Goal: Complete application form: Complete application form

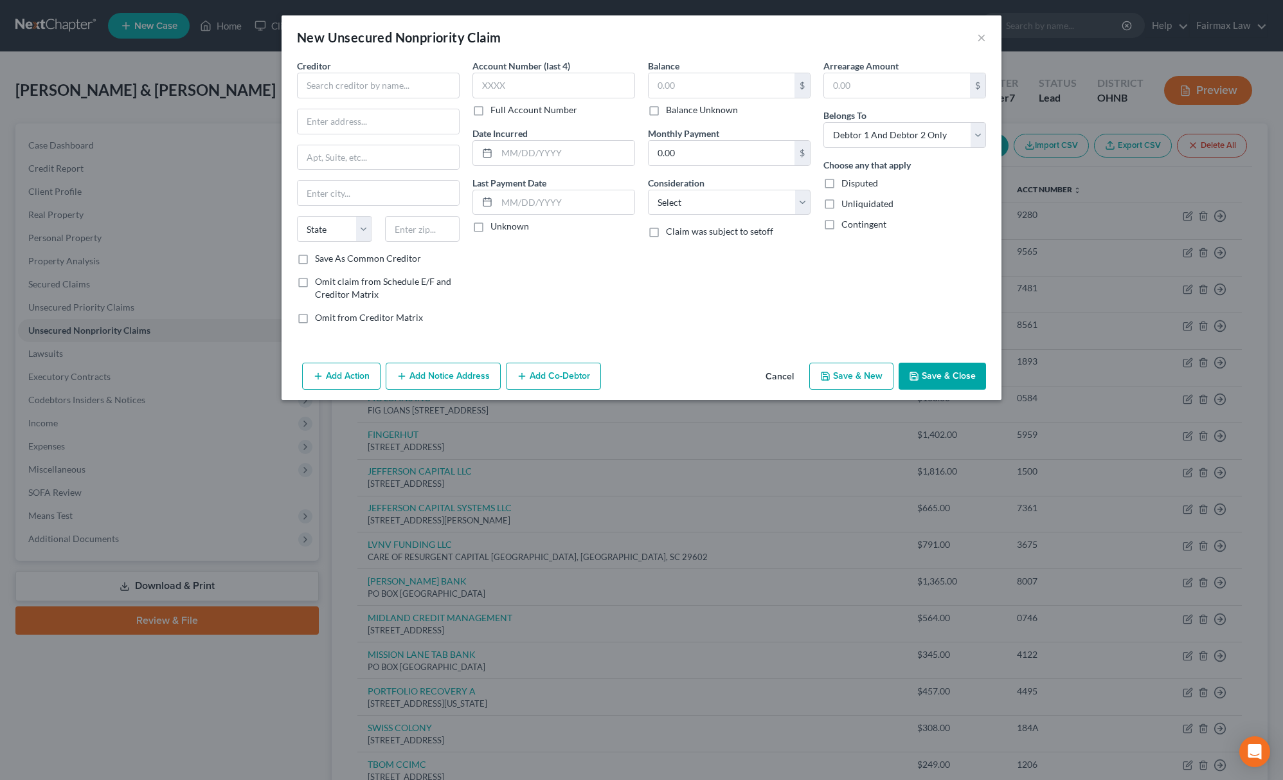
select select "2"
click at [384, 82] on input "text" at bounding box center [378, 86] width 163 height 26
type input "t"
drag, startPoint x: 361, startPoint y: 120, endPoint x: 414, endPoint y: 99, distance: 56.6
click at [362, 120] on div "[STREET_ADDRESS][US_STATE][US_STATE]" at bounding box center [374, 119] width 134 height 11
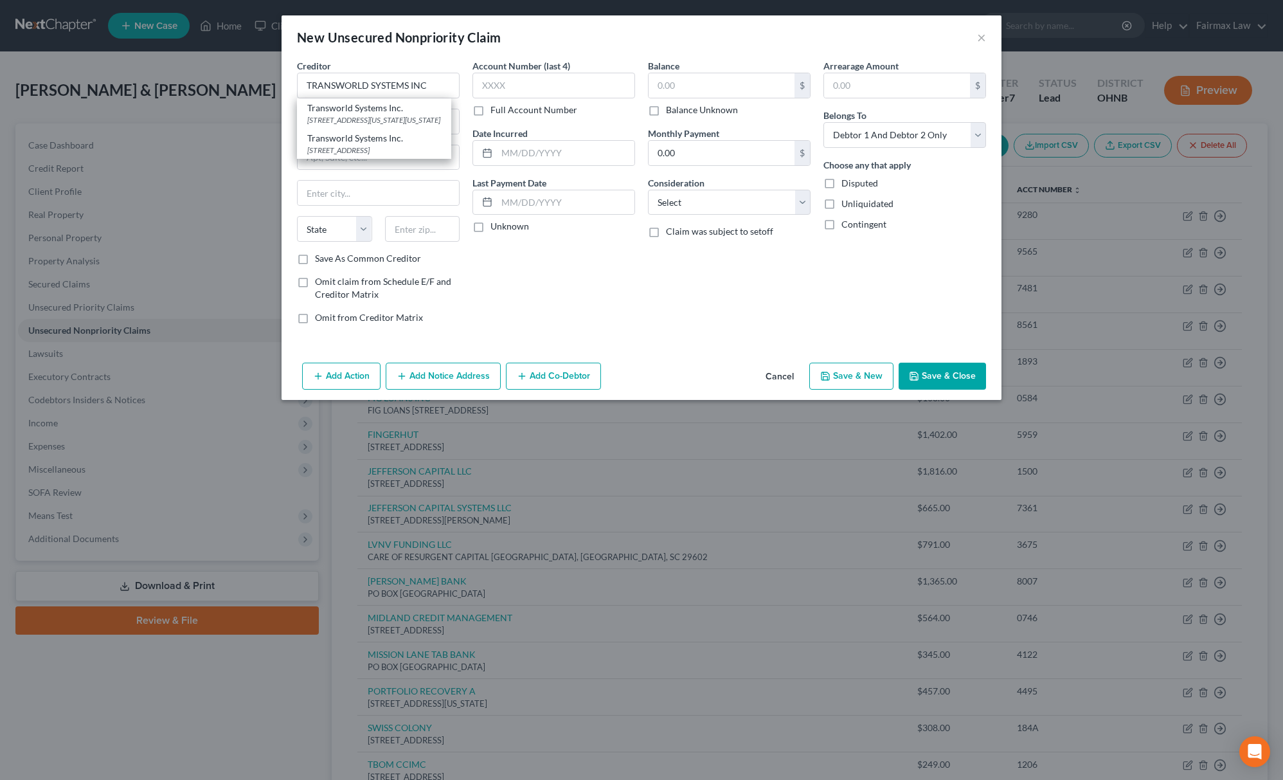
type input "Transworld Systems Inc."
type input "[STREET_ADDRESS][US_STATE]"
type input "[GEOGRAPHIC_DATA][US_STATE]"
select select "39"
type input "19034"
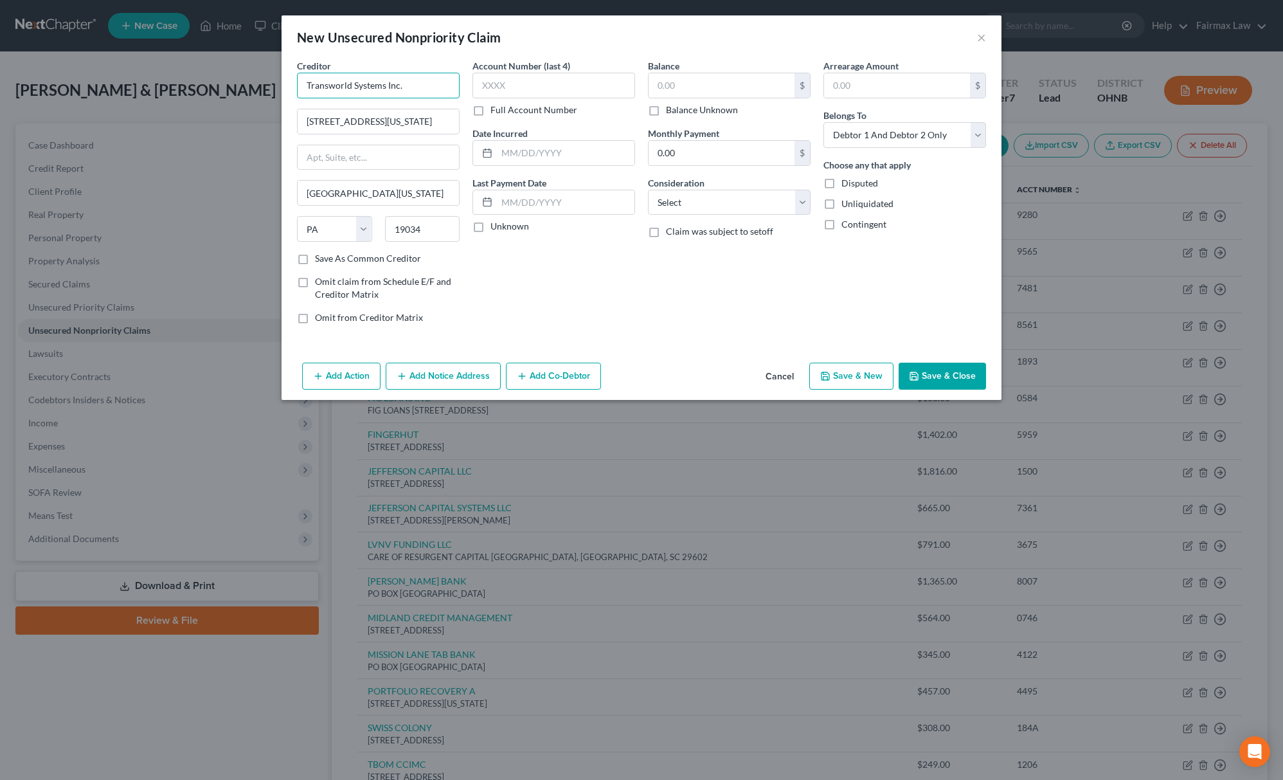
drag, startPoint x: 420, startPoint y: 84, endPoint x: 55, endPoint y: 57, distance: 366.6
click at [91, 67] on div "New Unsecured Nonpriority Claim × Creditor * Transworld Systems Inc. [STREET_AD…" at bounding box center [641, 390] width 1283 height 780
type input "TRANSWORLD SYSTEMS INC"
click at [681, 191] on select "Select Cable / Satellite Services Collection Agency Credit Card Debt Debt Couns…" at bounding box center [729, 203] width 163 height 26
select select "1"
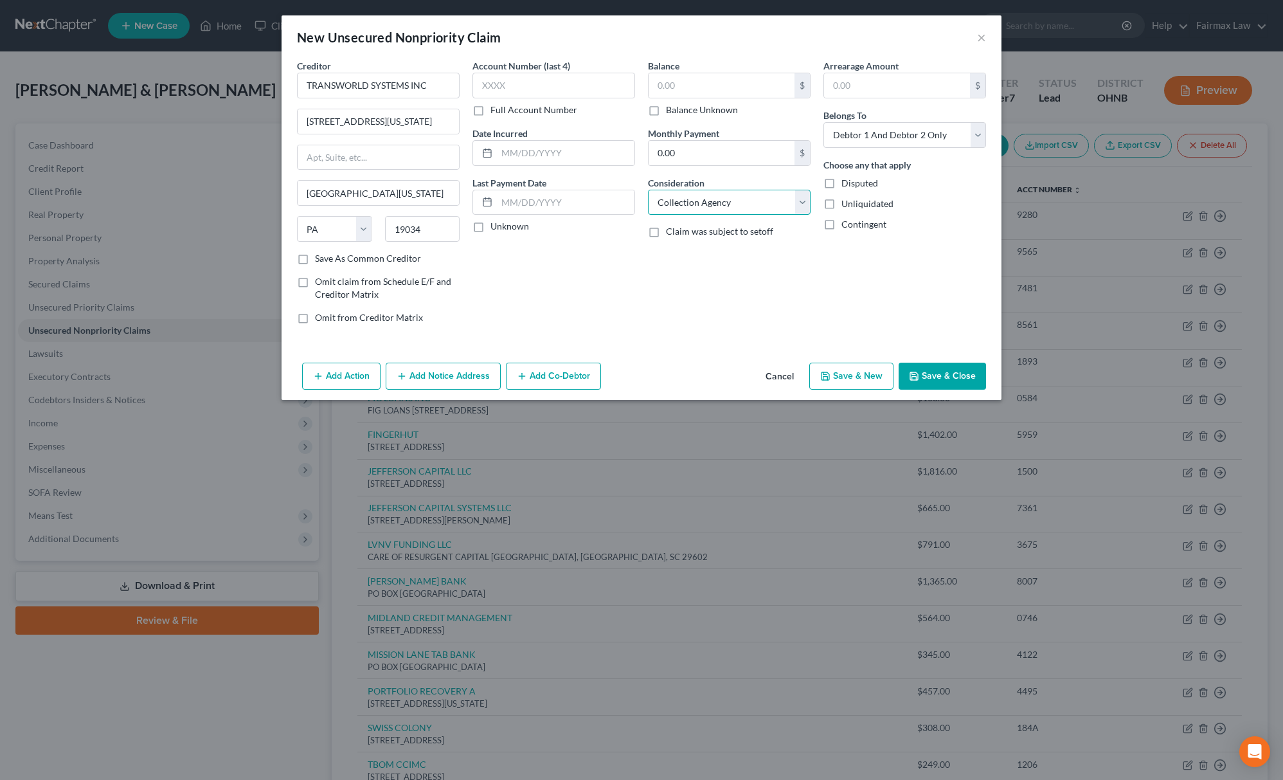
click at [648, 190] on select "Select Cable / Satellite Services Collection Agency Credit Card Debt Debt Couns…" at bounding box center [729, 203] width 163 height 26
click at [705, 93] on input "text" at bounding box center [721, 85] width 146 height 24
type input "377.74"
click at [502, 93] on input "text" at bounding box center [553, 86] width 163 height 26
type input "5196"
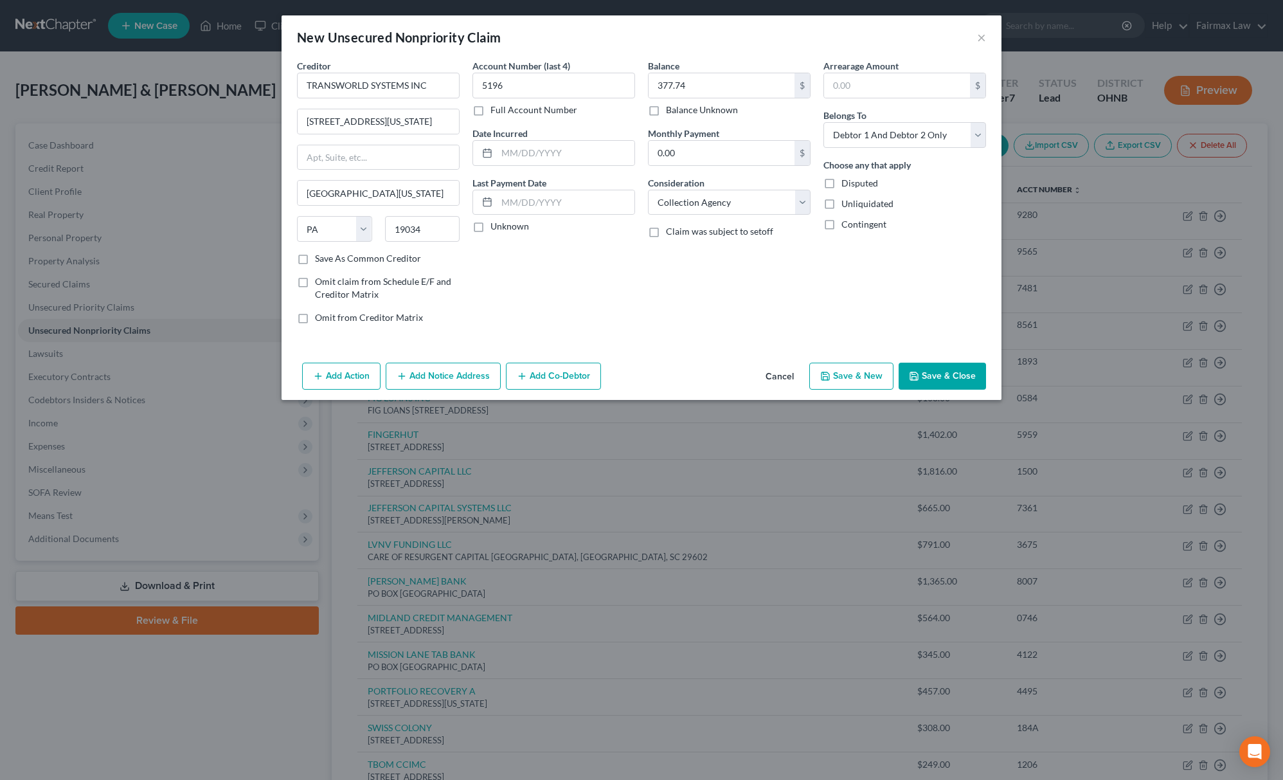
drag, startPoint x: 864, startPoint y: 361, endPoint x: 878, endPoint y: 324, distance: 39.3
click at [880, 338] on div "New Unsecured Nonpriority Claim × Creditor * TRANSWORLD SYSTEMS INC [STREET_ADD…" at bounding box center [641, 207] width 720 height 384
click at [866, 374] on button "Save & New" at bounding box center [851, 375] width 84 height 27
select select "2"
click at [789, 378] on button "Cancel" at bounding box center [779, 377] width 49 height 26
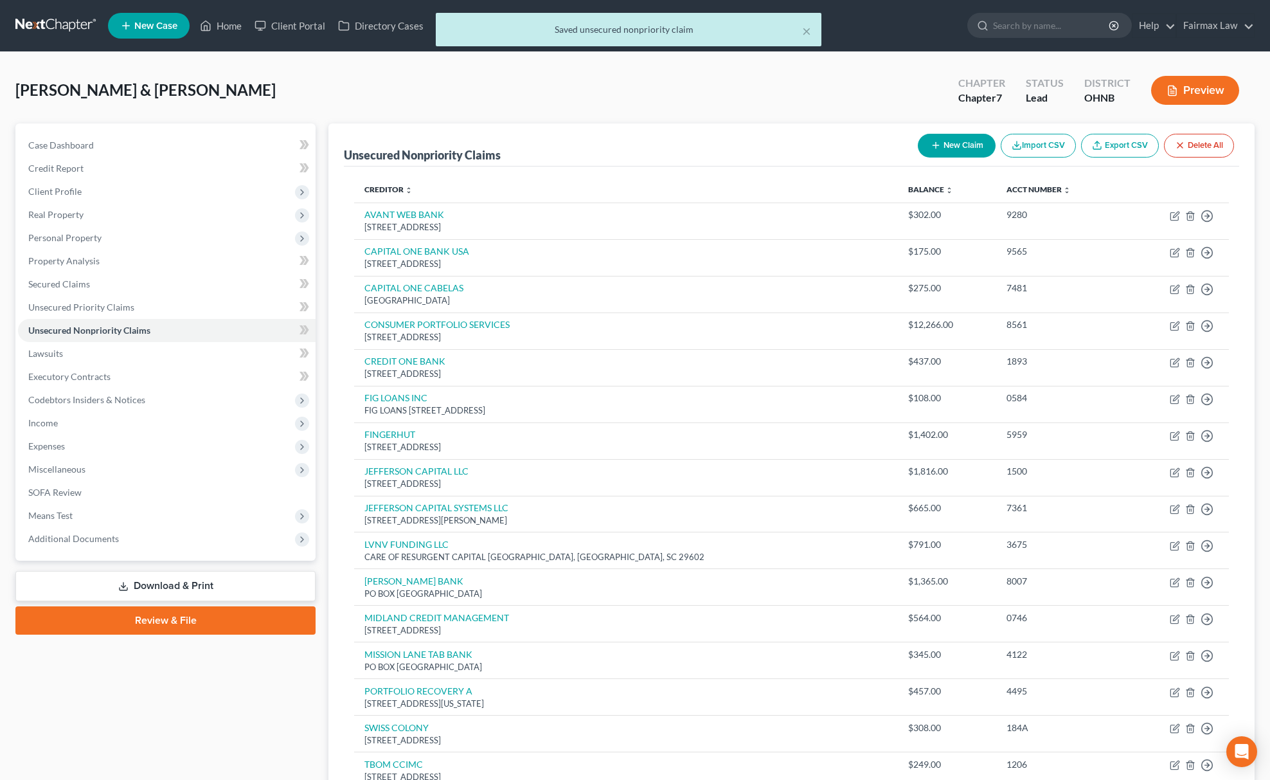
click at [936, 148] on icon "button" at bounding box center [936, 145] width 10 height 10
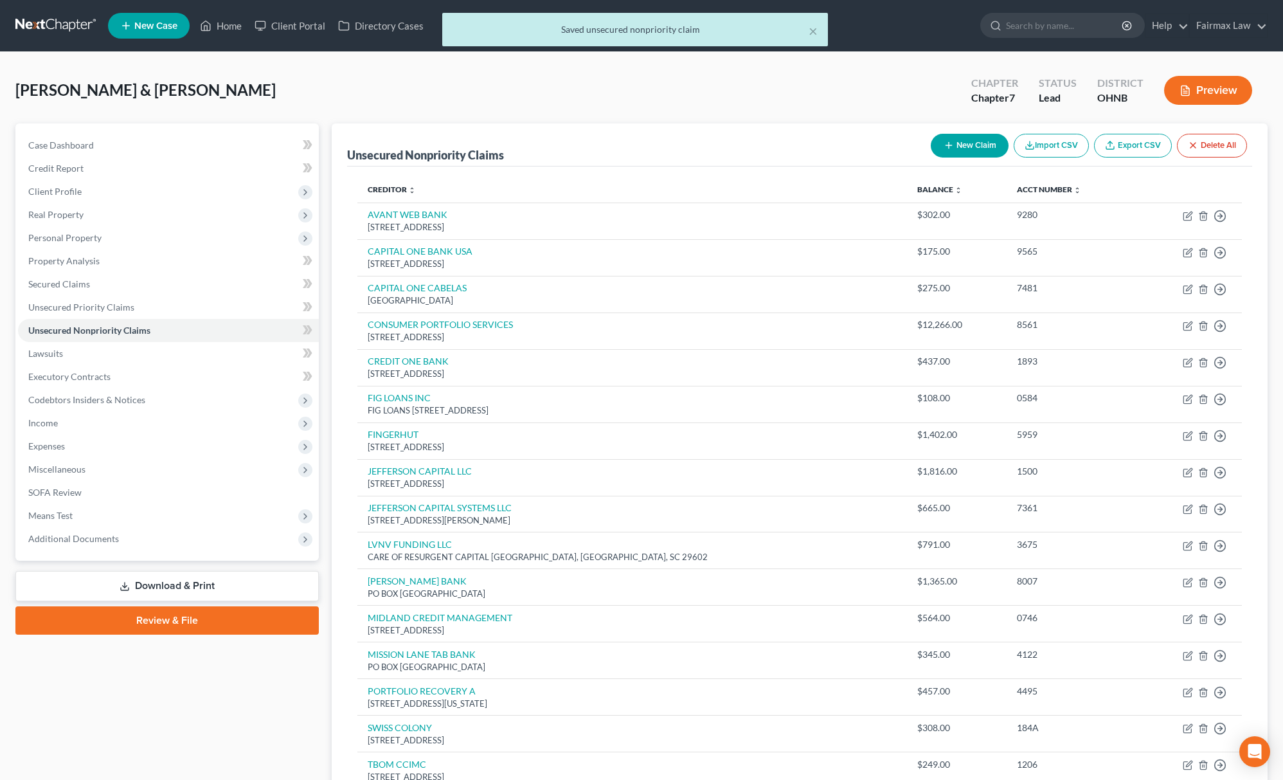
select select "2"
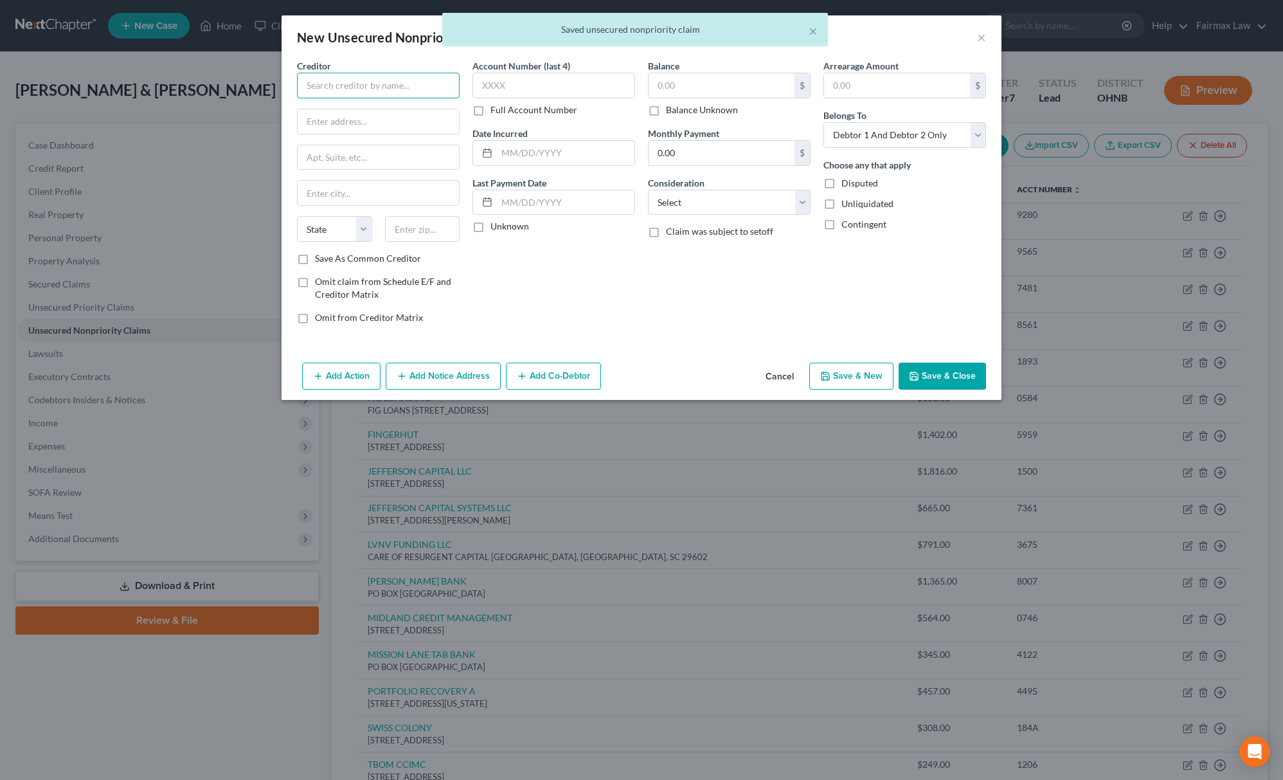
click at [382, 78] on input "text" at bounding box center [378, 86] width 163 height 26
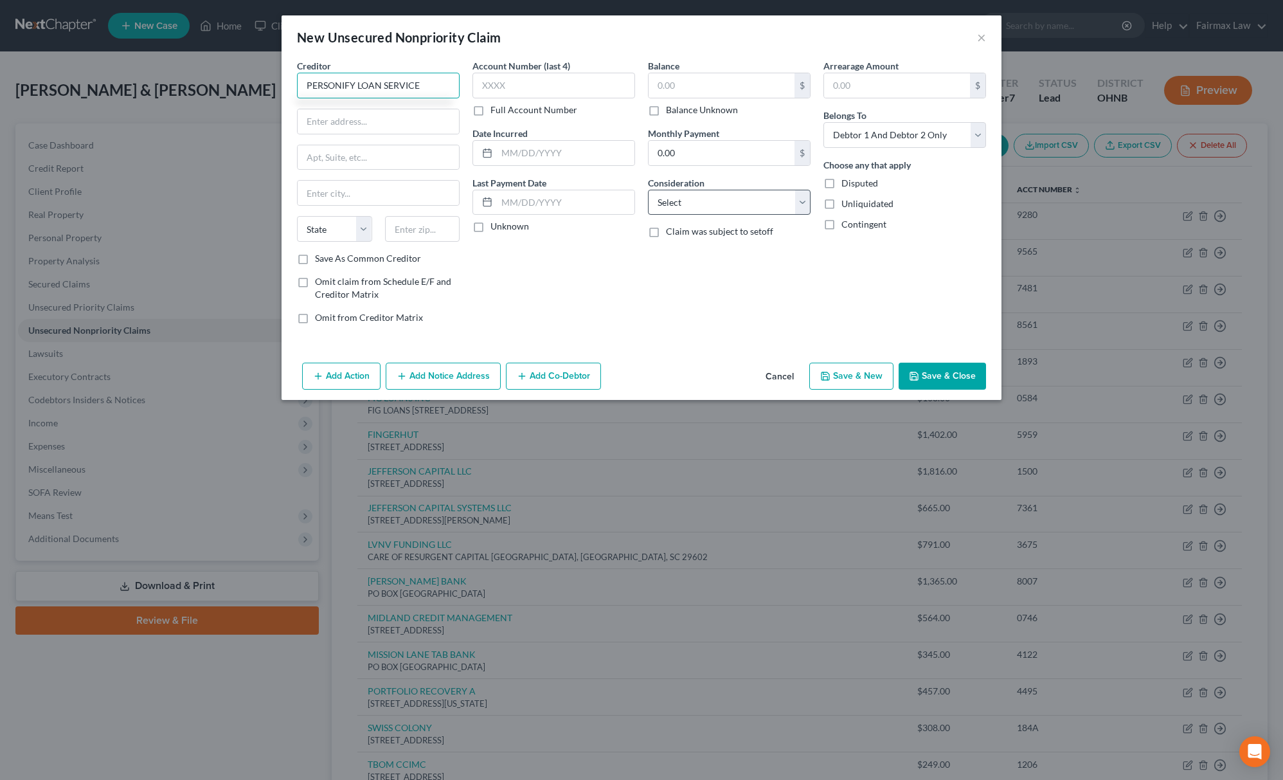
type input "PERSONIFY LOAN SERVICE"
drag, startPoint x: 730, startPoint y: 204, endPoint x: 733, endPoint y: 212, distance: 9.0
click at [730, 204] on select "Select Cable / Satellite Services Collection Agency Credit Card Debt Debt Couns…" at bounding box center [729, 203] width 163 height 26
select select "14"
click at [648, 190] on select "Select Cable / Satellite Services Collection Agency Credit Card Debt Debt Couns…" at bounding box center [729, 203] width 163 height 26
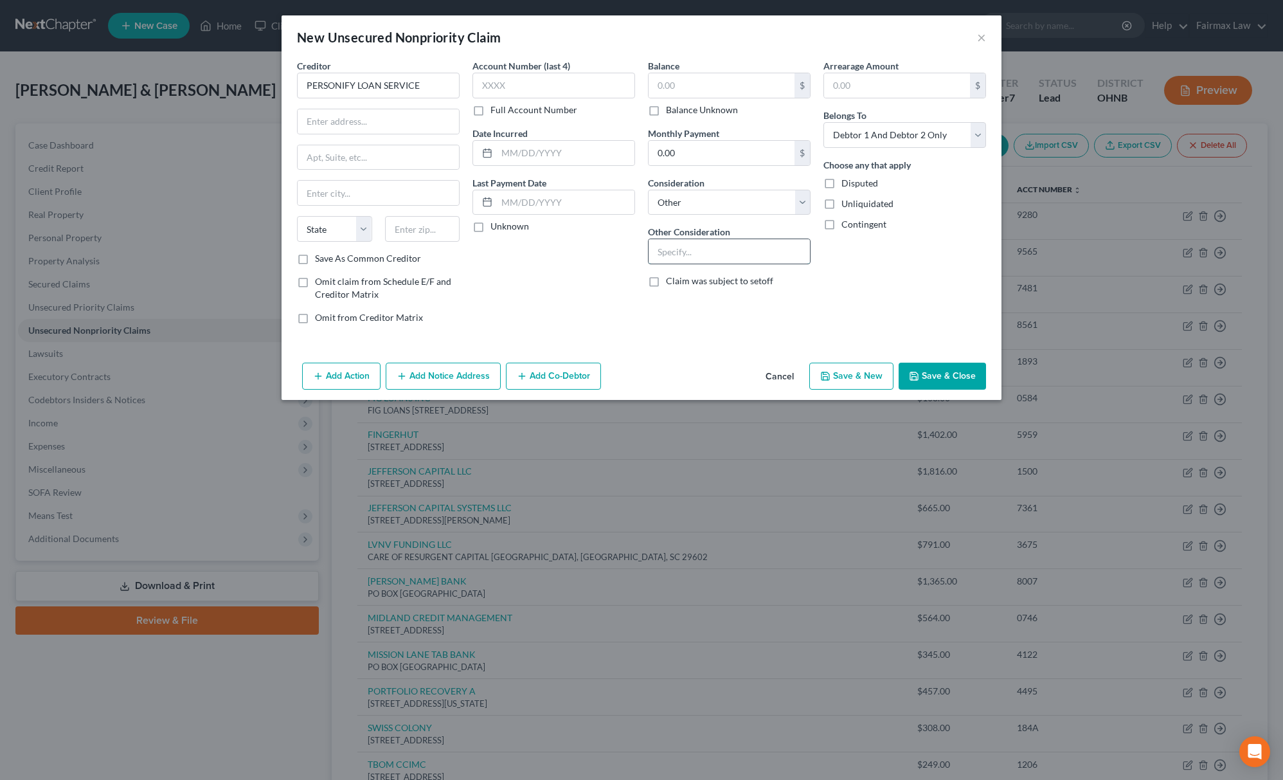
drag, startPoint x: 697, startPoint y: 248, endPoint x: 709, endPoint y: 252, distance: 12.8
click at [697, 248] on input "text" at bounding box center [728, 251] width 161 height 24
type input "l"
type input "Loan"
click at [548, 78] on input "text" at bounding box center [553, 86] width 163 height 26
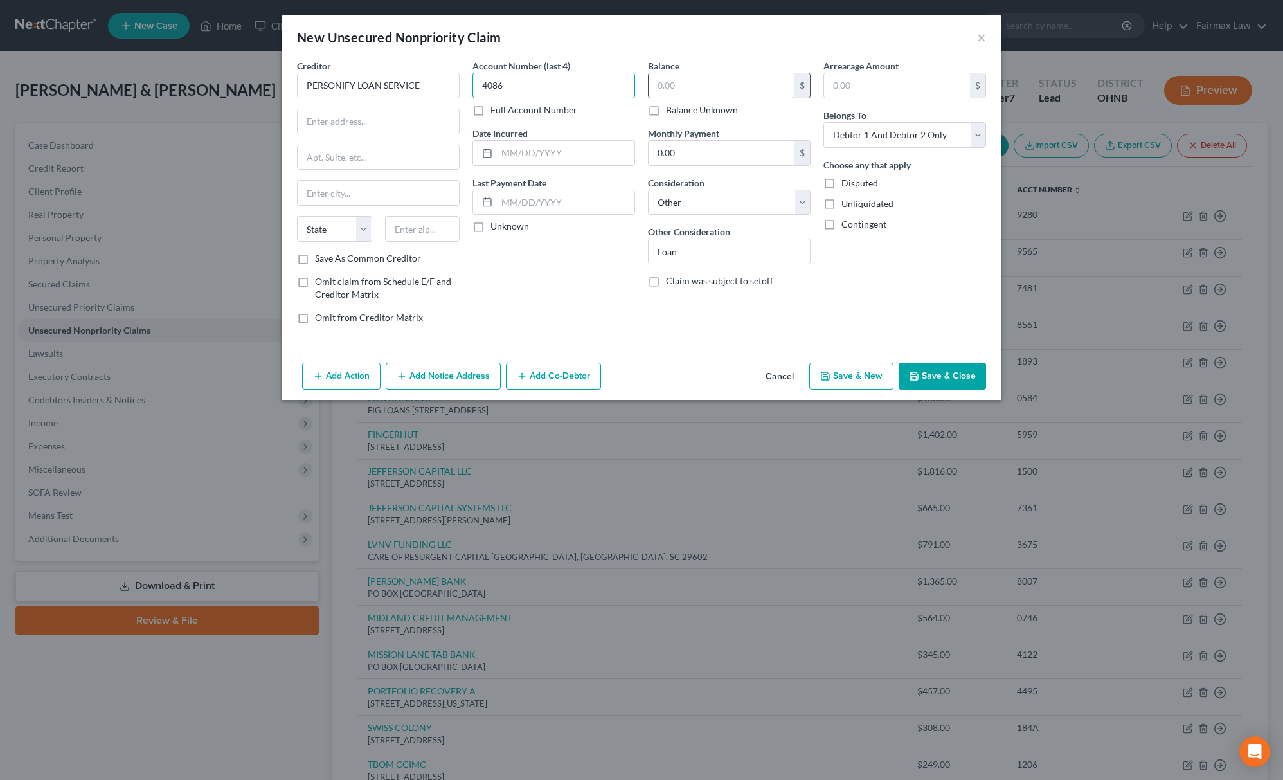
type input "4086"
click at [720, 85] on input "text" at bounding box center [721, 85] width 146 height 24
type input "5,164.95"
click at [962, 361] on div "Add Action Add Notice Address Add Co-Debtor Cancel Save & New Save & Close" at bounding box center [641, 378] width 720 height 42
click at [951, 373] on button "Save & Close" at bounding box center [941, 375] width 87 height 27
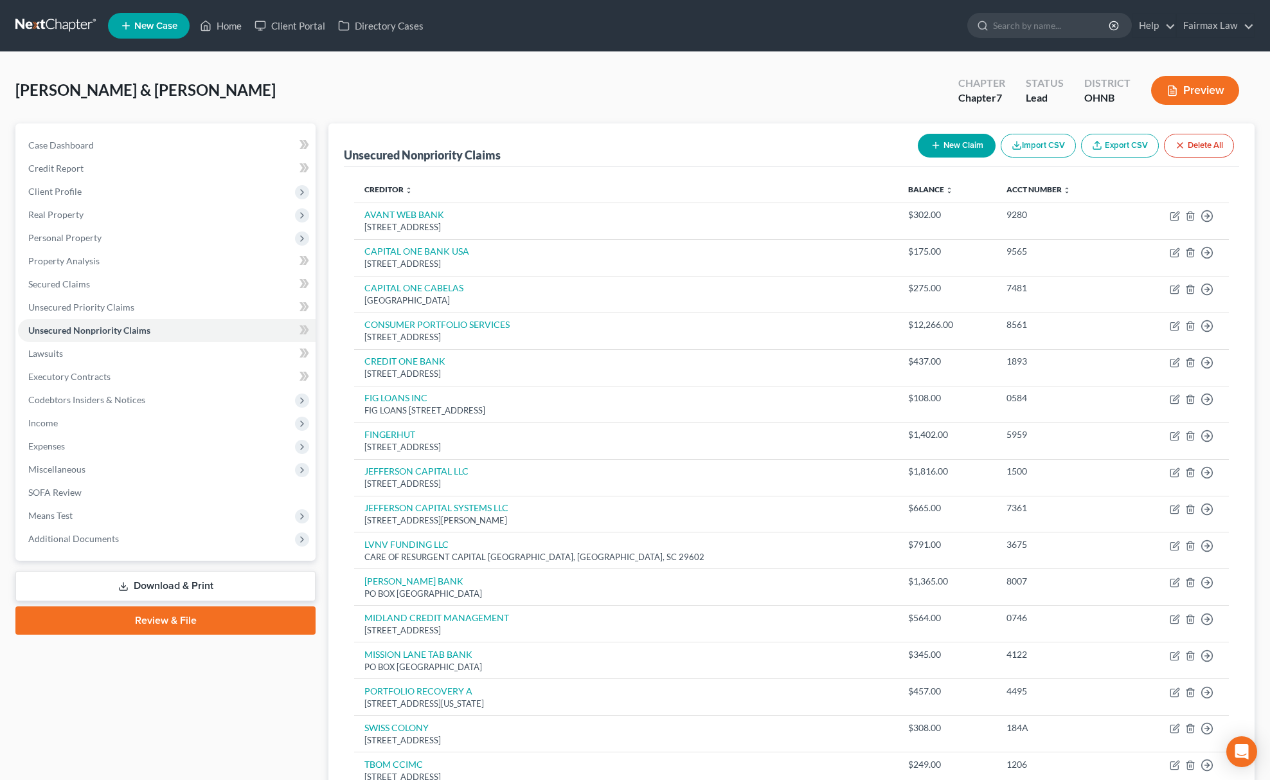
click at [954, 150] on button "New Claim" at bounding box center [957, 146] width 78 height 24
select select "2"
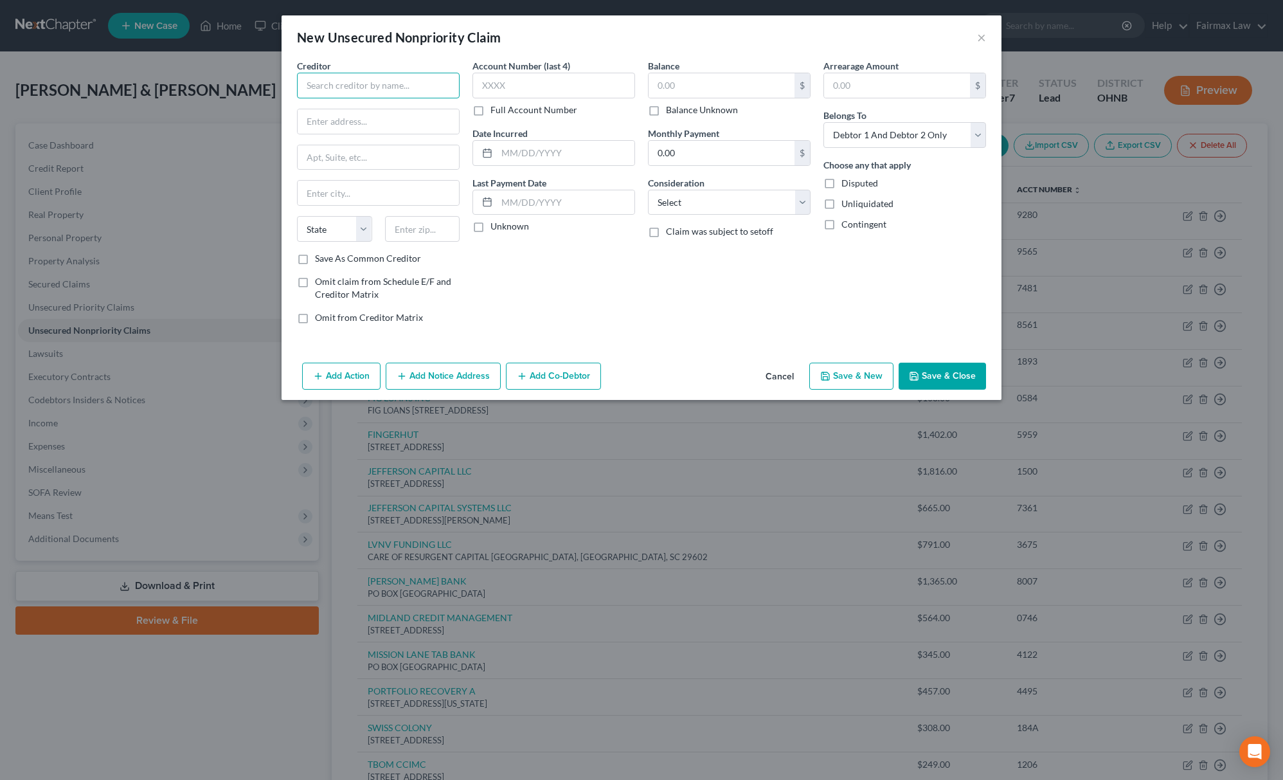
click at [368, 91] on input "text" at bounding box center [378, 86] width 163 height 26
drag, startPoint x: 352, startPoint y: 94, endPoint x: 78, endPoint y: 94, distance: 274.4
click at [78, 94] on div "New Unsecured Nonpriority Claim × Creditor * net credit State [US_STATE] AK AR …" at bounding box center [641, 390] width 1283 height 780
drag, startPoint x: 376, startPoint y: 87, endPoint x: 40, endPoint y: 12, distance: 344.6
click at [10, 27] on div "New Unsecured Nonpriority Claim × Creditor * NET CREDIT State [US_STATE] AK AR …" at bounding box center [641, 390] width 1283 height 780
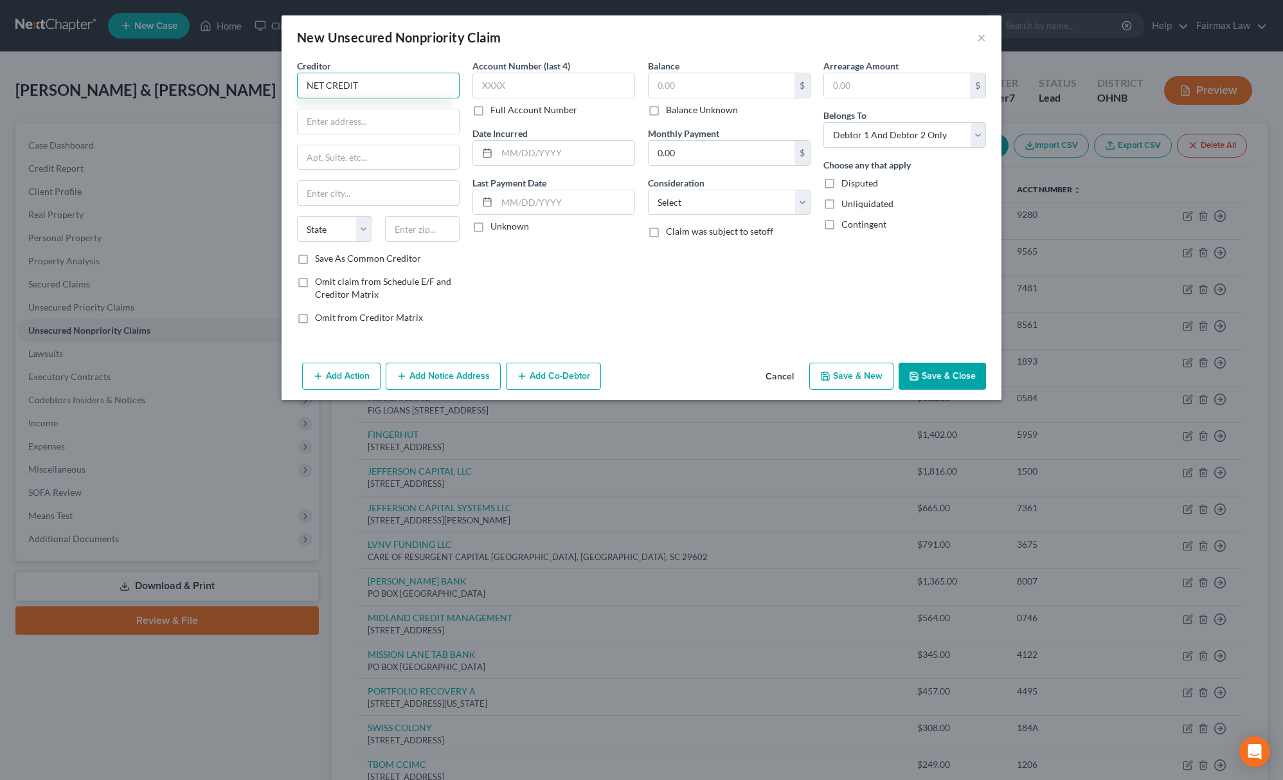
type input "NET CREDIT"
click at [406, 129] on input "text" at bounding box center [378, 121] width 161 height 24
paste input "[STREET_ADDRESS][PERSON_NAME]"
drag, startPoint x: 427, startPoint y: 120, endPoint x: 477, endPoint y: 130, distance: 50.5
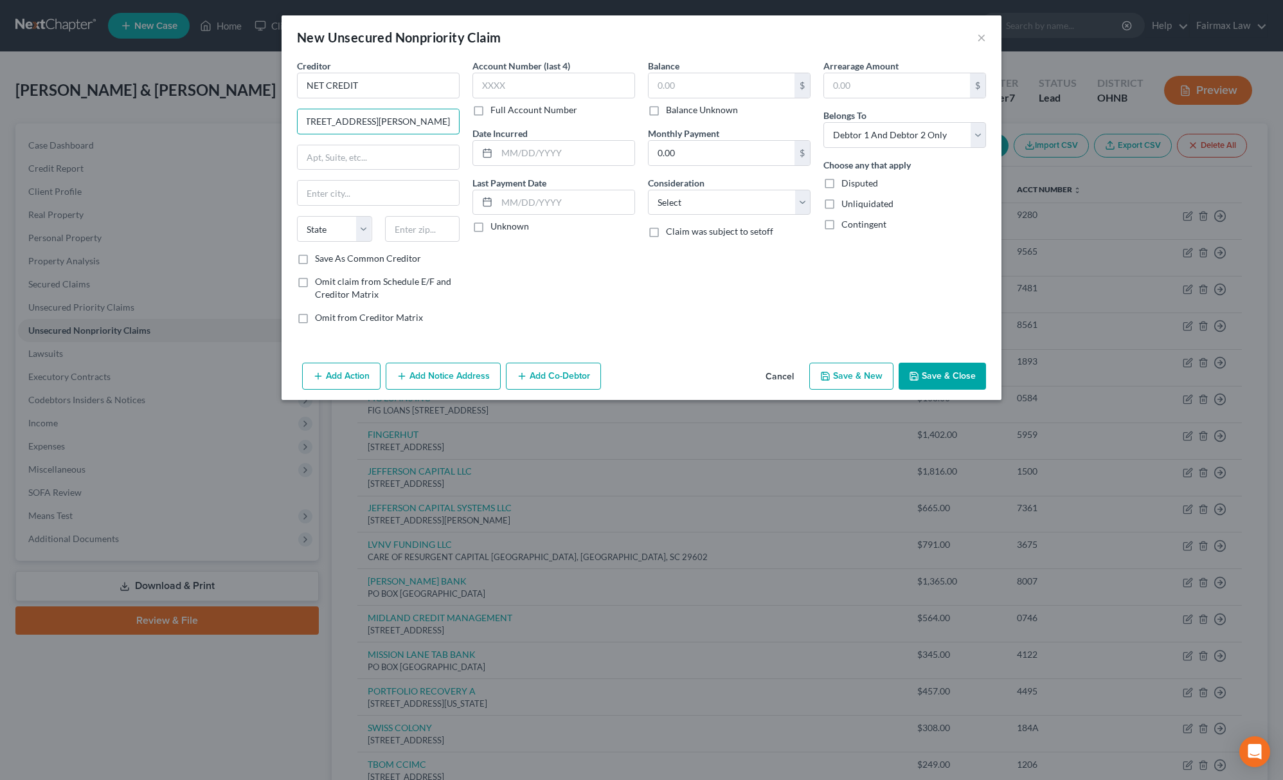
click at [477, 130] on div "Creditor * NET CREDIT [STREET_ADDRESS][GEOGRAPHIC_DATA][PERSON_NAME][US_STATE] …" at bounding box center [641, 196] width 702 height 275
type input "[STREET_ADDRESS][PERSON_NAME]"
paste input "60604"
drag, startPoint x: 437, startPoint y: 232, endPoint x: 412, endPoint y: 229, distance: 25.3
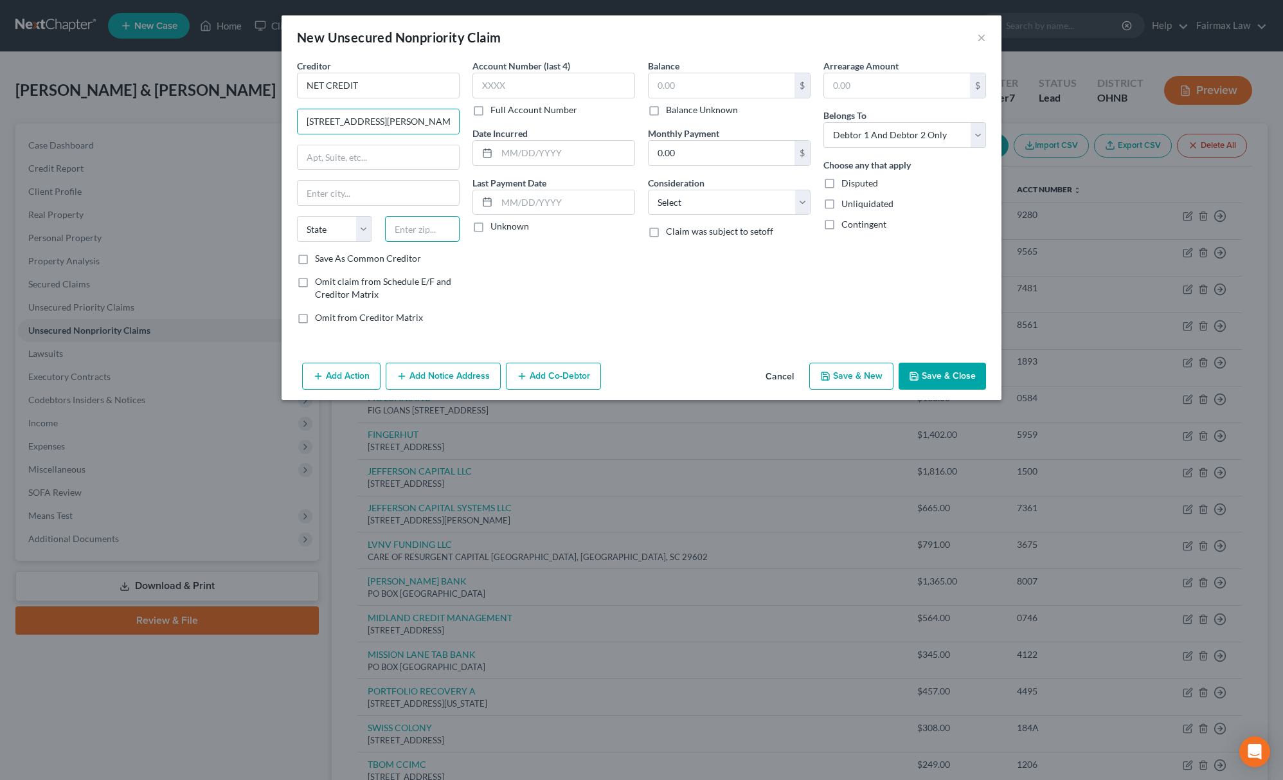
click at [437, 231] on input "text" at bounding box center [422, 229] width 75 height 26
type input "60604"
click at [328, 233] on select "State [US_STATE] AK AR AZ CA CO CT DE DC [GEOGRAPHIC_DATA] [GEOGRAPHIC_DATA] GU…" at bounding box center [334, 229] width 75 height 26
select select "14"
click at [297, 217] on select "State [US_STATE] AK AR AZ CA CO CT DE DC [GEOGRAPHIC_DATA] [GEOGRAPHIC_DATA] GU…" at bounding box center [334, 229] width 75 height 26
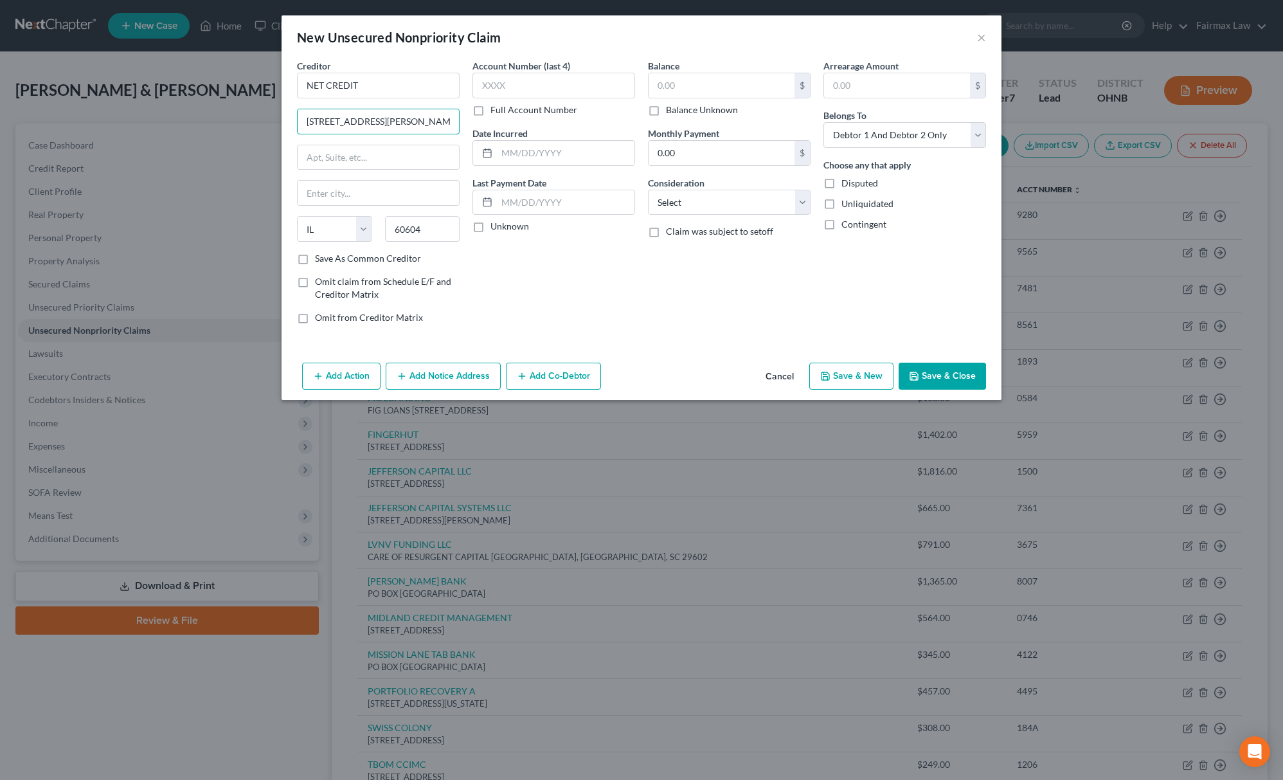
scroll to position [0, 57]
drag, startPoint x: 436, startPoint y: 117, endPoint x: 502, endPoint y: 111, distance: 66.4
click at [502, 111] on div "Creditor * NET CREDIT [STREET_ADDRESS][GEOGRAPHIC_DATA][PERSON_NAME][US_STATE] …" at bounding box center [641, 196] width 702 height 275
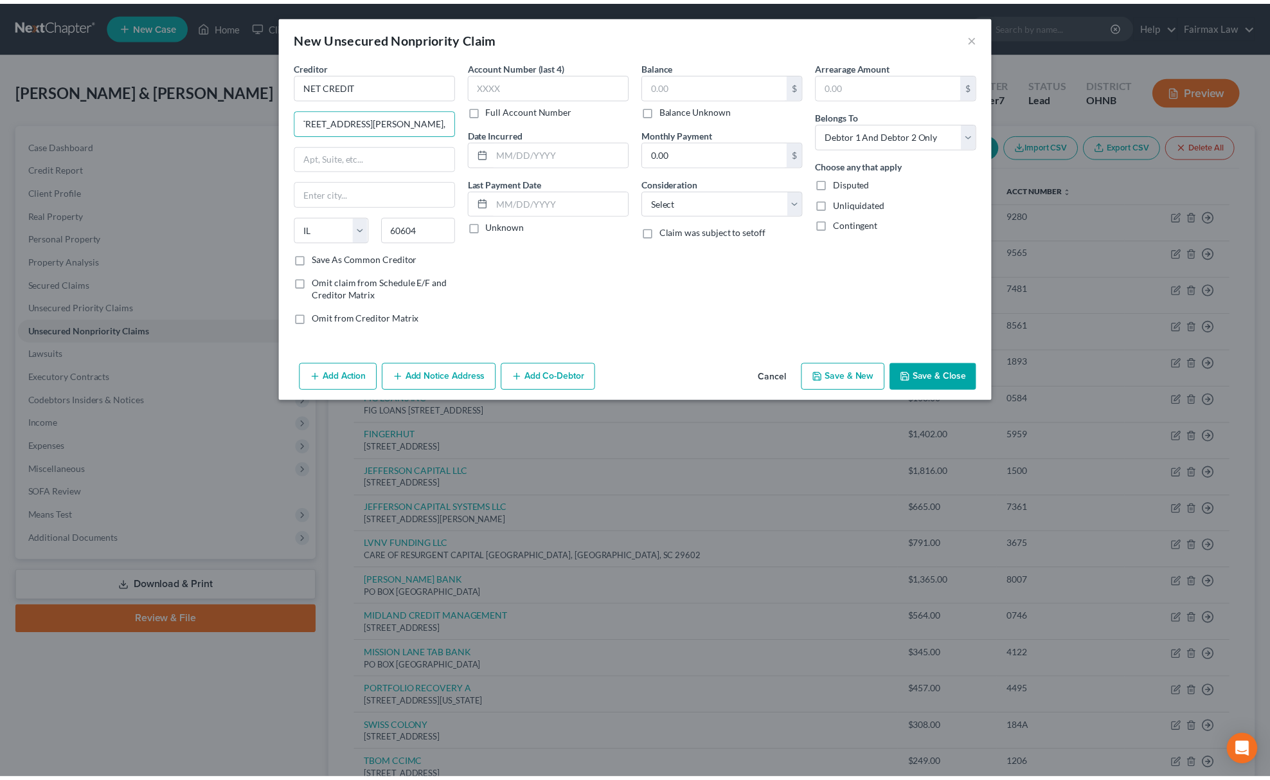
scroll to position [0, 0]
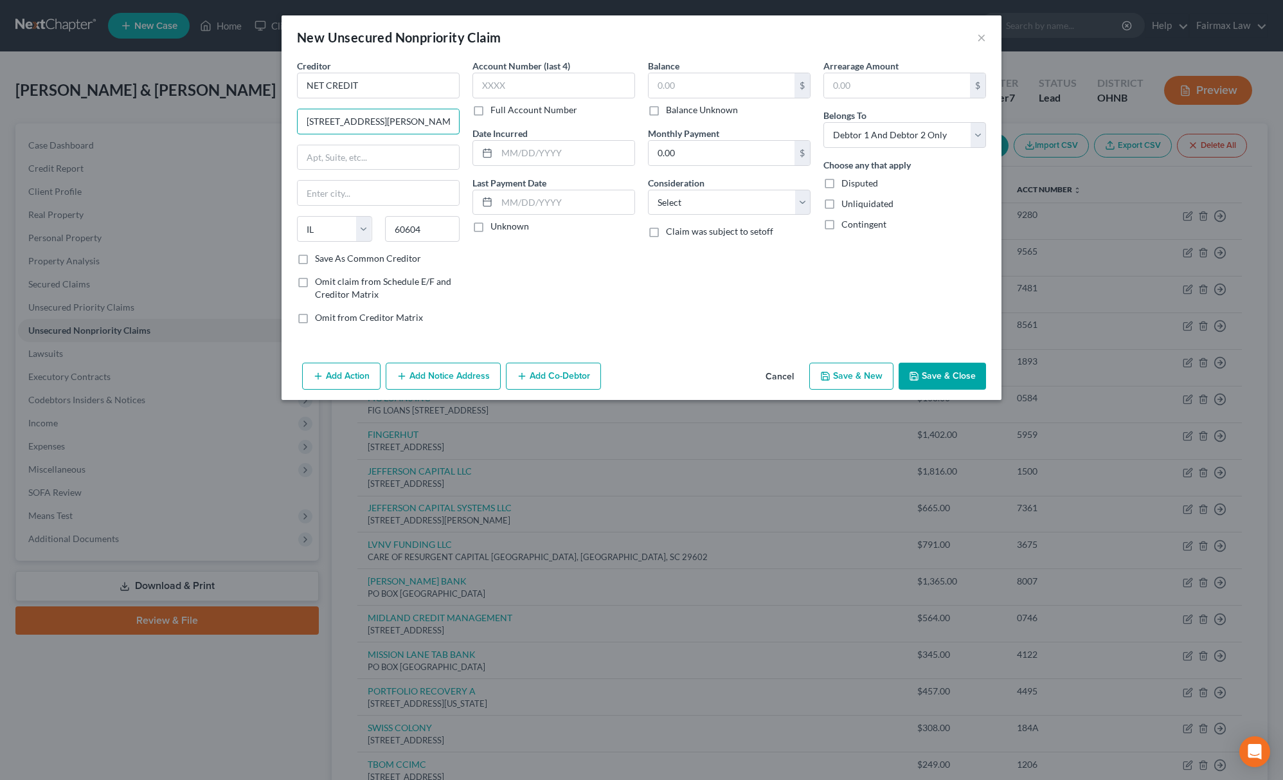
type input "[STREET_ADDRESS][PERSON_NAME]"
type input "[GEOGRAPHIC_DATA]"
type input "[STREET_ADDRESS][PERSON_NAME]"
click at [684, 209] on select "Select Cable / Satellite Services Collection Agency Credit Card Debt Debt Couns…" at bounding box center [729, 203] width 163 height 26
select select "2"
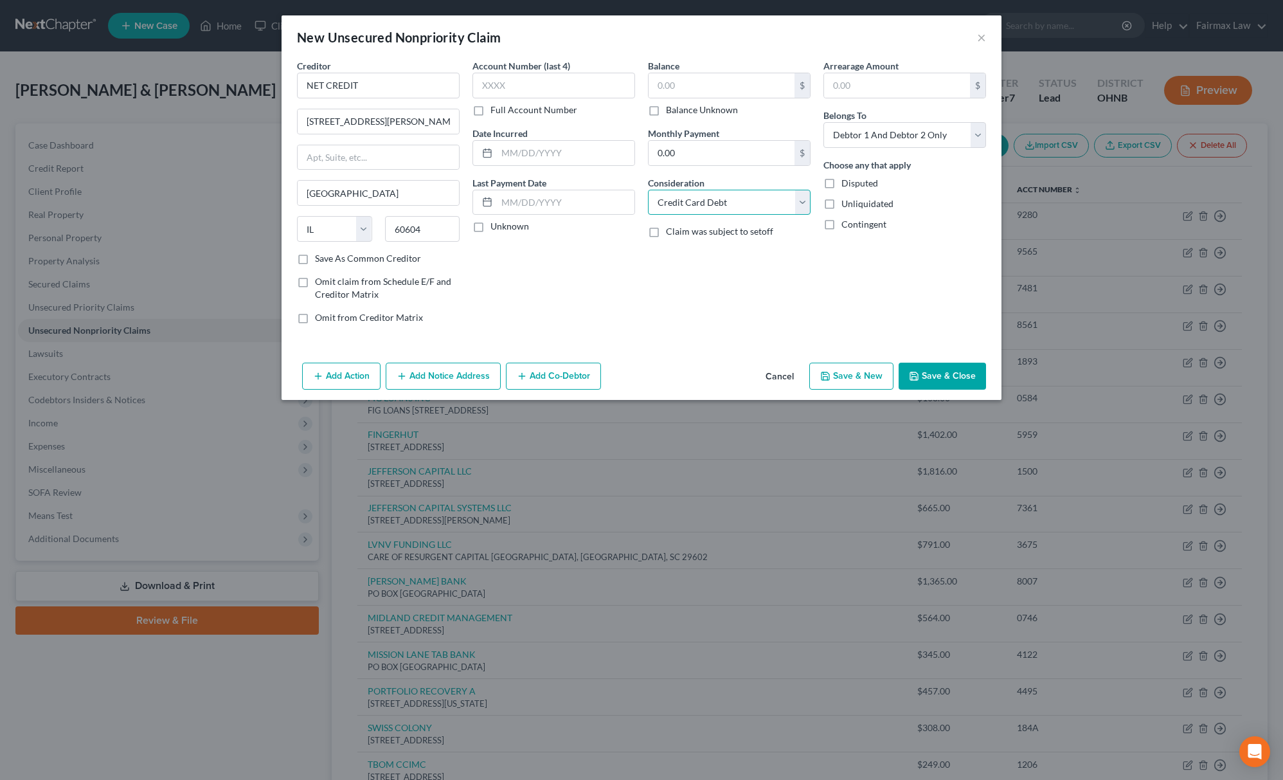
click at [648, 190] on select "Select Cable / Satellite Services Collection Agency Credit Card Debt Debt Couns…" at bounding box center [729, 203] width 163 height 26
click at [769, 80] on input "text" at bounding box center [721, 85] width 146 height 24
click at [759, 94] on input "text" at bounding box center [721, 85] width 146 height 24
type input "1,848.66"
click at [846, 371] on button "Save & New" at bounding box center [851, 375] width 84 height 27
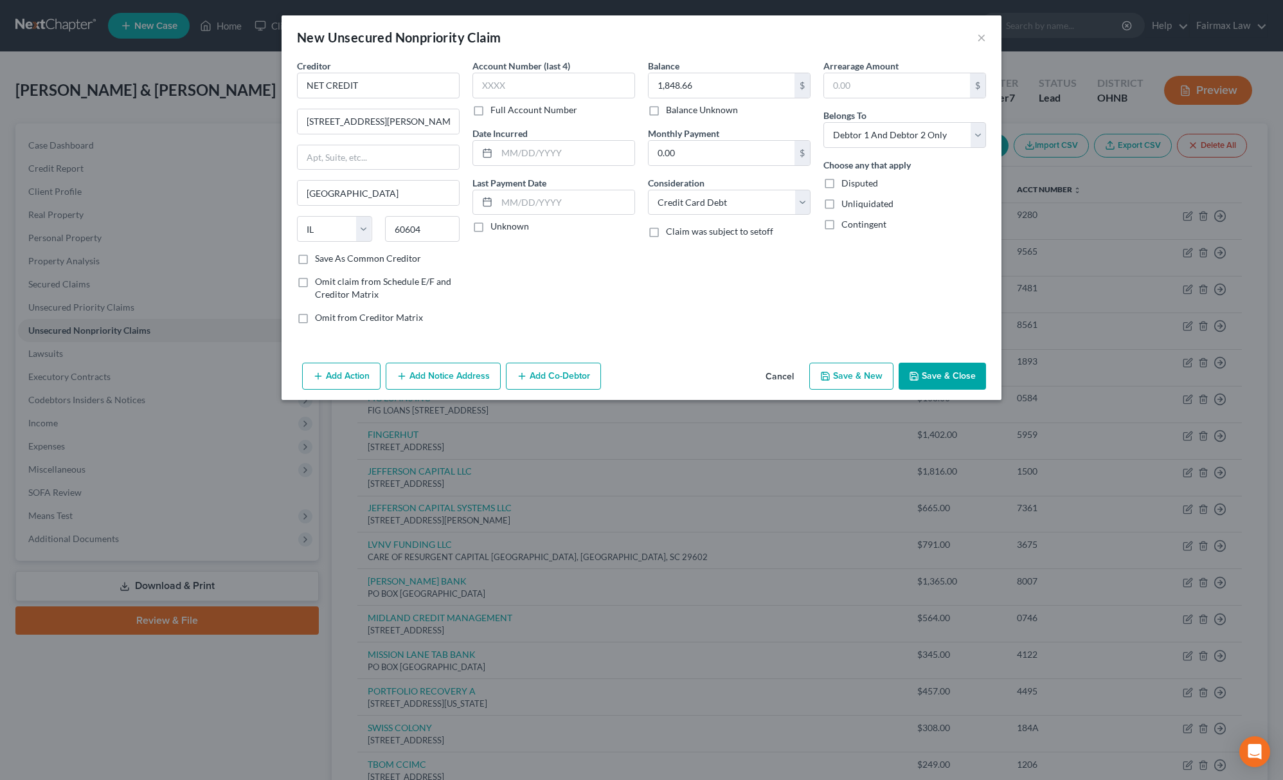
select select "2"
click at [779, 384] on button "Cancel" at bounding box center [779, 377] width 49 height 26
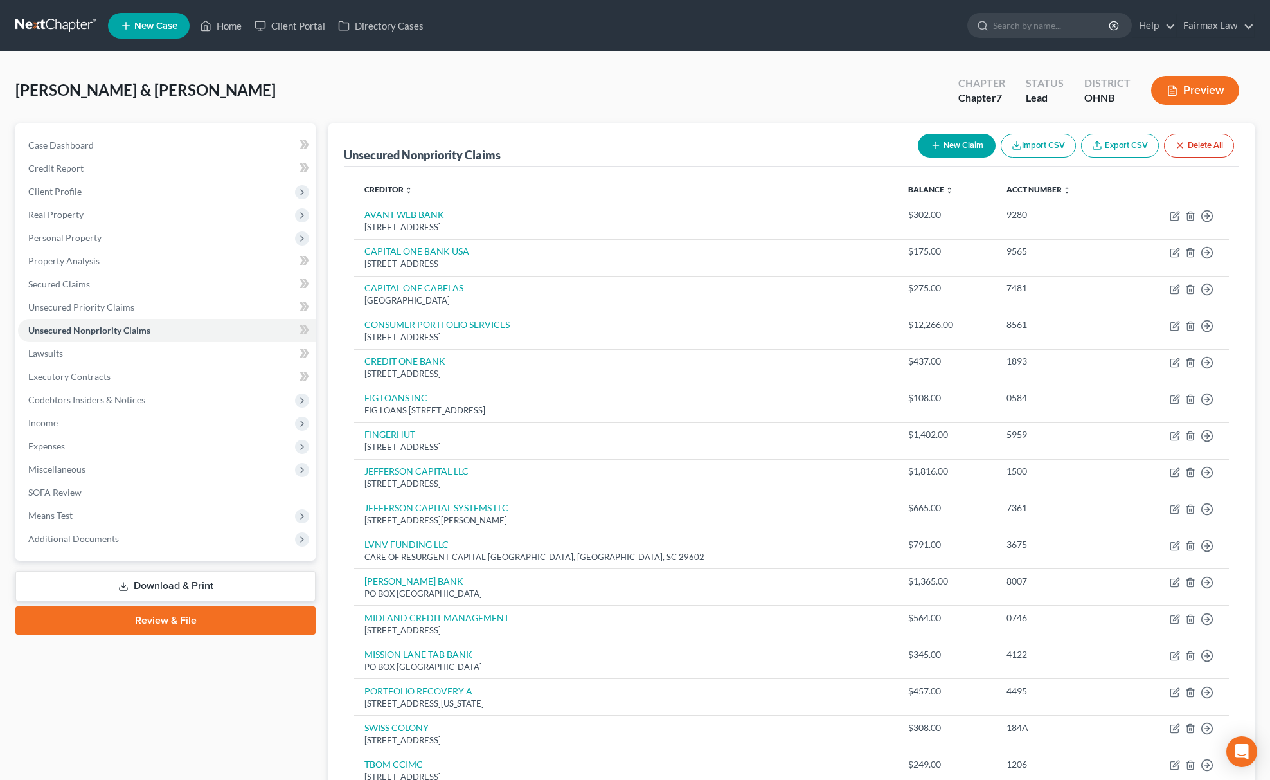
click at [918, 139] on button "New Claim" at bounding box center [957, 146] width 78 height 24
select select "2"
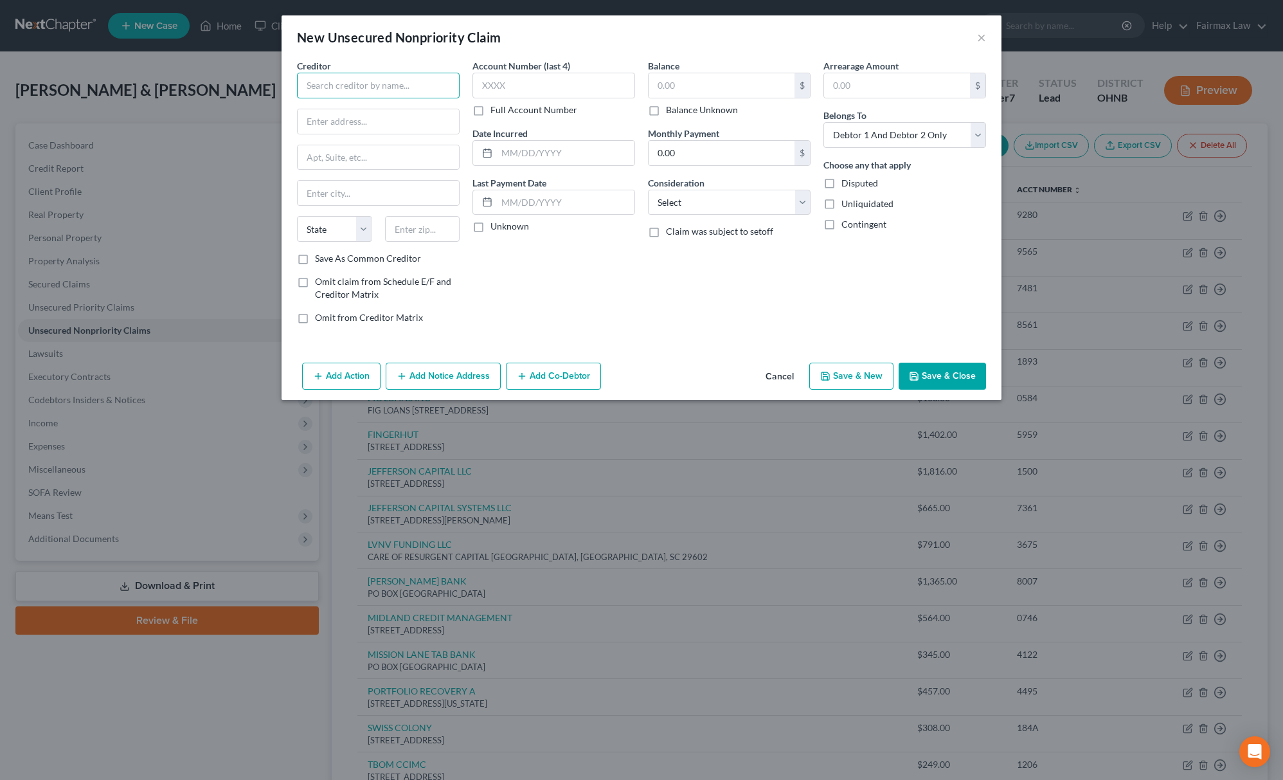
drag, startPoint x: 453, startPoint y: 98, endPoint x: 441, endPoint y: 100, distance: 12.4
click at [445, 101] on div "Creditor * State [US_STATE] AK AR AZ CA CO [GEOGRAPHIC_DATA] DE DC [GEOGRAPHIC_…" at bounding box center [378, 155] width 163 height 193
click at [341, 114] on div "Credit Fresh [STREET_ADDRESS]" at bounding box center [374, 113] width 154 height 30
type input "Credit Fresh"
type input "[STREET_ADDRESS]"
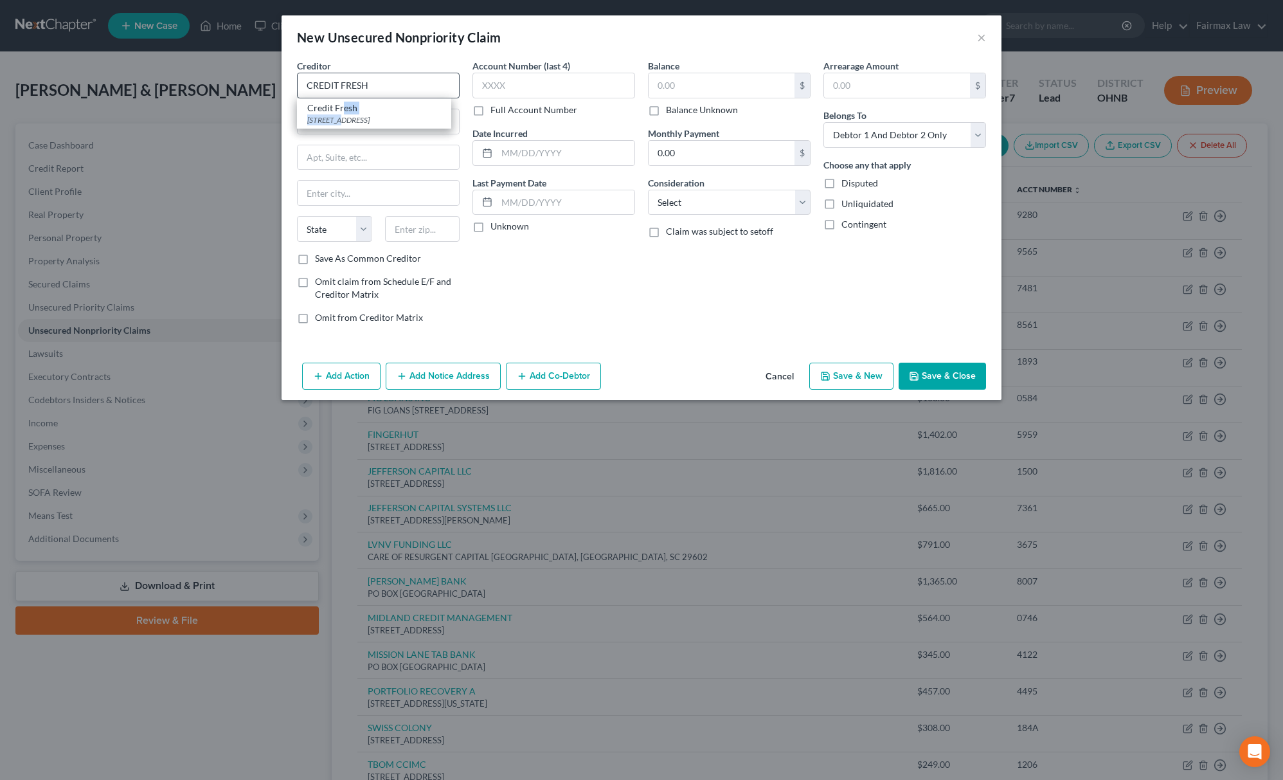
type input "[GEOGRAPHIC_DATA]"
select select "7"
type input "19713"
drag, startPoint x: 401, startPoint y: 94, endPoint x: 163, endPoint y: 94, distance: 237.8
click at [163, 94] on div "New Unsecured Nonpriority Claim × Creditor * Credit Fresh [STREET_ADDRESS][GEOG…" at bounding box center [641, 390] width 1283 height 780
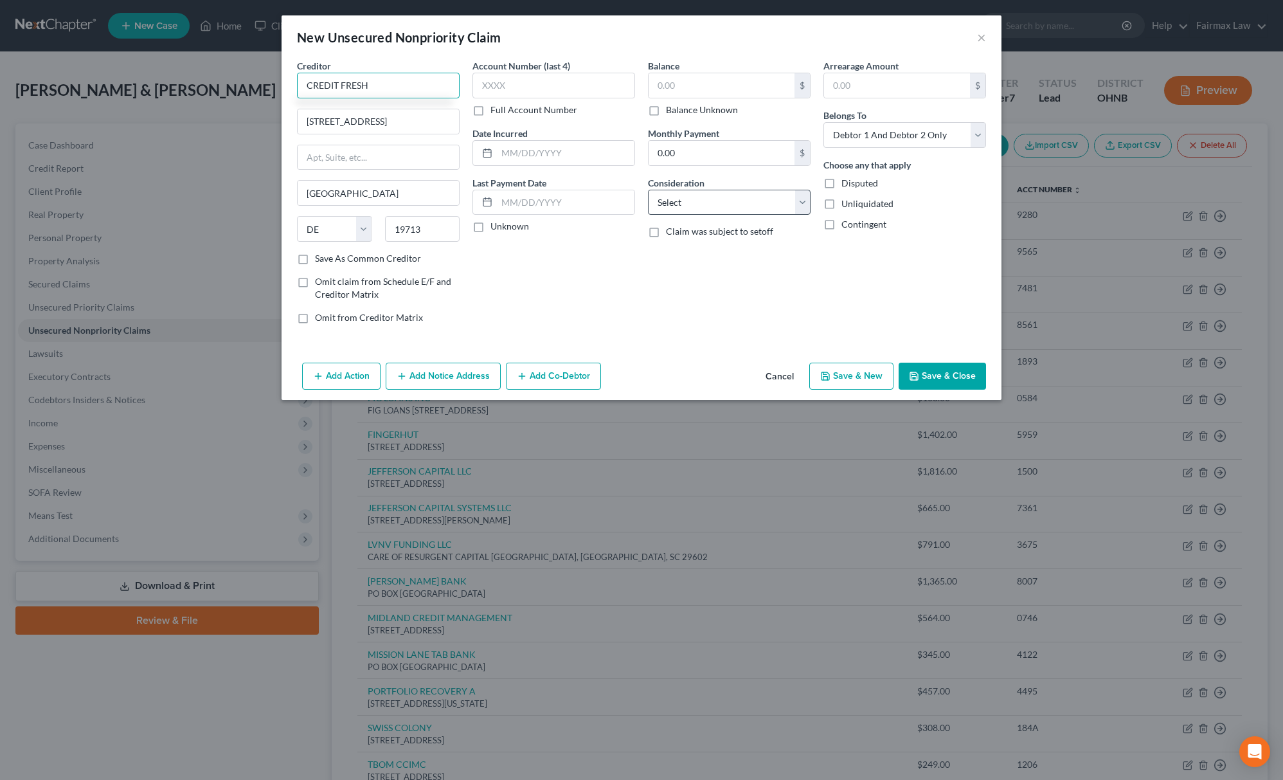
type input "CREDIT FRESH"
drag, startPoint x: 697, startPoint y: 212, endPoint x: 690, endPoint y: 152, distance: 60.3
click at [697, 212] on select "Select Cable / Satellite Services Collection Agency Credit Card Debt Debt Couns…" at bounding box center [729, 203] width 163 height 26
click at [648, 190] on select "Select Cable / Satellite Services Collection Agency Credit Card Debt Debt Couns…" at bounding box center [729, 203] width 163 height 26
click at [726, 198] on select "Select Cable / Satellite Services Collection Agency Credit Card Debt Debt Couns…" at bounding box center [729, 203] width 163 height 26
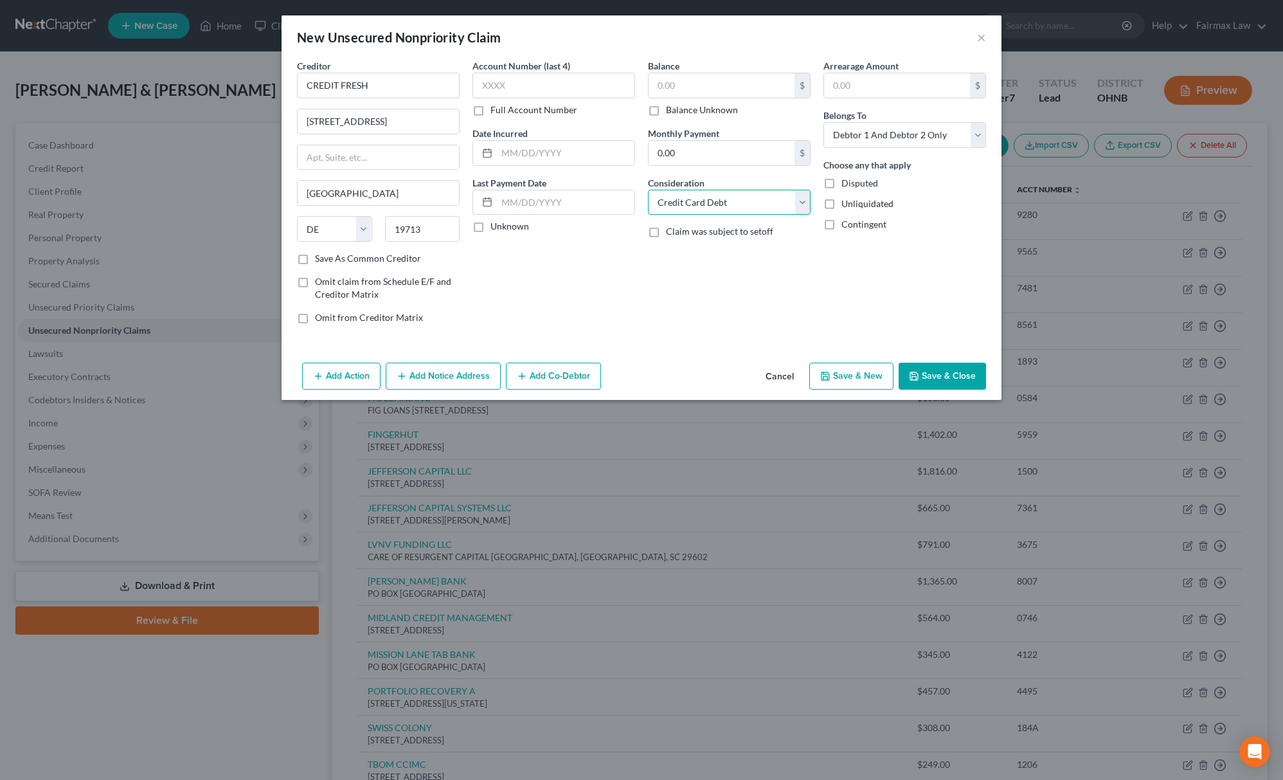
select select "1"
click at [648, 190] on select "Select Cable / Satellite Services Collection Agency Credit Card Debt Debt Couns…" at bounding box center [729, 203] width 163 height 26
click at [693, 80] on input "text" at bounding box center [721, 85] width 146 height 24
type input "3,417.68"
click at [852, 380] on button "Save & New" at bounding box center [851, 375] width 84 height 27
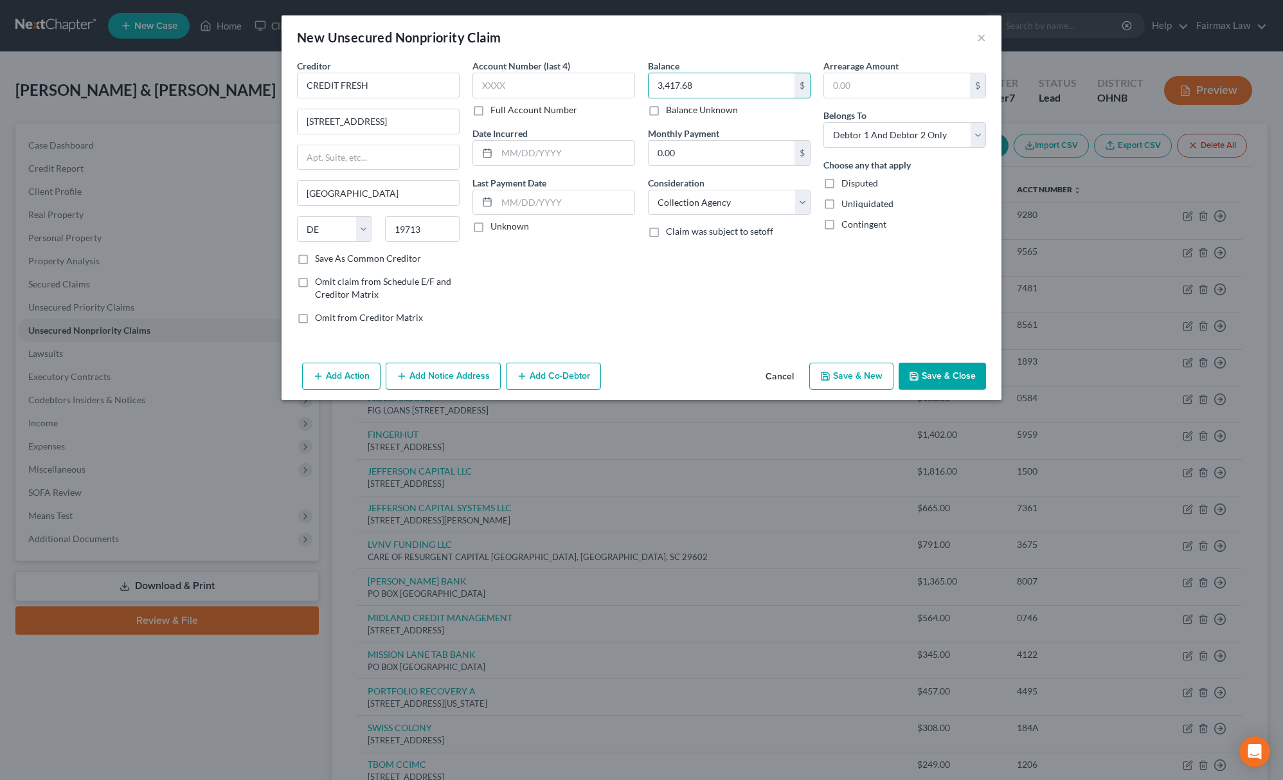
select select "2"
click at [780, 376] on button "Cancel" at bounding box center [779, 377] width 49 height 26
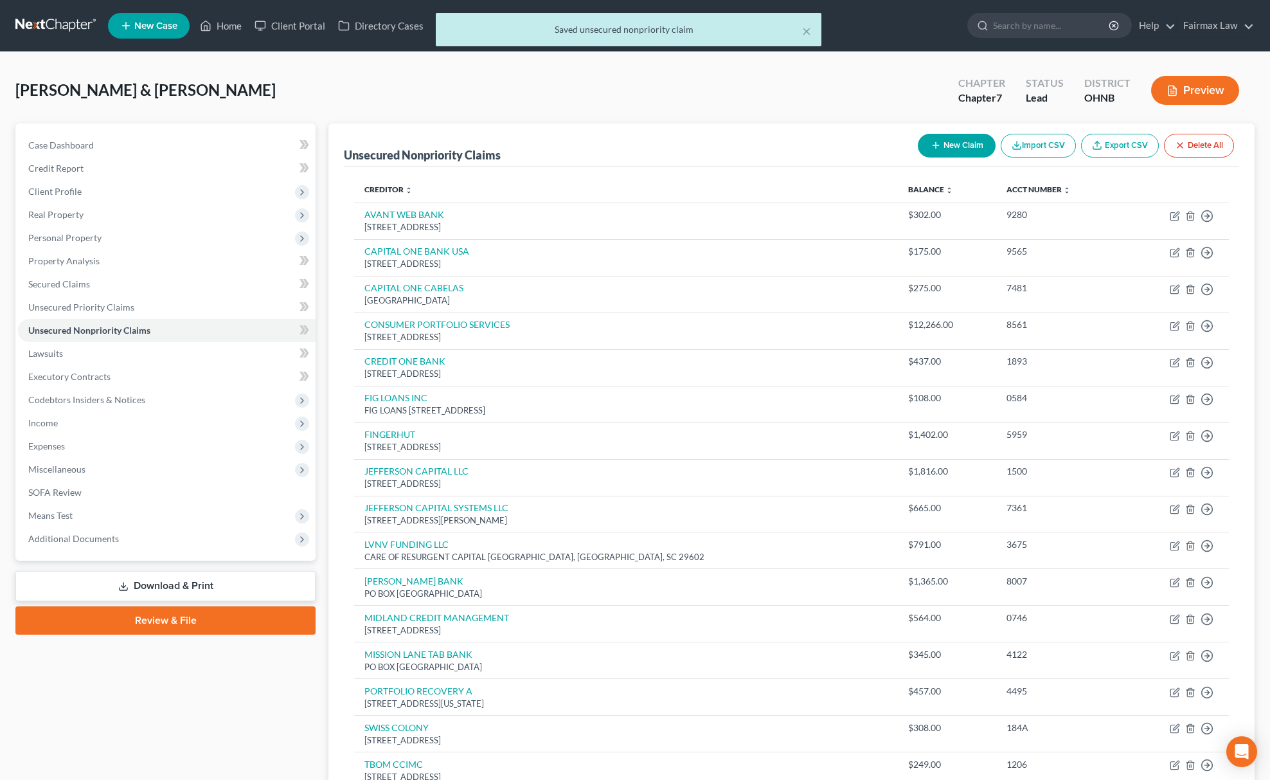
click at [955, 150] on button "New Claim" at bounding box center [957, 146] width 78 height 24
select select "2"
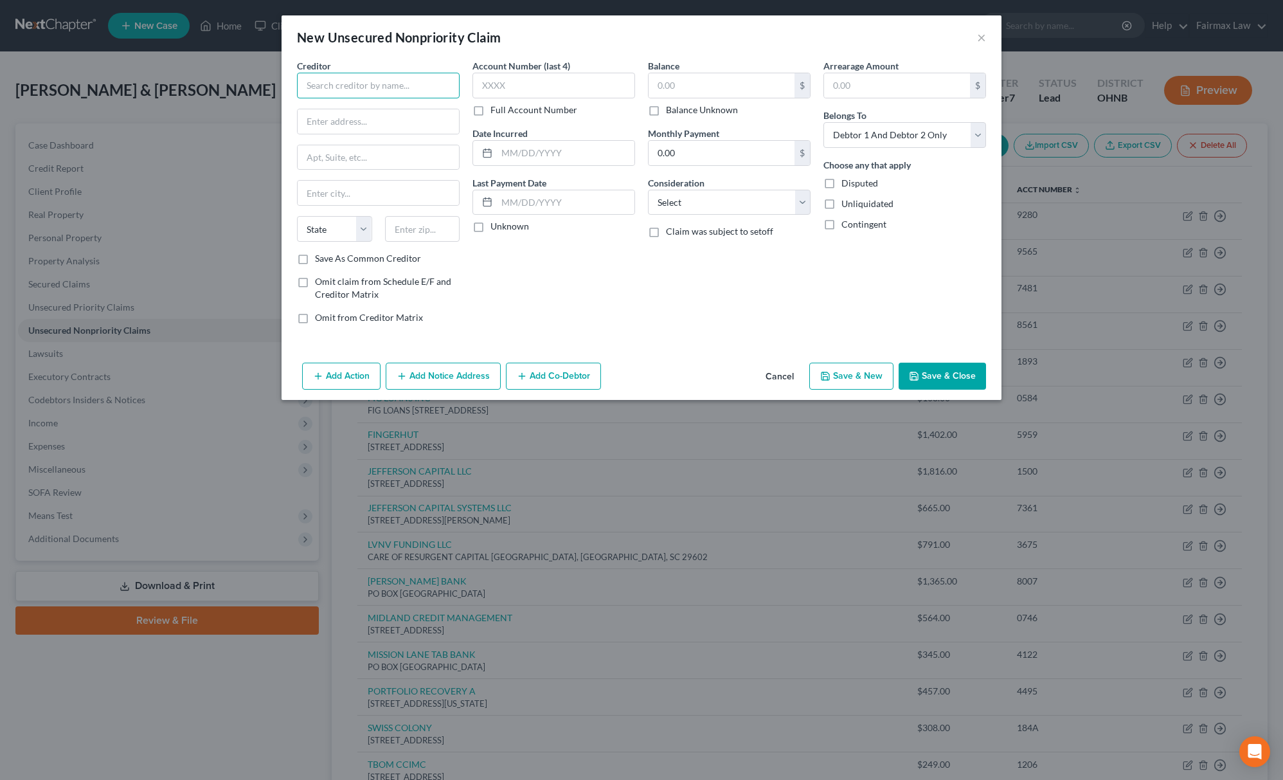
click at [400, 80] on input "text" at bounding box center [378, 86] width 163 height 26
drag, startPoint x: 284, startPoint y: 91, endPoint x: 123, endPoint y: 53, distance: 165.2
click at [88, 91] on div "New Unsecured Nonpriority Claim × Creditor * CONCORA CREDIT State [US_STATE] AK…" at bounding box center [641, 390] width 1283 height 780
type input "CONCORA CREDIT"
click at [366, 129] on input "text" at bounding box center [378, 121] width 161 height 24
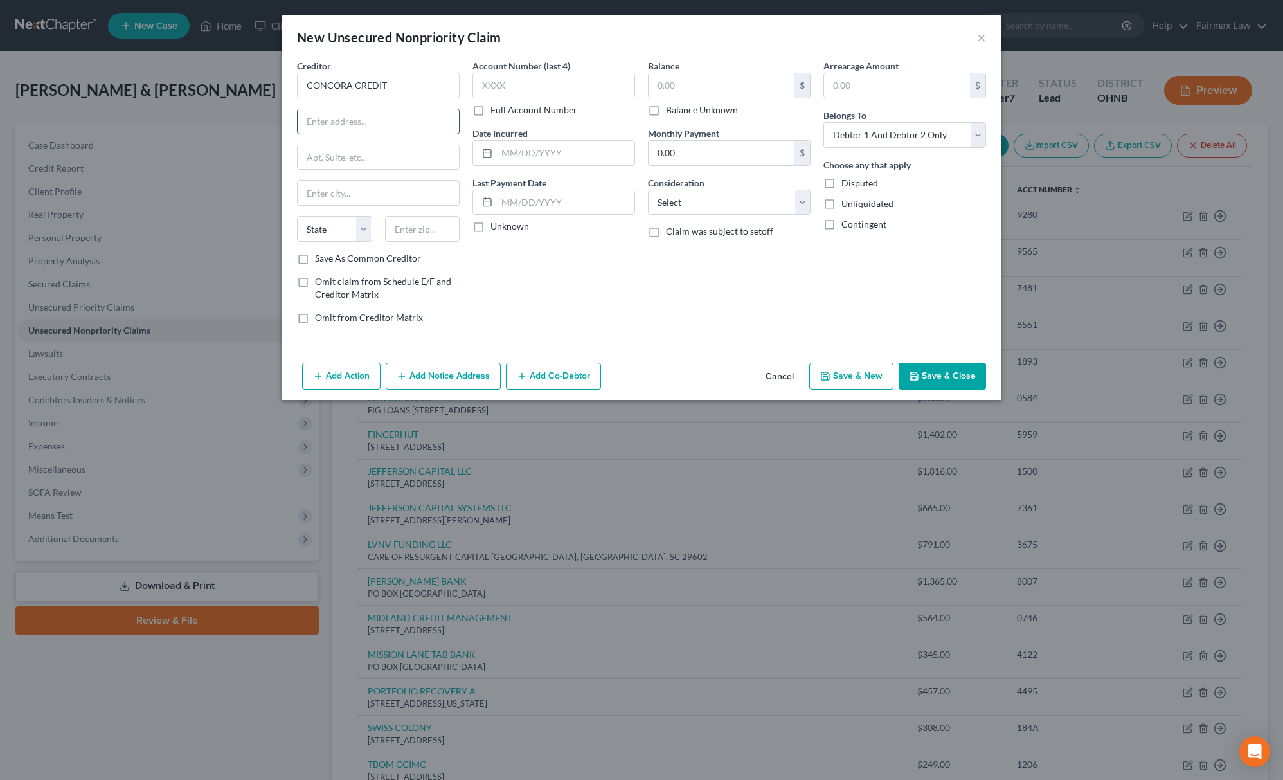
paste input "[STREET_ADDRESS]"
drag, startPoint x: 422, startPoint y: 114, endPoint x: 463, endPoint y: 114, distance: 41.8
click at [463, 114] on div "Creditor * CONCORA CREDIT [STREET_ADDRESS] State [US_STATE] AK AR AZ CA CO [GEO…" at bounding box center [377, 196] width 175 height 275
type input "[STREET_ADDRESS]"
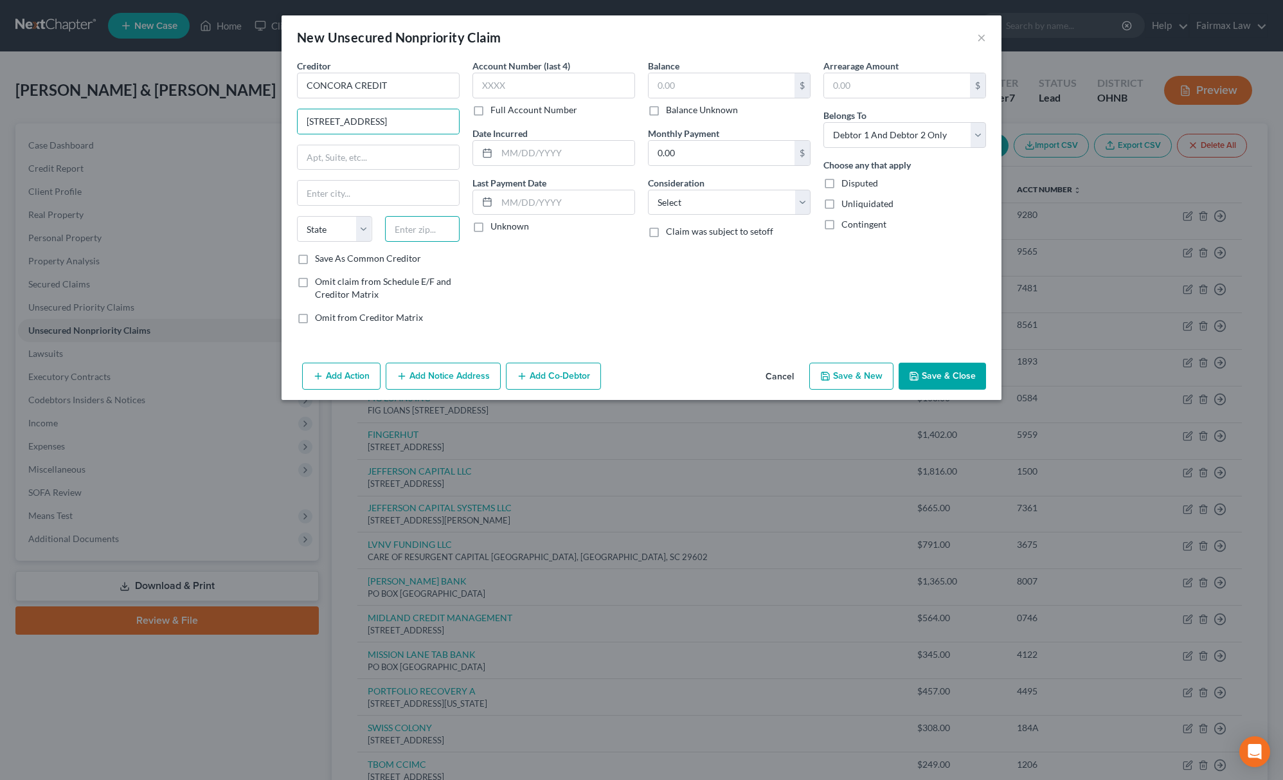
scroll to position [0, 0]
paste input "97006"
click at [430, 227] on input "text" at bounding box center [422, 229] width 75 height 26
type input "97006"
click at [315, 222] on select "State [US_STATE] AK AR AZ CA CO CT DE DC [GEOGRAPHIC_DATA] [GEOGRAPHIC_DATA] GU…" at bounding box center [334, 229] width 75 height 26
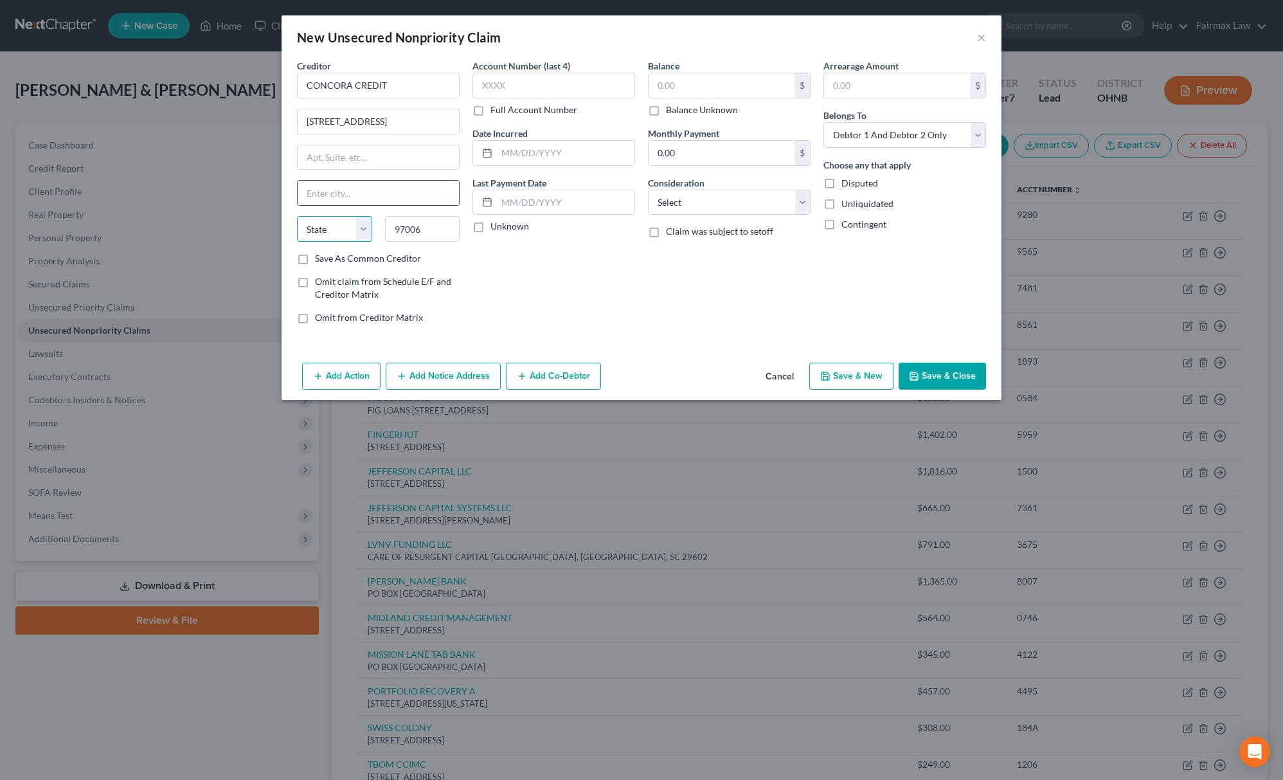
select select "38"
click at [297, 217] on select "State [US_STATE] AK AR AZ CA CO CT DE DC [GEOGRAPHIC_DATA] [GEOGRAPHIC_DATA] GU…" at bounding box center [334, 229] width 75 height 26
drag, startPoint x: 440, startPoint y: 119, endPoint x: 477, endPoint y: 119, distance: 37.3
click at [477, 119] on div "Creditor * CONCORA CREDIT [STREET_ADDRESS] State [US_STATE] AK AR AZ CA CO [GEO…" at bounding box center [641, 196] width 702 height 275
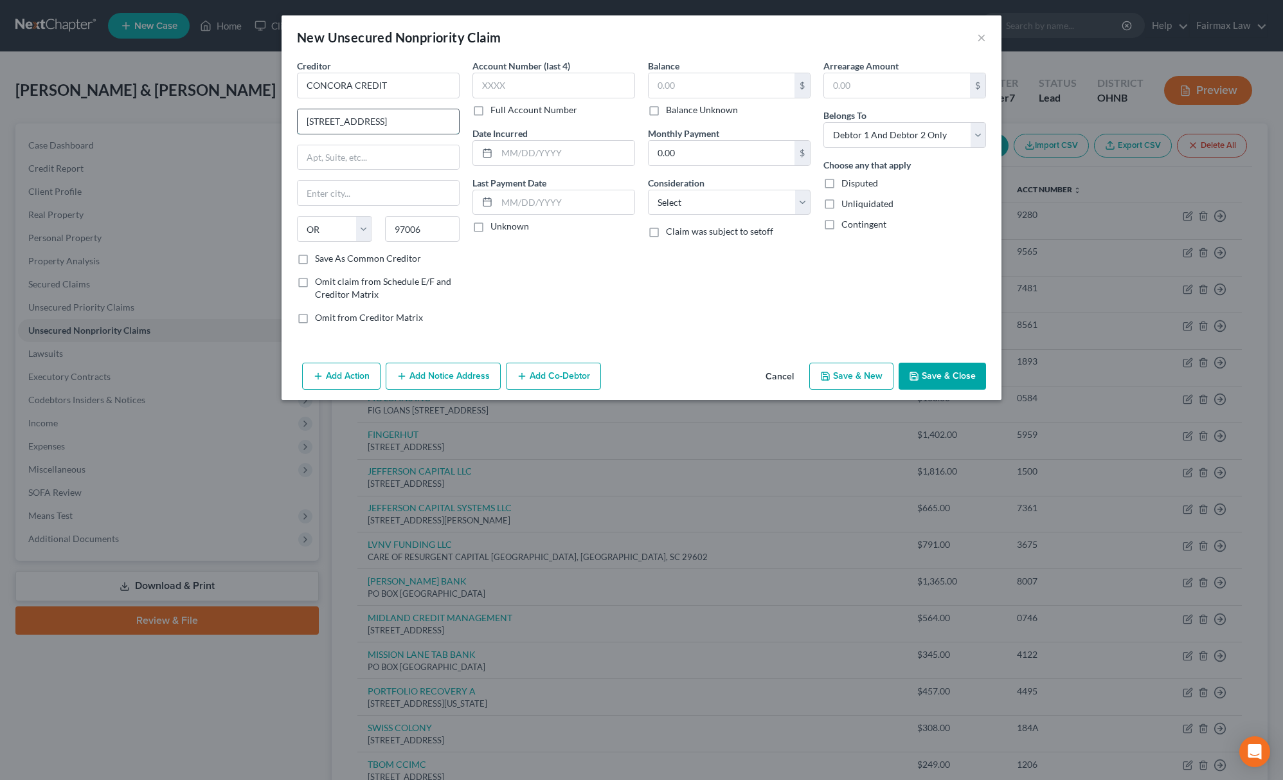
click at [438, 132] on input "[STREET_ADDRESS]" at bounding box center [378, 121] width 161 height 24
drag, startPoint x: 359, startPoint y: 122, endPoint x: 405, endPoint y: 127, distance: 46.6
click at [405, 127] on input "[STREET_ADDRESS]" at bounding box center [378, 121] width 161 height 24
click at [370, 193] on input "text" at bounding box center [378, 193] width 161 height 24
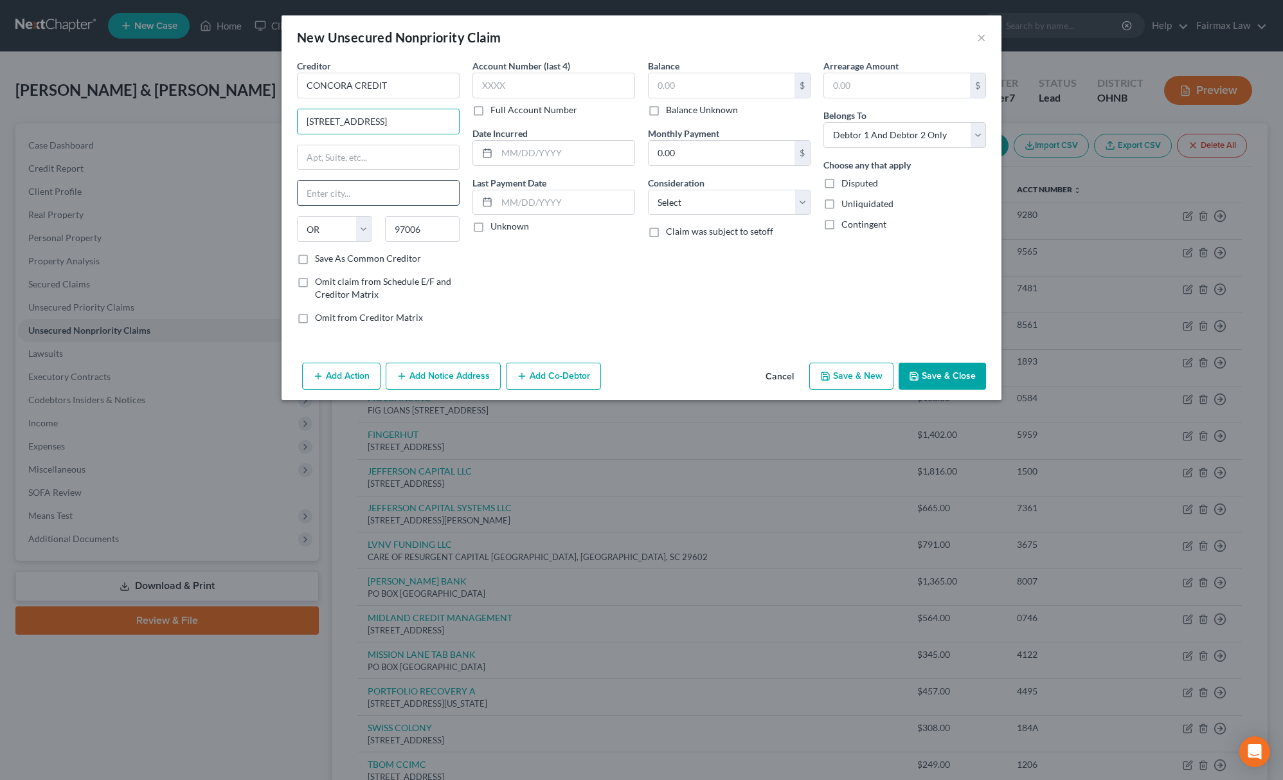
paste input "[GEOGRAPHIC_DATA],"
click at [412, 112] on input "[STREET_ADDRESS]" at bounding box center [378, 121] width 161 height 24
click at [409, 111] on input "[STREET_ADDRESS]" at bounding box center [378, 121] width 161 height 24
click at [401, 113] on input "[STREET_ADDRESS]" at bounding box center [378, 121] width 161 height 24
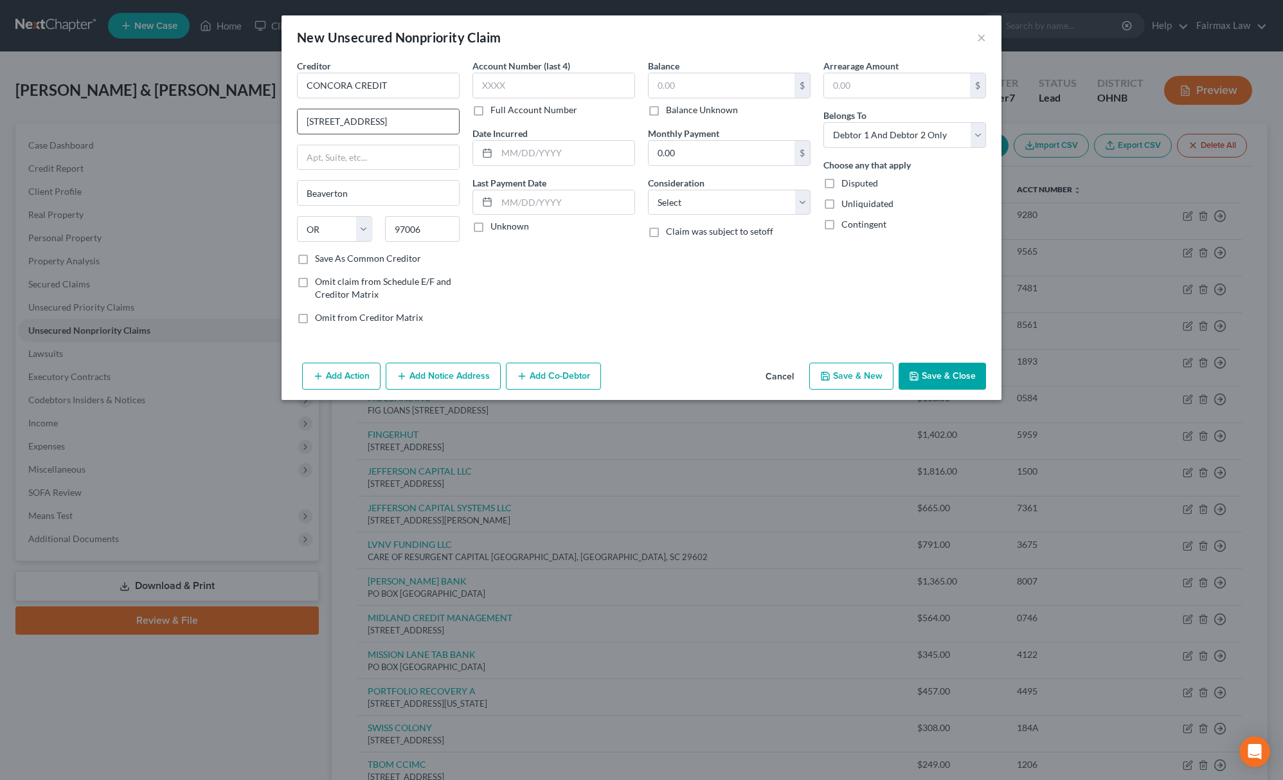
drag, startPoint x: 397, startPoint y: 114, endPoint x: 361, endPoint y: 111, distance: 35.5
click at [361, 111] on input "[STREET_ADDRESS]" at bounding box center [378, 121] width 161 height 24
click at [306, 186] on input "Beaverton" at bounding box center [378, 193] width 161 height 24
paste input "Parkway"
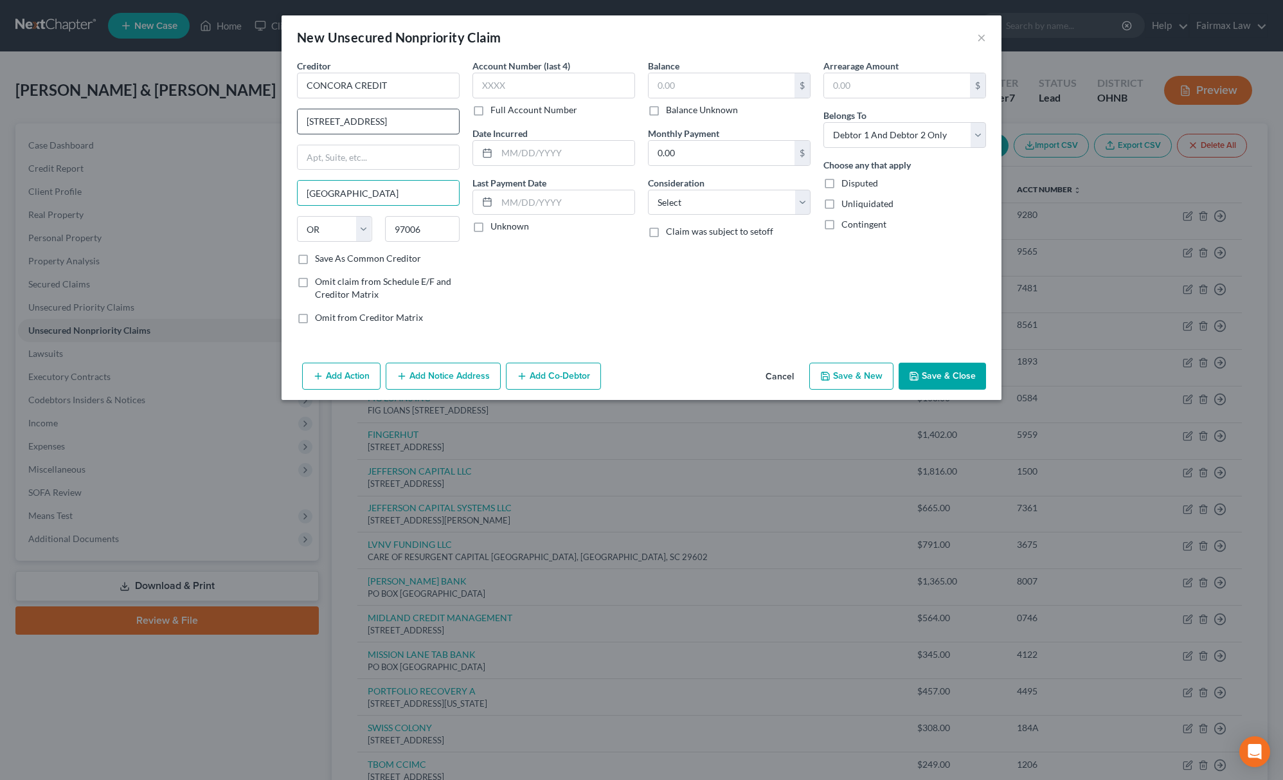
type input "[GEOGRAPHIC_DATA]"
drag, startPoint x: 395, startPoint y: 116, endPoint x: 609, endPoint y: 111, distance: 214.7
click at [609, 111] on div "Creditor * CONCORA CREDIT [STREET_ADDRESS][GEOGRAPHIC_DATA] [US_STATE][GEOGRAPH…" at bounding box center [641, 196] width 702 height 275
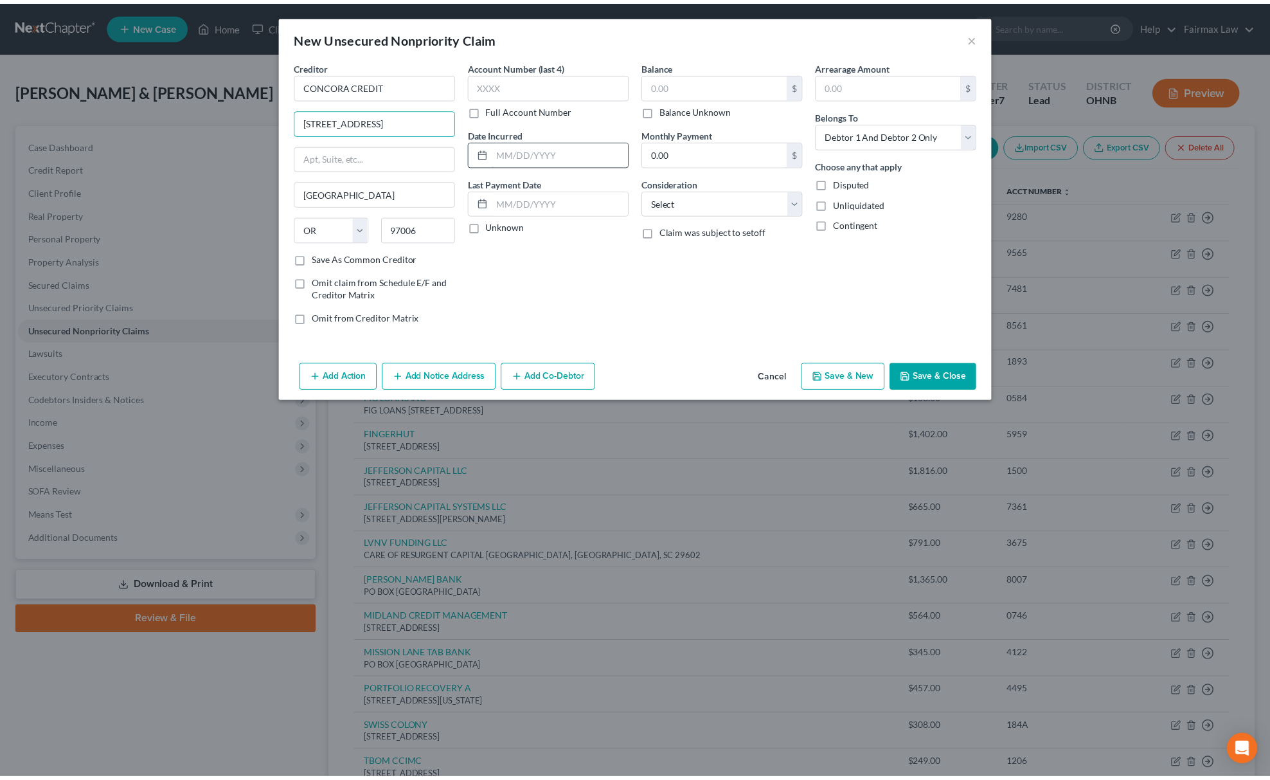
scroll to position [0, 0]
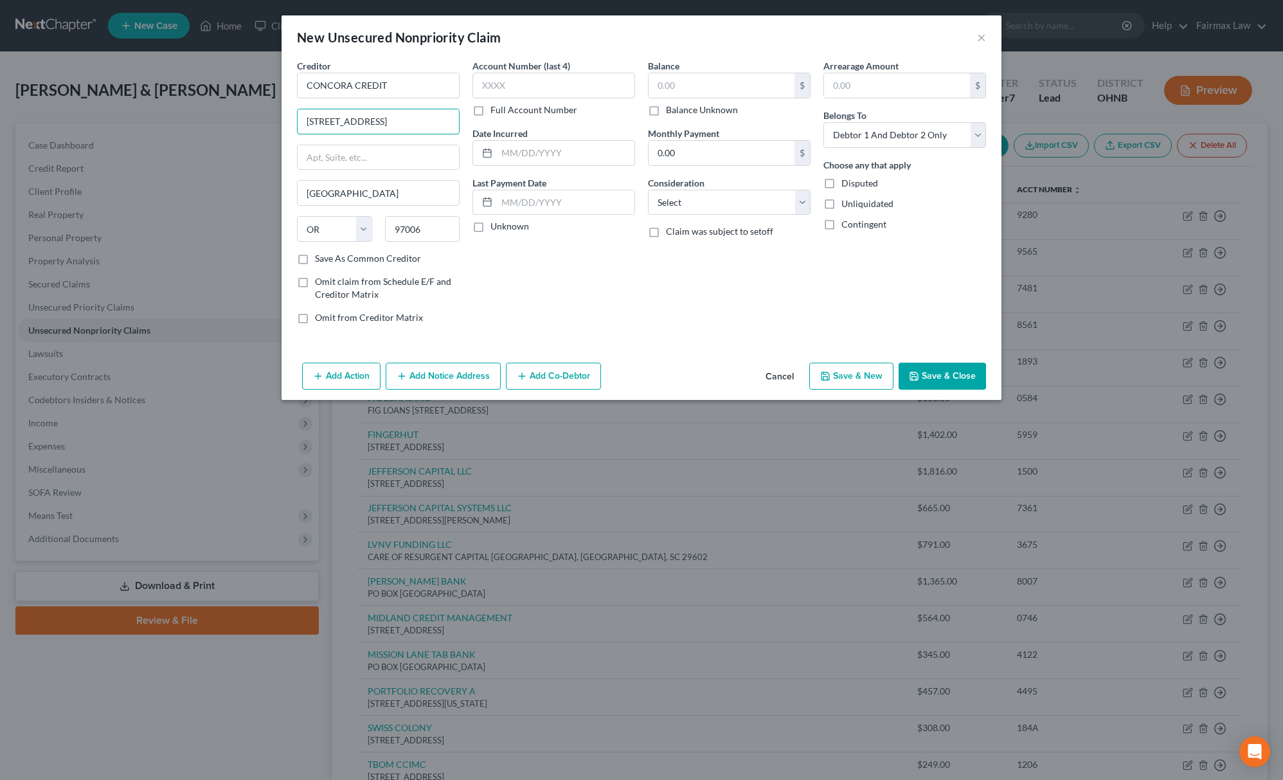
type input "[STREET_ADDRESS]"
click at [919, 384] on button "Save & Close" at bounding box center [941, 375] width 87 height 27
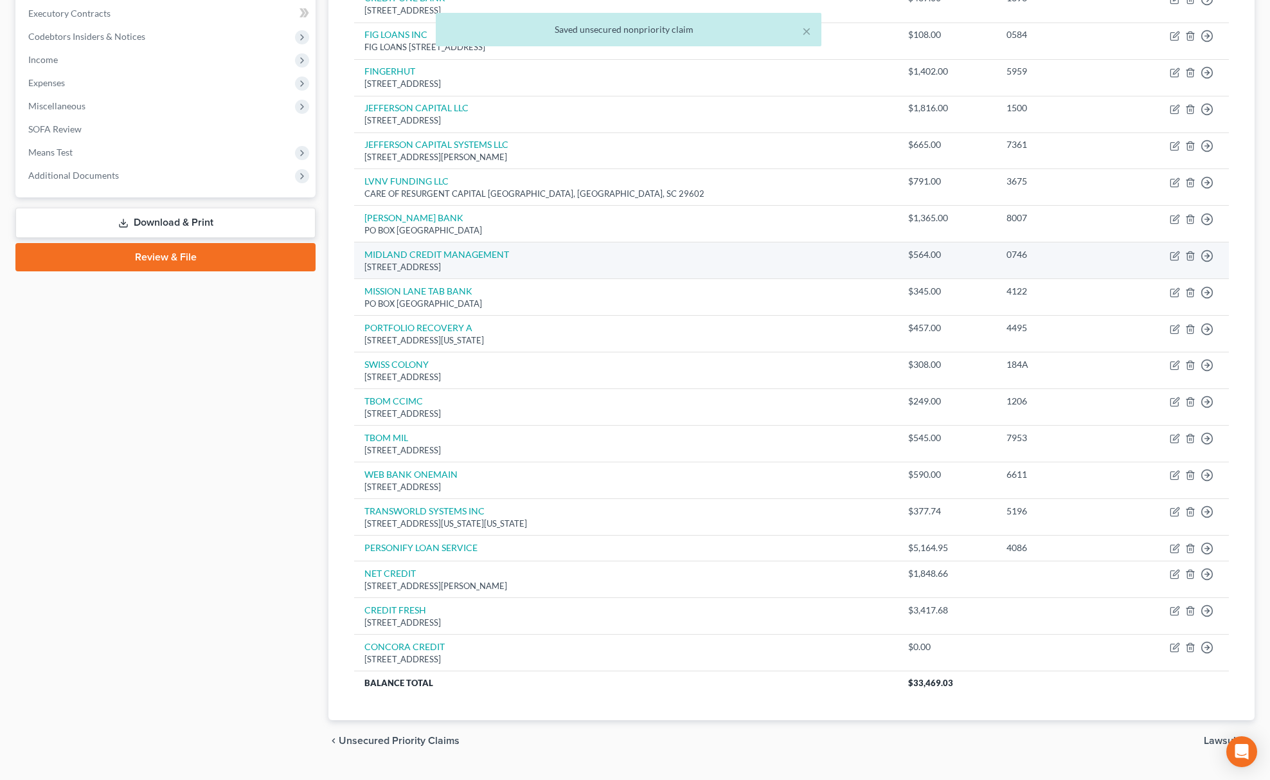
scroll to position [397, 0]
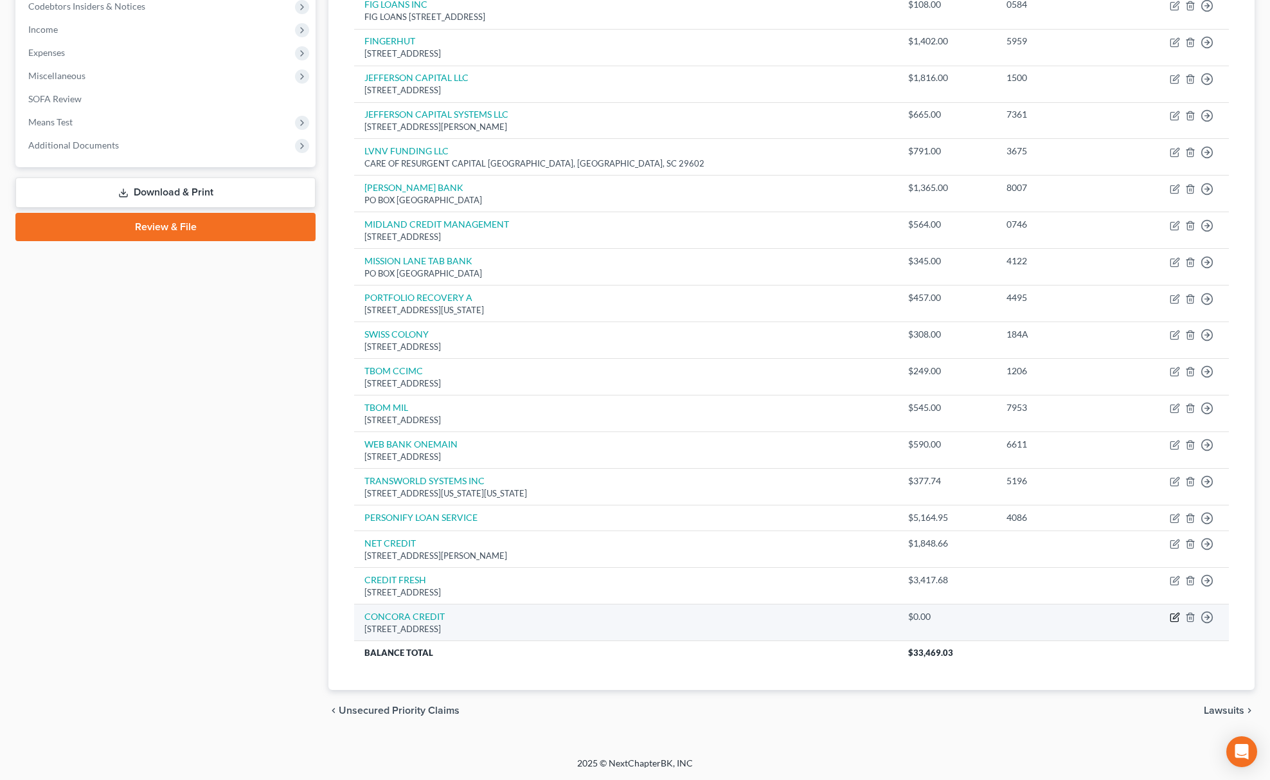
click at [1175, 618] on icon "button" at bounding box center [1176, 615] width 6 height 6
select select "38"
select select "2"
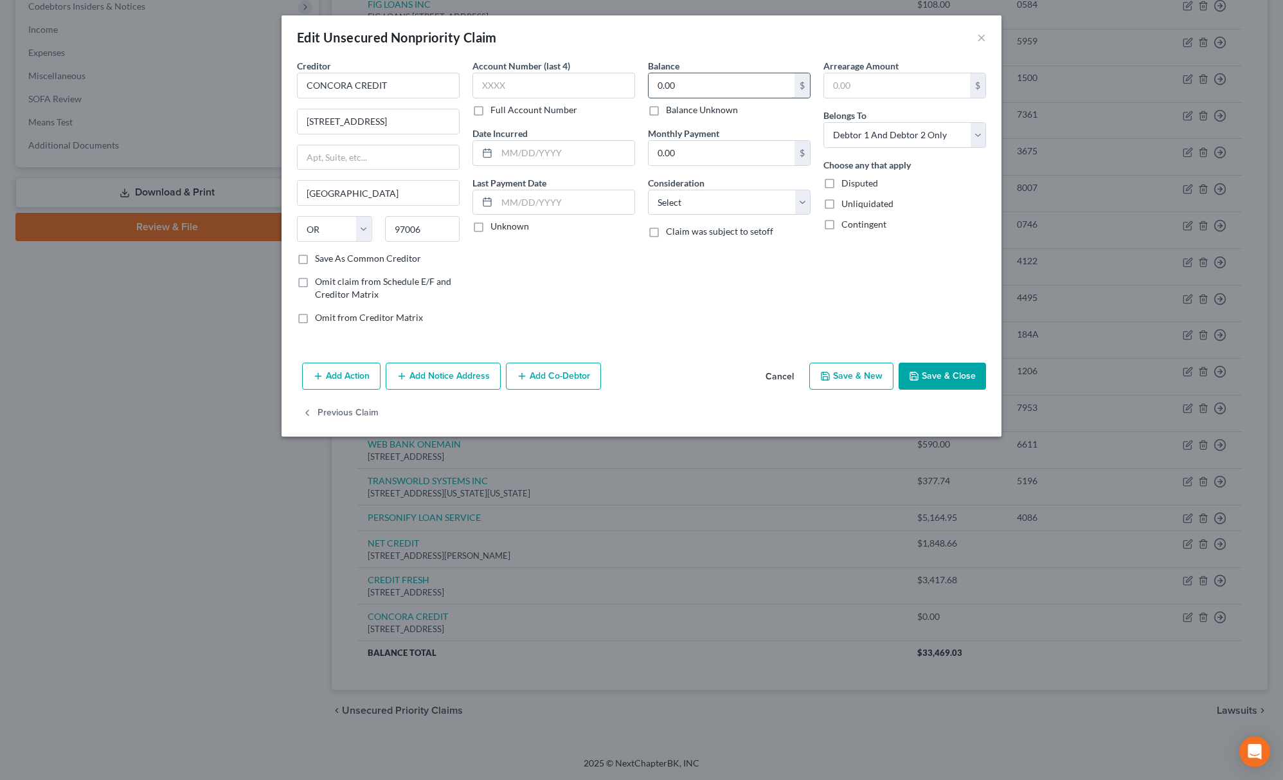
click at [698, 85] on input "0.00" at bounding box center [721, 85] width 146 height 24
type input "300.00"
click at [716, 211] on select "Select Cable / Satellite Services Collection Agency Credit Card Debt Debt Couns…" at bounding box center [729, 203] width 163 height 26
select select "2"
click at [648, 190] on select "Select Cable / Satellite Services Collection Agency Credit Card Debt Debt Couns…" at bounding box center [729, 203] width 163 height 26
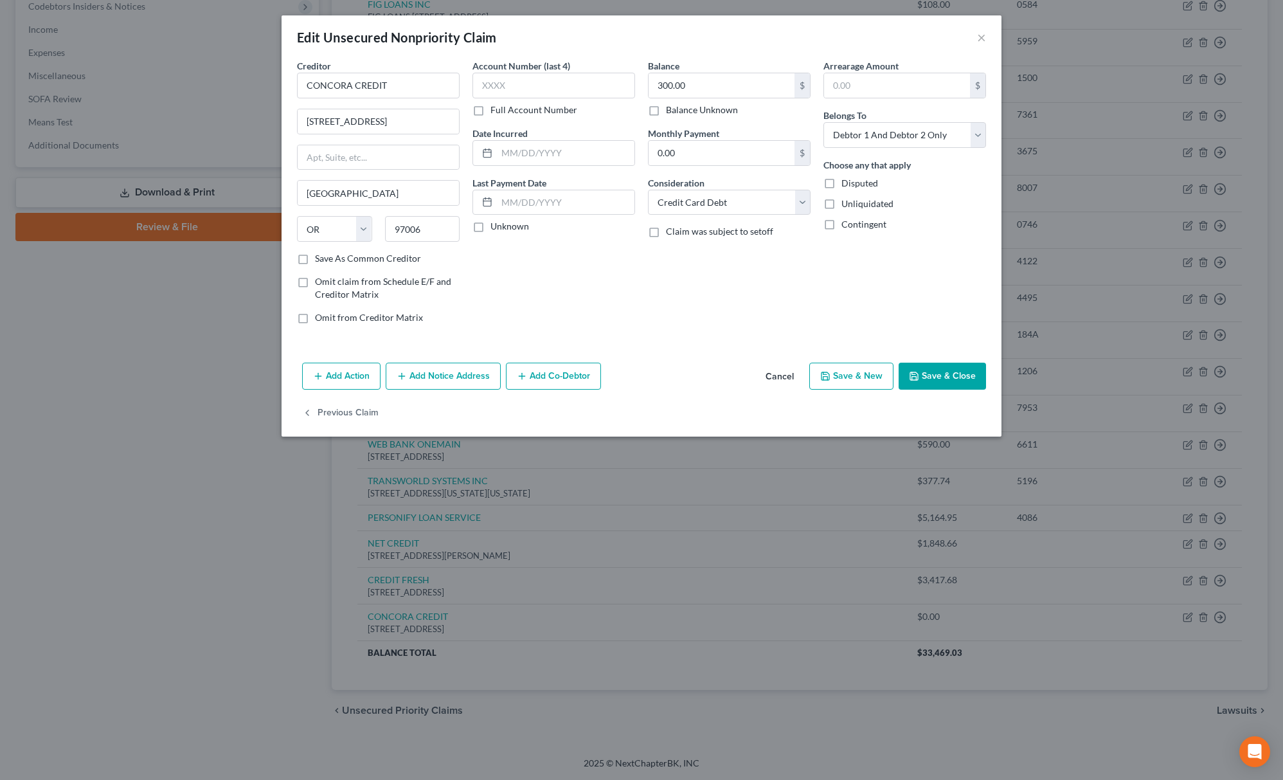
click at [959, 371] on button "Save & Close" at bounding box center [941, 375] width 87 height 27
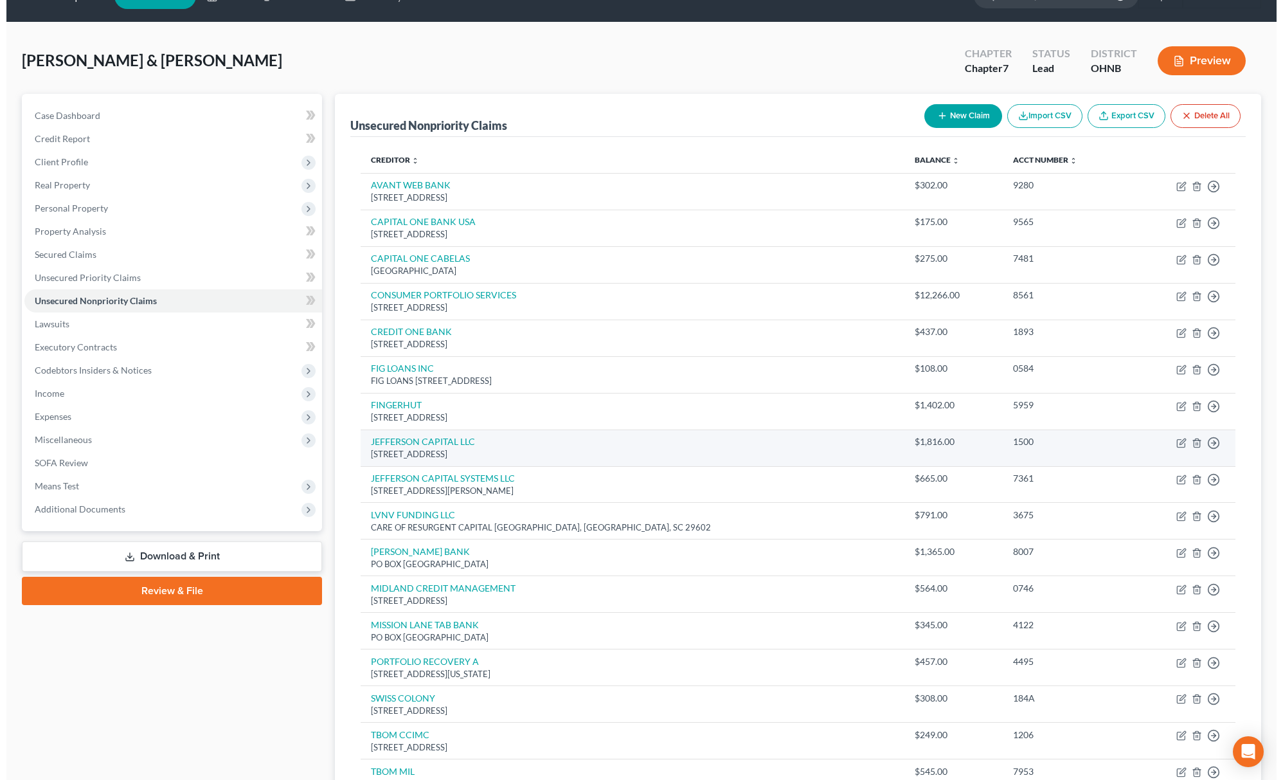
scroll to position [0, 0]
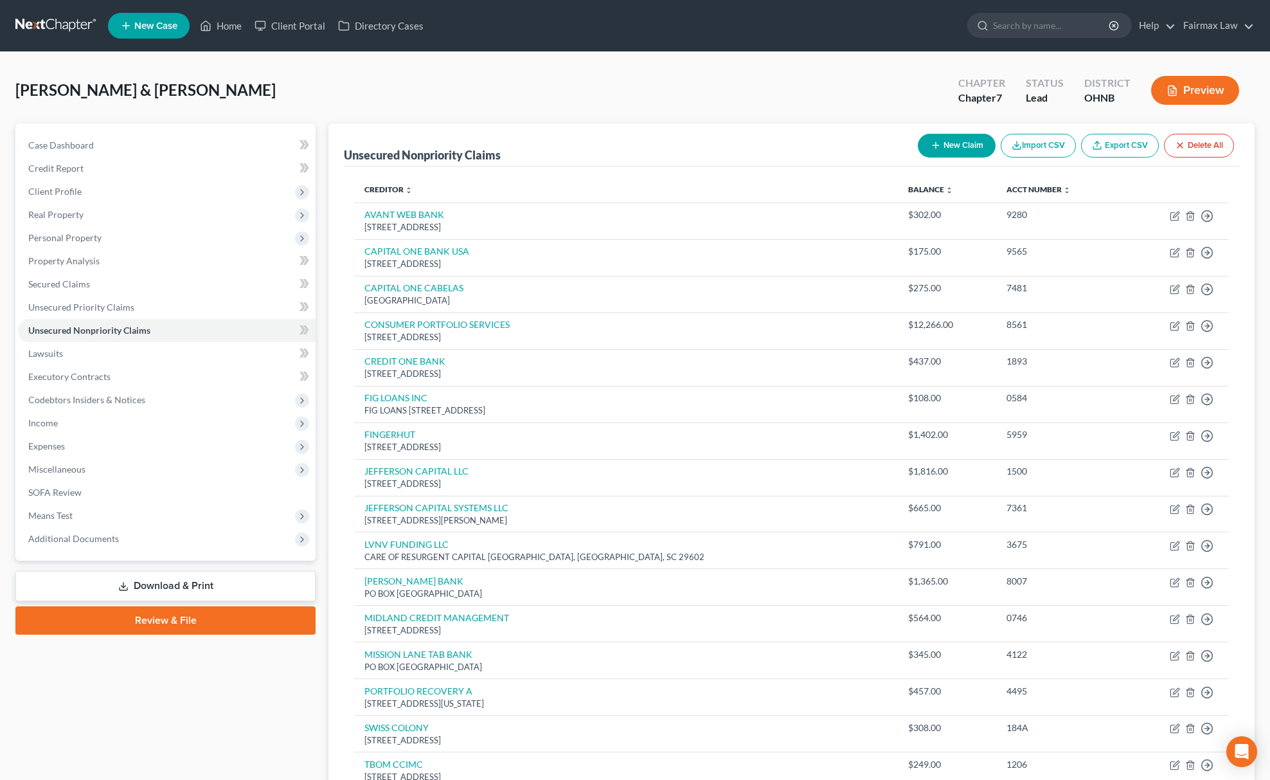
click at [941, 152] on button "New Claim" at bounding box center [957, 146] width 78 height 24
select select "2"
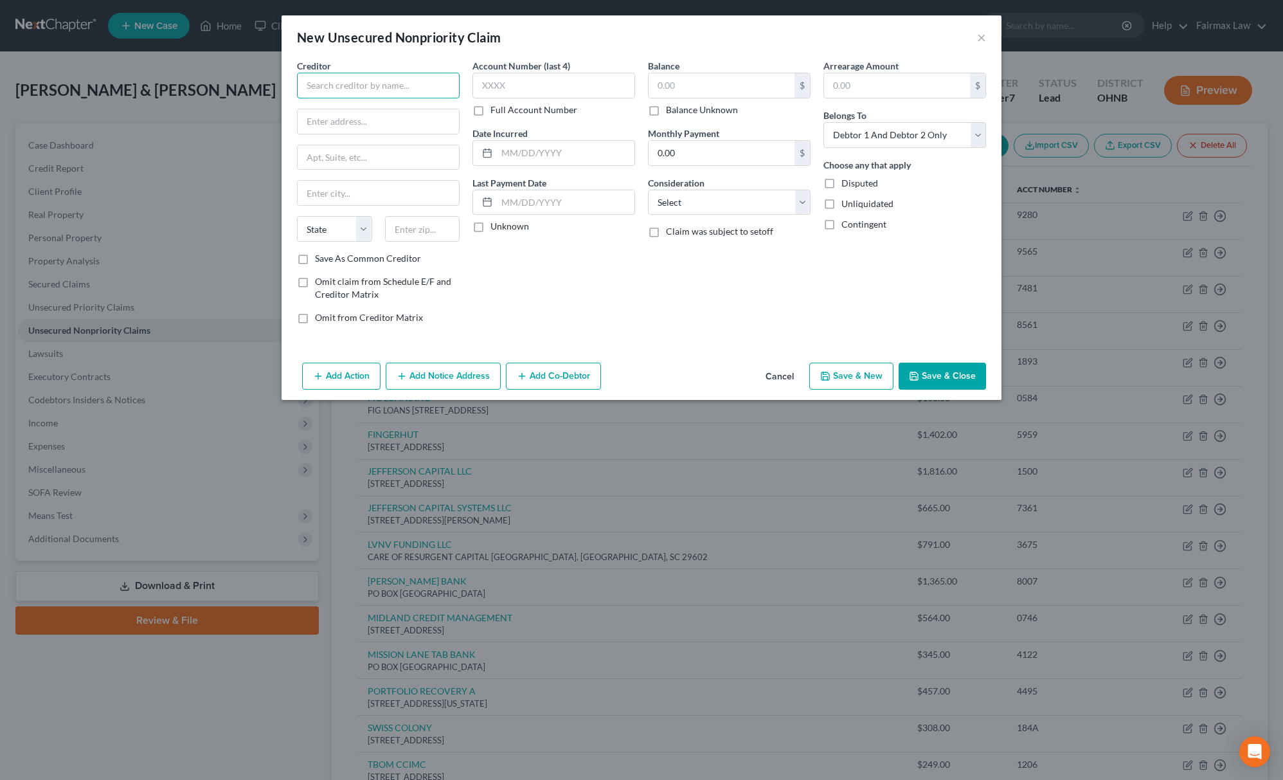
click at [397, 78] on input "text" at bounding box center [378, 86] width 163 height 26
type input "CONCORA CREDIT"
drag, startPoint x: 676, startPoint y: 204, endPoint x: 679, endPoint y: 211, distance: 8.1
click at [676, 204] on select "Select Cable / Satellite Services Collection Agency Credit Card Debt Debt Couns…" at bounding box center [729, 203] width 163 height 26
select select "2"
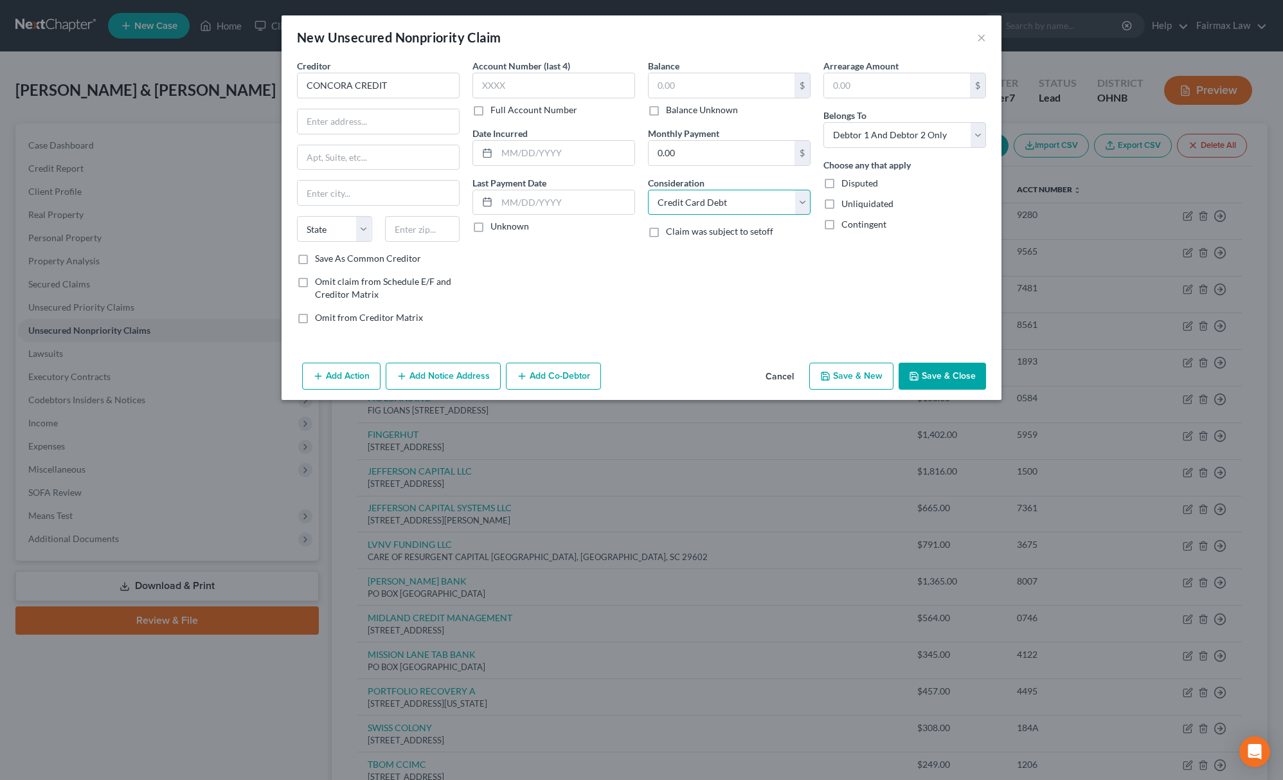
click at [648, 190] on select "Select Cable / Satellite Services Collection Agency Credit Card Debt Debt Couns…" at bounding box center [729, 203] width 163 height 26
drag, startPoint x: 430, startPoint y: 89, endPoint x: 165, endPoint y: 96, distance: 265.5
click at [165, 96] on div "New Unsecured Nonpriority Claim × Creditor * CONCORA CREDIT State [US_STATE] AK…" at bounding box center [641, 390] width 1283 height 780
click at [702, 93] on input "text" at bounding box center [721, 85] width 146 height 24
type input "545.00"
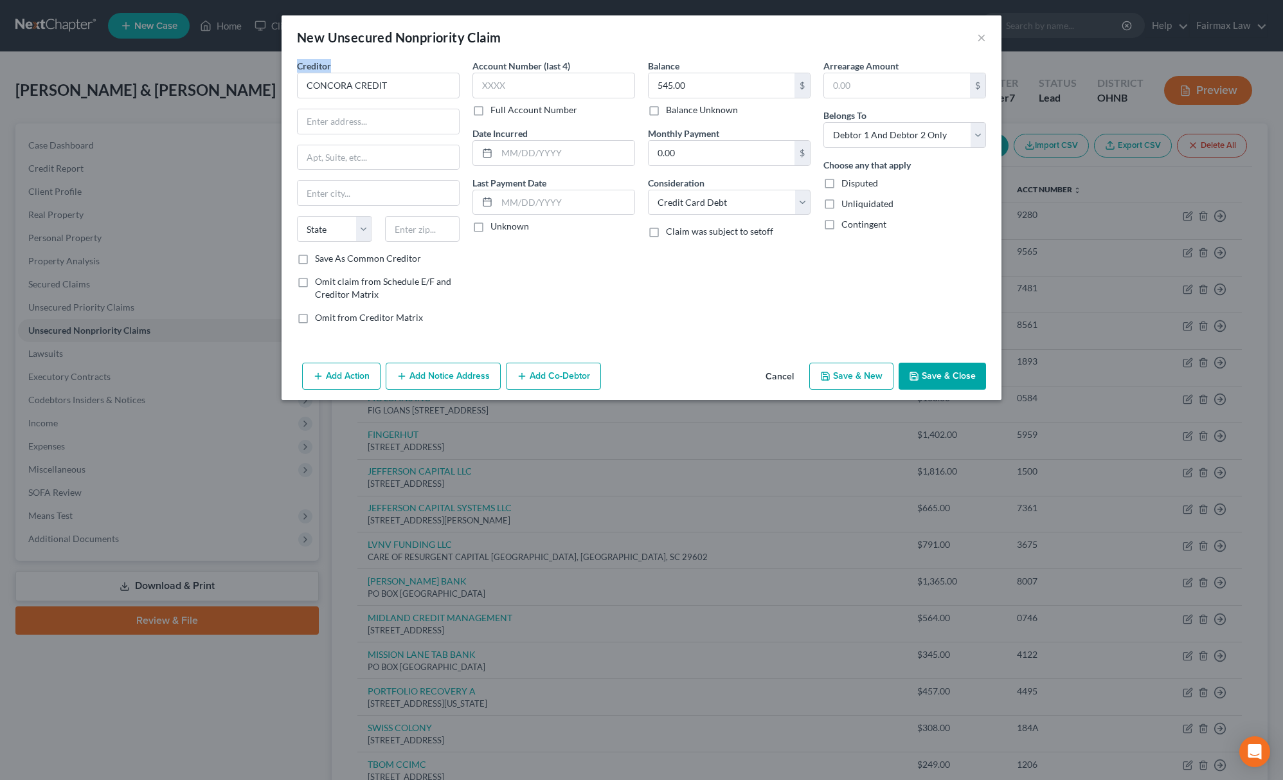
drag, startPoint x: 382, startPoint y: 67, endPoint x: 99, endPoint y: 60, distance: 282.9
click at [126, 60] on div "New Unsecured Nonpriority Claim × Creditor * CONCORA CREDIT State [US_STATE] AK…" at bounding box center [641, 390] width 1283 height 780
copy span "Creditor"
drag, startPoint x: 406, startPoint y: 89, endPoint x: 330, endPoint y: 4, distance: 113.8
click at [106, 88] on div "New Unsecured Nonpriority Claim × Creditor * CONCORA CREDIT State [US_STATE] AK…" at bounding box center [641, 390] width 1283 height 780
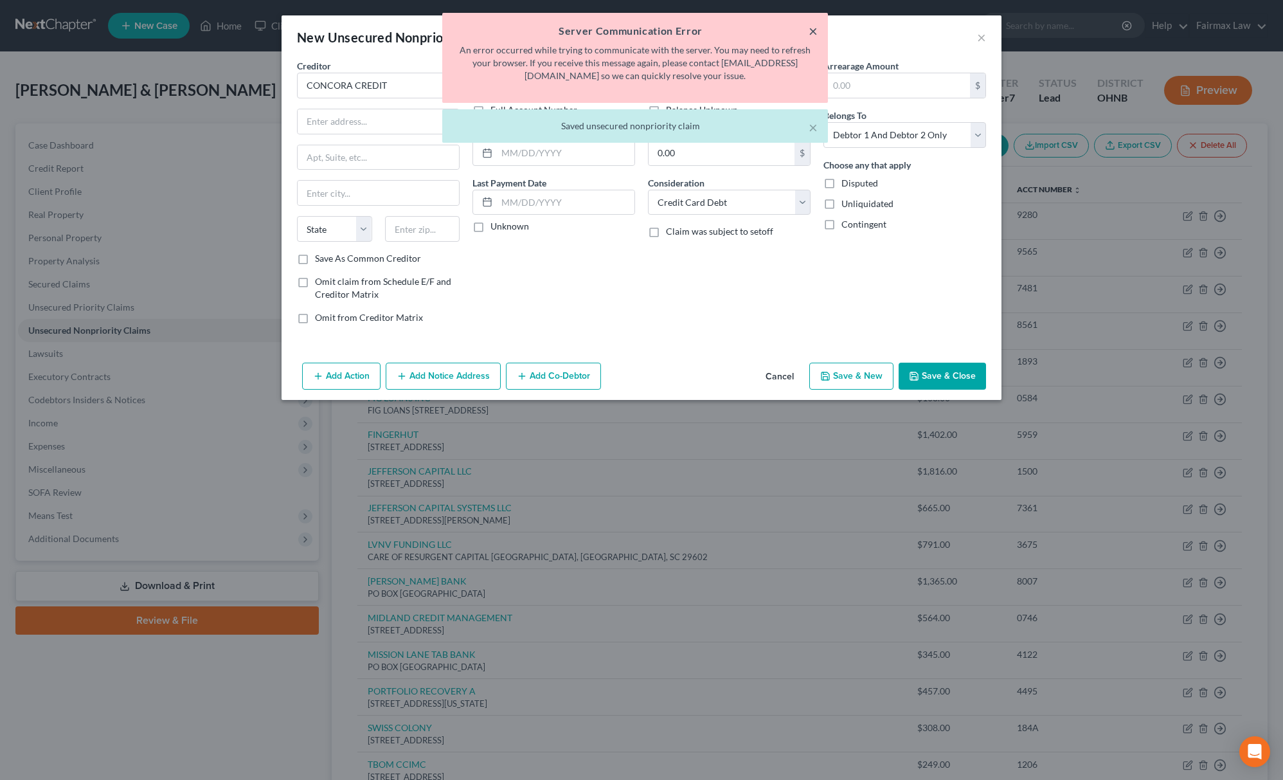
click at [815, 28] on button "×" at bounding box center [812, 30] width 9 height 15
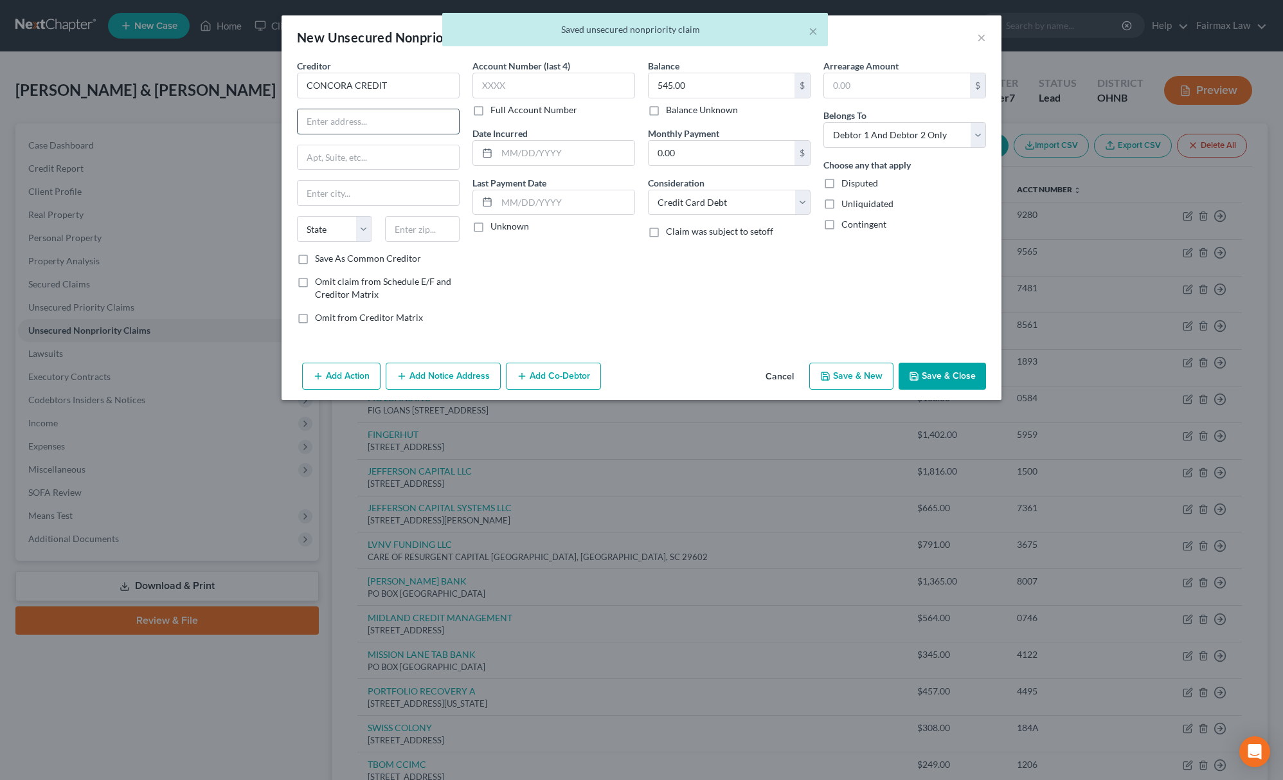
click at [377, 120] on input "text" at bounding box center [378, 121] width 161 height 24
paste input "[STREET_ADDRESS]"
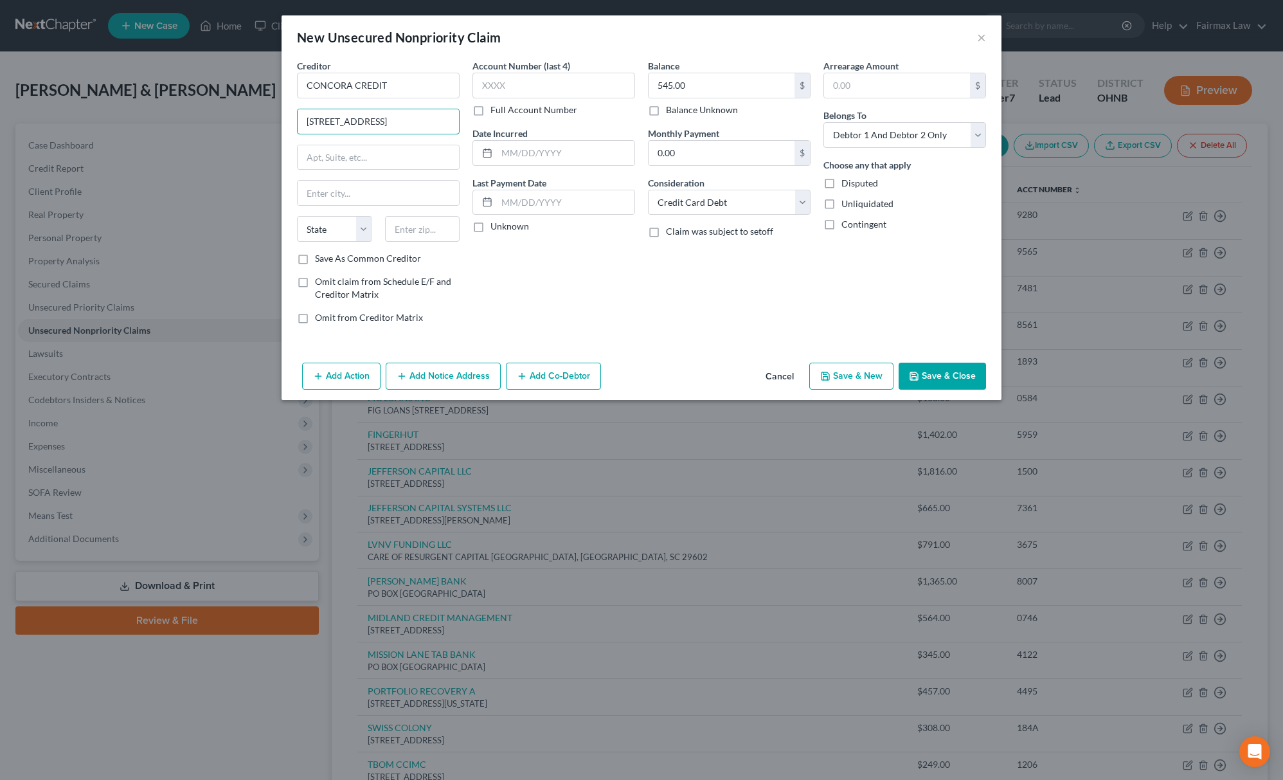
drag, startPoint x: 419, startPoint y: 117, endPoint x: 521, endPoint y: 117, distance: 101.5
click at [521, 117] on div "Creditor * CONCORA CREDIT [STREET_ADDRESS] State [US_STATE] AK AR AZ CA CO [GEO…" at bounding box center [641, 196] width 702 height 275
type input "[STREET_ADDRESS]"
click at [432, 229] on input "text" at bounding box center [422, 229] width 75 height 26
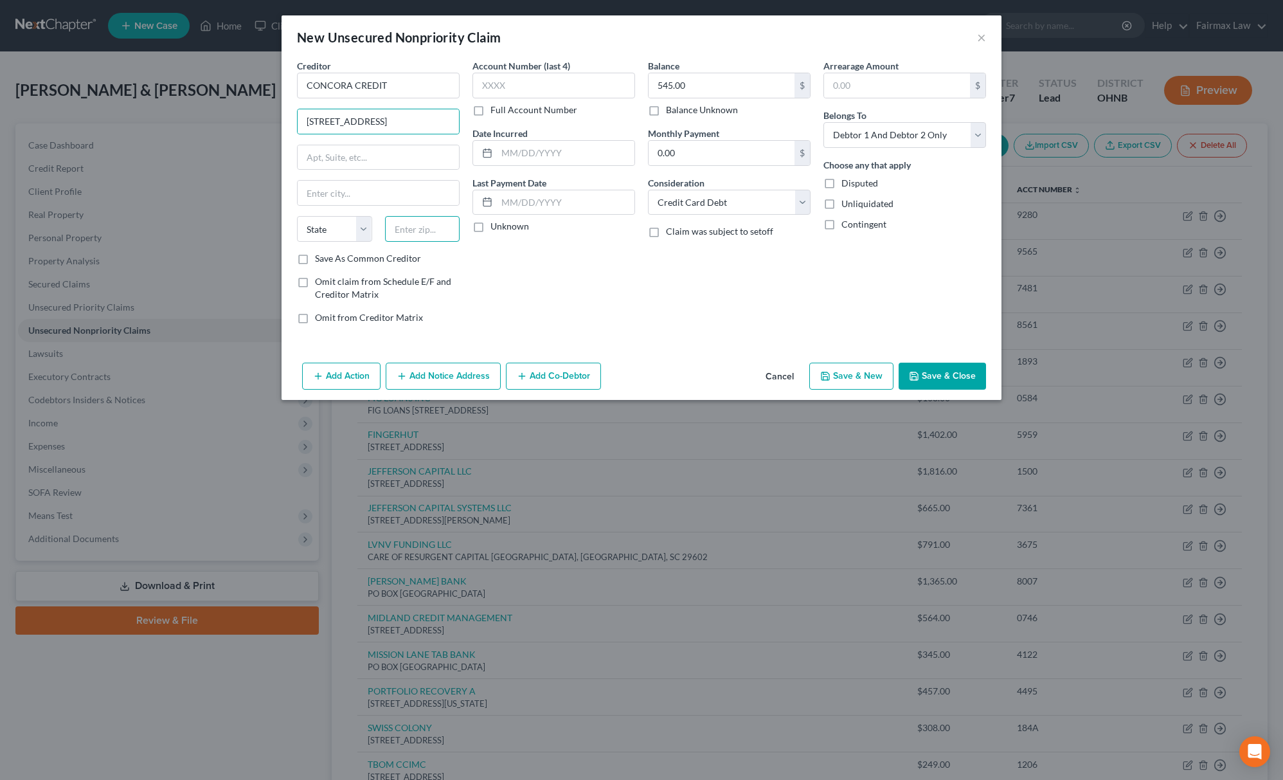
paste input "97006"
type input "97006"
click at [353, 234] on select "State [US_STATE] AK AR AZ CA CO CT DE DC [GEOGRAPHIC_DATA] [GEOGRAPHIC_DATA] GU…" at bounding box center [334, 229] width 75 height 26
type input "Beaverton"
select select "38"
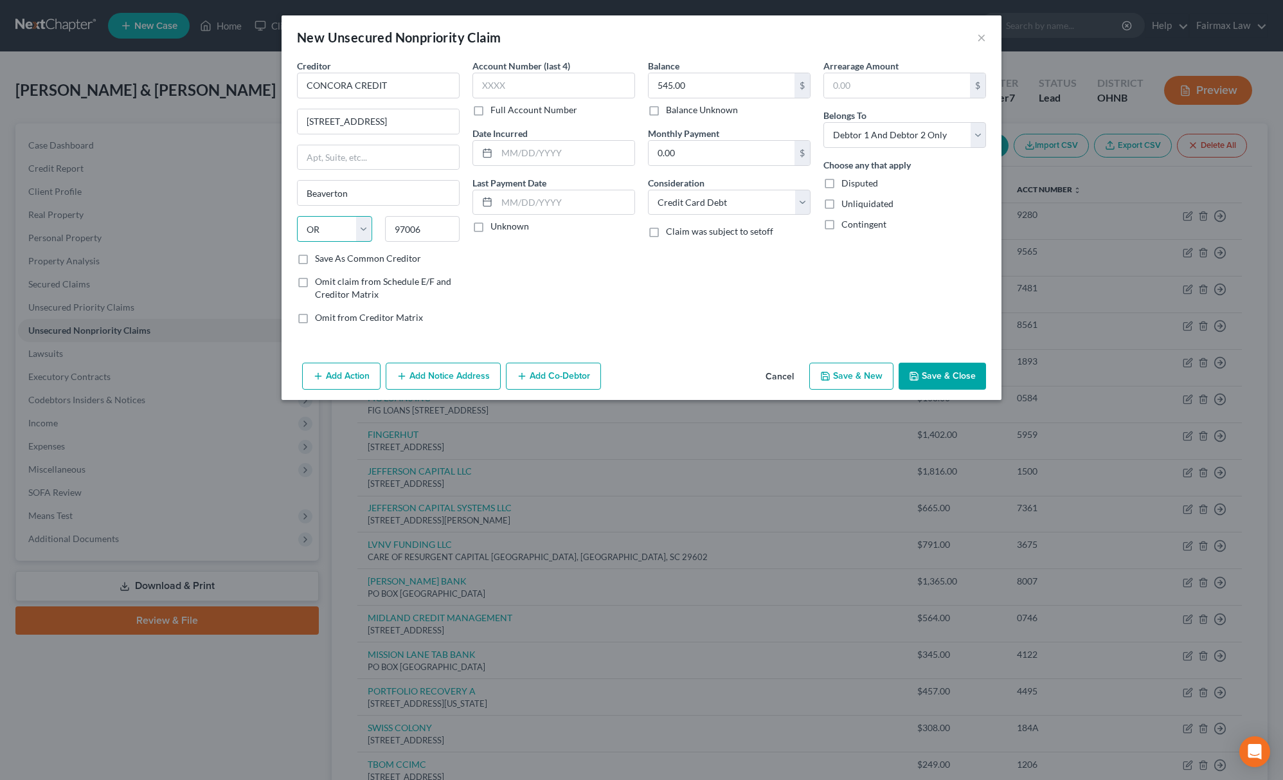
click at [297, 217] on select "State [US_STATE] AK AR AZ CA CO CT DE DC [GEOGRAPHIC_DATA] [GEOGRAPHIC_DATA] GU…" at bounding box center [334, 229] width 75 height 26
drag, startPoint x: 397, startPoint y: 121, endPoint x: 434, endPoint y: 122, distance: 37.3
click at [434, 122] on input "[STREET_ADDRESS]" at bounding box center [378, 121] width 161 height 24
drag, startPoint x: 307, startPoint y: 199, endPoint x: 311, endPoint y: 204, distance: 6.8
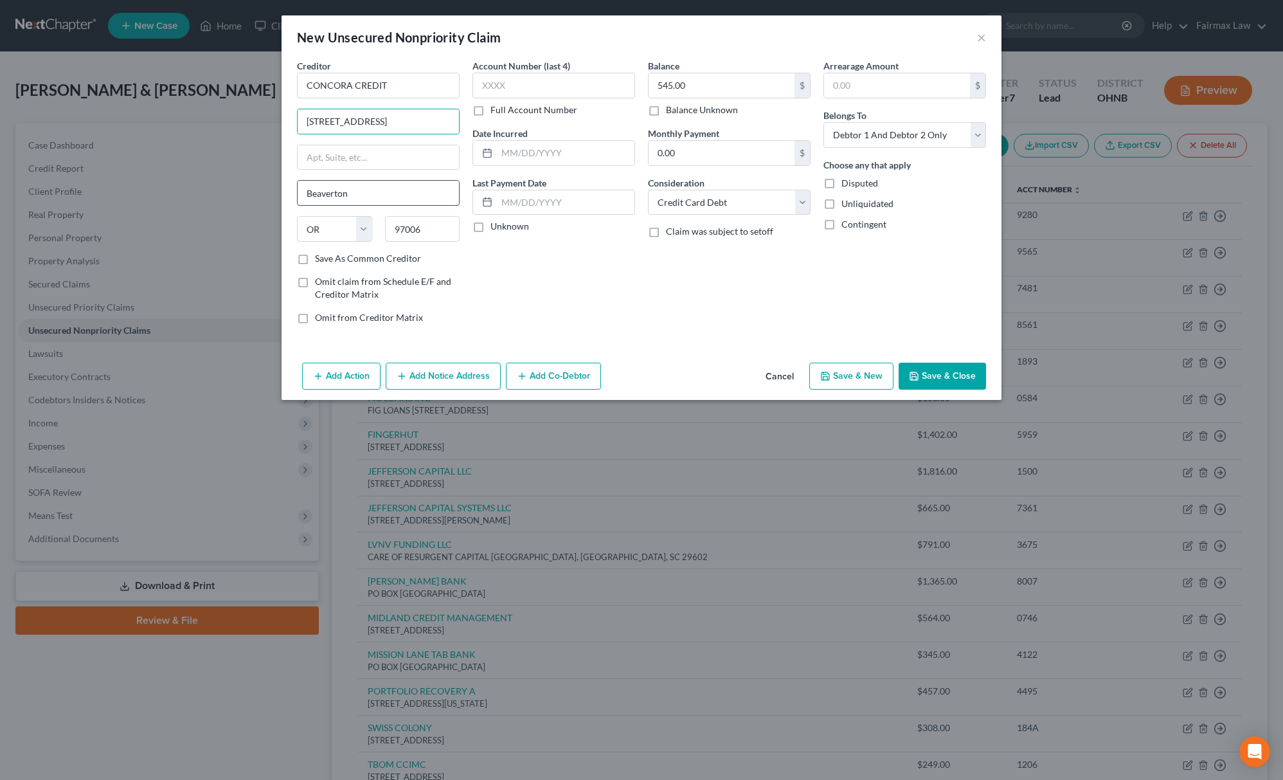
click at [307, 199] on input "Beaverton" at bounding box center [378, 193] width 161 height 24
paste input "Parkway Beaverto"
type input "[GEOGRAPHIC_DATA]"
drag, startPoint x: 397, startPoint y: 122, endPoint x: 597, endPoint y: 132, distance: 200.1
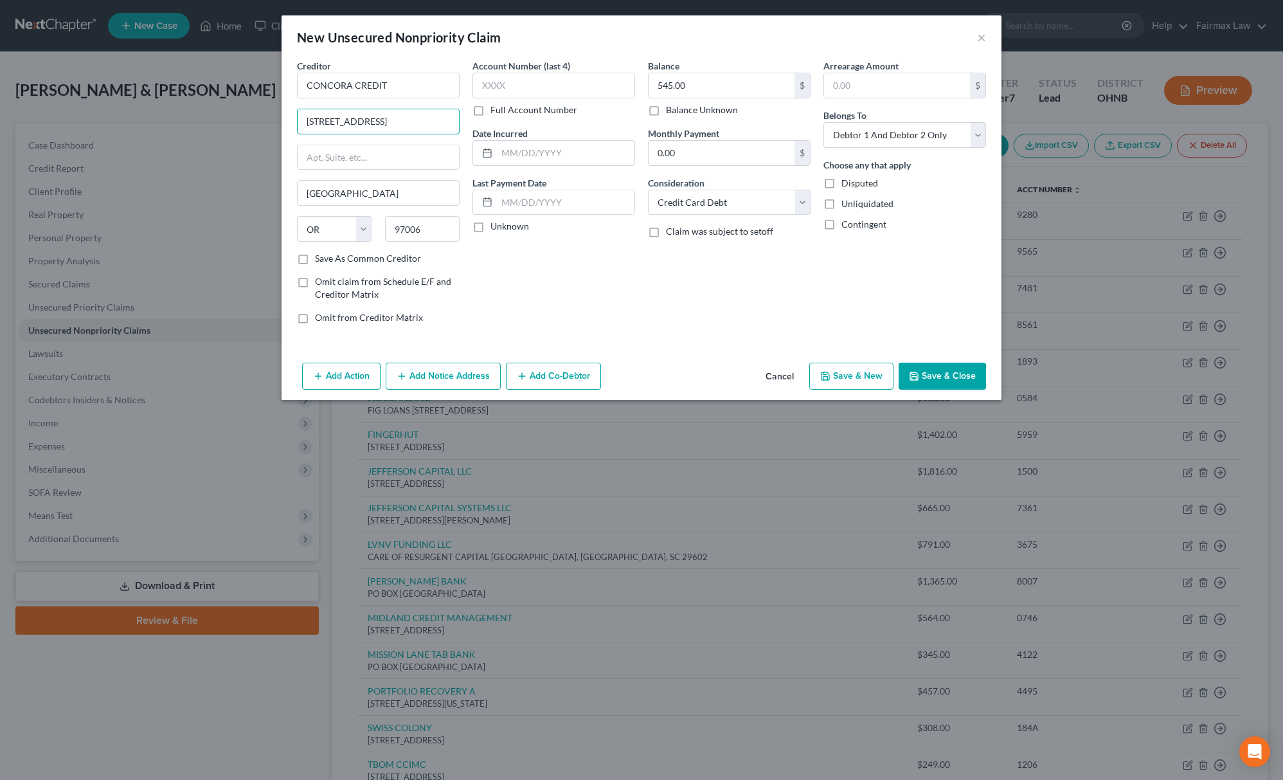
click at [590, 123] on div "Creditor * CONCORA CREDIT [STREET_ADDRESS][GEOGRAPHIC_DATA] [US_STATE][GEOGRAPH…" at bounding box center [641, 196] width 702 height 275
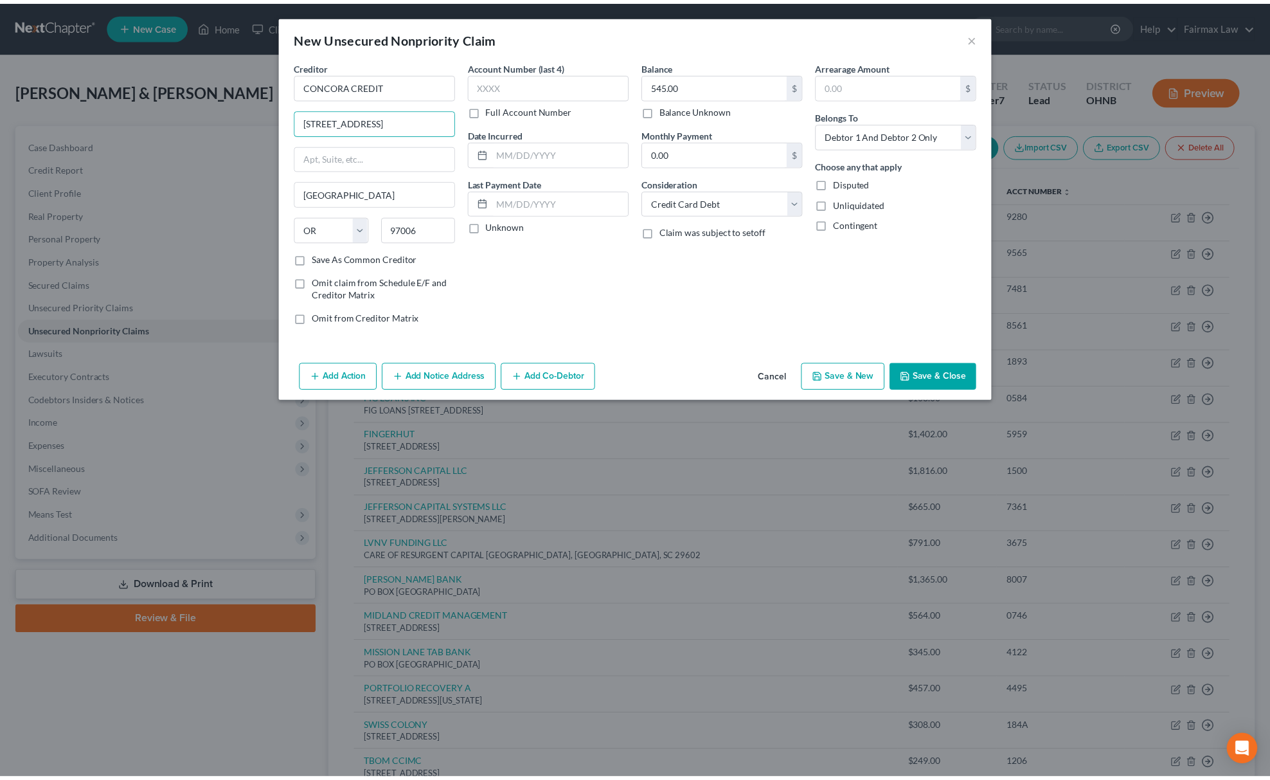
scroll to position [0, 0]
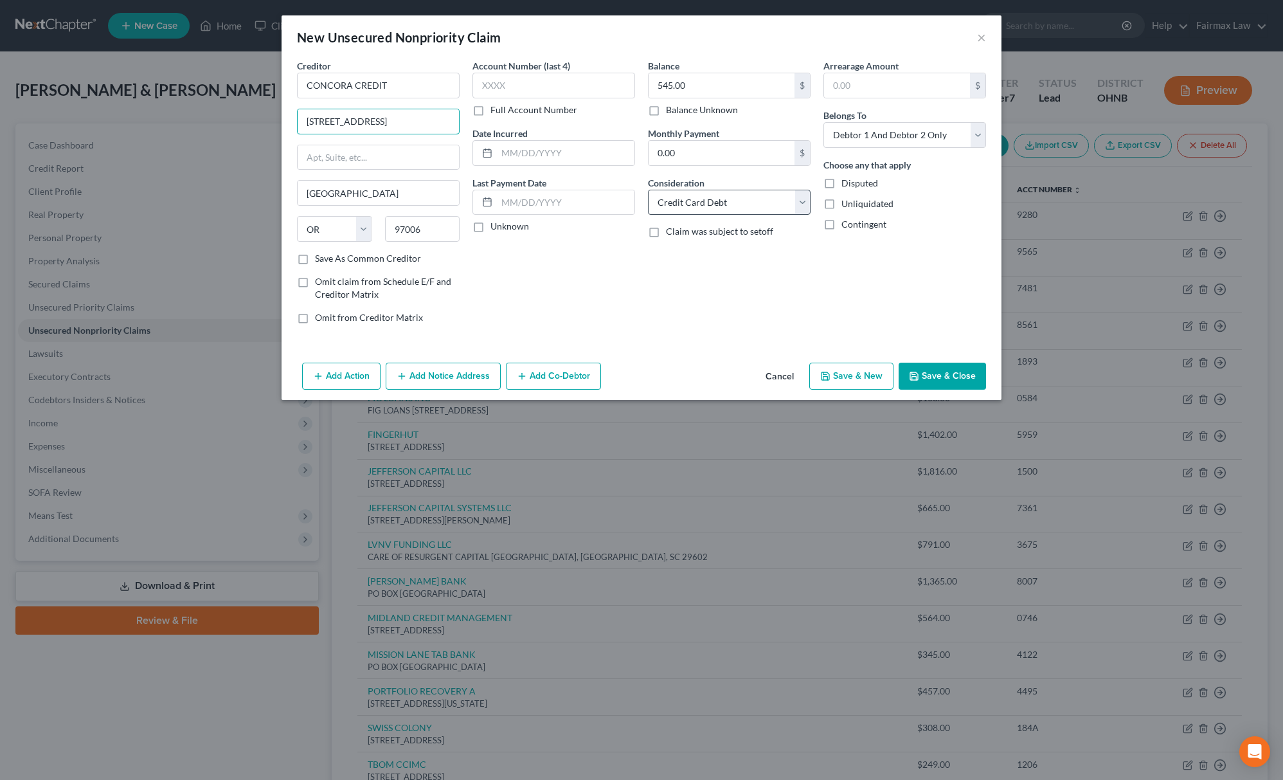
type input "[STREET_ADDRESS]"
click at [694, 211] on select "Select Cable / Satellite Services Collection Agency Credit Card Debt Debt Couns…" at bounding box center [729, 203] width 163 height 26
click at [926, 384] on button "Save & Close" at bounding box center [941, 375] width 87 height 27
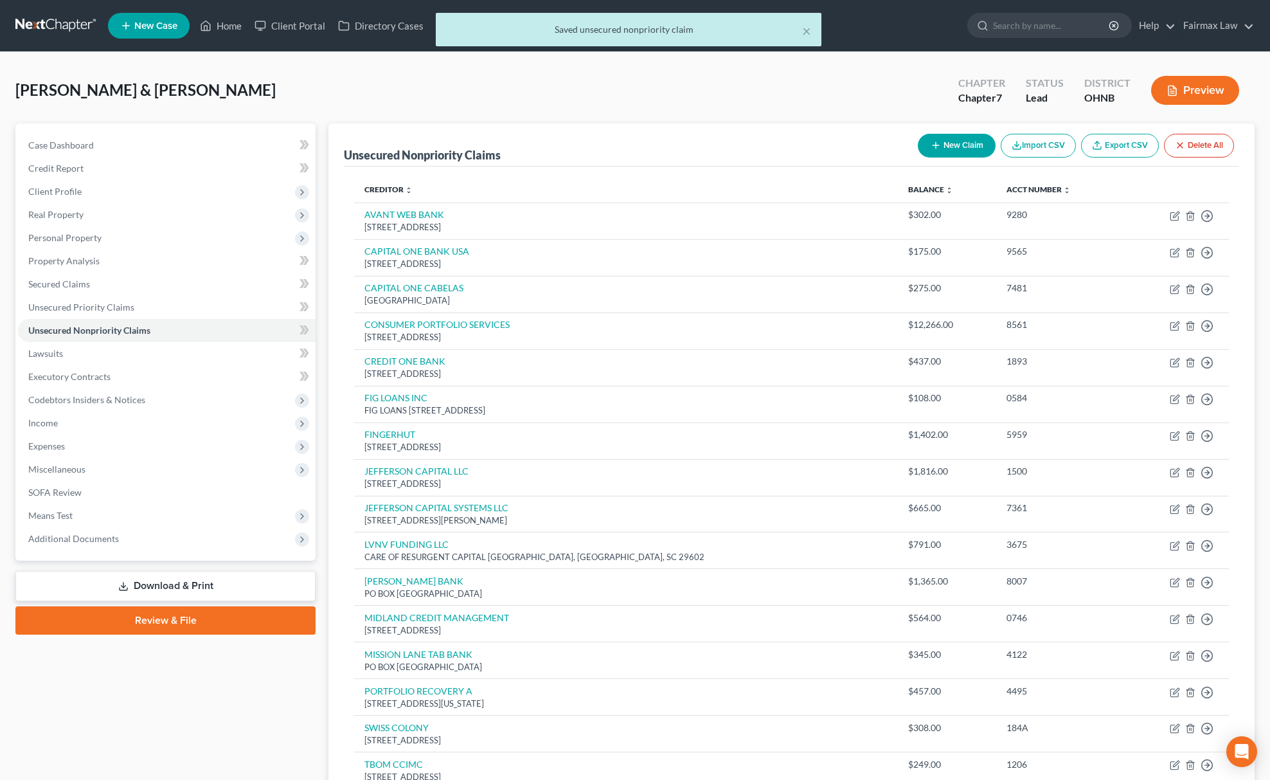
click at [844, 96] on div "[PERSON_NAME] & [PERSON_NAME] Upgraded Chapter Chapter 7 Status [GEOGRAPHIC_DAT…" at bounding box center [634, 95] width 1239 height 56
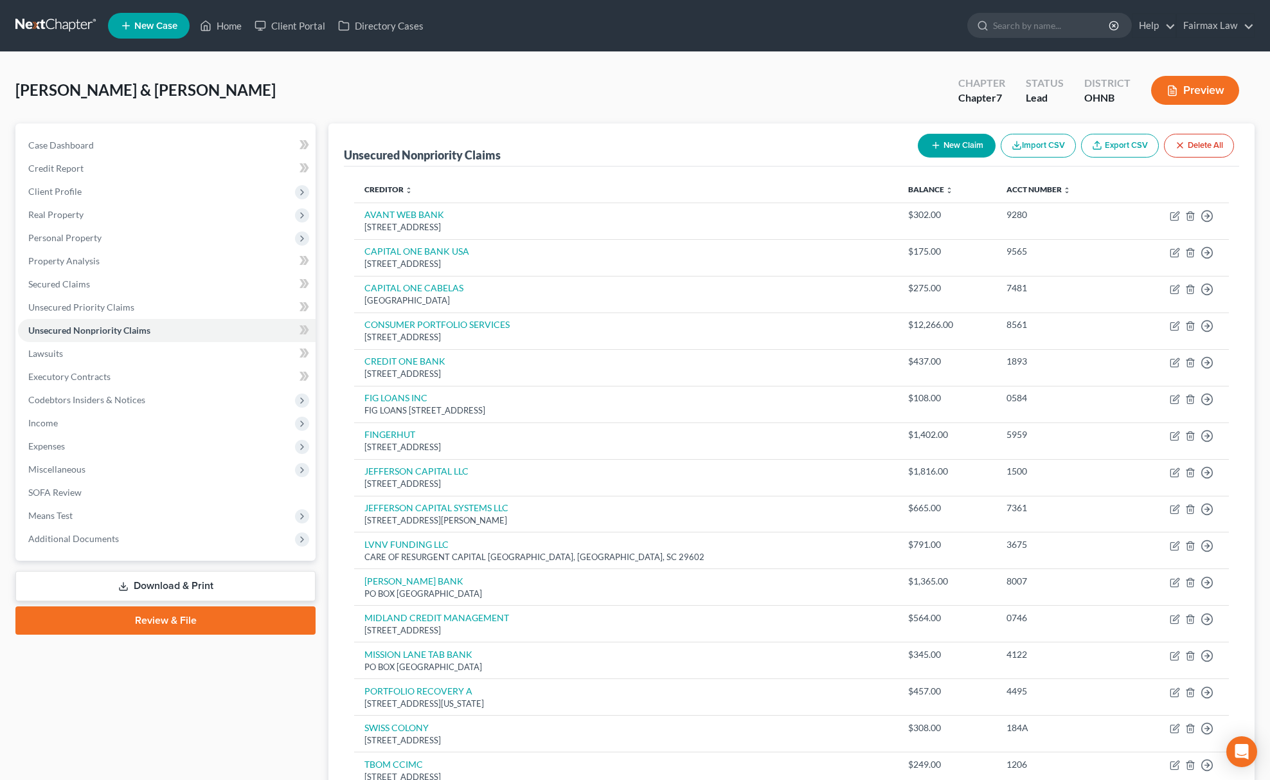
click at [922, 147] on button "New Claim" at bounding box center [957, 146] width 78 height 24
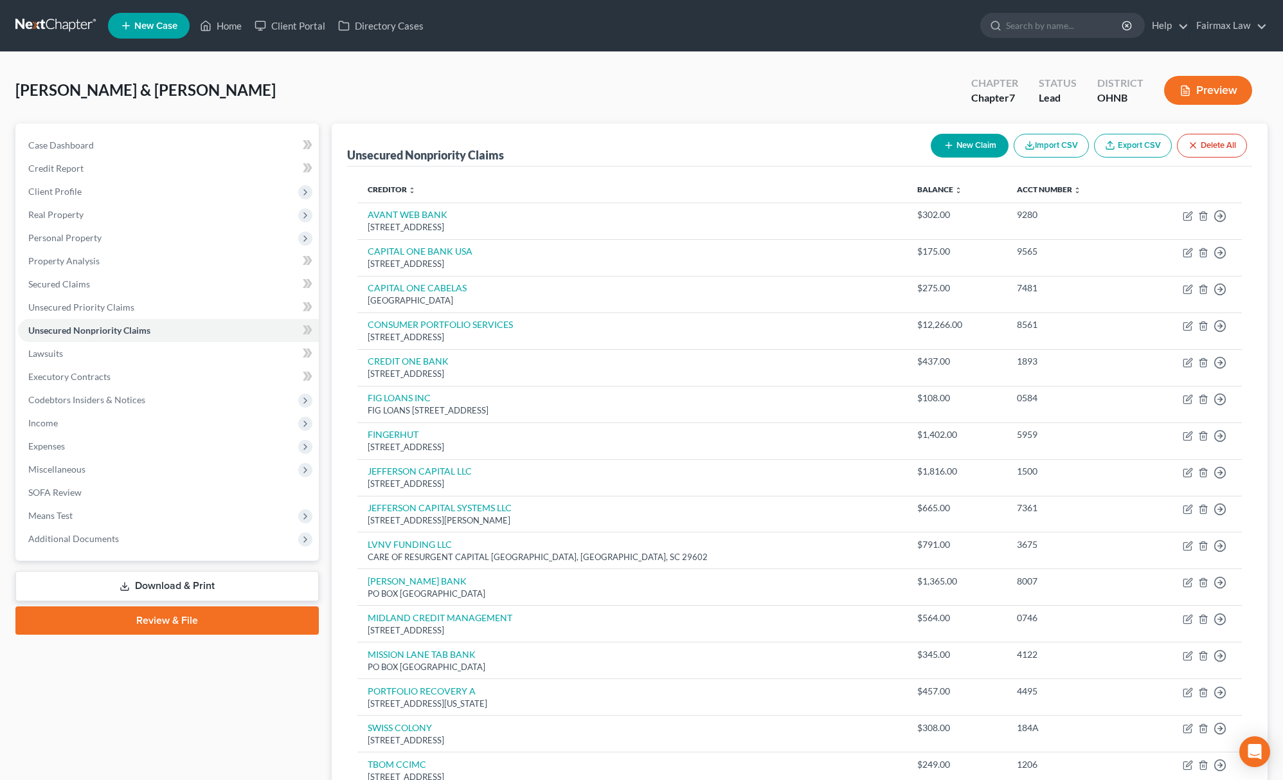
select select "2"
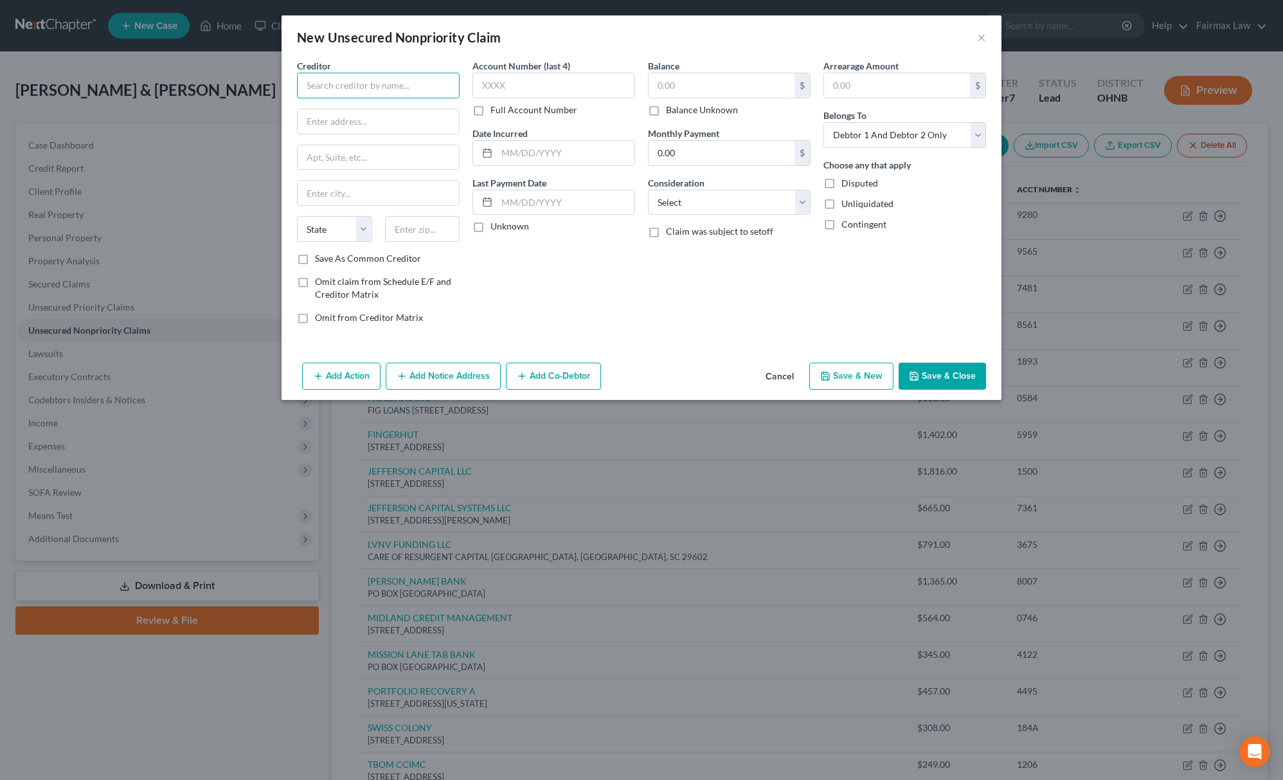
click at [360, 86] on input "text" at bounding box center [378, 86] width 163 height 26
type input "AMERICAN FIRST FINANCE"
drag, startPoint x: 425, startPoint y: 76, endPoint x: 210, endPoint y: 98, distance: 217.1
click at [229, 106] on div "New Unsecured Nonpriority Claim × Creditor * AMERICAN FIRST FINANCE State [US_S…" at bounding box center [641, 390] width 1283 height 780
click at [411, 123] on input "text" at bounding box center [378, 121] width 161 height 24
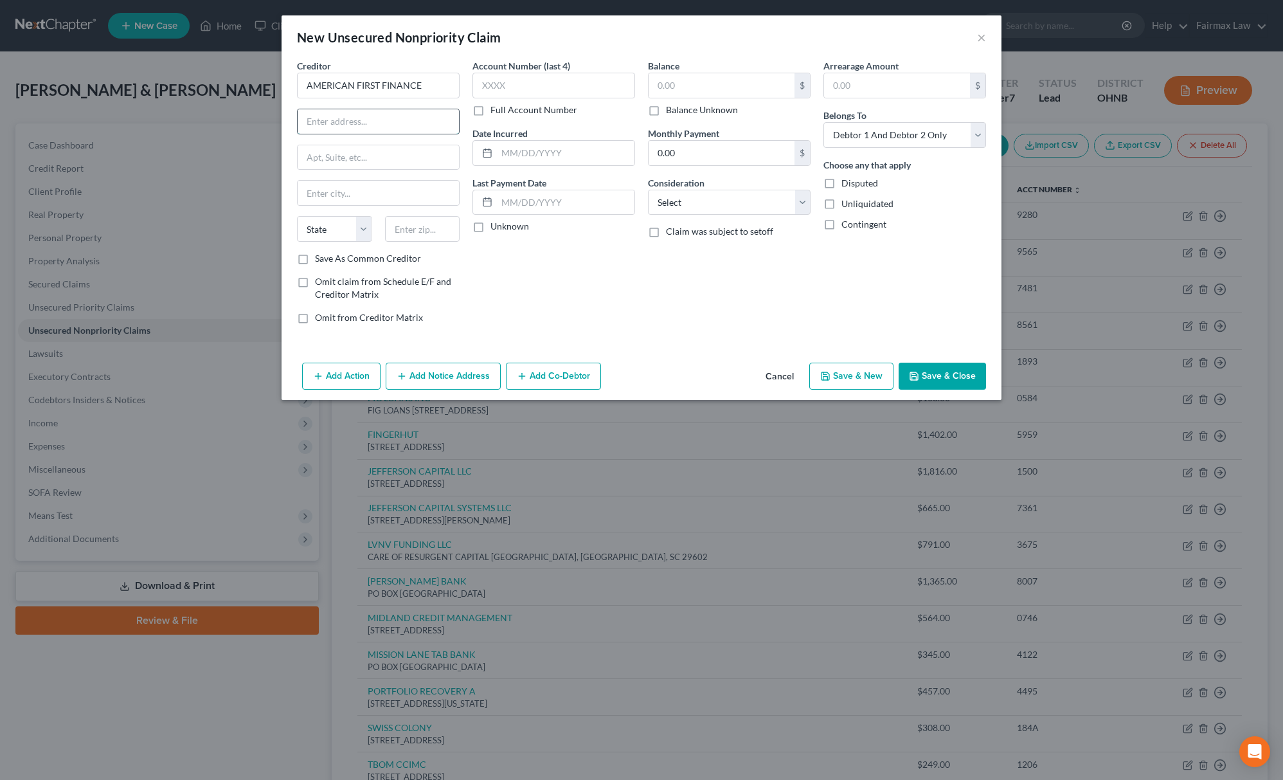
paste input "P.O. [GEOGRAPHIC_DATA]"
drag, startPoint x: 415, startPoint y: 118, endPoint x: 469, endPoint y: 116, distance: 54.7
click at [469, 116] on div "Creditor * AMERICAN FIRST FINANCE P.O. [GEOGRAPHIC_DATA] State [US_STATE] AK AR…" at bounding box center [641, 196] width 702 height 275
type input "P.O. [GEOGRAPHIC_DATA]"
drag, startPoint x: 420, startPoint y: 237, endPoint x: 328, endPoint y: 234, distance: 92.0
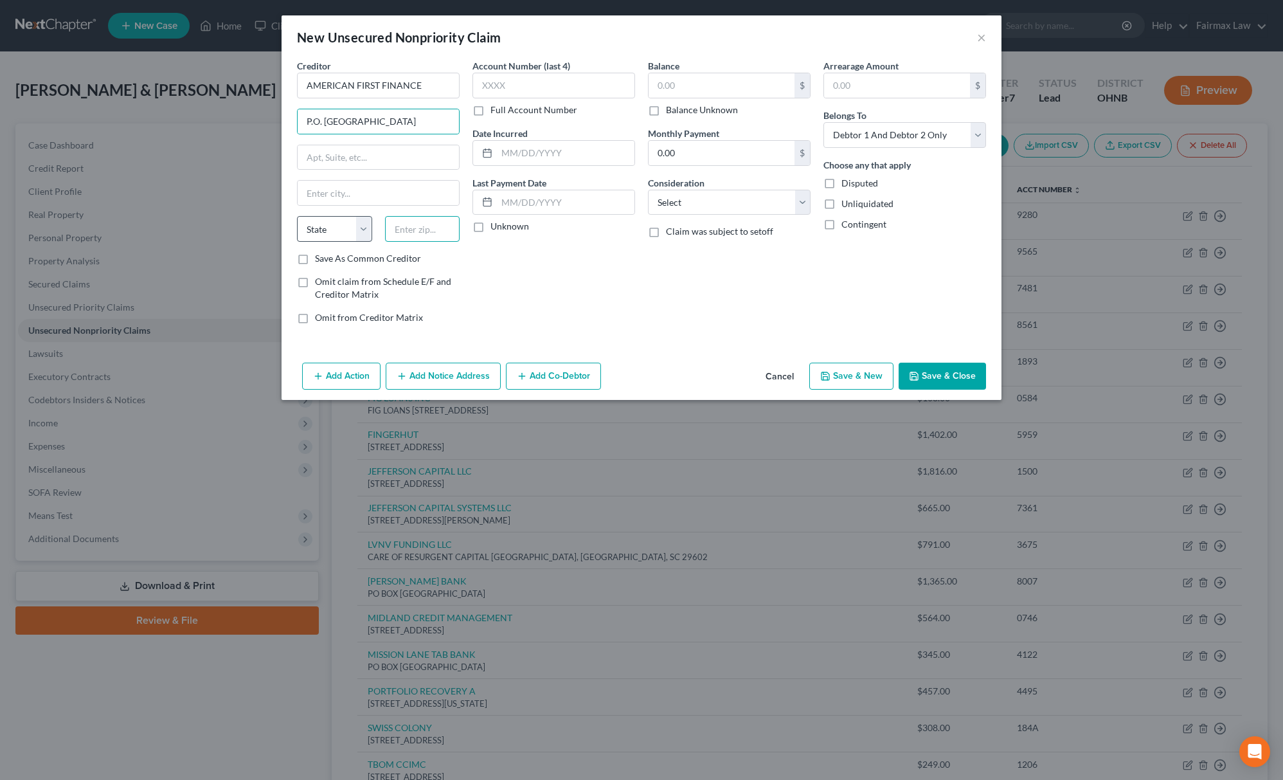
click at [420, 237] on input "text" at bounding box center [422, 229] width 75 height 26
paste input "75356"
type input "75356"
click at [321, 234] on select "State [US_STATE] AK AR AZ CA CO CT DE DC [GEOGRAPHIC_DATA] [GEOGRAPHIC_DATA] GU…" at bounding box center [334, 229] width 75 height 26
select select "45"
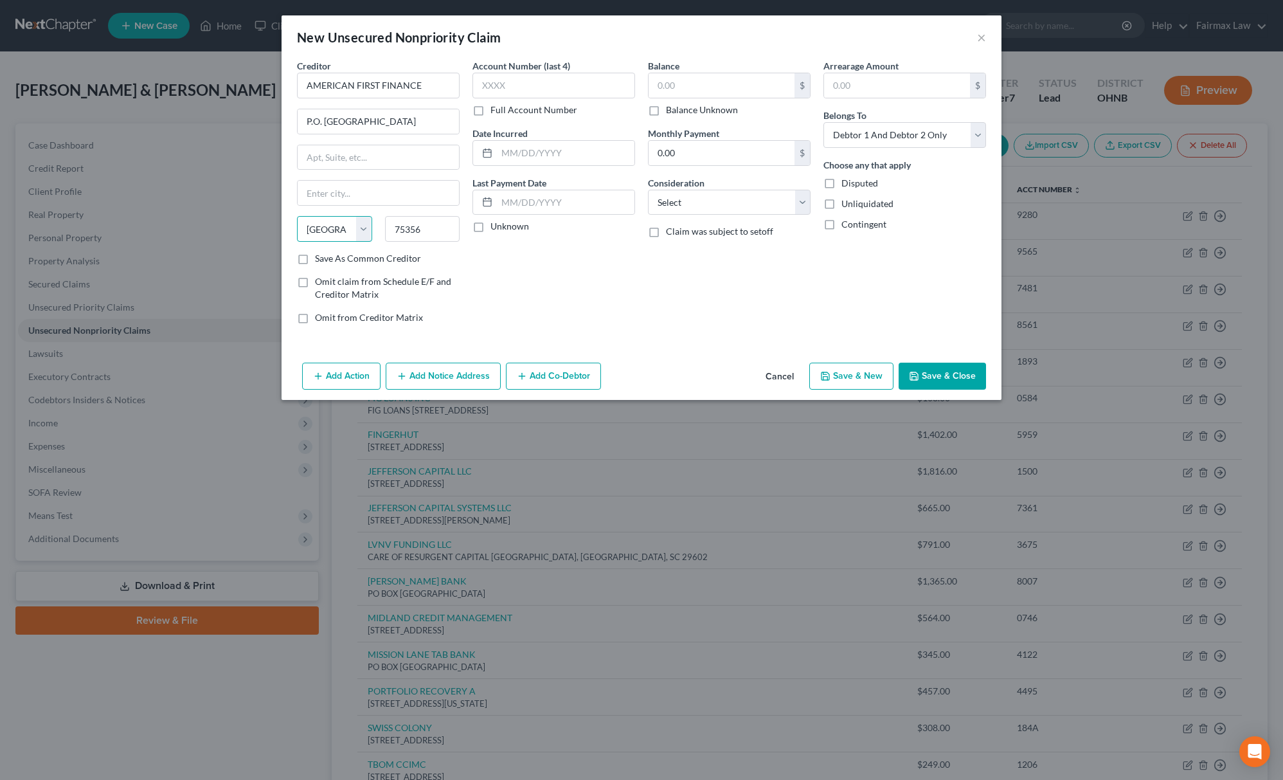
click at [297, 217] on select "State [US_STATE] AK AR AZ CA CO CT DE DC [GEOGRAPHIC_DATA] [GEOGRAPHIC_DATA] GU…" at bounding box center [334, 229] width 75 height 26
drag, startPoint x: 374, startPoint y: 121, endPoint x: 400, endPoint y: 116, distance: 26.3
click at [400, 116] on input "P.O. [GEOGRAPHIC_DATA]" at bounding box center [378, 121] width 161 height 24
type input "[GEOGRAPHIC_DATA]"
click at [397, 121] on input "P.O. [GEOGRAPHIC_DATA]" at bounding box center [378, 121] width 161 height 24
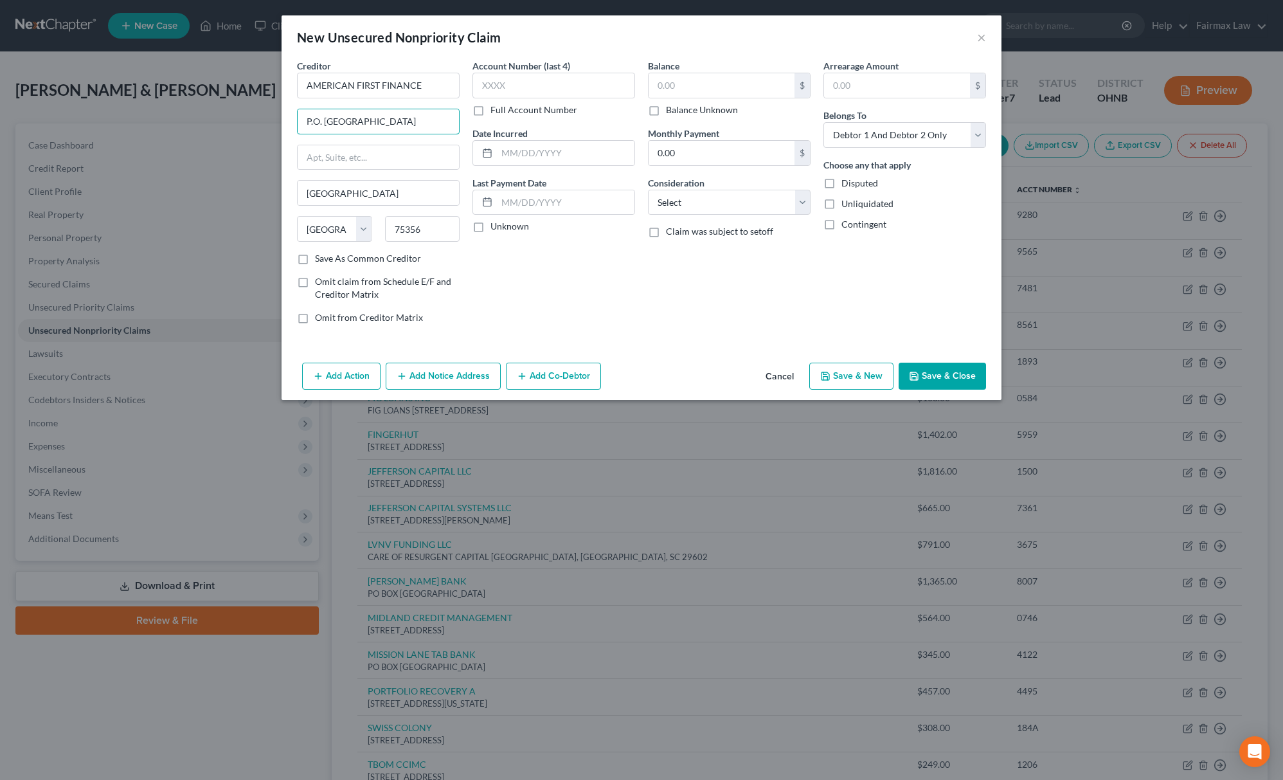
drag, startPoint x: 371, startPoint y: 121, endPoint x: 470, endPoint y: 125, distance: 99.7
click at [470, 125] on div "Creditor * AMERICAN FIRST FINANCE P.O. [GEOGRAPHIC_DATA] [GEOGRAPHIC_DATA] [US_…" at bounding box center [641, 196] width 702 height 275
type input "P.O. Box 565848"
click at [740, 193] on select "Select Cable / Satellite Services Collection Agency Credit Card Debt Debt Couns…" at bounding box center [729, 203] width 163 height 26
click at [648, 190] on select "Select Cable / Satellite Services Collection Agency Credit Card Debt Debt Couns…" at bounding box center [729, 203] width 163 height 26
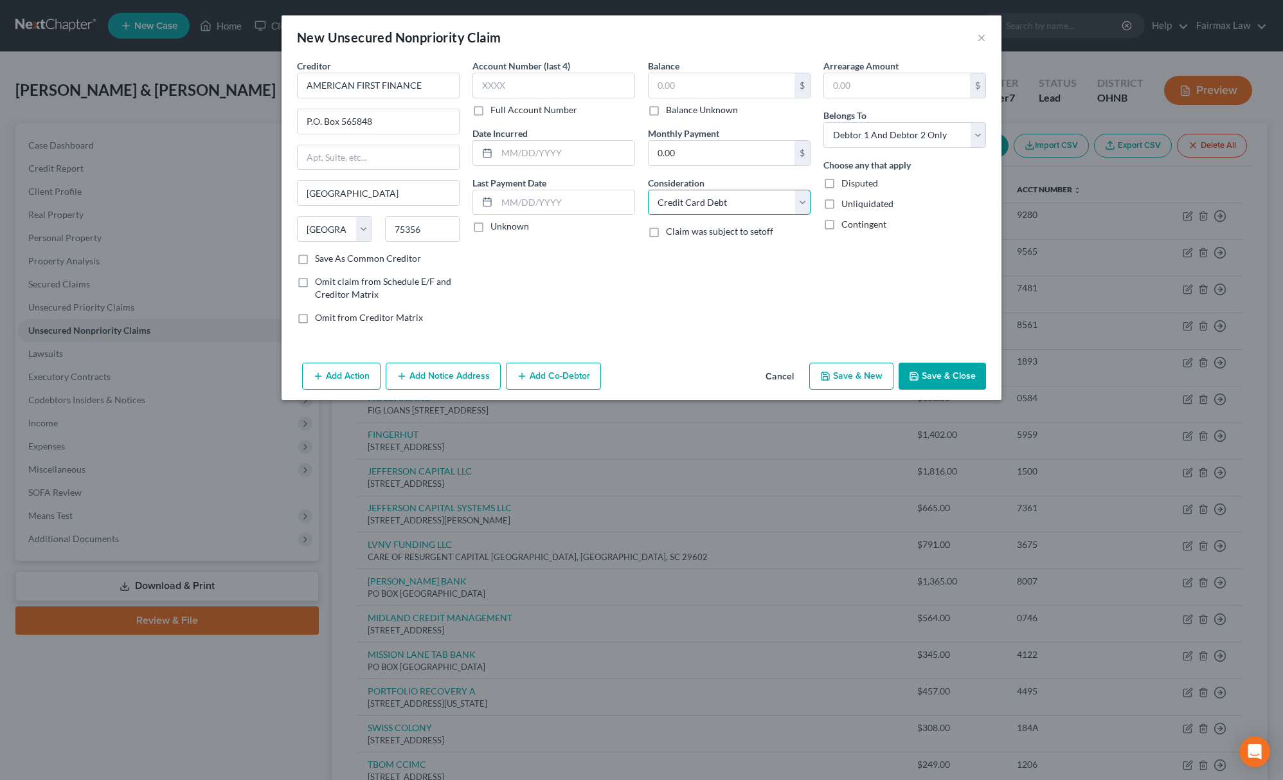
drag, startPoint x: 736, startPoint y: 192, endPoint x: 736, endPoint y: 214, distance: 22.5
click at [736, 192] on select "Select Cable / Satellite Services Collection Agency Credit Card Debt Debt Couns…" at bounding box center [729, 203] width 163 height 26
select select "1"
click at [648, 190] on select "Select Cable / Satellite Services Collection Agency Credit Card Debt Debt Couns…" at bounding box center [729, 203] width 163 height 26
click at [740, 73] on div "$" at bounding box center [729, 86] width 163 height 26
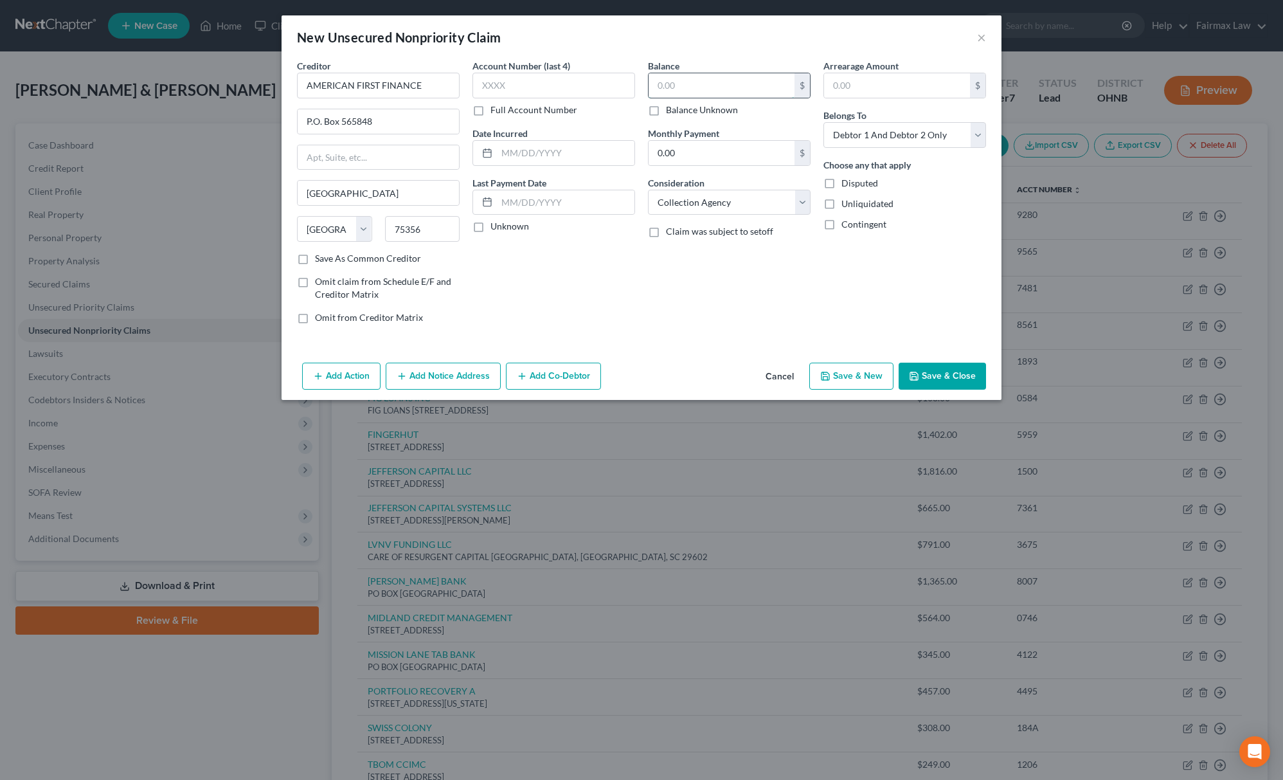
click at [731, 81] on input "text" at bounding box center [721, 85] width 146 height 24
type input "1,520.48"
click at [536, 85] on input "text" at bounding box center [553, 86] width 163 height 26
type input "1188"
click at [826, 357] on div "Creditor * AMERICAN FIRST FINANCE P.O. Box 565848 [GEOGRAPHIC_DATA] [US_STATE] …" at bounding box center [641, 208] width 720 height 298
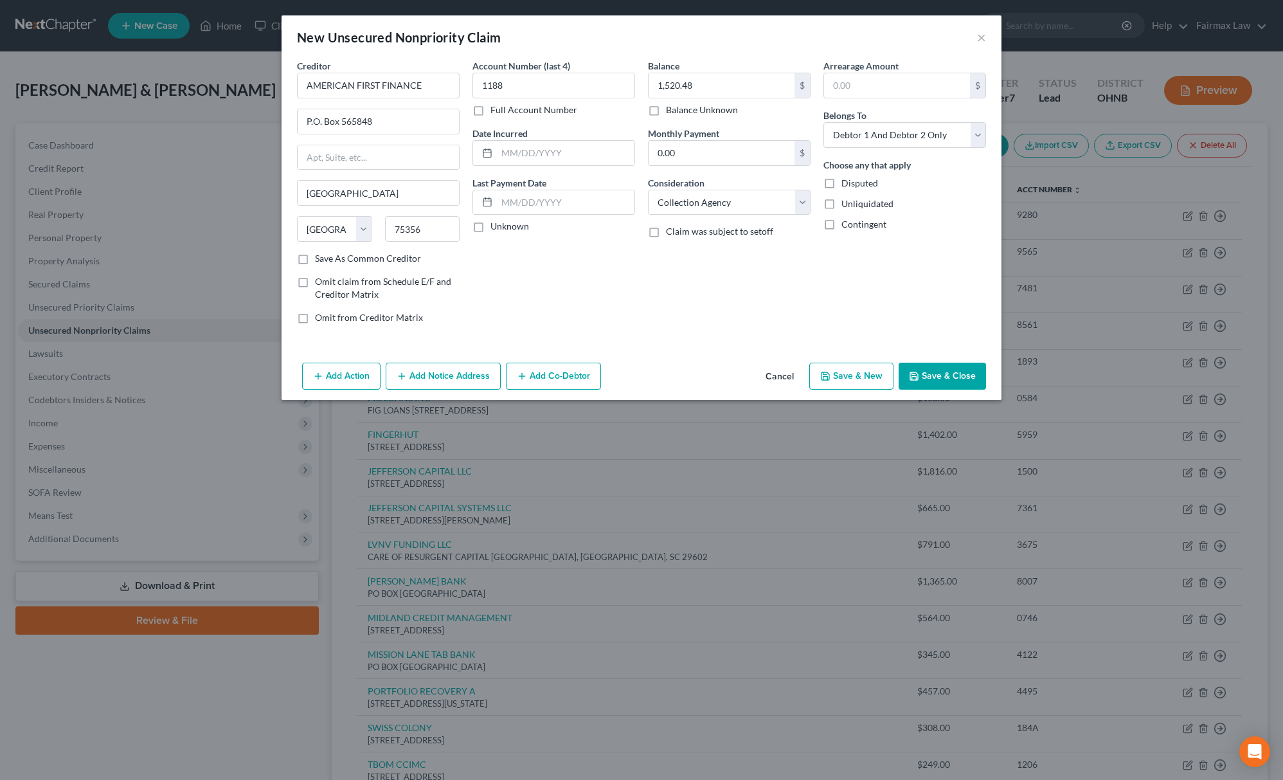
drag, startPoint x: 826, startPoint y: 371, endPoint x: 826, endPoint y: 381, distance: 9.7
click at [826, 381] on button "Save & New" at bounding box center [851, 375] width 84 height 27
select select "2"
click at [783, 379] on button "Cancel" at bounding box center [779, 377] width 49 height 26
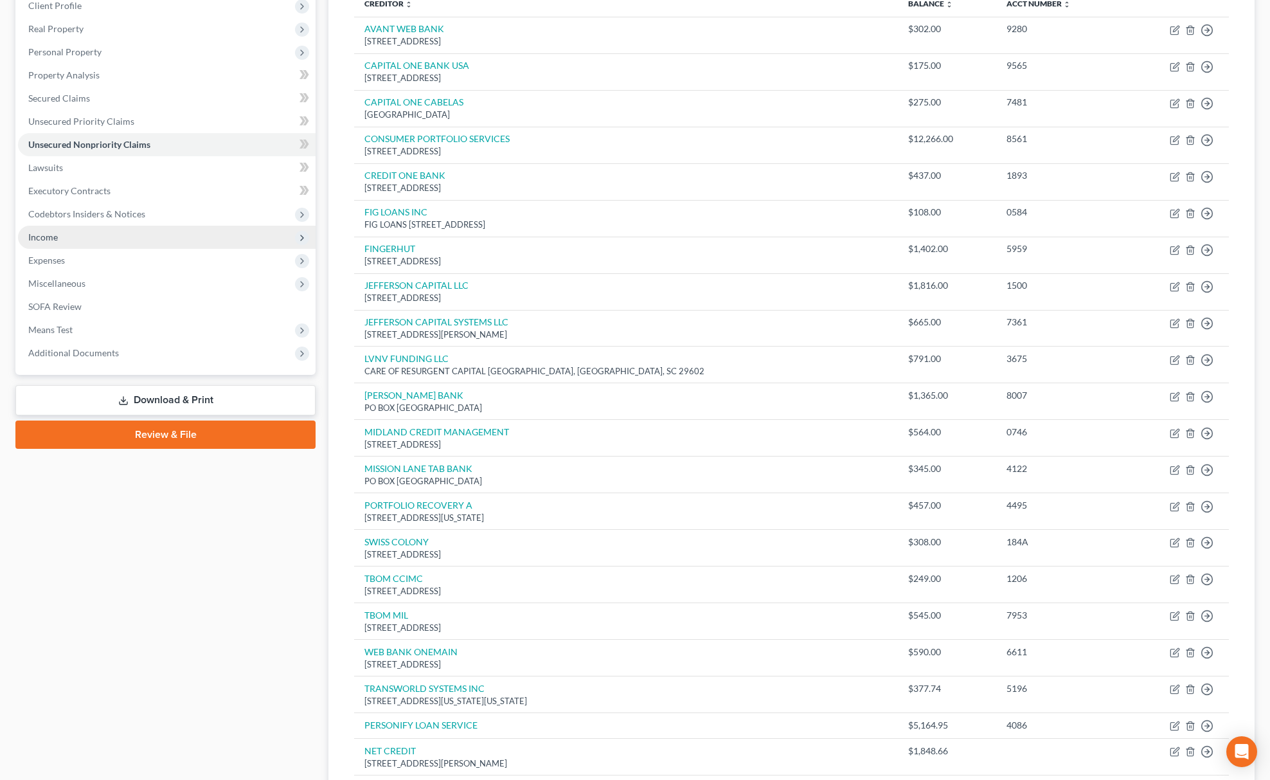
scroll to position [428, 0]
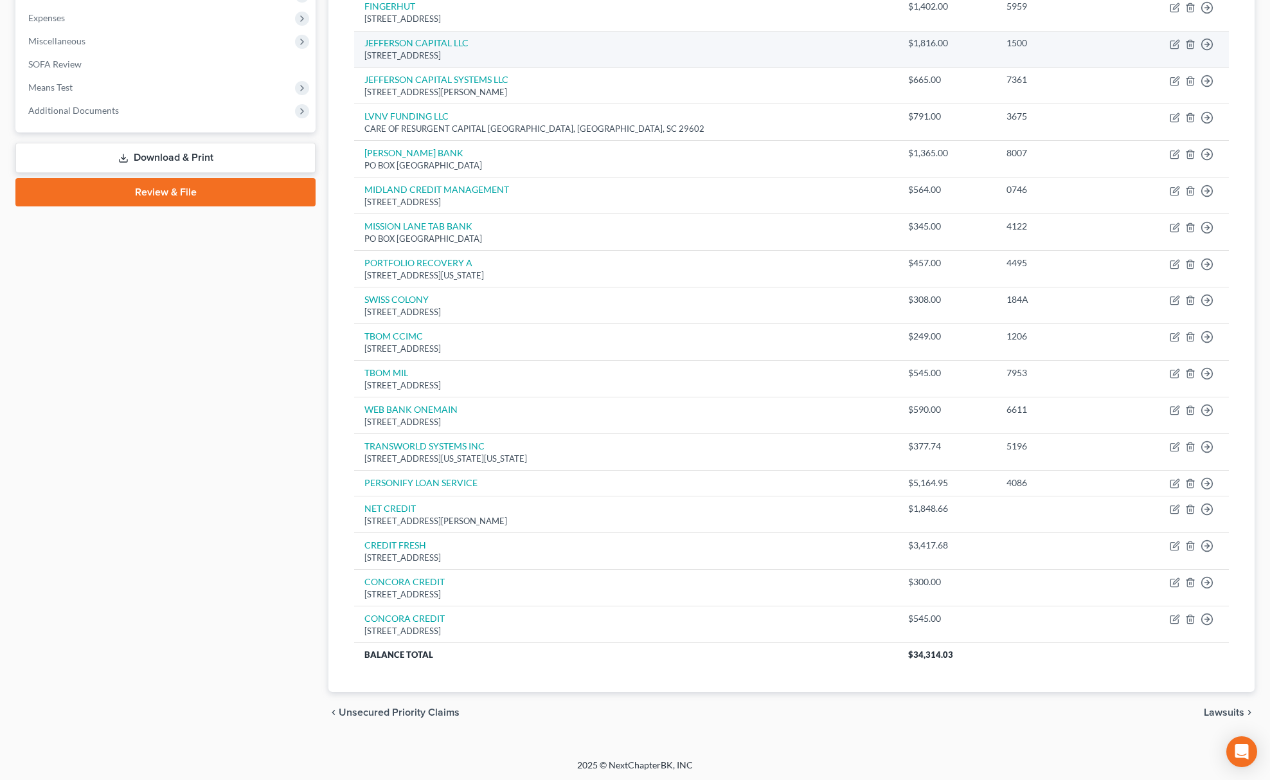
click at [771, 54] on div "[STREET_ADDRESS]" at bounding box center [625, 55] width 523 height 12
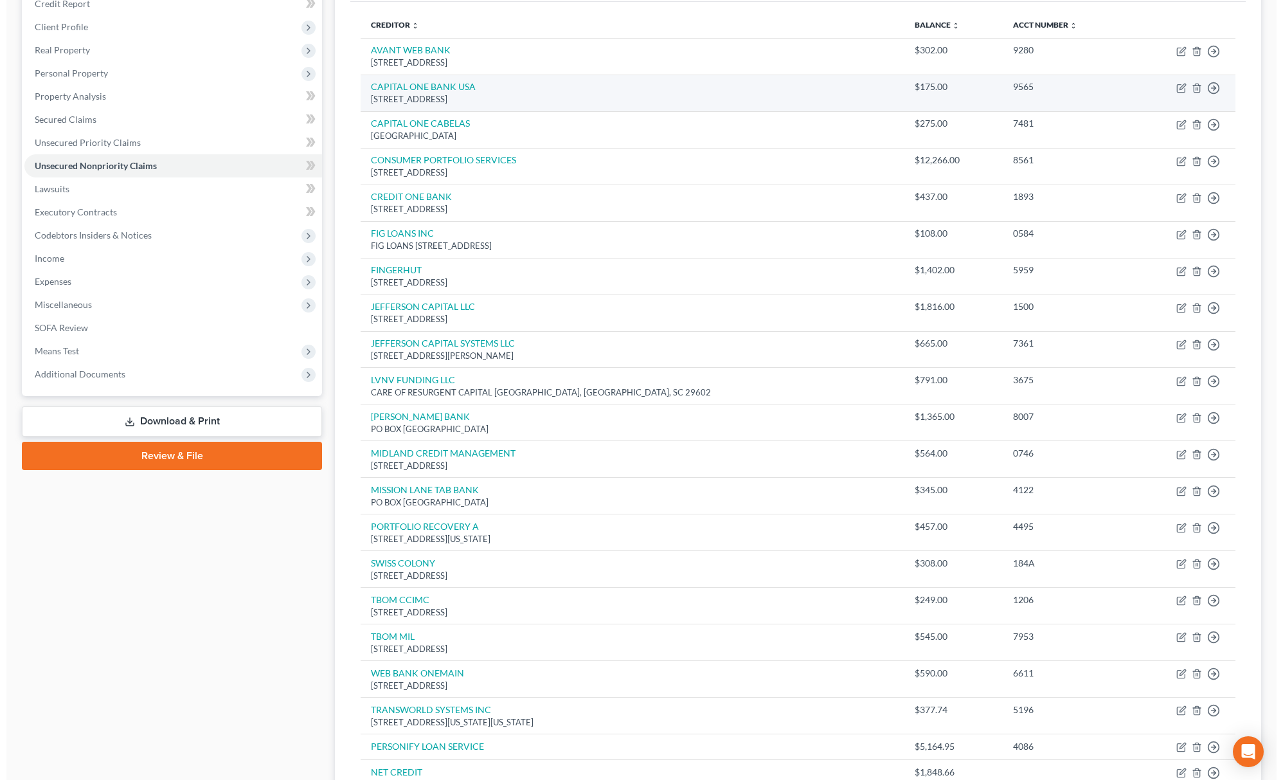
scroll to position [0, 0]
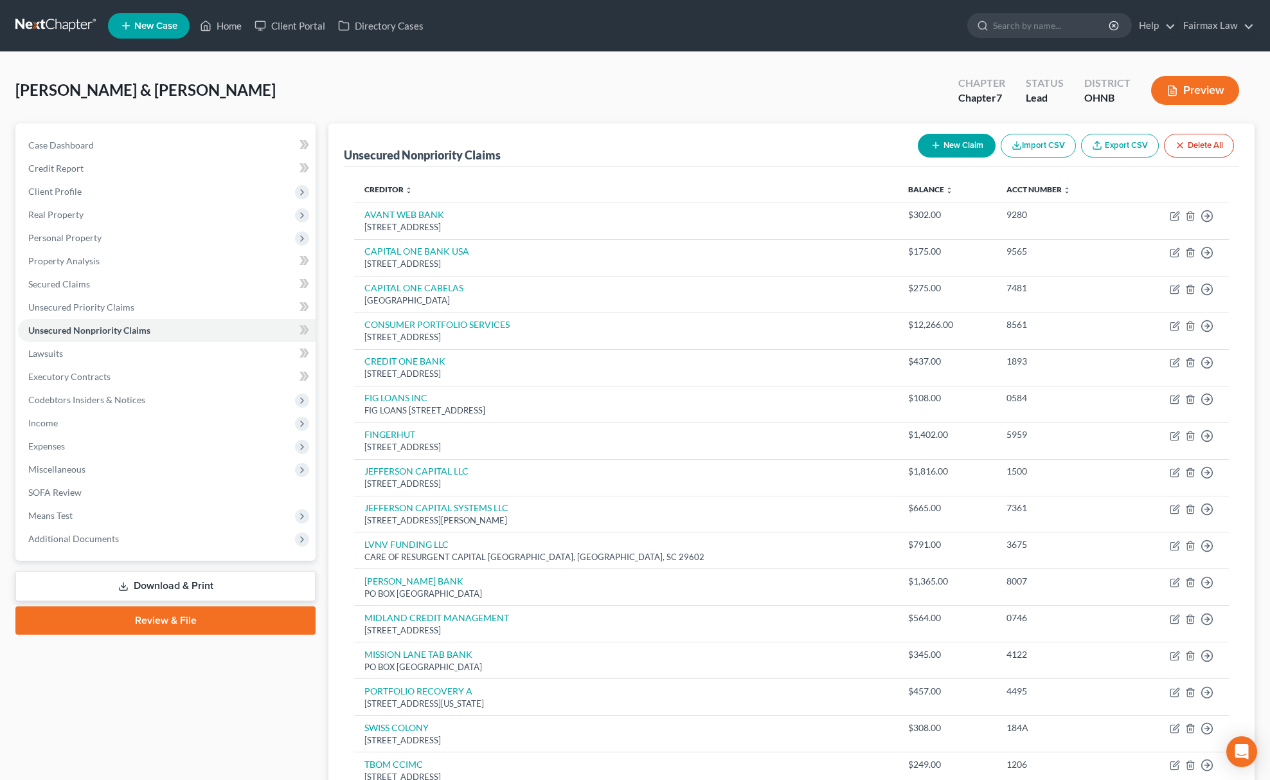
click at [957, 145] on button "New Claim" at bounding box center [957, 146] width 78 height 24
select select "2"
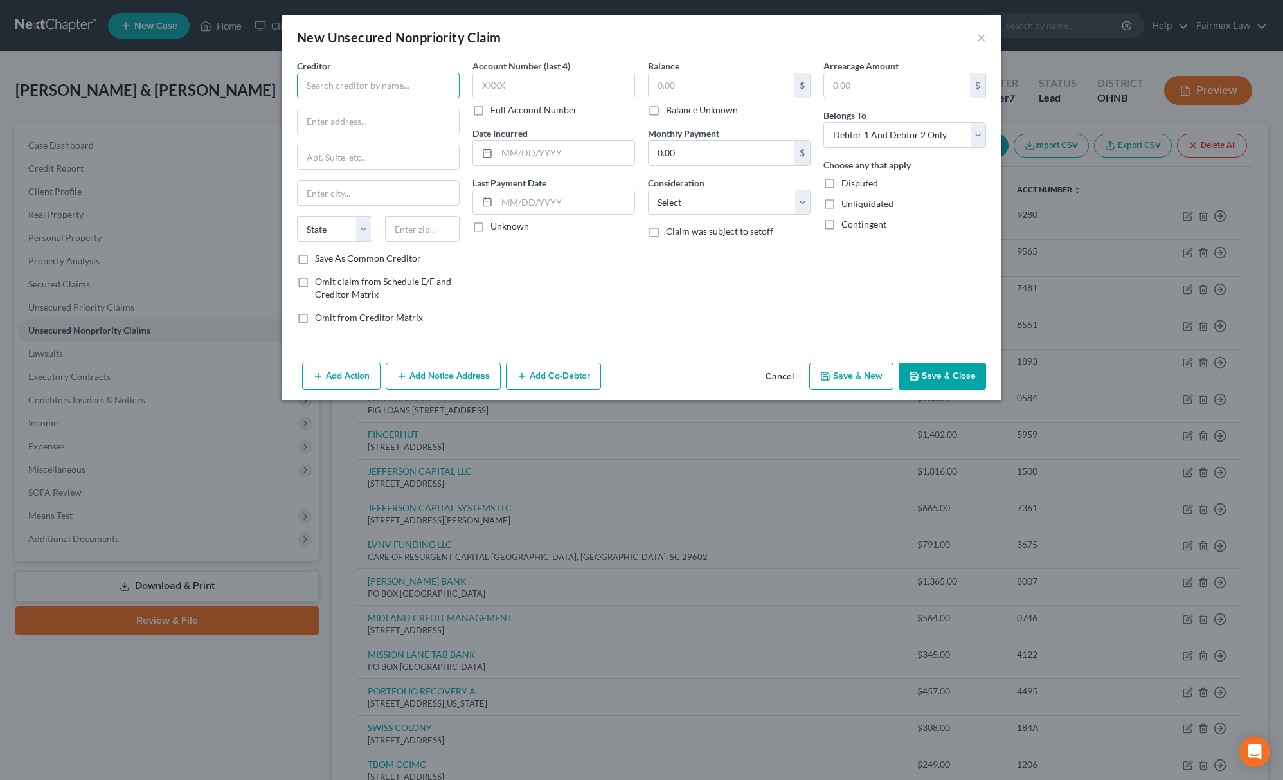
click at [339, 80] on input "text" at bounding box center [378, 86] width 163 height 26
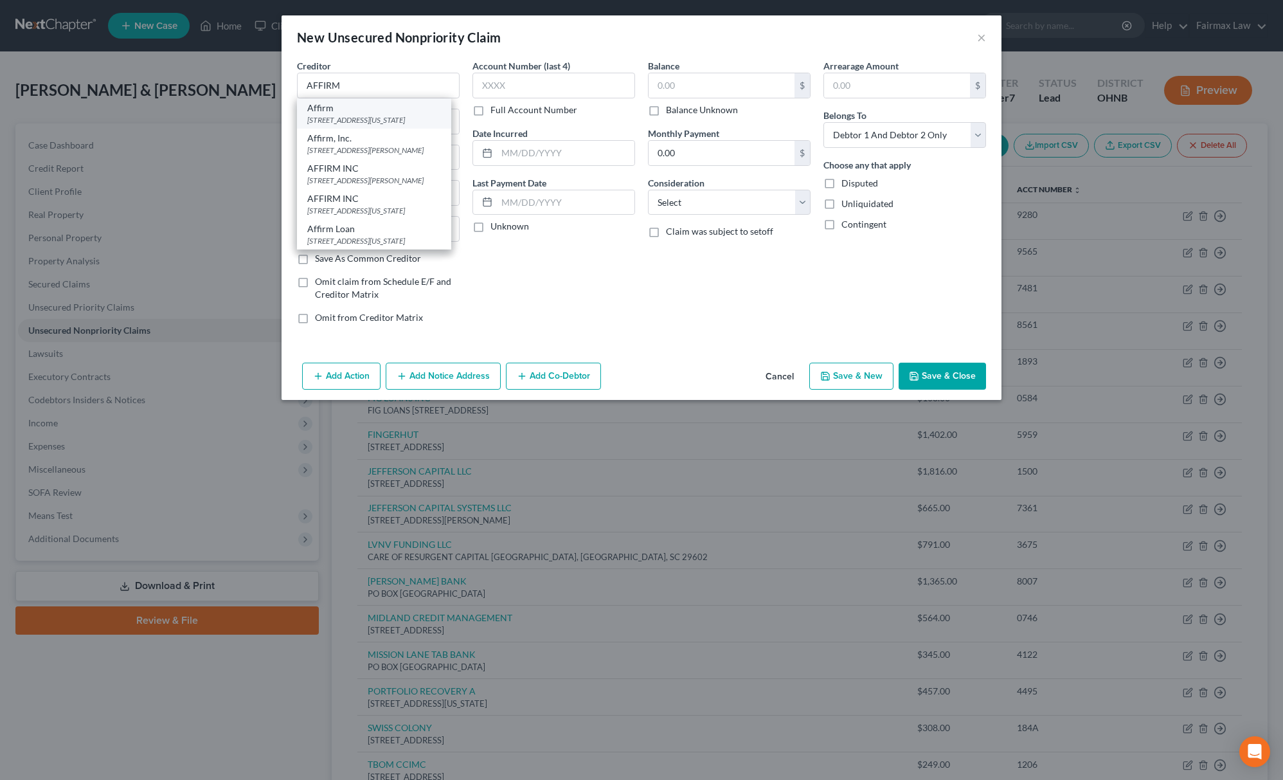
click at [355, 109] on div "Affirm" at bounding box center [374, 108] width 134 height 13
type input "Affirm"
type input "[STREET_ADDRESS][US_STATE]"
type input "12th Floor"
type input "[GEOGRAPHIC_DATA]"
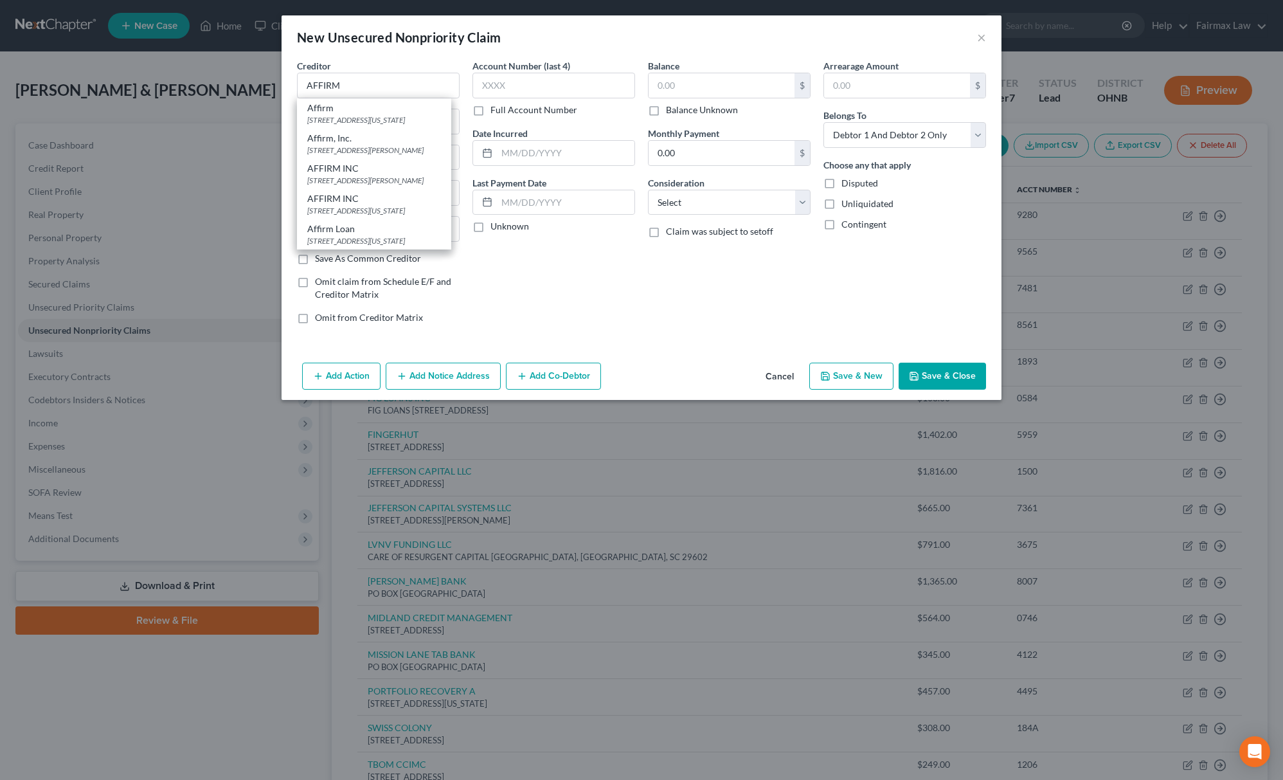
select select "4"
type input "94108"
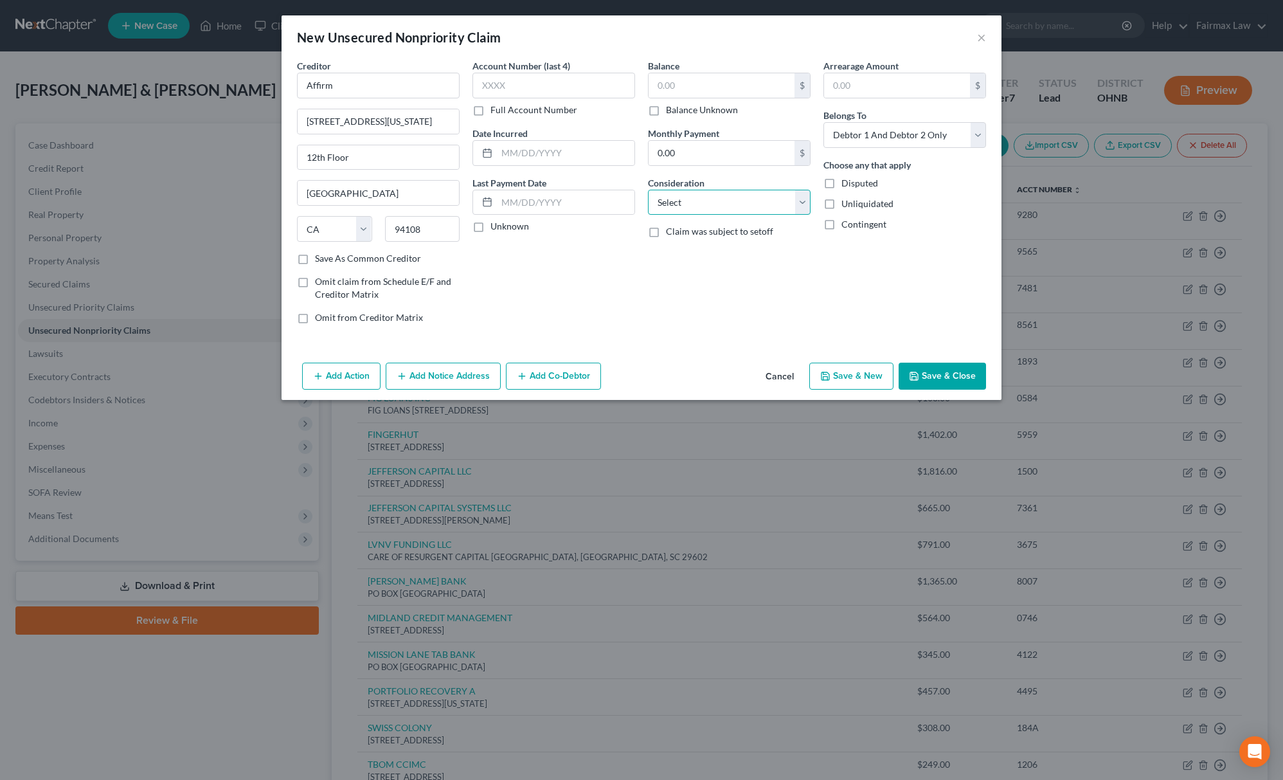
click at [751, 201] on select "Select Cable / Satellite Services Collection Agency Credit Card Debt Debt Couns…" at bounding box center [729, 203] width 163 height 26
select select "1"
click at [648, 190] on select "Select Cable / Satellite Services Collection Agency Credit Card Debt Debt Couns…" at bounding box center [729, 203] width 163 height 26
drag, startPoint x: 388, startPoint y: 82, endPoint x: 273, endPoint y: 81, distance: 115.0
click at [275, 82] on div "New Unsecured Nonpriority Claim × Creditor * Affirm [STREET_ADDRESS][US_STATE] …" at bounding box center [641, 390] width 1283 height 780
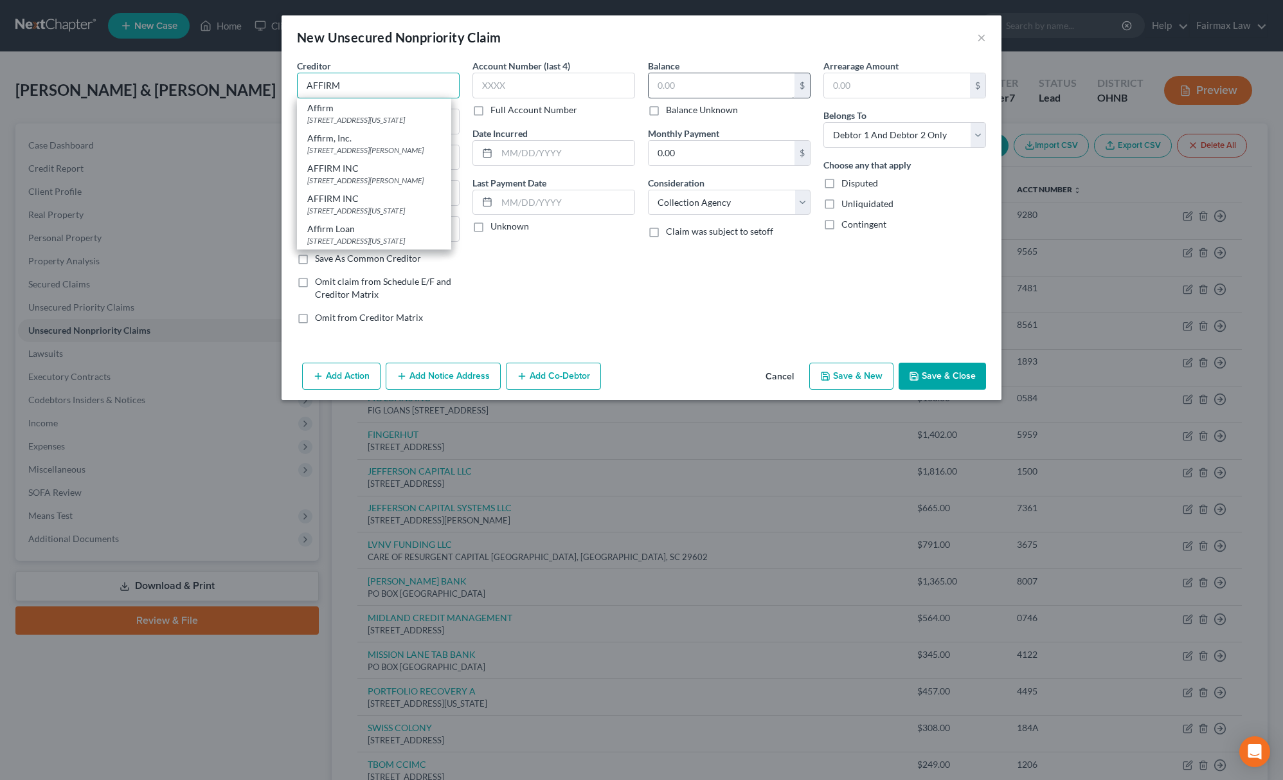
type input "AFFIRM"
click at [698, 83] on input "text" at bounding box center [721, 85] width 146 height 24
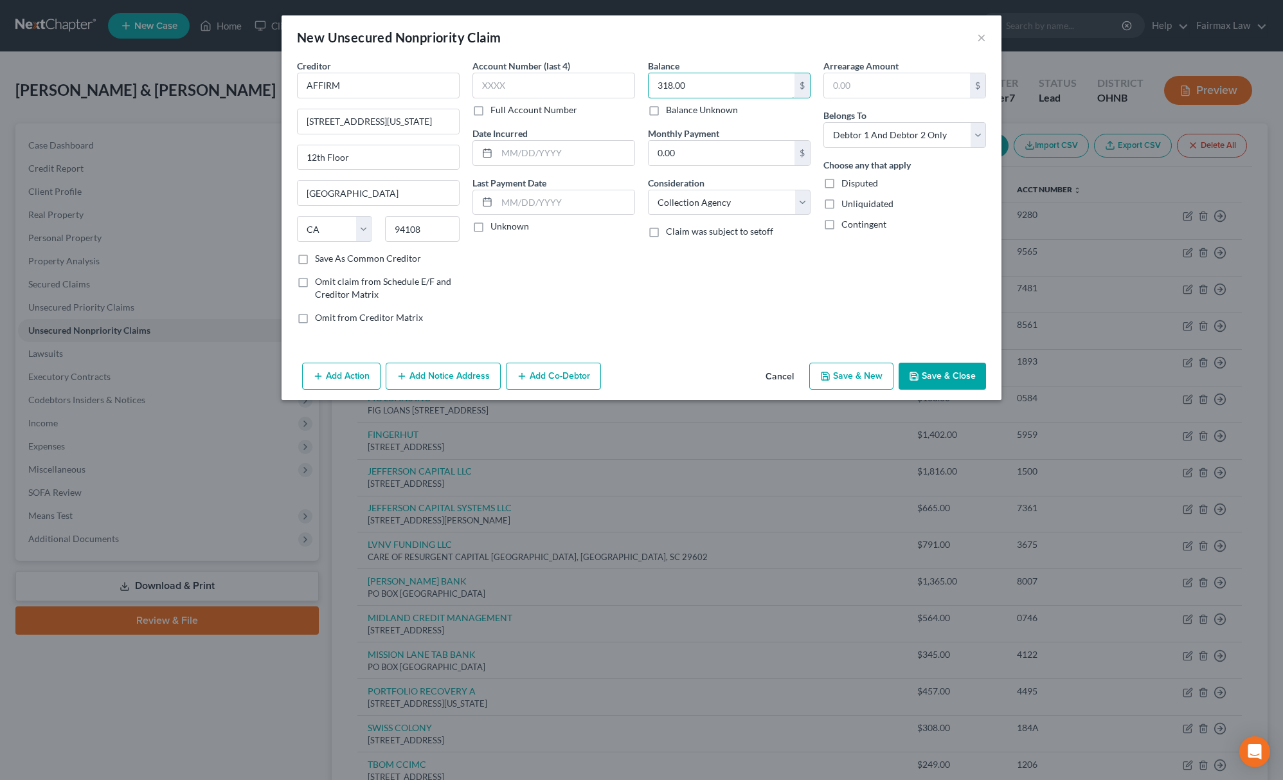
type input "318.00"
click at [913, 375] on icon "button" at bounding box center [914, 376] width 10 height 10
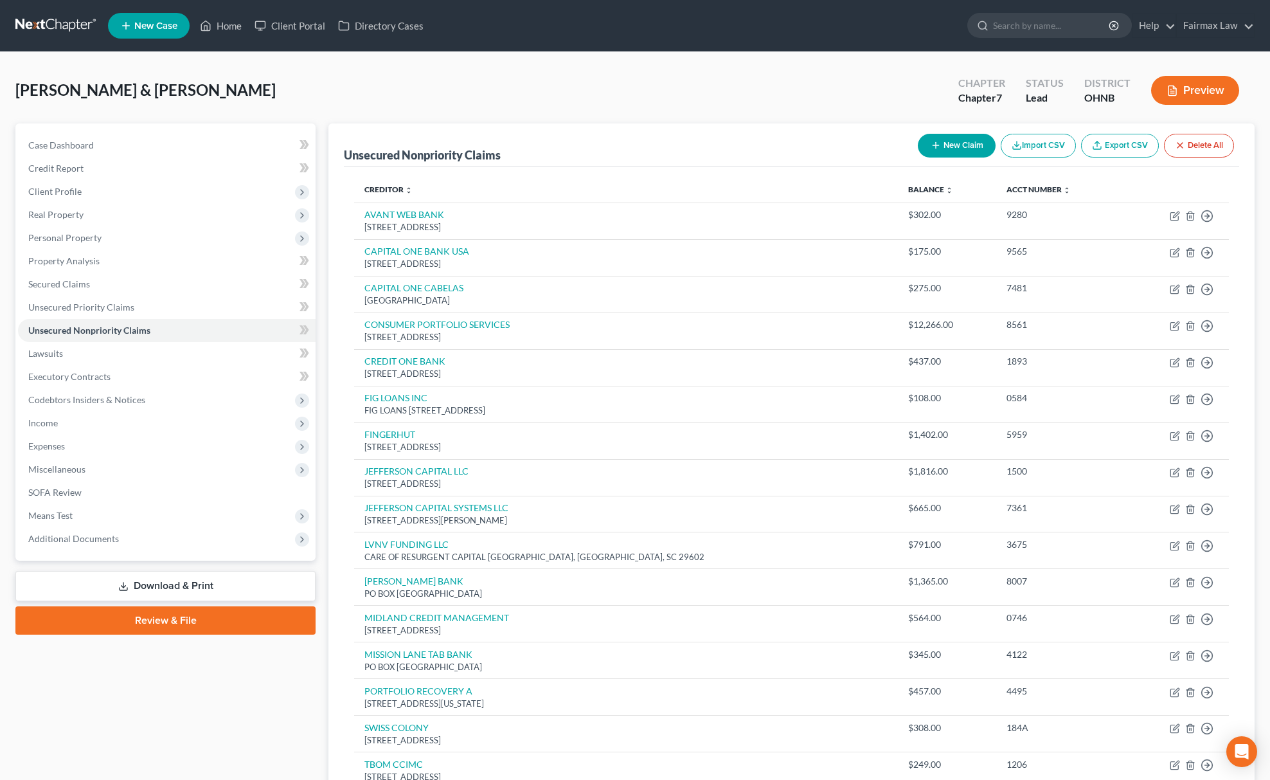
click at [972, 155] on button "New Claim" at bounding box center [957, 146] width 78 height 24
select select "2"
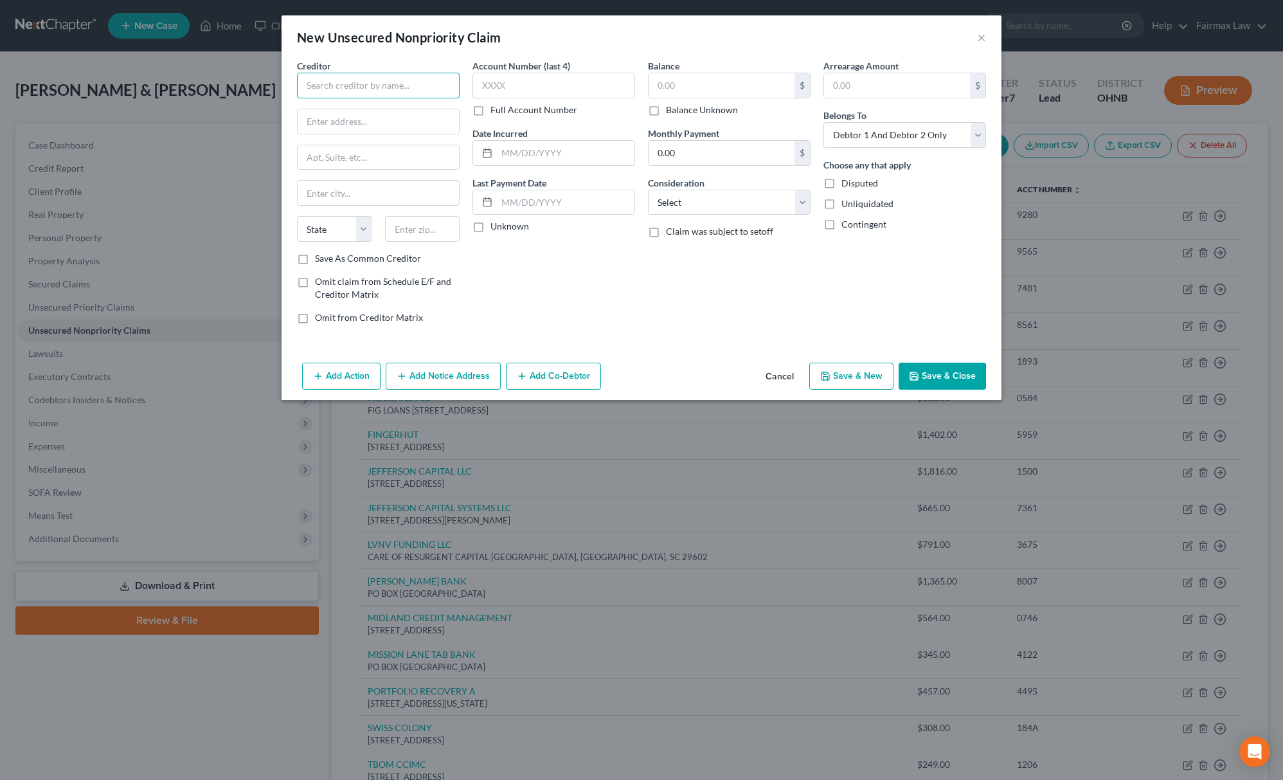
click at [438, 86] on input "text" at bounding box center [378, 86] width 163 height 26
type input "ADVANCE FINANCIAL 24/7"
drag, startPoint x: 705, startPoint y: 206, endPoint x: 695, endPoint y: 214, distance: 13.2
click at [704, 204] on select "Select Cable / Satellite Services Collection Agency Credit Card Debt Debt Couns…" at bounding box center [729, 203] width 163 height 26
select select "2"
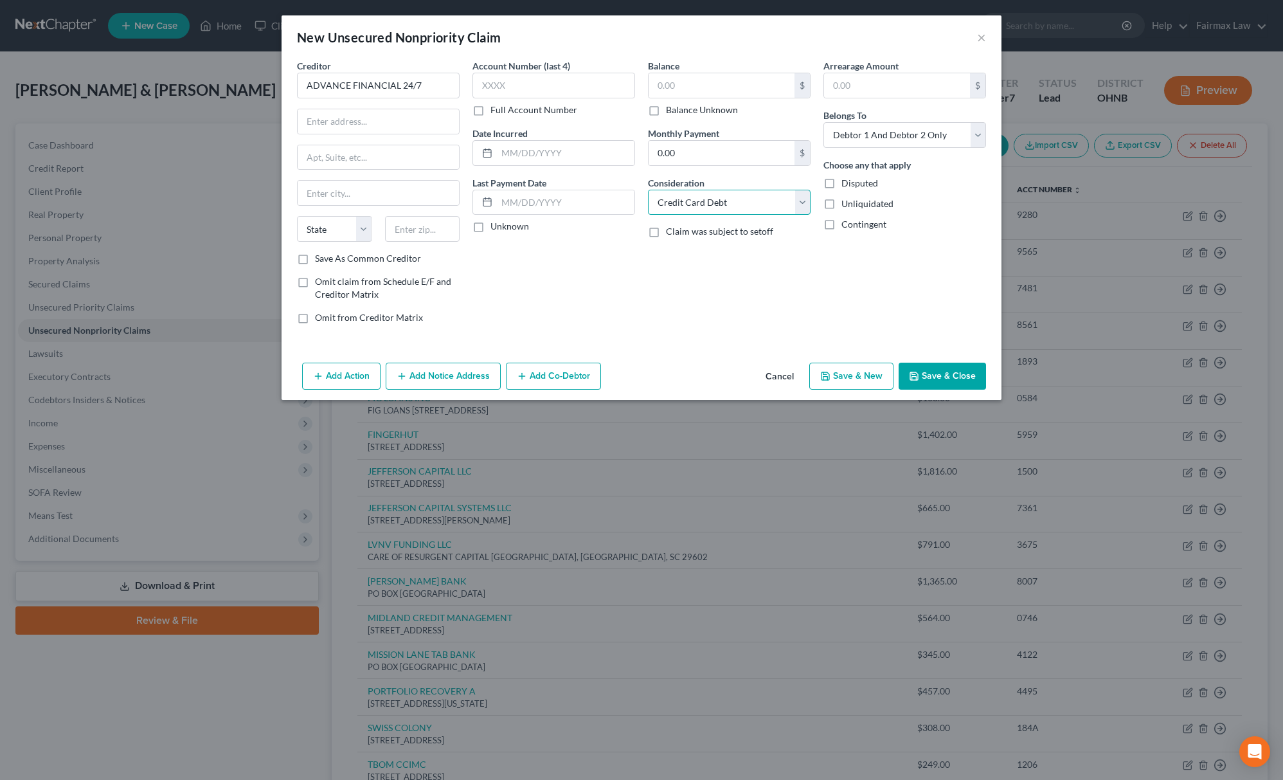
click at [648, 190] on select "Select Cable / Satellite Services Collection Agency Credit Card Debt Debt Couns…" at bounding box center [729, 203] width 163 height 26
drag, startPoint x: 428, startPoint y: 88, endPoint x: 404, endPoint y: 31, distance: 62.2
click at [258, 88] on div "New Unsecured Nonpriority Claim × Creditor * ADVANCE FINANCIAL 24/7 State [US_S…" at bounding box center [641, 390] width 1283 height 780
drag, startPoint x: 347, startPoint y: 121, endPoint x: 471, endPoint y: 134, distance: 124.6
click at [347, 121] on input "text" at bounding box center [378, 121] width 161 height 24
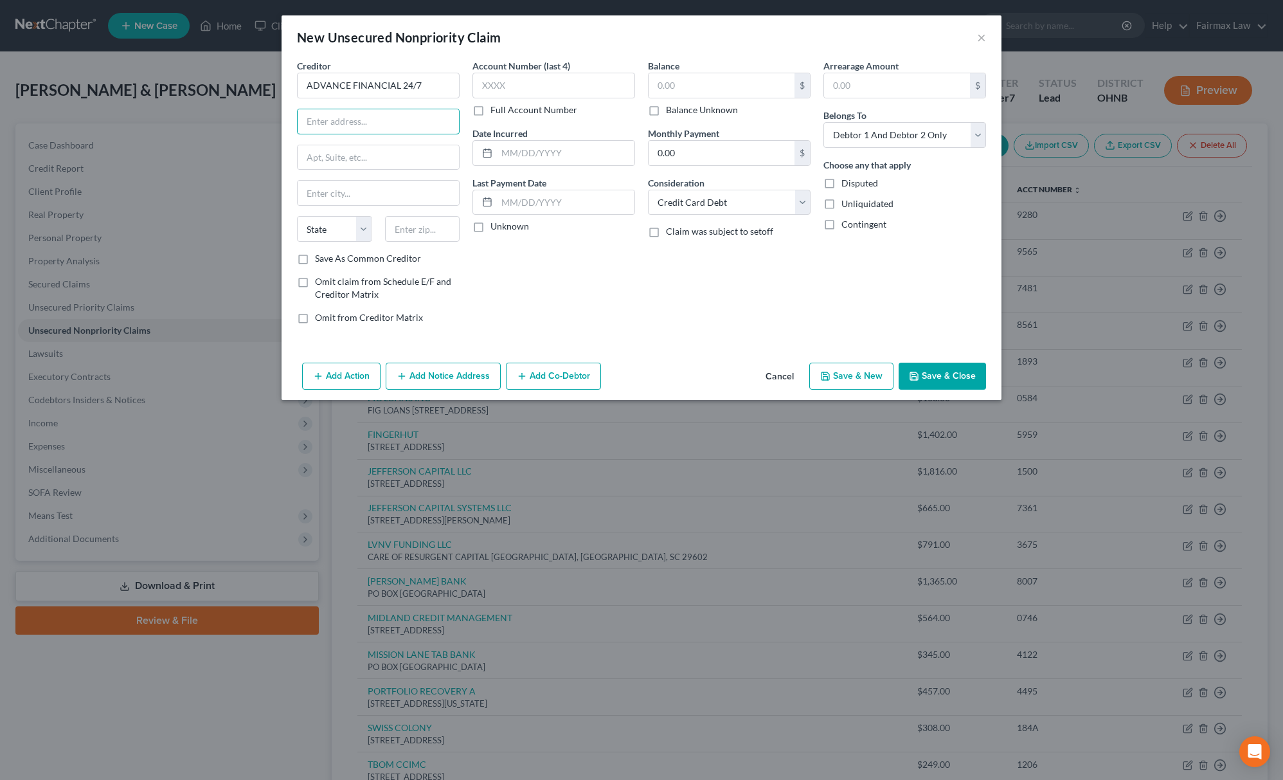
paste input "[STREET_ADDRESS]"
drag, startPoint x: 429, startPoint y: 122, endPoint x: 484, endPoint y: 123, distance: 54.6
click at [484, 123] on div "Creditor * ADVANCE FINANCIAL 24/7 [STREET_ADDRESS][GEOGRAPHIC_DATA][US_STATE] […" at bounding box center [641, 196] width 702 height 275
drag, startPoint x: 424, startPoint y: 120, endPoint x: 429, endPoint y: 217, distance: 97.2
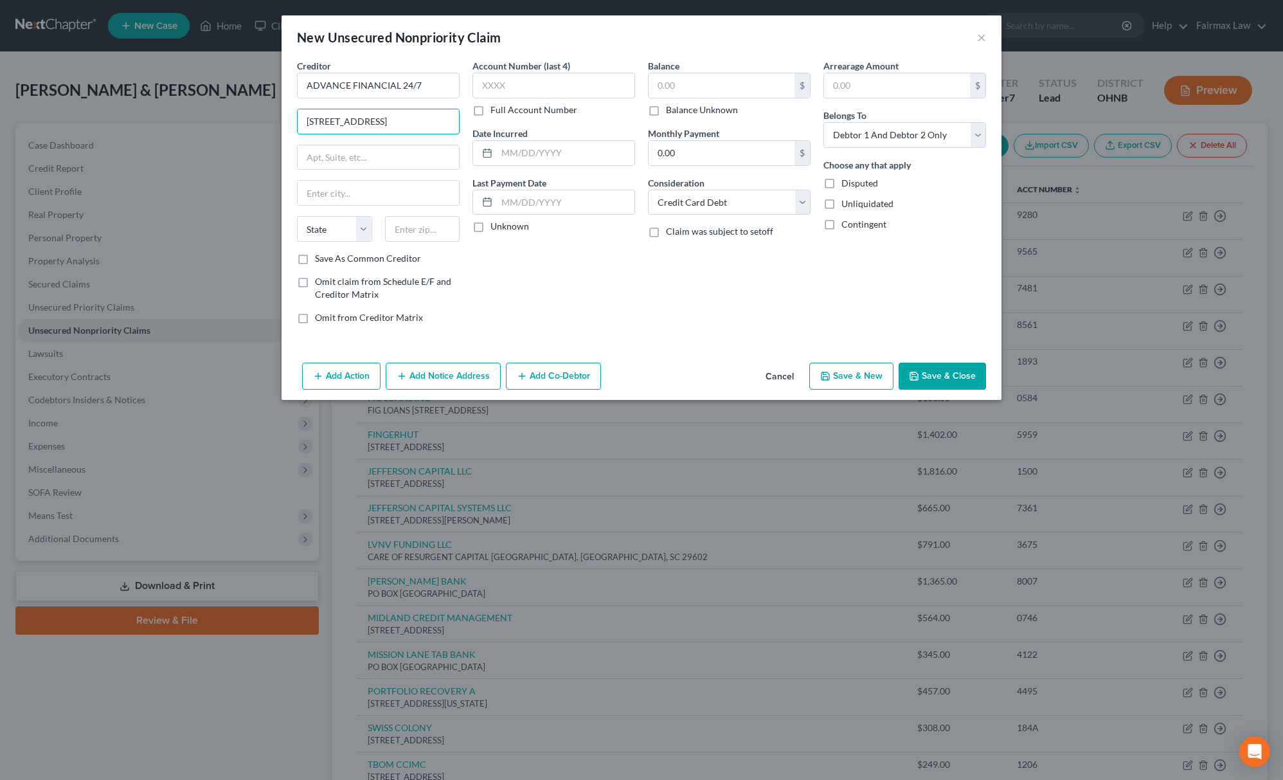
click at [465, 129] on div "Creditor * ADVANCE FINANCIAL 24/7 [STREET_ADDRESS][GEOGRAPHIC_DATA][US_STATE] […" at bounding box center [641, 196] width 702 height 275
type input "[STREET_ADDRESS]"
drag, startPoint x: 428, startPoint y: 225, endPoint x: 376, endPoint y: 242, distance: 54.9
click at [428, 225] on input "text" at bounding box center [422, 229] width 75 height 26
paste input "98003"
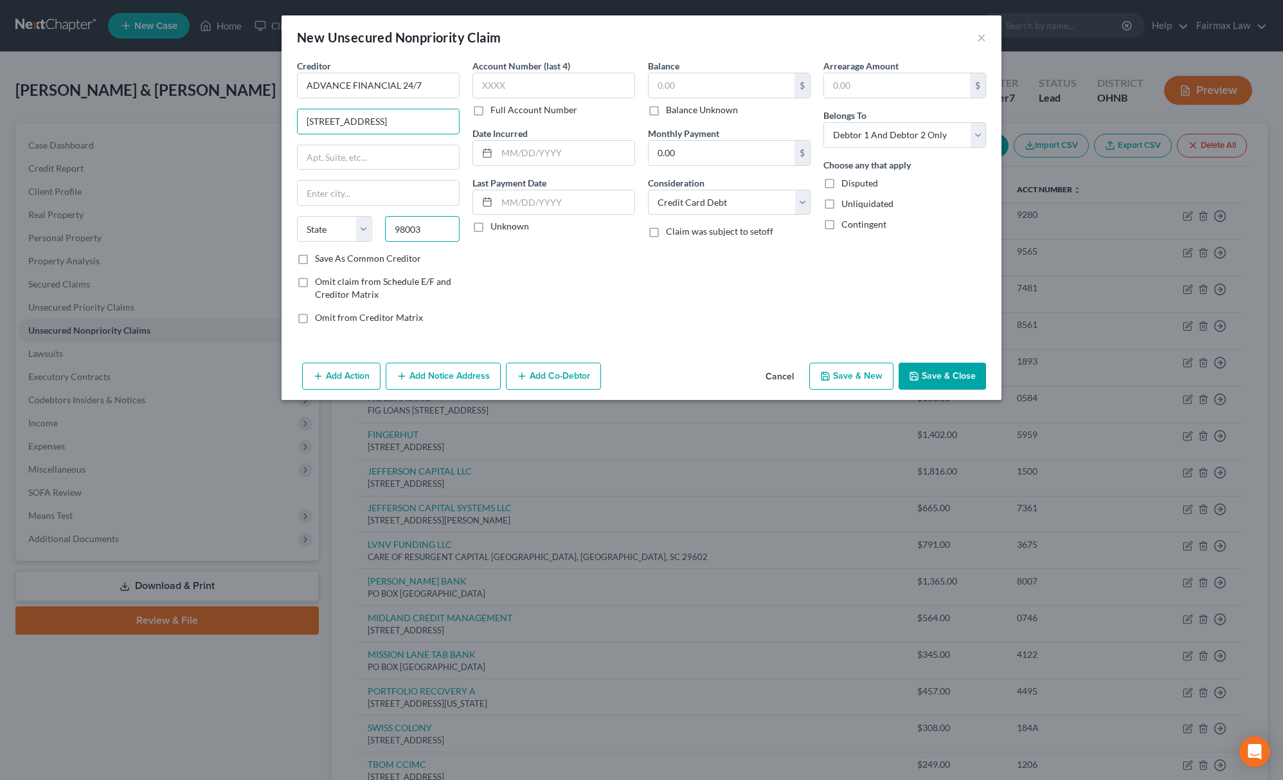
scroll to position [0, 0]
type input "98003"
click at [357, 235] on select "State [US_STATE] AK AR AZ CA CO CT DE DC [GEOGRAPHIC_DATA] [GEOGRAPHIC_DATA] GU…" at bounding box center [334, 229] width 75 height 26
type input "Federal Way"
select select "50"
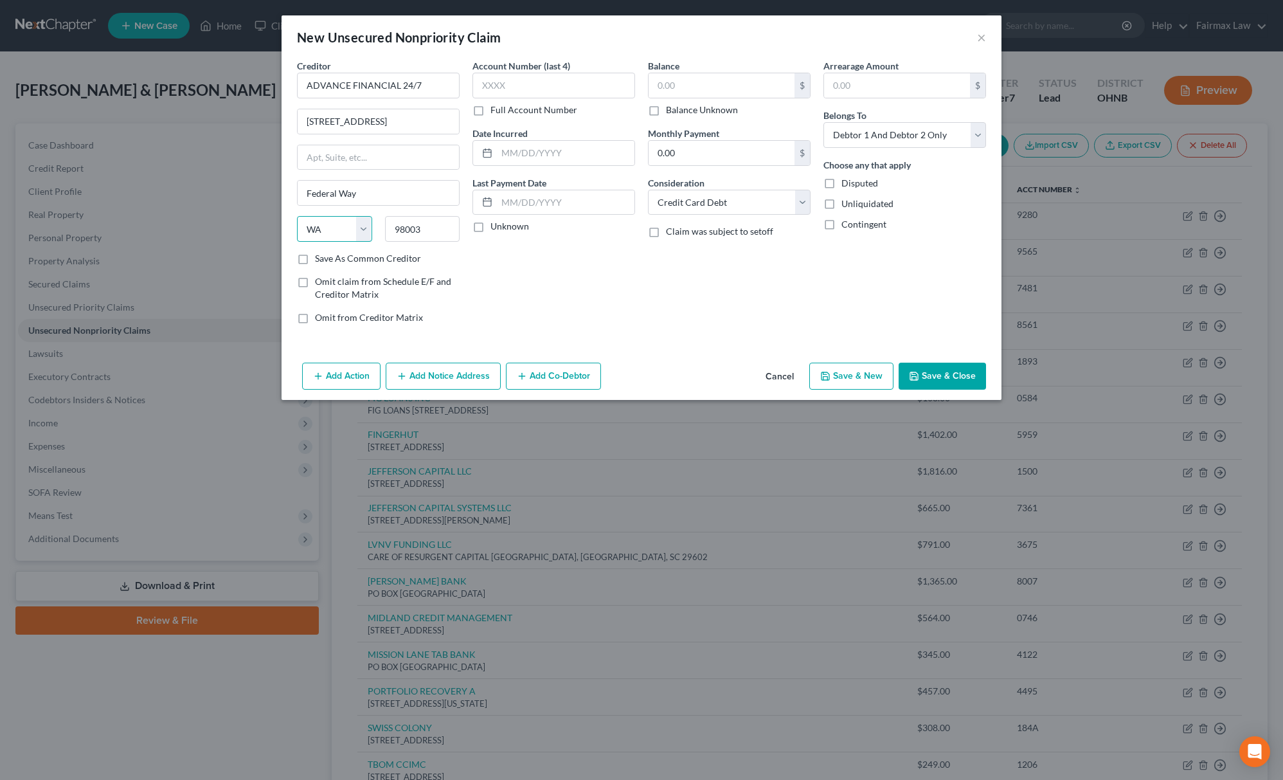
click at [297, 217] on select "State [US_STATE] AK AR AZ CA CO CT DE DC [GEOGRAPHIC_DATA] [GEOGRAPHIC_DATA] GU…" at bounding box center [334, 229] width 75 height 26
drag, startPoint x: 397, startPoint y: 116, endPoint x: 567, endPoint y: 127, distance: 170.7
click at [567, 127] on div "Creditor * ADVANCE FINANCIAL 24/7 [STREET_ADDRESS][GEOGRAPHIC_DATA][US_STATE] […" at bounding box center [641, 196] width 702 height 275
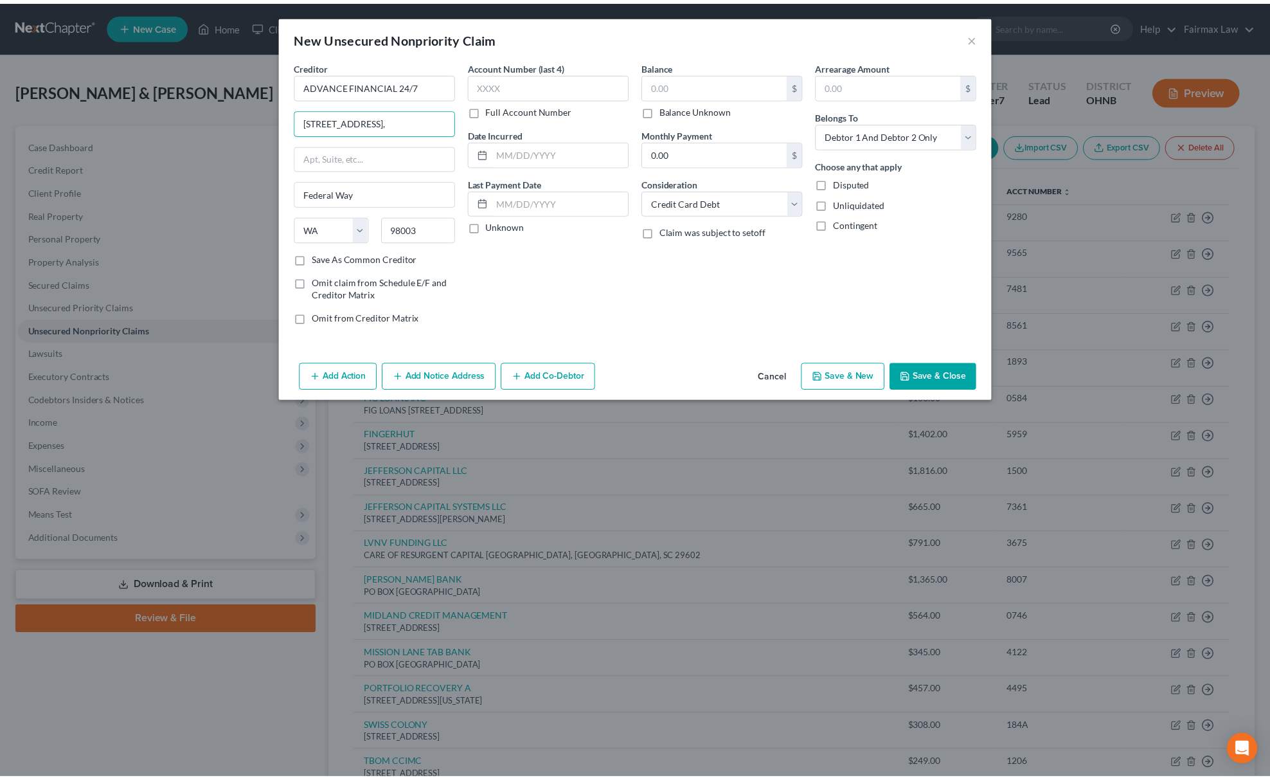
scroll to position [0, 0]
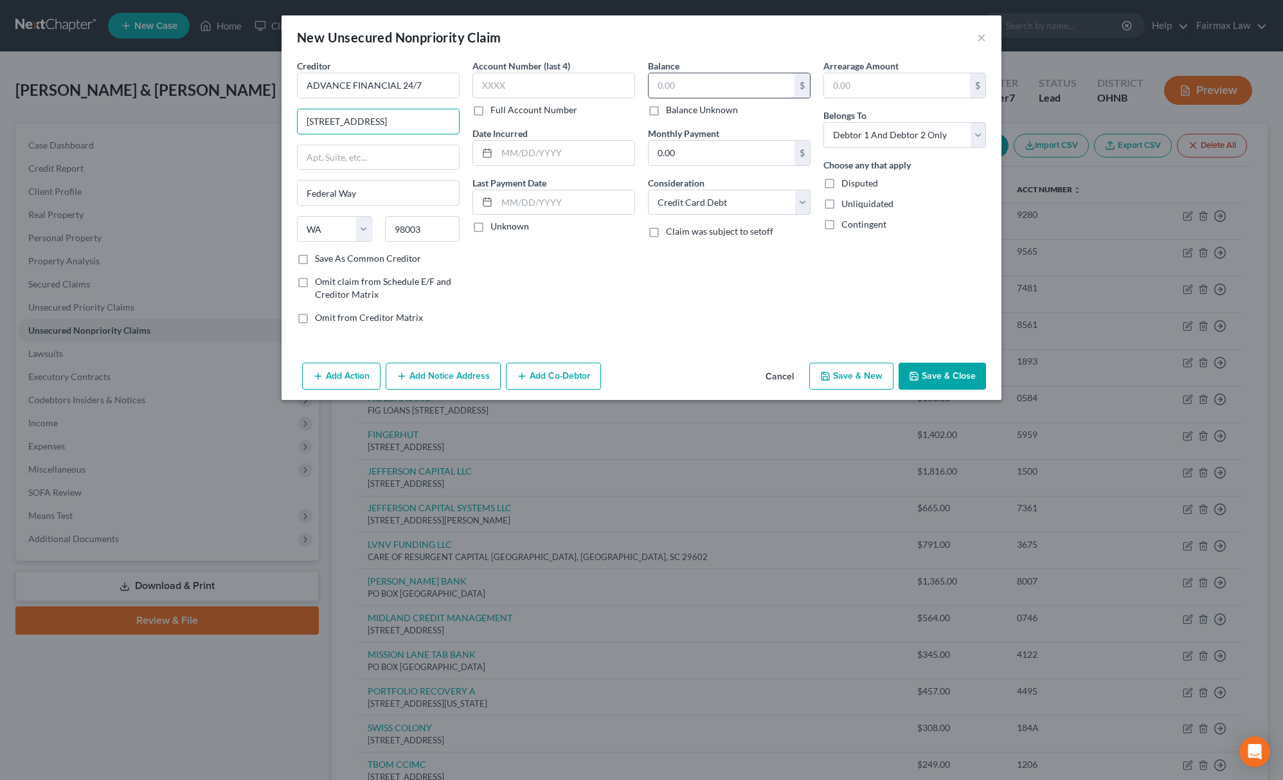
type input "[STREET_ADDRESS]"
click at [676, 88] on input "text" at bounding box center [721, 85] width 146 height 24
type input "4,349.89"
click at [587, 95] on input "text" at bounding box center [553, 86] width 163 height 26
type input "1830"
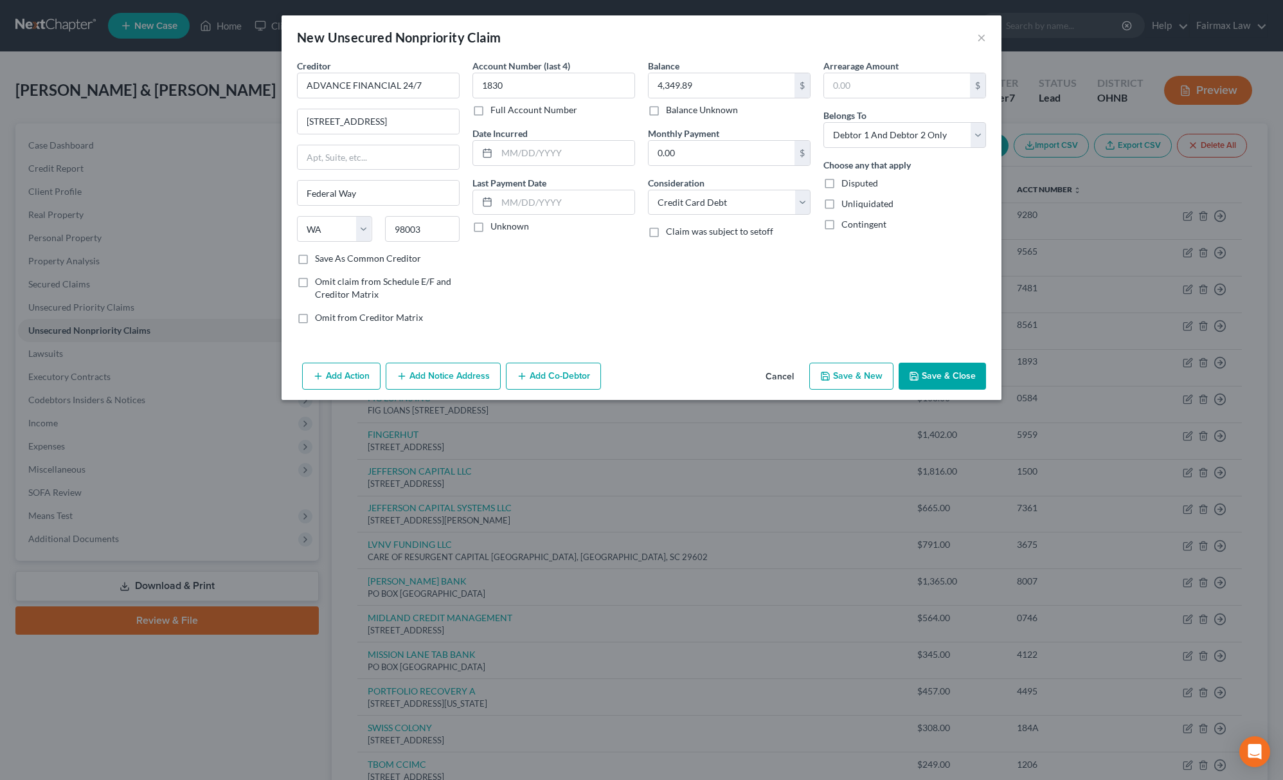
click at [846, 382] on button "Save & New" at bounding box center [851, 375] width 84 height 27
select select "2"
click at [780, 361] on div "Add Action Add Notice Address Add Co-Debtor Cancel Save & New Save & Close" at bounding box center [641, 378] width 720 height 42
click at [765, 384] on button "Cancel" at bounding box center [779, 377] width 49 height 26
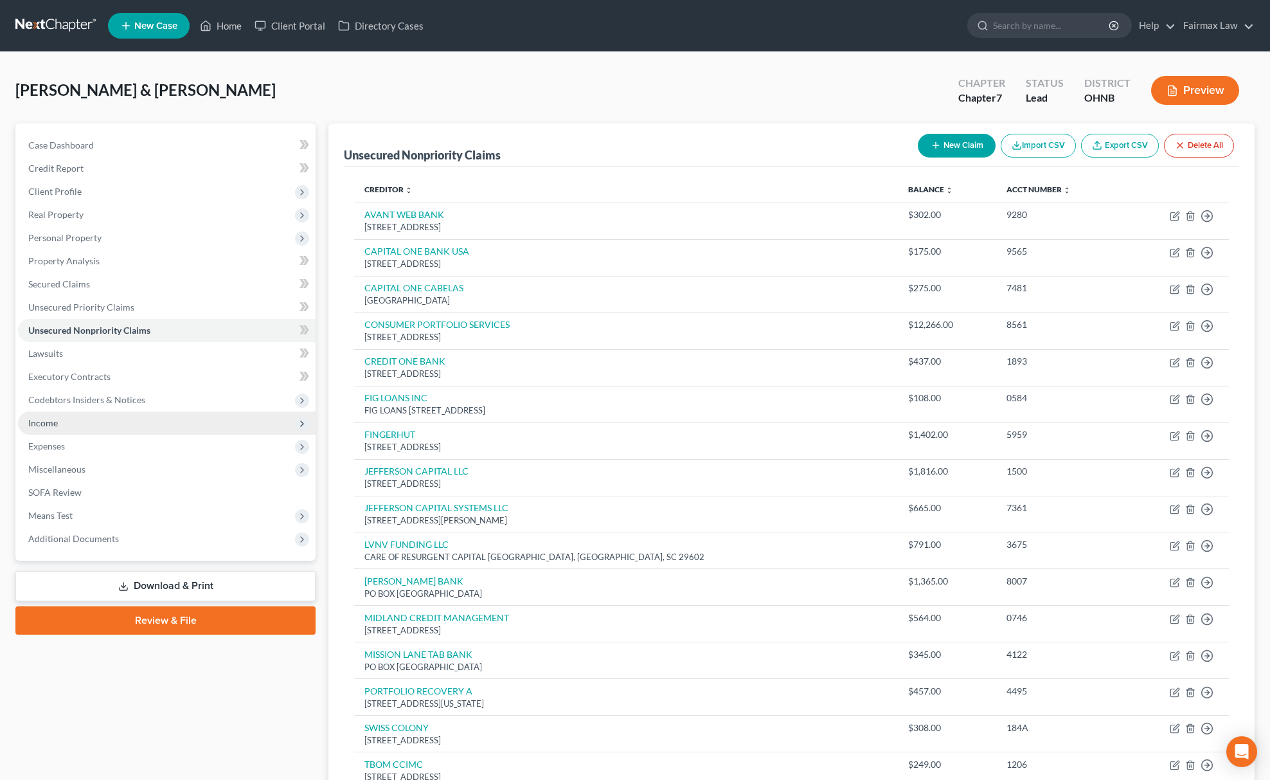
click at [114, 422] on span "Income" at bounding box center [167, 422] width 298 height 23
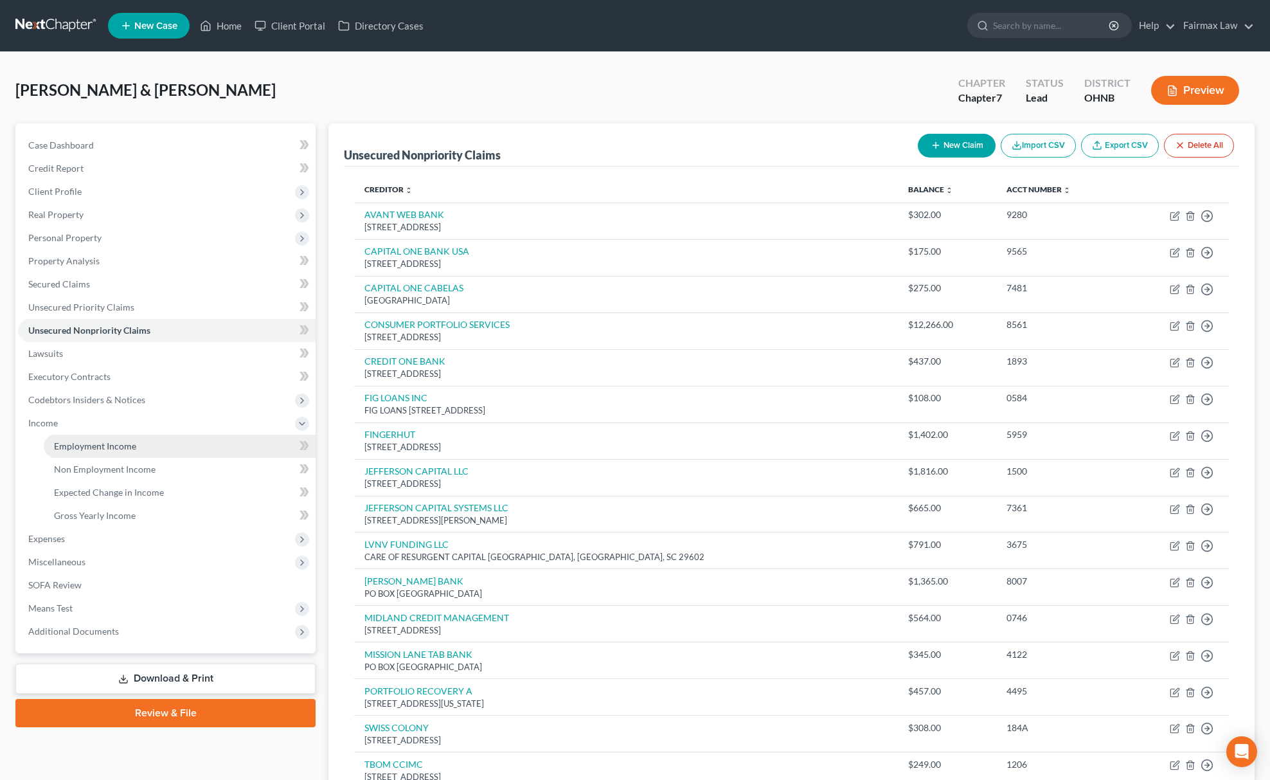
click at [116, 440] on span "Employment Income" at bounding box center [95, 445] width 82 height 11
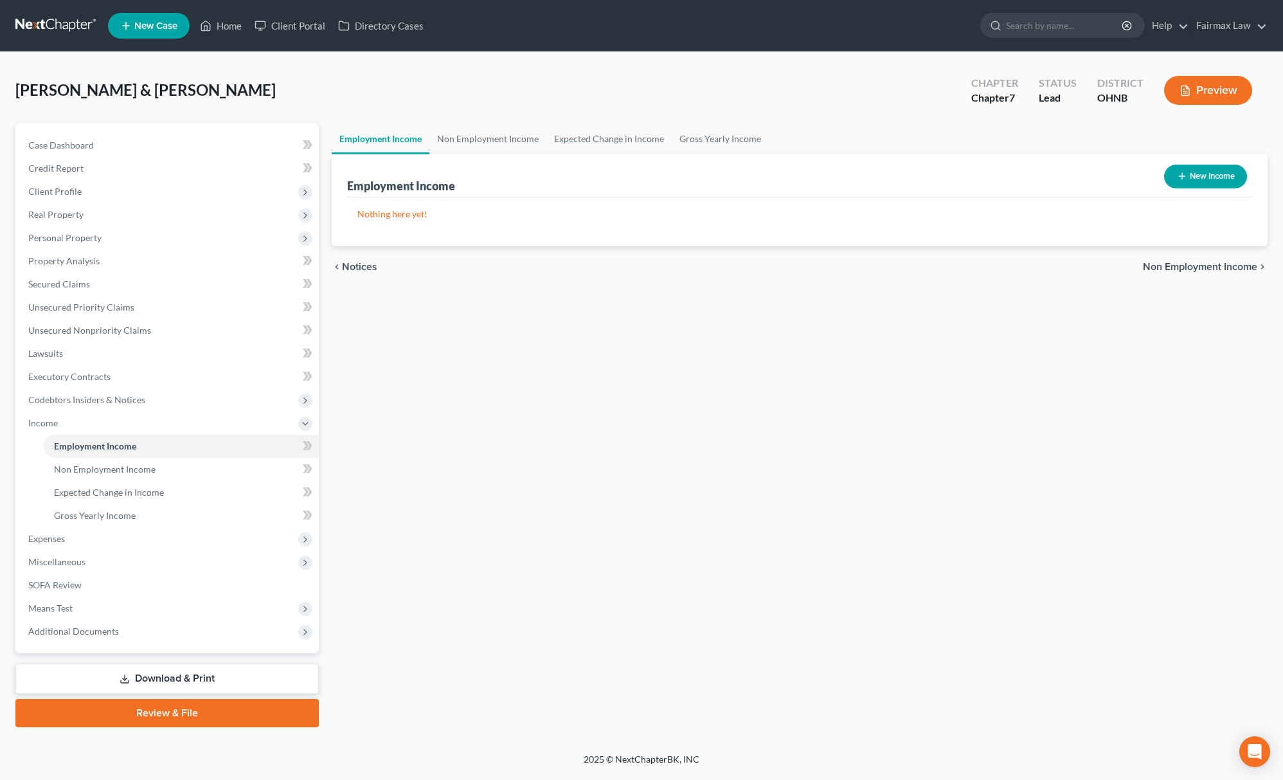
click at [1189, 181] on button "New Income" at bounding box center [1205, 177] width 83 height 24
select select "0"
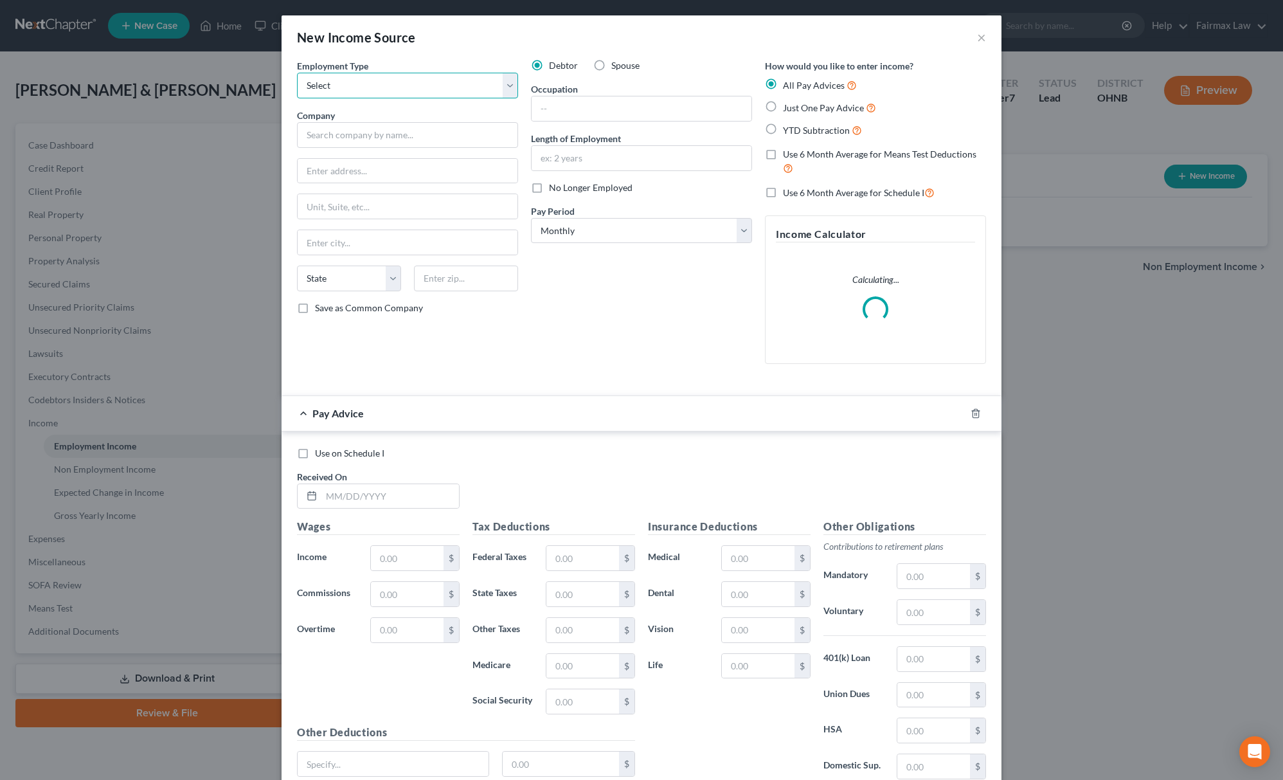
click at [366, 96] on select "Select Full or [DEMOGRAPHIC_DATA] Employment Self Employment" at bounding box center [407, 86] width 221 height 26
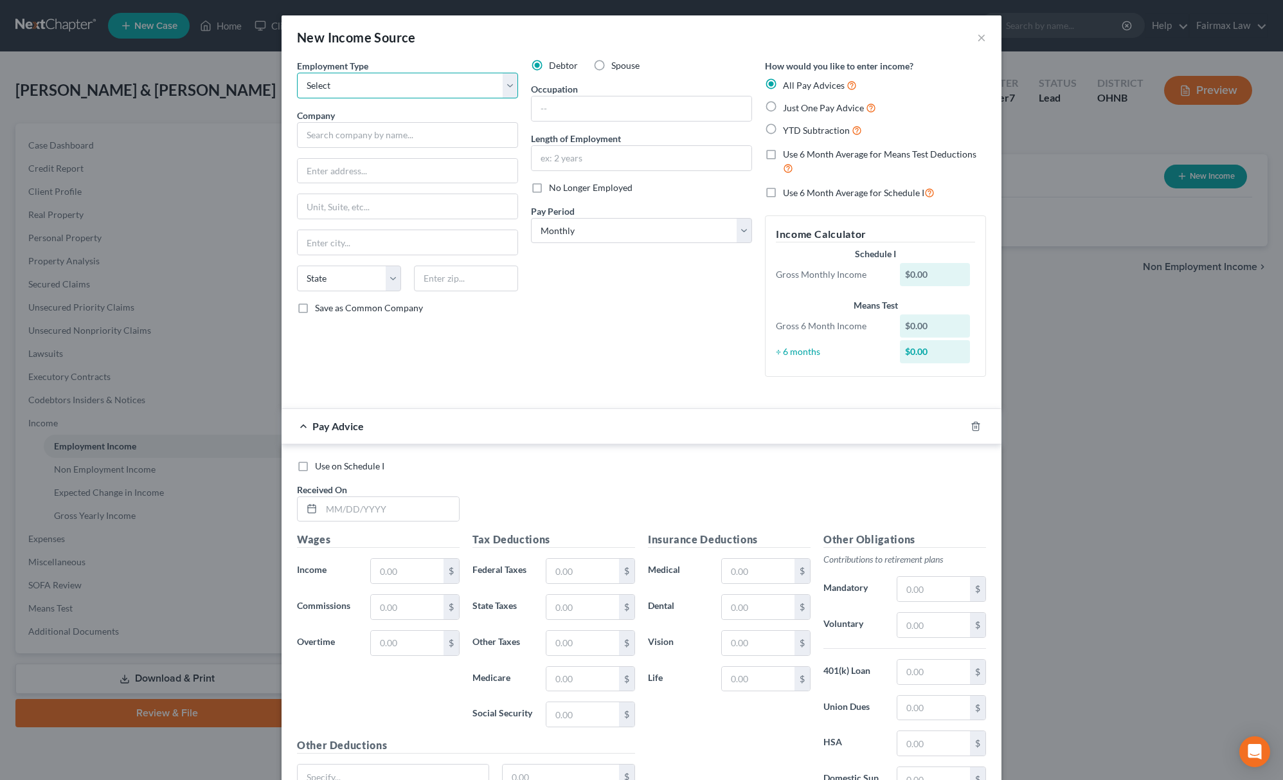
select select "0"
click at [297, 73] on select "Select Full or [DEMOGRAPHIC_DATA] Employment Self Employment" at bounding box center [407, 86] width 221 height 26
click at [357, 138] on input "text" at bounding box center [407, 135] width 221 height 26
type input "Triad Technologies LLC"
click at [382, 174] on input "text" at bounding box center [408, 171] width 220 height 24
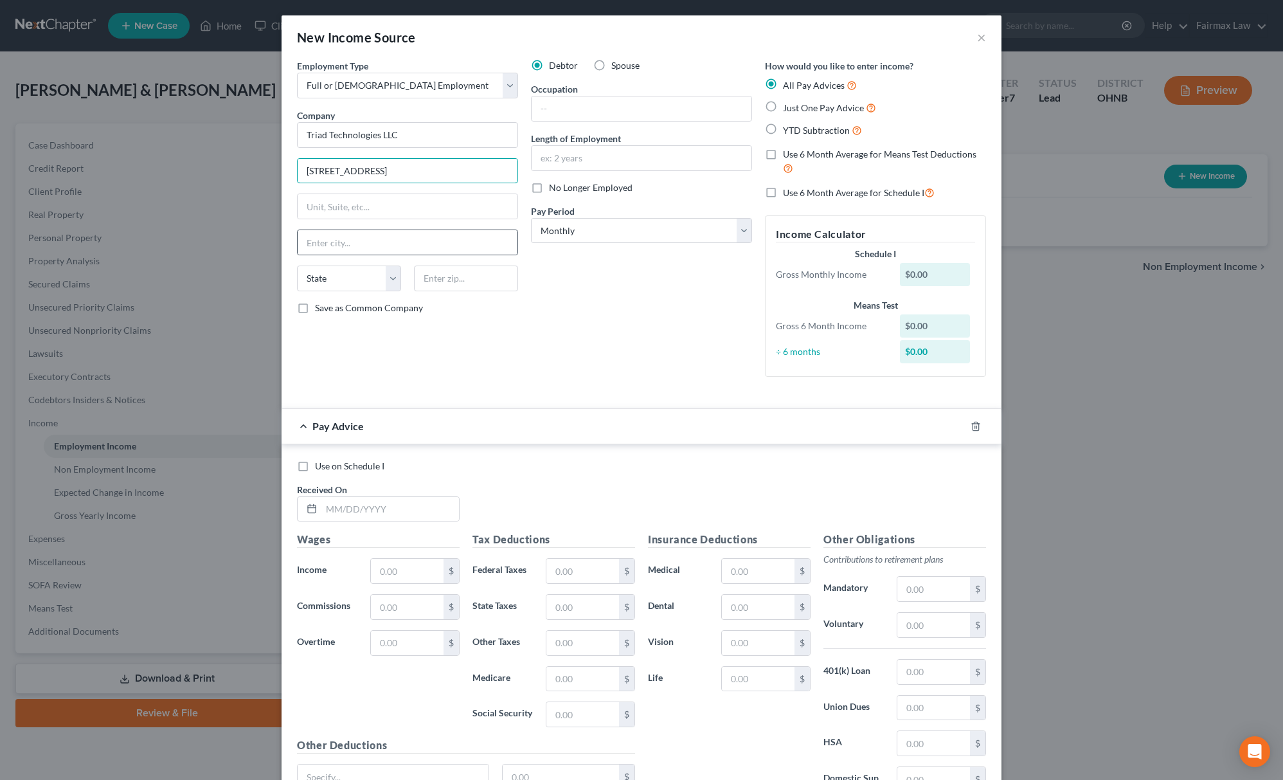
type input "[STREET_ADDRESS]"
click at [360, 255] on div at bounding box center [407, 242] width 221 height 26
click at [360, 247] on input "text" at bounding box center [408, 242] width 220 height 24
type input "Vandalia"
click at [353, 288] on select "State [US_STATE] AK AR AZ CA CO CT DE DC [GEOGRAPHIC_DATA] [GEOGRAPHIC_DATA] GU…" at bounding box center [349, 278] width 104 height 26
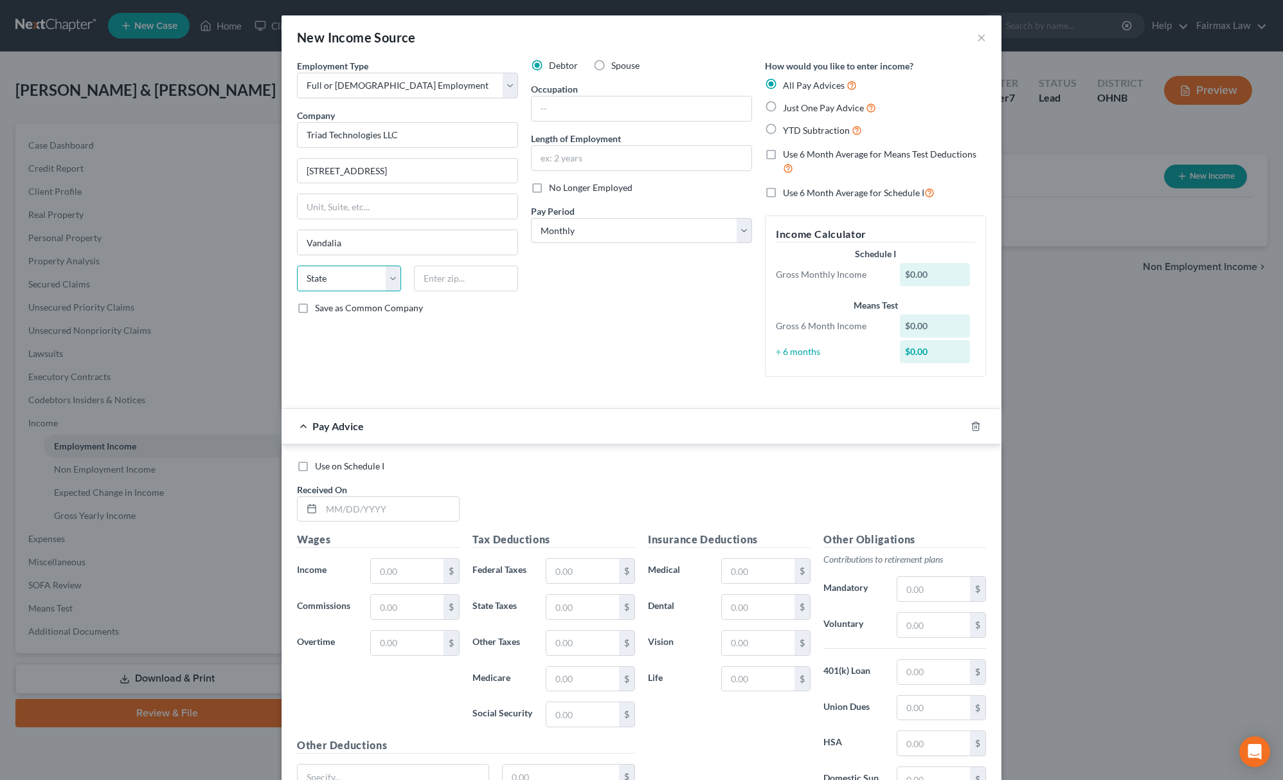
select select "36"
click at [297, 267] on select "State [US_STATE] AK AR AZ CA CO CT DE DC [GEOGRAPHIC_DATA] [GEOGRAPHIC_DATA] GU…" at bounding box center [349, 278] width 104 height 26
click at [432, 276] on input "text" at bounding box center [466, 278] width 104 height 26
type input "45377"
click at [651, 121] on input "text" at bounding box center [641, 108] width 220 height 24
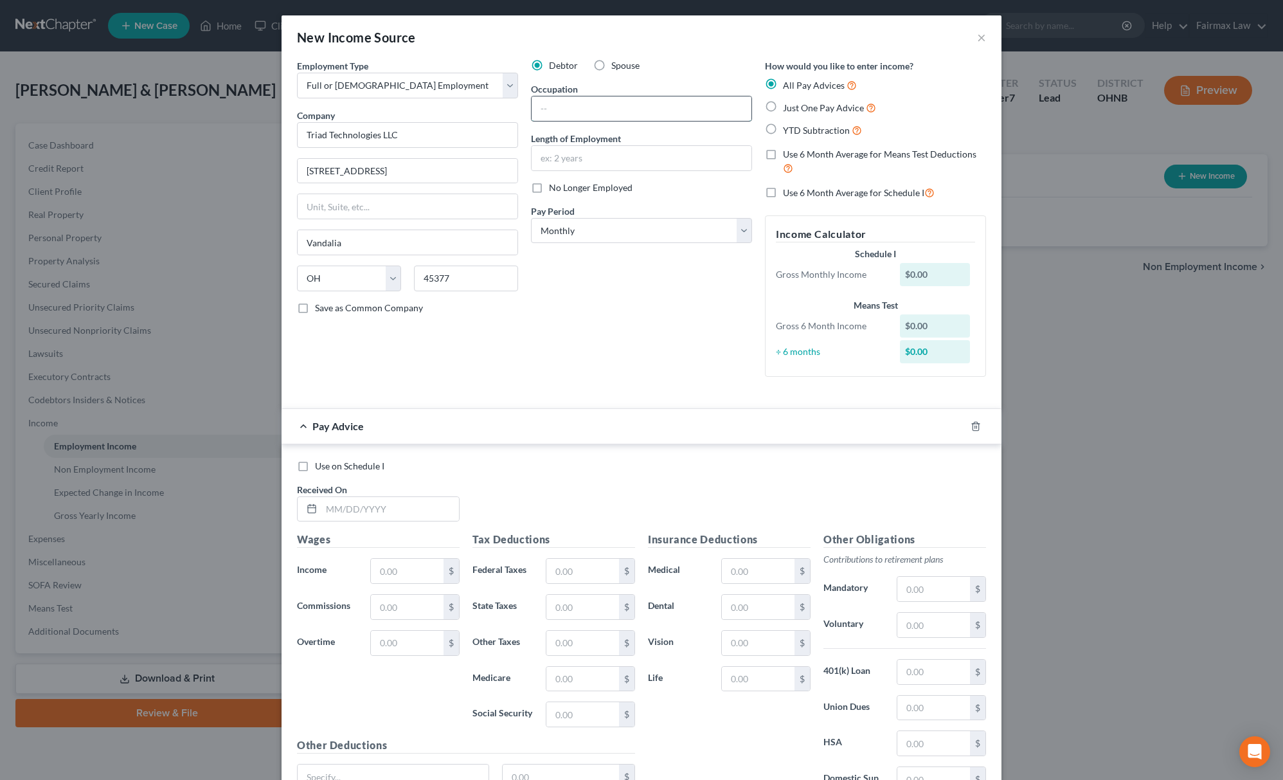
paste input "Store manager"
type input "Store manager"
click at [700, 154] on input "text" at bounding box center [641, 158] width 220 height 24
paste input "Since [DATE]"
type input "Since [DATE]"
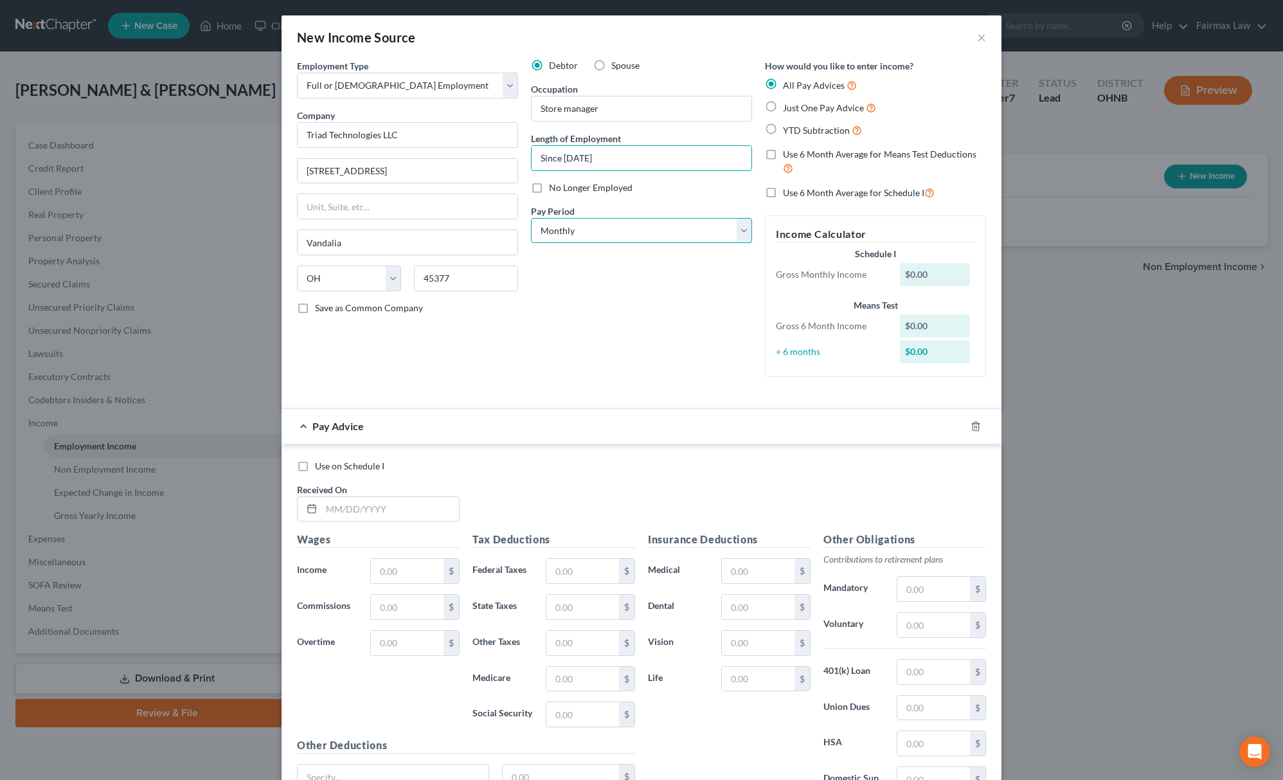
click at [633, 235] on select "Select Monthly Twice Monthly Every Other Week Weekly" at bounding box center [641, 231] width 221 height 26
select select "2"
click at [531, 218] on select "Select Monthly Twice Monthly Every Other Week Weekly" at bounding box center [641, 231] width 221 height 26
click at [783, 132] on label "YTD Subtraction" at bounding box center [822, 130] width 79 height 15
click at [788, 131] on input "YTD Subtraction" at bounding box center [792, 127] width 8 height 8
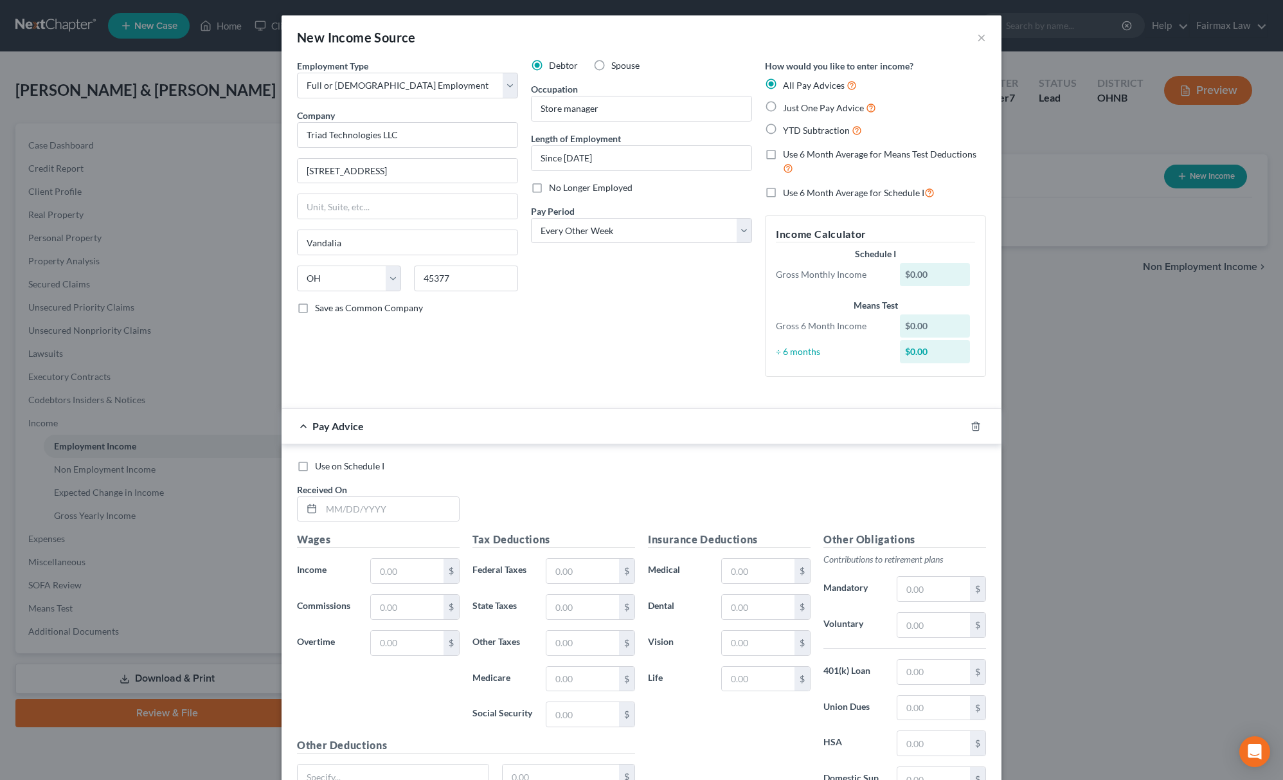
radio input "true"
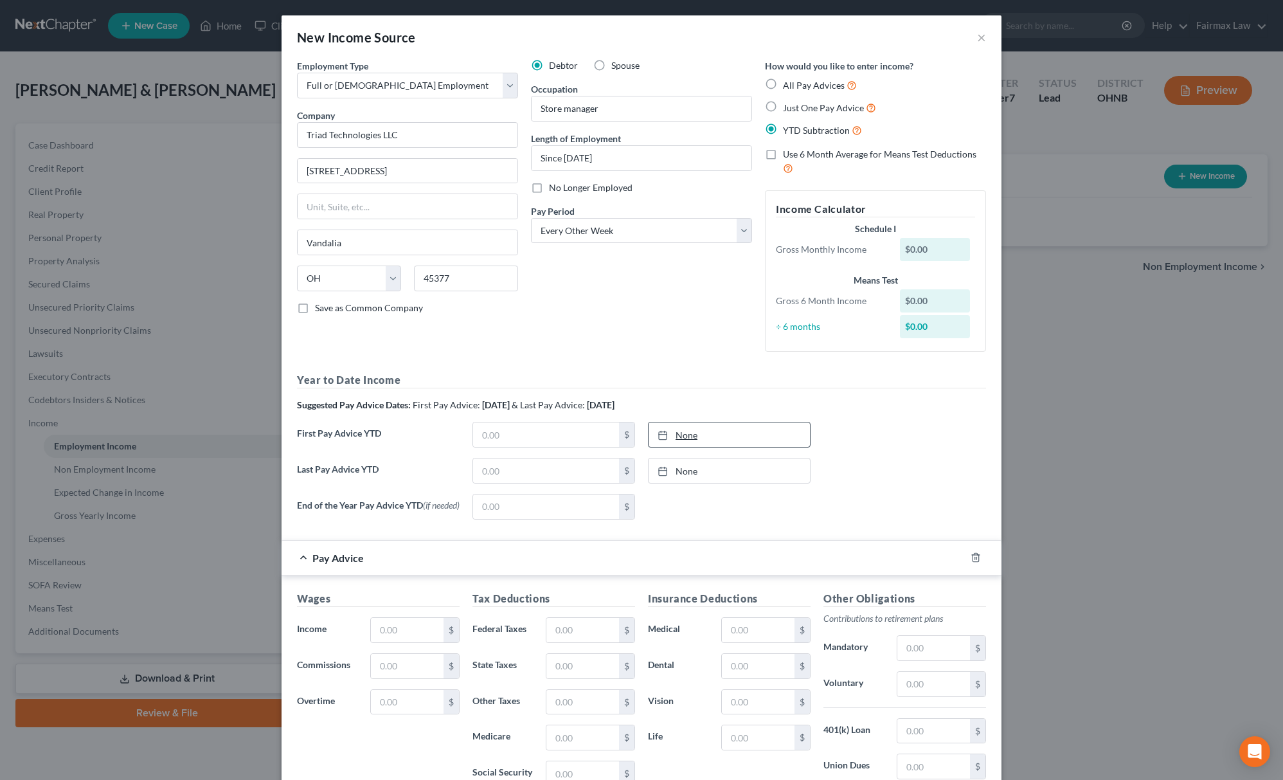
click at [699, 433] on link "None" at bounding box center [728, 434] width 161 height 24
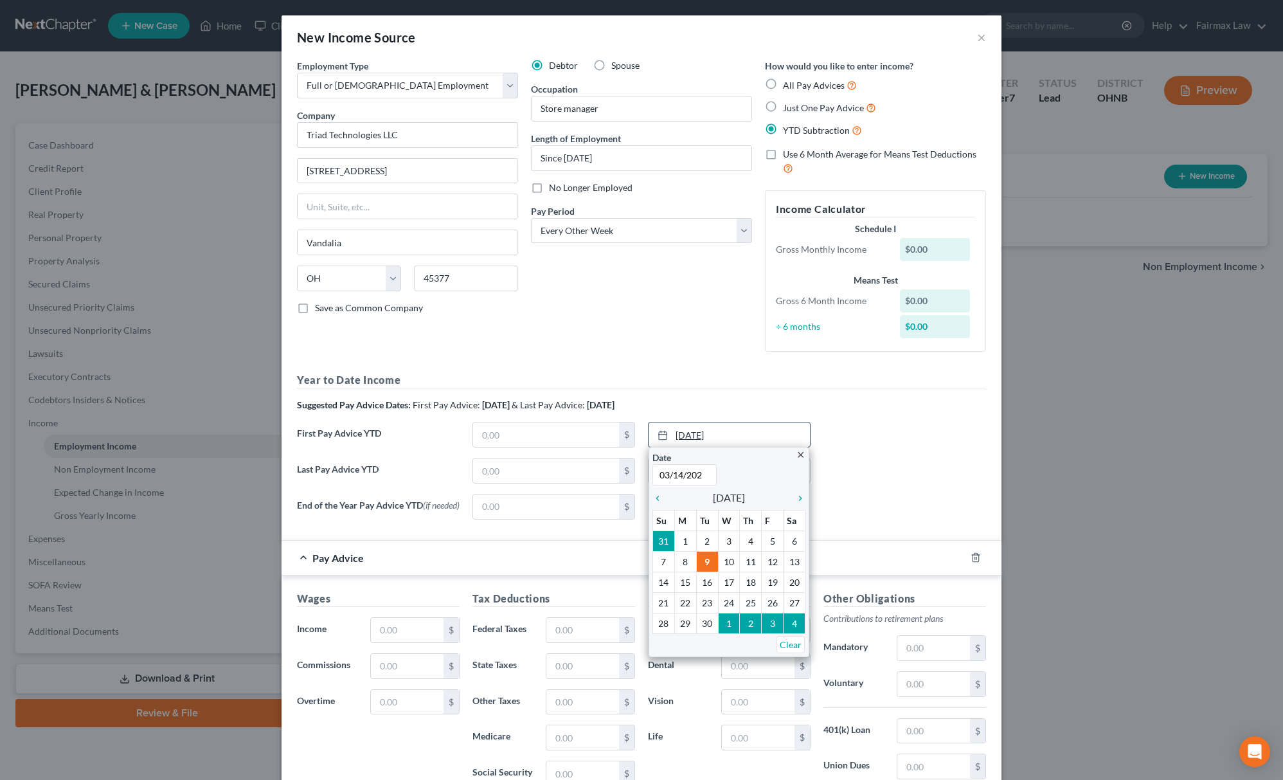
type input "[DATE]"
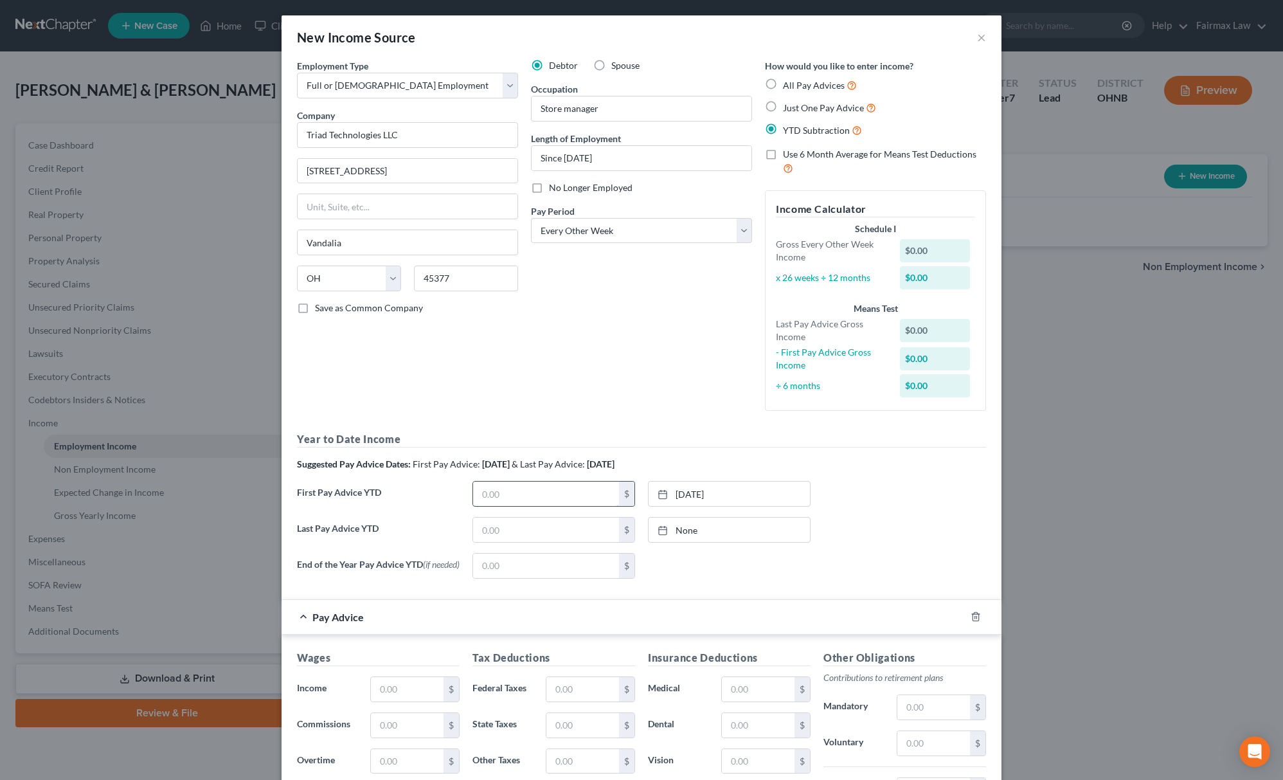
drag, startPoint x: 553, startPoint y: 492, endPoint x: 551, endPoint y: 482, distance: 10.6
click at [553, 492] on input "text" at bounding box center [546, 493] width 146 height 24
type input "37,400.69"
click at [705, 536] on link "None" at bounding box center [728, 529] width 161 height 24
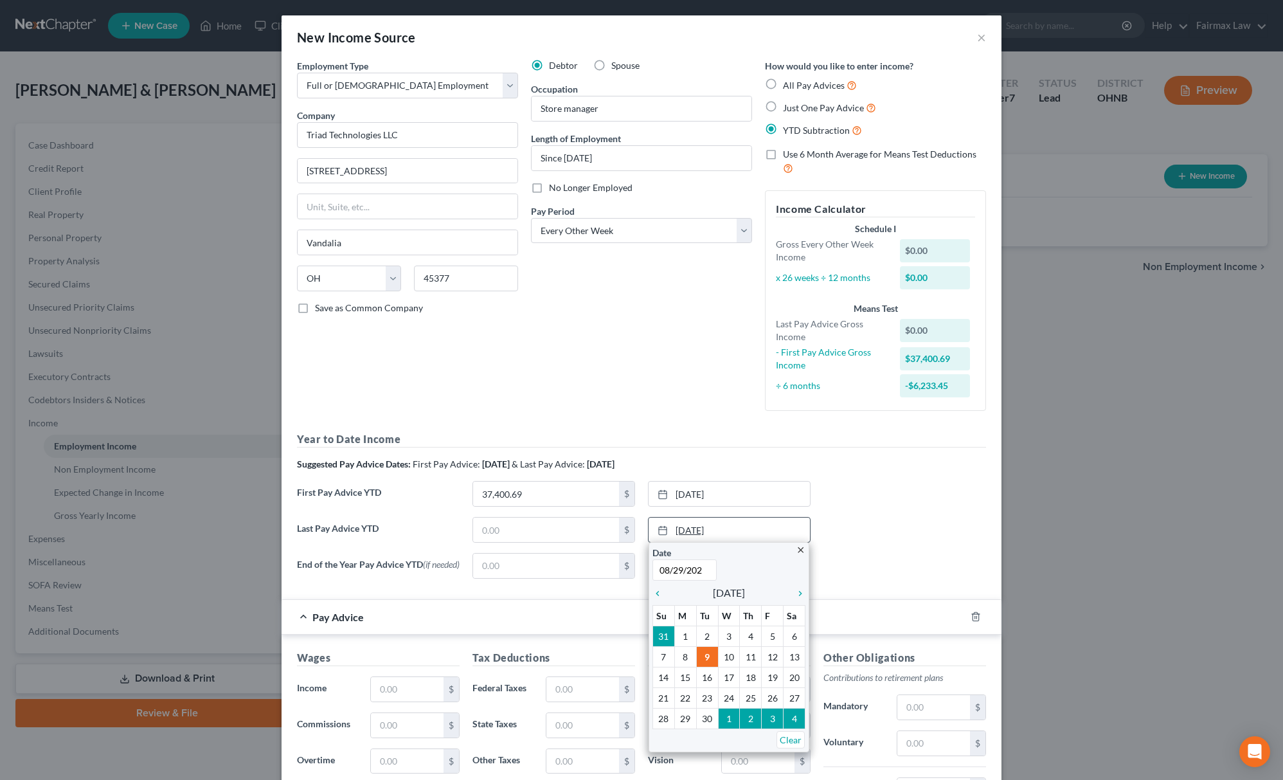
type input "[DATE]"
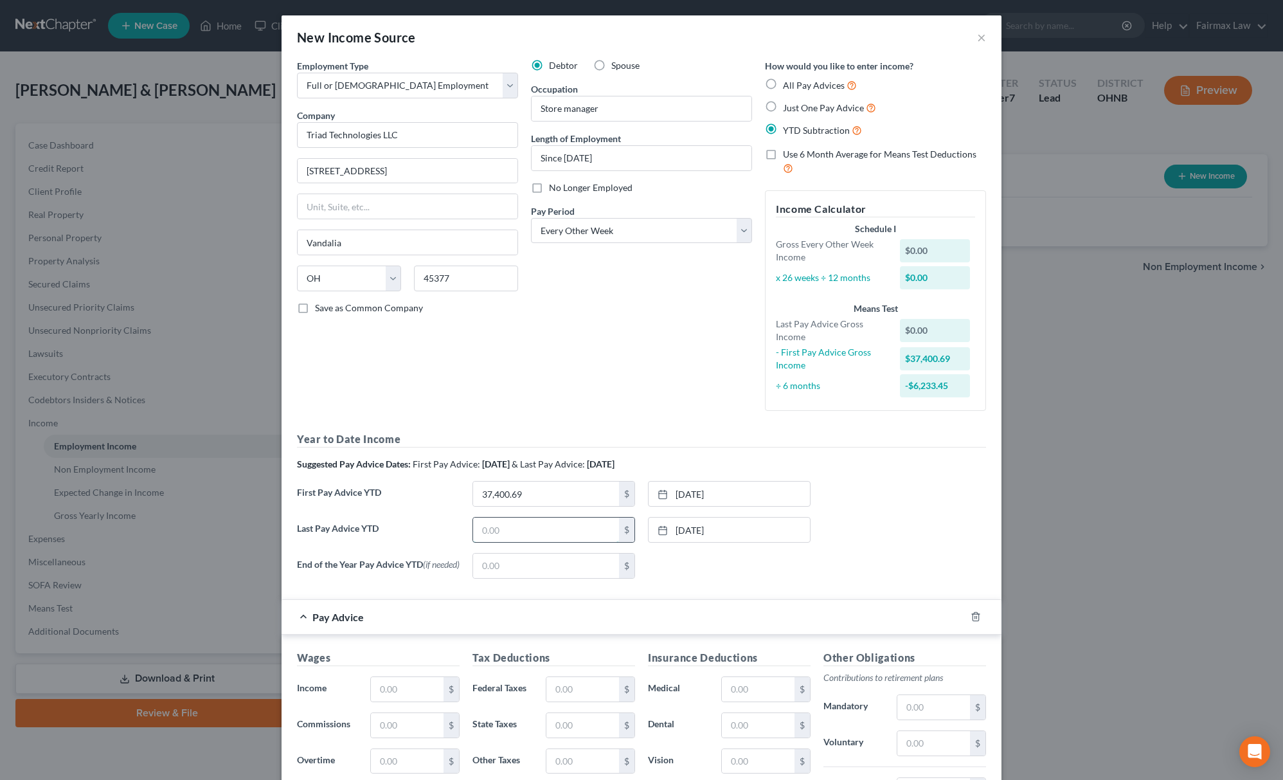
click at [499, 532] on input "text" at bounding box center [546, 529] width 146 height 24
click at [559, 500] on input "37,400.69" at bounding box center [546, 493] width 146 height 24
type input "10,245.28"
click at [569, 533] on input "text" at bounding box center [546, 529] width 146 height 24
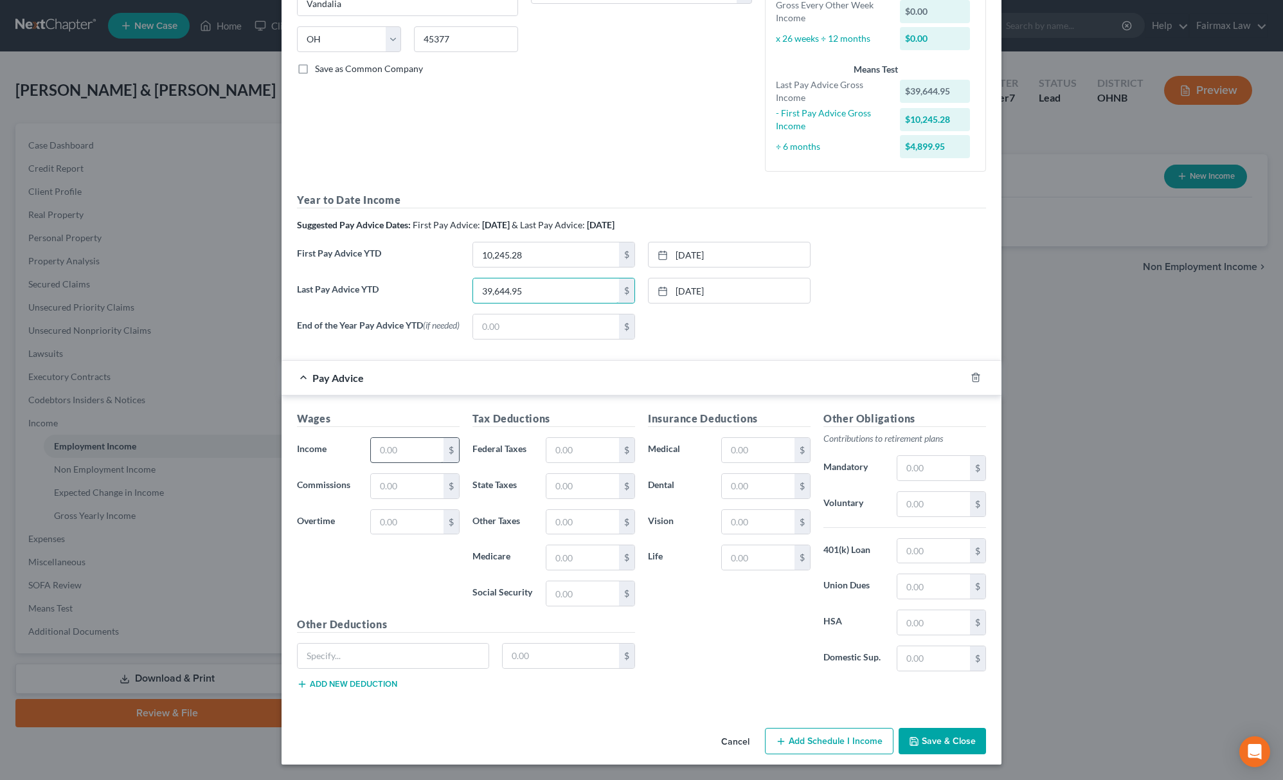
type input "39,644.95"
click at [402, 446] on input "text" at bounding box center [407, 450] width 73 height 24
type input "2,236.20"
click at [632, 423] on div "Tax Deductions Federal Taxes $ State Taxes $ Other Taxes $ Medicare $ Social Se…" at bounding box center [553, 514] width 175 height 206
drag, startPoint x: 584, startPoint y: 440, endPoint x: 704, endPoint y: 438, distance: 120.2
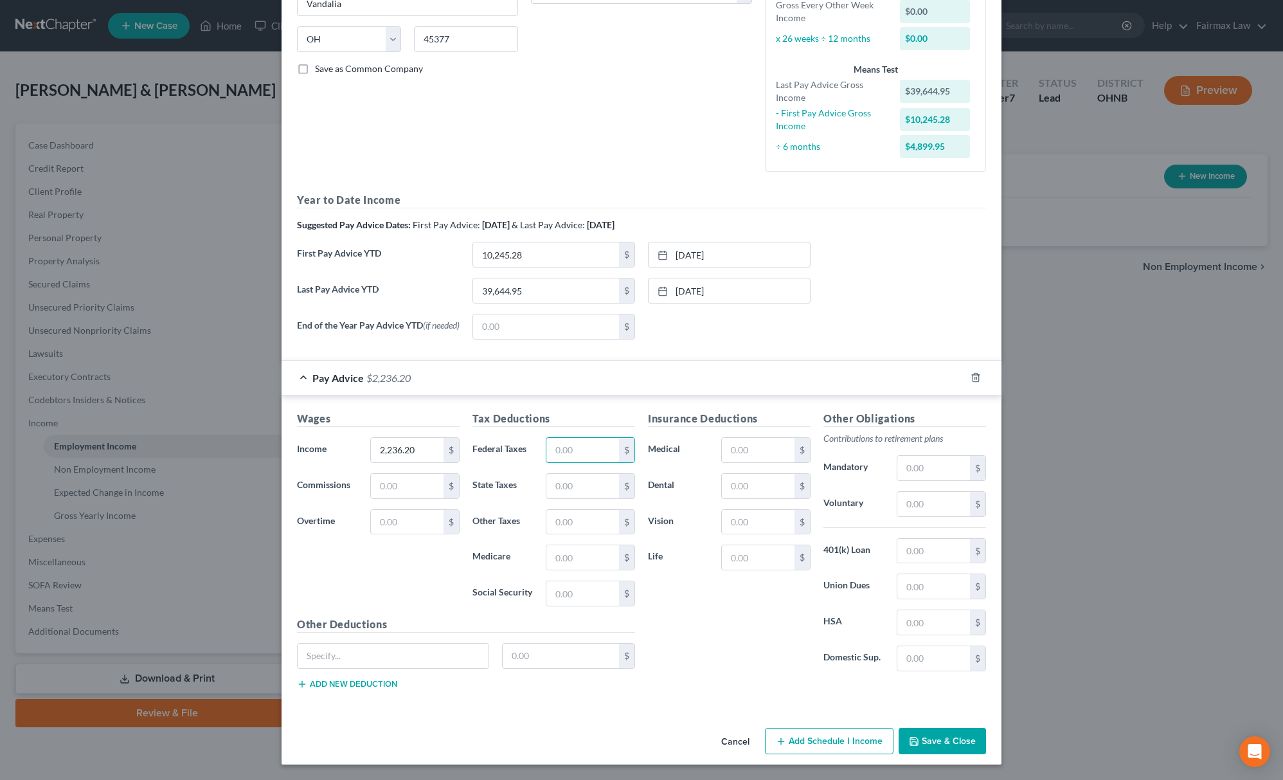
click at [584, 440] on input "text" at bounding box center [582, 450] width 73 height 24
paste input "173.86"
type input "173.86"
click at [584, 566] on input "text" at bounding box center [582, 557] width 73 height 24
paste input "173.86"
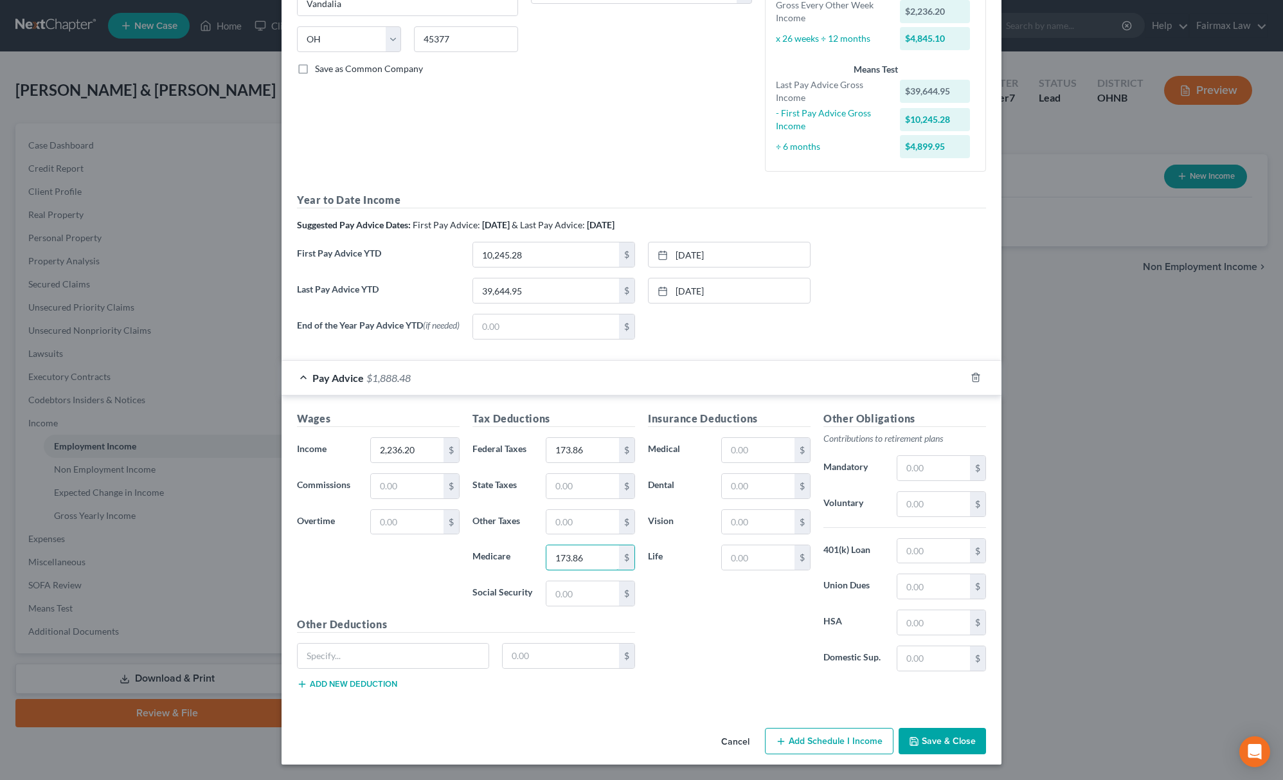
type input "173.86"
click at [560, 479] on input "text" at bounding box center [582, 486] width 73 height 24
paste input "133.10"
click at [582, 478] on input "133.10" at bounding box center [582, 486] width 73 height 24
paste input "133.10"
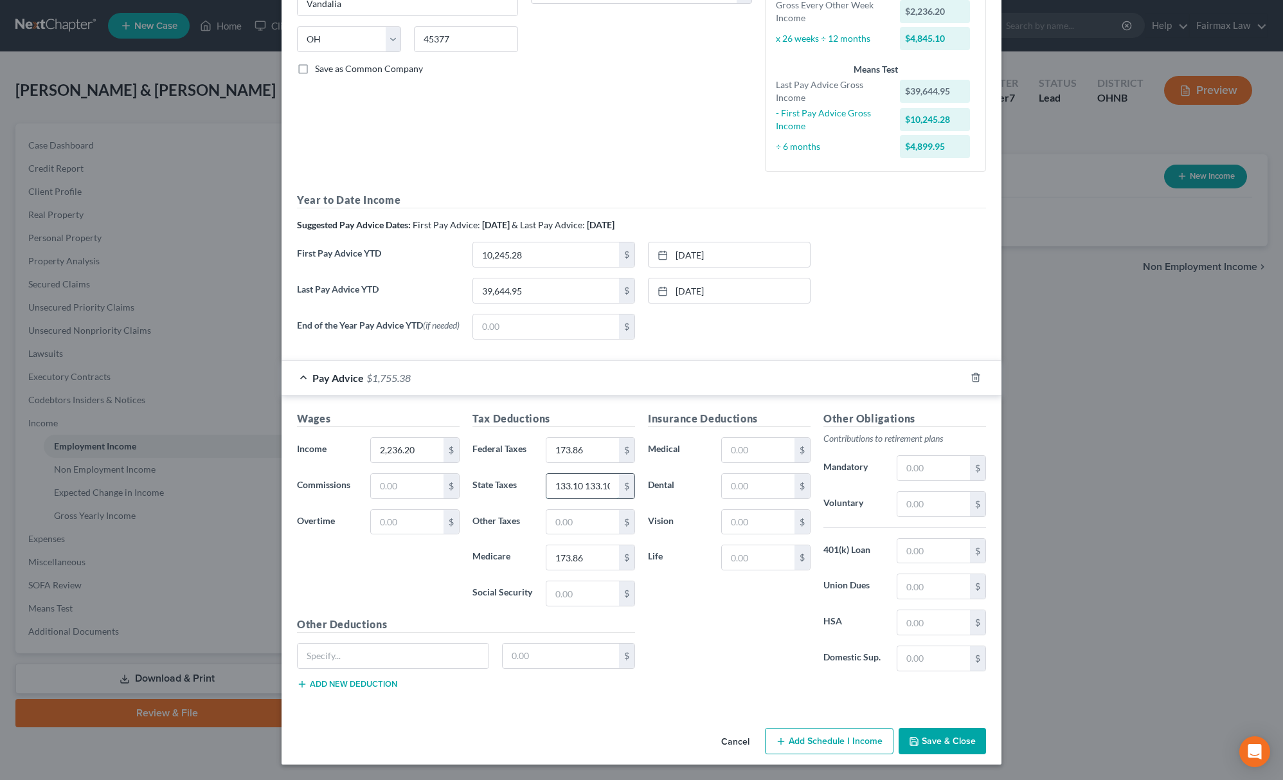
scroll to position [0, 3]
type input "133.10"
click at [582, 585] on input "text" at bounding box center [582, 593] width 73 height 24
paste input "133.10"
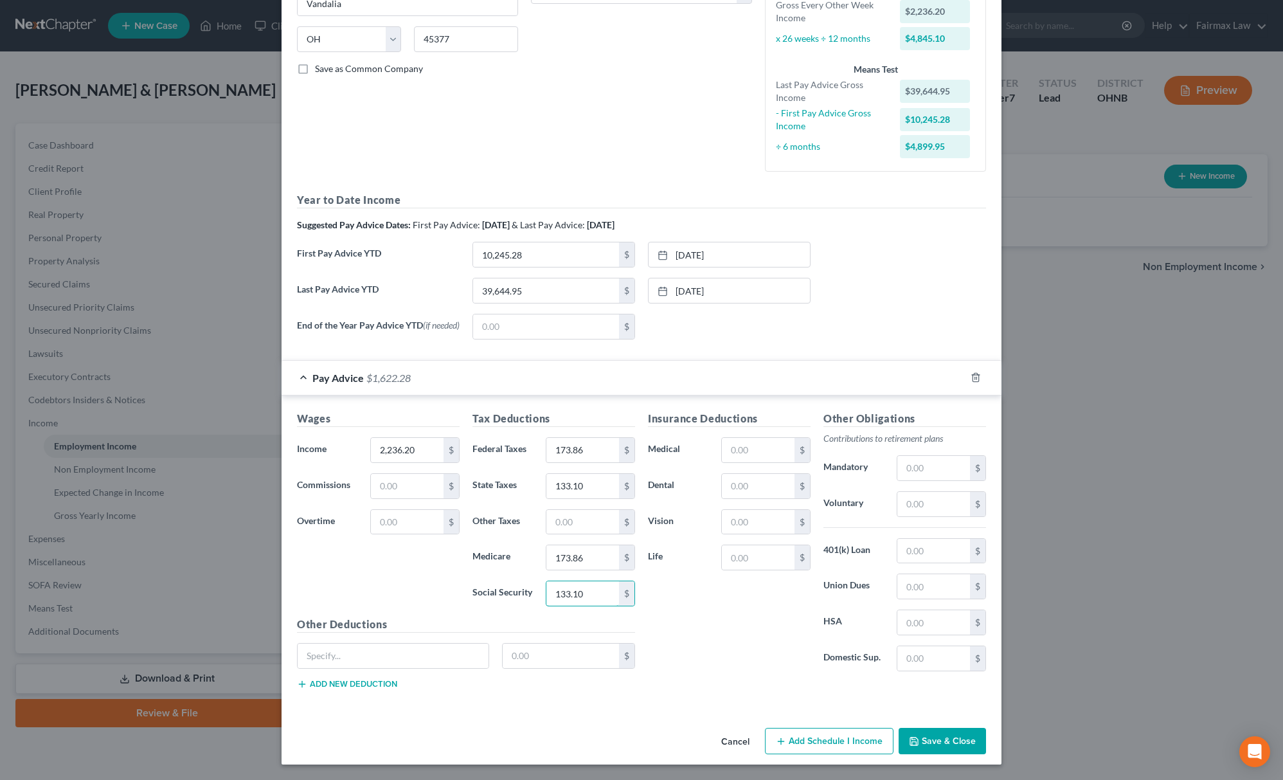
type input "133.10"
click at [584, 476] on input "133.10" at bounding box center [582, 486] width 73 height 24
paste input "50.67"
type input "50.67"
click at [550, 502] on div "Tax Deductions Federal Taxes 173.86 $ State Taxes 50.67 $ Other Taxes $ Medicar…" at bounding box center [553, 514] width 175 height 206
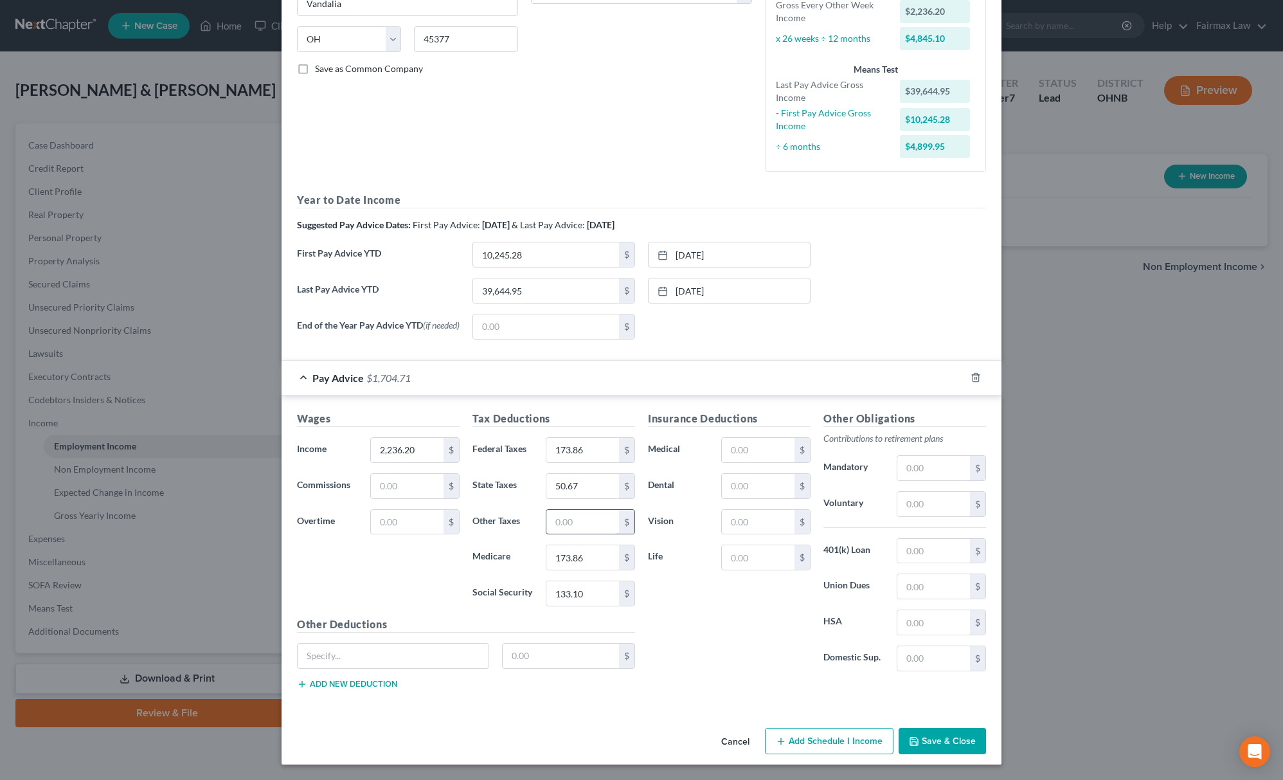
click at [555, 513] on input "text" at bounding box center [582, 522] width 73 height 24
paste input "42.94"
type input "42.94"
drag, startPoint x: 928, startPoint y: 537, endPoint x: 918, endPoint y: 538, distance: 10.3
click at [918, 539] on input "text" at bounding box center [933, 551] width 73 height 24
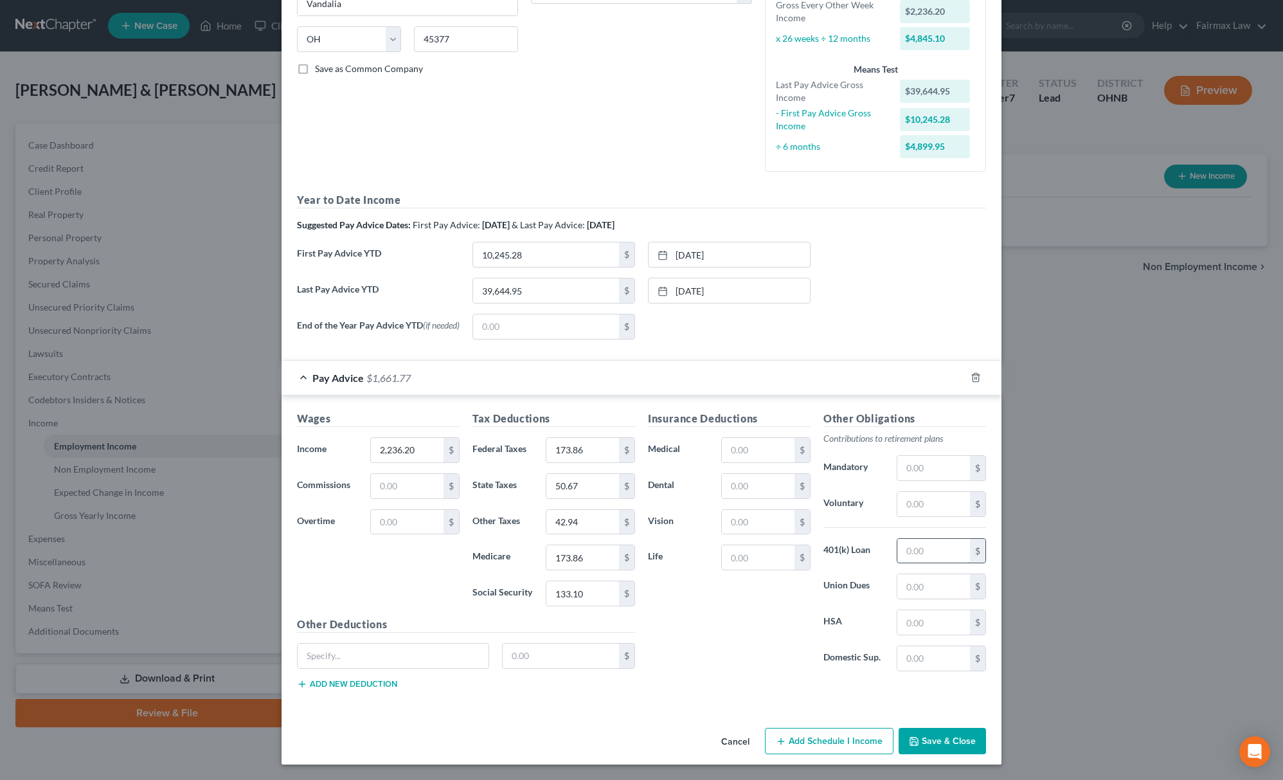
paste input "91.82"
type input "91.82"
click at [919, 500] on input "text" at bounding box center [933, 504] width 73 height 24
paste input "44.72"
type input "44.72"
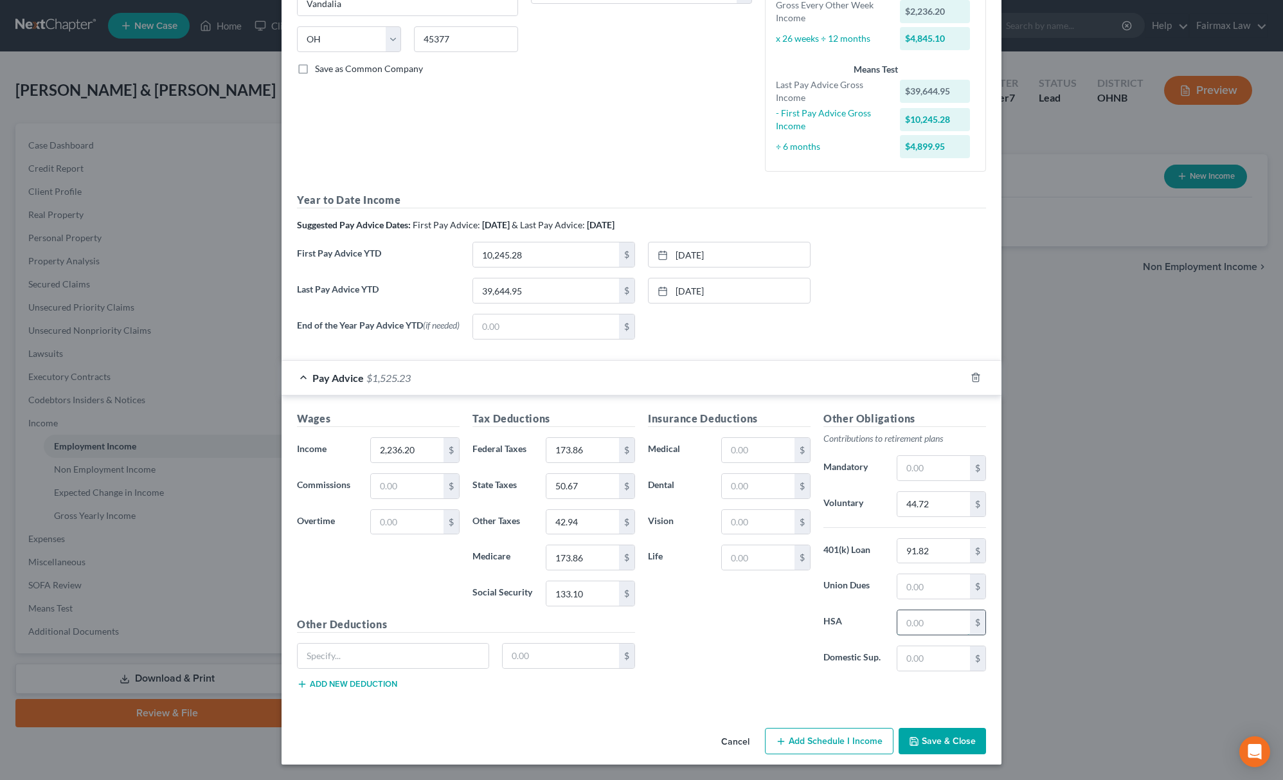
click at [920, 611] on input "text" at bounding box center [933, 622] width 73 height 24
paste input "10.00"
type input "10.00"
click at [769, 459] on div "$" at bounding box center [765, 450] width 89 height 26
click at [769, 451] on input "text" at bounding box center [758, 450] width 73 height 24
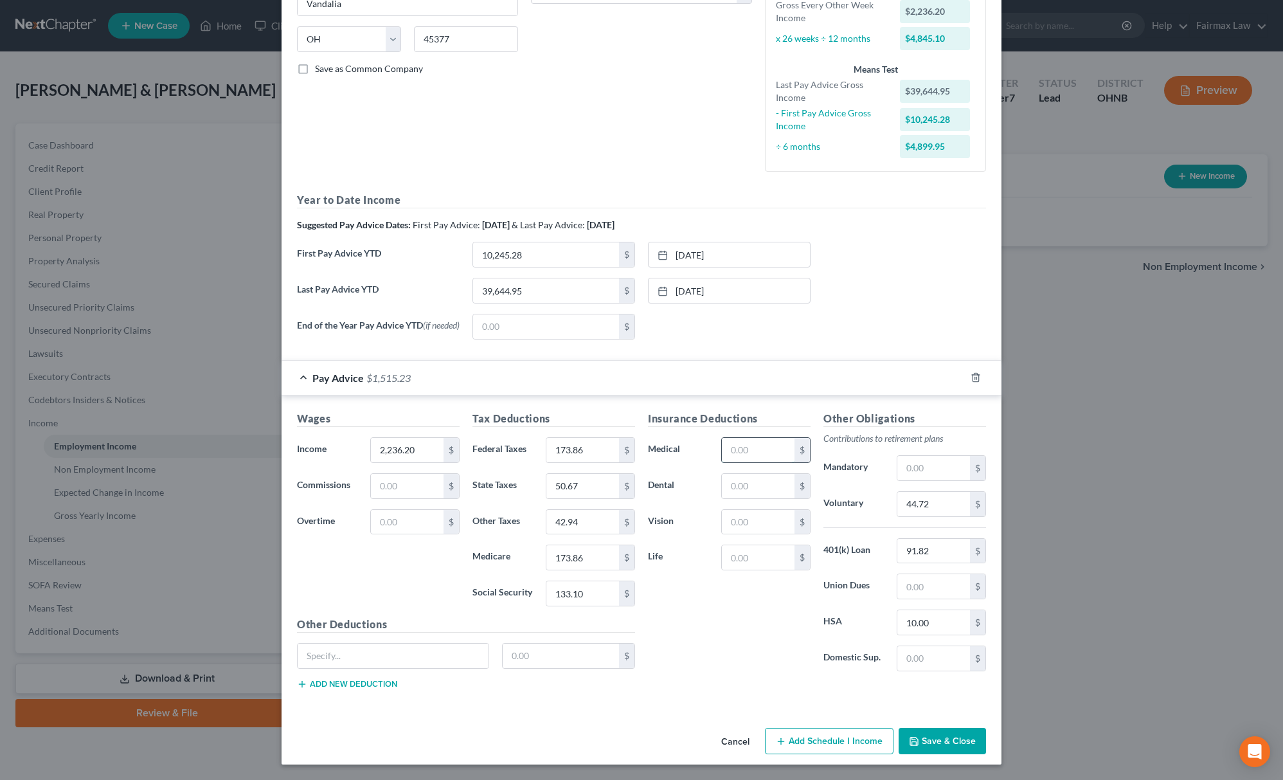
paste input "76.28"
type input "76.28"
drag, startPoint x: 373, startPoint y: 643, endPoint x: 382, endPoint y: 656, distance: 15.7
click at [376, 655] on input "text" at bounding box center [393, 655] width 191 height 24
paste input "3.02"
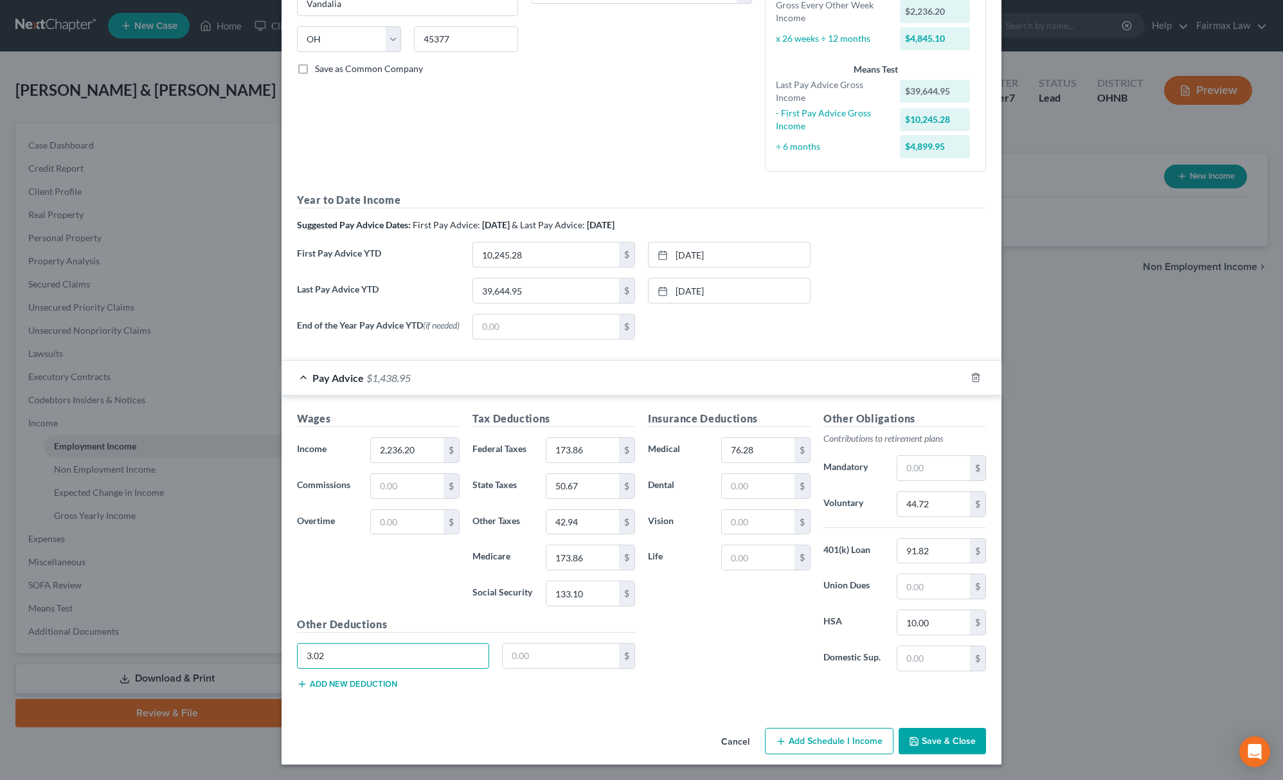
drag, startPoint x: 304, startPoint y: 655, endPoint x: 602, endPoint y: 686, distance: 299.8
click at [201, 653] on div "New Income Source × Employment Type * Select Full or [DEMOGRAPHIC_DATA] Employm…" at bounding box center [641, 390] width 1283 height 780
type input "3.02"
drag, startPoint x: 584, startPoint y: 645, endPoint x: 586, endPoint y: 652, distance: 6.7
click at [578, 646] on input "text" at bounding box center [561, 655] width 117 height 24
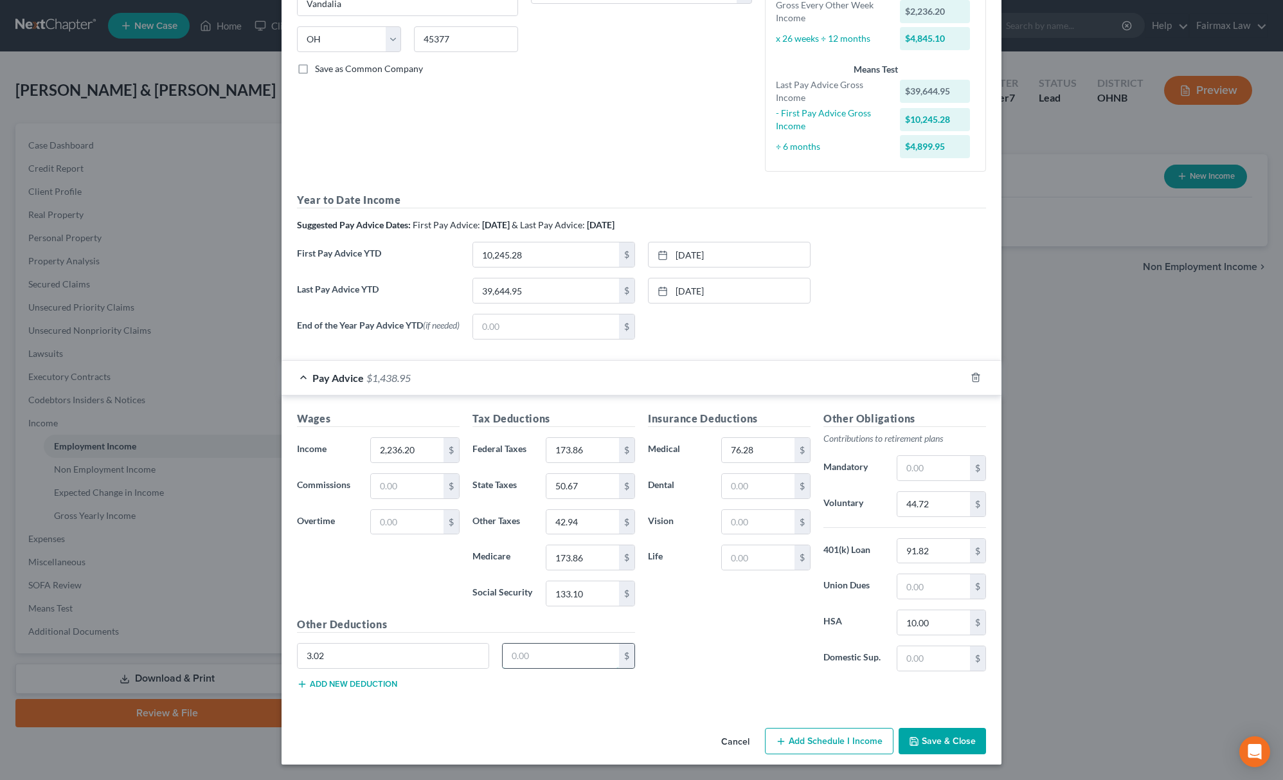
paste input "3.02"
type input "3.02"
click at [337, 666] on input "3.02" at bounding box center [393, 655] width 191 height 24
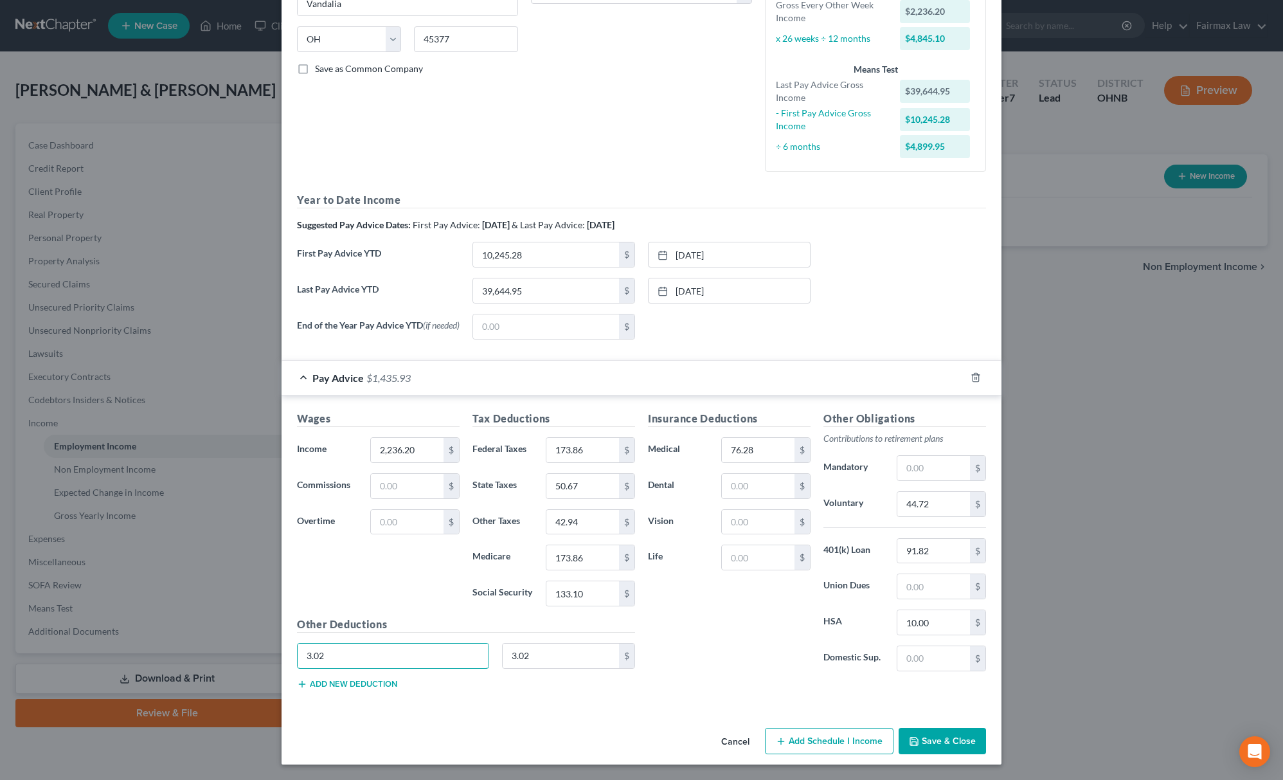
paste input "VSP"
type input "VSP"
click at [337, 681] on button "Add new deduction" at bounding box center [347, 684] width 100 height 10
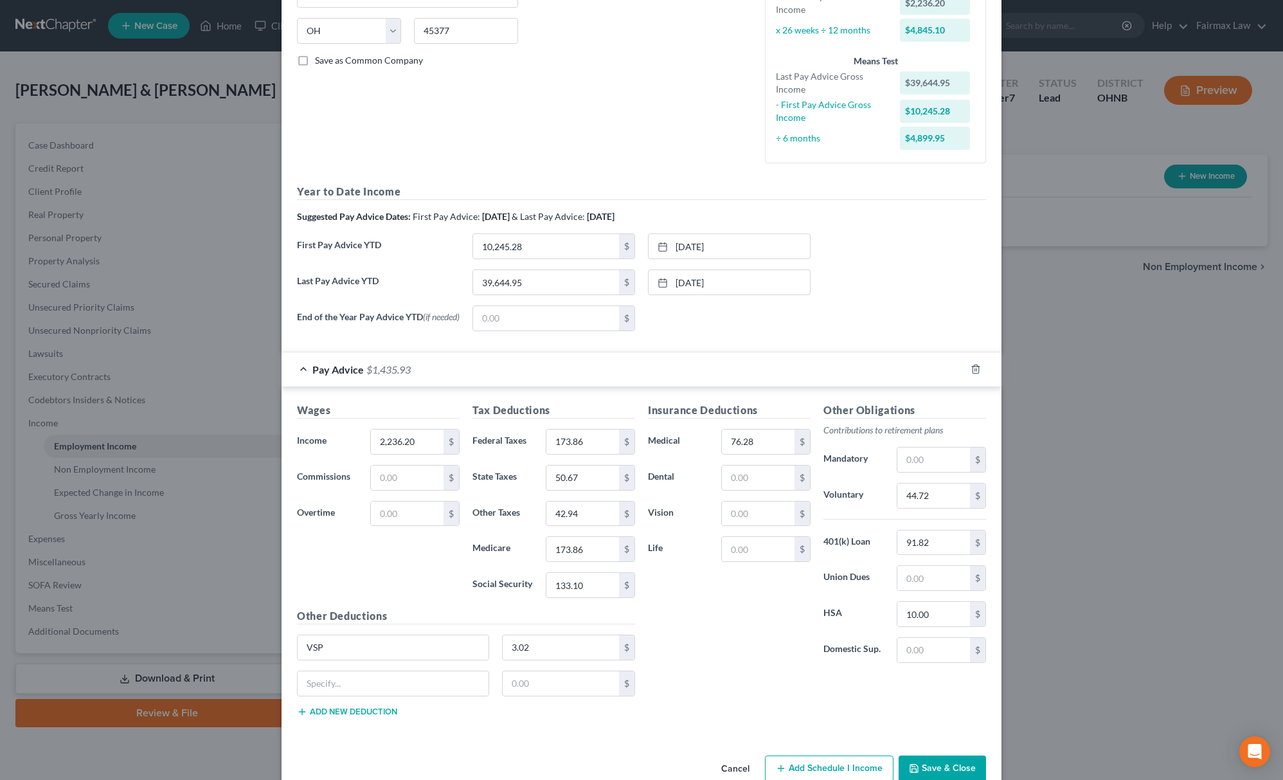
click at [334, 715] on button "Add new deduction" at bounding box center [347, 711] width 100 height 10
click at [350, 741] on div "$" at bounding box center [465, 724] width 351 height 36
click at [350, 752] on button "Add new deduction" at bounding box center [347, 747] width 100 height 10
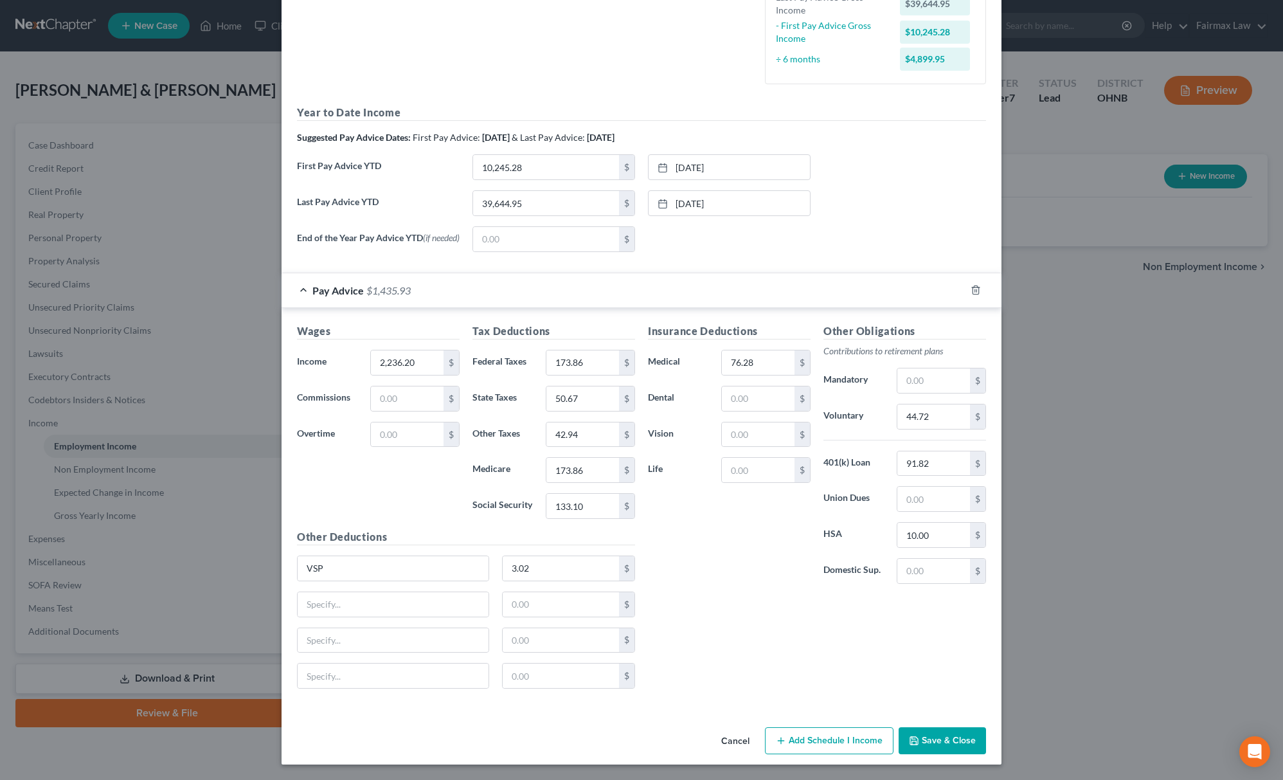
scroll to position [335, 0]
click at [400, 597] on input "text" at bounding box center [393, 604] width 191 height 24
paste input "Voluntary Life Child"
type input "Voluntary Life Child"
drag, startPoint x: 548, startPoint y: 607, endPoint x: 1140, endPoint y: 592, distance: 592.1
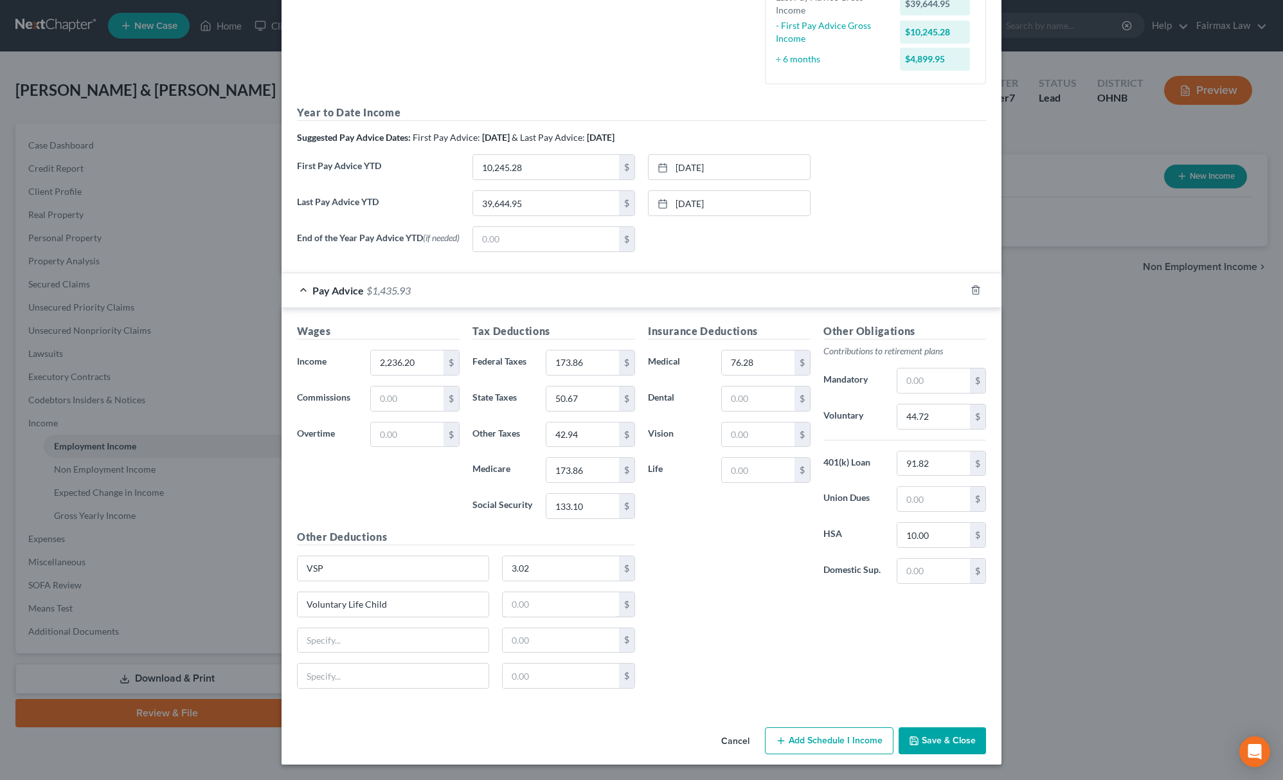
click at [548, 607] on input "text" at bounding box center [561, 604] width 117 height 24
paste input "0.92"
type input "0.92"
click at [397, 648] on input "text" at bounding box center [393, 640] width 191 height 24
paste input "Voluntary Life Employee"
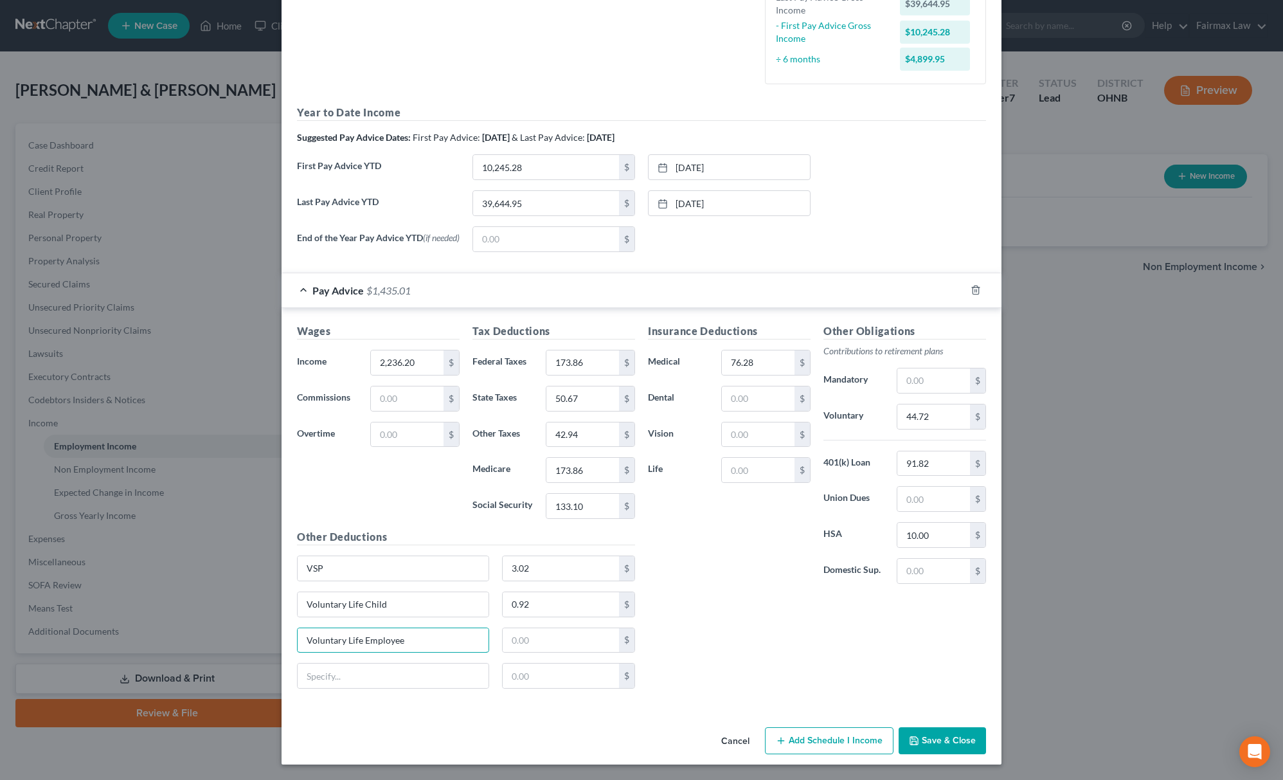
type input "Voluntary Life Employee"
click at [503, 643] on input "text" at bounding box center [561, 640] width 117 height 24
paste input "32.95"
type input "32.95"
click at [348, 682] on input "text" at bounding box center [393, 675] width 191 height 24
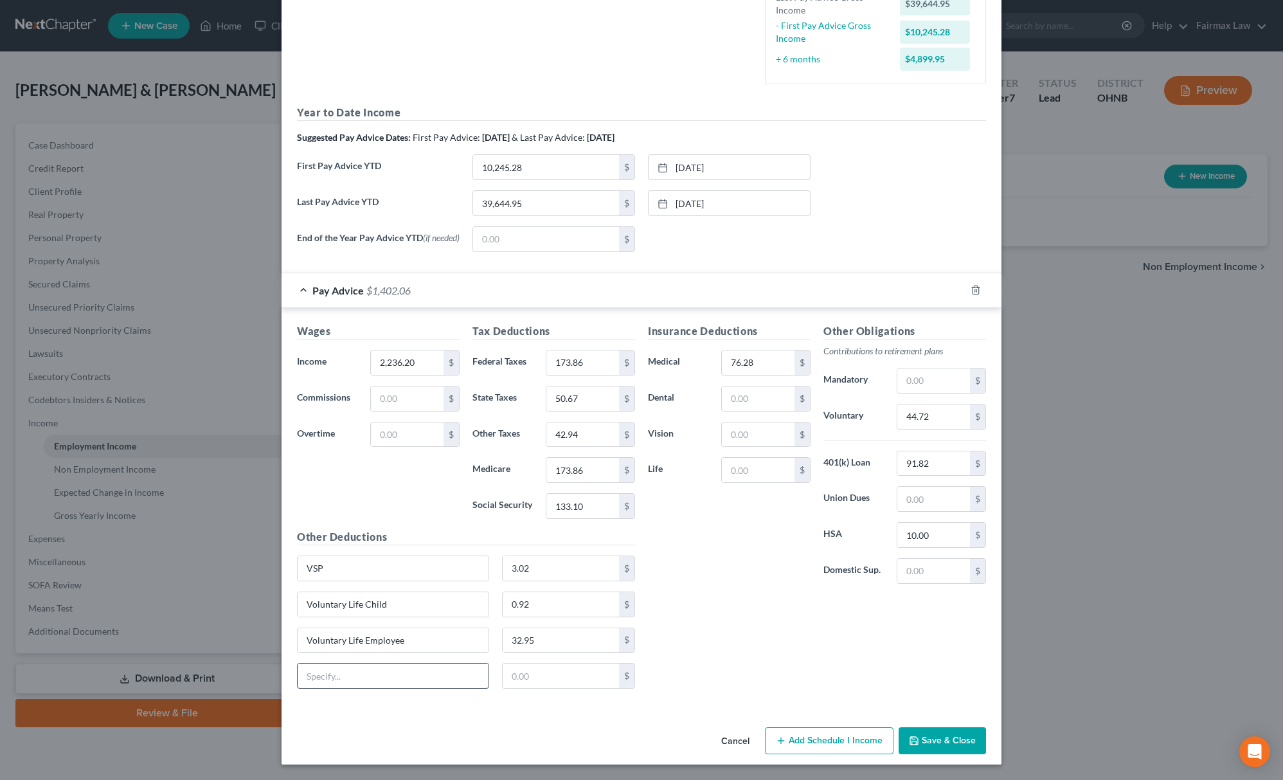
paste input "Voluntary Life Spouse"
type input "Voluntary Life Spouse"
click at [587, 673] on input "text" at bounding box center [561, 675] width 117 height 24
drag, startPoint x: 515, startPoint y: 671, endPoint x: 438, endPoint y: 668, distance: 77.2
click at [438, 669] on div "Voluntary Life Spouse 0 $" at bounding box center [465, 681] width 351 height 36
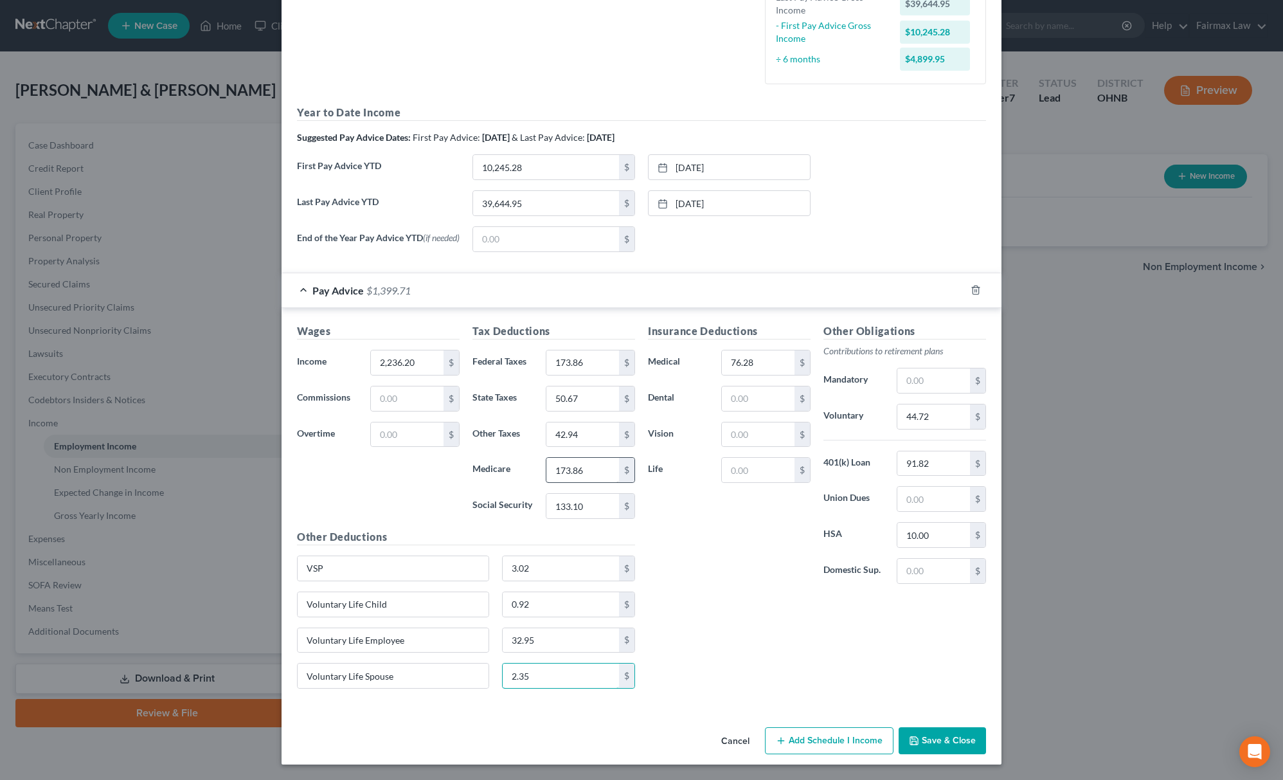
type input "2.35"
click at [576, 472] on input "173.86" at bounding box center [582, 470] width 73 height 24
type input "31.13"
click at [947, 738] on button "Save & Close" at bounding box center [941, 740] width 87 height 27
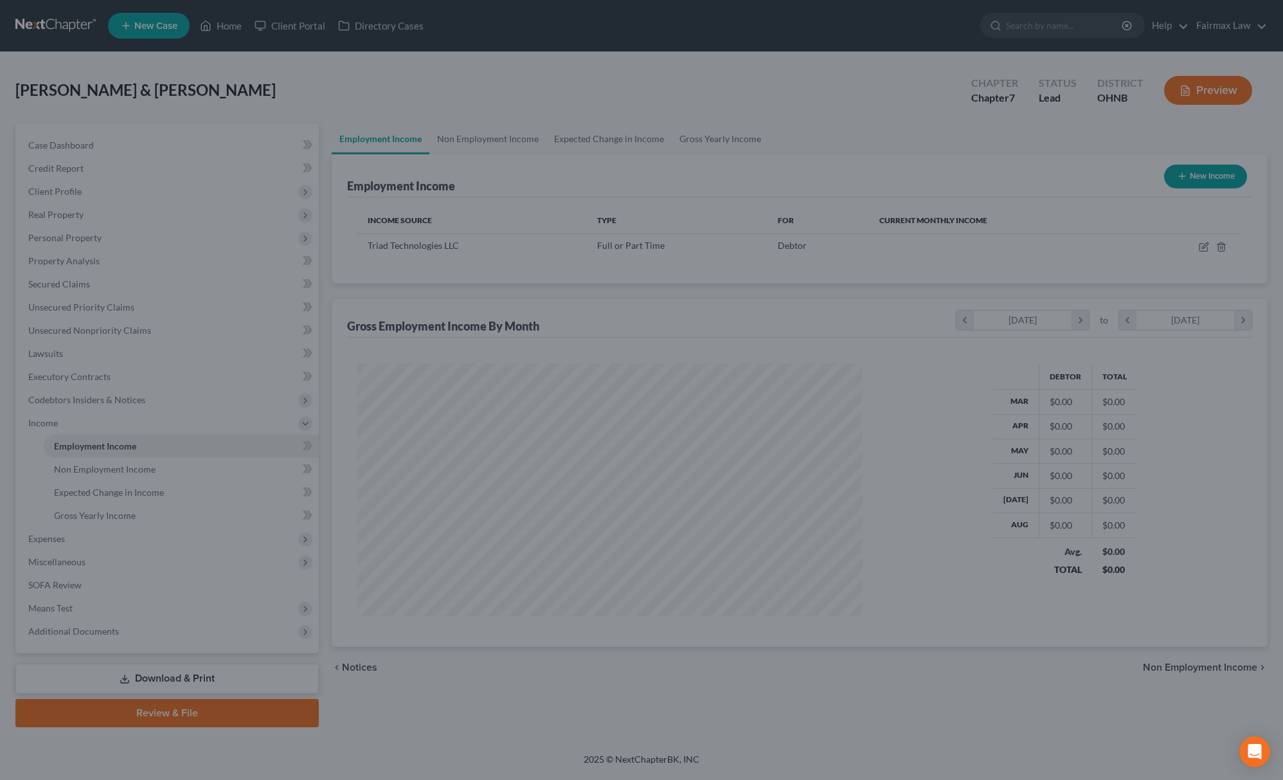
scroll to position [253, 530]
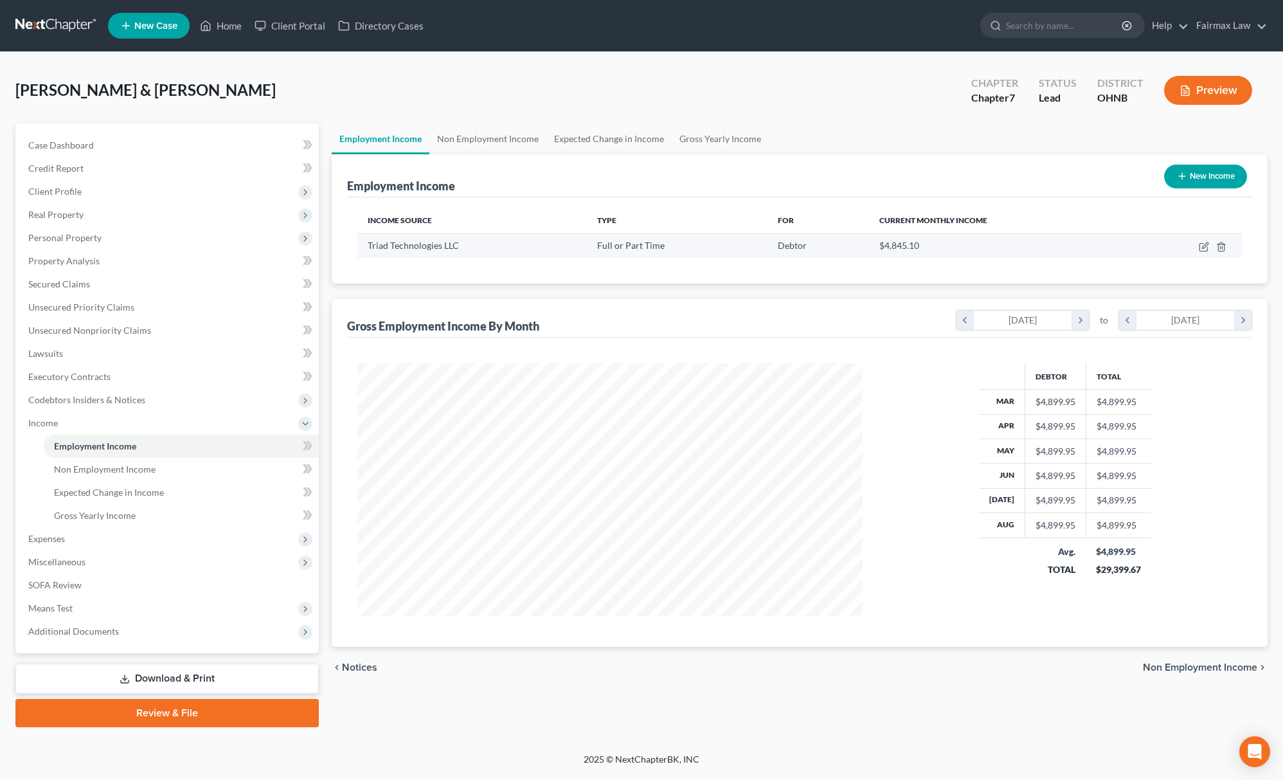
click at [1199, 252] on td at bounding box center [1186, 245] width 109 height 24
click at [1199, 244] on icon "button" at bounding box center [1204, 247] width 10 height 10
select select "0"
select select "36"
select select "2"
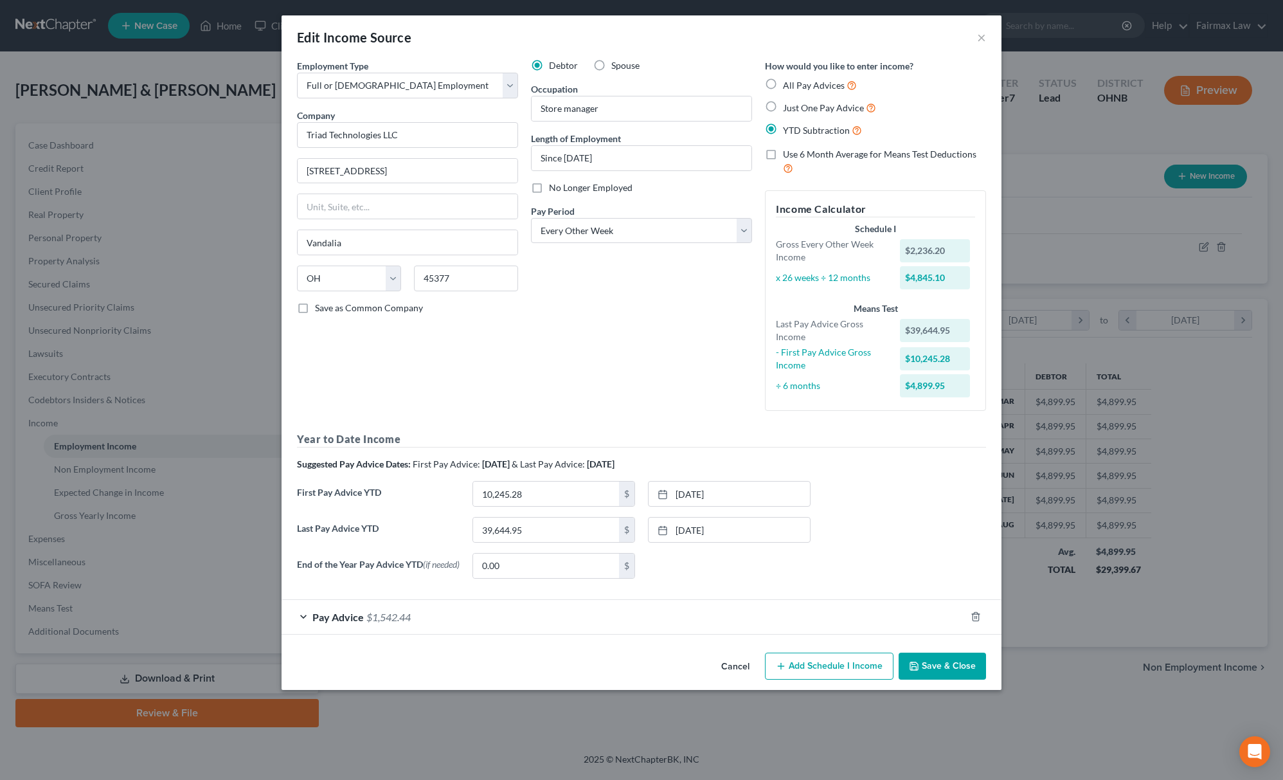
click at [928, 672] on button "Save & Close" at bounding box center [941, 665] width 87 height 27
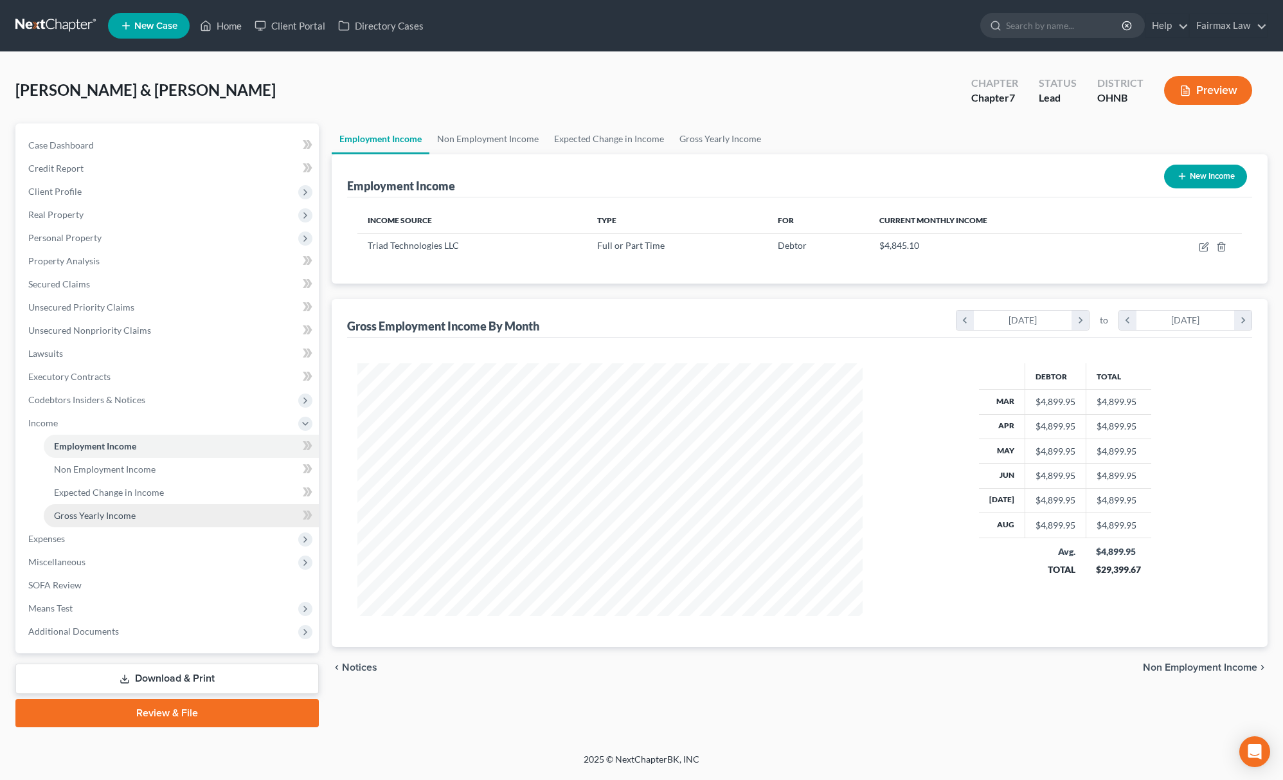
click at [185, 512] on link "Gross Yearly Income" at bounding box center [181, 515] width 275 height 23
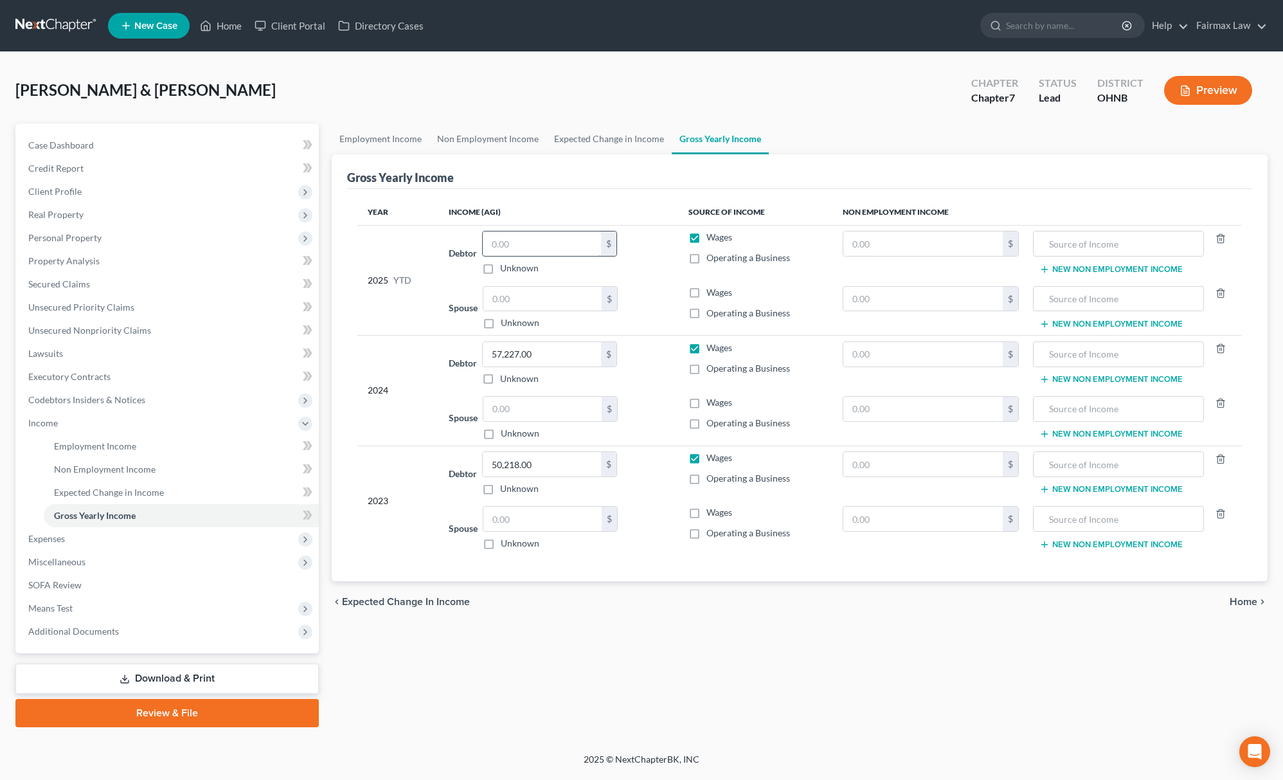
click at [558, 243] on input "text" at bounding box center [542, 243] width 118 height 24
paste input "39644.95"
type input "39,644.95"
click at [134, 481] on link "Expected Change in Income" at bounding box center [181, 492] width 275 height 23
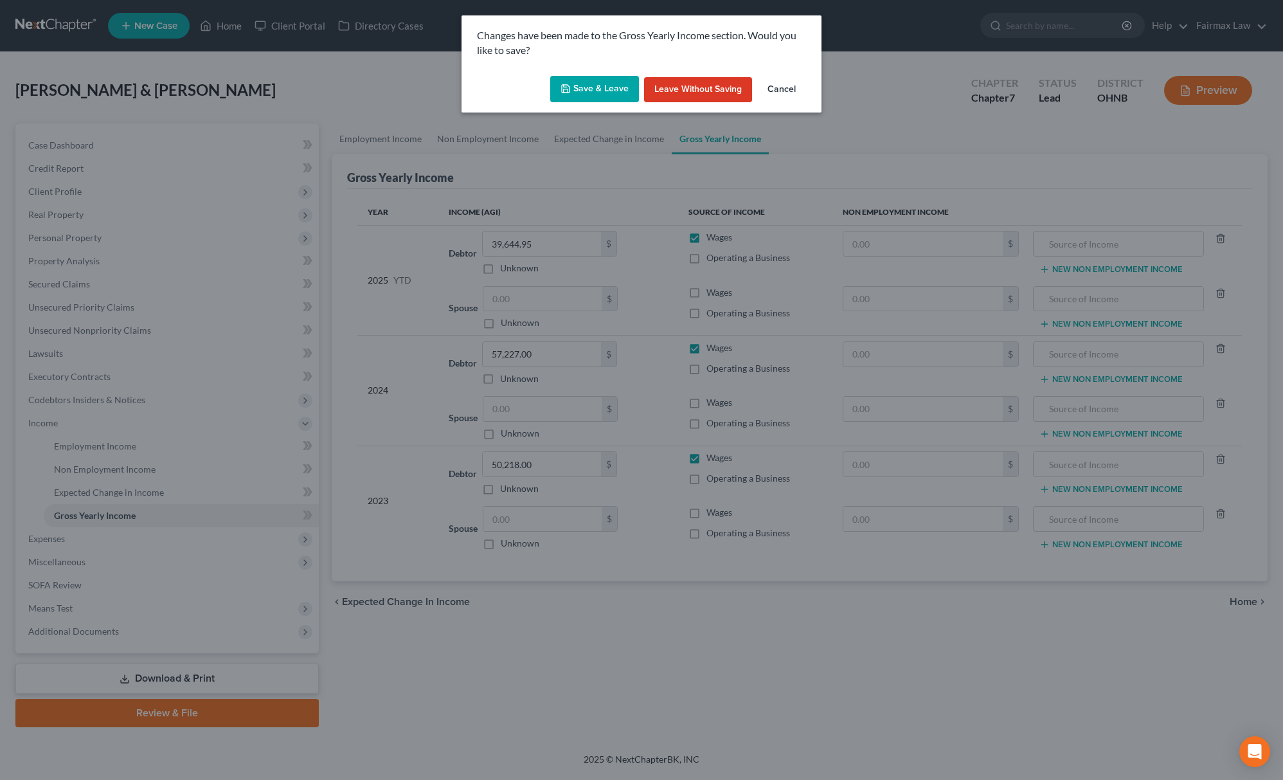
click at [582, 99] on button "Save & Leave" at bounding box center [594, 89] width 89 height 27
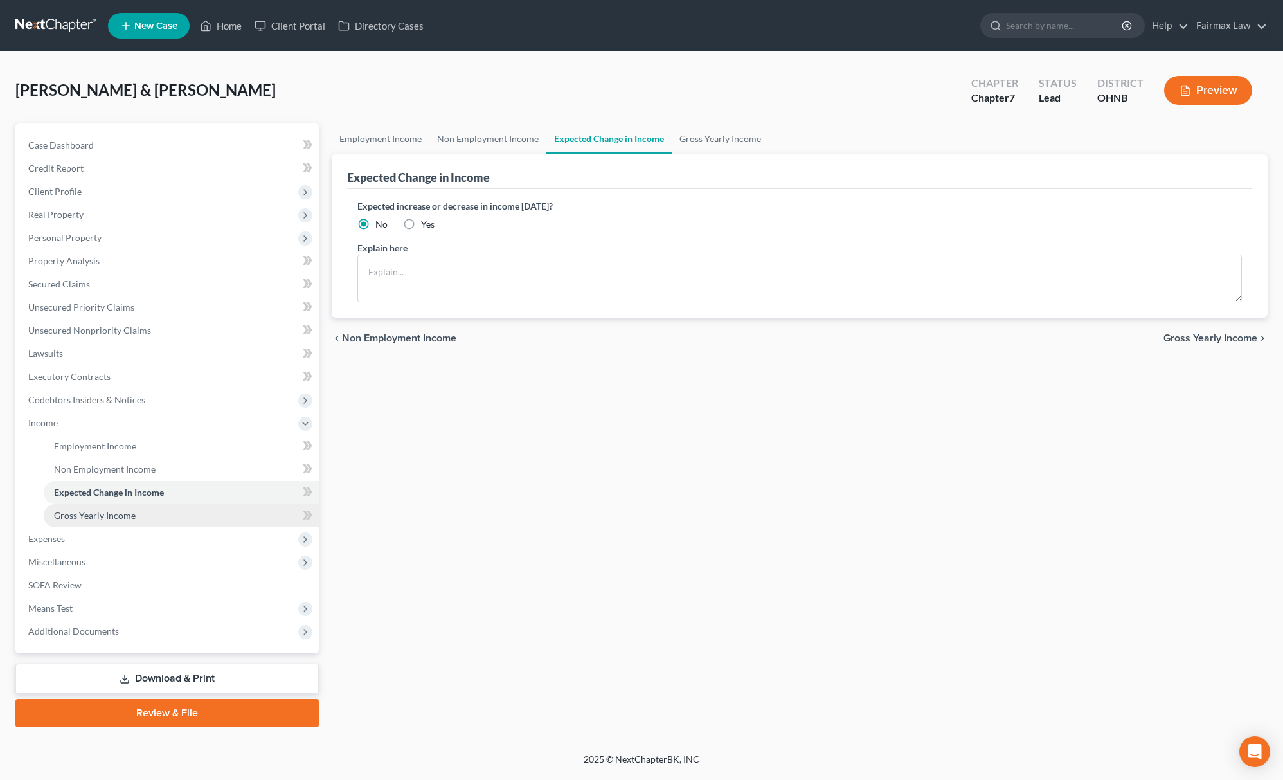
click at [109, 518] on span "Gross Yearly Income" at bounding box center [95, 515] width 82 height 11
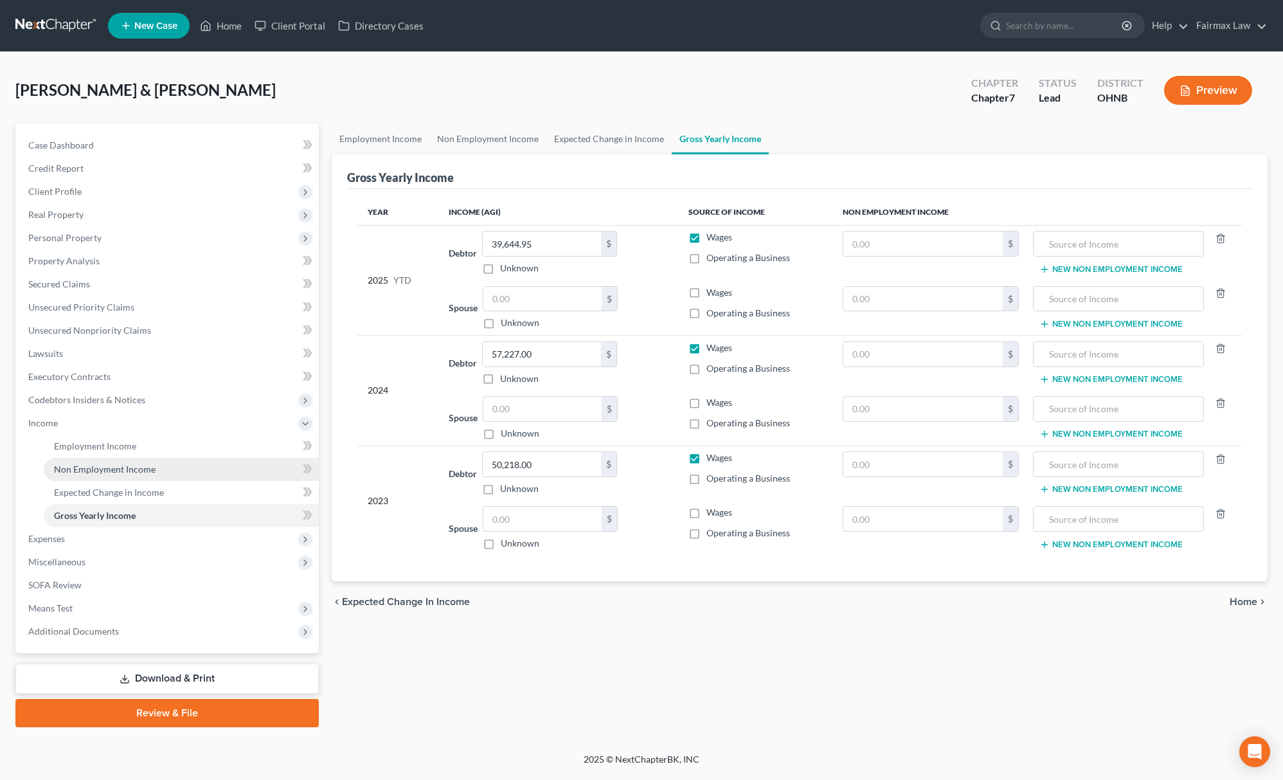
click at [166, 464] on link "Non Employment Income" at bounding box center [181, 469] width 275 height 23
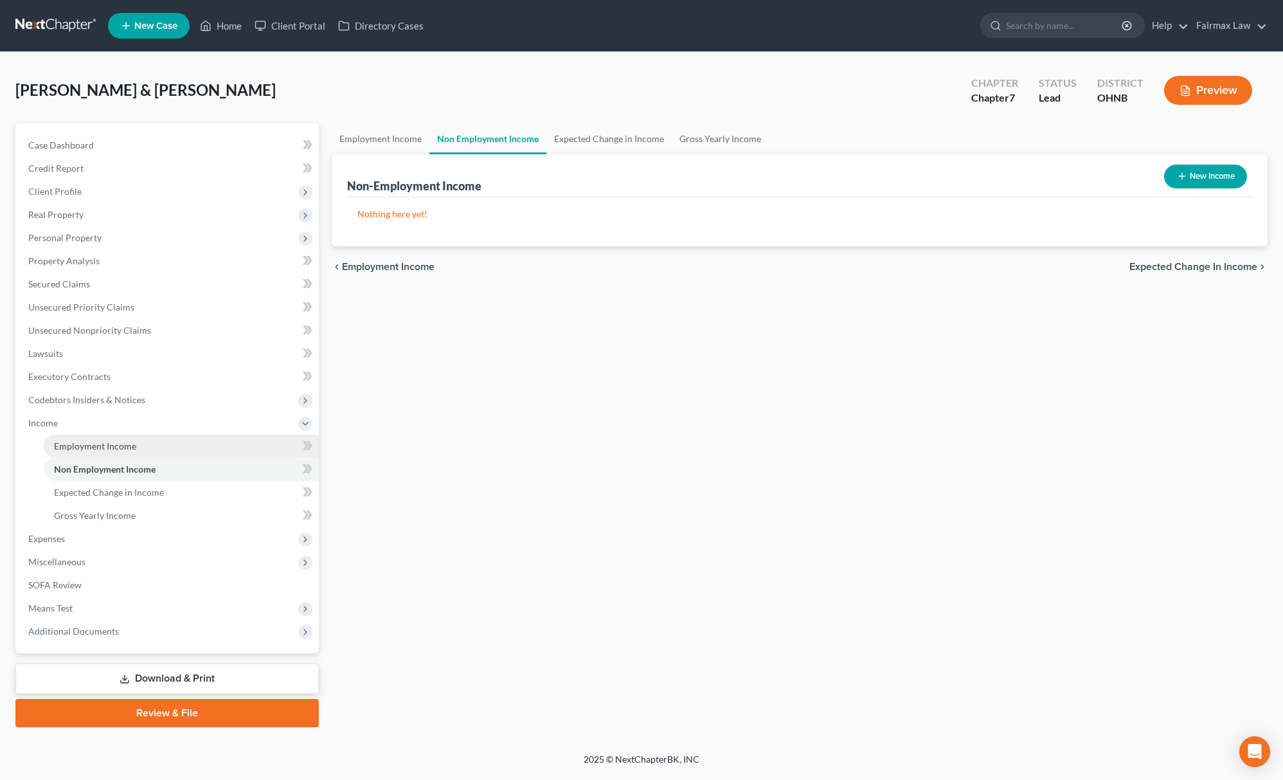
click at [161, 450] on link "Employment Income" at bounding box center [181, 445] width 275 height 23
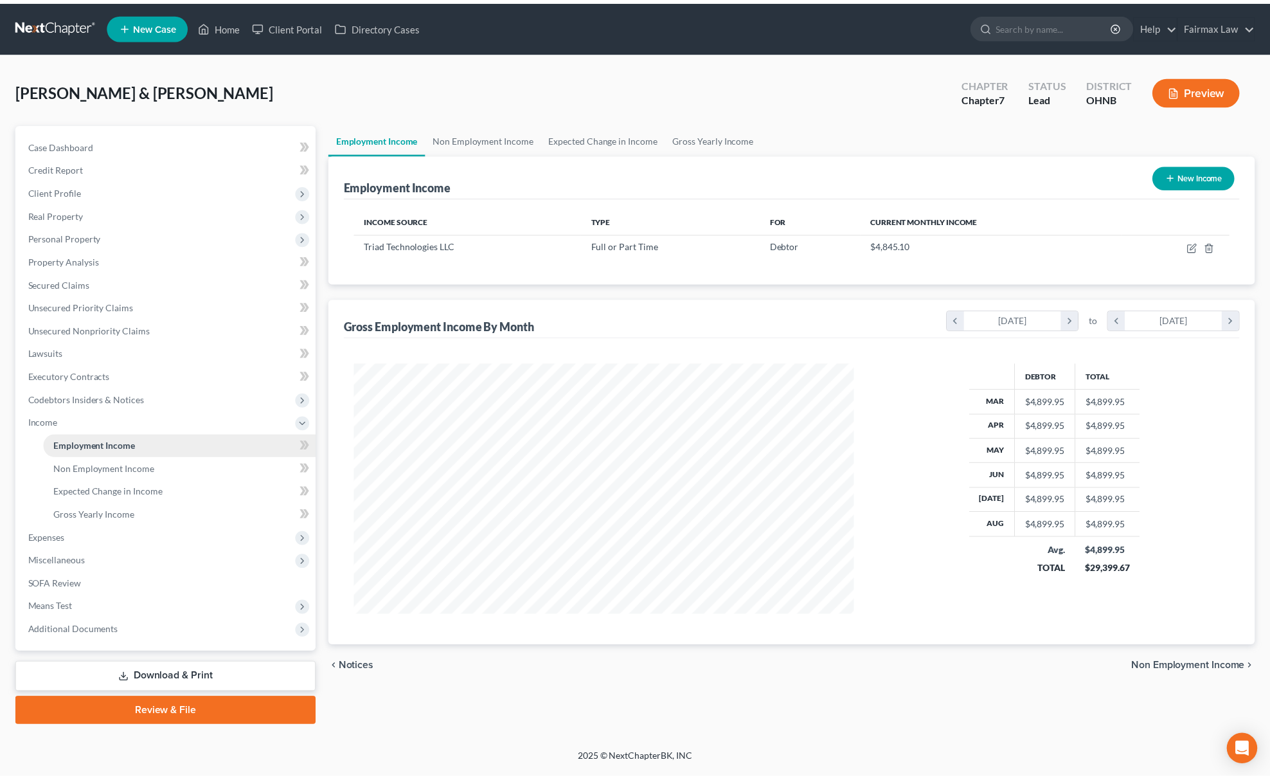
scroll to position [253, 530]
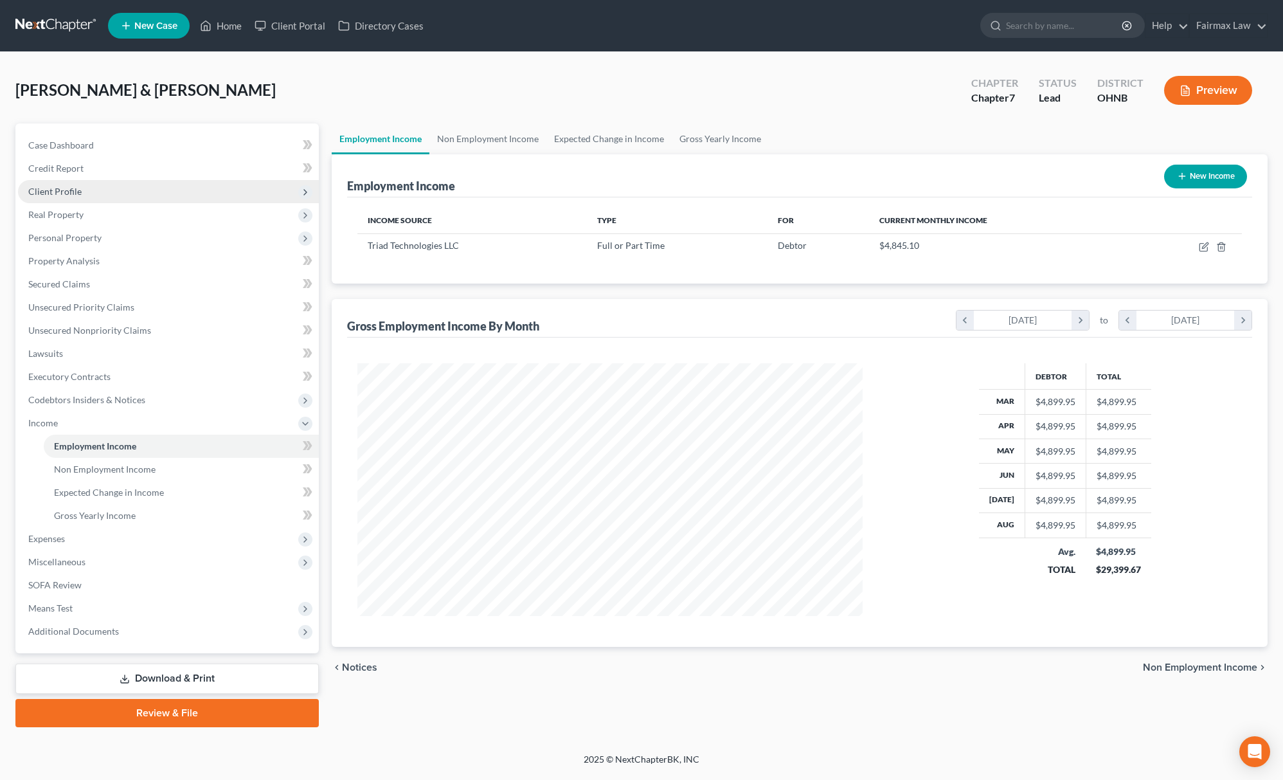
drag, startPoint x: 114, startPoint y: 191, endPoint x: 108, endPoint y: 199, distance: 10.2
click at [114, 191] on span "Client Profile" at bounding box center [168, 191] width 301 height 23
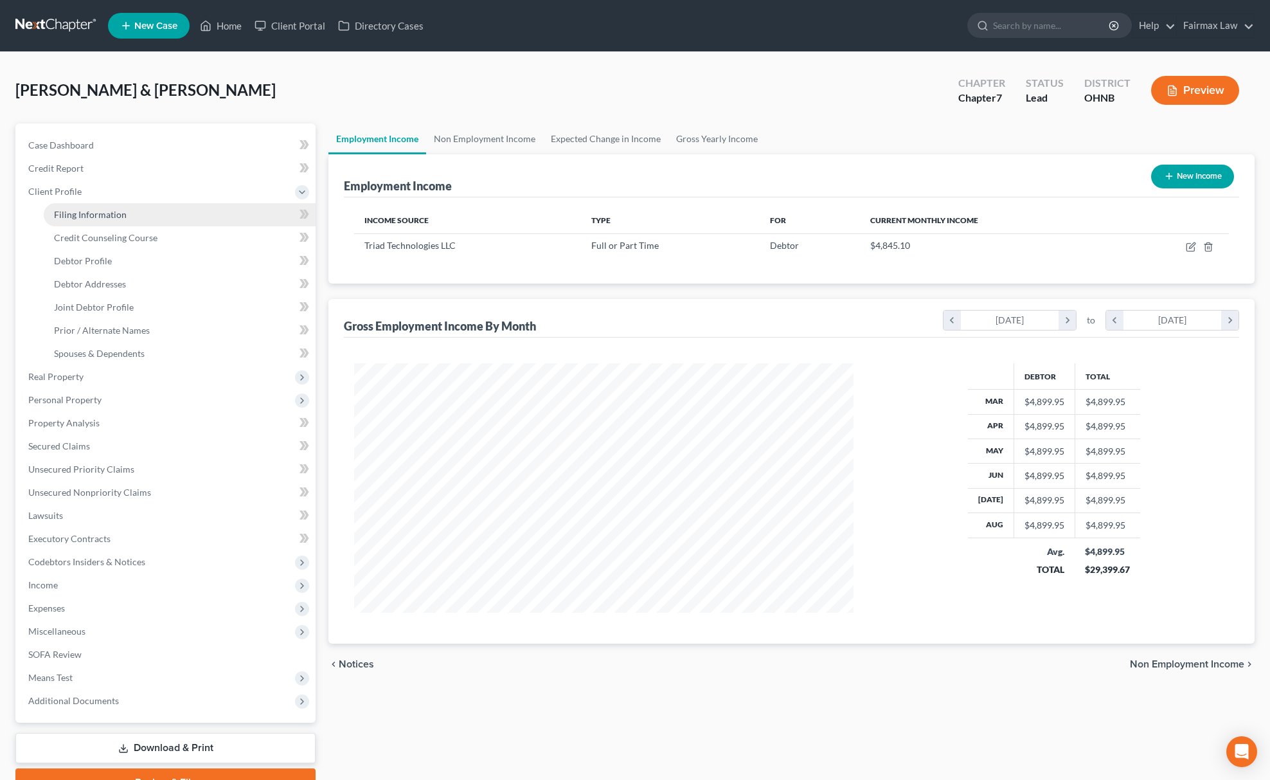
scroll to position [642392, 642116]
click at [98, 212] on span "Filing Information" at bounding box center [90, 214] width 73 height 11
select select "1"
select select "0"
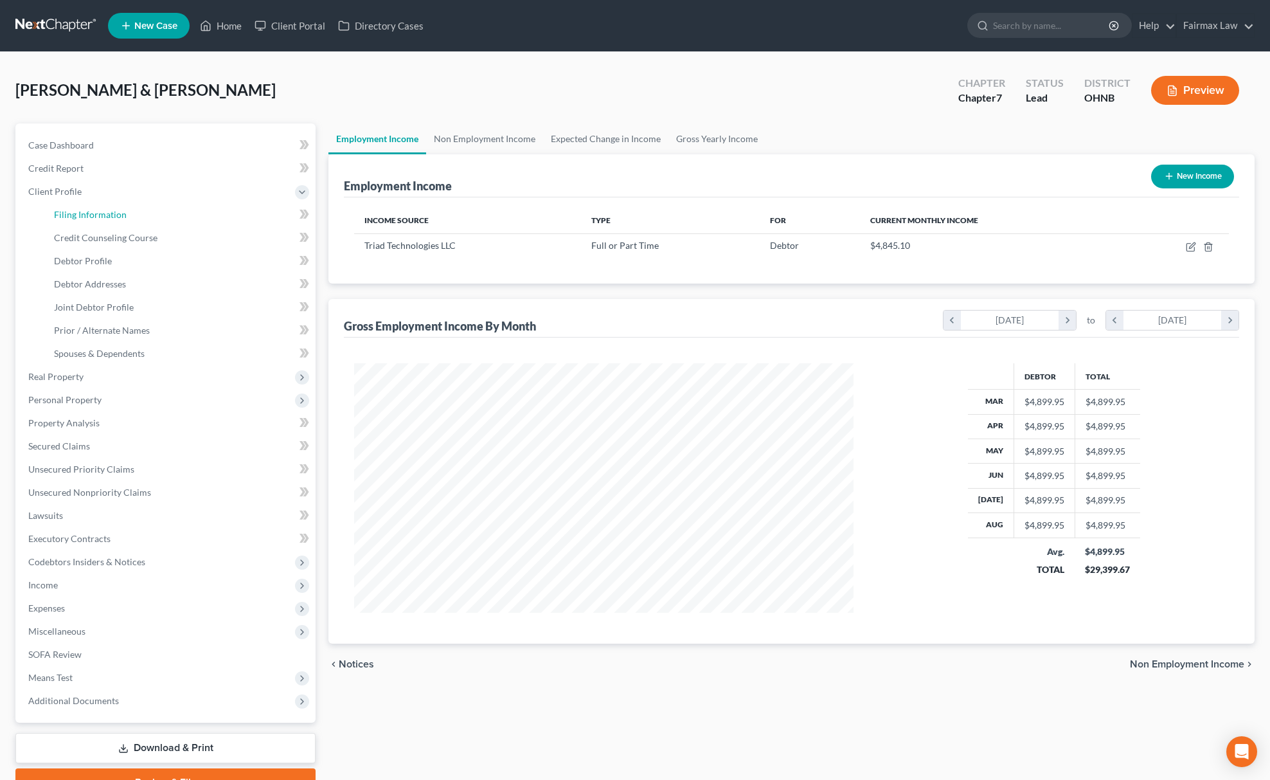
select select "61"
select select "13"
select select "36"
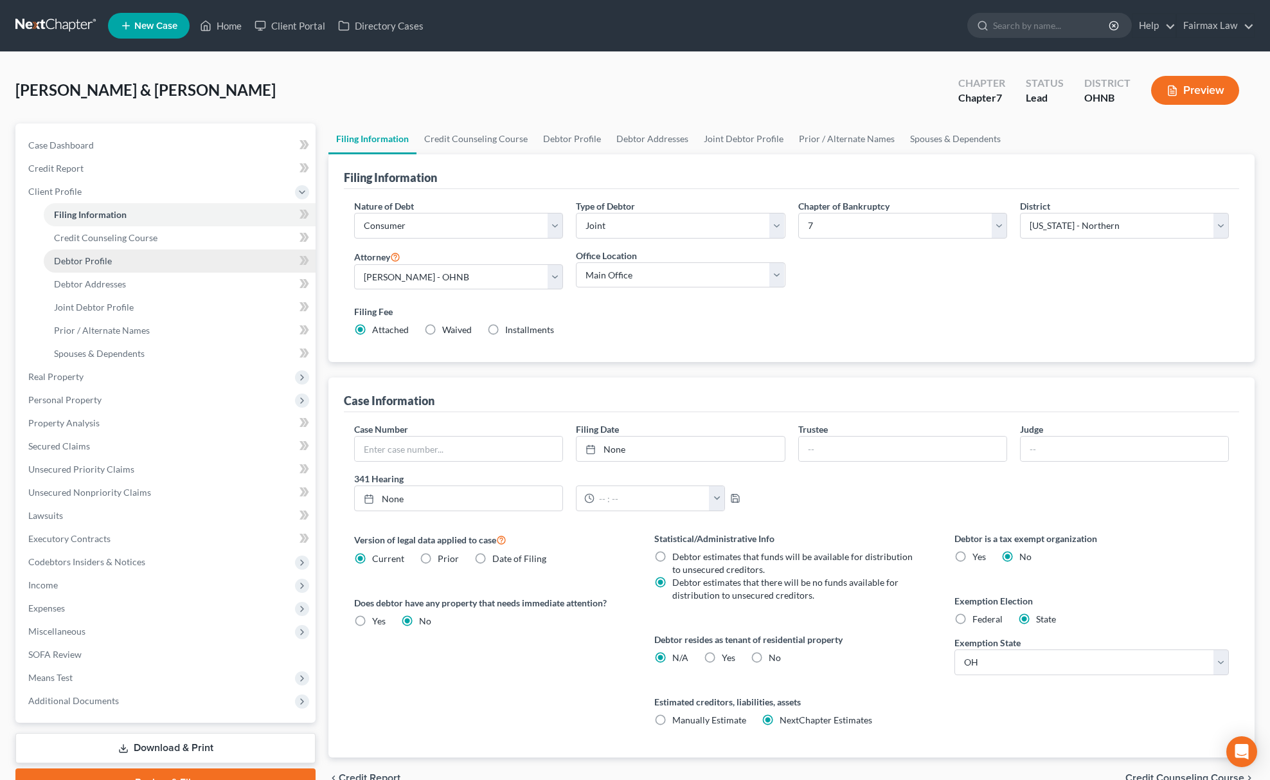
click at [126, 265] on link "Debtor Profile" at bounding box center [180, 260] width 272 height 23
select select "1"
select select "0"
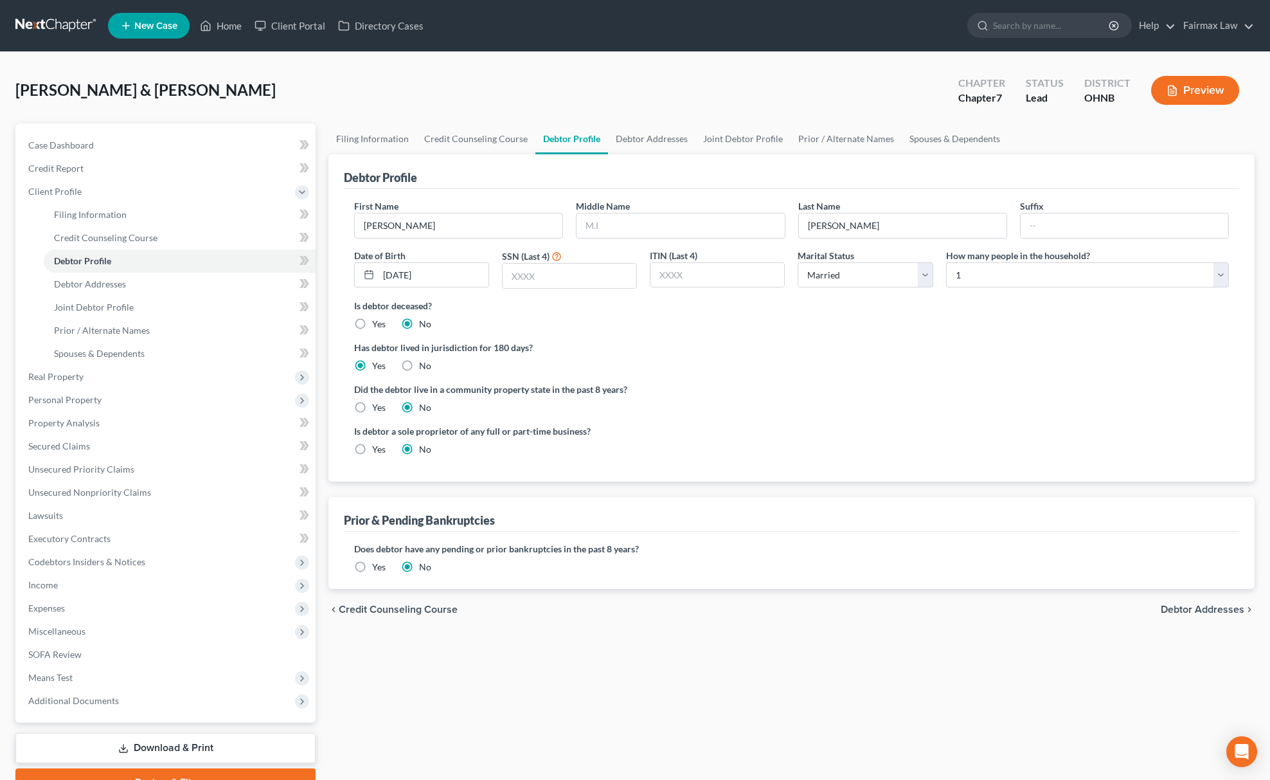
click at [372, 563] on label "Yes" at bounding box center [378, 566] width 13 height 13
click at [377, 563] on input "Yes" at bounding box center [381, 564] width 8 height 8
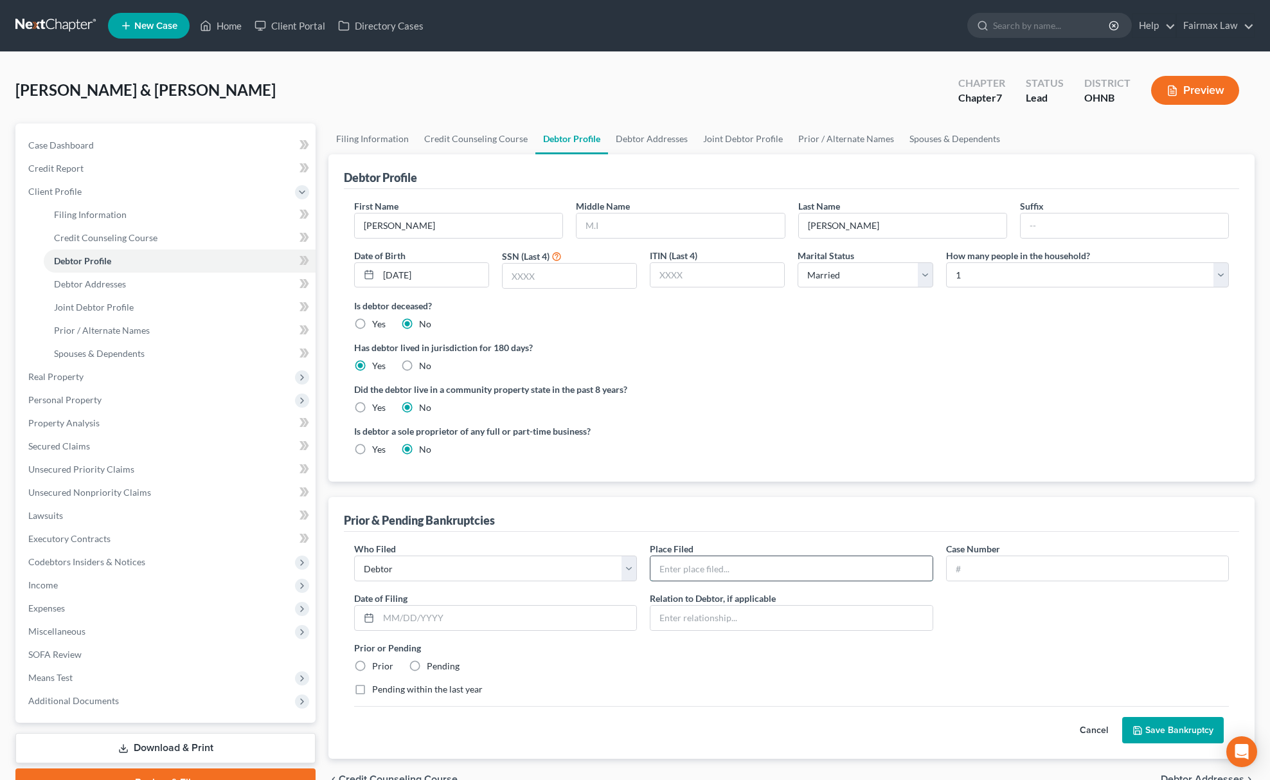
click at [654, 573] on input "text" at bounding box center [790, 568] width 281 height 24
type input "[US_STATE] Northern Bankruptcy Court"
click at [422, 611] on input "text" at bounding box center [508, 617] width 258 height 24
paste input "[DATE]"
type input "[DATE]"
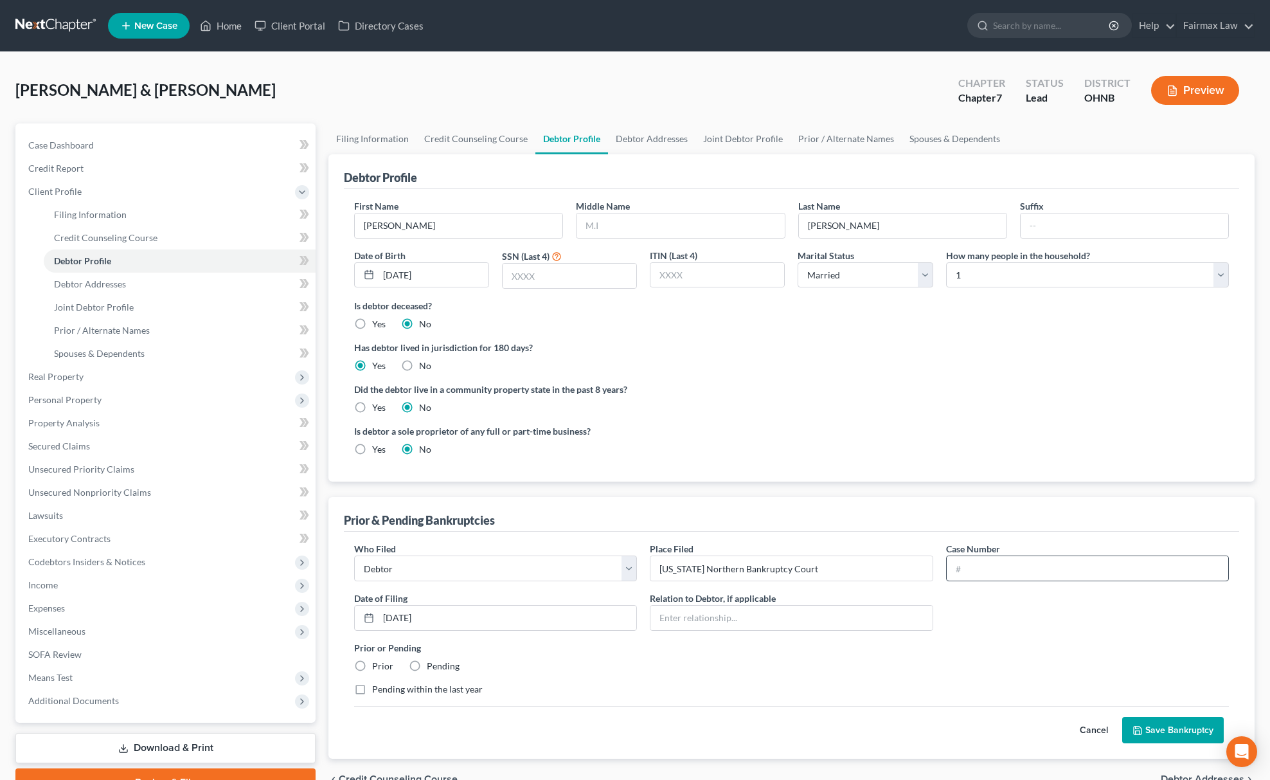
drag, startPoint x: 1005, startPoint y: 589, endPoint x: 1019, endPoint y: 571, distance: 23.4
click at [1008, 587] on div "Who Filed * Debtor Other Place Filed * [US_STATE] Northern Bankruptcy Court Cas…" at bounding box center [791, 624] width 887 height 164
paste input "15-15044-aih"
click at [1021, 569] on input "15-15044-aih" at bounding box center [1087, 568] width 281 height 24
type input "15-15044-aih"
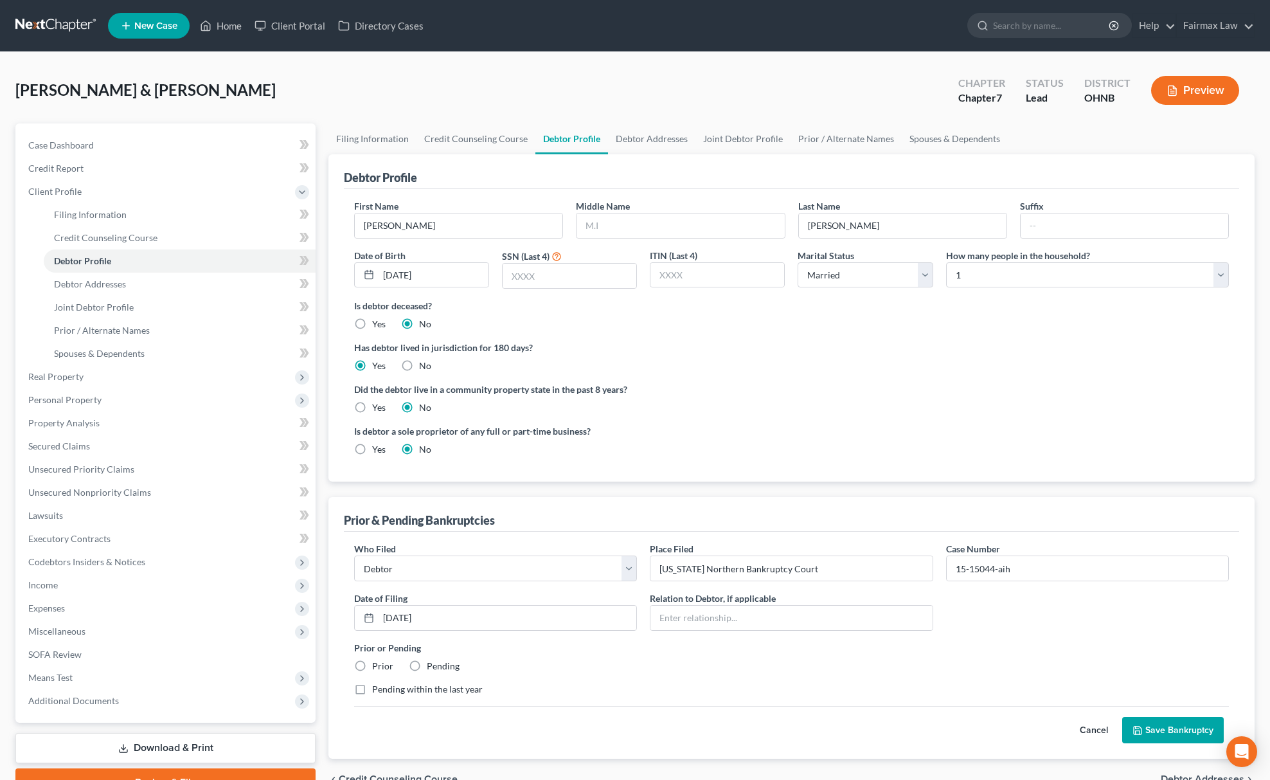
click at [1149, 730] on button "Save Bankruptcy" at bounding box center [1173, 730] width 102 height 27
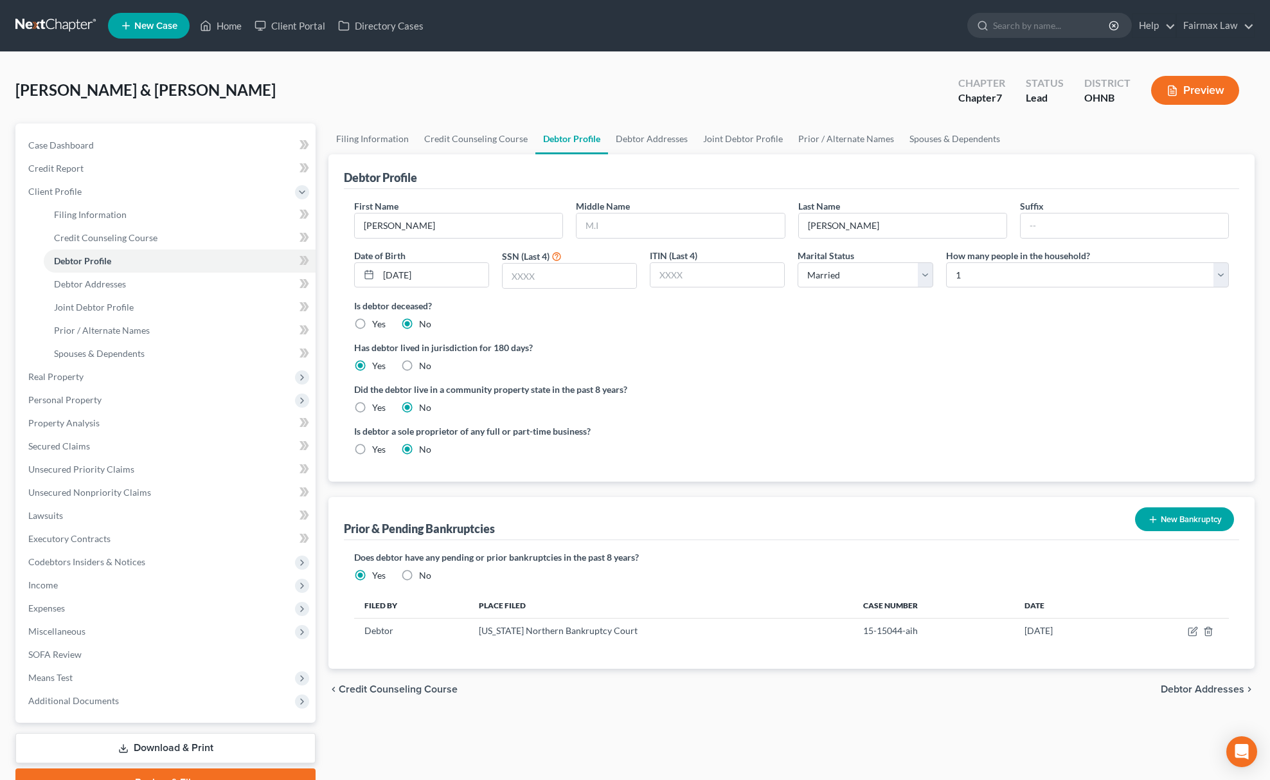
click at [1172, 510] on button "New Bankruptcy" at bounding box center [1184, 519] width 99 height 24
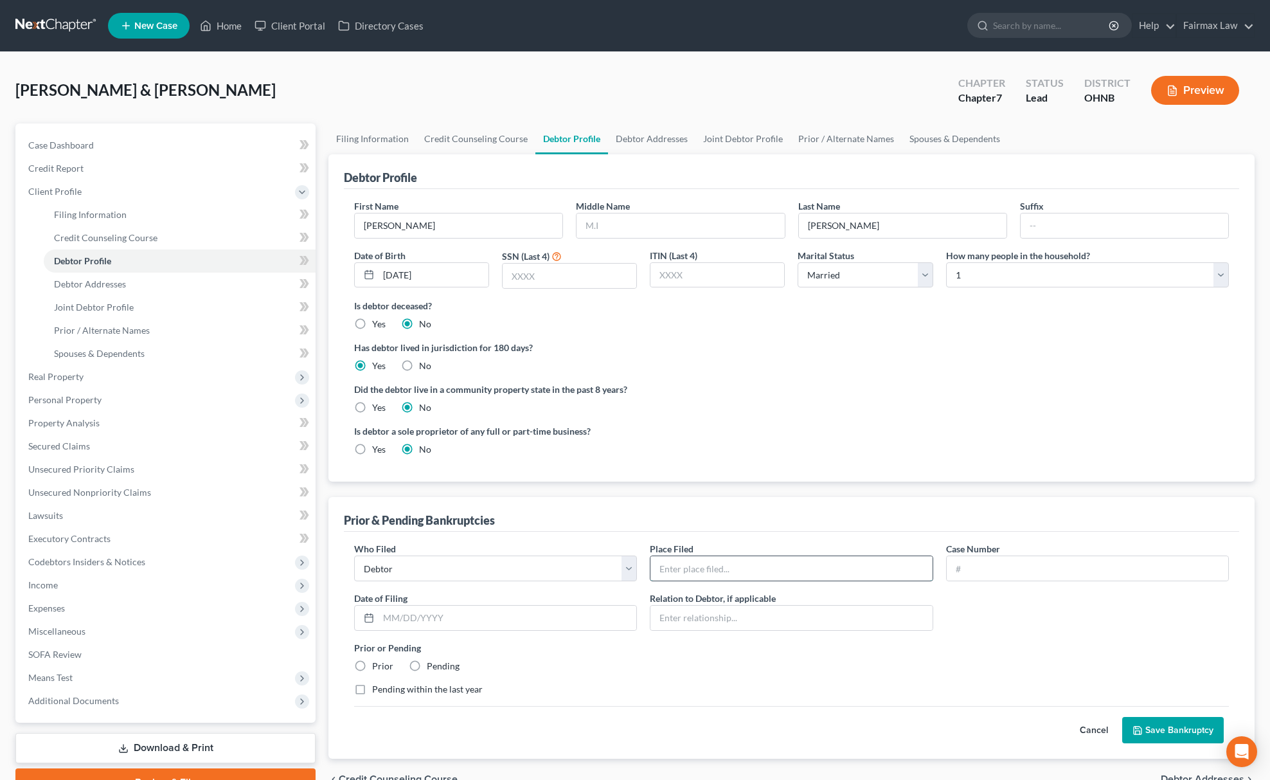
click at [756, 569] on input "text" at bounding box center [790, 568] width 281 height 24
type input "[US_STATE] Northern Bankruptcy Court"
drag, startPoint x: 436, startPoint y: 636, endPoint x: 450, endPoint y: 620, distance: 21.8
click at [450, 620] on div "Who Filed * Debtor Other Place Filed * [US_STATE] Northern Bankruptcy Court Cas…" at bounding box center [791, 624] width 887 height 164
click at [450, 620] on input "text" at bounding box center [508, 617] width 258 height 24
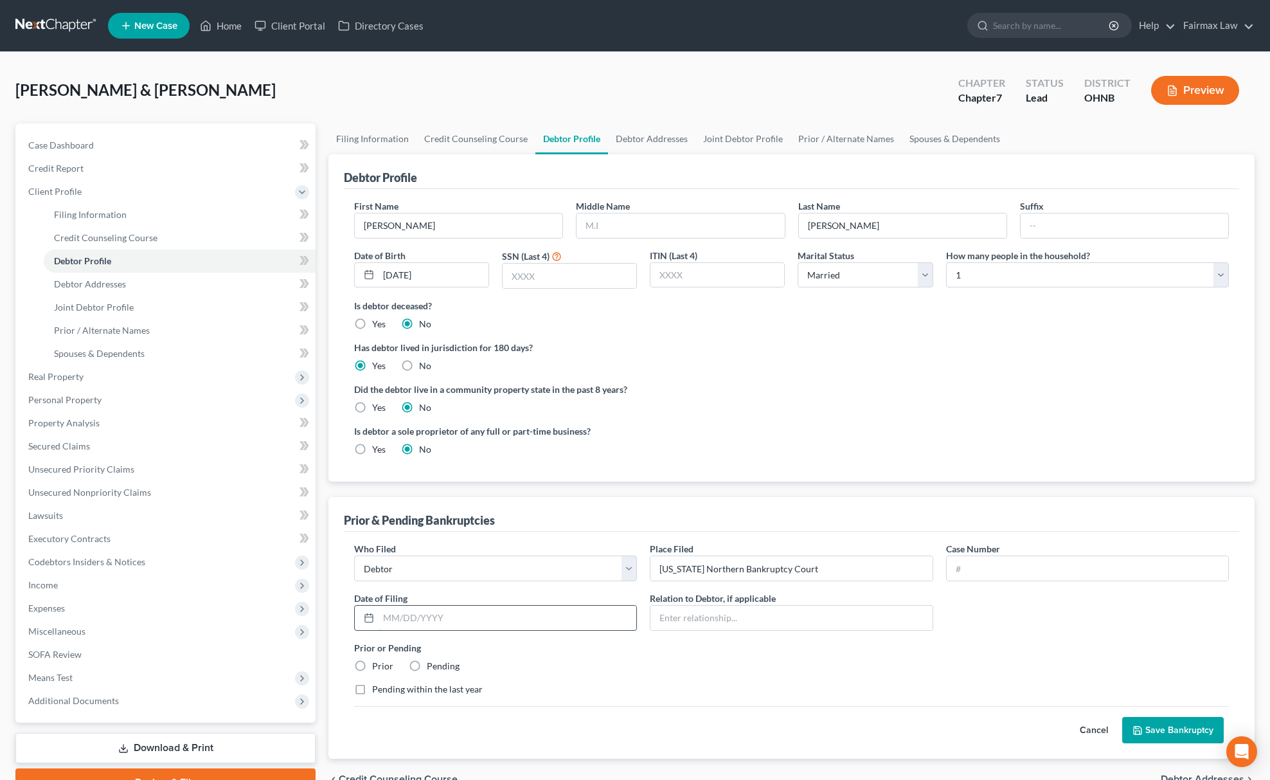
paste input "[DATE]"
type input "[DATE]"
click at [1006, 569] on input "text" at bounding box center [1087, 568] width 281 height 24
paste input "08-53132-mss"
type input "08-53132-mss"
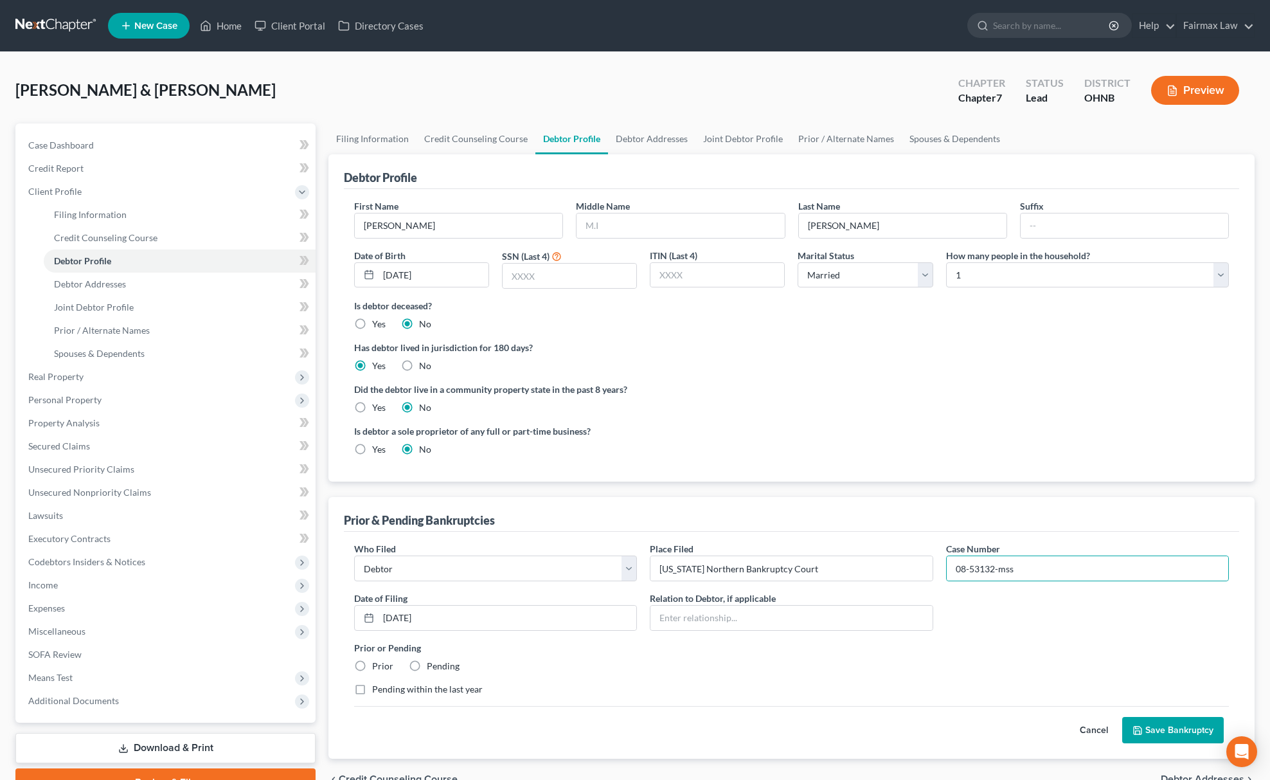
click at [1159, 731] on button "Save Bankruptcy" at bounding box center [1173, 730] width 102 height 27
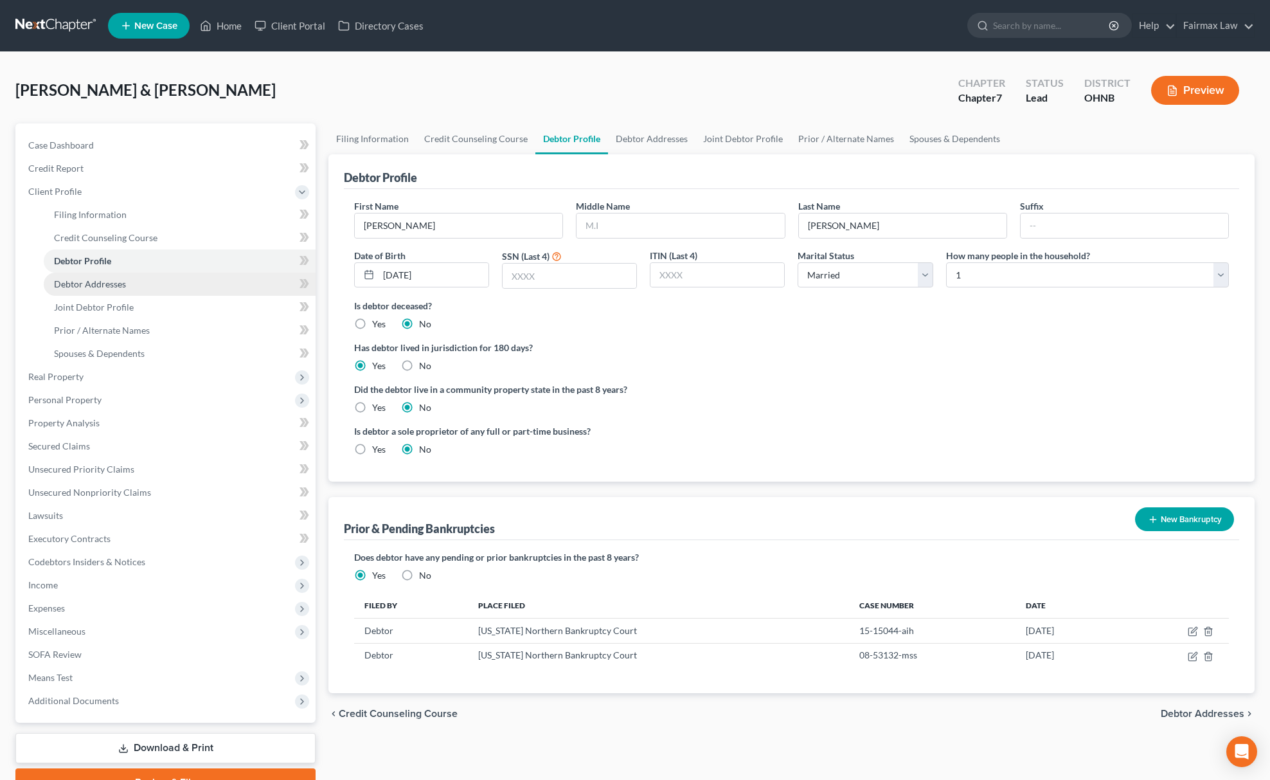
drag, startPoint x: 86, startPoint y: 285, endPoint x: 95, endPoint y: 291, distance: 10.7
click at [86, 285] on span "Debtor Addresses" at bounding box center [90, 283] width 72 height 11
select select "0"
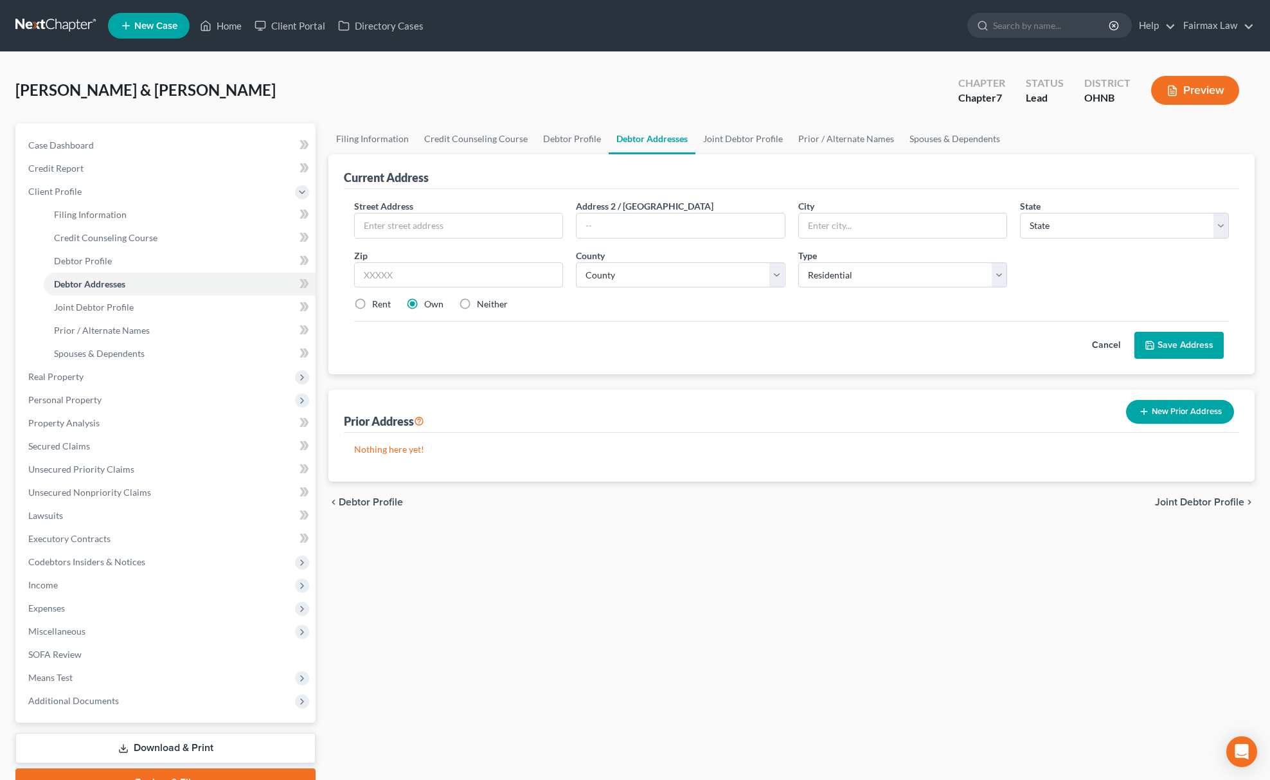
click at [372, 299] on label "Rent" at bounding box center [381, 304] width 19 height 13
click at [377, 299] on input "Rent" at bounding box center [381, 302] width 8 height 8
radio input "true"
click at [415, 280] on input "text" at bounding box center [458, 275] width 209 height 26
paste input "[GEOGRAPHIC_DATA]"
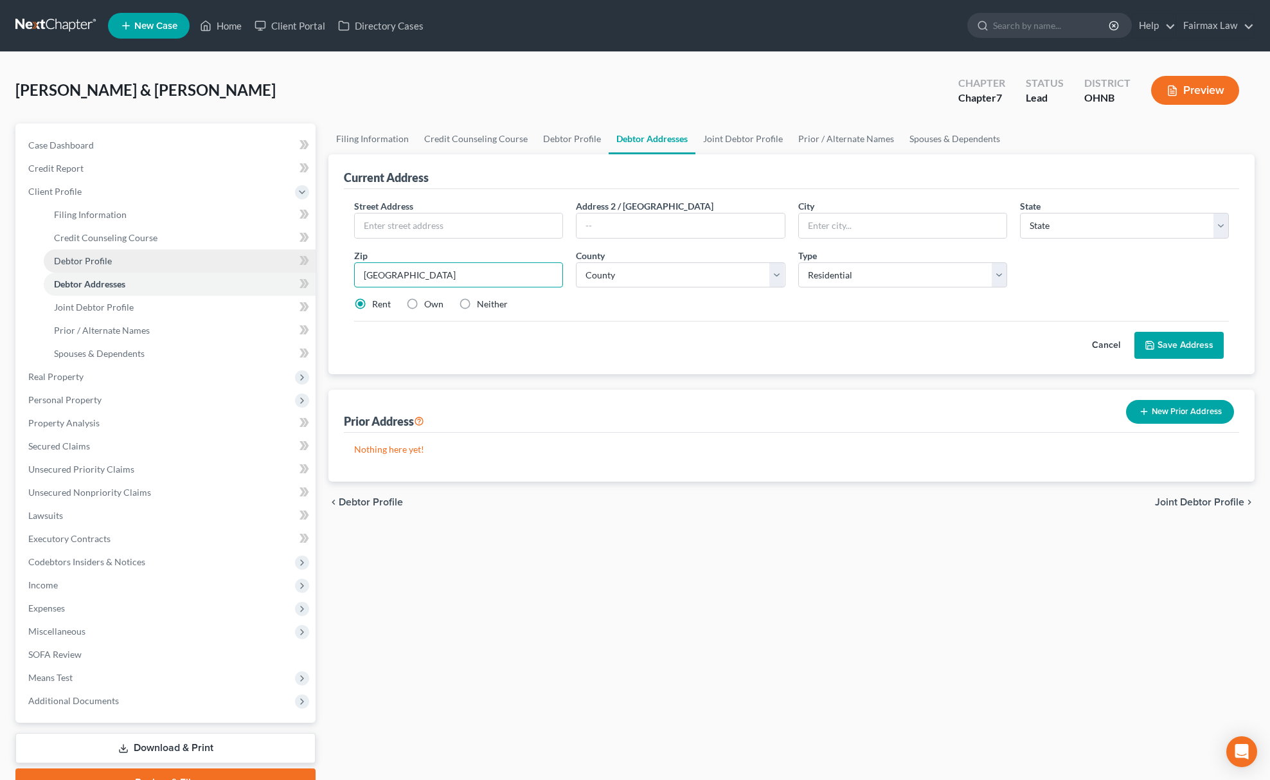
drag, startPoint x: 423, startPoint y: 267, endPoint x: 188, endPoint y: 267, distance: 234.6
click at [188, 267] on div "Petition Navigation Case Dashboard Payments Invoices Payments Payments Credit R…" at bounding box center [635, 459] width 1252 height 673
type input "44135"
type input "[GEOGRAPHIC_DATA]"
select select "36"
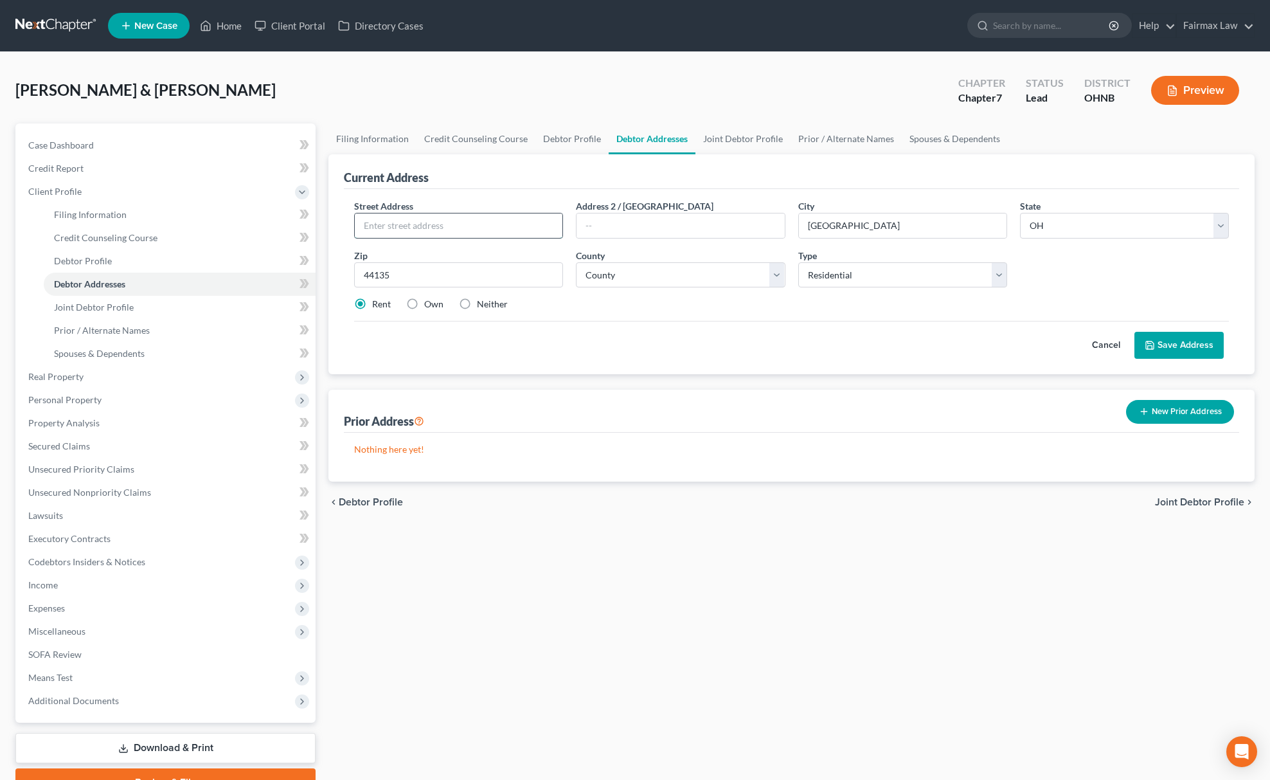
click at [452, 229] on input "text" at bounding box center [459, 225] width 208 height 24
paste input "[STREET_ADDRESS]"
type input "[STREET_ADDRESS]"
drag, startPoint x: 425, startPoint y: 276, endPoint x: 236, endPoint y: 281, distance: 189.0
click at [201, 290] on div "Petition Navigation Case Dashboard Payments Invoices Payments Payments Credit R…" at bounding box center [635, 459] width 1252 height 673
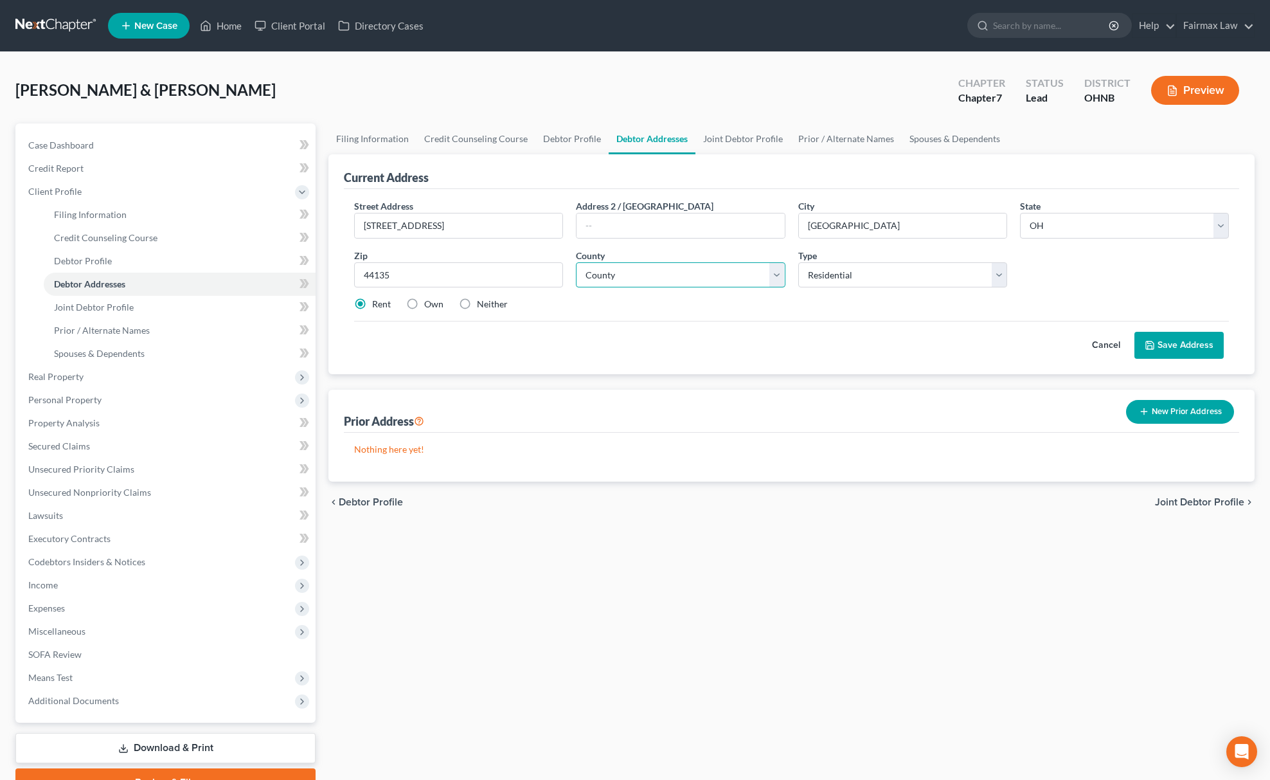
drag, startPoint x: 667, startPoint y: 270, endPoint x: 664, endPoint y: 276, distance: 6.9
click at [667, 270] on select "County [GEOGRAPHIC_DATA] [GEOGRAPHIC_DATA] [GEOGRAPHIC_DATA] [GEOGRAPHIC_DATA] …" at bounding box center [680, 275] width 209 height 26
select select "17"
click at [576, 262] on select "County [GEOGRAPHIC_DATA] [GEOGRAPHIC_DATA] [GEOGRAPHIC_DATA] [GEOGRAPHIC_DATA] …" at bounding box center [680, 275] width 209 height 26
click at [1183, 334] on button "Save Address" at bounding box center [1178, 345] width 89 height 27
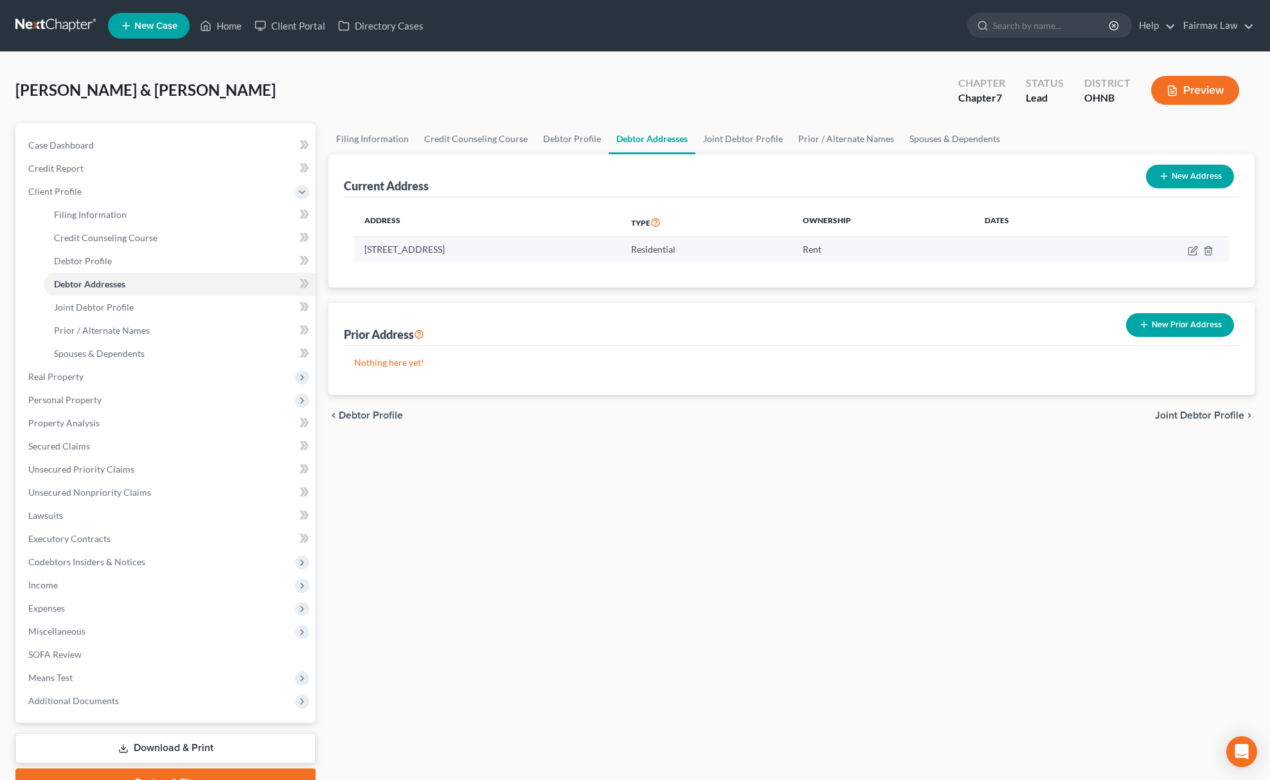
click at [1195, 243] on td at bounding box center [1161, 249] width 136 height 24
click at [1195, 246] on icon "button" at bounding box center [1194, 249] width 6 height 6
select select "36"
select select "17"
select select "0"
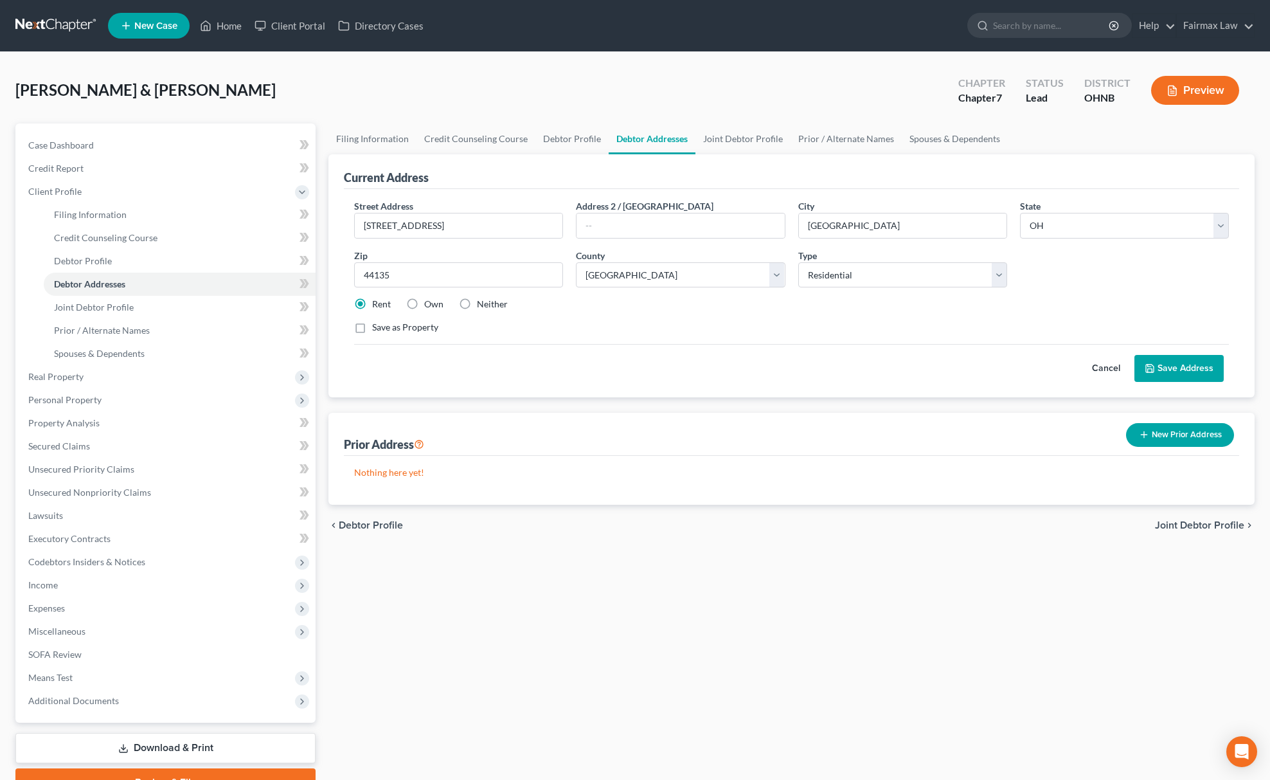
click at [477, 304] on label "Neither" at bounding box center [492, 304] width 31 height 13
click at [482, 304] on input "Neither" at bounding box center [486, 302] width 8 height 8
radio input "true"
click at [1219, 360] on button "Save Address" at bounding box center [1178, 368] width 89 height 27
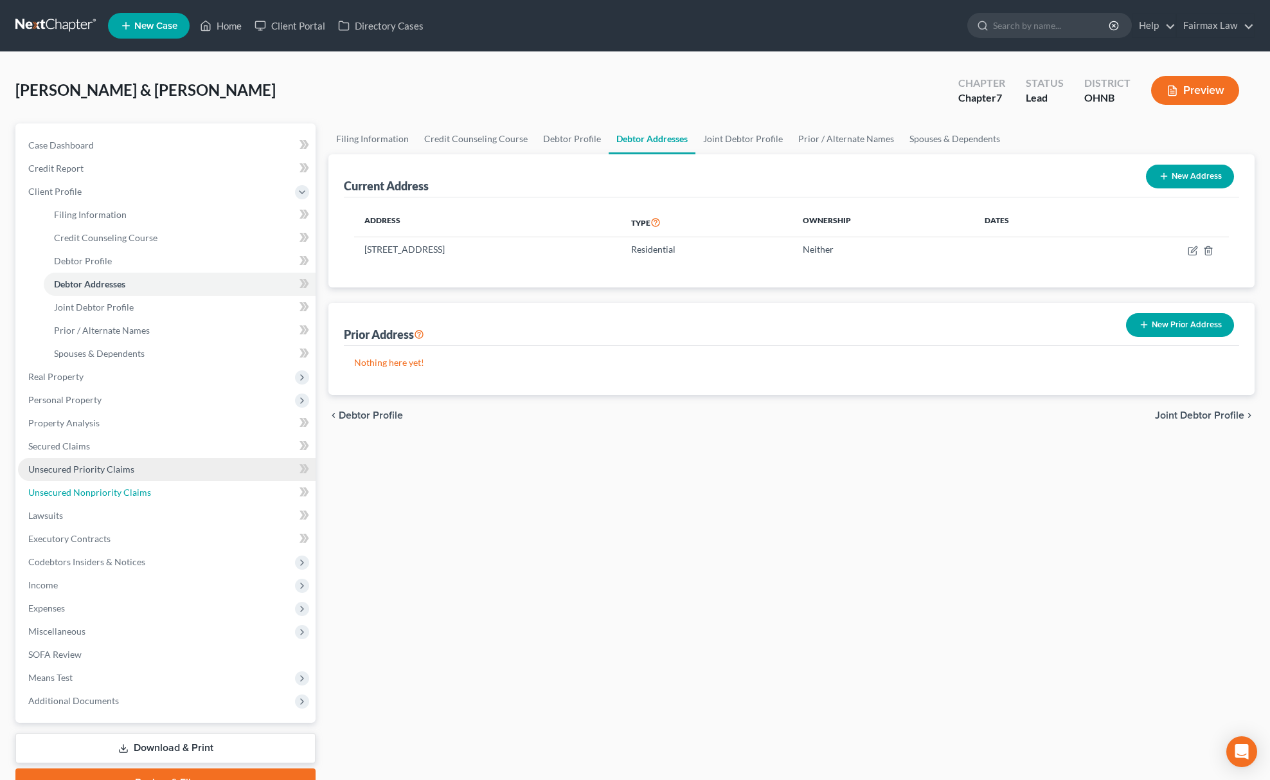
drag, startPoint x: 177, startPoint y: 483, endPoint x: 186, endPoint y: 476, distance: 11.4
click at [177, 483] on link "Unsecured Nonpriority Claims" at bounding box center [167, 492] width 298 height 23
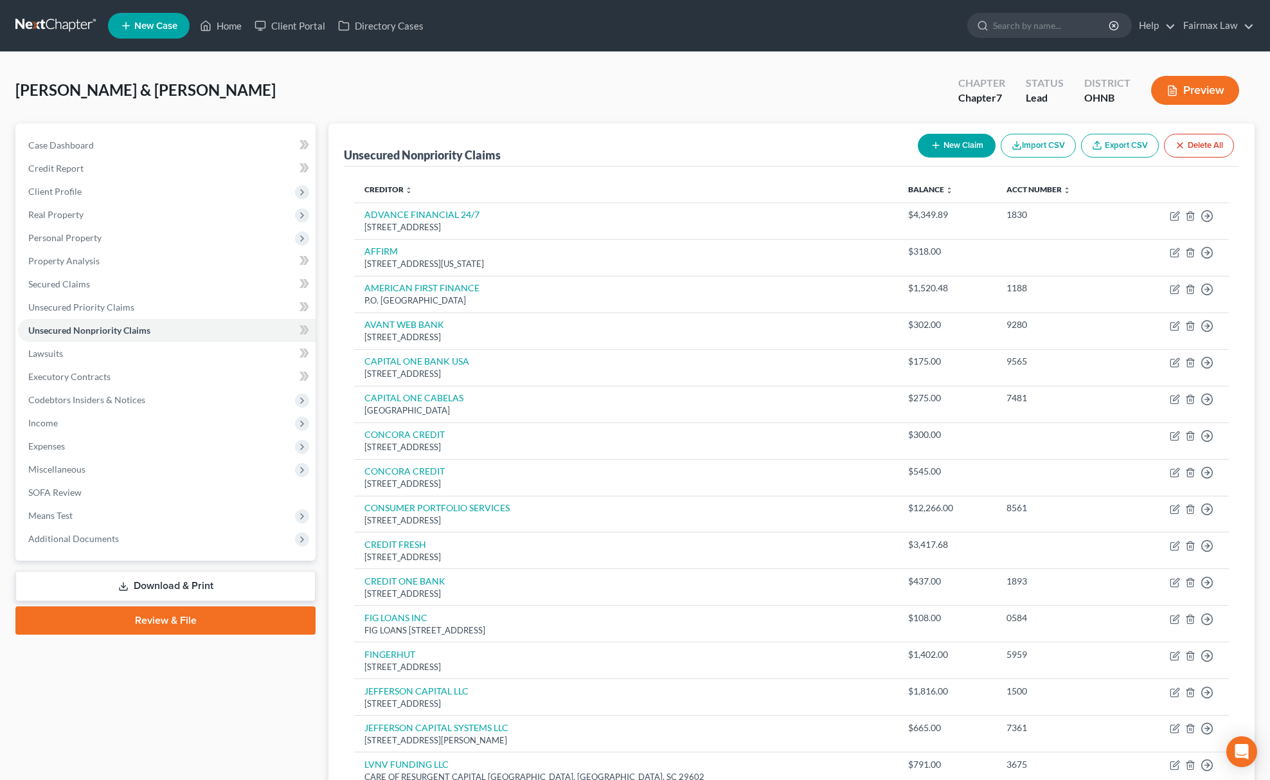
click at [793, 96] on div "[PERSON_NAME] & [PERSON_NAME] Upgraded Chapter Chapter 7 Status [GEOGRAPHIC_DAT…" at bounding box center [634, 95] width 1239 height 56
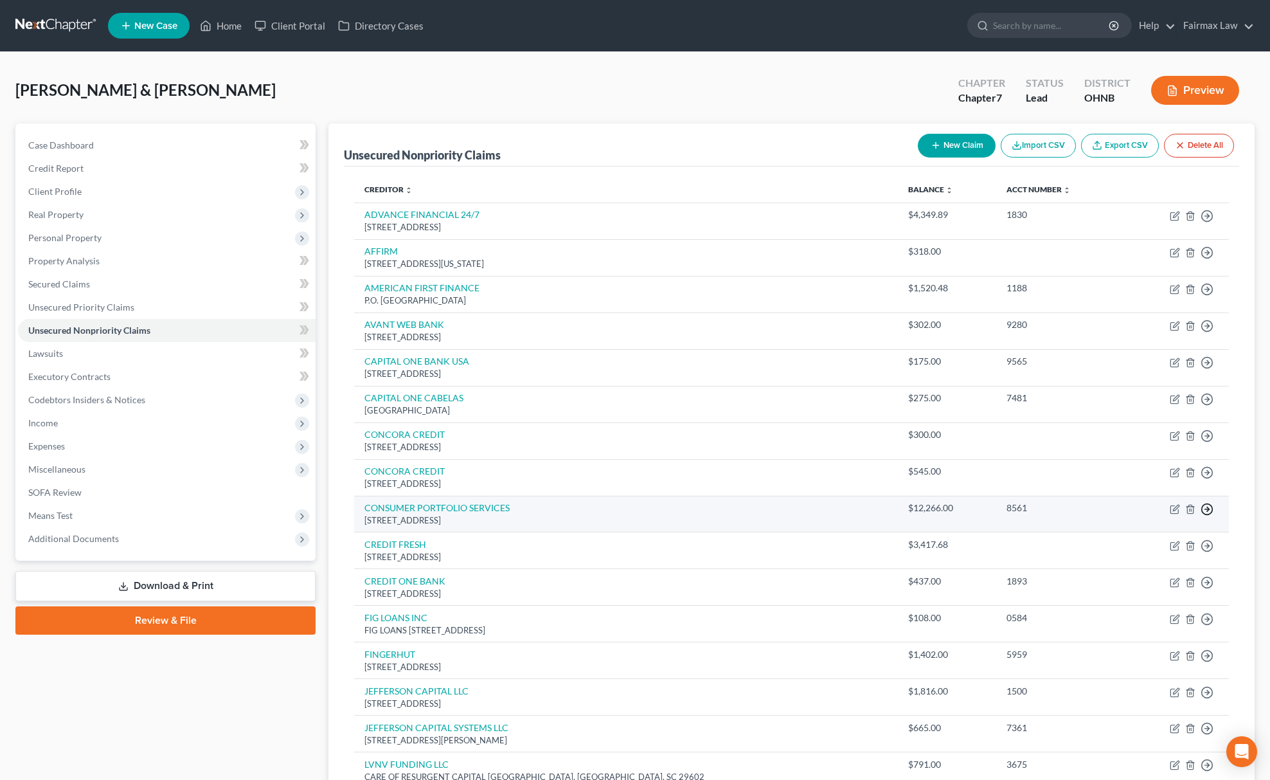
click at [1206, 507] on icon "button" at bounding box center [1206, 509] width 13 height 13
click at [1160, 521] on link "Move to D" at bounding box center [1147, 518] width 107 height 22
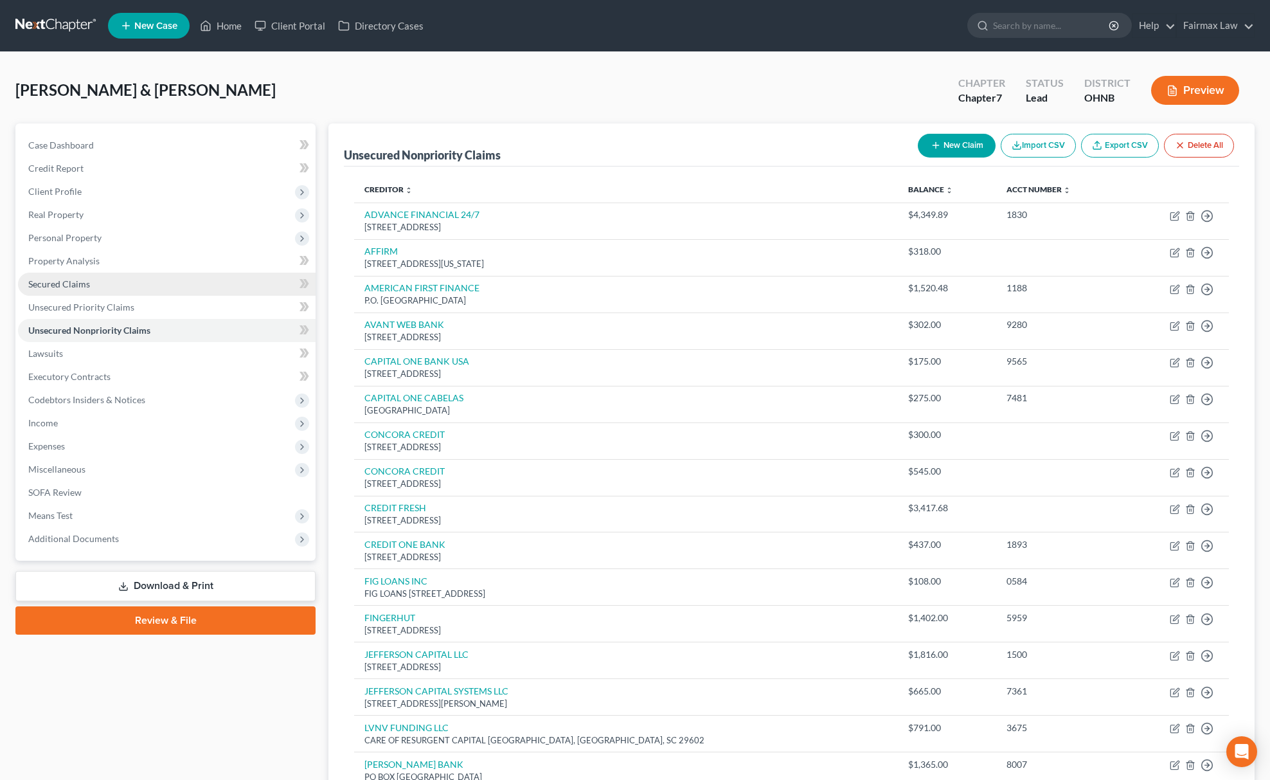
click at [83, 283] on span "Secured Claims" at bounding box center [59, 283] width 62 height 11
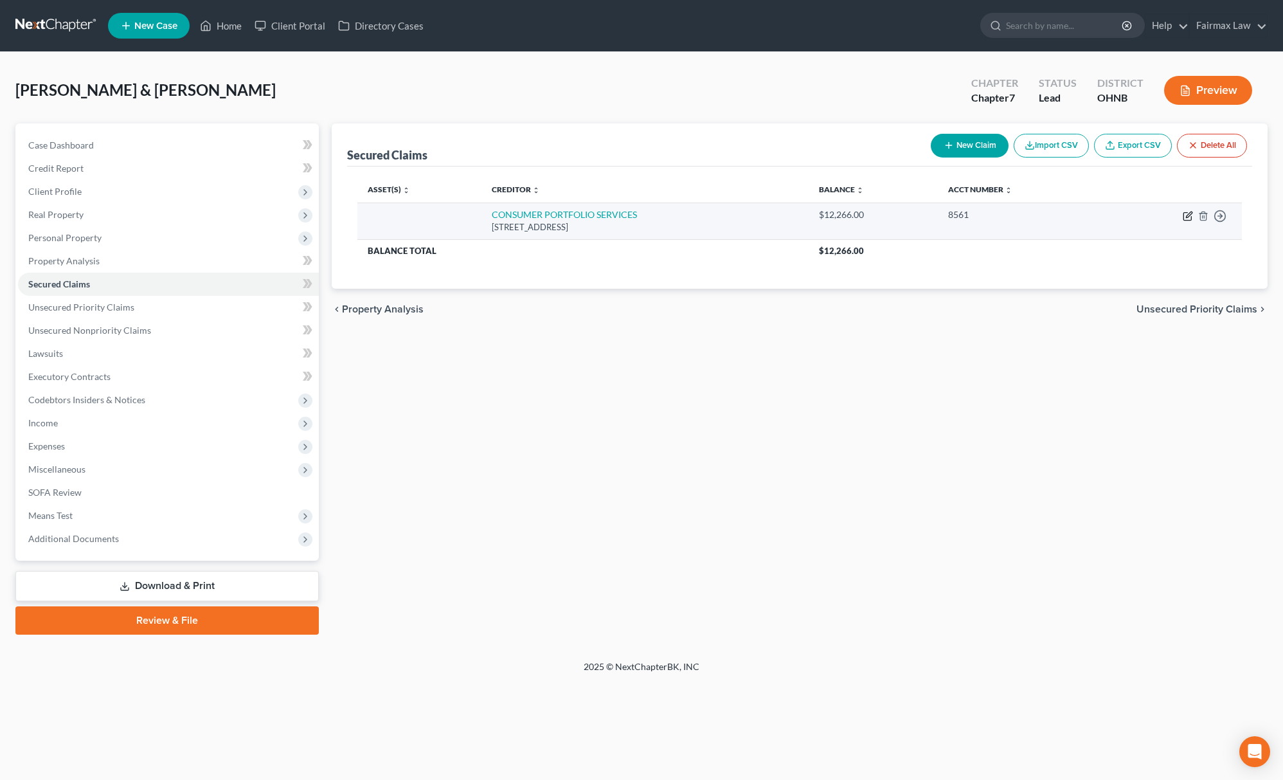
click at [1191, 219] on icon "button" at bounding box center [1187, 217] width 8 height 8
select select "4"
select select "0"
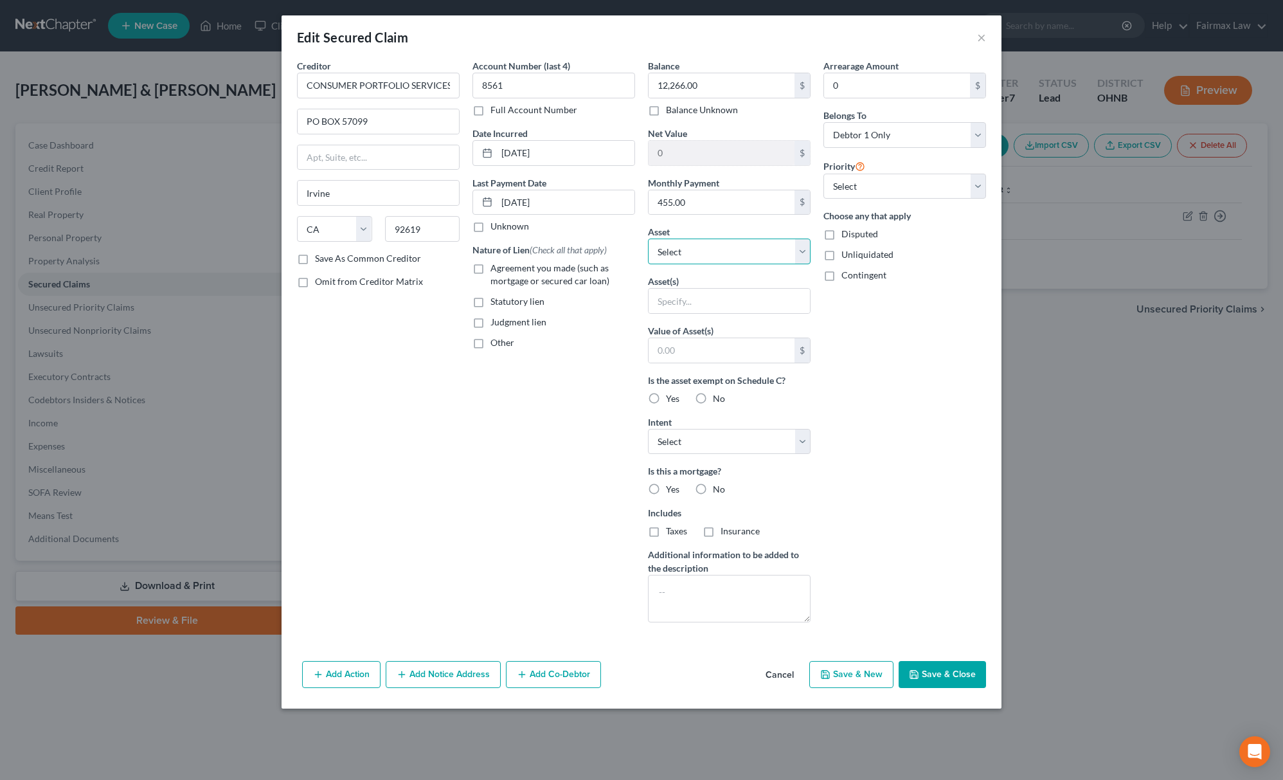
drag, startPoint x: 718, startPoint y: 245, endPoint x: 735, endPoint y: 263, distance: 24.6
click at [718, 245] on select "Select Other Multiple Assets 2016 Chevrolet Trax - $5775.0 2025 Potential Tax r…" at bounding box center [729, 251] width 163 height 26
select select "2"
click at [648, 240] on select "Select Other Multiple Assets 2016 Chevrolet Trax - $5775.0 2025 Potential Tax r…" at bounding box center [729, 251] width 163 height 26
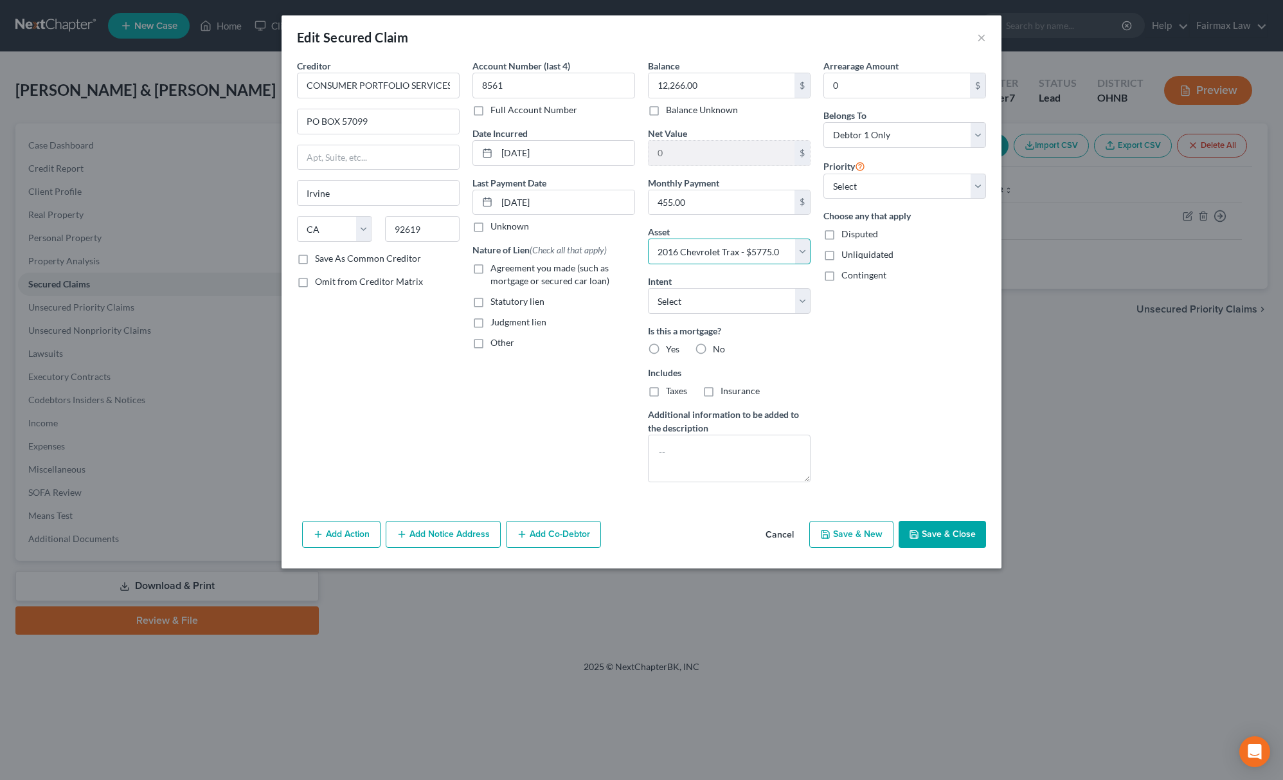
click at [710, 257] on select "Select Other Multiple Assets 2016 Chevrolet Trax - $5775.0 2025 Potential Tax r…" at bounding box center [729, 251] width 163 height 26
click at [703, 303] on select "Select Surrender Redeem Reaffirm Avoid Other" at bounding box center [729, 301] width 163 height 26
click at [648, 289] on select "Select Surrender Redeem Reaffirm Avoid Other" at bounding box center [729, 301] width 163 height 26
drag, startPoint x: 705, startPoint y: 294, endPoint x: 710, endPoint y: 314, distance: 20.6
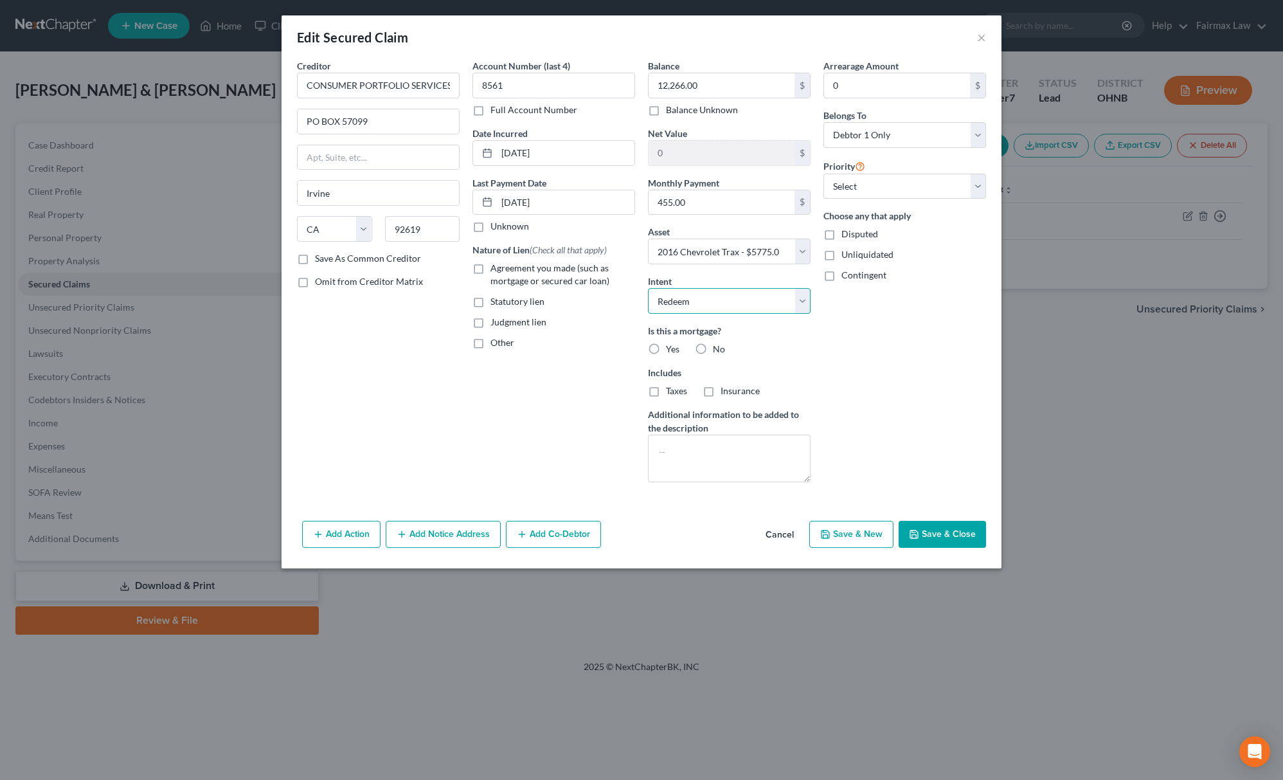
click at [705, 294] on select "Select Surrender Redeem Reaffirm Avoid Other" at bounding box center [729, 301] width 163 height 26
select select "2"
click at [648, 289] on select "Select Surrender Redeem Reaffirm Avoid Other" at bounding box center [729, 301] width 163 height 26
drag, startPoint x: 860, startPoint y: 186, endPoint x: 860, endPoint y: 199, distance: 13.5
click at [860, 186] on select "Select 1st 2nd 3rd 4th 5th 6th 7th 8th 9th 10th 11th 12th 13th 14th 15th 16th 1…" at bounding box center [904, 187] width 163 height 26
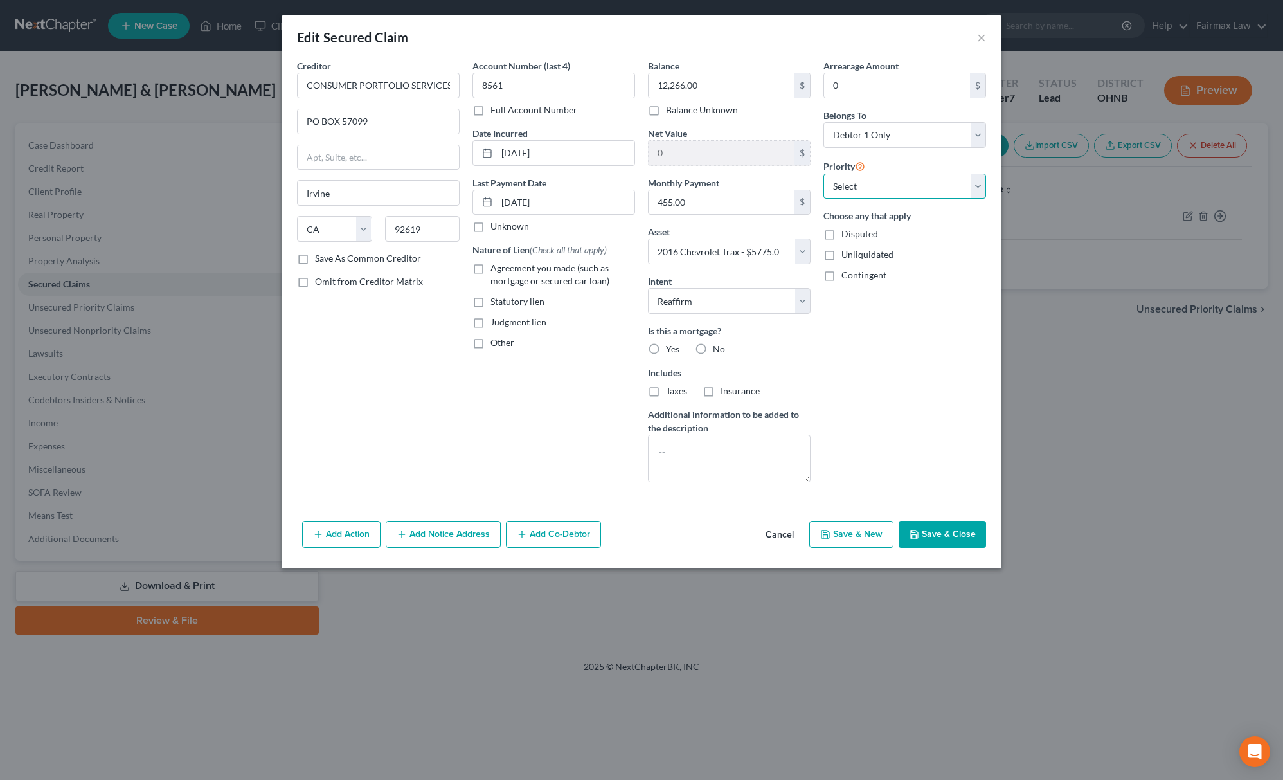
select select "0"
click at [823, 174] on select "Select 1st 2nd 3rd 4th 5th 6th 7th 8th 9th 10th 11th 12th 13th 14th 15th 16th 1…" at bounding box center [904, 187] width 163 height 26
click at [932, 540] on button "Save & Close" at bounding box center [941, 534] width 87 height 27
select select
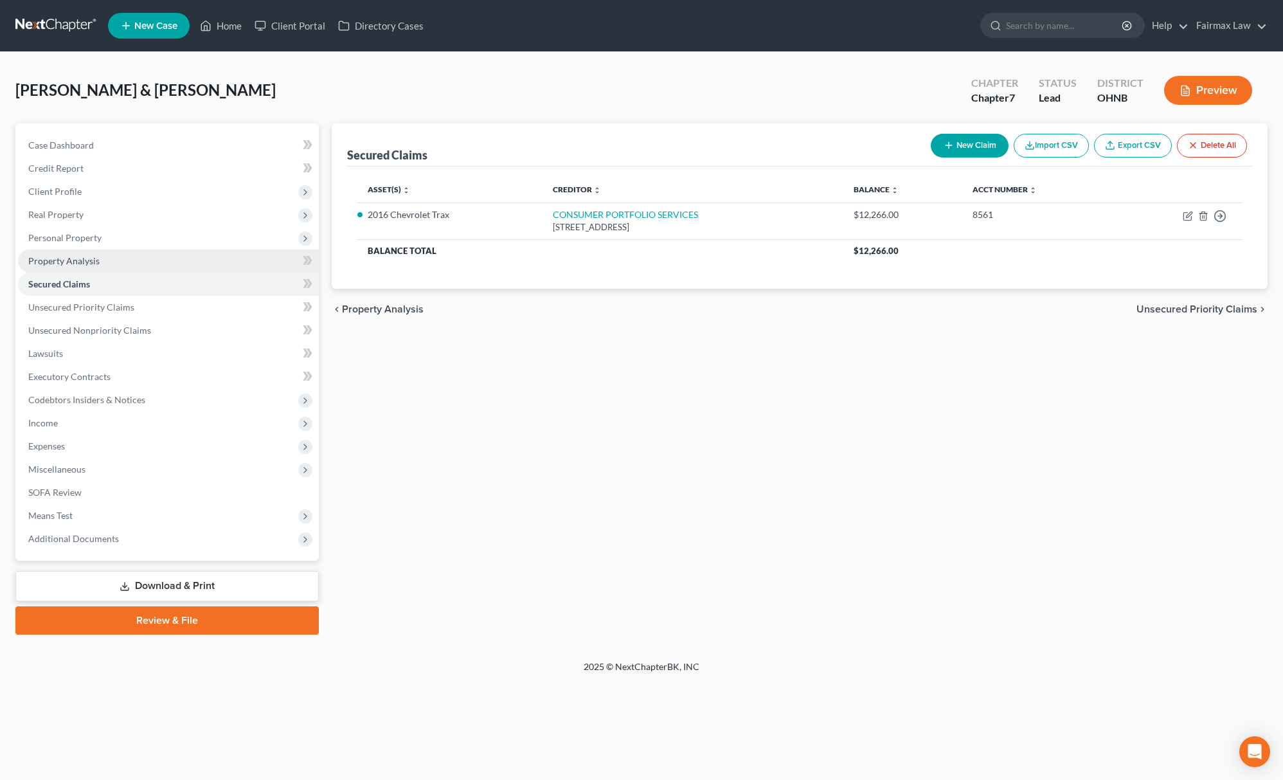
drag, startPoint x: 138, startPoint y: 232, endPoint x: 134, endPoint y: 260, distance: 28.5
click at [138, 232] on span "Personal Property" at bounding box center [168, 237] width 301 height 23
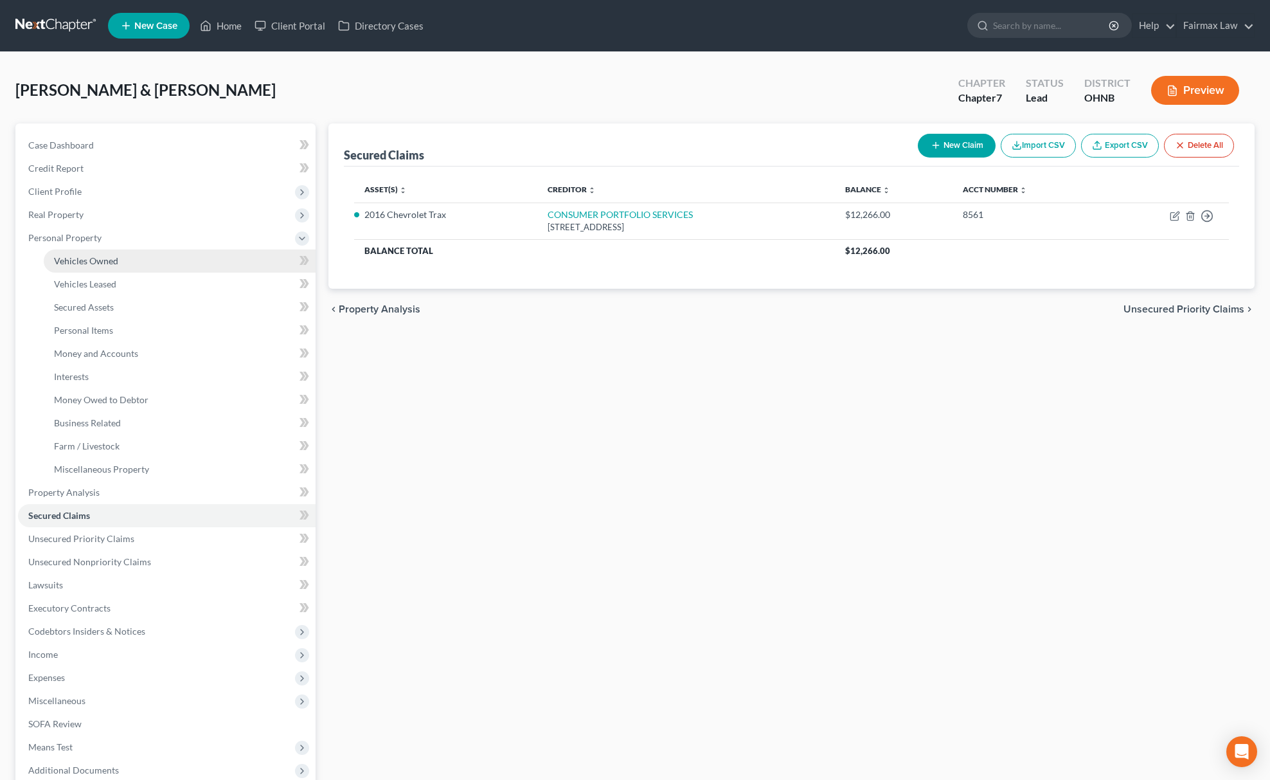
click at [117, 254] on link "Vehicles Owned" at bounding box center [180, 260] width 272 height 23
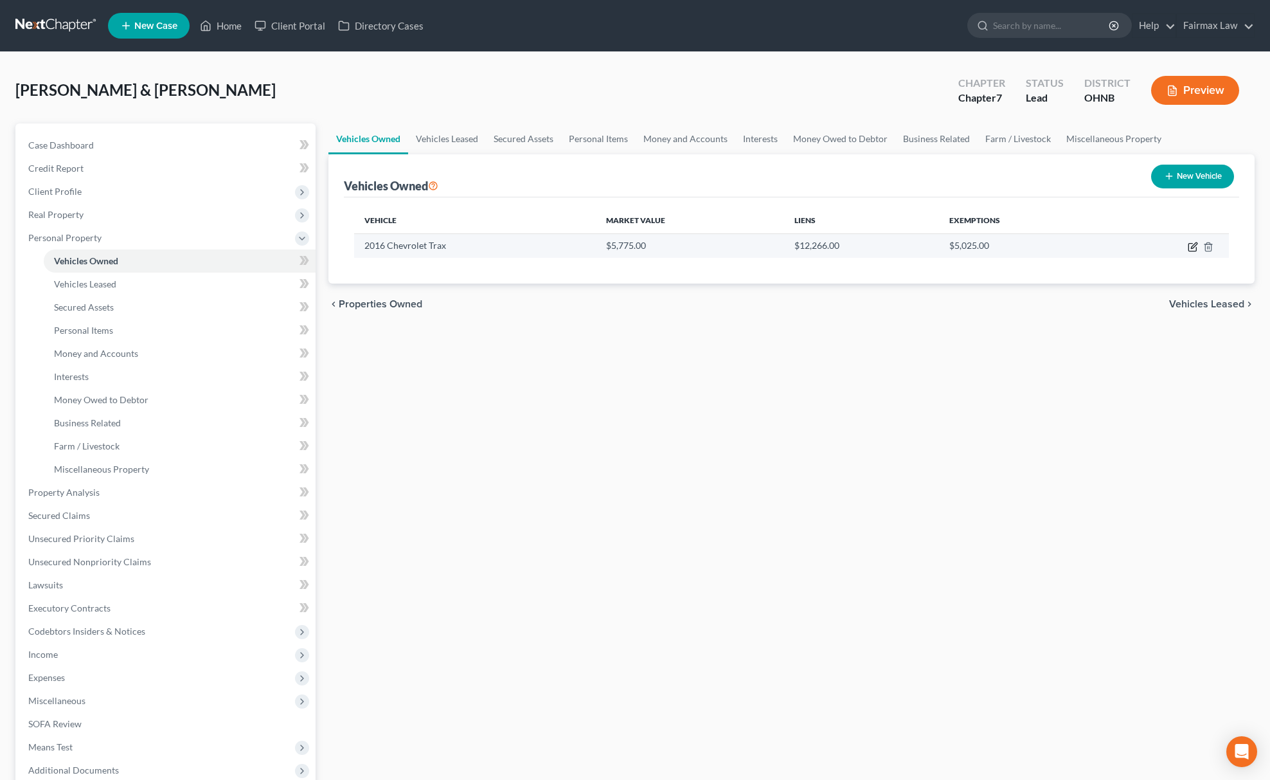
click at [1194, 249] on icon "button" at bounding box center [1193, 247] width 10 height 10
select select "0"
select select "10"
select select "2"
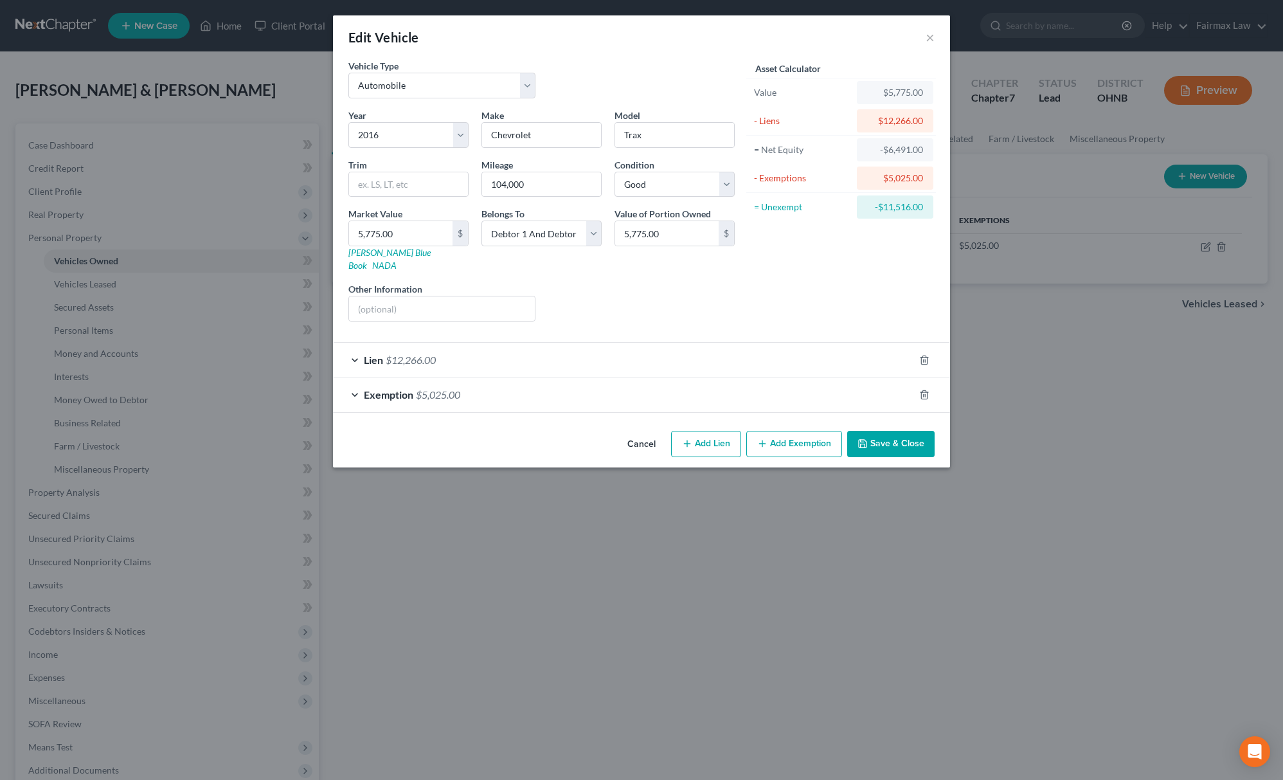
click at [884, 435] on button "Save & Close" at bounding box center [890, 444] width 87 height 27
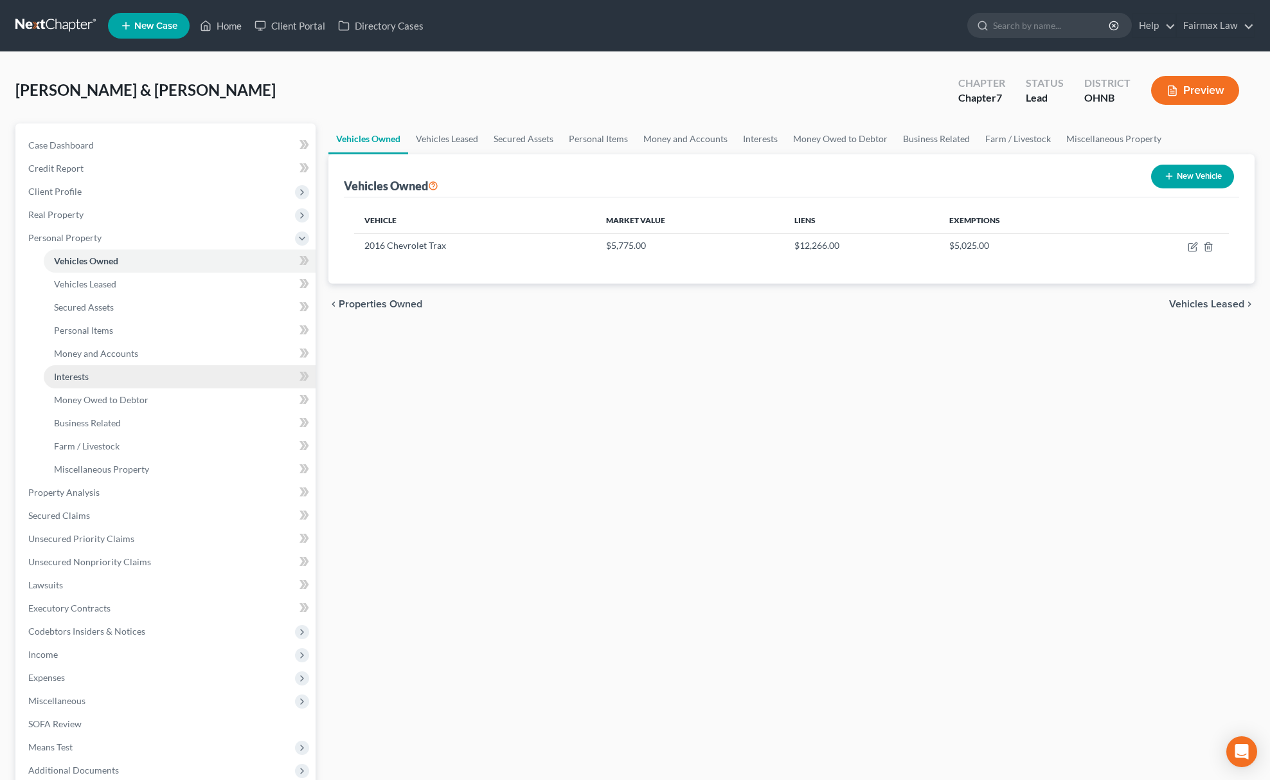
click at [171, 377] on link "Interests" at bounding box center [180, 376] width 272 height 23
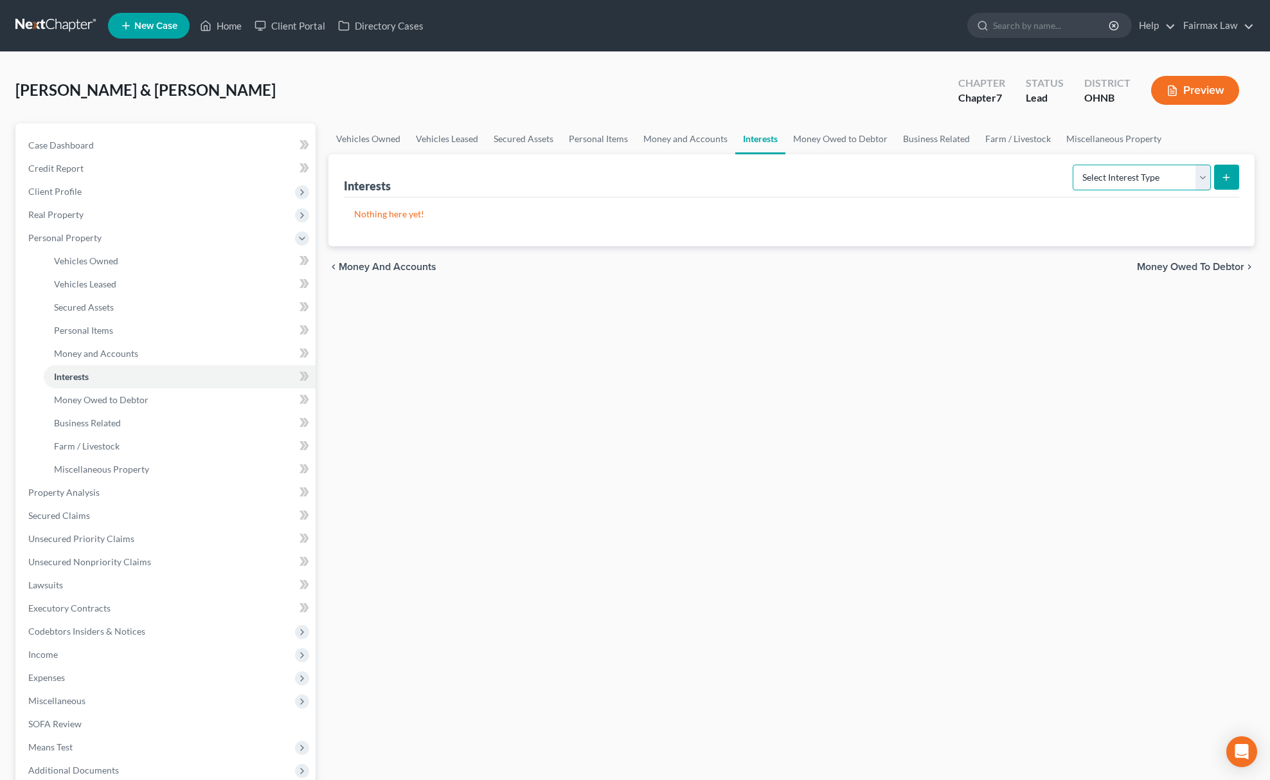
drag, startPoint x: 1114, startPoint y: 166, endPoint x: 1112, endPoint y: 186, distance: 20.7
click at [1114, 166] on select "Select Interest Type 401K Annuity Bond Education IRA Government Bond Government…" at bounding box center [1142, 178] width 138 height 26
select select "401k"
click at [1074, 165] on select "Select Interest Type 401K Annuity Bond Education IRA Government Bond Government…" at bounding box center [1142, 178] width 138 height 26
click at [1224, 175] on icon "submit" at bounding box center [1226, 177] width 10 height 10
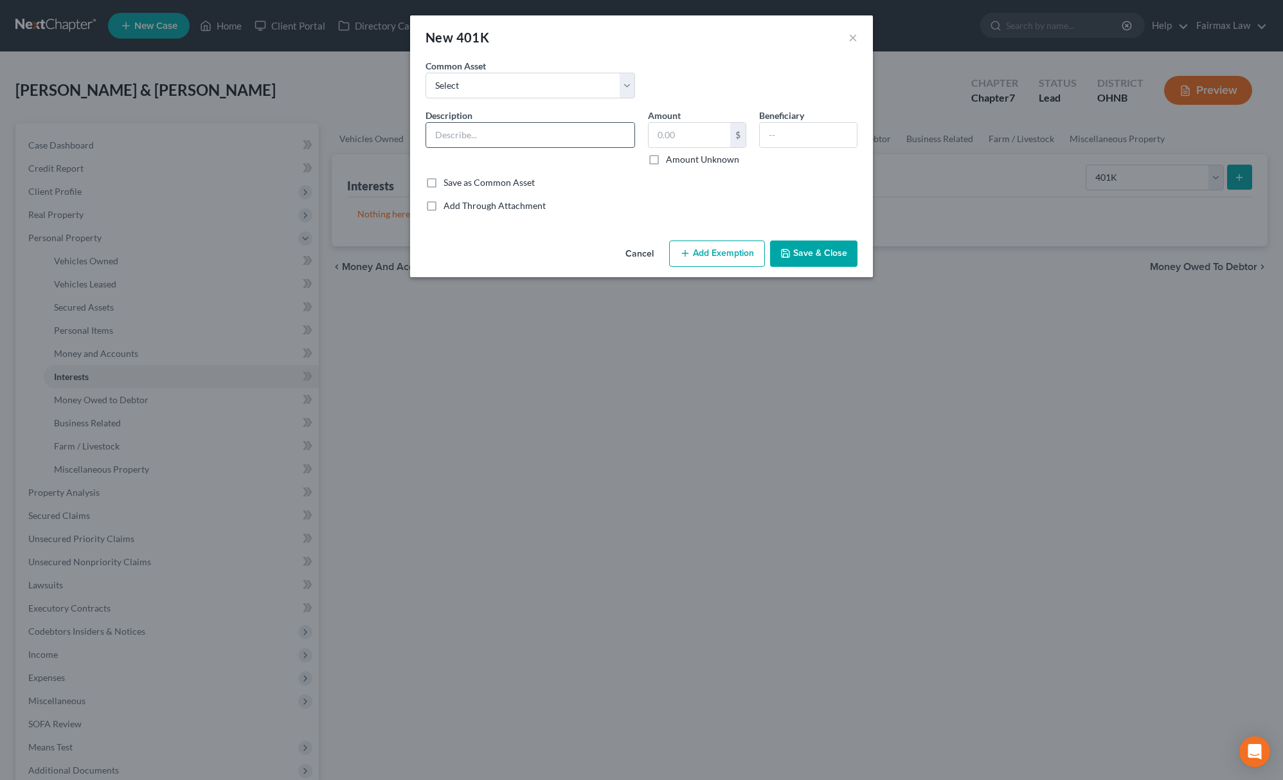
click at [440, 134] on input "text" at bounding box center [530, 135] width 208 height 24
type input "Voya Financial"
drag, startPoint x: 713, startPoint y: 132, endPoint x: 717, endPoint y: 148, distance: 16.5
click at [713, 132] on input "text" at bounding box center [689, 135] width 82 height 24
paste input "4,701.15"
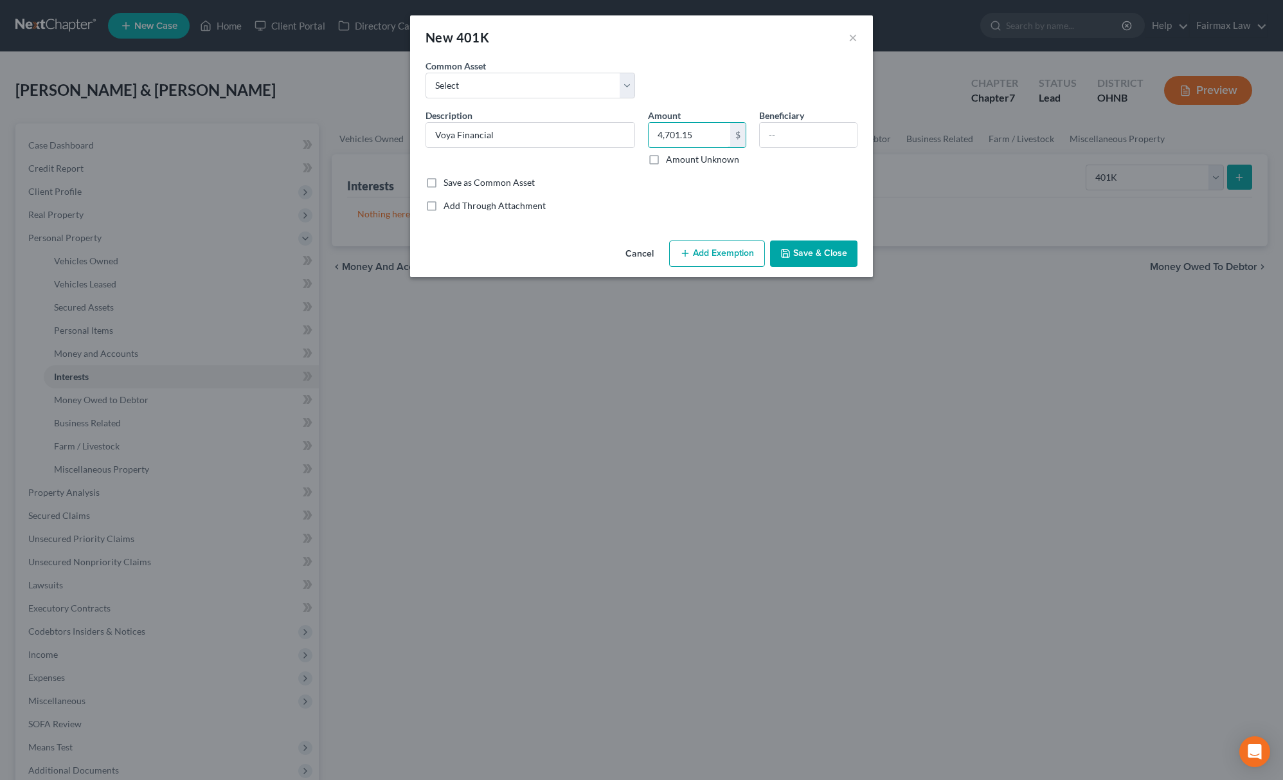
type input "4,701.15"
click at [713, 253] on button "Add Exemption" at bounding box center [717, 253] width 96 height 27
select select "2"
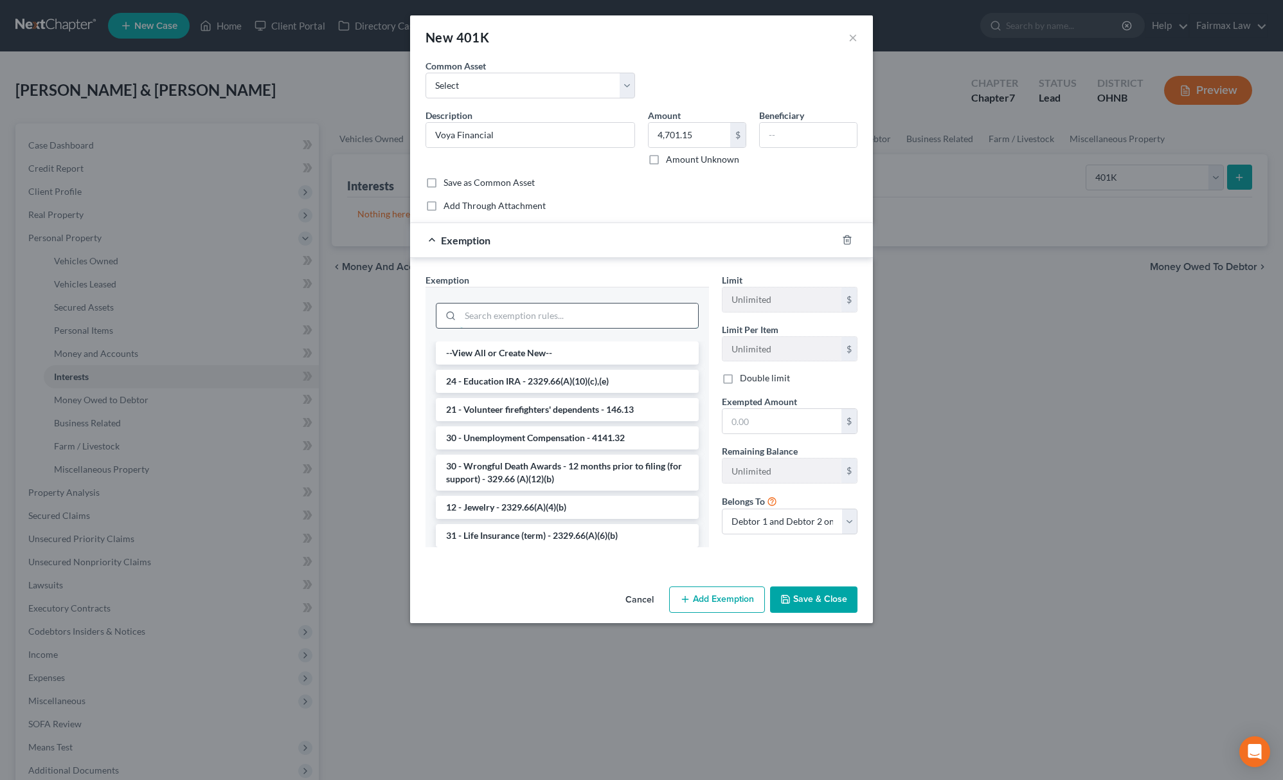
click at [600, 322] on input "search" at bounding box center [579, 315] width 238 height 24
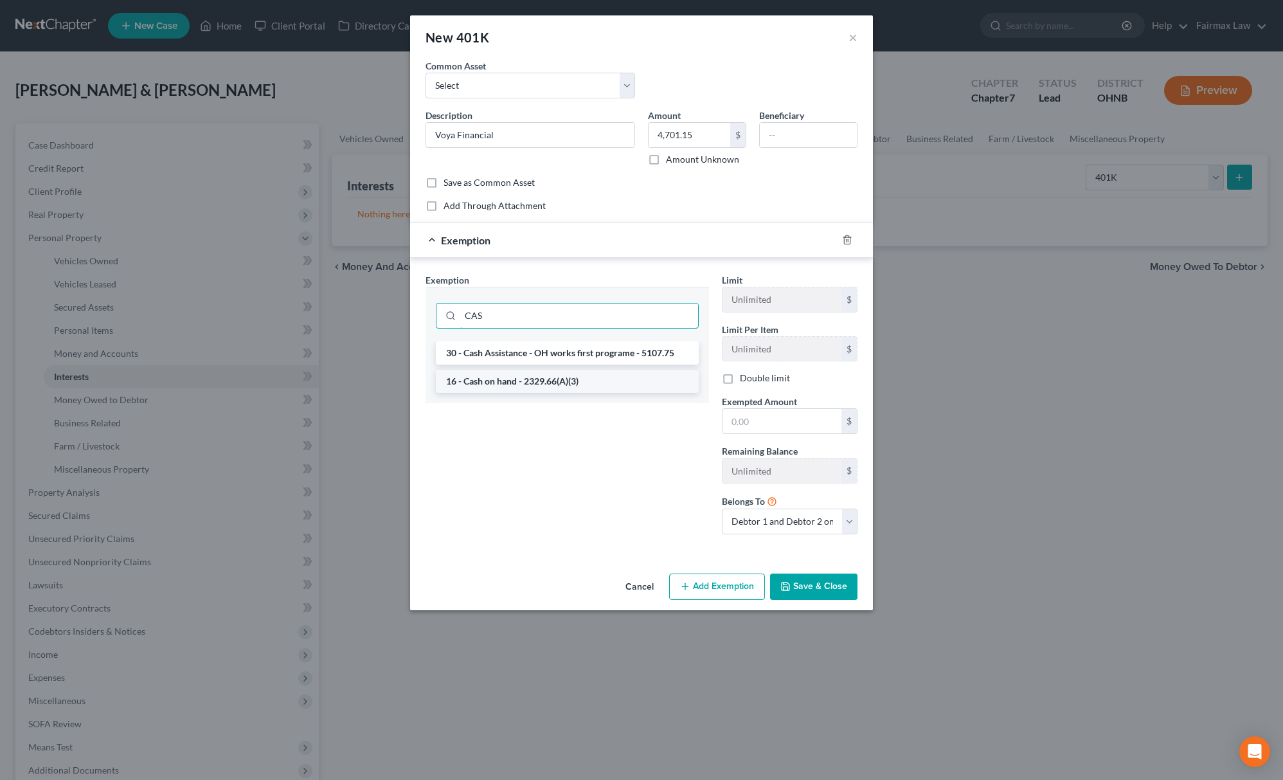
type input "CAS"
click at [566, 379] on li "16 - Cash on hand - 2329.66(A)(3)" at bounding box center [567, 381] width 263 height 23
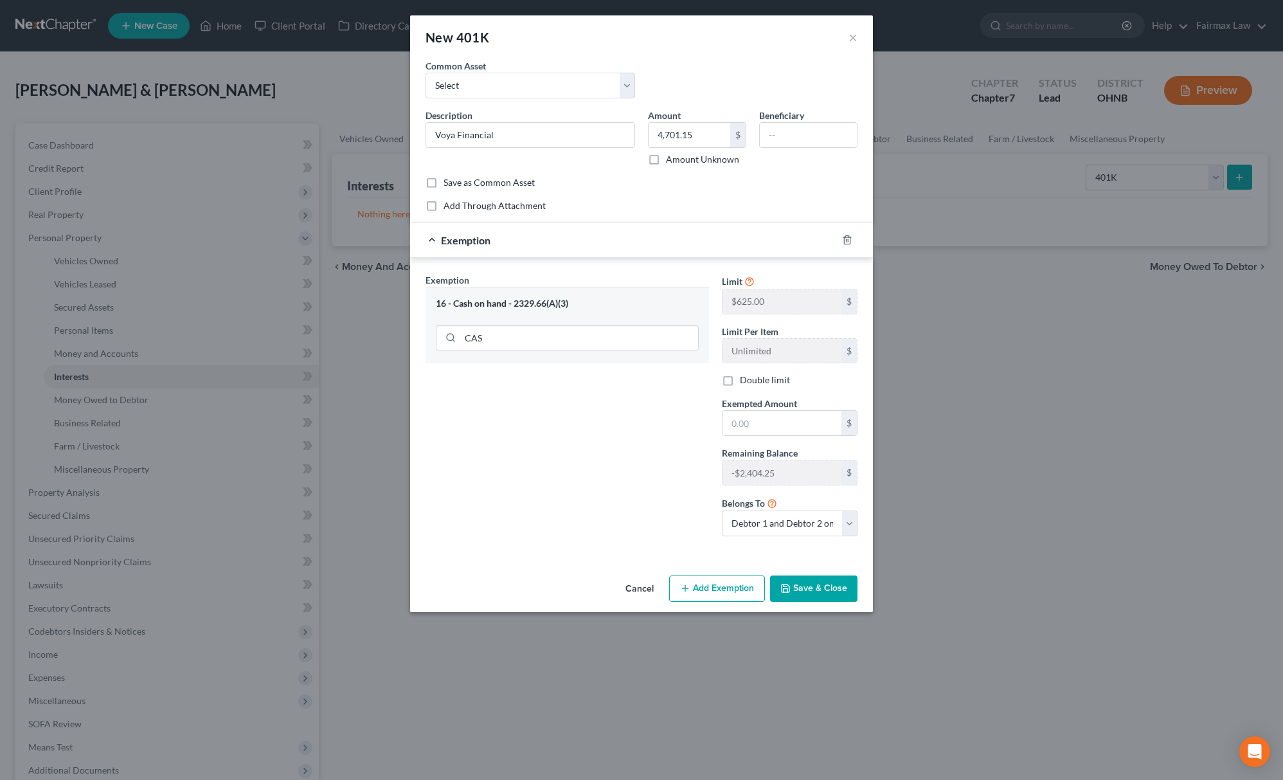
click at [684, 149] on div "Amount 4,701.15 $ Amount Unknown" at bounding box center [696, 137] width 111 height 57
click at [698, 142] on input "4,701.15" at bounding box center [689, 135] width 82 height 24
drag, startPoint x: 785, startPoint y: 427, endPoint x: 777, endPoint y: 424, distance: 9.0
click at [785, 427] on input "text" at bounding box center [781, 423] width 119 height 24
paste input "4,701.15"
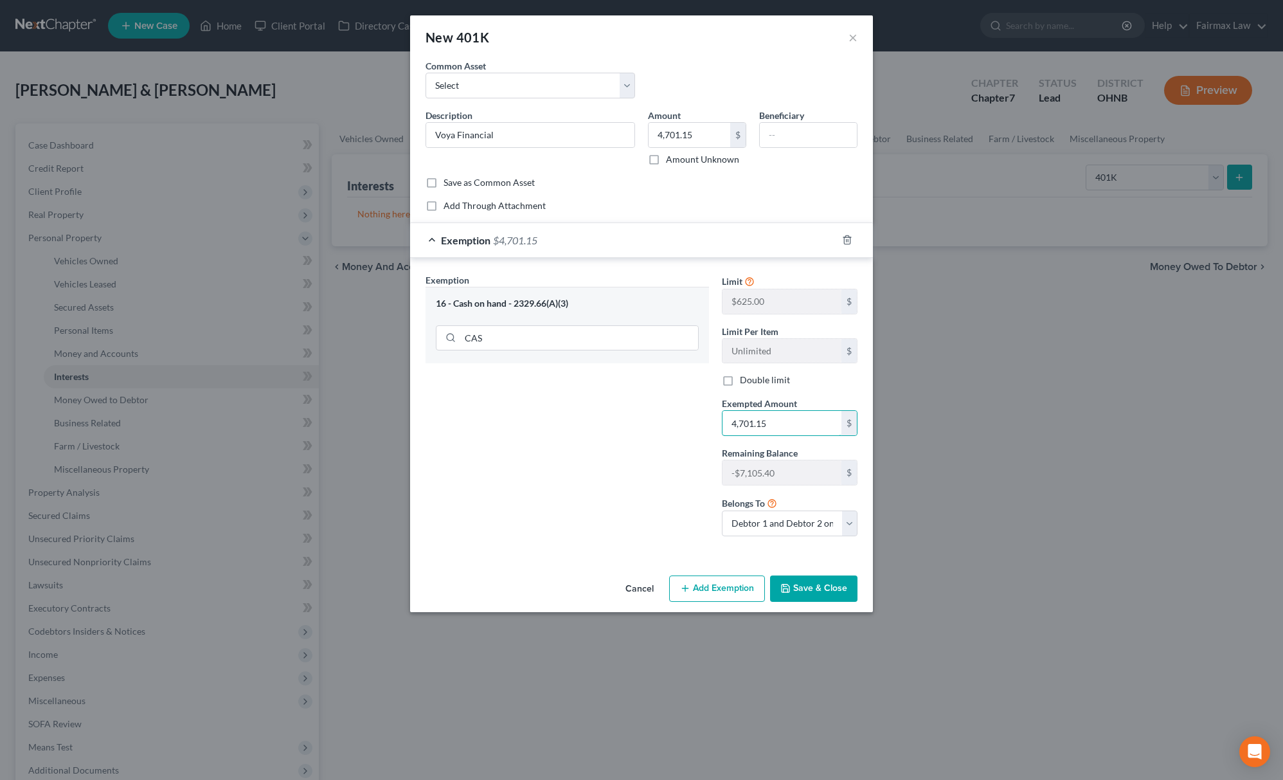
type input "4,701.15"
drag, startPoint x: 716, startPoint y: 434, endPoint x: 793, endPoint y: 514, distance: 110.9
click at [715, 435] on div "Exempted Amount * 4,701.15 $" at bounding box center [789, 416] width 148 height 39
click at [814, 589] on button "Save & Close" at bounding box center [813, 588] width 87 height 27
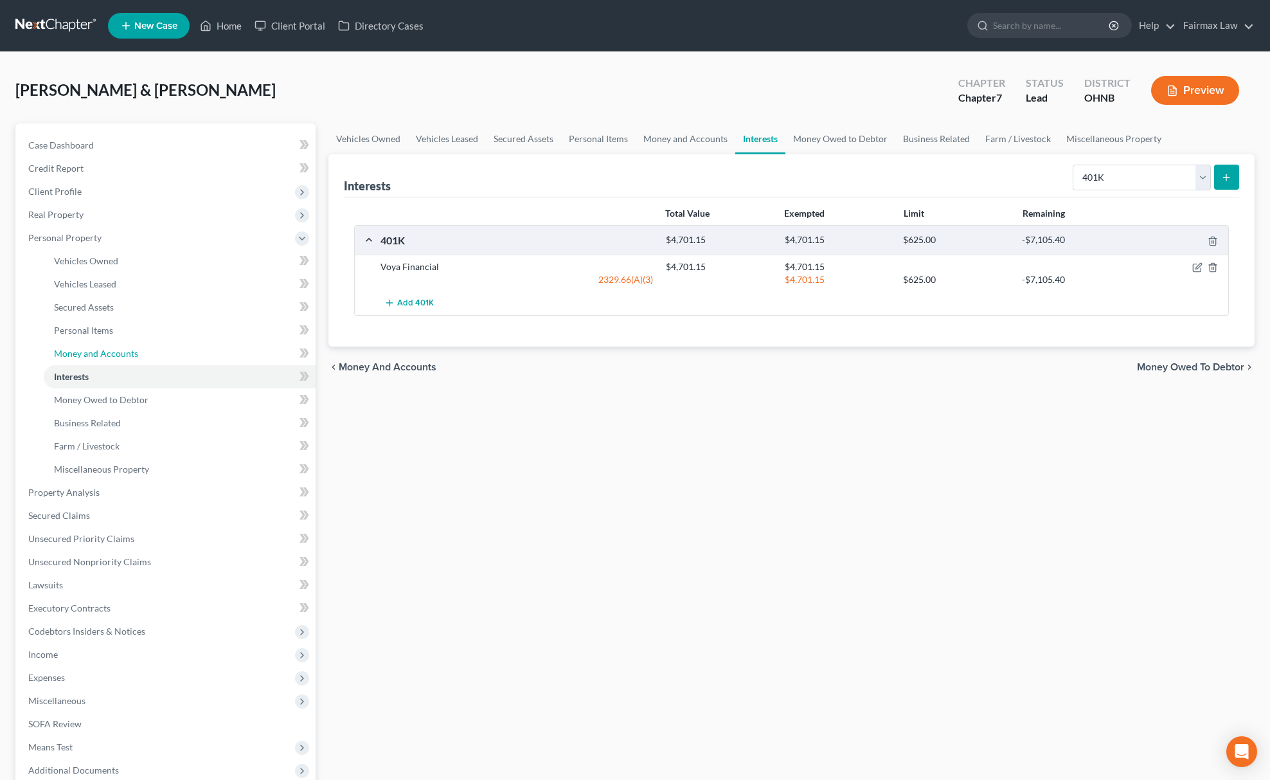
drag, startPoint x: 126, startPoint y: 353, endPoint x: 541, endPoint y: 361, distance: 415.2
click at [126, 353] on span "Money and Accounts" at bounding box center [96, 353] width 84 height 11
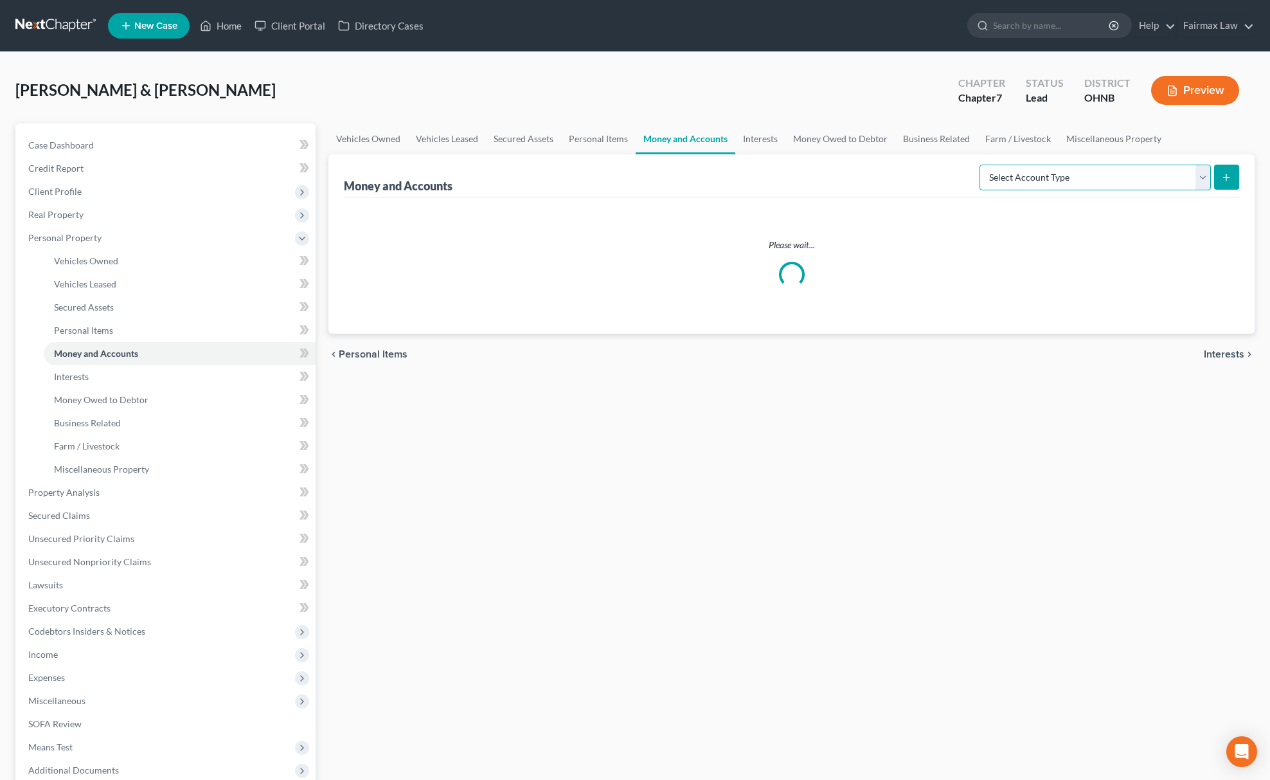
click at [1085, 183] on select "Select Account Type Brokerage Cash on Hand Certificates of Deposit Checking Acc…" at bounding box center [1094, 178] width 231 height 26
click at [1109, 186] on select "Select Account Type Brokerage Cash on Hand Certificates of Deposit Checking Acc…" at bounding box center [1094, 178] width 231 height 26
select select "other"
click at [981, 165] on select "Select Account Type Brokerage Cash on Hand Certificates of Deposit Checking Acc…" at bounding box center [1094, 178] width 231 height 26
click at [1224, 178] on icon "submit" at bounding box center [1226, 177] width 10 height 10
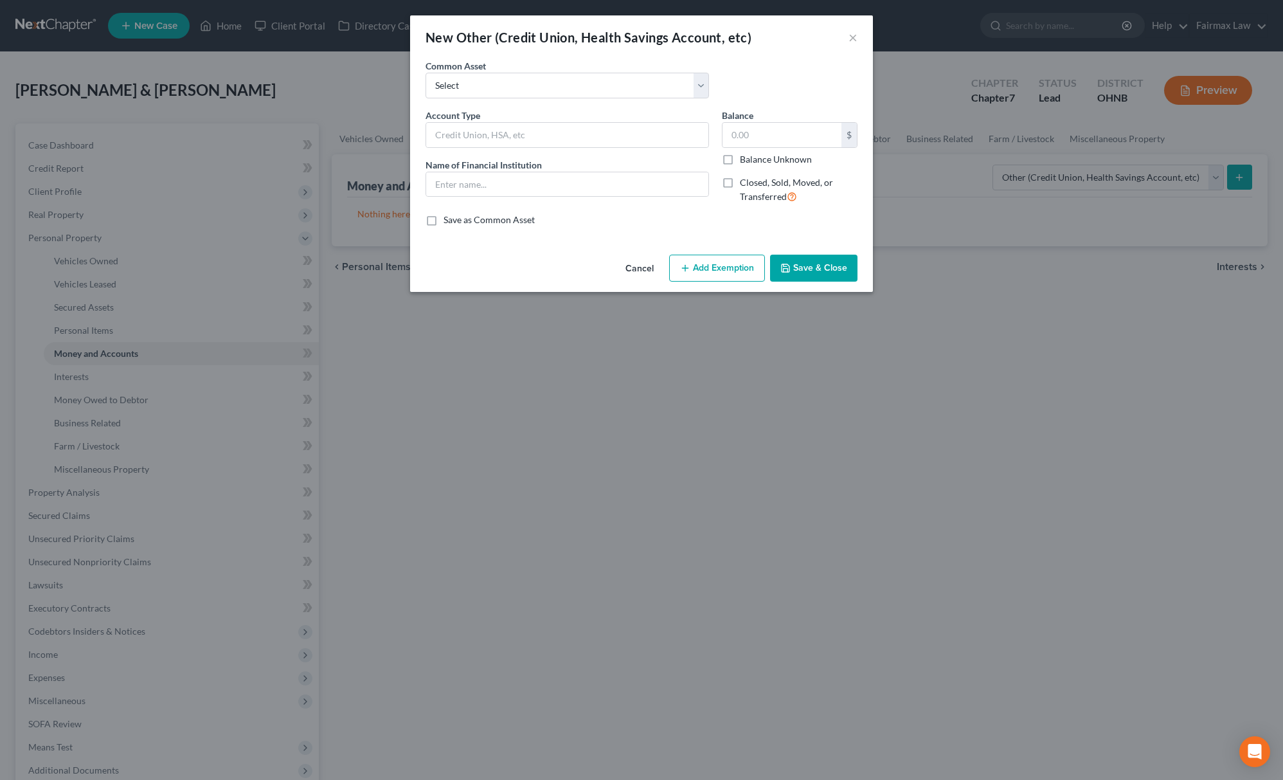
click at [514, 121] on div "Account Type" at bounding box center [566, 128] width 283 height 39
click at [512, 130] on input "text" at bounding box center [567, 135] width 282 height 24
type input "Venmo"
drag, startPoint x: 530, startPoint y: 134, endPoint x: 425, endPoint y: 172, distance: 111.0
click at [397, 143] on div "New Other (Credit Union, Health Savings Account, etc) × An exemption set must f…" at bounding box center [641, 390] width 1283 height 780
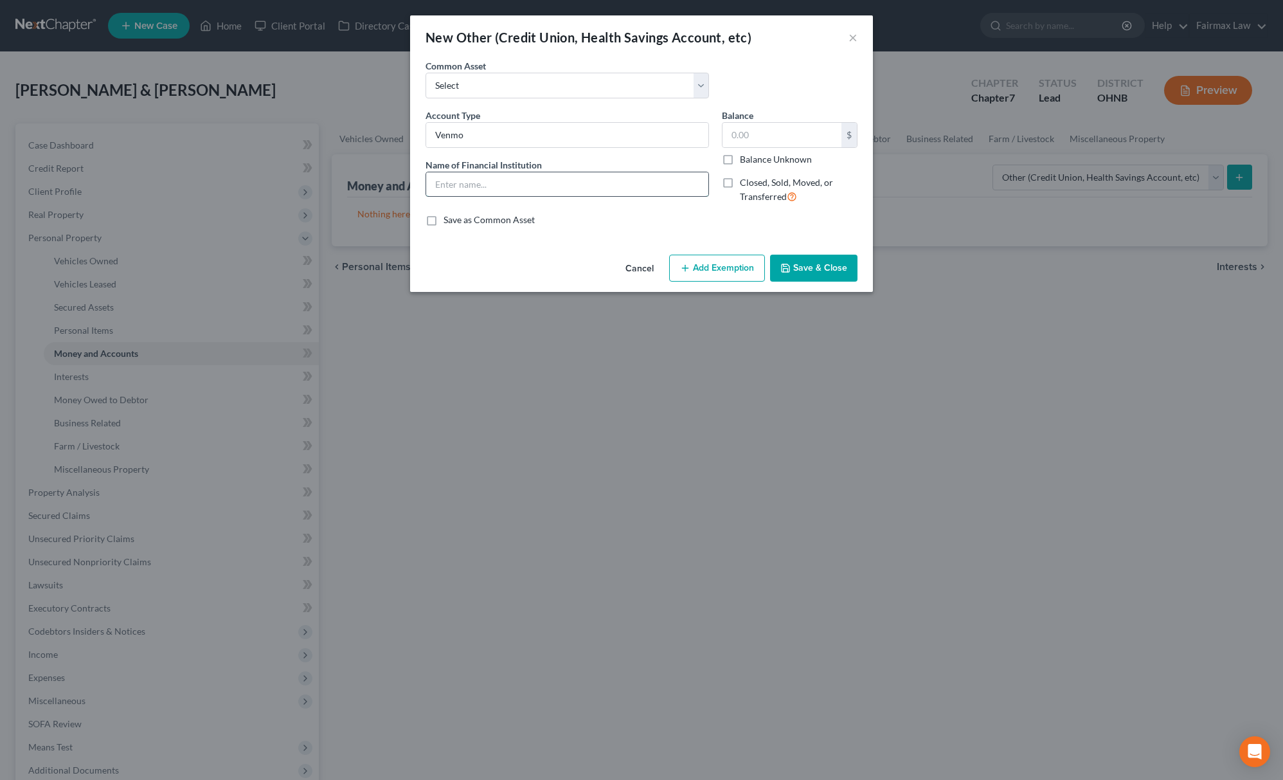
click at [488, 179] on input "text" at bounding box center [567, 184] width 282 height 24
paste input "Venmo"
type input "Venmo"
click at [756, 126] on input "text" at bounding box center [781, 135] width 119 height 24
type input "0.00"
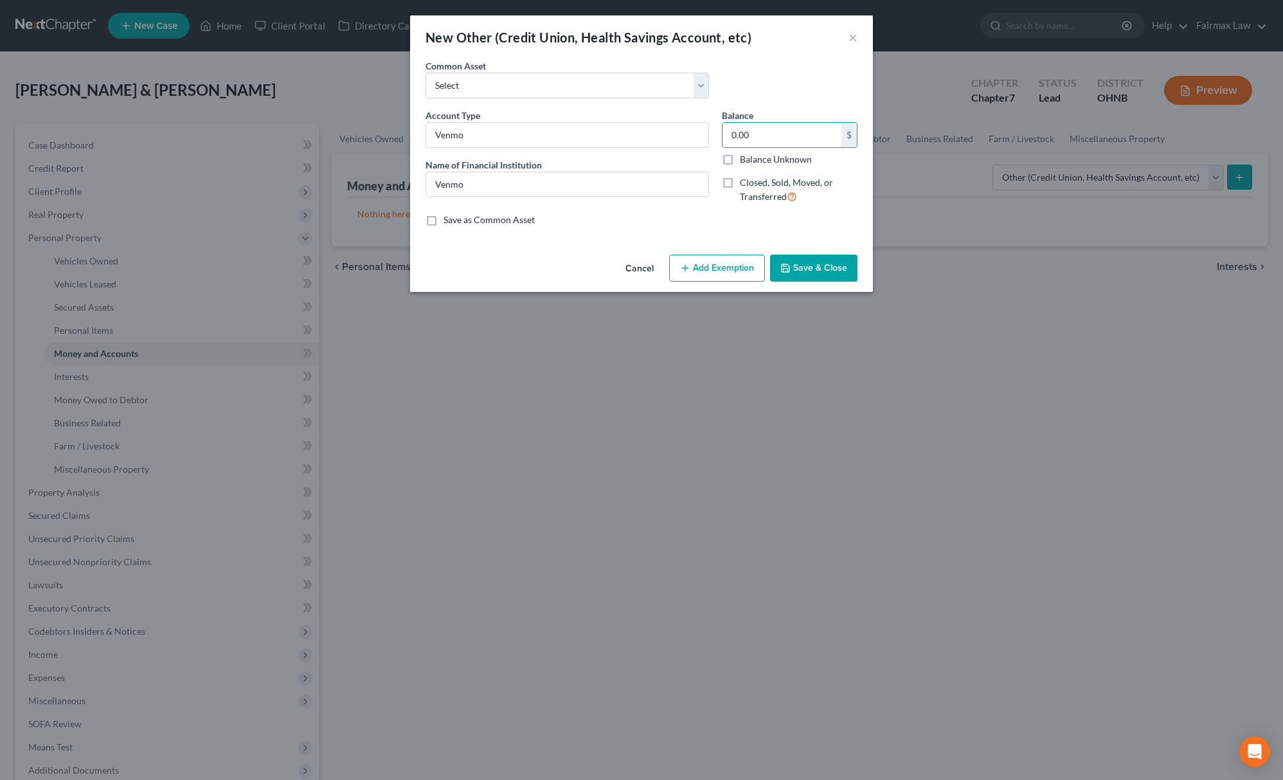
click at [798, 267] on button "Save & Close" at bounding box center [813, 267] width 87 height 27
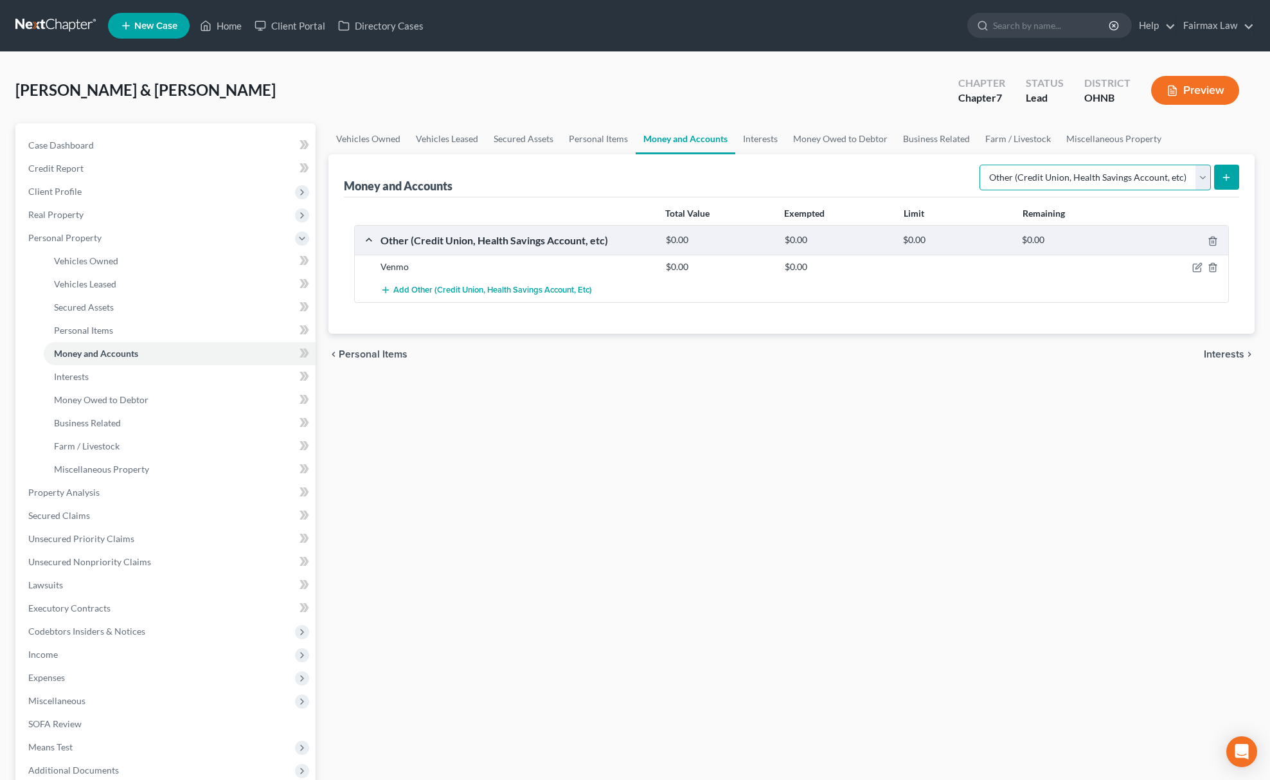
click at [995, 172] on select "Select Account Type Brokerage Cash on Hand Certificates of Deposit Checking Acc…" at bounding box center [1094, 178] width 231 height 26
select select "checking"
click at [981, 165] on select "Select Account Type Brokerage Cash on Hand Certificates of Deposit Checking Acc…" at bounding box center [1094, 178] width 231 height 26
click at [1218, 174] on button "submit" at bounding box center [1226, 177] width 25 height 25
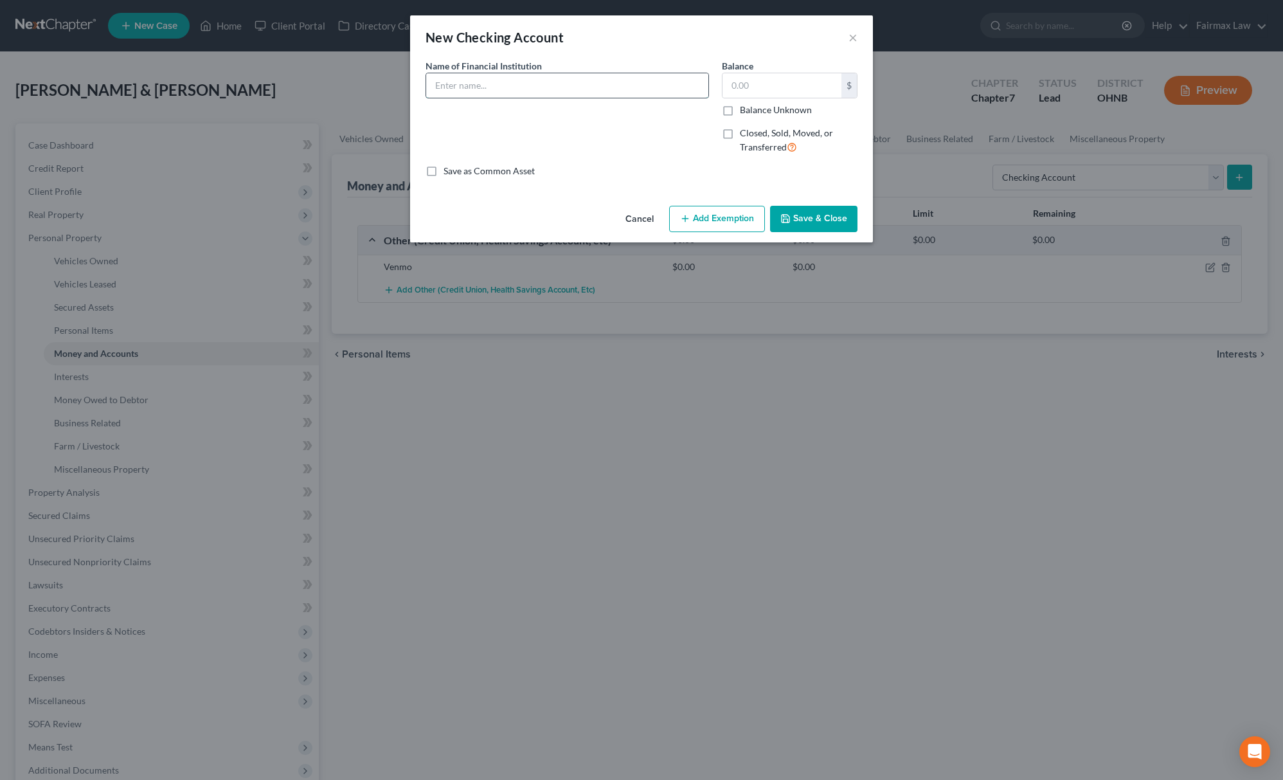
click at [526, 90] on div "Common Asset Select Name of Financial Institution * Balance $ Balance Unknown B…" at bounding box center [641, 118] width 432 height 118
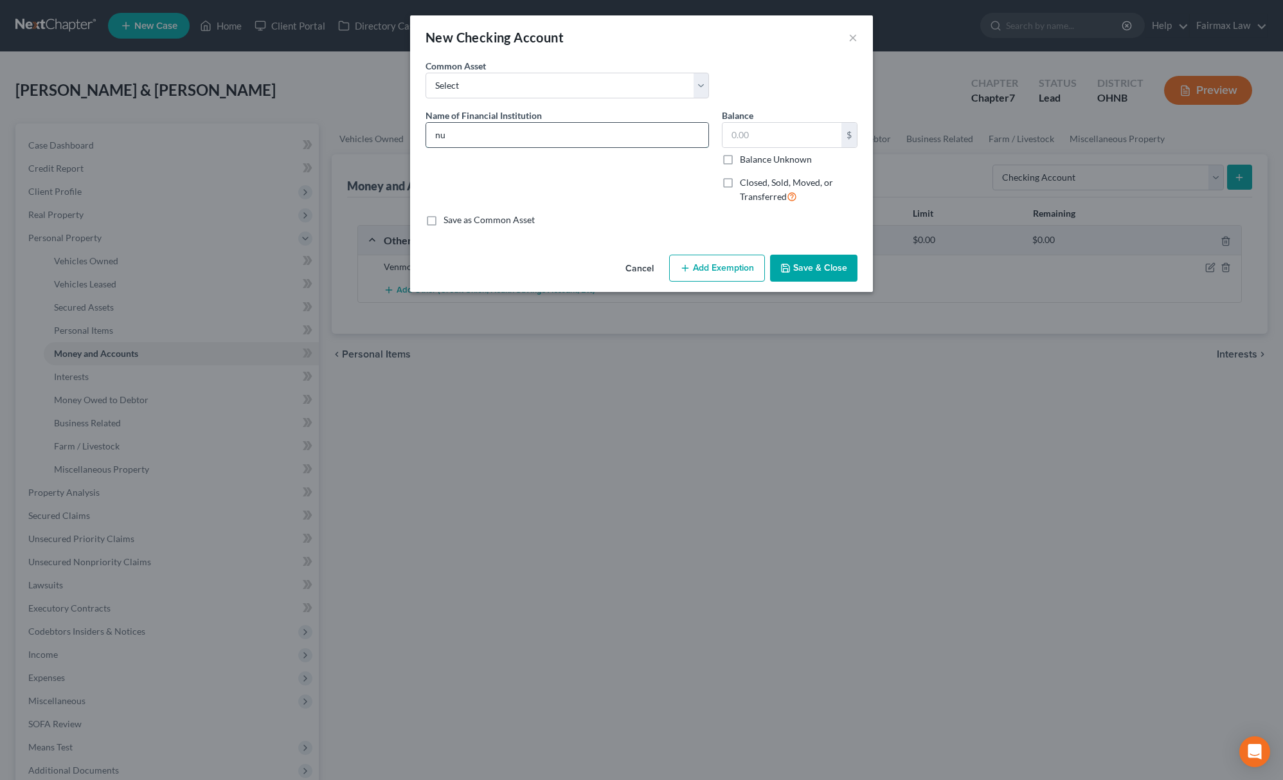
type input "n"
click at [481, 134] on input "Huntingtob Bank (7483)" at bounding box center [567, 135] width 282 height 24
type input "Huntington Bank (7483)"
click at [771, 135] on input "text" at bounding box center [781, 135] width 119 height 24
type input "91.00"
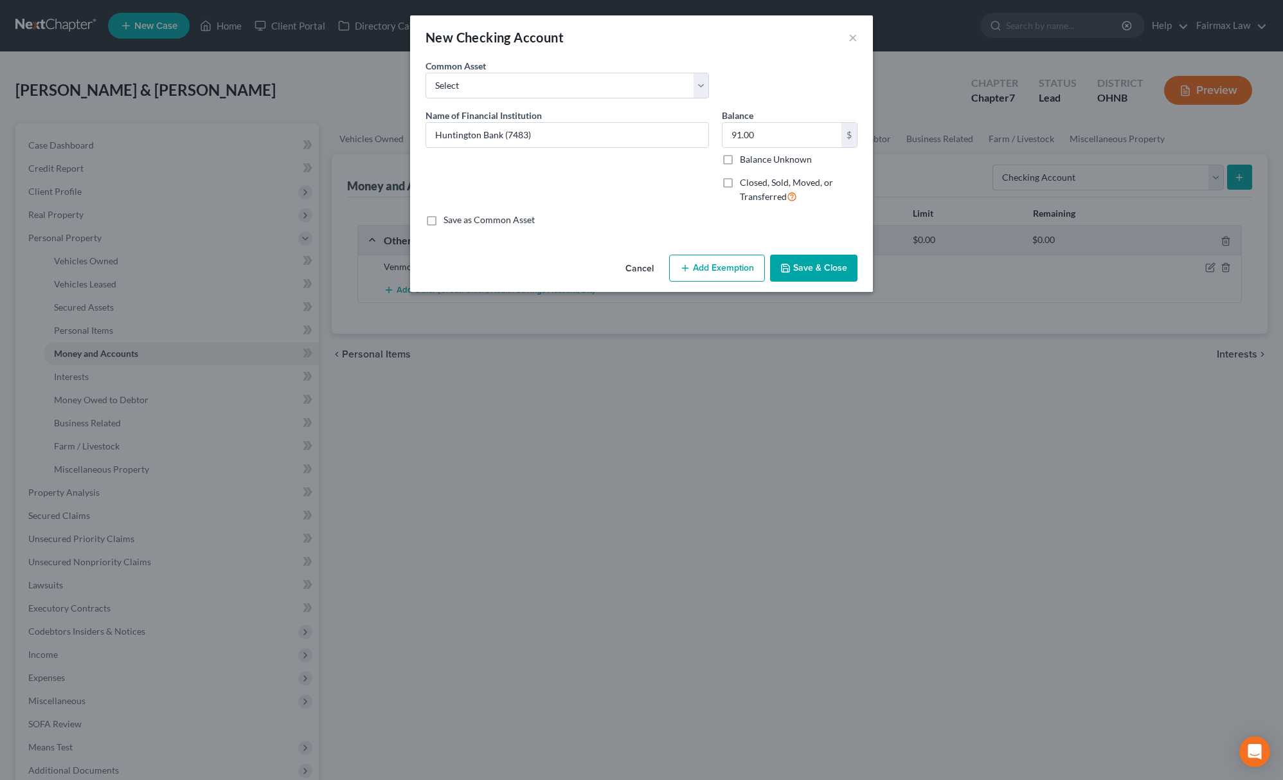
click at [698, 279] on button "Add Exemption" at bounding box center [717, 267] width 96 height 27
select select "2"
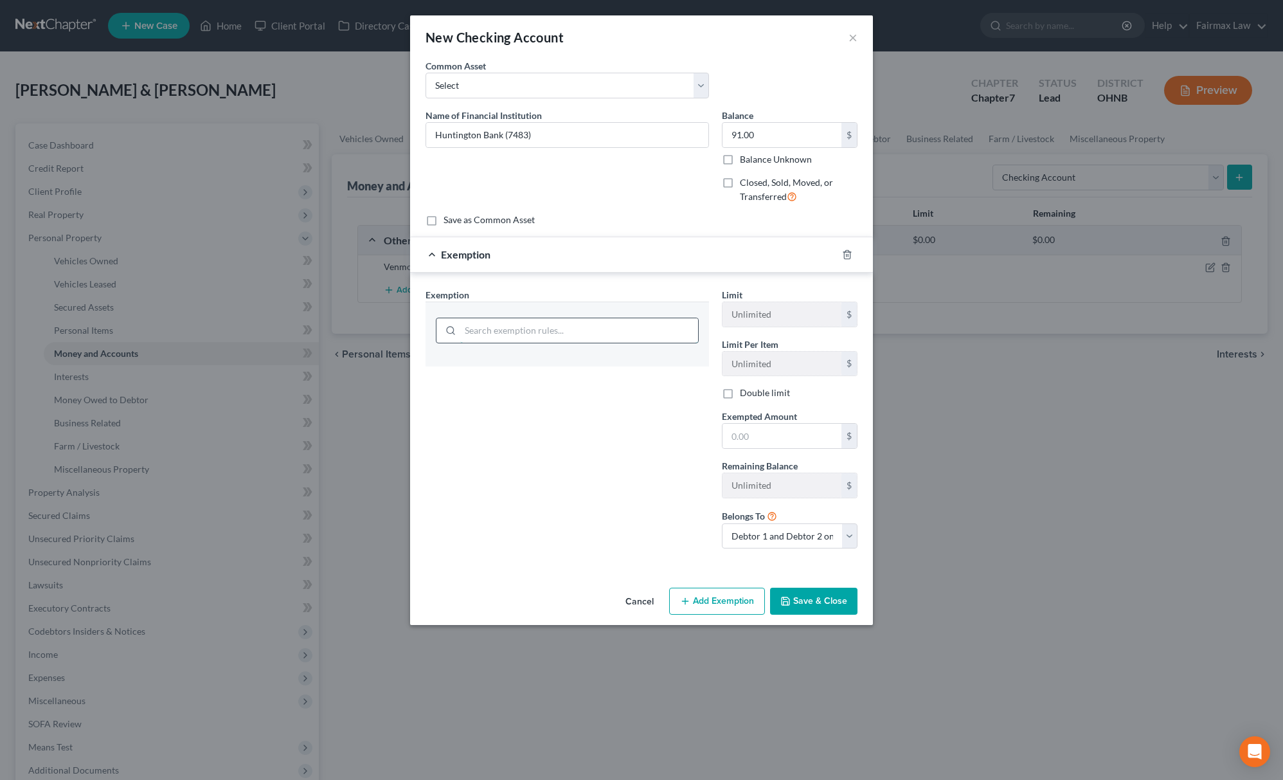
click at [645, 335] on input "search" at bounding box center [579, 330] width 238 height 24
type input "w"
type input "cash"
click at [589, 368] on li "16 - Cash on hand - 2329.66(A)(3)" at bounding box center [567, 367] width 263 height 23
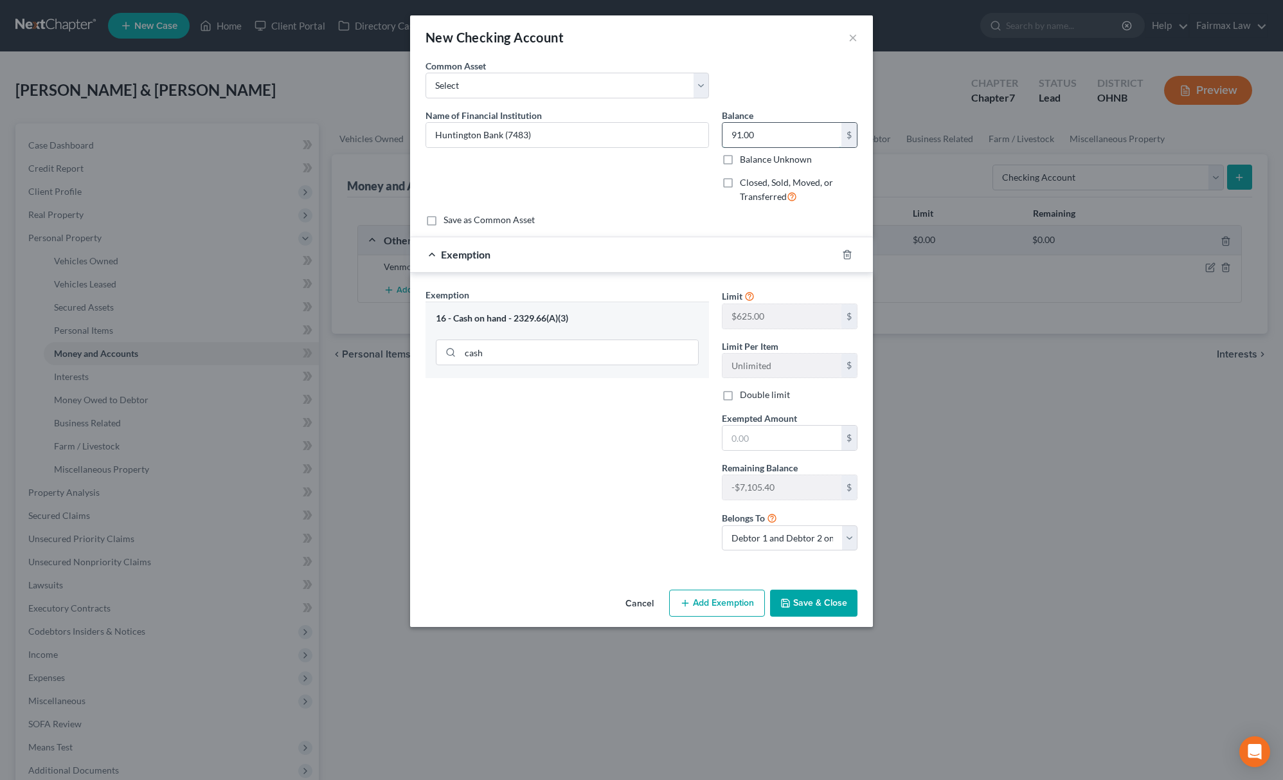
click at [760, 134] on input "91.00" at bounding box center [781, 135] width 119 height 24
click at [761, 450] on input "text" at bounding box center [781, 437] width 119 height 24
paste input "91.00"
type input "91.00"
click at [592, 486] on div "Exemption Set must be selected for CA. Exemption * 16 - Cash on hand - 2329.66(…" at bounding box center [567, 424] width 296 height 273
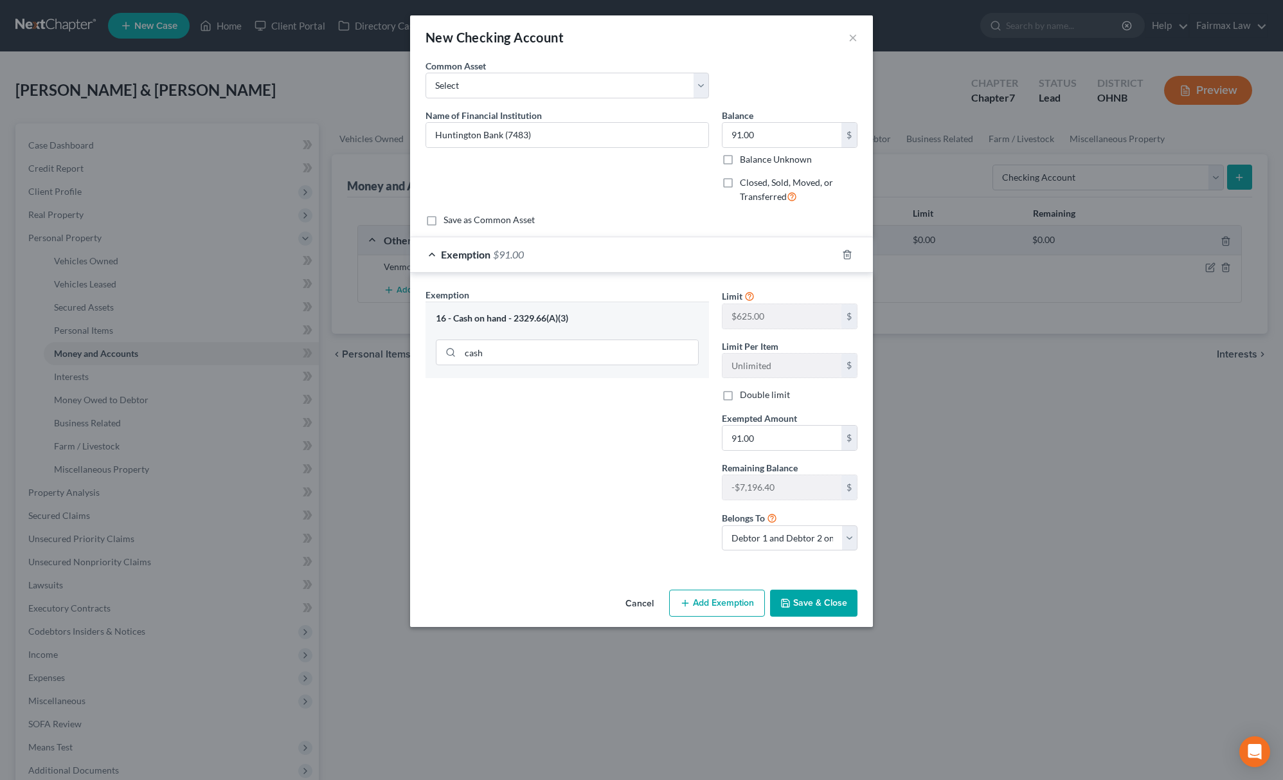
click at [785, 594] on button "Save & Close" at bounding box center [813, 602] width 87 height 27
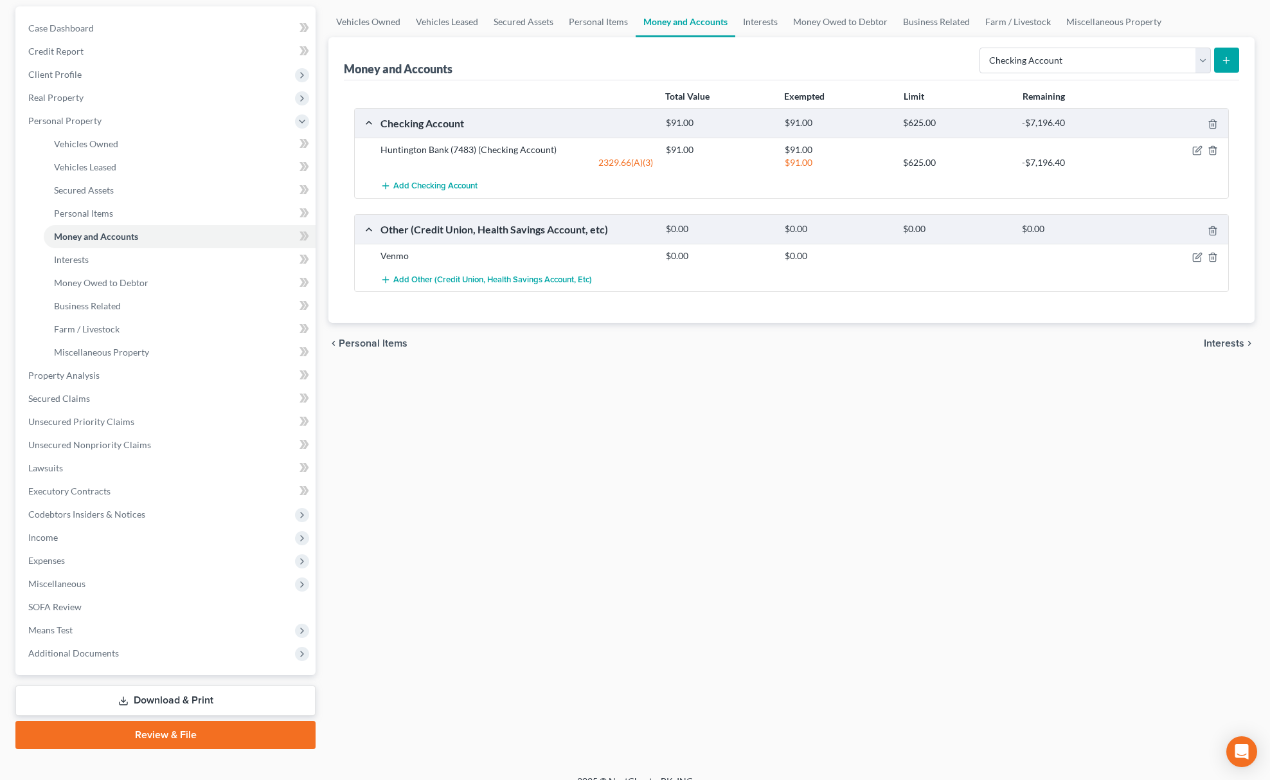
scroll to position [134, 0]
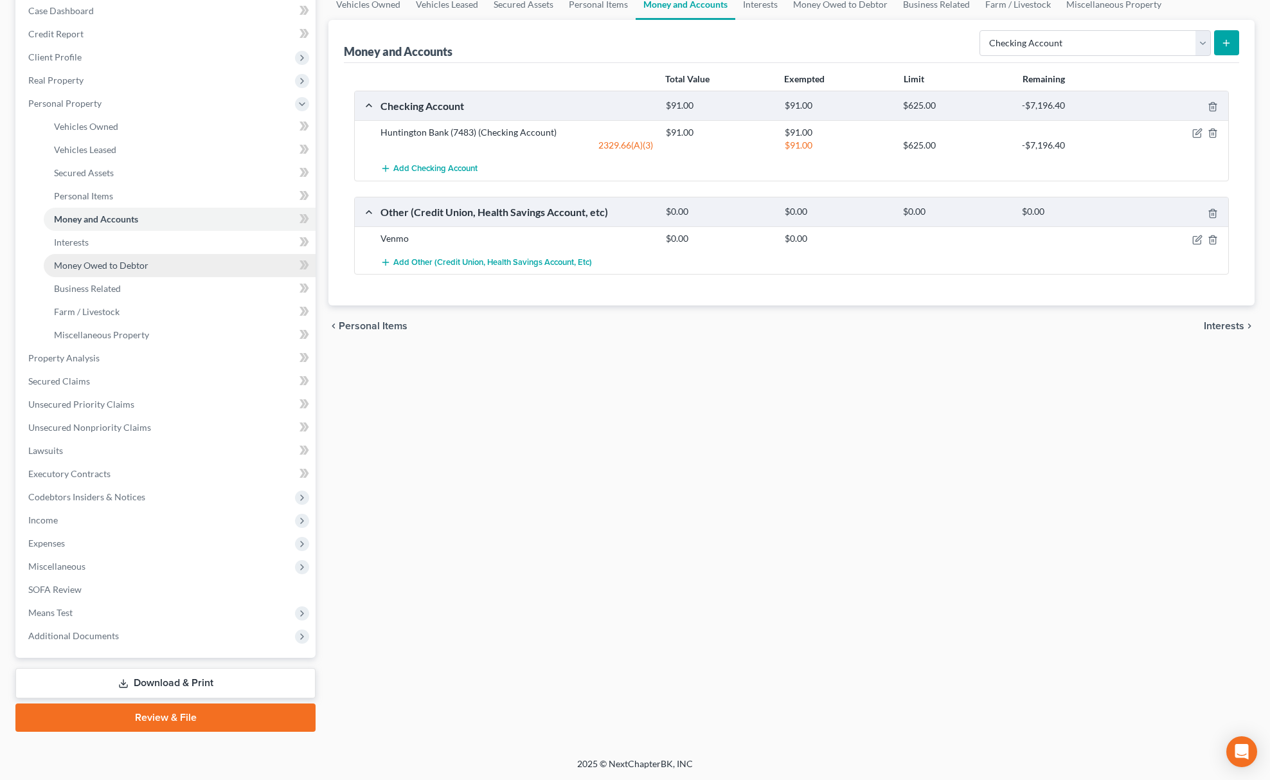
click at [220, 274] on link "Money Owed to Debtor" at bounding box center [180, 265] width 272 height 23
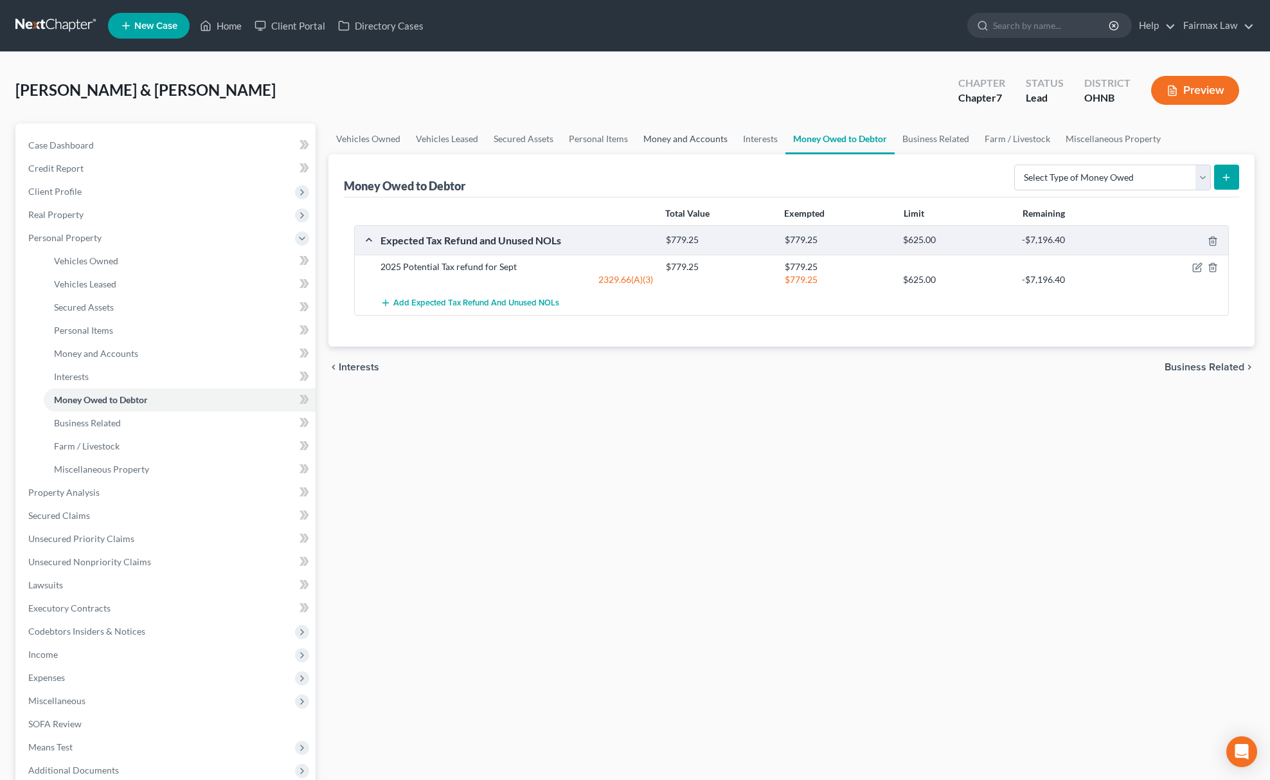
click at [690, 145] on link "Money and Accounts" at bounding box center [686, 138] width 100 height 31
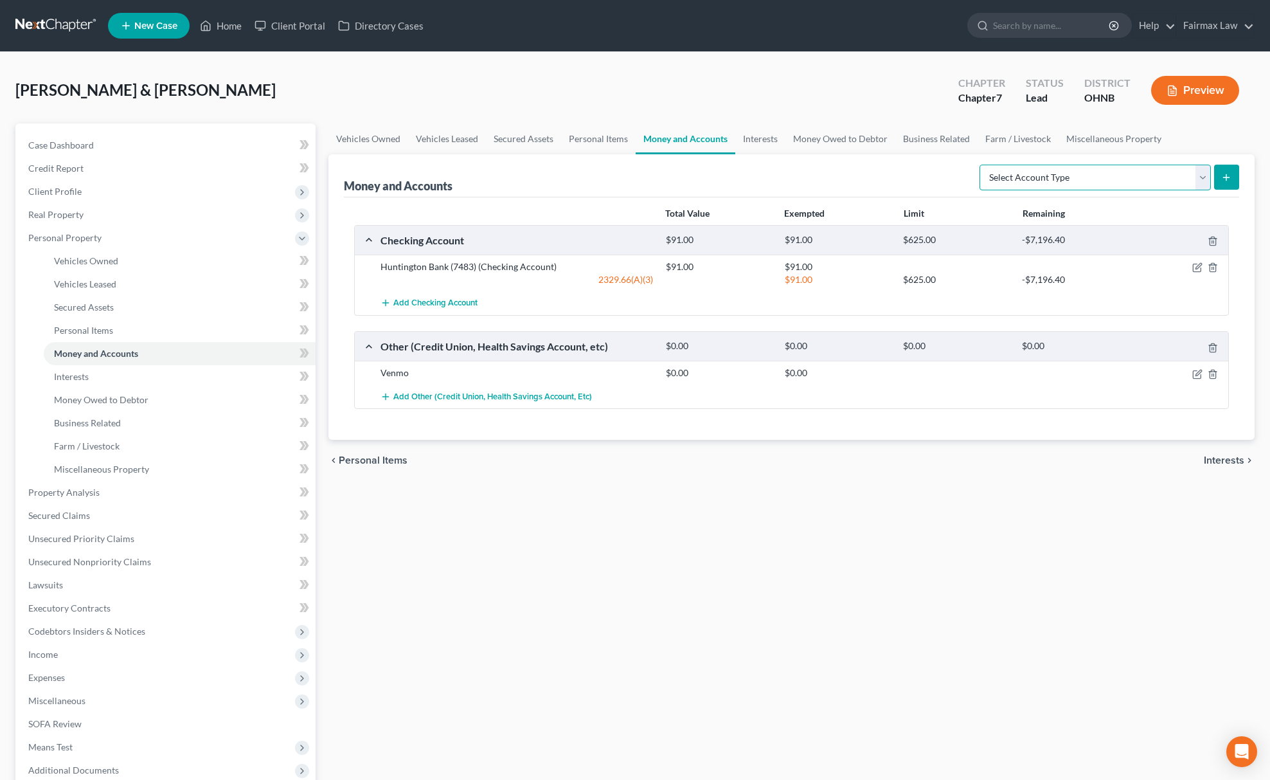
click at [1019, 176] on select "Select Account Type Brokerage Cash on Hand Certificates of Deposit Checking Acc…" at bounding box center [1094, 178] width 231 height 26
select select "other"
click at [981, 165] on select "Select Account Type Brokerage Cash on Hand Certificates of Deposit Checking Acc…" at bounding box center [1094, 178] width 231 height 26
click at [1224, 172] on icon "submit" at bounding box center [1226, 177] width 10 height 10
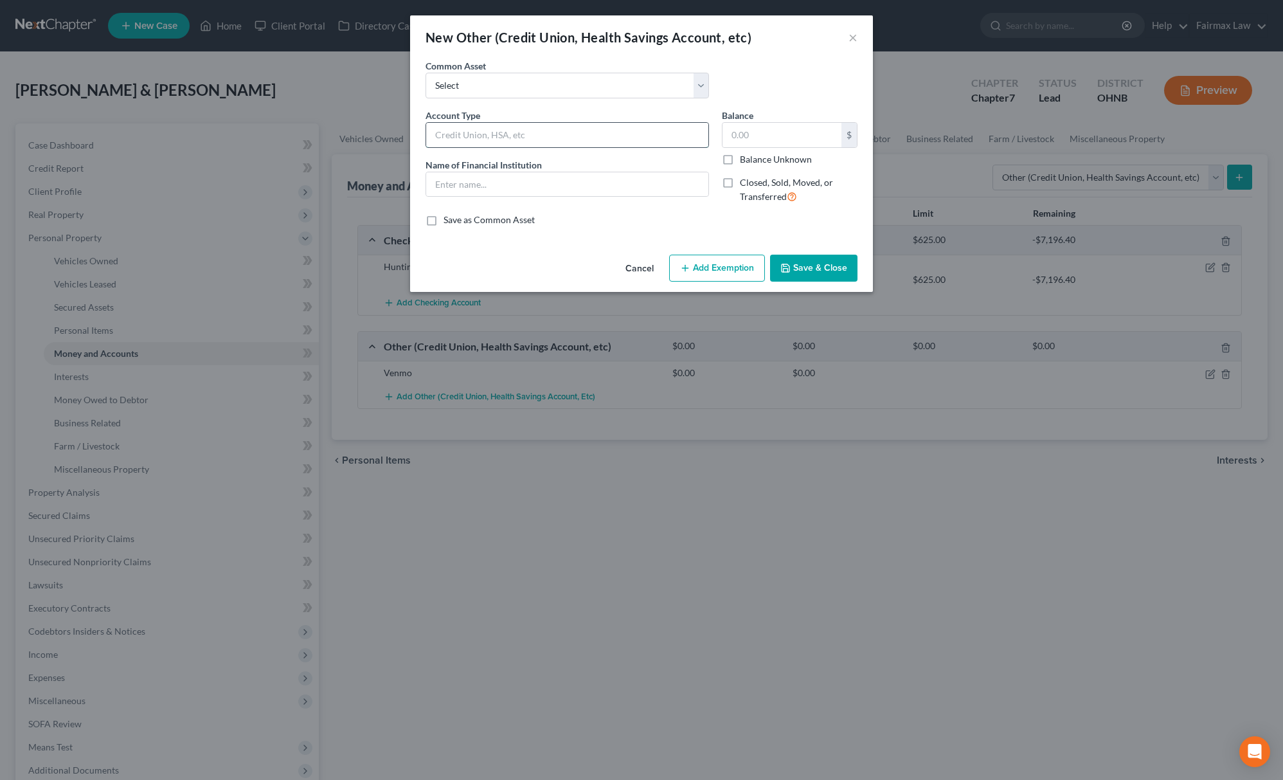
click at [468, 130] on input "text" at bounding box center [567, 135] width 282 height 24
type input "[PERSON_NAME]"
drag, startPoint x: 502, startPoint y: 144, endPoint x: 402, endPoint y: 170, distance: 103.7
click at [402, 170] on div "New Other (Credit Union, Health Savings Account, etc) × An exemption set must f…" at bounding box center [641, 390] width 1283 height 780
click at [453, 186] on input "text" at bounding box center [567, 184] width 282 height 24
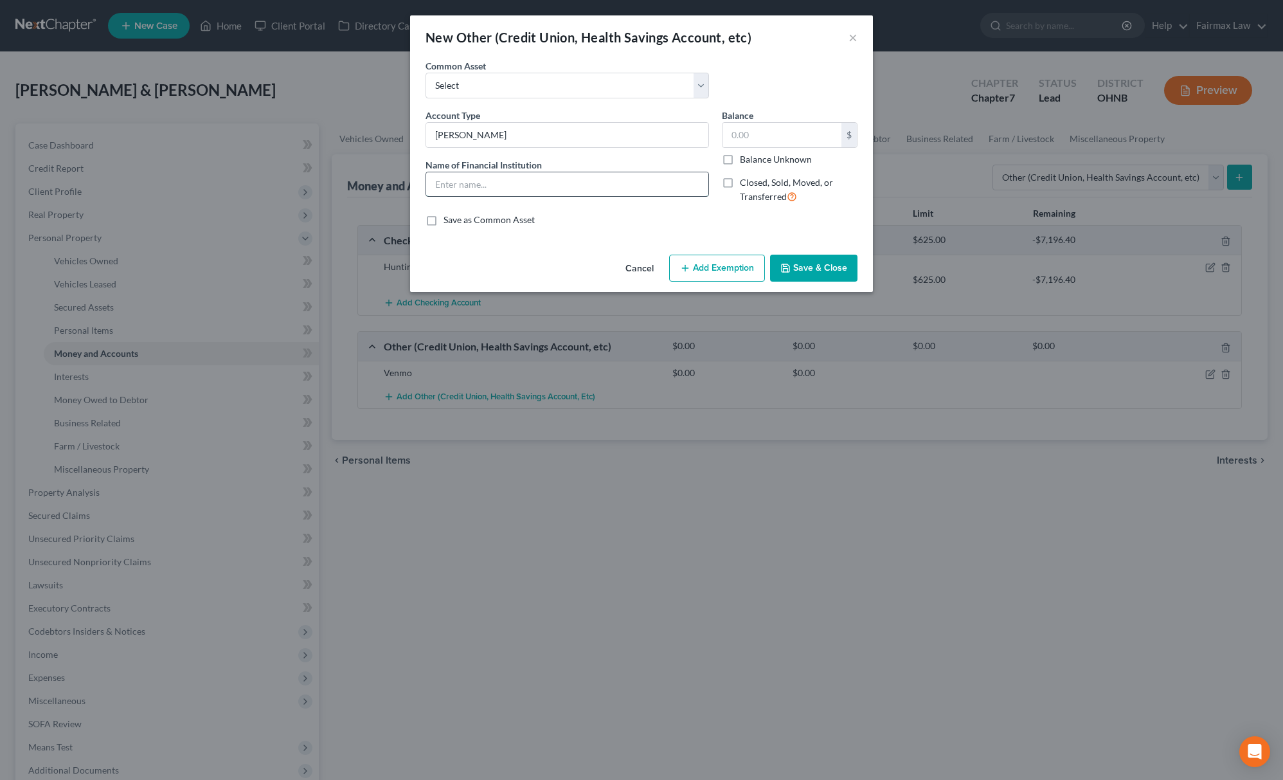
paste input "[PERSON_NAME]"
type input "[PERSON_NAME]"
click at [756, 127] on input "text" at bounding box center [781, 135] width 119 height 24
type input "0.00"
click at [816, 273] on button "Save & Close" at bounding box center [813, 267] width 87 height 27
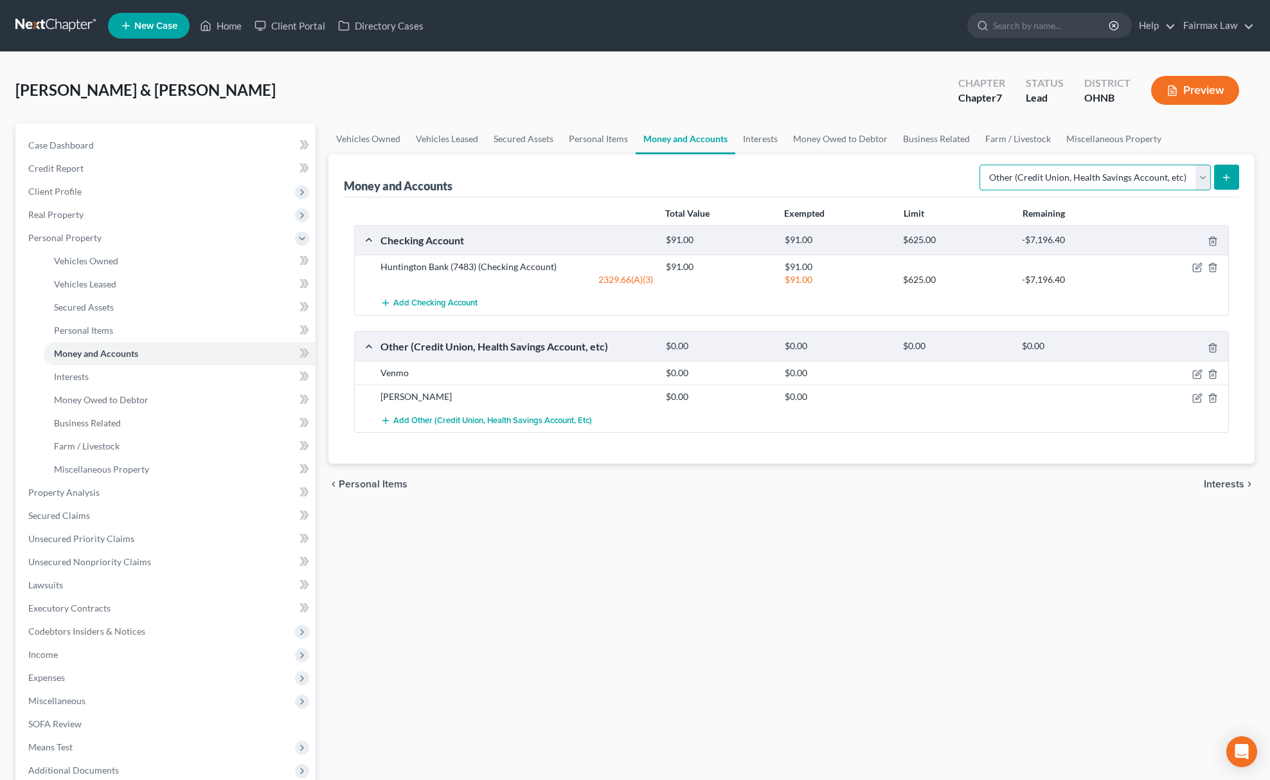
click at [1073, 181] on select "Select Account Type Brokerage Cash on Hand Certificates of Deposit Checking Acc…" at bounding box center [1094, 178] width 231 height 26
click at [981, 165] on select "Select Account Type Brokerage Cash on Hand Certificates of Deposit Checking Acc…" at bounding box center [1094, 178] width 231 height 26
click at [1218, 193] on div "Money and Accounts Select Account Type Brokerage Cash on Hand Certificates of D…" at bounding box center [791, 175] width 895 height 43
click at [1219, 181] on button "submit" at bounding box center [1226, 177] width 25 height 25
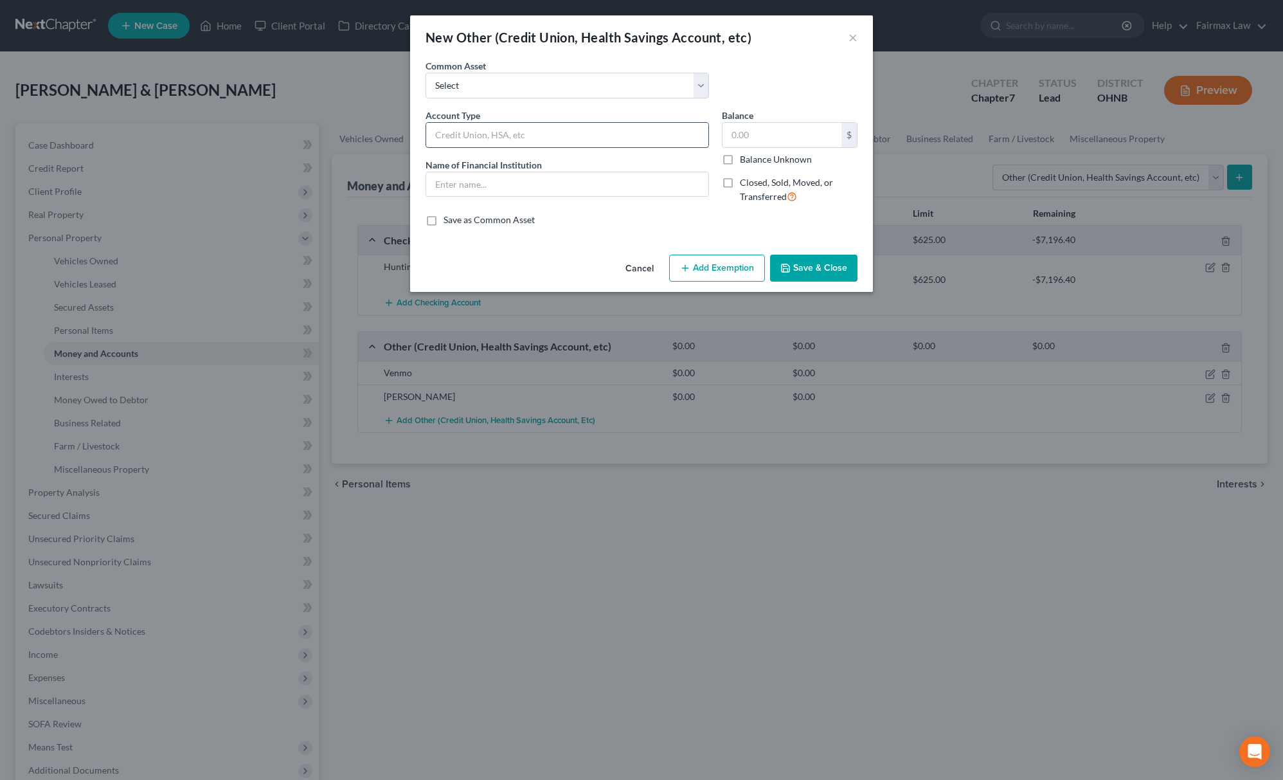
drag, startPoint x: 454, startPoint y: 143, endPoint x: 468, endPoint y: 139, distance: 15.1
click at [454, 143] on input "text" at bounding box center [567, 135] width 282 height 24
type input "CashApp"
drag, startPoint x: 497, startPoint y: 149, endPoint x: 310, endPoint y: 178, distance: 189.2
click at [310, 178] on div "New Other (Credit Union, Health Savings Account, etc) × An exemption set must f…" at bounding box center [641, 390] width 1283 height 780
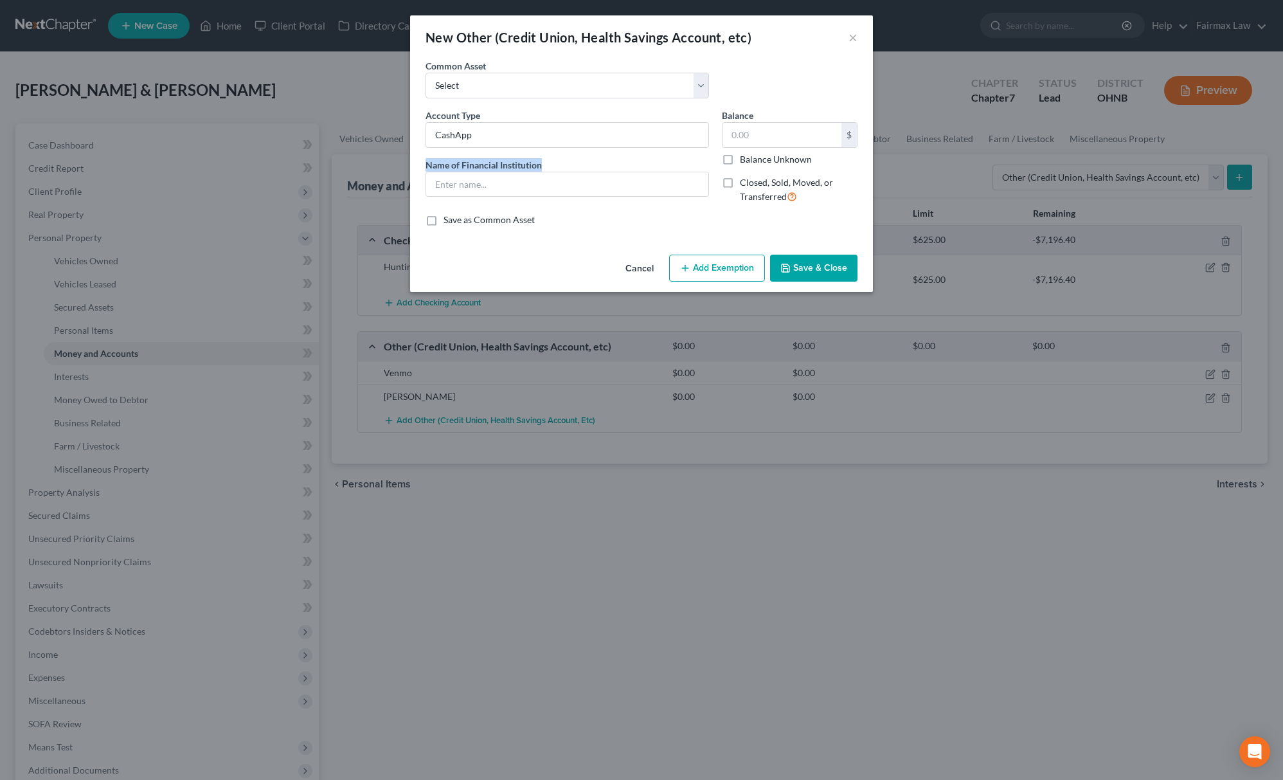
copy label "Name of Financial Institution *"
drag, startPoint x: 504, startPoint y: 131, endPoint x: 342, endPoint y: 183, distance: 170.7
click at [162, 198] on div "New Other (Credit Union, Health Savings Account, etc) × An exemption set must f…" at bounding box center [641, 390] width 1283 height 780
click at [491, 183] on input "text" at bounding box center [567, 184] width 282 height 24
paste input "CashApp"
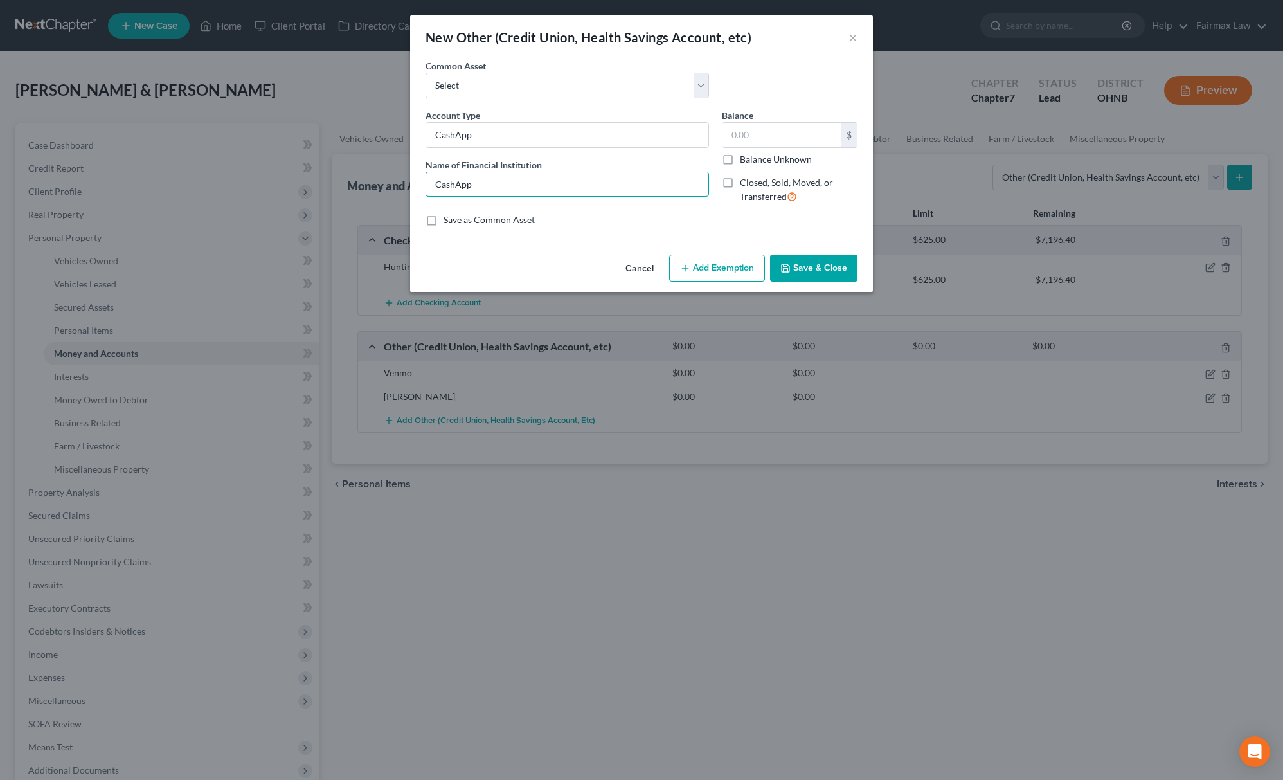
type input "CashApp"
click at [789, 111] on div "Balance $ Balance Unknown Balance Undetermined $ Balance Unknown" at bounding box center [790, 137] width 136 height 57
click at [765, 132] on input "text" at bounding box center [781, 135] width 119 height 24
type input "0.00"
click at [834, 276] on button "Save & Close" at bounding box center [813, 267] width 87 height 27
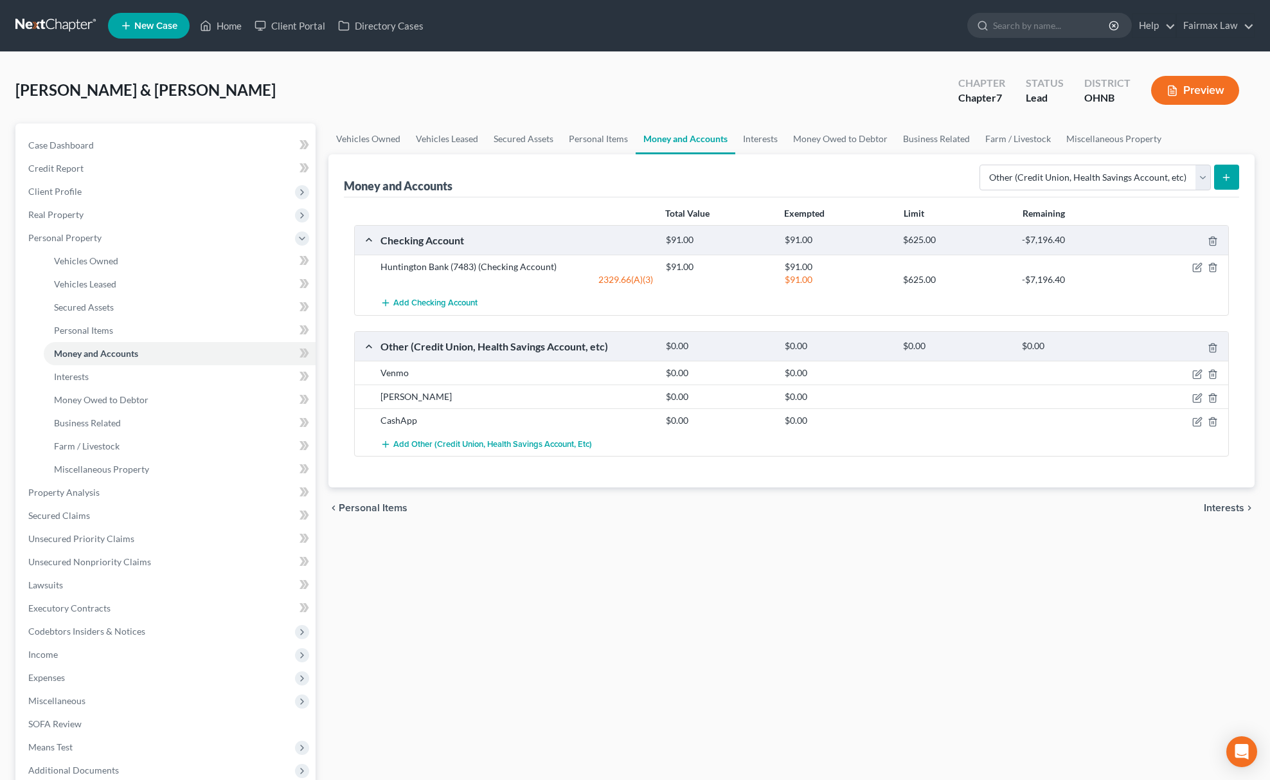
click at [1044, 154] on div "Money and Accounts Select Account Type Brokerage Cash on Hand Certificates of D…" at bounding box center [791, 175] width 895 height 43
click at [1044, 155] on div "Money and Accounts Select Account Type Brokerage Cash on Hand Certificates of D…" at bounding box center [791, 175] width 895 height 43
click at [1047, 165] on select "Select Account Type Brokerage Cash on Hand Certificates of Deposit Checking Acc…" at bounding box center [1094, 178] width 231 height 26
select select "checking"
click at [981, 165] on select "Select Account Type Brokerage Cash on Hand Certificates of Deposit Checking Acc…" at bounding box center [1094, 178] width 231 height 26
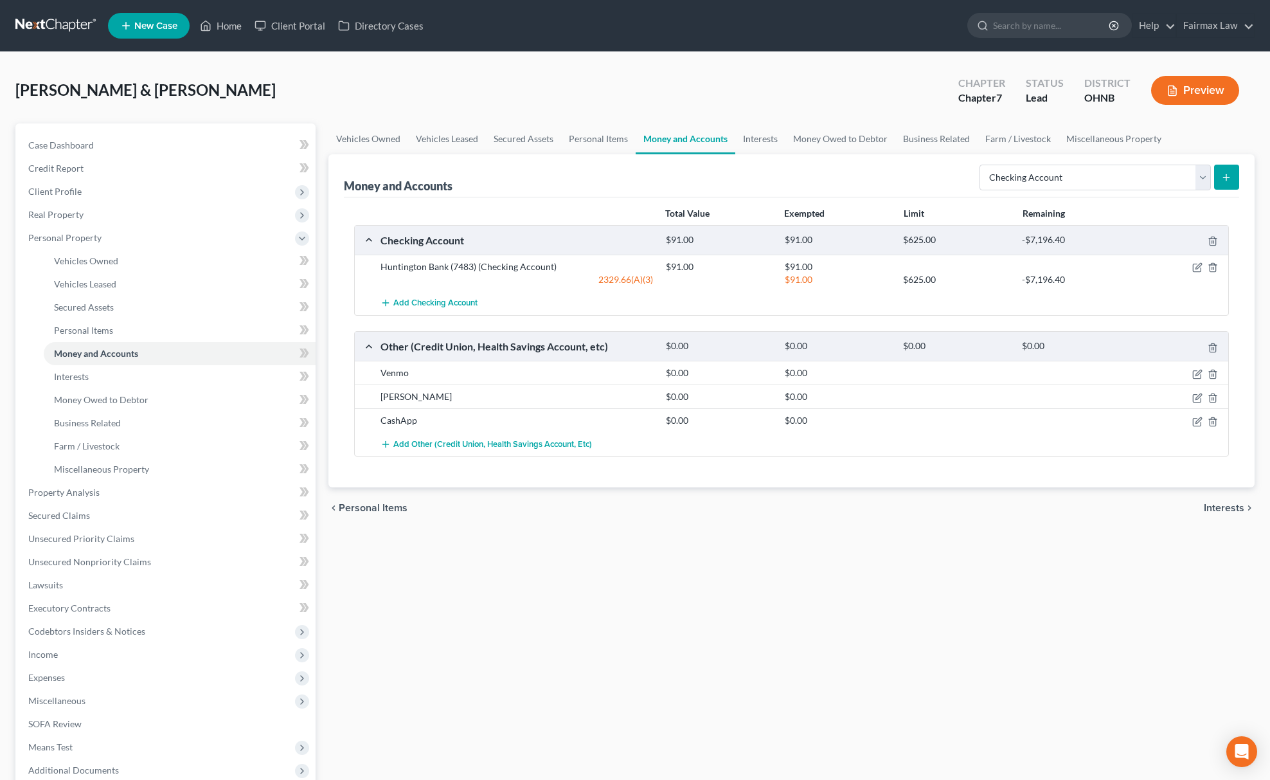
click at [1220, 191] on div "Select Account Type Brokerage Cash on Hand Certificates of Deposit Checking Acc…" at bounding box center [1106, 176] width 265 height 34
click at [1227, 178] on icon "submit" at bounding box center [1226, 177] width 10 height 10
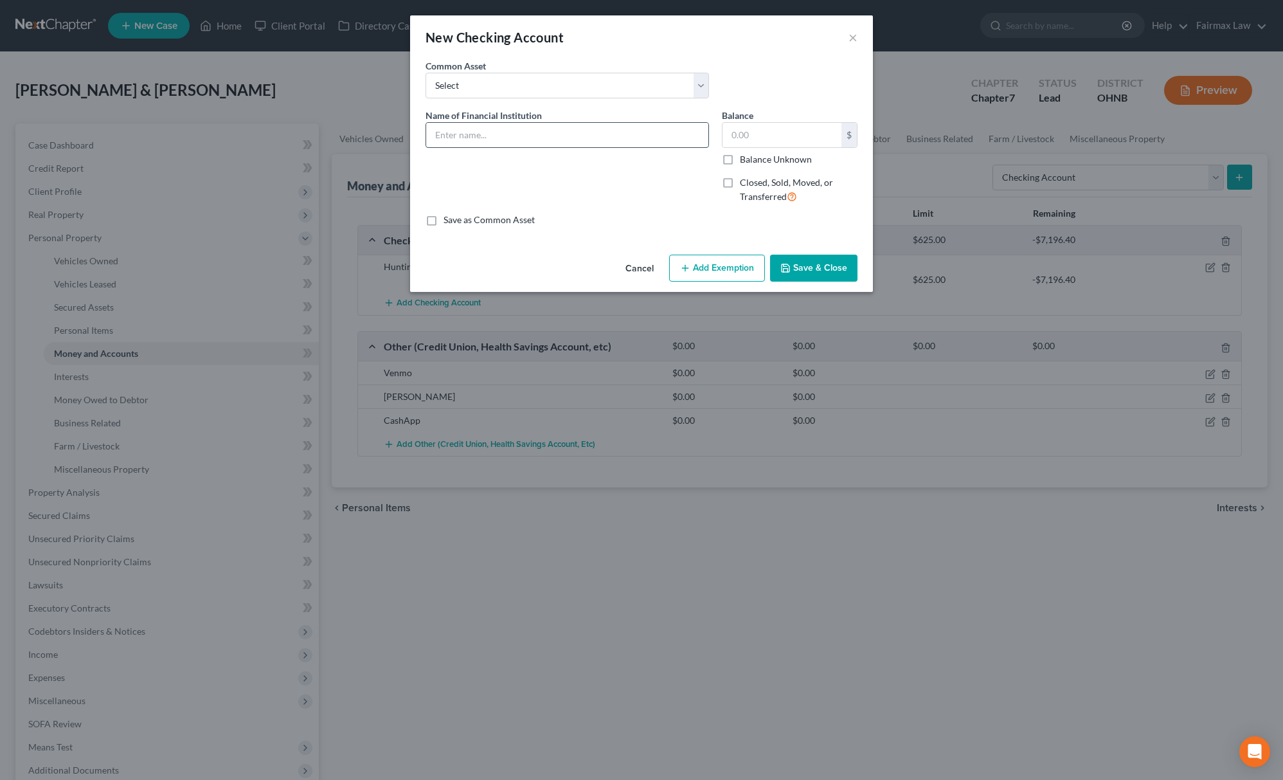
click at [514, 136] on input "text" at bounding box center [567, 135] width 282 height 24
type input "Huntington Bank (2010)"
click at [763, 148] on div "$" at bounding box center [790, 135] width 136 height 26
click at [769, 140] on input "text" at bounding box center [781, 135] width 119 height 24
type input "0.00"
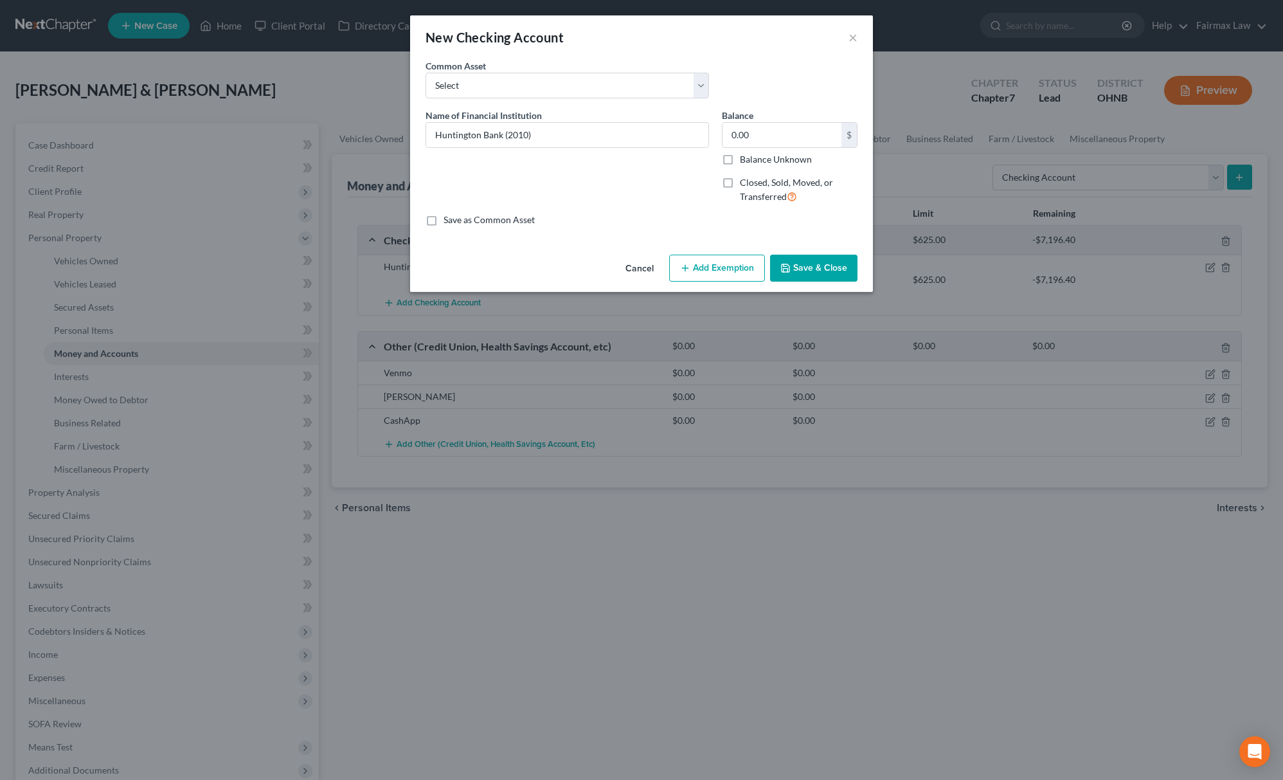
click at [733, 272] on button "Add Exemption" at bounding box center [717, 267] width 96 height 27
select select "2"
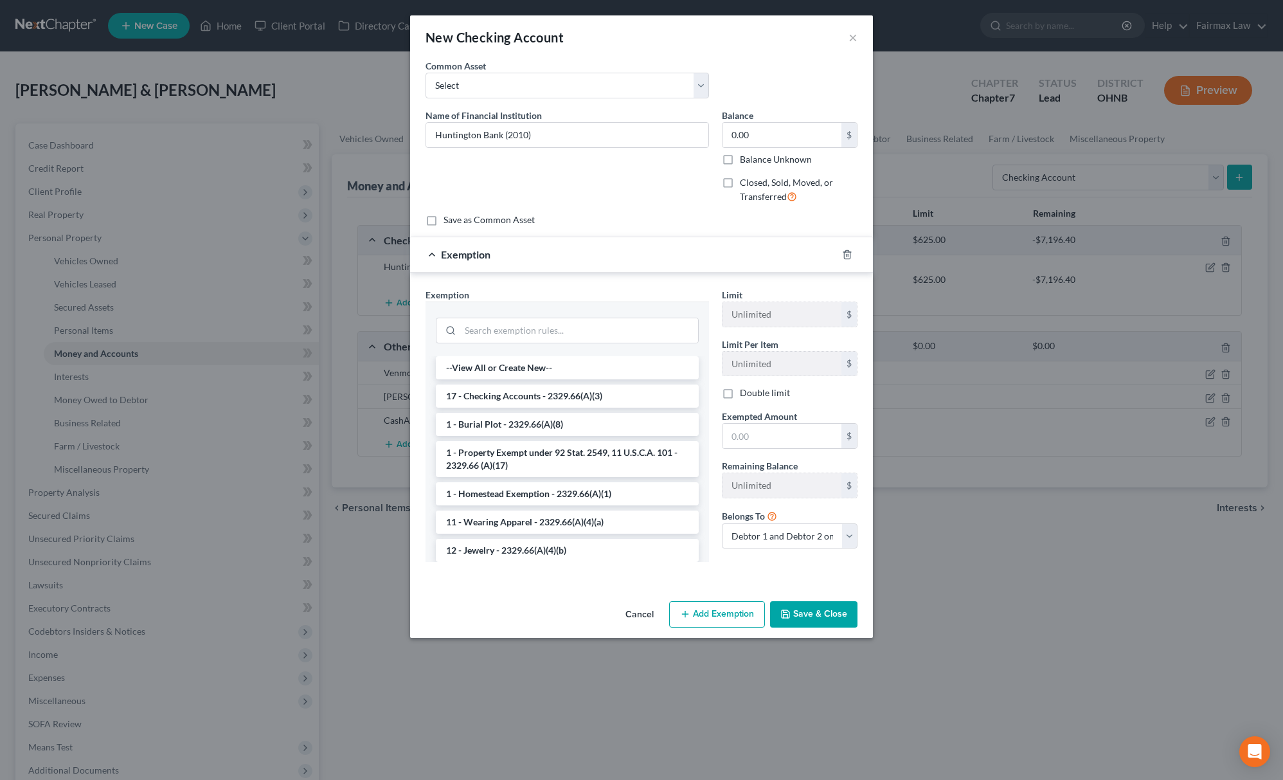
click at [852, 255] on div at bounding box center [855, 254] width 36 height 21
click at [839, 249] on div at bounding box center [855, 254] width 36 height 21
click at [846, 255] on line "button" at bounding box center [846, 255] width 0 height 3
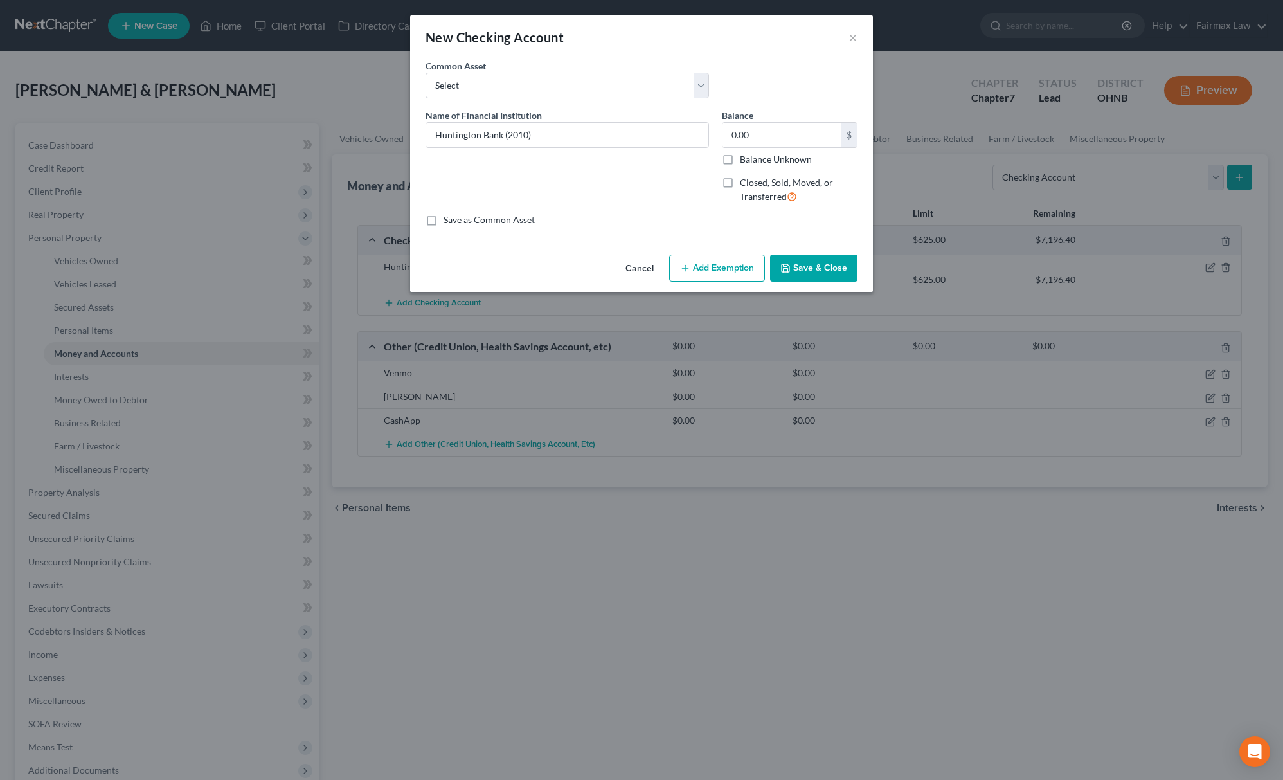
click at [810, 269] on button "Save & Close" at bounding box center [813, 267] width 87 height 27
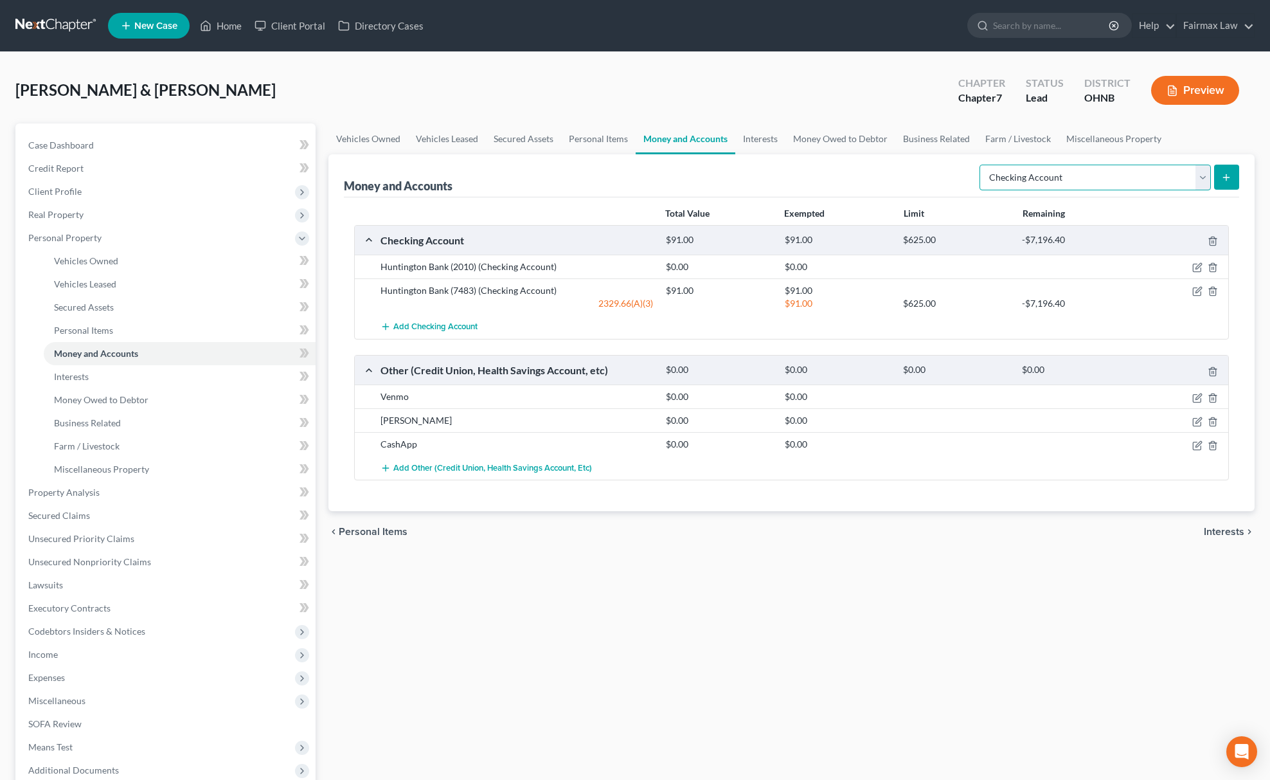
click at [1089, 174] on select "Select Account Type Brokerage Cash on Hand Certificates of Deposit Checking Acc…" at bounding box center [1094, 178] width 231 height 26
select select "savings"
click at [981, 165] on select "Select Account Type Brokerage Cash on Hand Certificates of Deposit Checking Acc…" at bounding box center [1094, 178] width 231 height 26
click at [1237, 174] on button "submit" at bounding box center [1226, 177] width 25 height 25
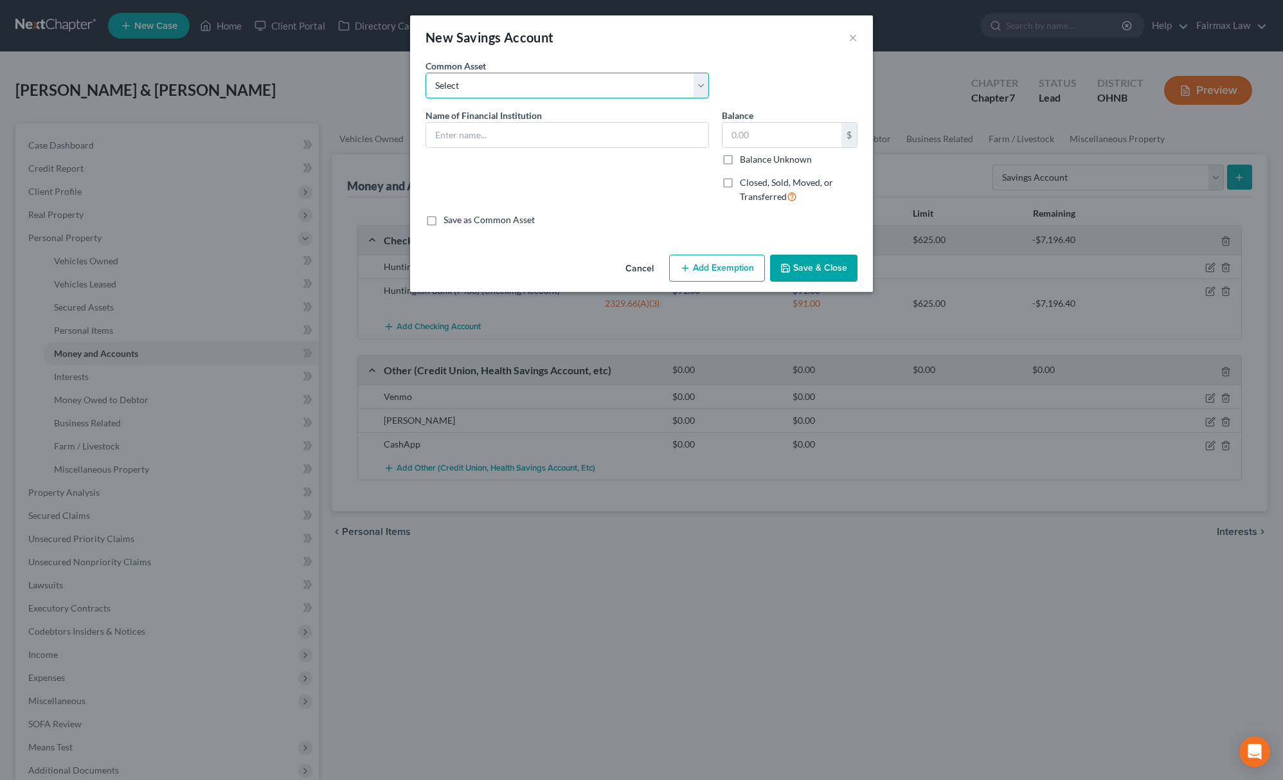
click at [566, 89] on select "Select Current Bank of America Comerica Bank [GEOGRAPHIC_DATA] Huntington Bank …" at bounding box center [566, 86] width 283 height 26
click at [425, 73] on select "Select Current Bank of America Comerica Bank [GEOGRAPHIC_DATA] Huntington Bank …" at bounding box center [566, 86] width 283 height 26
click at [776, 147] on input "0.01" at bounding box center [781, 135] width 119 height 24
click at [805, 271] on button "Save & Close" at bounding box center [813, 267] width 87 height 27
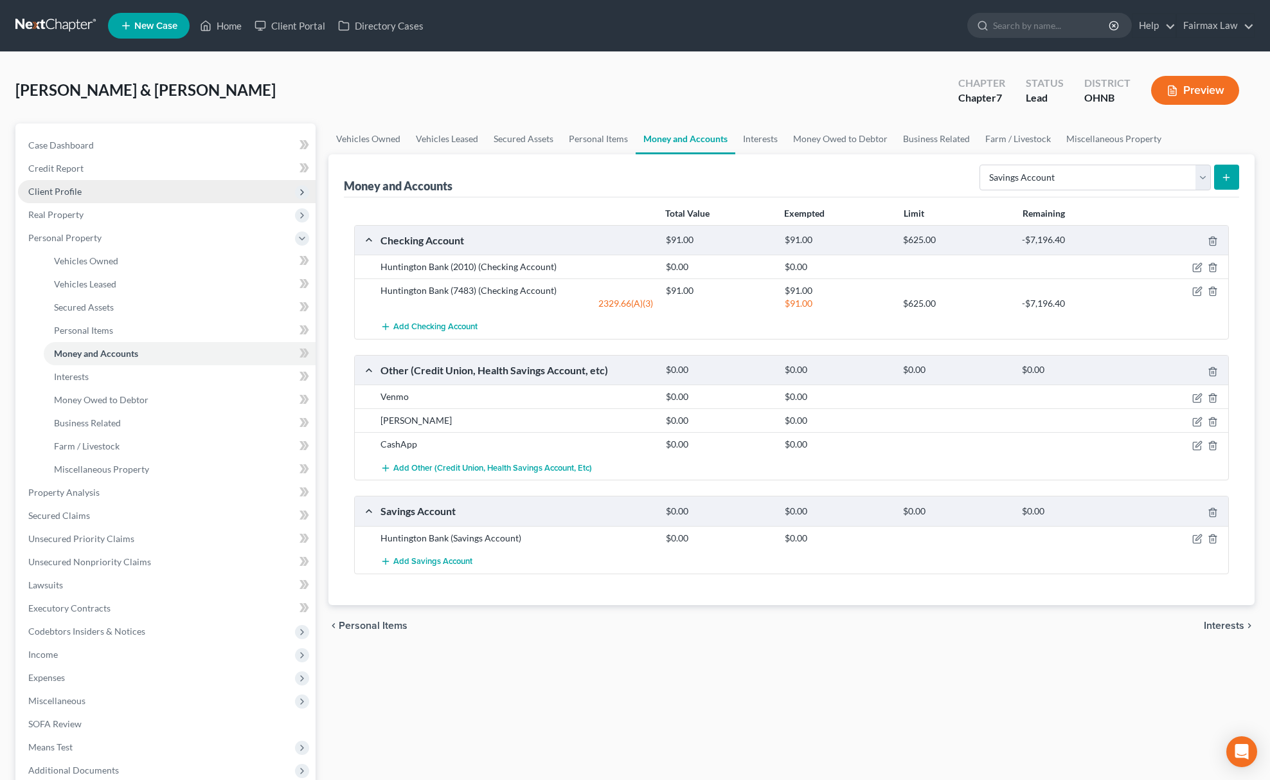
click at [71, 195] on span "Client Profile" at bounding box center [167, 191] width 298 height 23
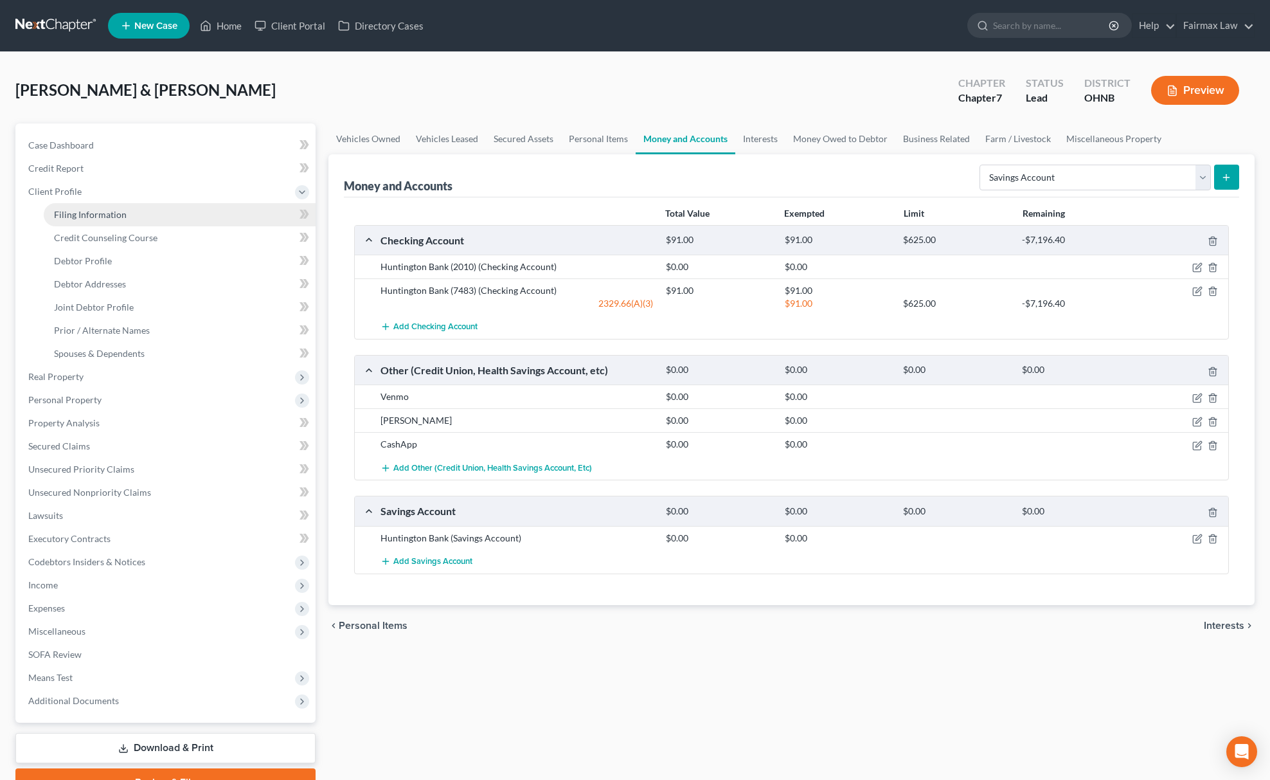
click at [83, 214] on span "Filing Information" at bounding box center [90, 214] width 73 height 11
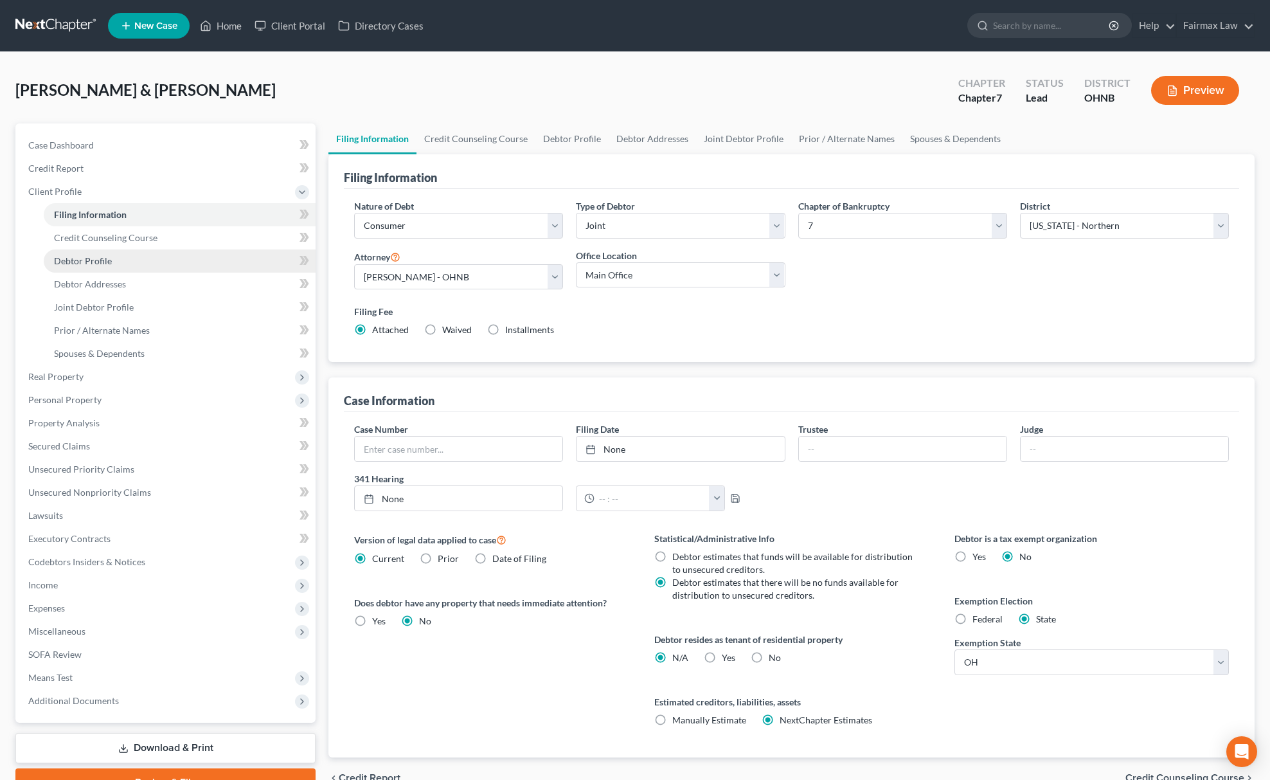
click at [49, 252] on link "Debtor Profile" at bounding box center [180, 260] width 272 height 23
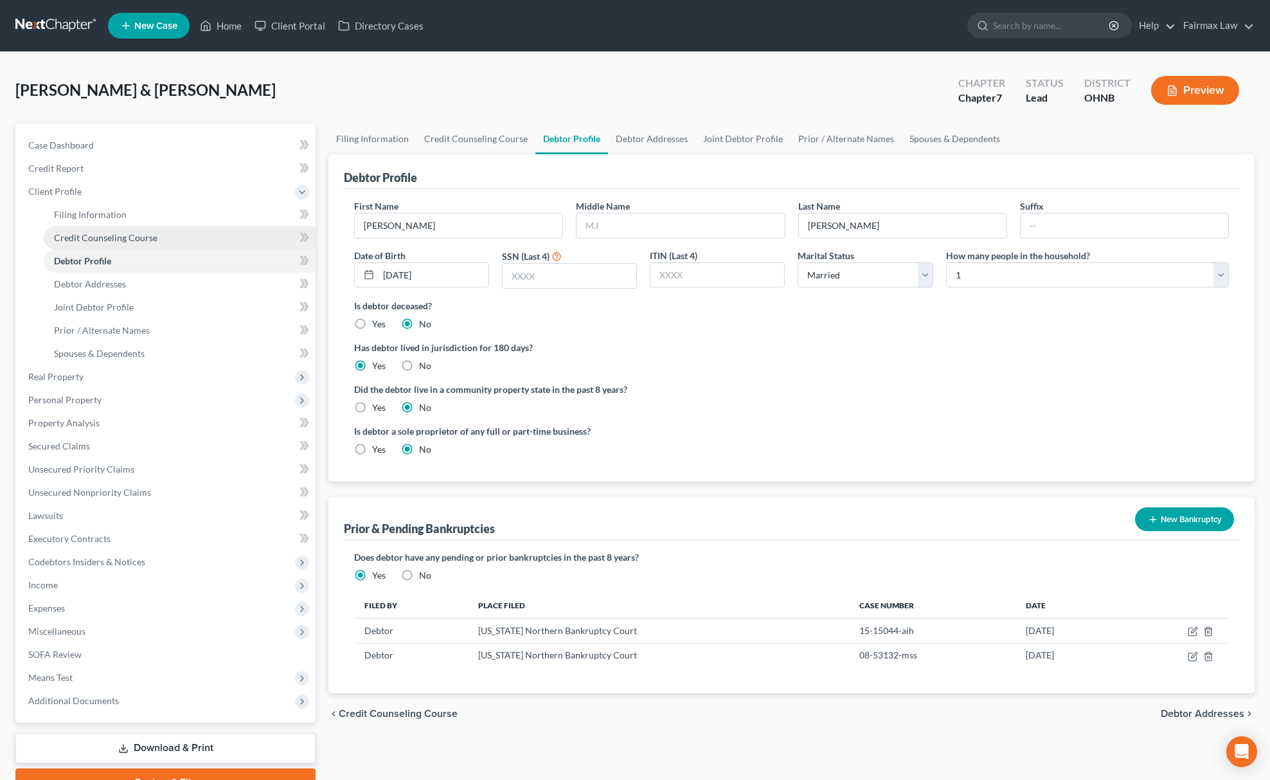
click at [127, 227] on link "Credit Counseling Course" at bounding box center [180, 237] width 272 height 23
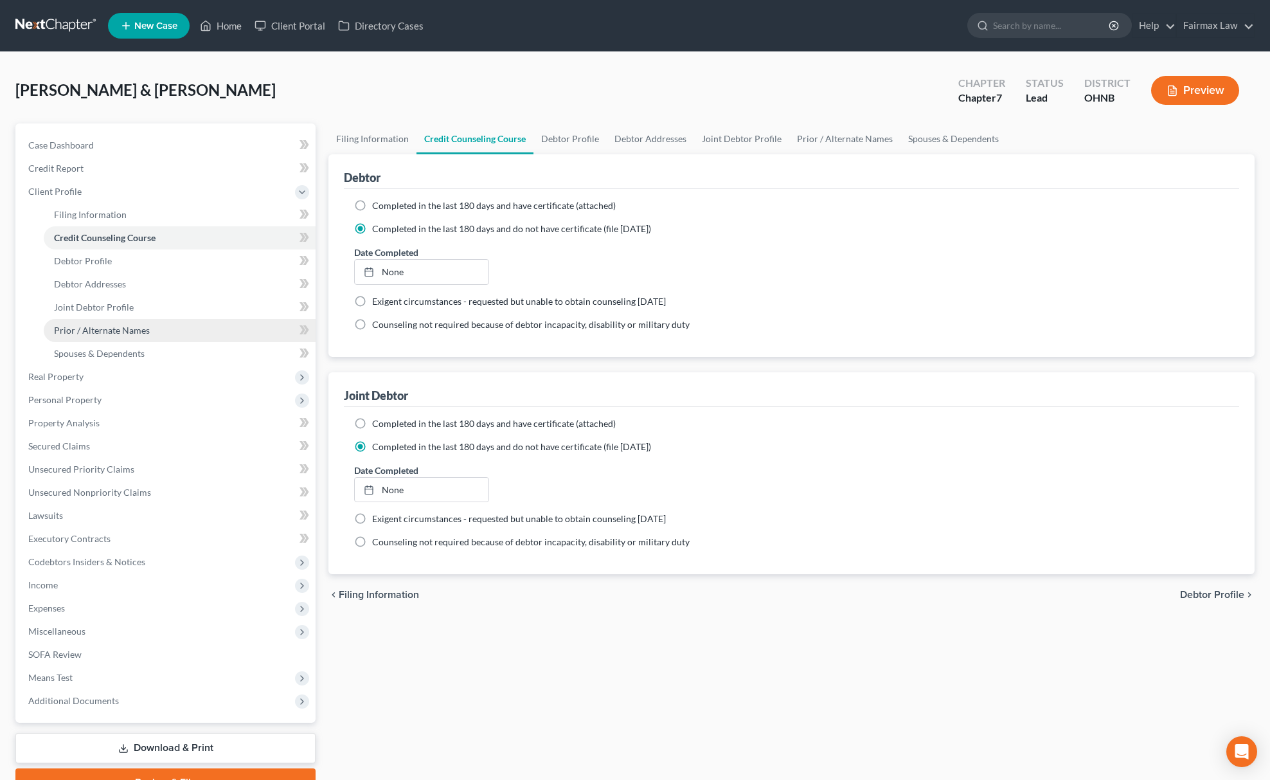
click at [211, 330] on link "Prior / Alternate Names" at bounding box center [180, 330] width 272 height 23
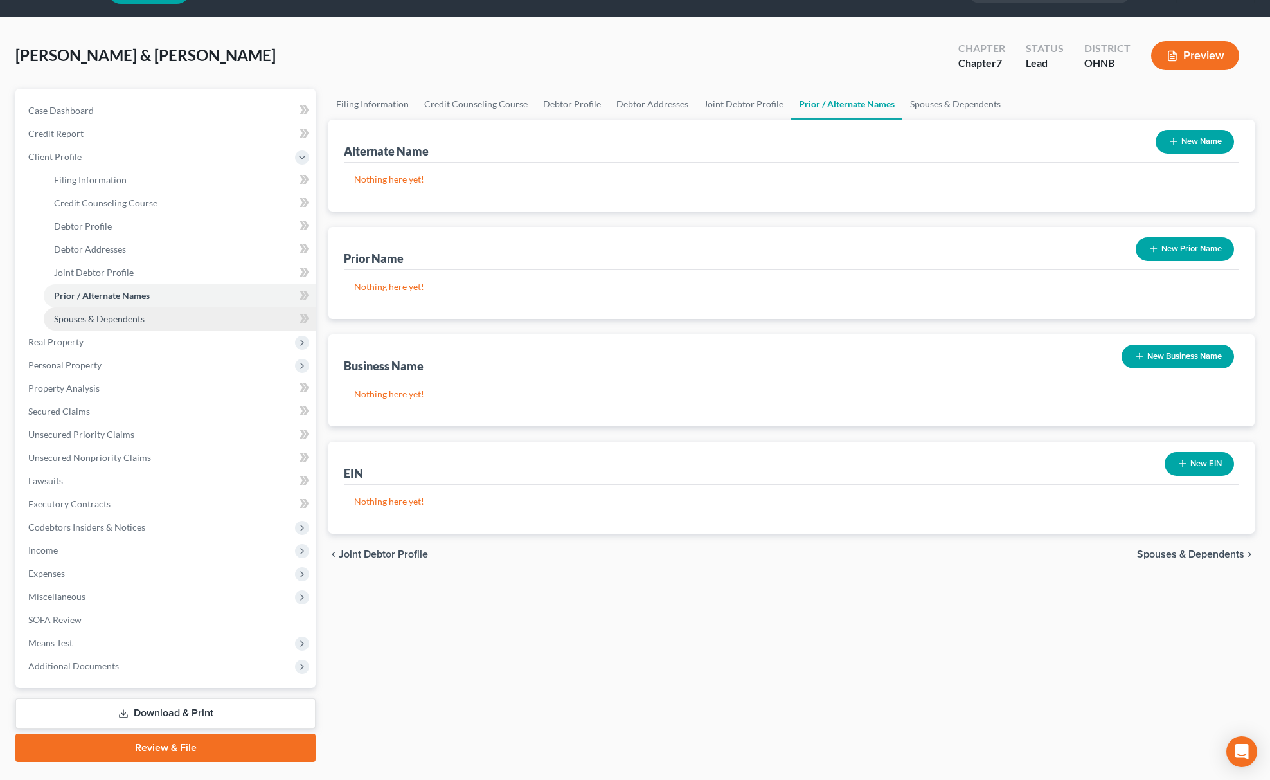
scroll to position [65, 0]
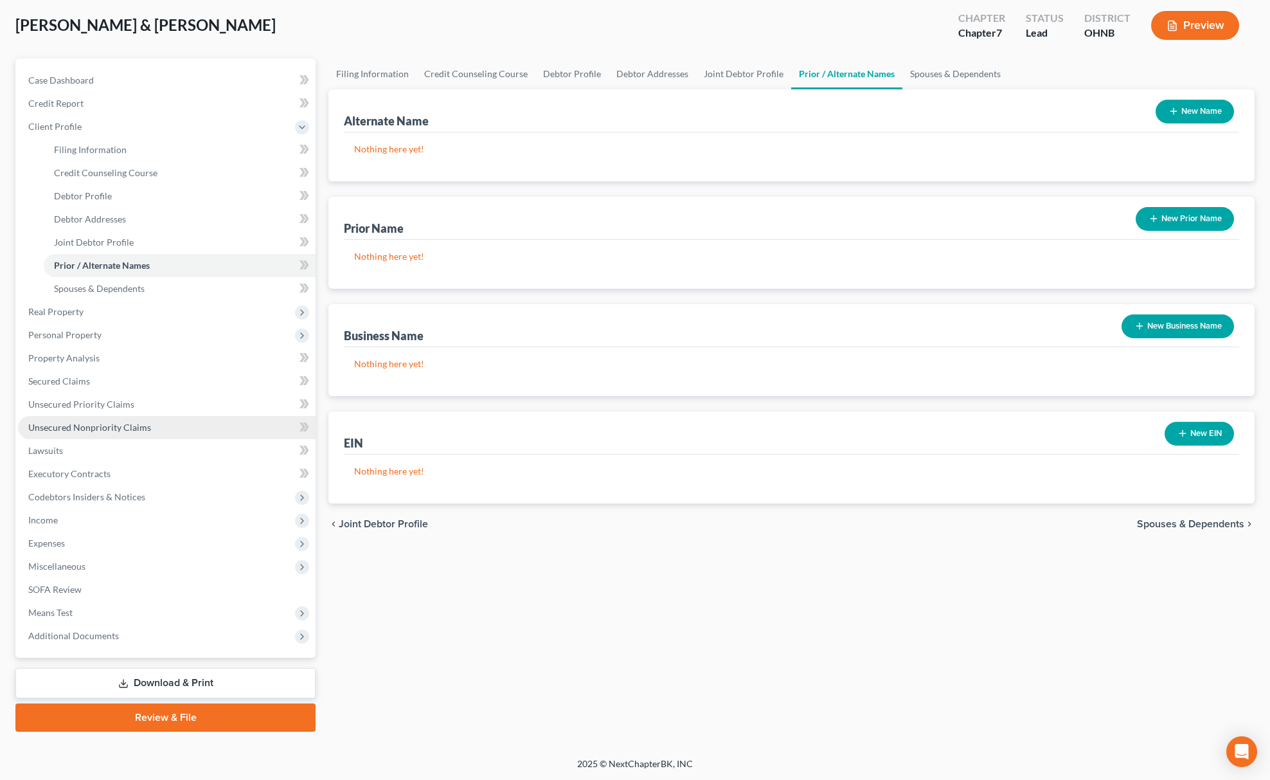
click at [211, 434] on link "Unsecured Nonpriority Claims" at bounding box center [167, 427] width 298 height 23
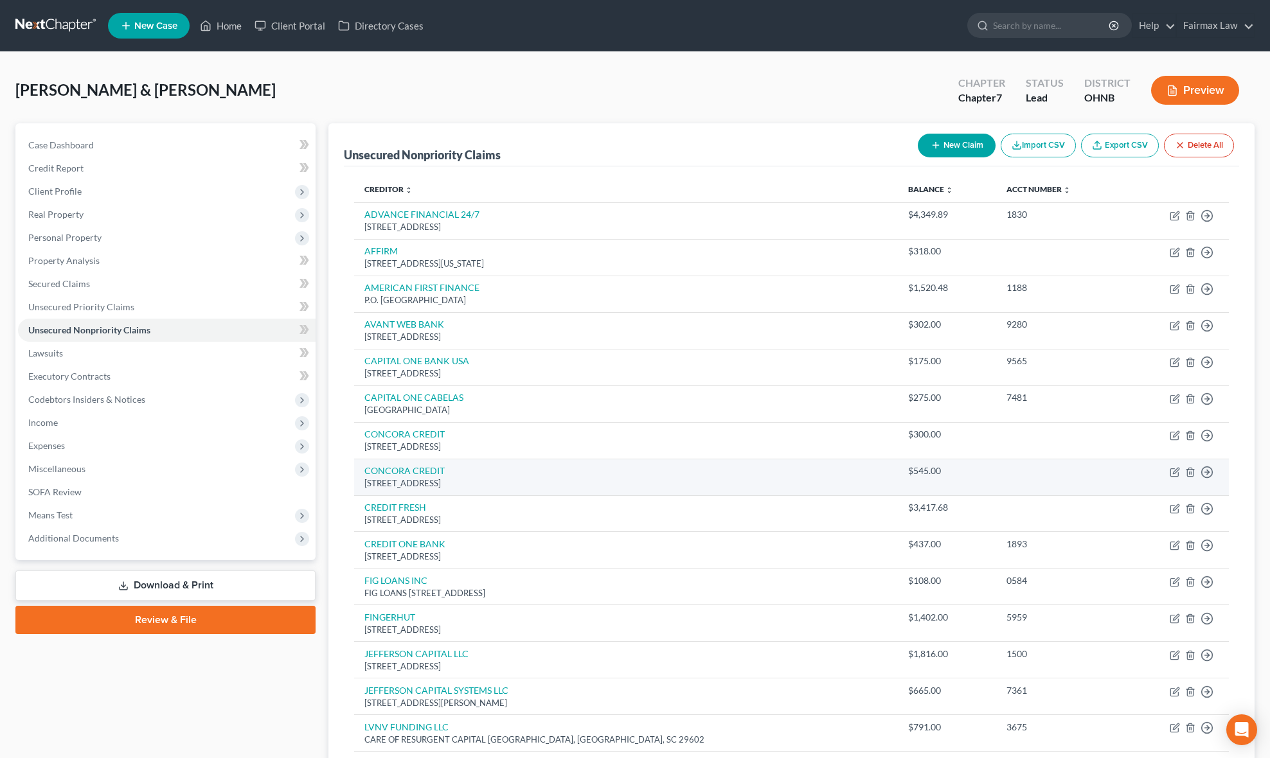
click at [661, 460] on td "CONCORA CREDIT [STREET_ADDRESS]" at bounding box center [626, 477] width 544 height 37
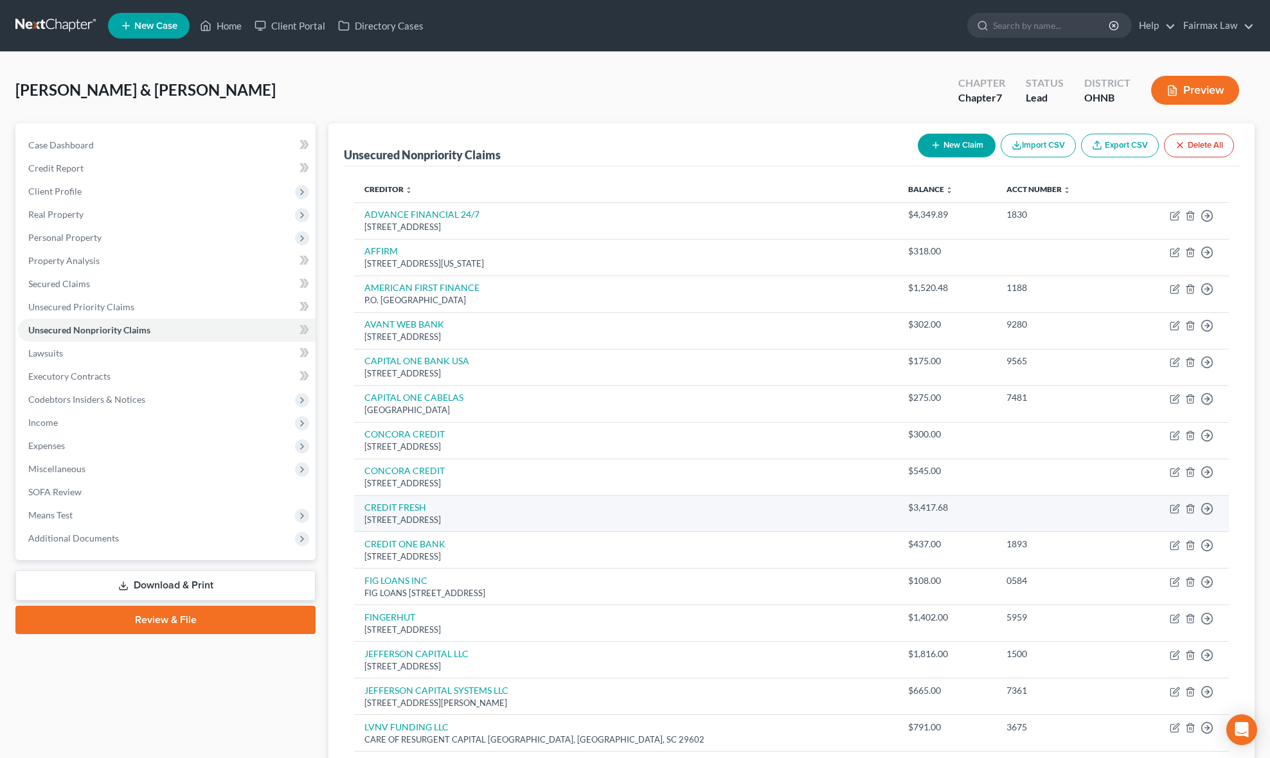
click at [659, 504] on td "CREDIT FRESH [STREET_ADDRESS]" at bounding box center [626, 513] width 544 height 37
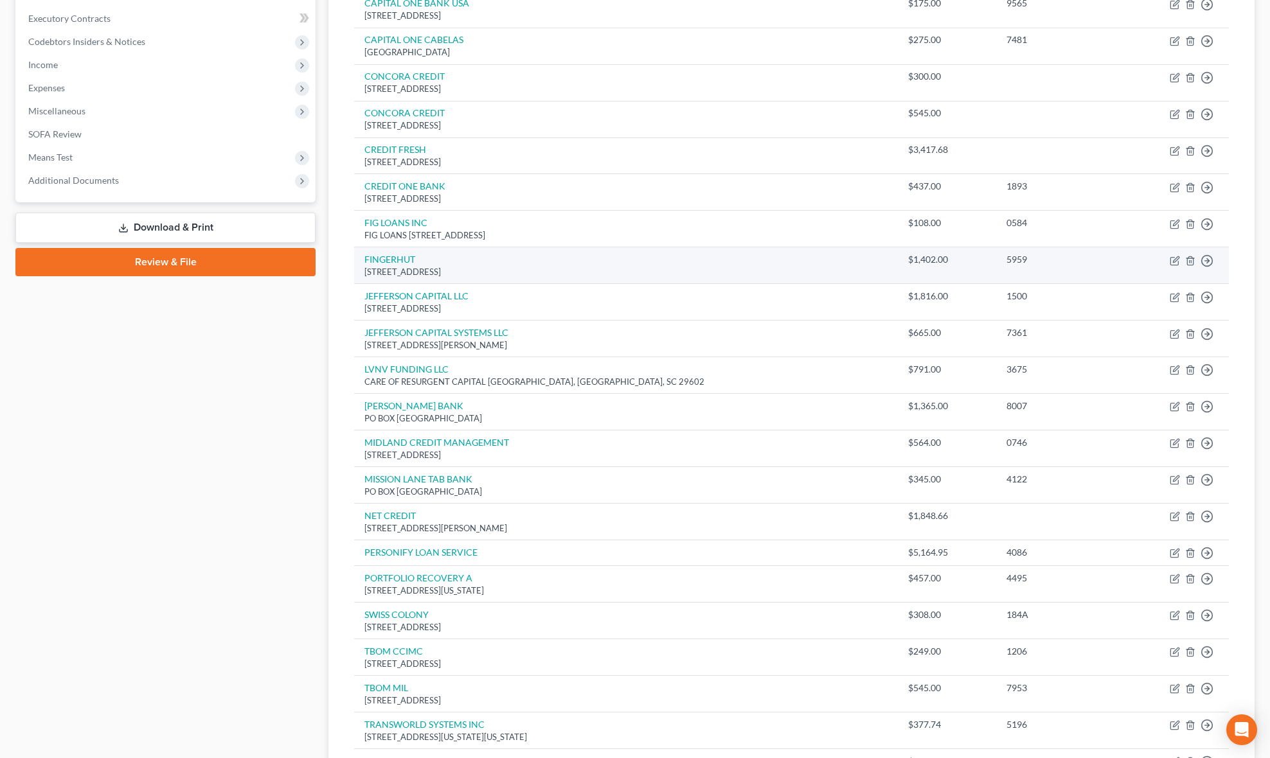
scroll to position [272, 0]
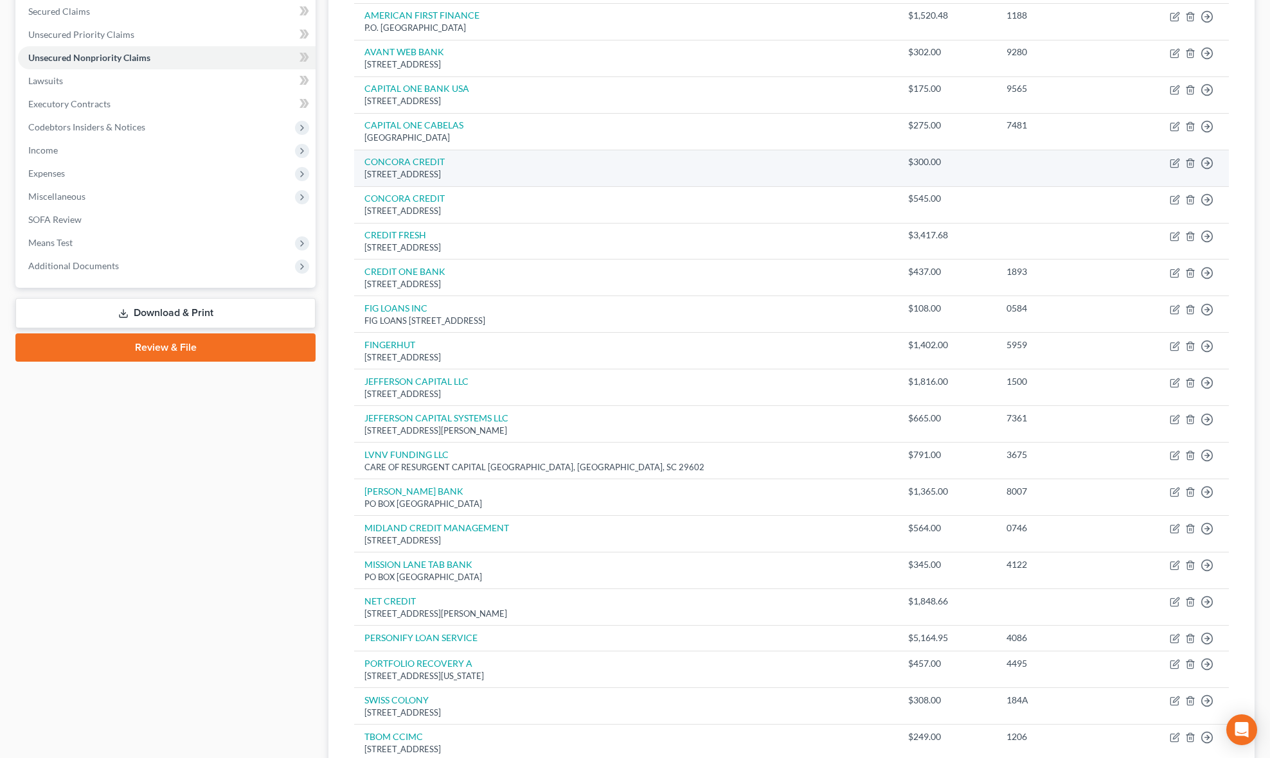
drag, startPoint x: 283, startPoint y: 124, endPoint x: 486, endPoint y: 185, distance: 212.1
click at [283, 124] on span "Codebtors Insiders & Notices" at bounding box center [167, 127] width 298 height 23
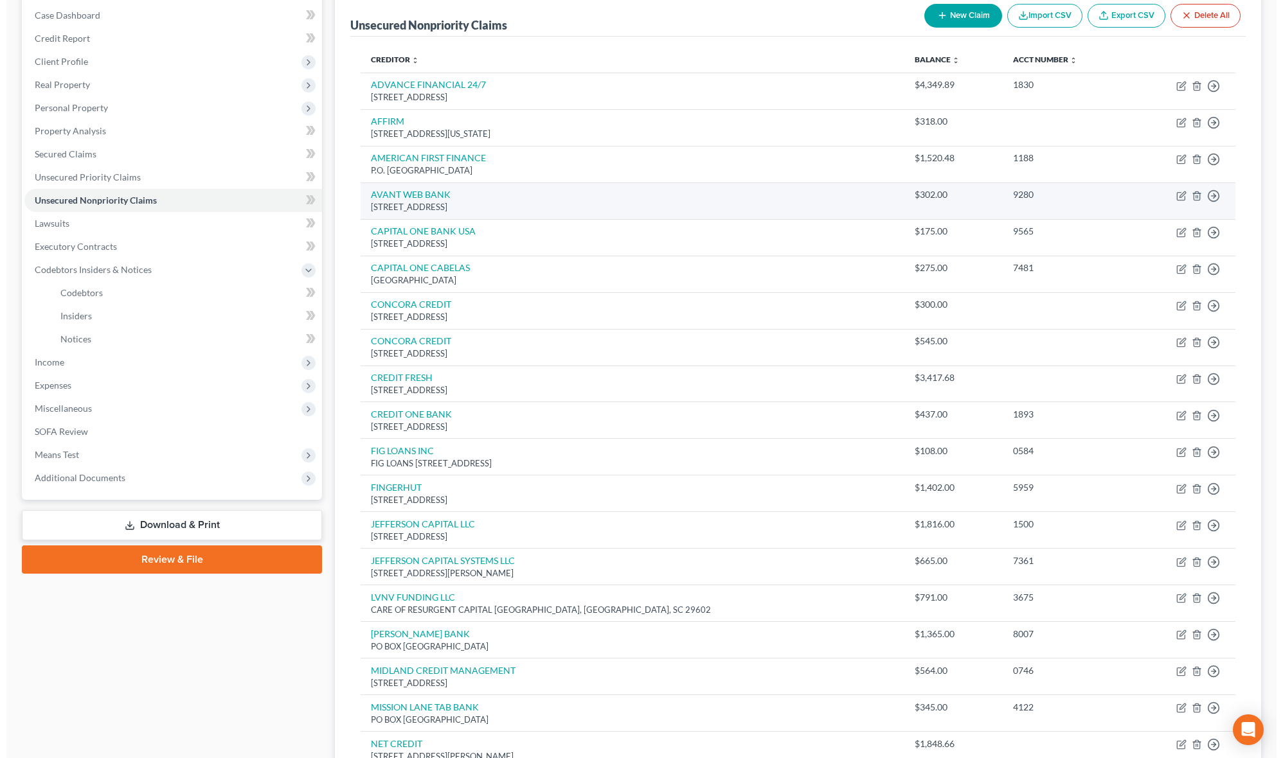
scroll to position [0, 0]
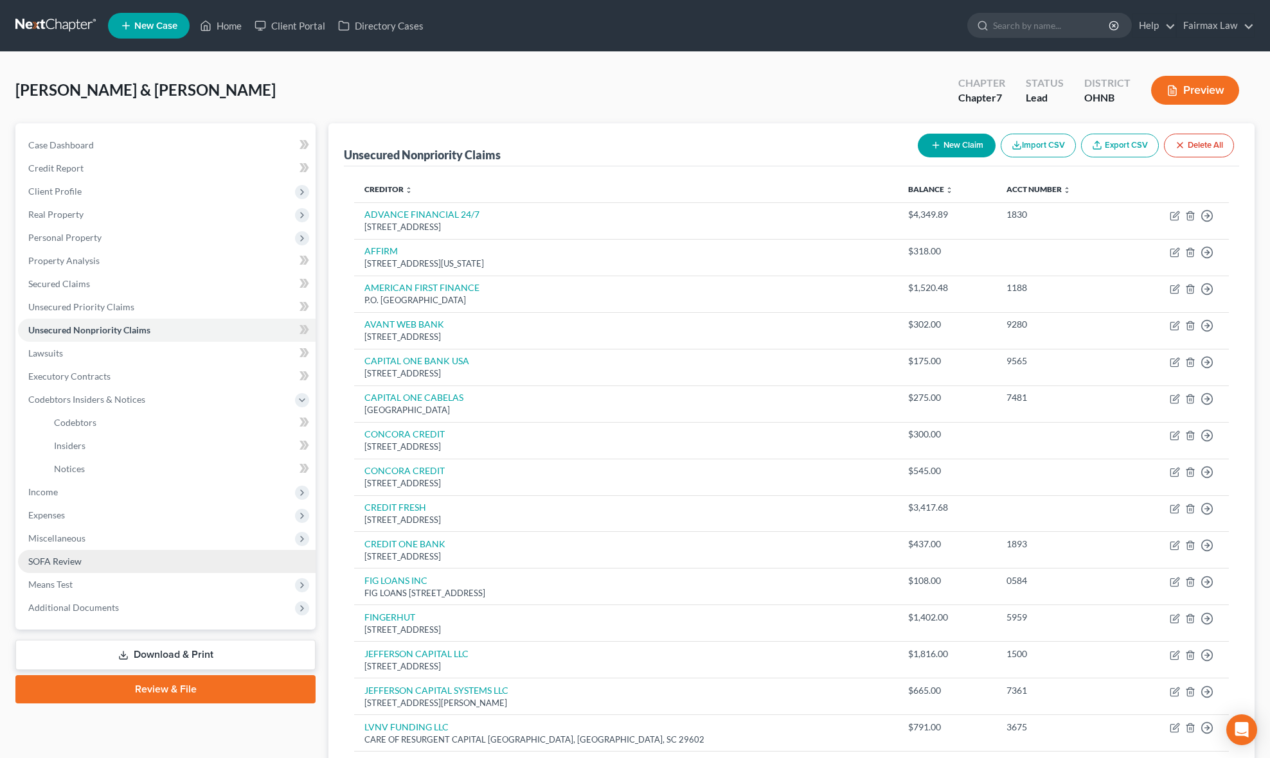
drag, startPoint x: 121, startPoint y: 532, endPoint x: 121, endPoint y: 555, distance: 23.1
click at [121, 532] on span "Miscellaneous" at bounding box center [167, 538] width 298 height 23
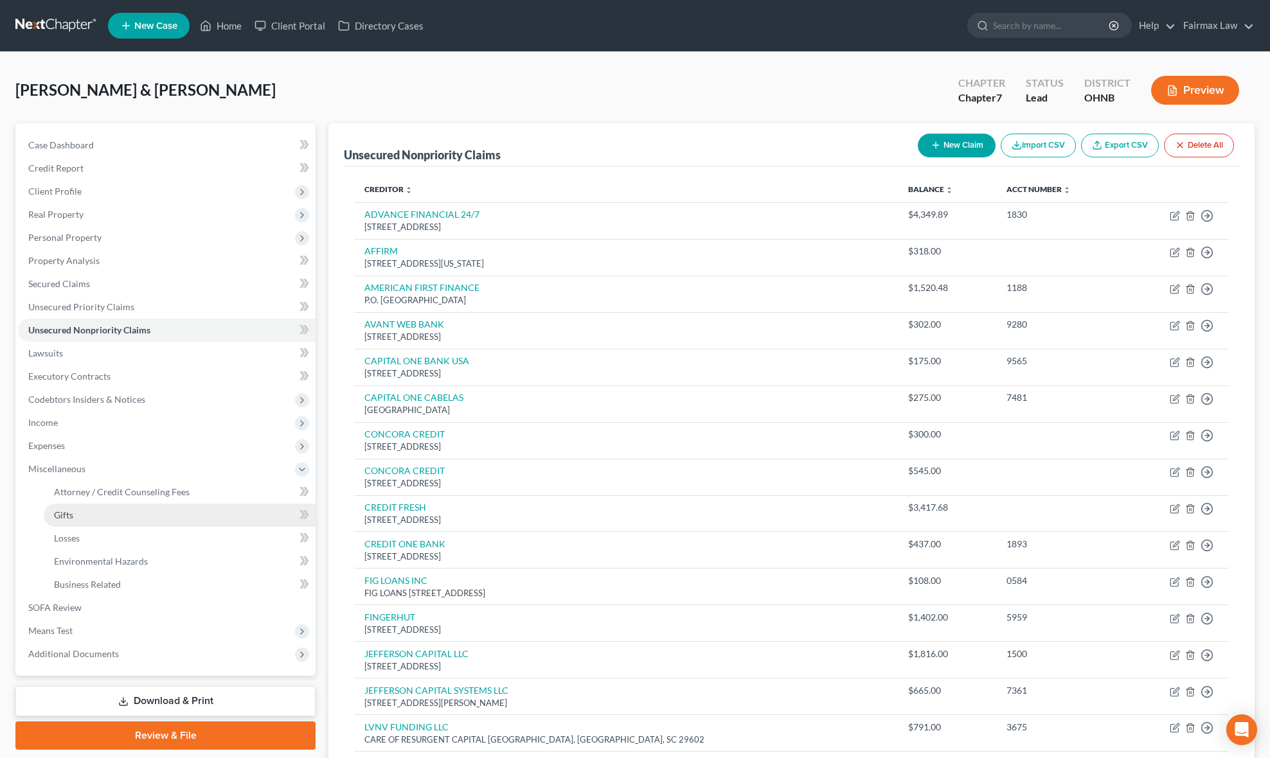
click at [159, 504] on link "Gifts" at bounding box center [180, 515] width 272 height 23
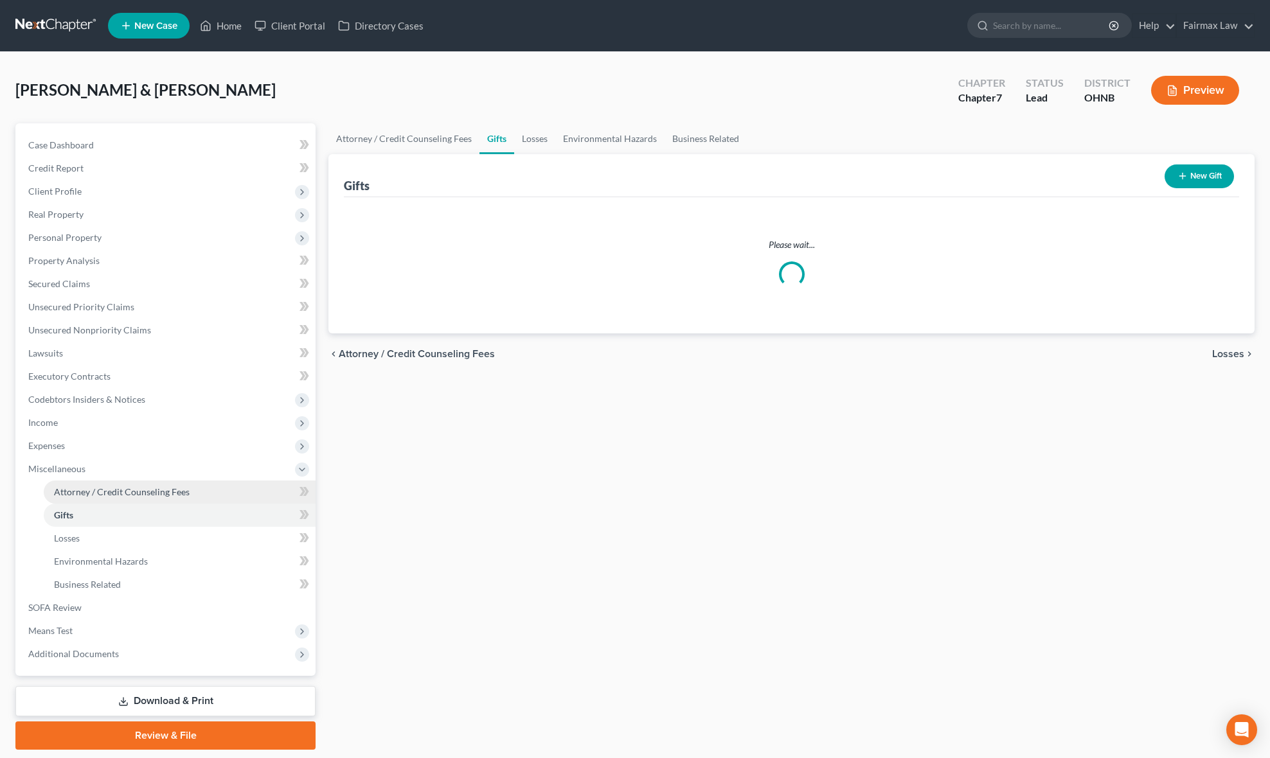
click at [176, 494] on span "Attorney / Credit Counseling Fees" at bounding box center [122, 491] width 136 height 11
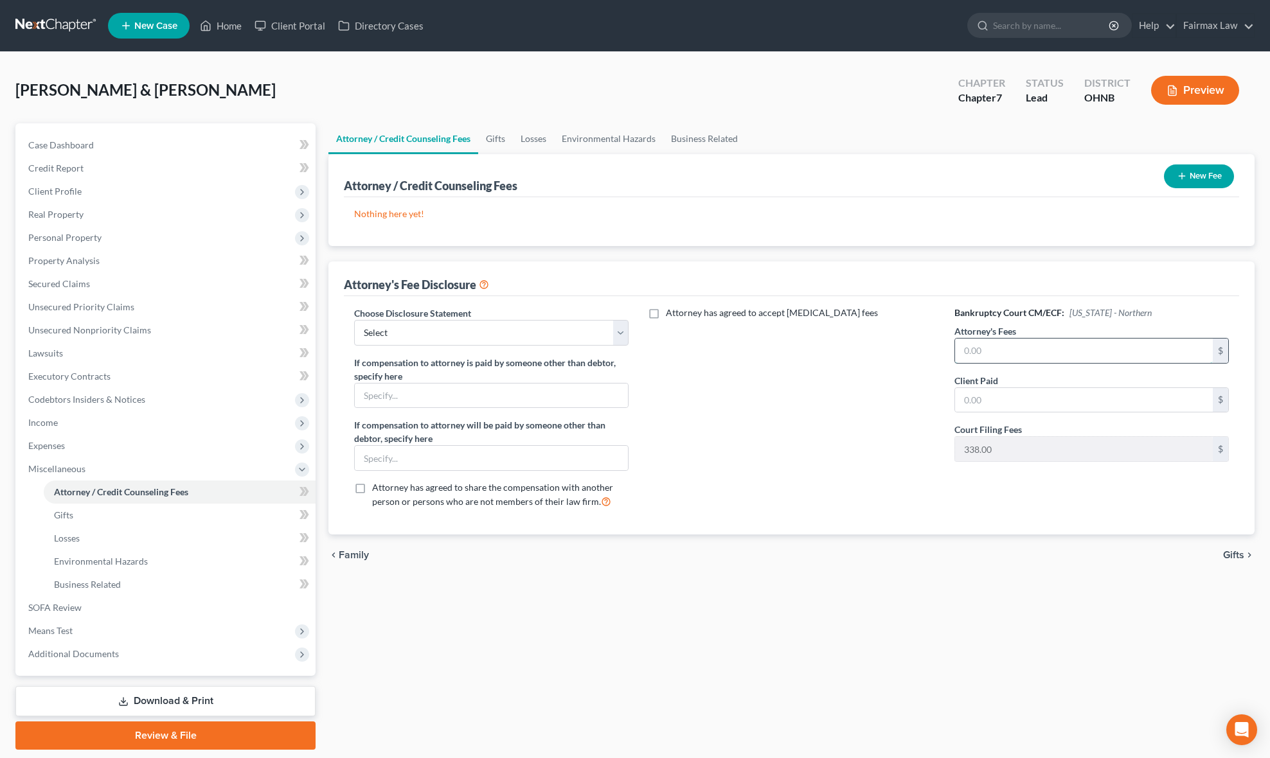
click at [990, 361] on input "text" at bounding box center [1084, 351] width 258 height 24
click at [992, 401] on input "text" at bounding box center [1084, 400] width 258 height 24
click at [584, 328] on select "Select WDMI - Chapter 13 - Disclosure of Attorney Compensation OHNB & MIWB Disc…" at bounding box center [491, 333] width 274 height 26
click at [354, 320] on select "Select WDMI - Chapter 13 - Disclosure of Attorney Compensation OHNB & MIWB Disc…" at bounding box center [491, 333] width 274 height 26
click at [1193, 184] on button "New Fee" at bounding box center [1199, 177] width 70 height 24
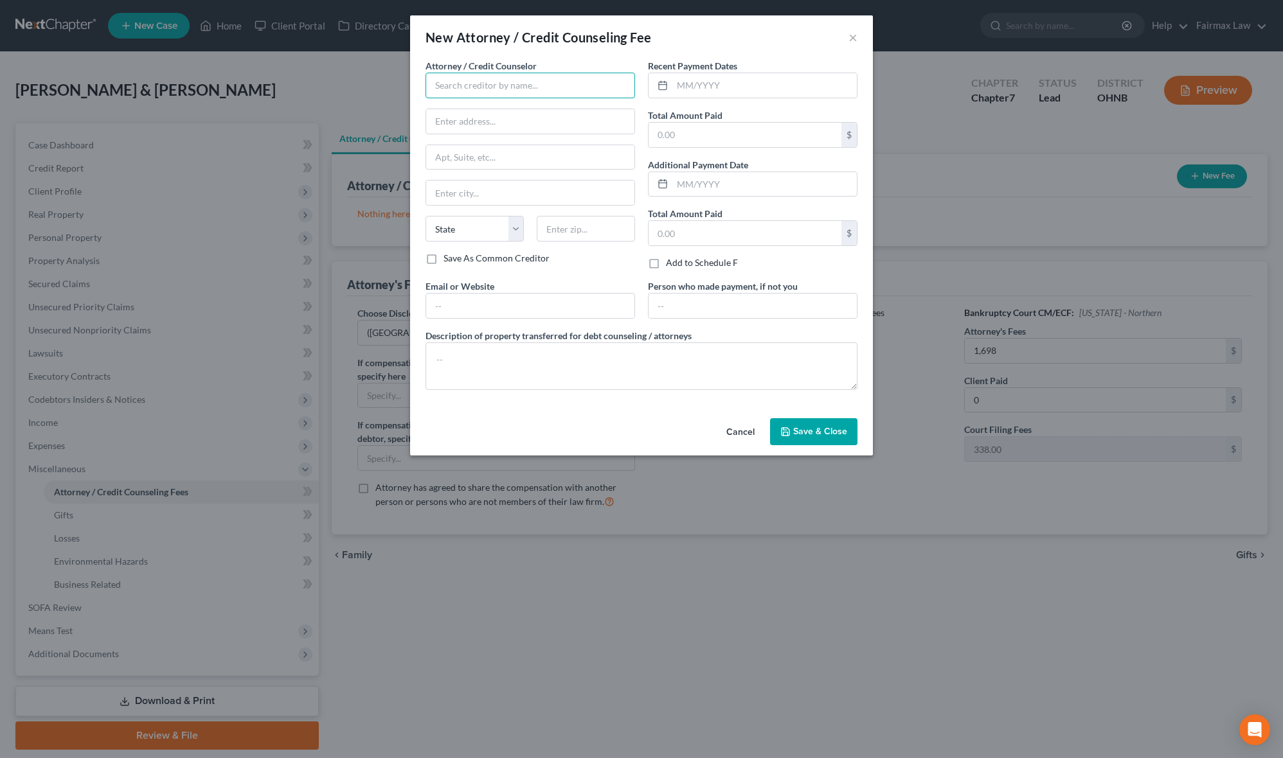
click at [586, 73] on input "text" at bounding box center [530, 86] width 210 height 26
drag, startPoint x: 528, startPoint y: 99, endPoint x: 541, endPoint y: 82, distance: 21.5
click at [505, 96] on div "Attorney / Credit Counselor * Summit FInancial State [US_STATE] AK AR AZ CA CO …" at bounding box center [530, 155] width 210 height 193
drag, startPoint x: 541, startPoint y: 82, endPoint x: 467, endPoint y: 89, distance: 74.8
click at [467, 89] on input "Summit FInancial" at bounding box center [530, 86] width 210 height 26
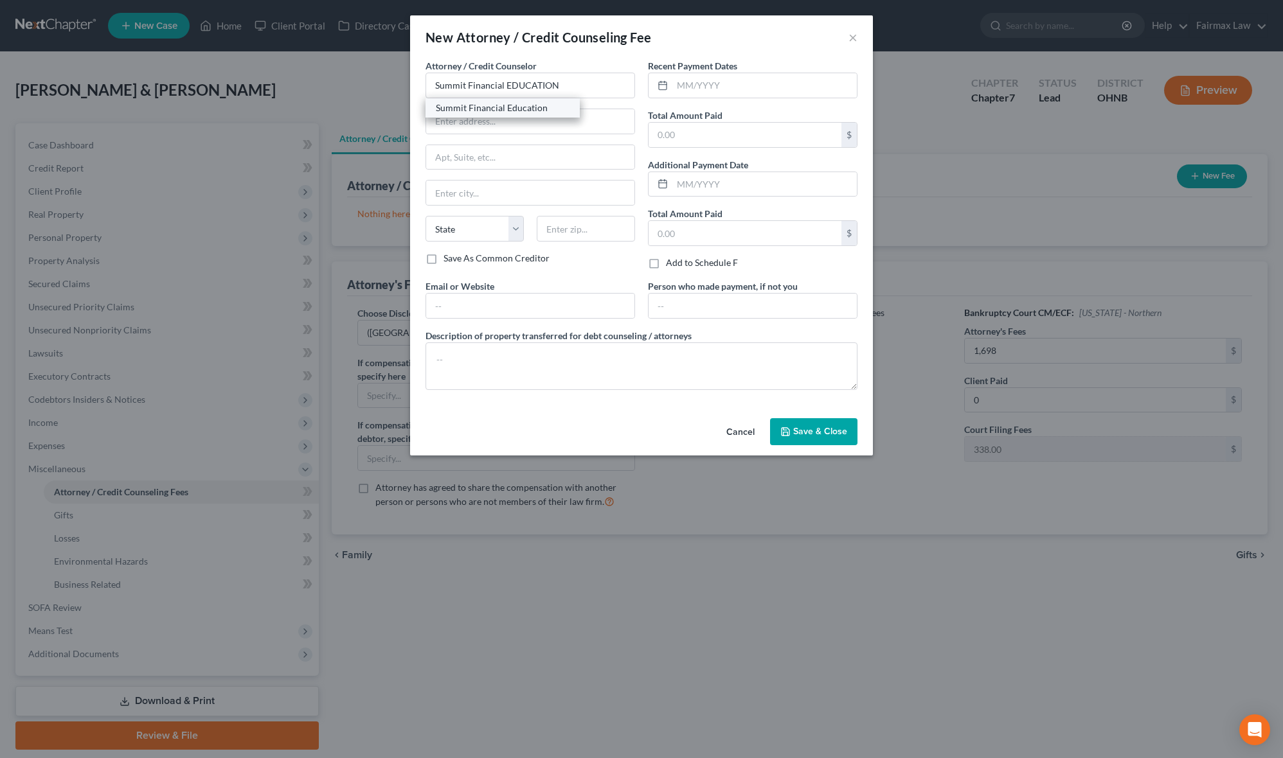
click at [506, 107] on div "Summit Financial Education" at bounding box center [503, 108] width 134 height 13
click at [508, 374] on textarea at bounding box center [641, 367] width 432 height 48
click at [767, 153] on div "Recent Payment Dates Total Amount Paid $ Additional Payment Date Total Amount P…" at bounding box center [752, 169] width 222 height 220
drag, startPoint x: 776, startPoint y: 140, endPoint x: 784, endPoint y: 140, distance: 7.7
click at [776, 140] on input "text" at bounding box center [744, 135] width 193 height 24
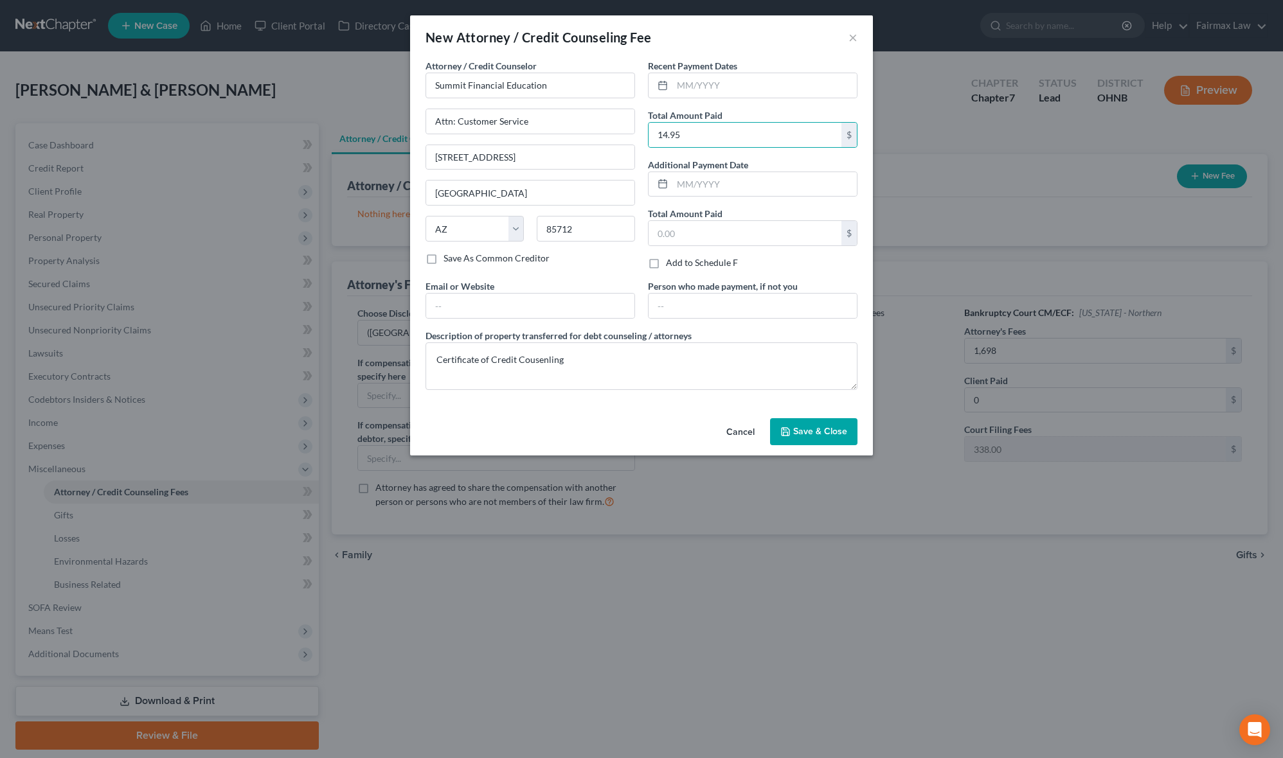
click at [828, 437] on span "Save & Close" at bounding box center [820, 431] width 54 height 11
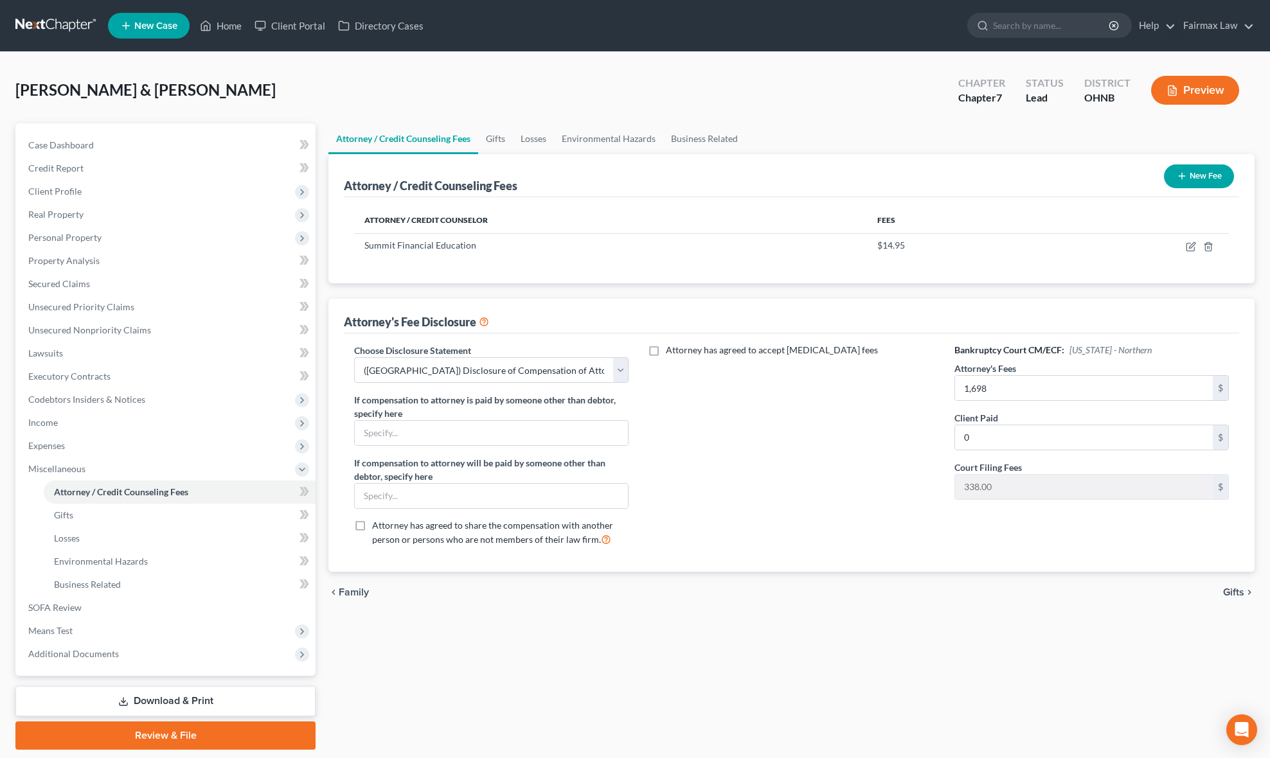
click at [1175, 168] on button "New Fee" at bounding box center [1199, 177] width 70 height 24
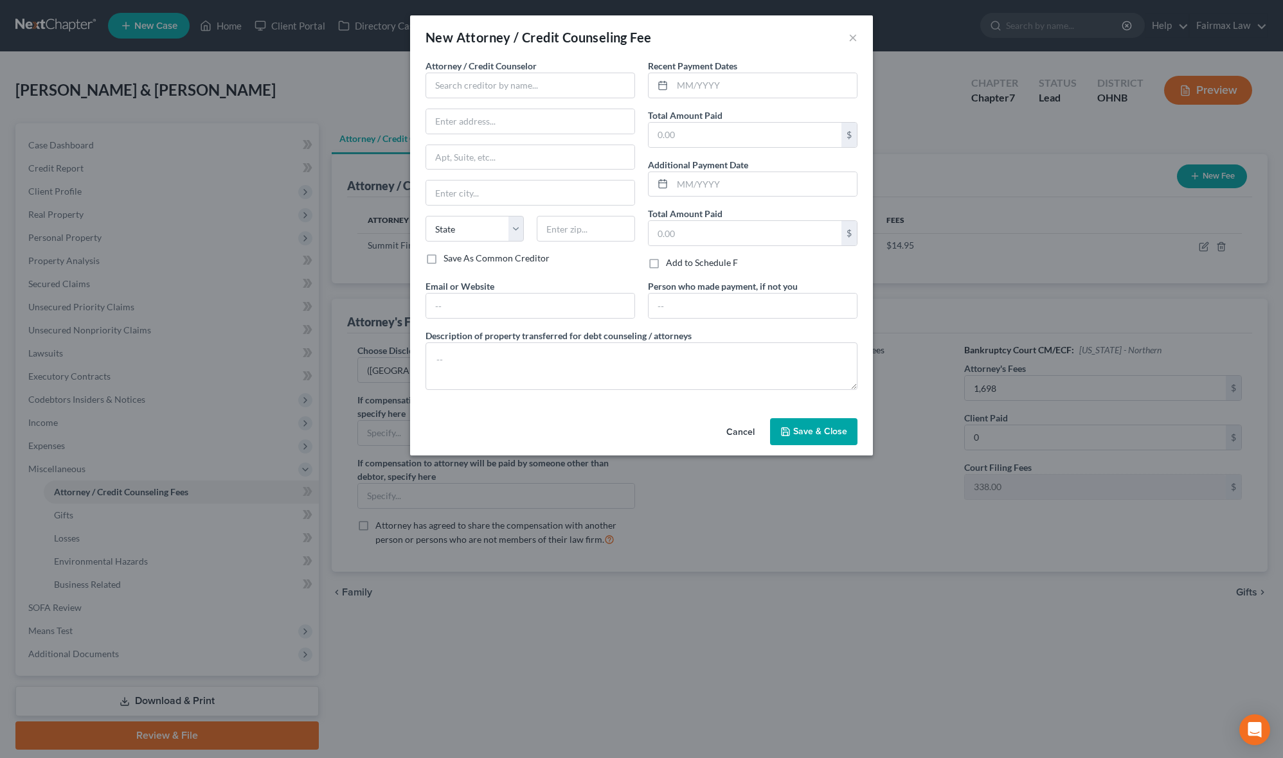
click at [491, 72] on label "Attorney / Credit Counselor *" at bounding box center [480, 65] width 111 height 13
click at [507, 78] on input "text" at bounding box center [530, 86] width 210 height 26
click at [465, 82] on input "Fairmaw Law PLLC" at bounding box center [530, 86] width 210 height 26
click at [616, 96] on input "Fairmaw Law PLLC" at bounding box center [530, 86] width 210 height 26
click at [535, 123] on input "text" at bounding box center [530, 121] width 208 height 24
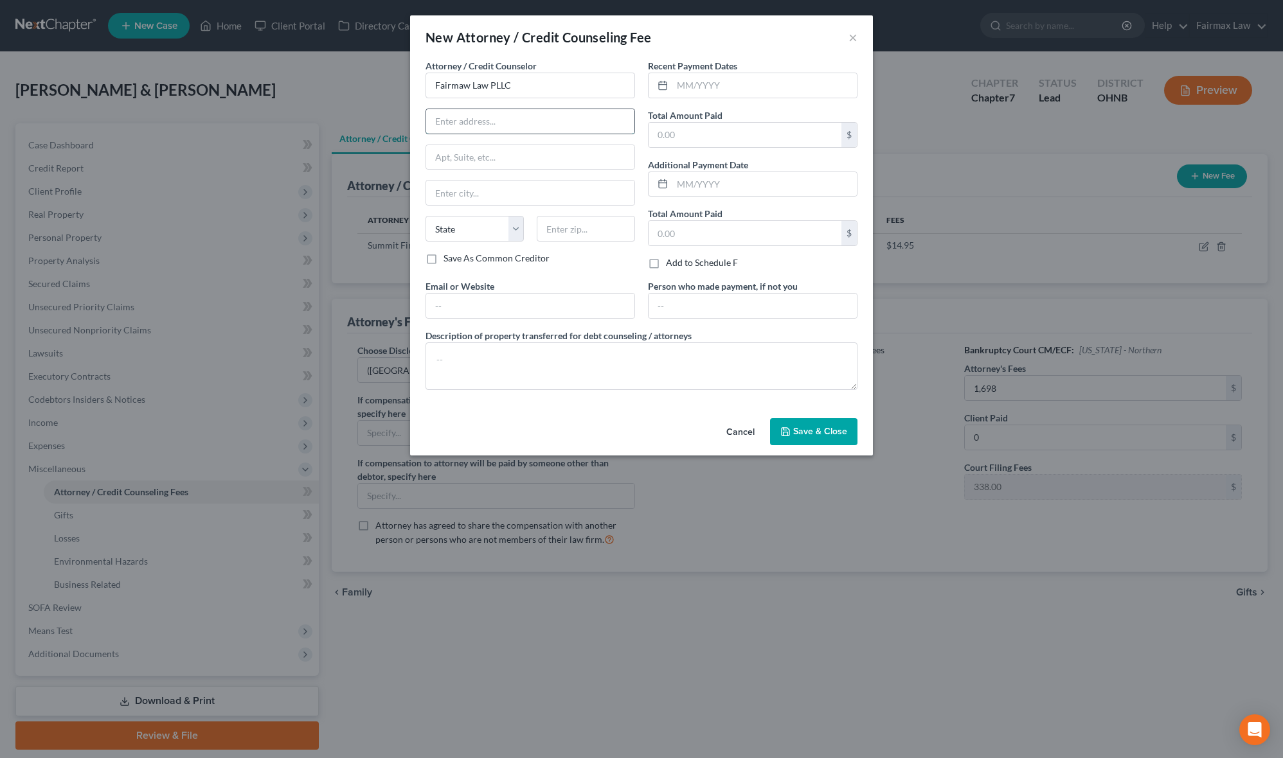
paste input "[STREET_ADDRESS]"
drag, startPoint x: 578, startPoint y: 114, endPoint x: 669, endPoint y: 123, distance: 91.1
click at [669, 123] on div "Attorney / Credit Counselor * Fairmaw Law PLLC [STREET_ADDRESS] State [US_STATE…" at bounding box center [641, 229] width 445 height 341
click at [578, 230] on input "text" at bounding box center [586, 229] width 98 height 26
paste input "44107"
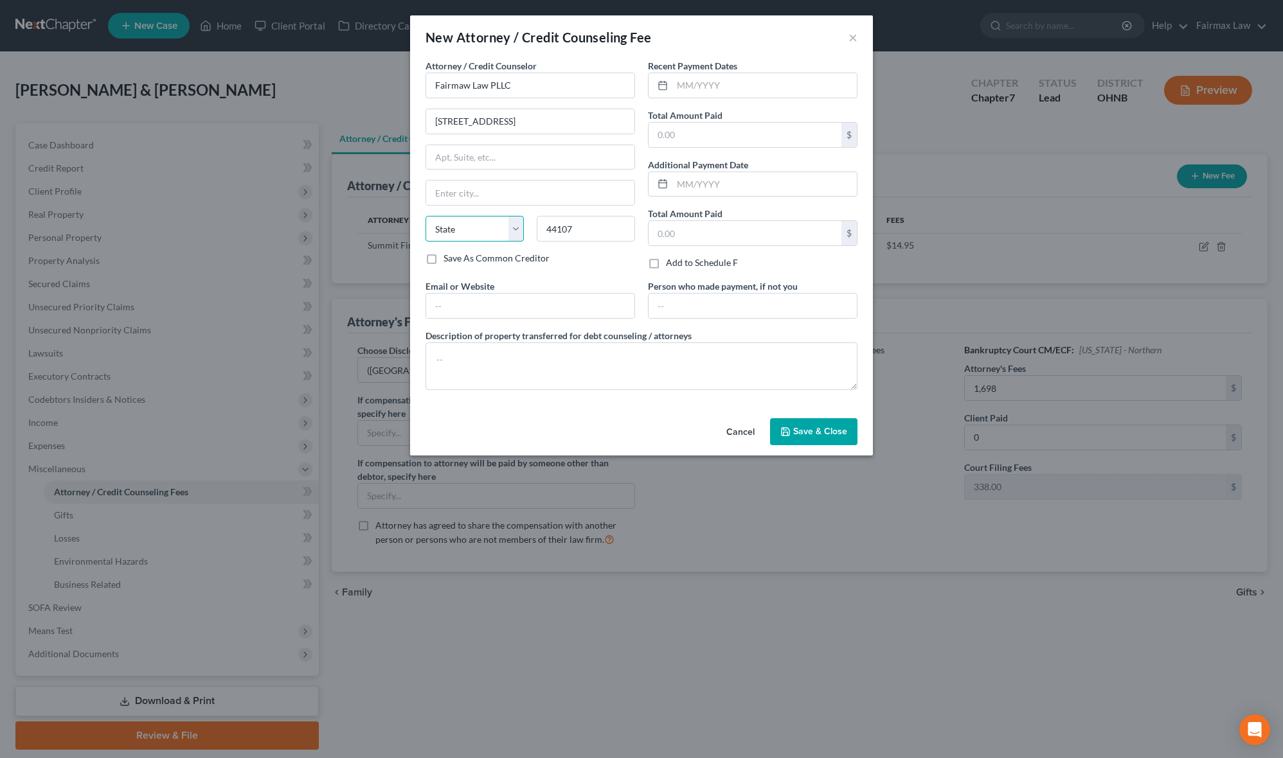
click at [442, 242] on select "State [US_STATE] AK AR AZ CA CO CT DE DC [GEOGRAPHIC_DATA] [GEOGRAPHIC_DATA] GU…" at bounding box center [474, 229] width 98 height 26
click at [425, 217] on select "State [US_STATE] AK AR AZ CA CO CT DE DC [GEOGRAPHIC_DATA] [GEOGRAPHIC_DATA] GU…" at bounding box center [474, 229] width 98 height 26
click at [504, 175] on div "Attorney / Credit Counselor * Fairmaw Law PLLC [STREET_ADDRESS] [GEOGRAPHIC_DAT…" at bounding box center [530, 155] width 210 height 193
drag, startPoint x: 504, startPoint y: 186, endPoint x: 427, endPoint y: 224, distance: 85.9
click at [427, 224] on div "Attorney / Credit Counselor * Fairmaw Law PLLC [STREET_ADDRESS] [GEOGRAPHIC_DAT…" at bounding box center [530, 155] width 210 height 193
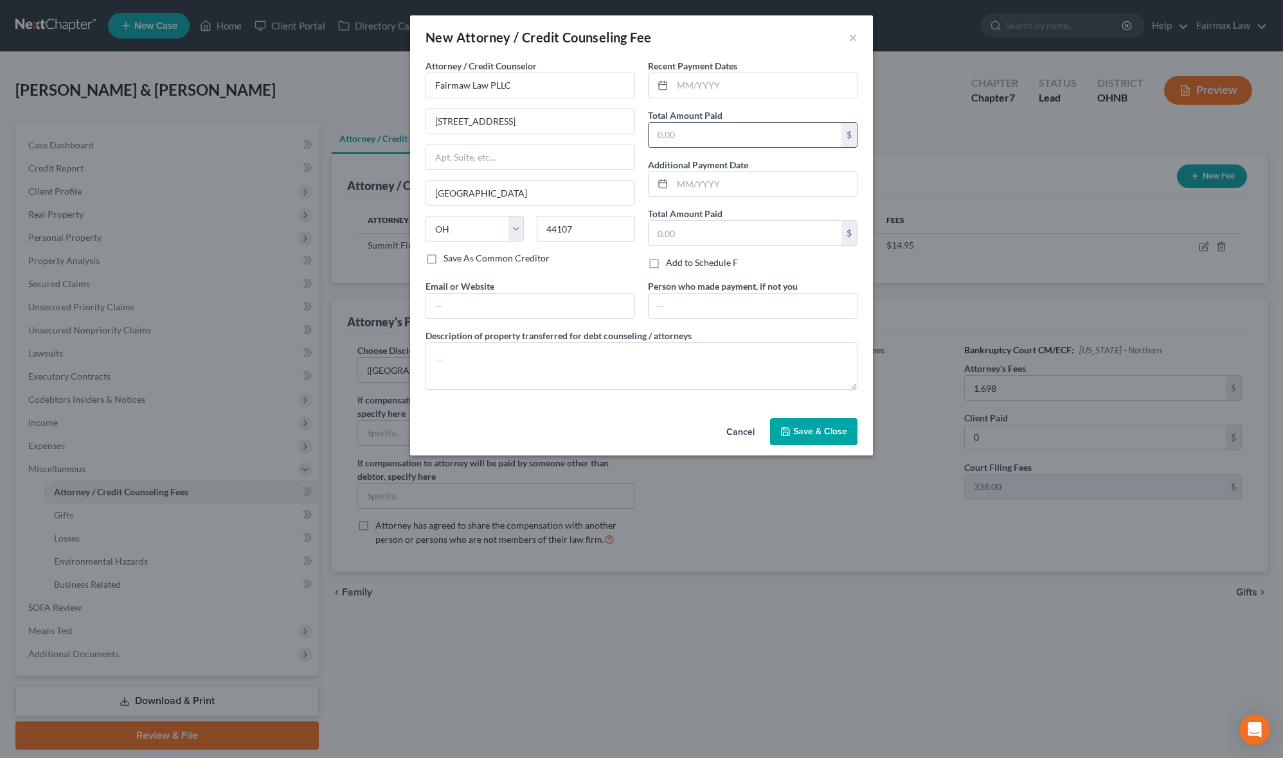
click at [702, 138] on input "text" at bounding box center [744, 135] width 193 height 24
drag, startPoint x: 744, startPoint y: 432, endPoint x: 751, endPoint y: 423, distance: 11.4
click at [744, 432] on button "Cancel" at bounding box center [740, 433] width 49 height 26
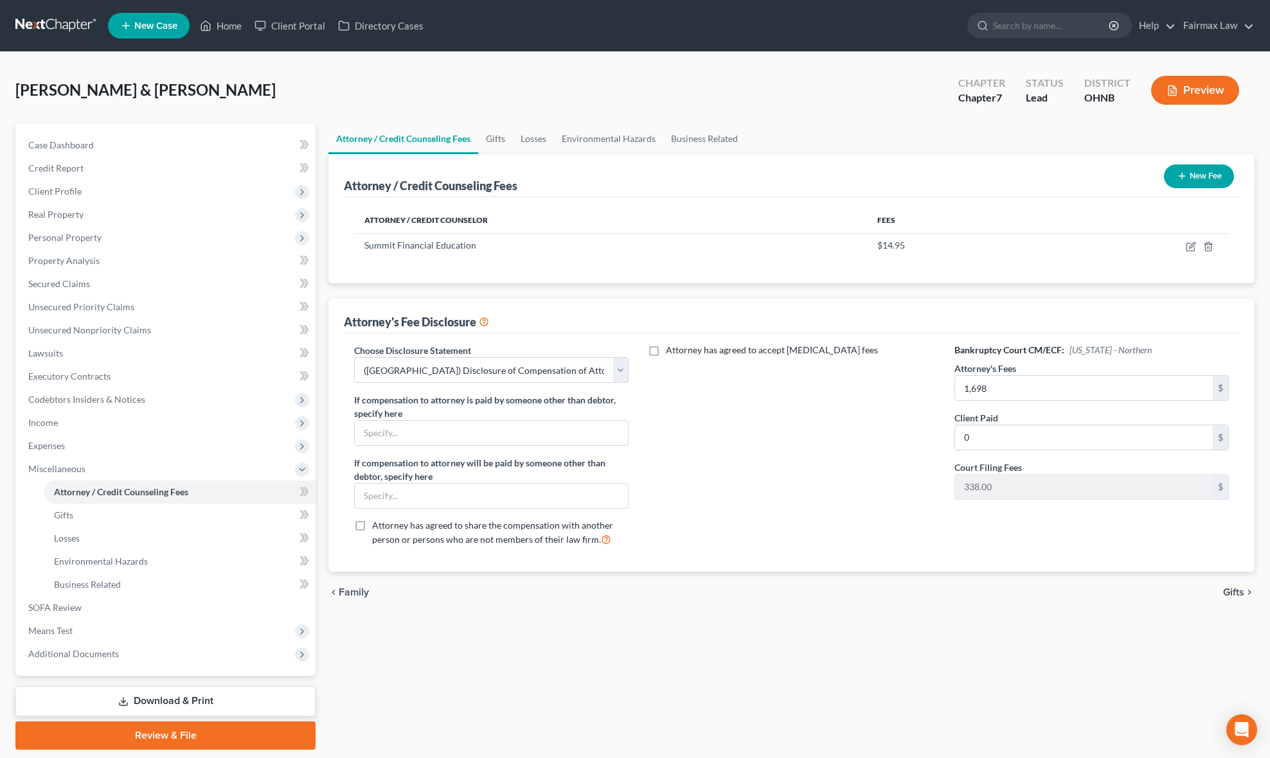
drag, startPoint x: 1008, startPoint y: 206, endPoint x: 1170, endPoint y: 224, distance: 162.2
click at [1008, 208] on th "Fees" at bounding box center [953, 221] width 172 height 26
click at [1220, 170] on button "New Fee" at bounding box center [1199, 177] width 70 height 24
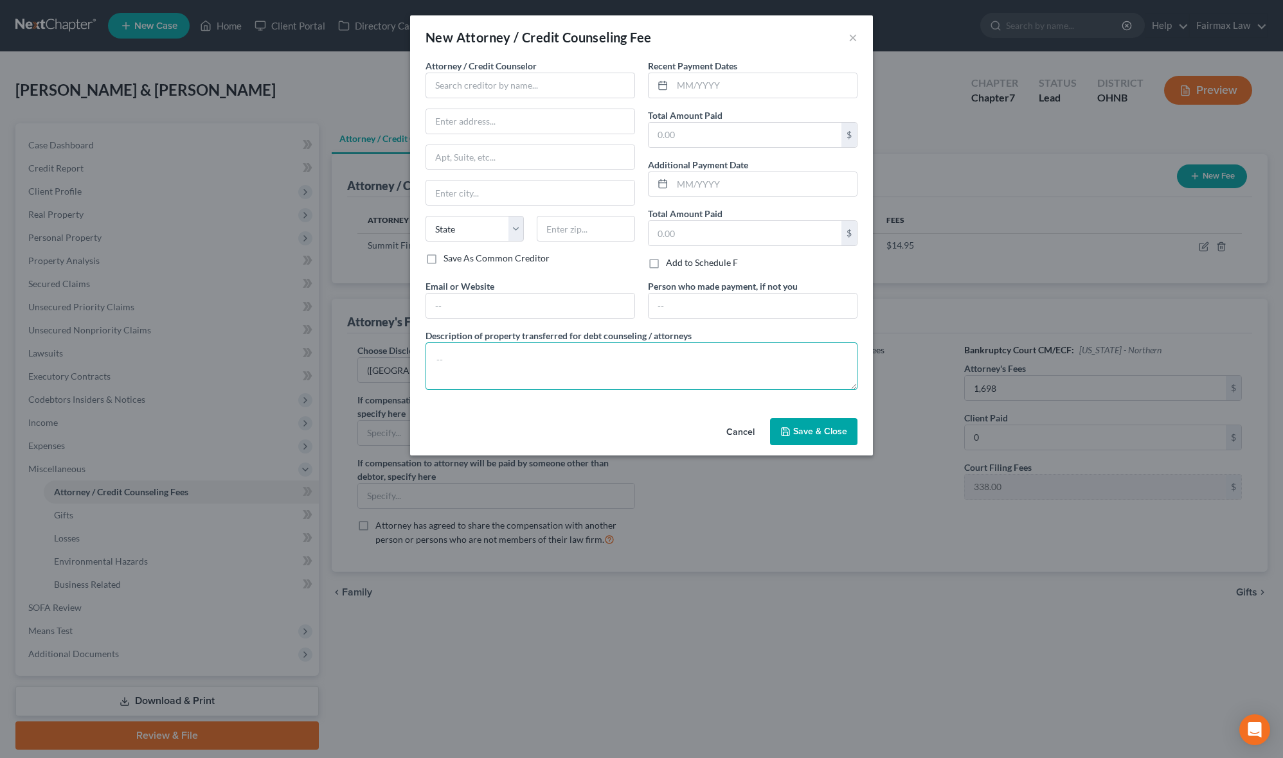
click at [553, 374] on textarea at bounding box center [641, 367] width 432 height 48
paste textarea "Due to the debtor’s limited monthly budget surplus, they are unable to reasonab…"
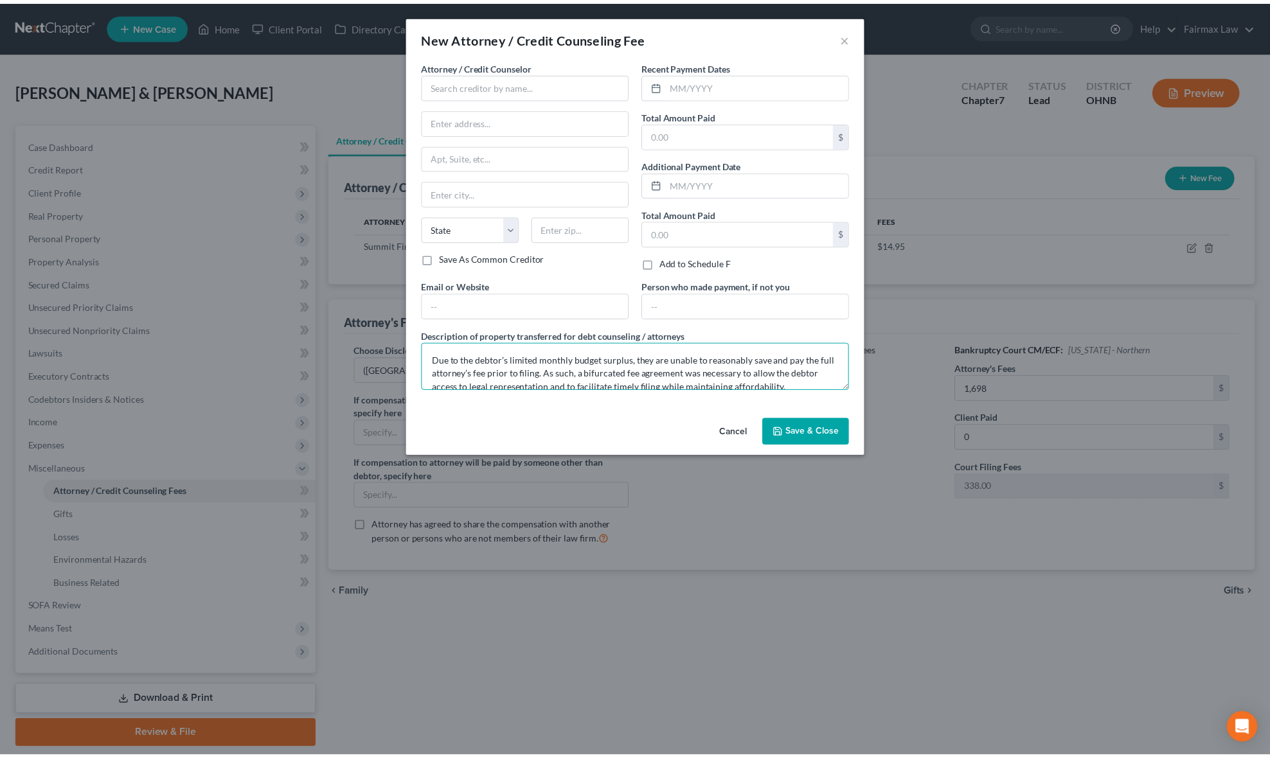
scroll to position [55, 0]
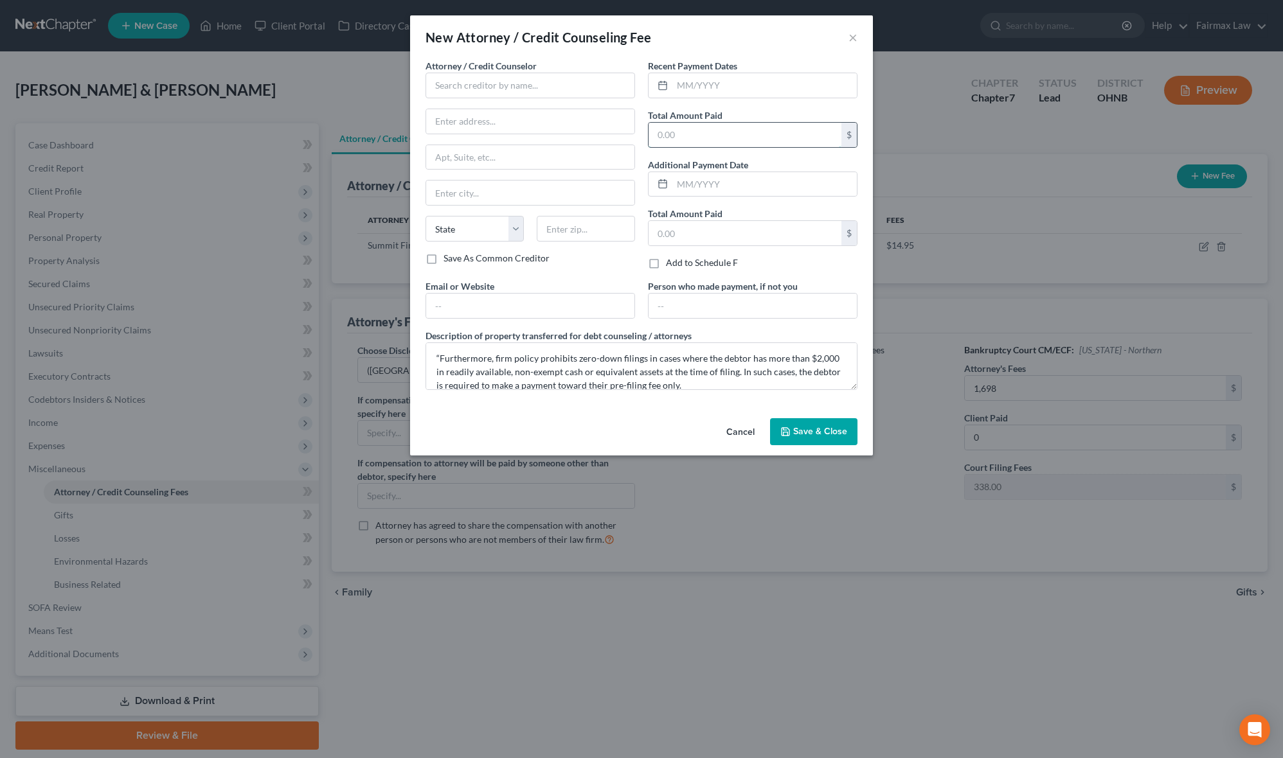
click at [681, 137] on input "text" at bounding box center [744, 135] width 193 height 24
click at [524, 75] on input "text" at bounding box center [530, 86] width 210 height 26
drag, startPoint x: 481, startPoint y: 125, endPoint x: 567, endPoint y: 123, distance: 86.1
click at [481, 125] on input "text" at bounding box center [530, 121] width 208 height 24
paste input "[STREET_ADDRESS]"
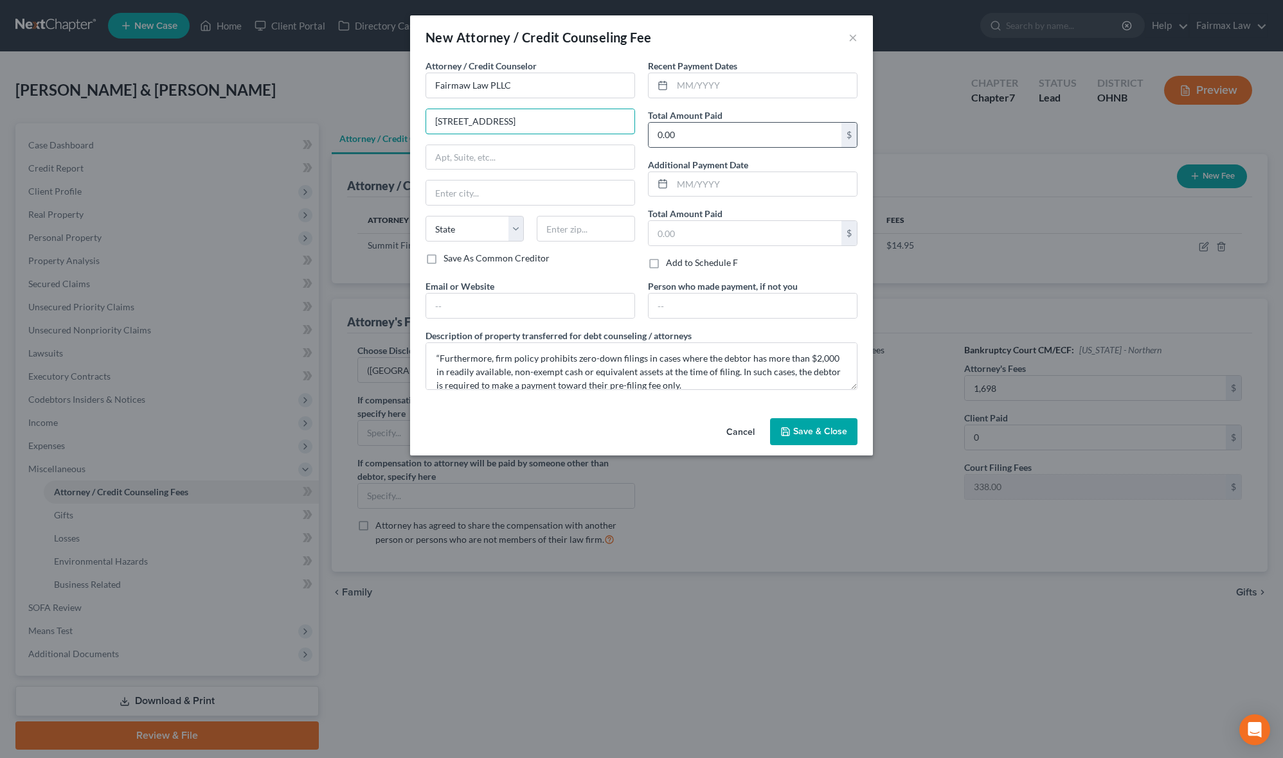
drag, startPoint x: 576, startPoint y: 119, endPoint x: 648, endPoint y: 132, distance: 72.5
click at [648, 132] on div "Attorney / Credit Counselor * Fairmaw Law PLLC [STREET_ADDRESS] State [US_STATE…" at bounding box center [641, 229] width 445 height 341
drag, startPoint x: 555, startPoint y: 231, endPoint x: 500, endPoint y: 235, distance: 55.4
click at [555, 231] on input "text" at bounding box center [586, 229] width 98 height 26
paste input "44107"
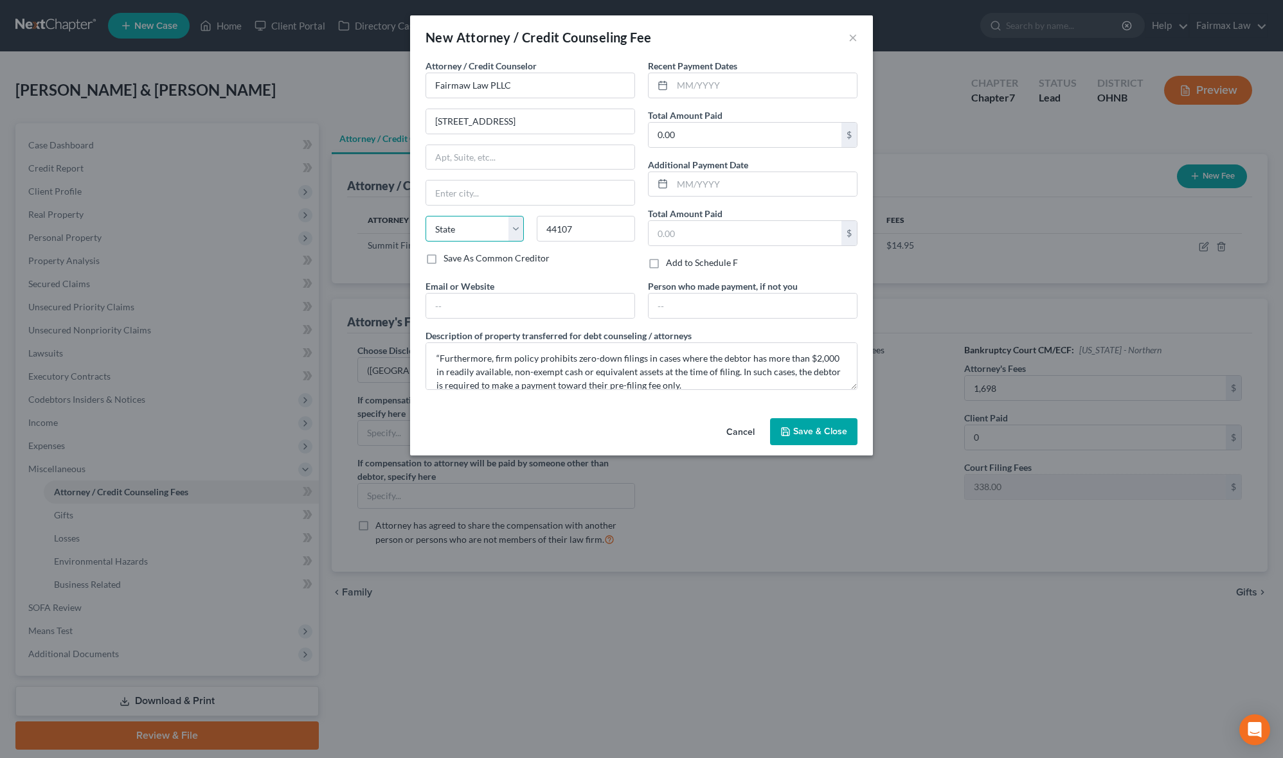
click at [481, 225] on select "State [US_STATE] AK AR AZ CA CO CT DE DC [GEOGRAPHIC_DATA] [GEOGRAPHIC_DATA] GU…" at bounding box center [474, 229] width 98 height 26
click at [425, 217] on select "State [US_STATE] AK AR AZ CA CO CT DE DC [GEOGRAPHIC_DATA] [GEOGRAPHIC_DATA] GU…" at bounding box center [474, 229] width 98 height 26
drag, startPoint x: 517, startPoint y: 116, endPoint x: 658, endPoint y: 120, distance: 140.8
click at [658, 120] on div "Attorney / Credit Counselor * Fairmaw Law PLLC [STREET_ADDRESS] [GEOGRAPHIC_DAT…" at bounding box center [641, 229] width 445 height 341
drag, startPoint x: 483, startPoint y: 192, endPoint x: 368, endPoint y: 191, distance: 115.7
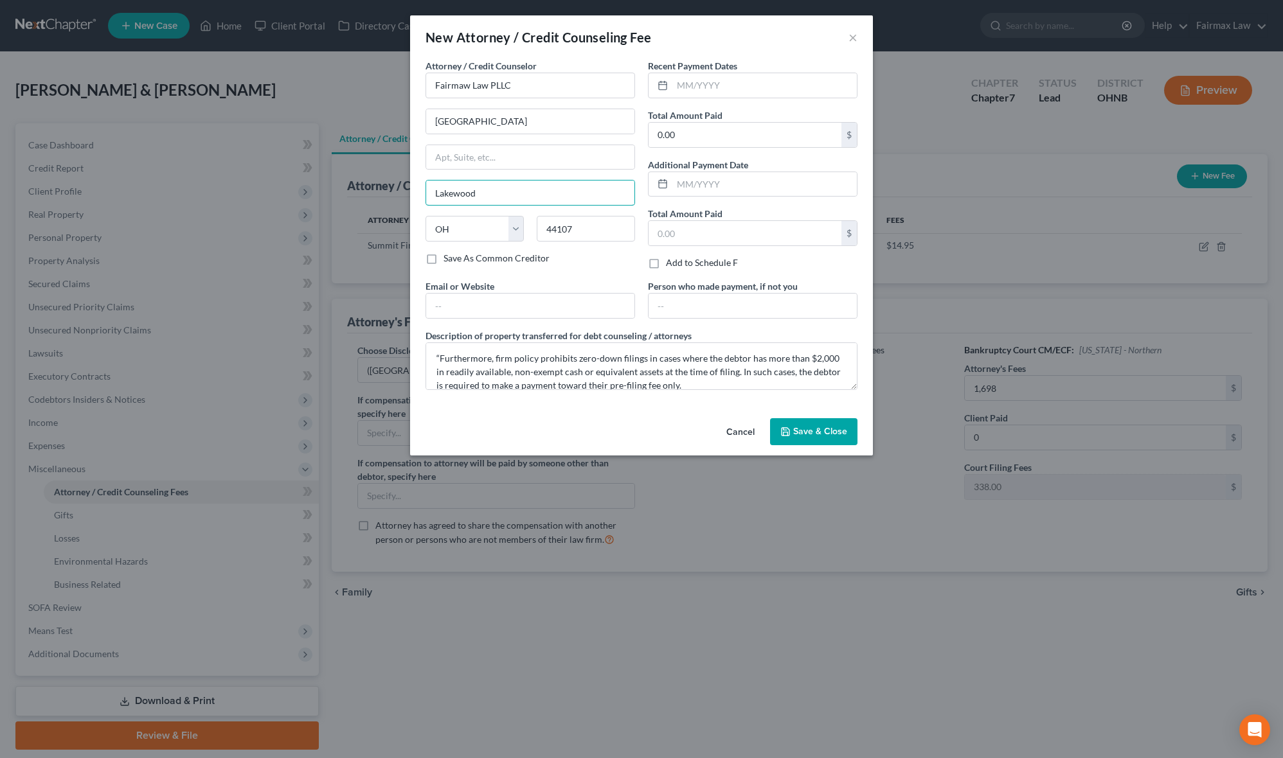
click at [368, 196] on div "New Attorney / Credit Counseling Fee × Attorney / Credit Counselor * Fairmaw La…" at bounding box center [641, 379] width 1283 height 758
click at [528, 430] on div "Cancel Save & Close" at bounding box center [641, 434] width 463 height 42
click at [808, 449] on div "Cancel Save & Close" at bounding box center [641, 434] width 463 height 42
click at [820, 437] on span "Save & Close" at bounding box center [820, 431] width 54 height 11
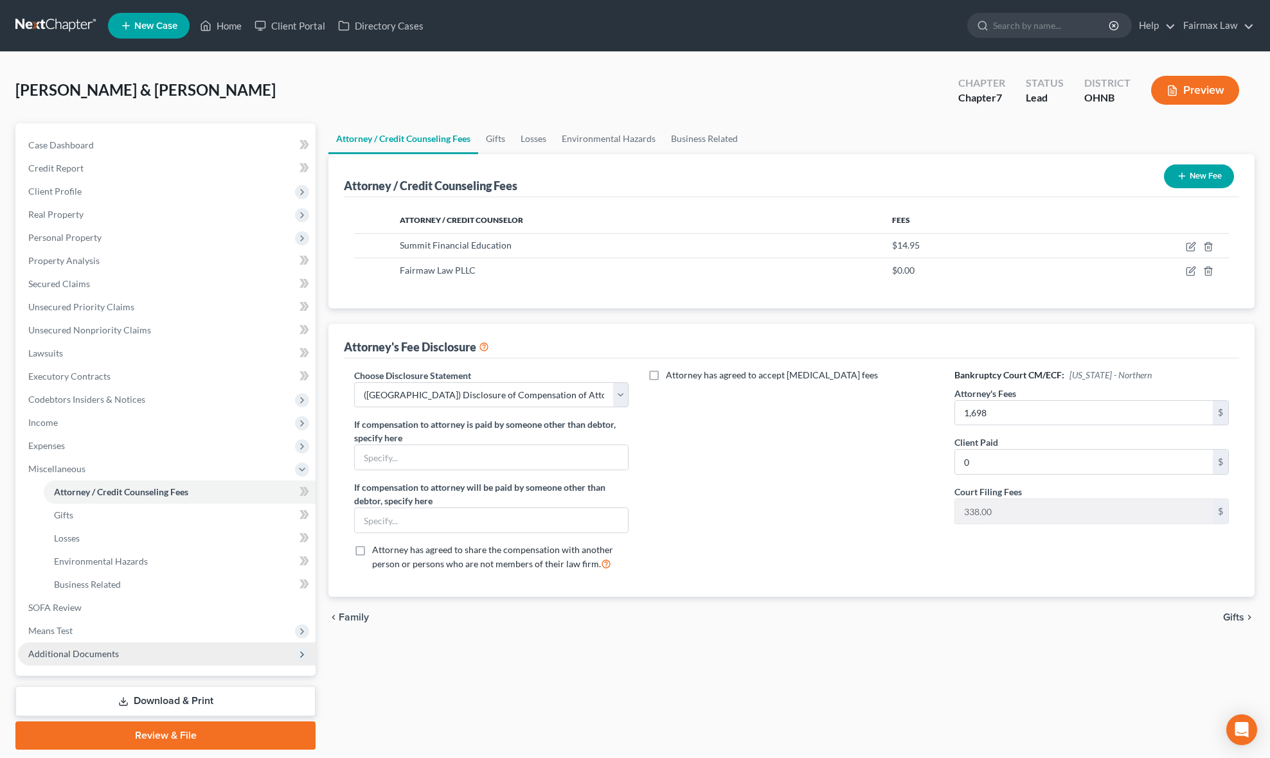
click at [120, 654] on span "Additional Documents" at bounding box center [167, 654] width 298 height 23
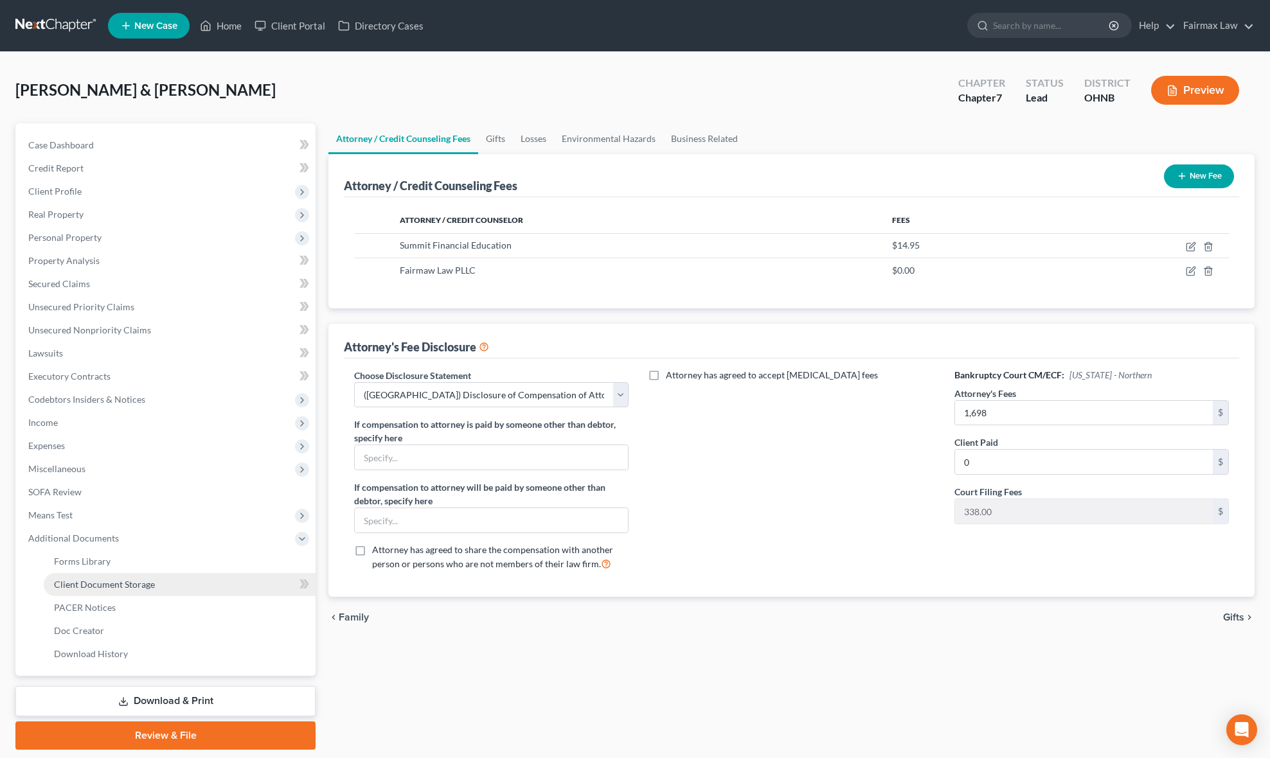
click at [224, 585] on link "Client Document Storage" at bounding box center [180, 584] width 272 height 23
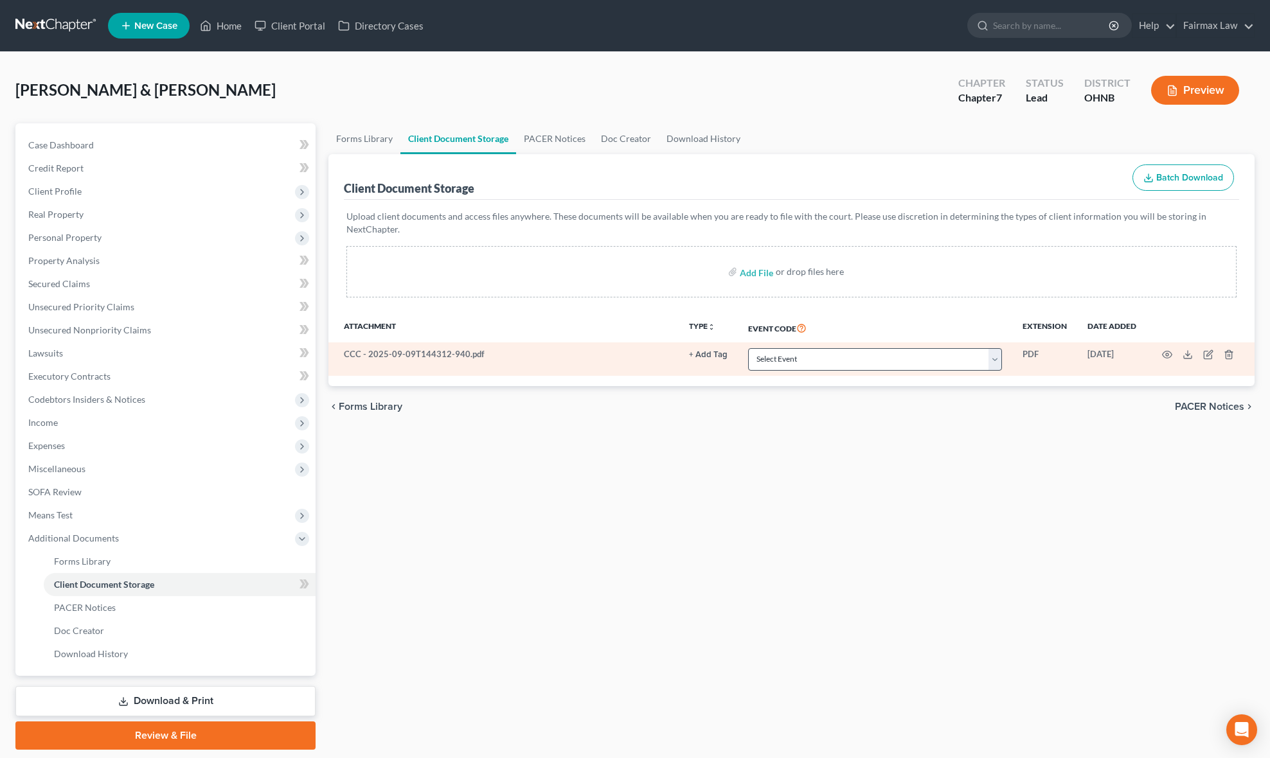
drag, startPoint x: 805, startPoint y: 375, endPoint x: 808, endPoint y: 361, distance: 14.7
click at [805, 370] on td "Select Event 20 Largest Unsecured Creditors Amended List of Creditors (Fee) Ame…" at bounding box center [875, 359] width 274 height 33
click at [808, 361] on select "Select Event 20 Largest Unsecured Creditors Amended List of Creditors (Fee) Ame…" at bounding box center [875, 359] width 254 height 22
click at [748, 348] on select "Select Event 20 Largest Unsecured Creditors Amended List of Creditors (Fee) Ame…" at bounding box center [875, 359] width 254 height 22
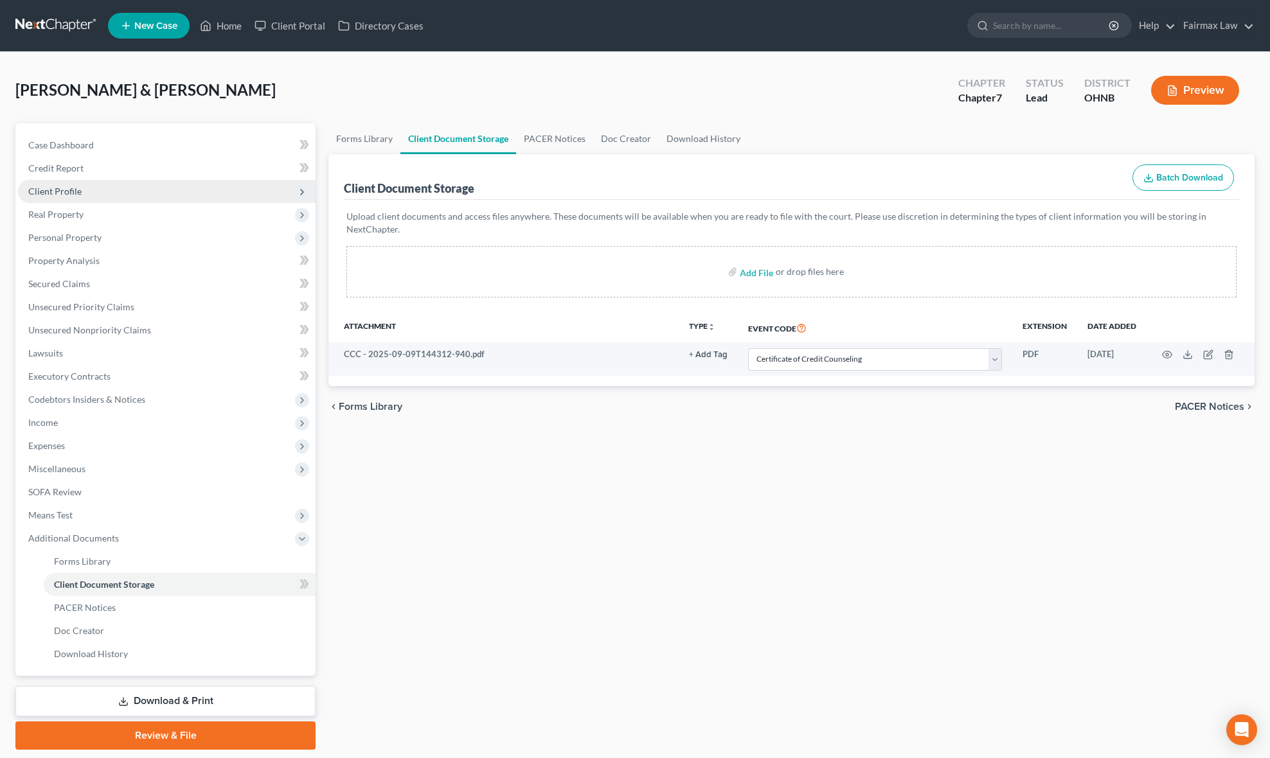
click at [130, 191] on span "Client Profile" at bounding box center [167, 191] width 298 height 23
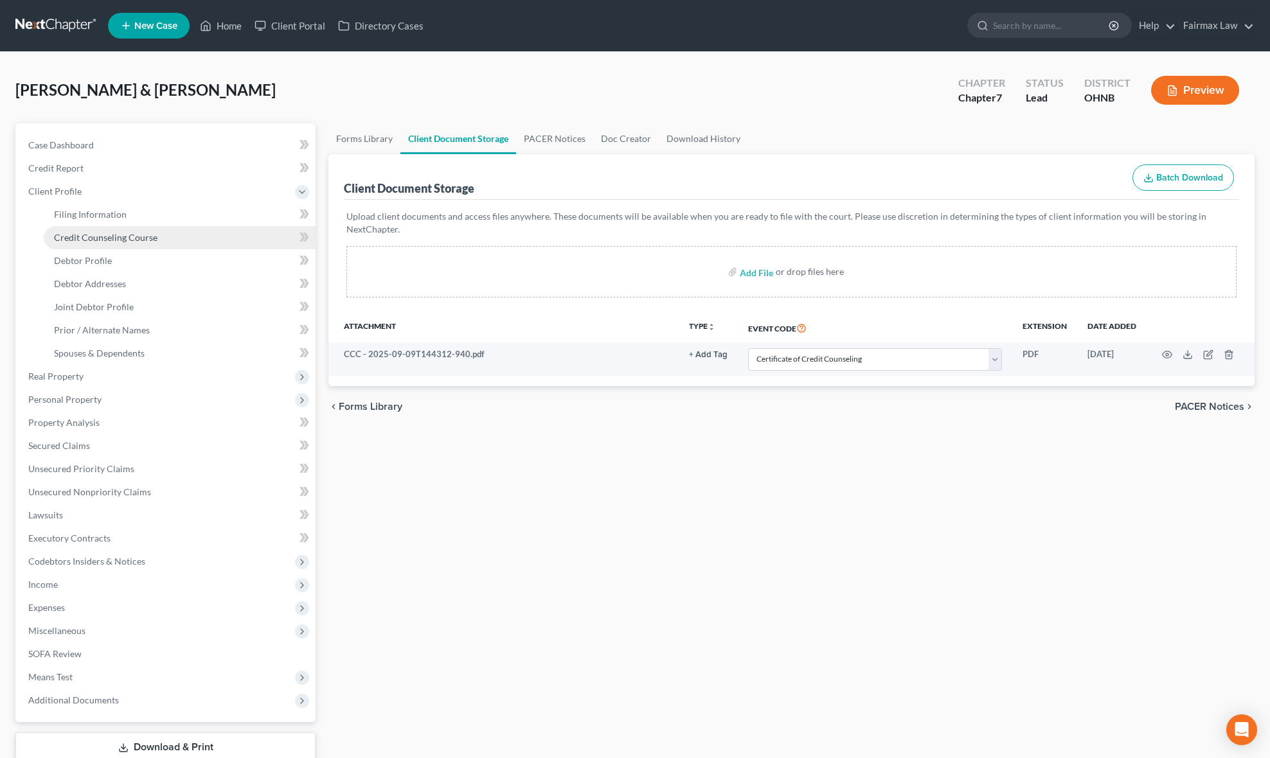
click at [85, 226] on link "Credit Counseling Course" at bounding box center [180, 237] width 272 height 23
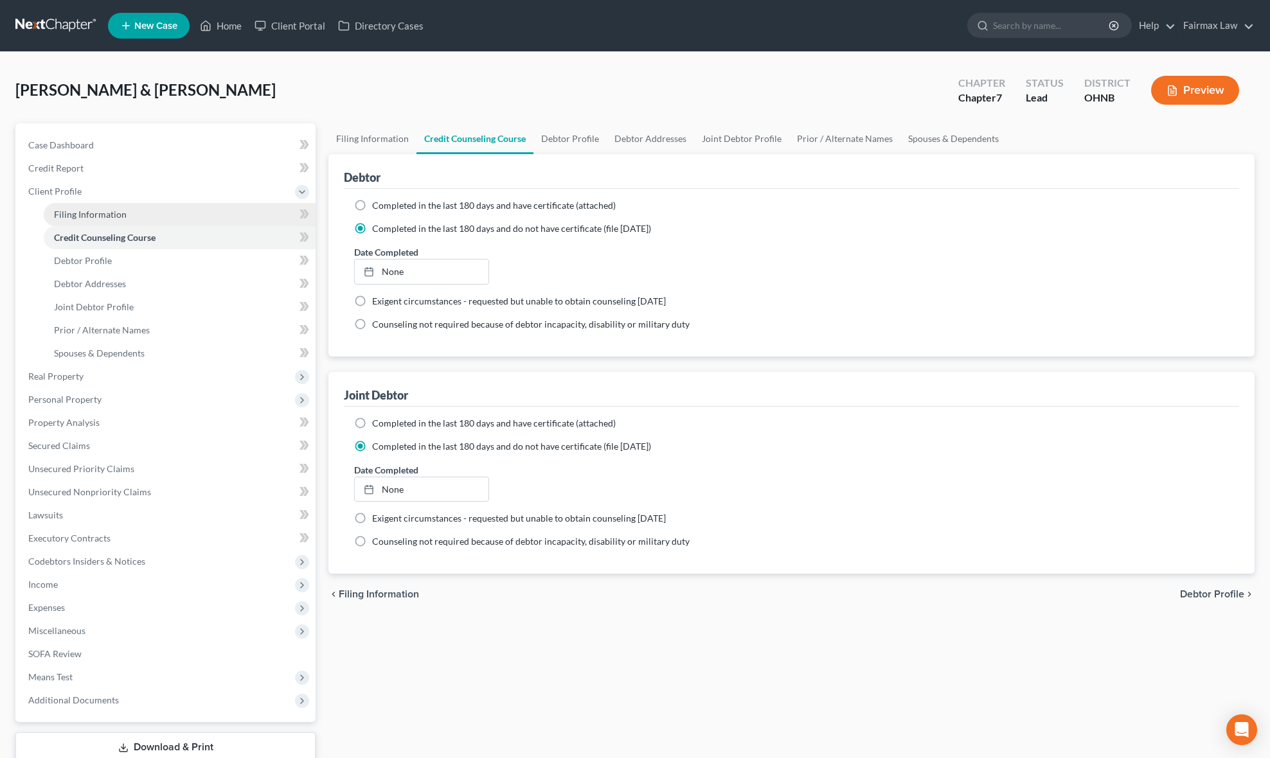
click at [119, 209] on span "Filing Information" at bounding box center [90, 214] width 73 height 11
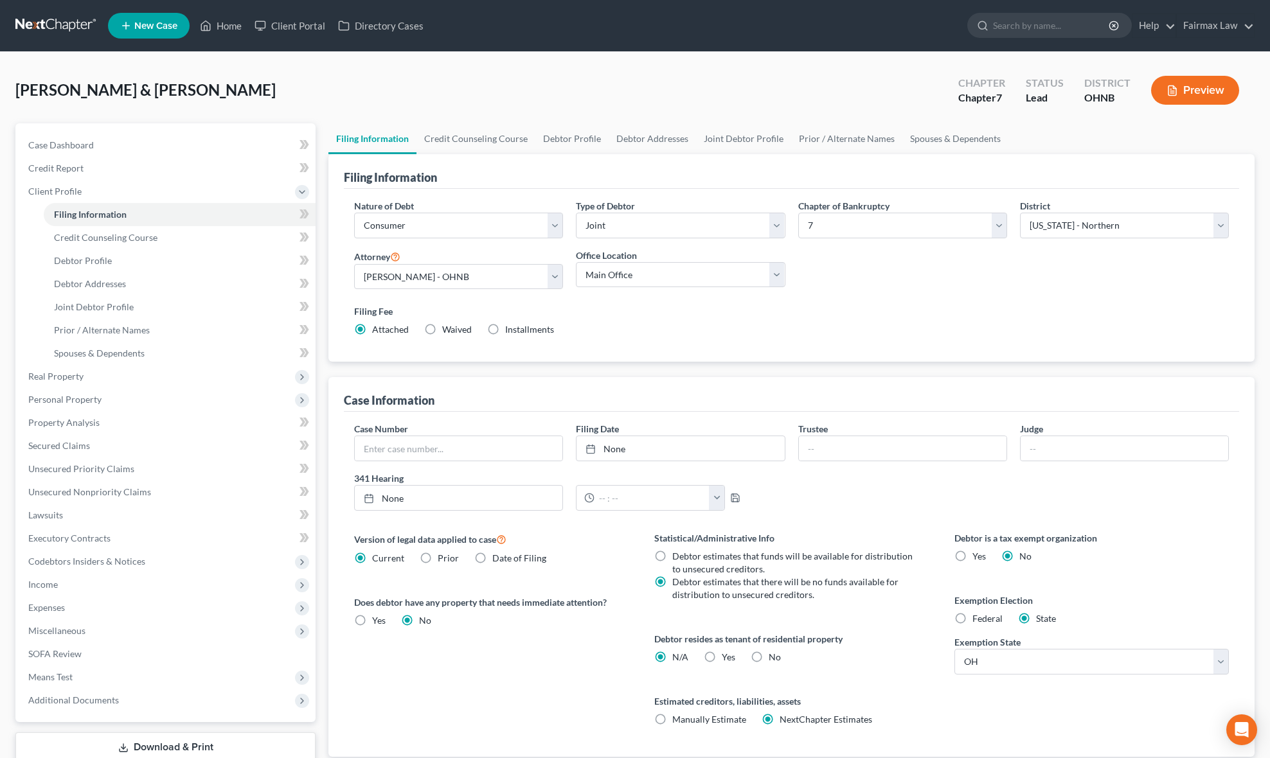
click at [505, 325] on label "Installments Installments" at bounding box center [529, 329] width 49 height 13
click at [510, 325] on input "Installments Installments" at bounding box center [514, 327] width 8 height 8
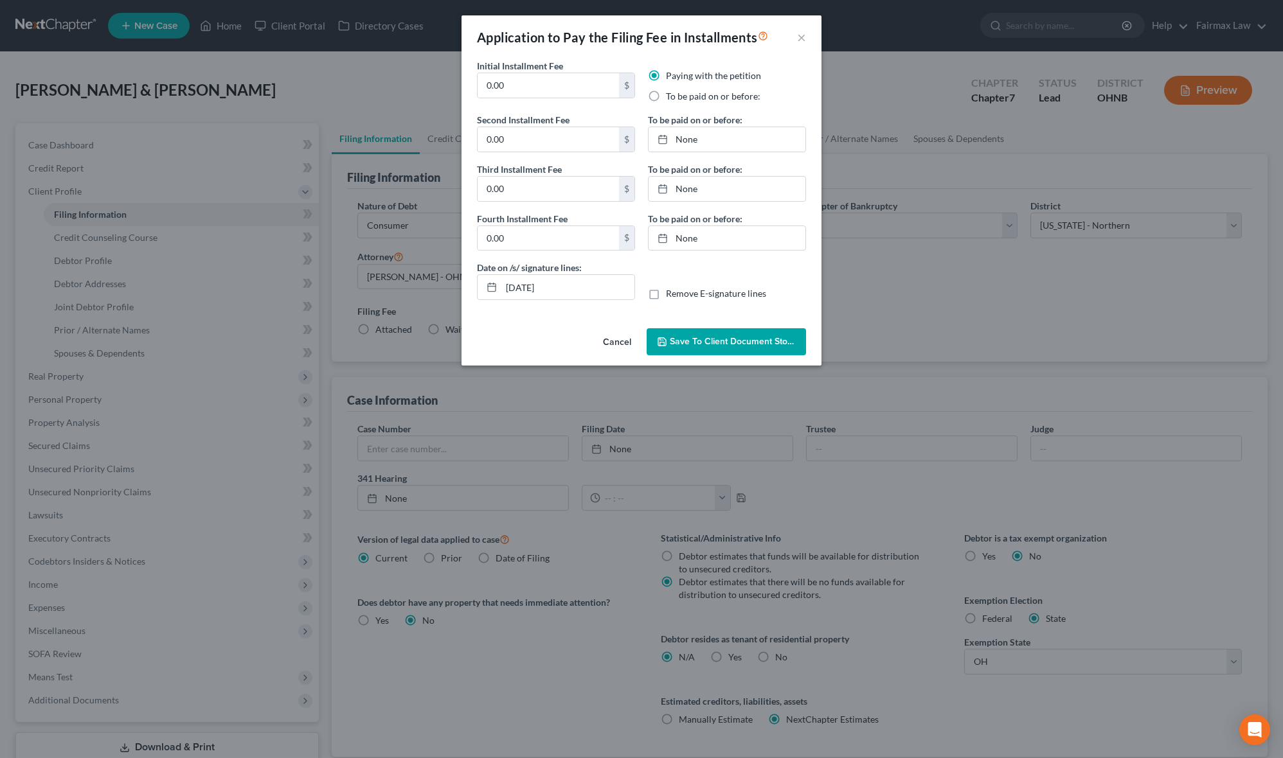
click at [666, 96] on label "To be paid on or before:" at bounding box center [713, 96] width 94 height 13
click at [671, 96] on input "To be paid on or before:" at bounding box center [675, 94] width 8 height 8
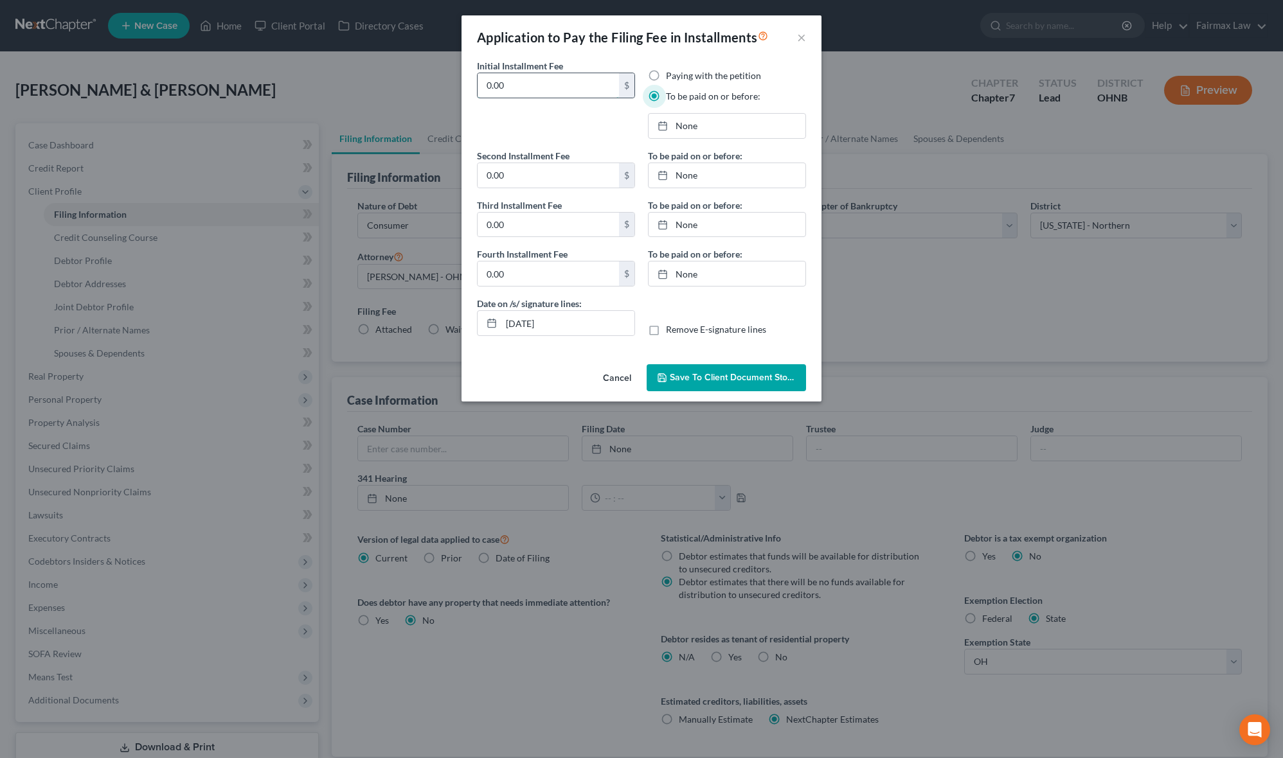
click at [477, 91] on input "0.00" at bounding box center [547, 85] width 141 height 24
click at [490, 93] on input "0.00" at bounding box center [547, 85] width 141 height 24
click at [540, 91] on input "0.00" at bounding box center [547, 85] width 141 height 24
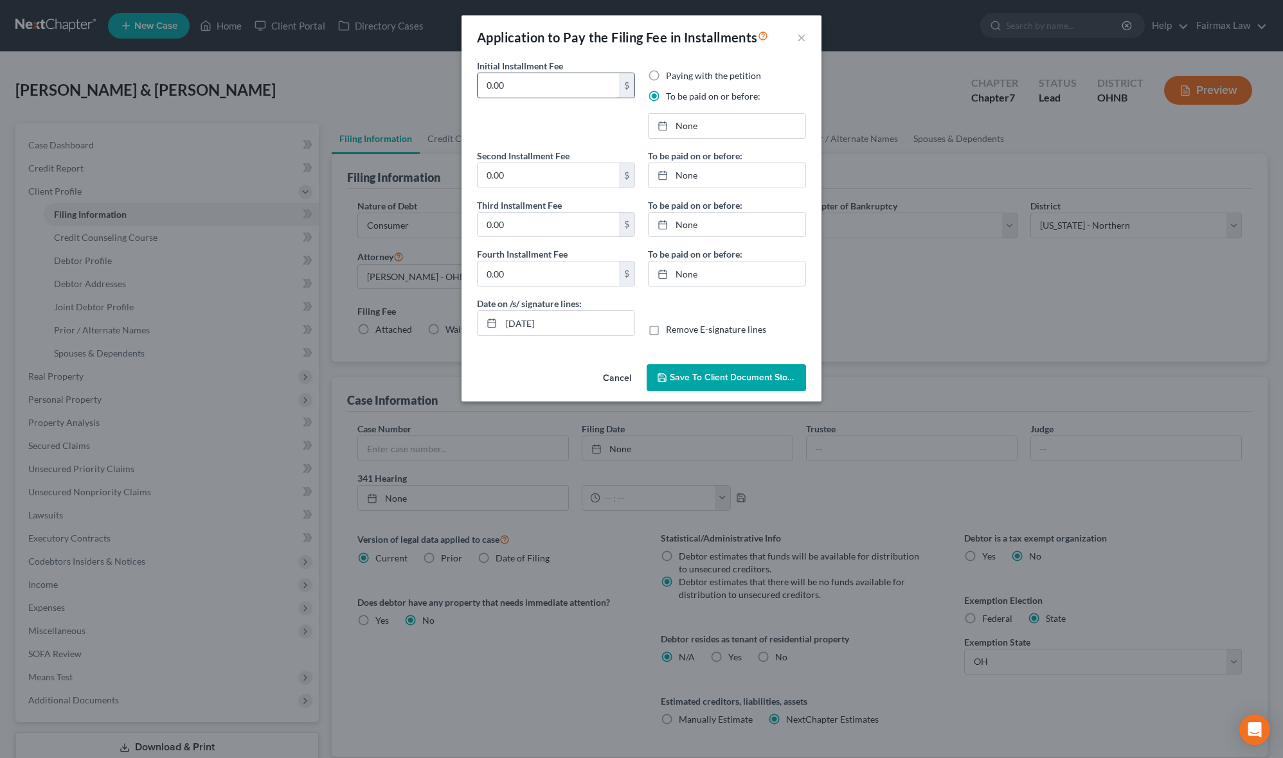
click at [540, 91] on input "0.00" at bounding box center [547, 85] width 141 height 24
drag, startPoint x: 561, startPoint y: 91, endPoint x: 544, endPoint y: 177, distance: 87.8
click at [386, 111] on div "Application to Pay the Filing Fee in Installments × Initial Installment Fee 84.…" at bounding box center [641, 379] width 1283 height 758
click at [544, 186] on input "0.00" at bounding box center [547, 175] width 141 height 24
paste input "84.5"
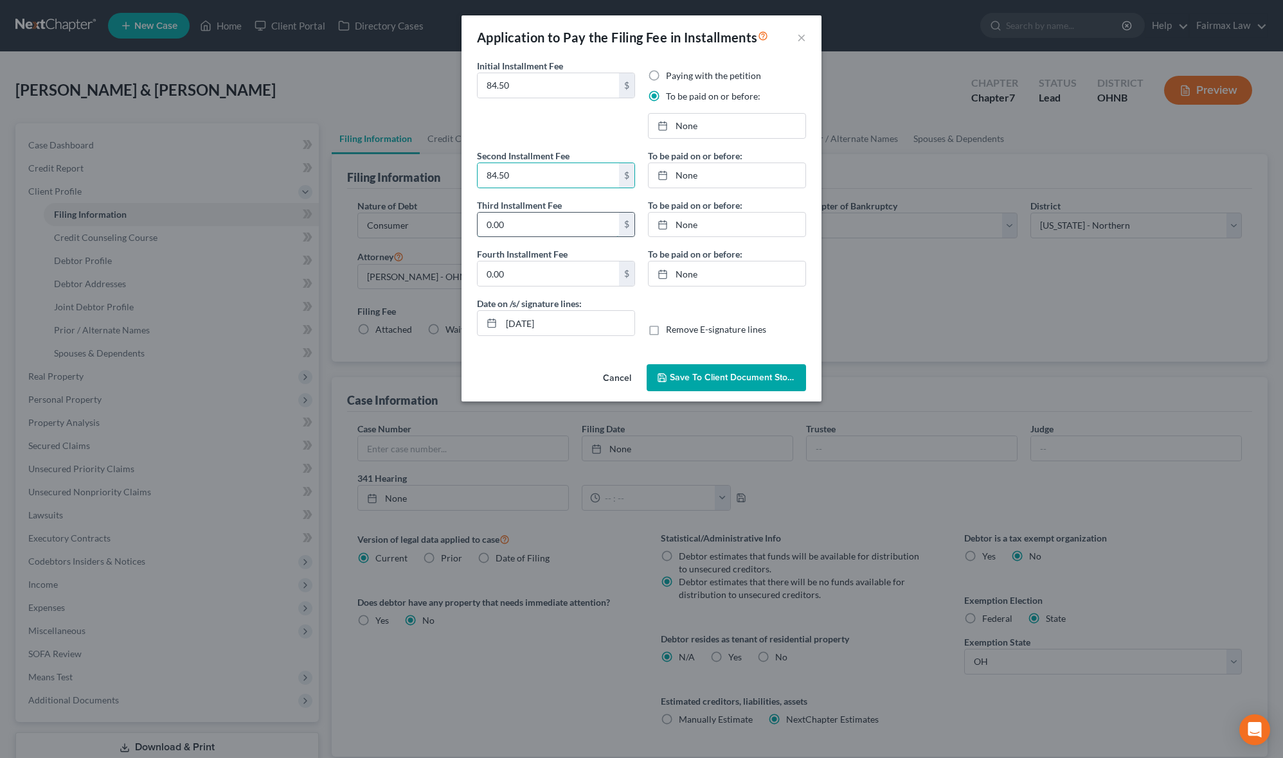
click at [535, 237] on input "0.00" at bounding box center [547, 225] width 141 height 24
paste input "84.5"
click at [540, 278] on input "0.00" at bounding box center [547, 274] width 141 height 24
paste input "84.5"
click at [723, 118] on link "None" at bounding box center [726, 126] width 157 height 24
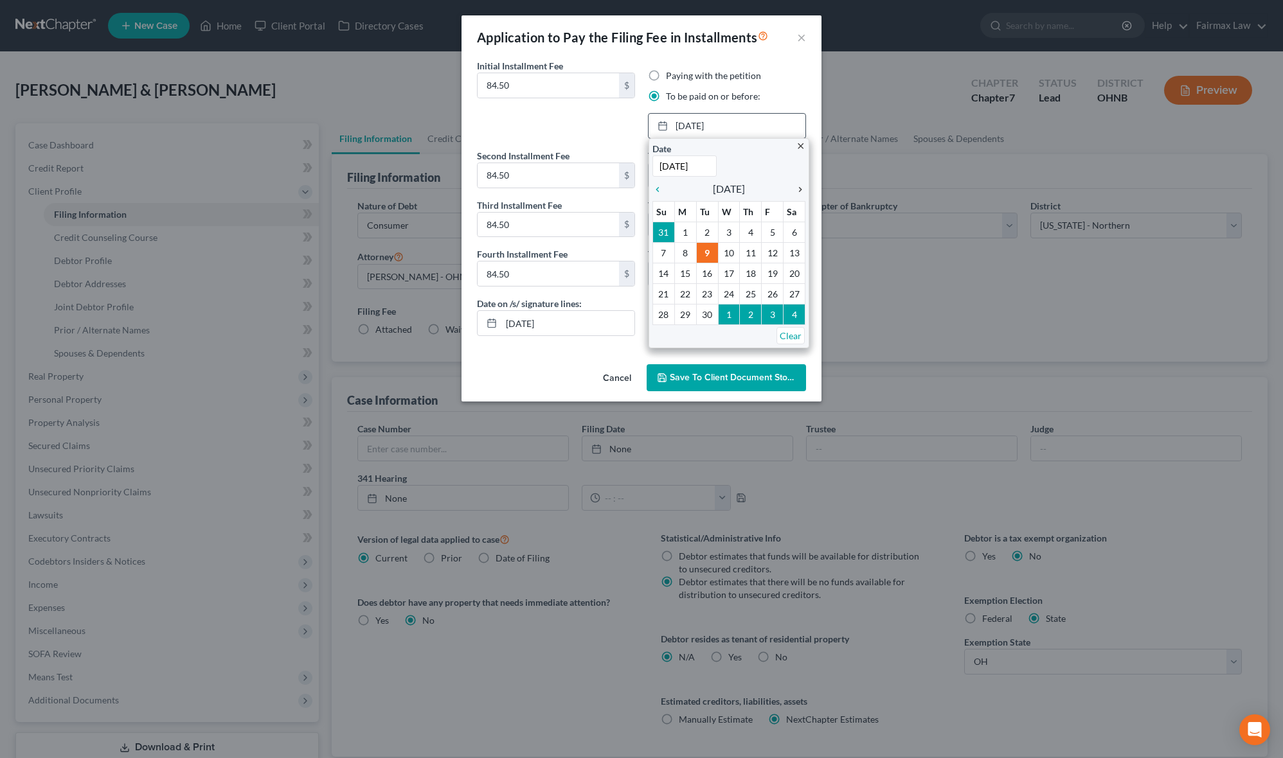
click at [796, 188] on icon "chevron_right" at bounding box center [797, 189] width 17 height 10
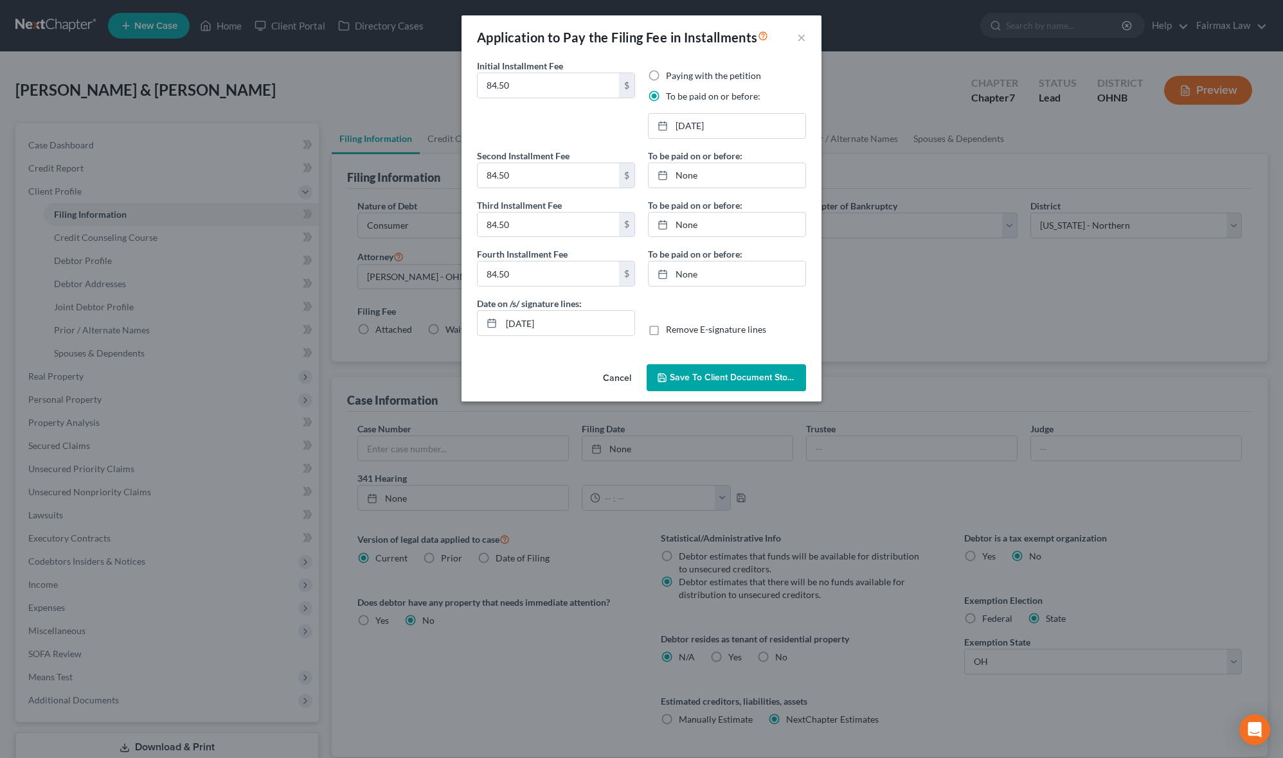
drag, startPoint x: 743, startPoint y: 260, endPoint x: 708, endPoint y: 222, distance: 50.9
click at [697, 179] on link "[DATE]" at bounding box center [726, 175] width 157 height 24
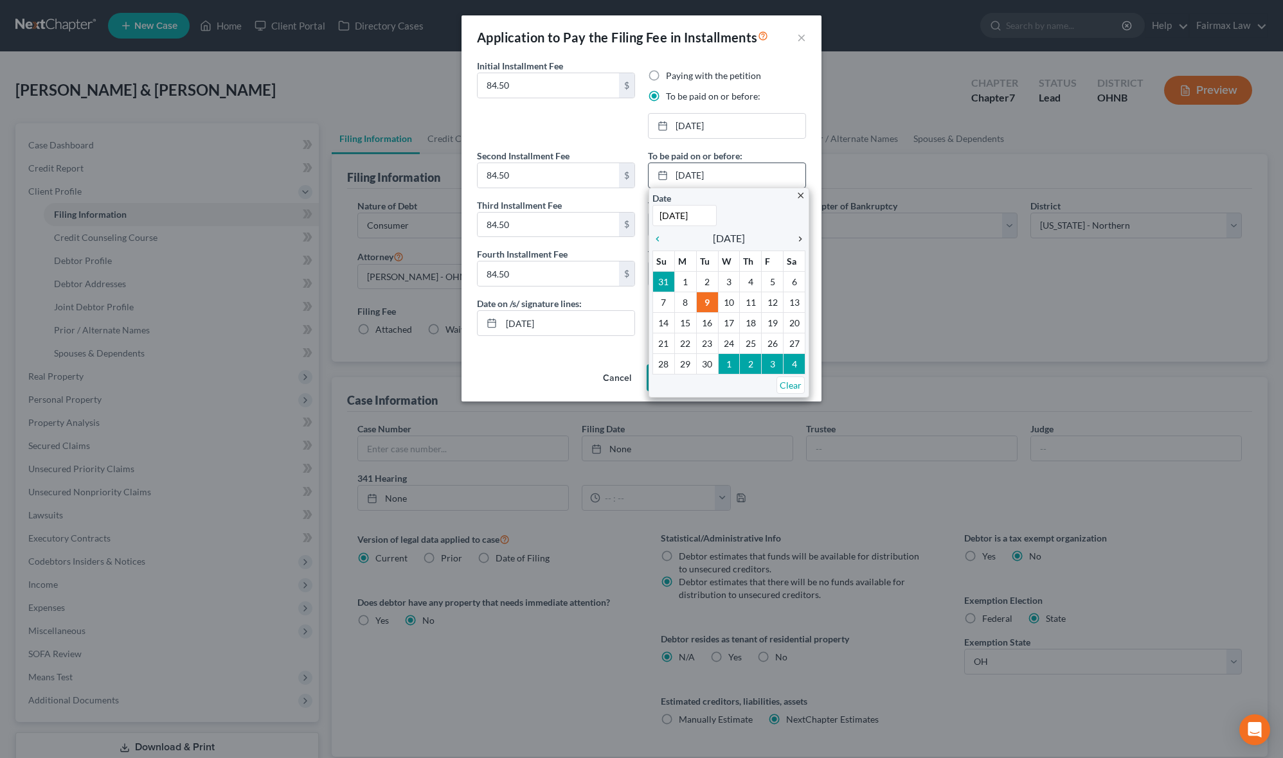
click at [796, 238] on icon "chevron_right" at bounding box center [797, 239] width 17 height 10
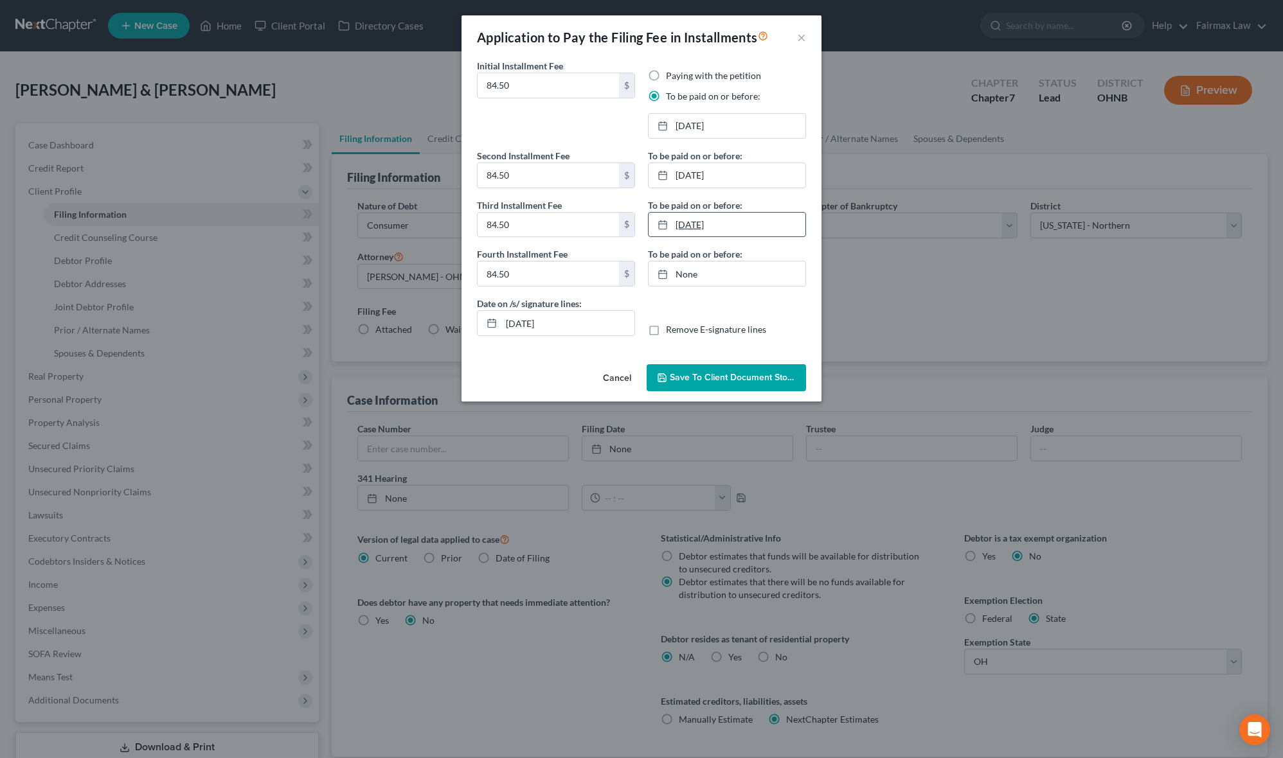
click at [693, 225] on link "[DATE]" at bounding box center [726, 225] width 157 height 24
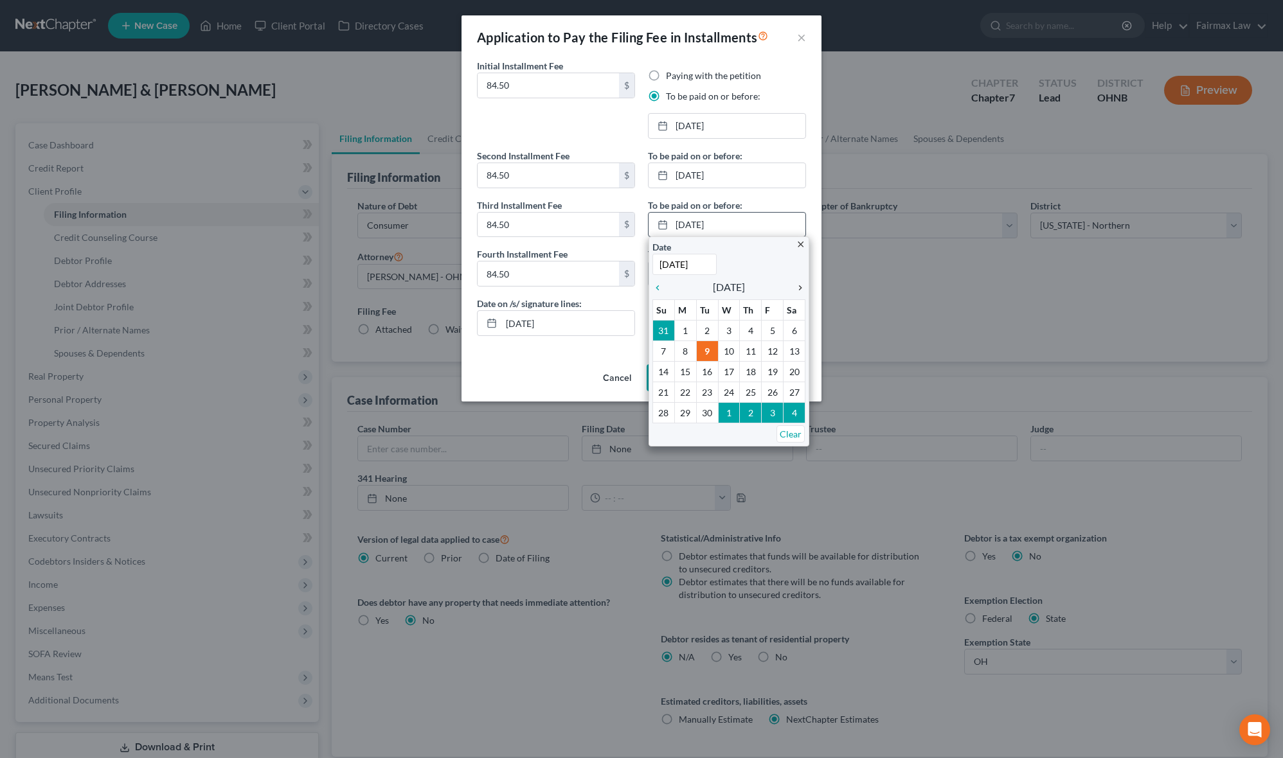
click at [798, 288] on icon "chevron_right" at bounding box center [797, 288] width 17 height 10
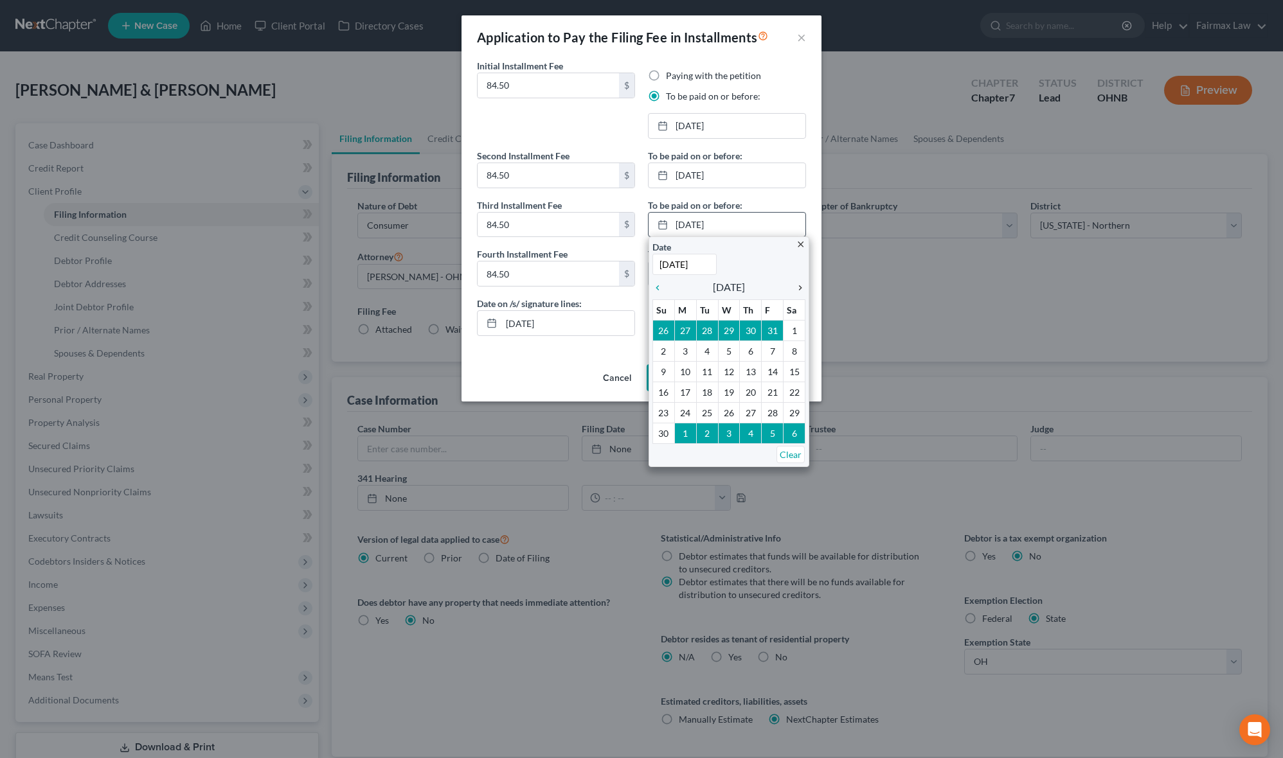
click at [798, 288] on icon "chevron_right" at bounding box center [797, 288] width 17 height 10
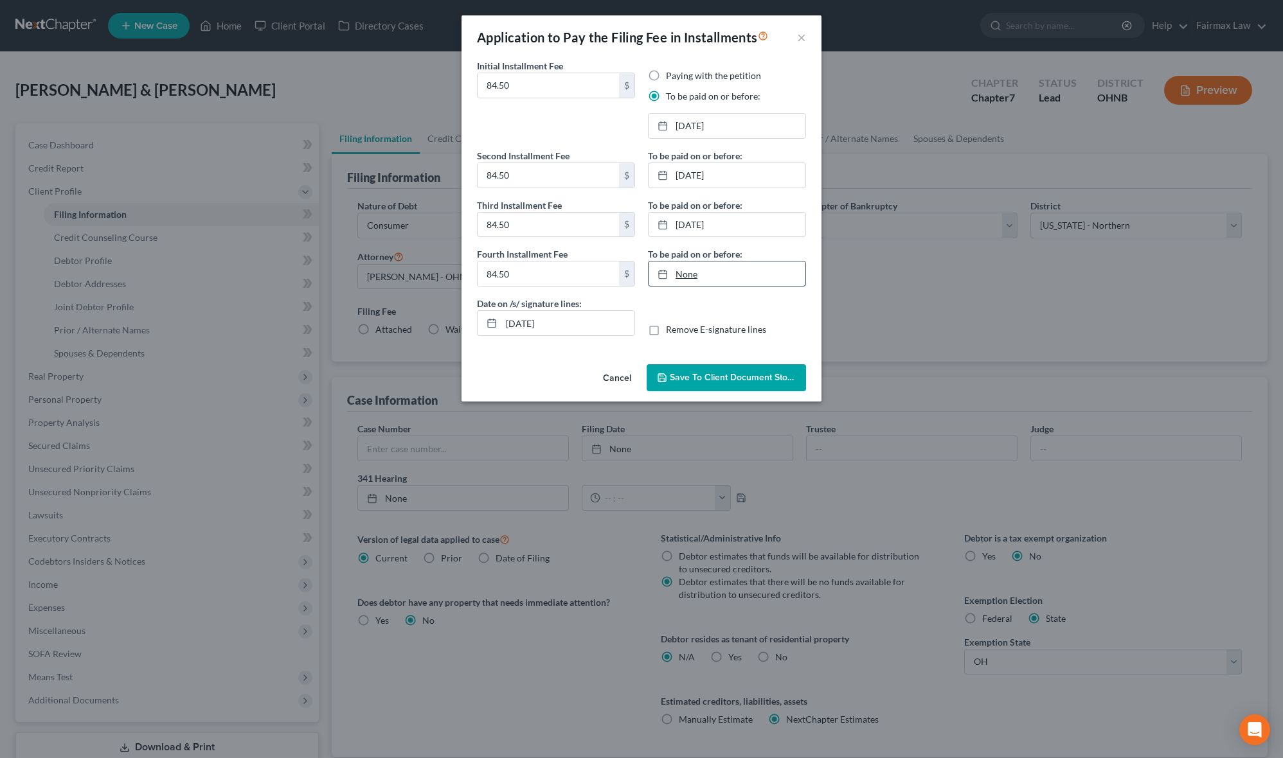
click at [697, 278] on link "None" at bounding box center [726, 274] width 157 height 24
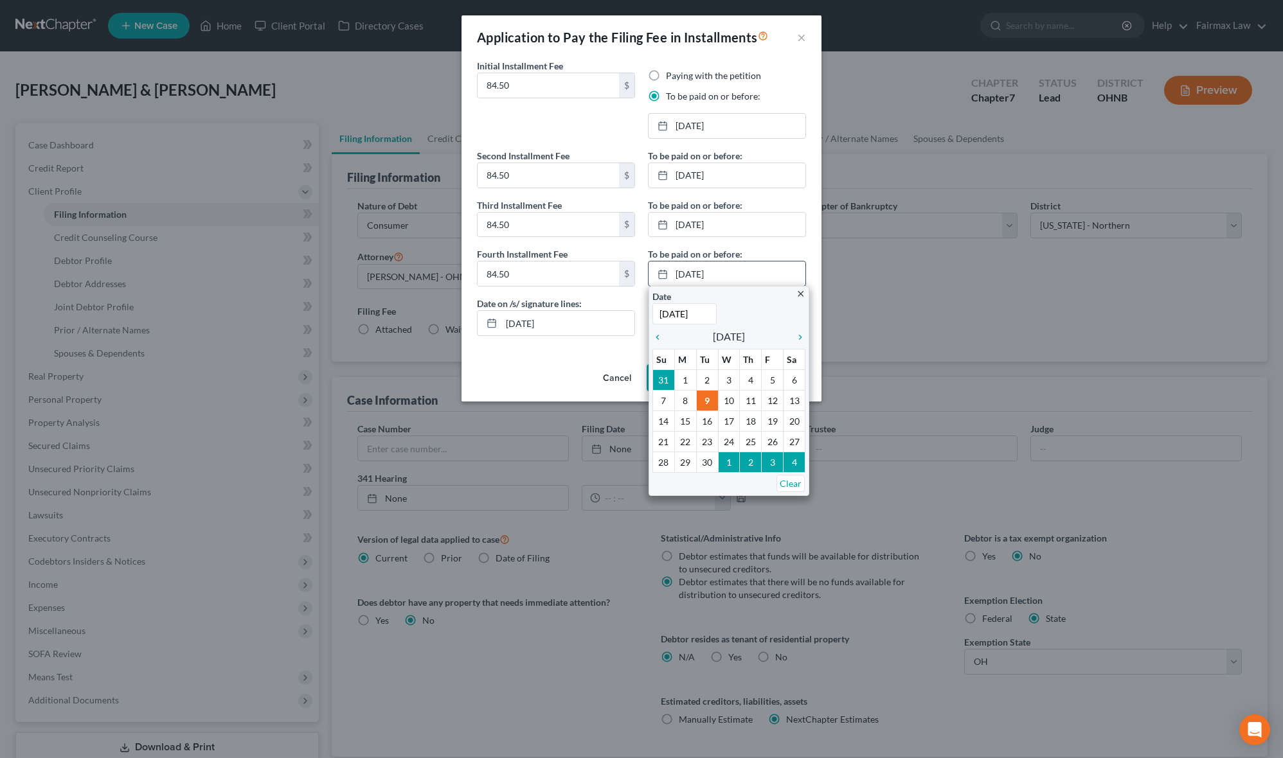
click at [800, 320] on div "Date [DATE] Time 12:00 AM" at bounding box center [728, 307] width 153 height 35
click at [798, 332] on div "chevron_right" at bounding box center [797, 336] width 17 height 12
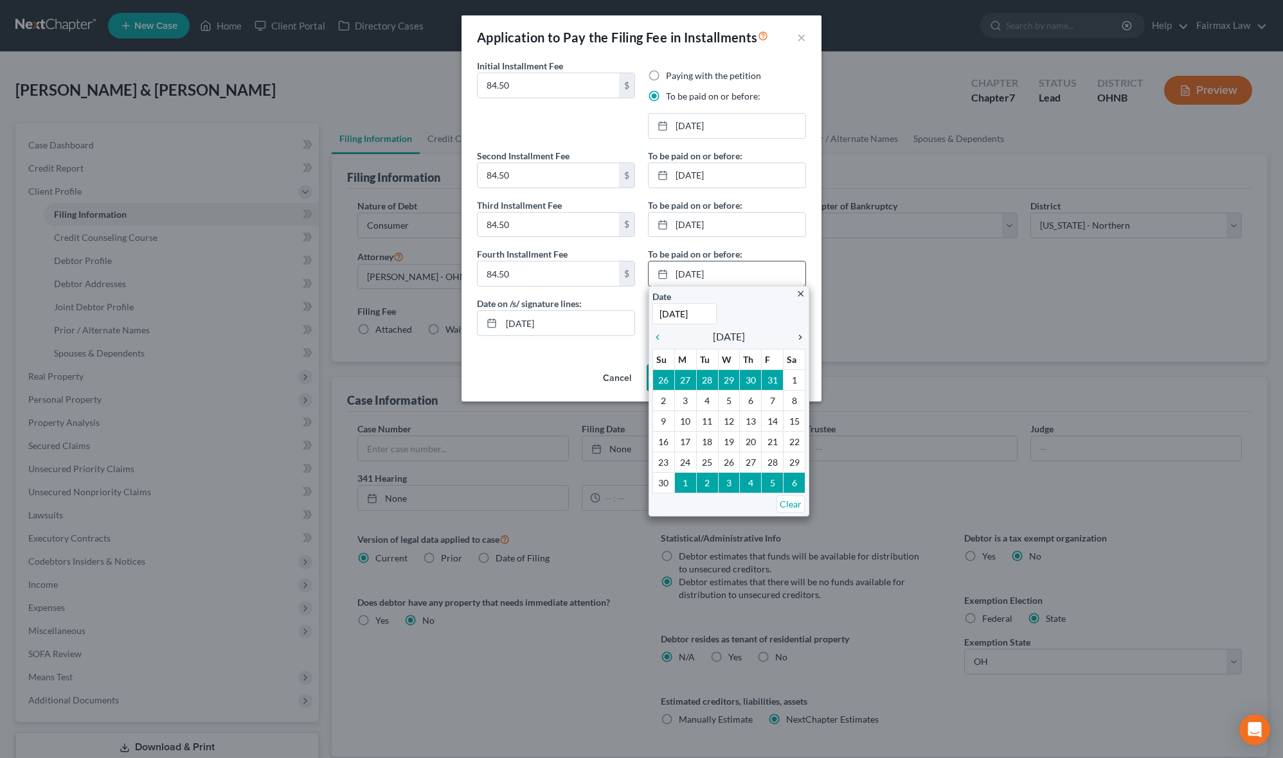
click at [802, 337] on icon "chevron_right" at bounding box center [797, 337] width 17 height 10
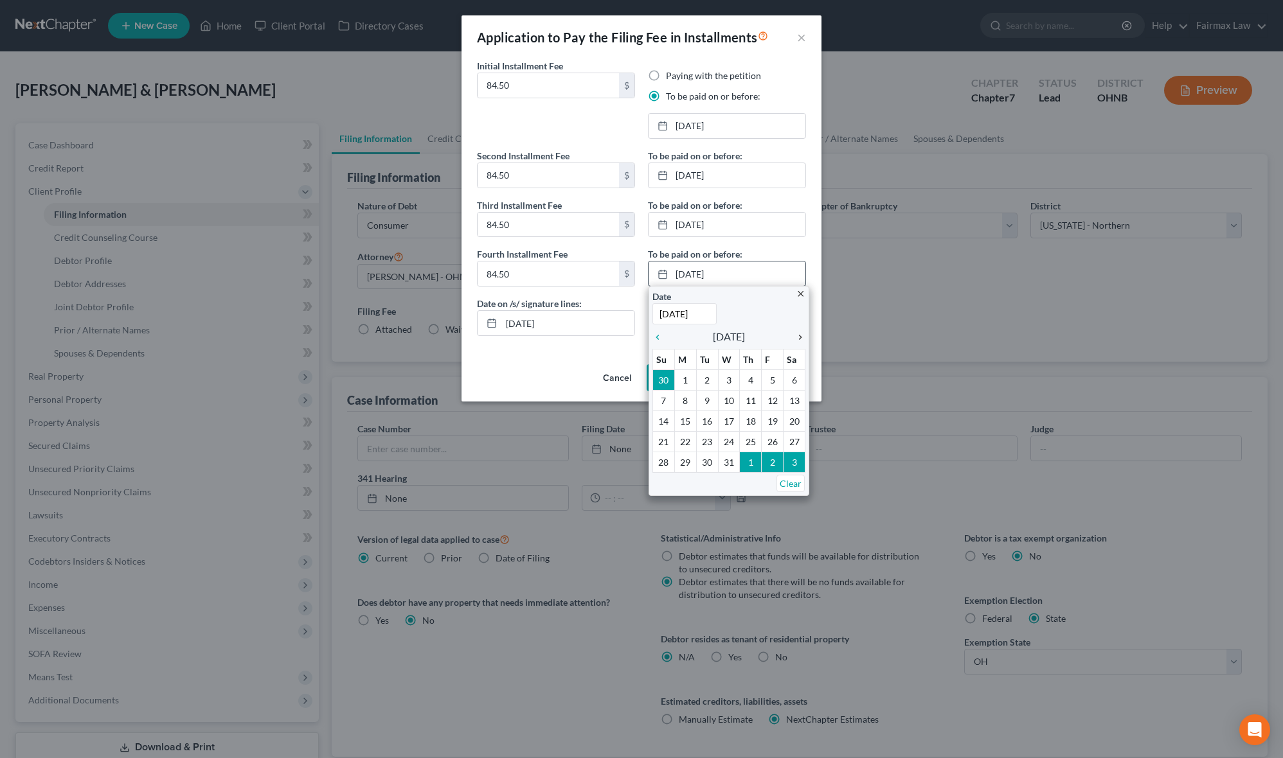
click at [802, 337] on icon "chevron_right" at bounding box center [797, 337] width 17 height 10
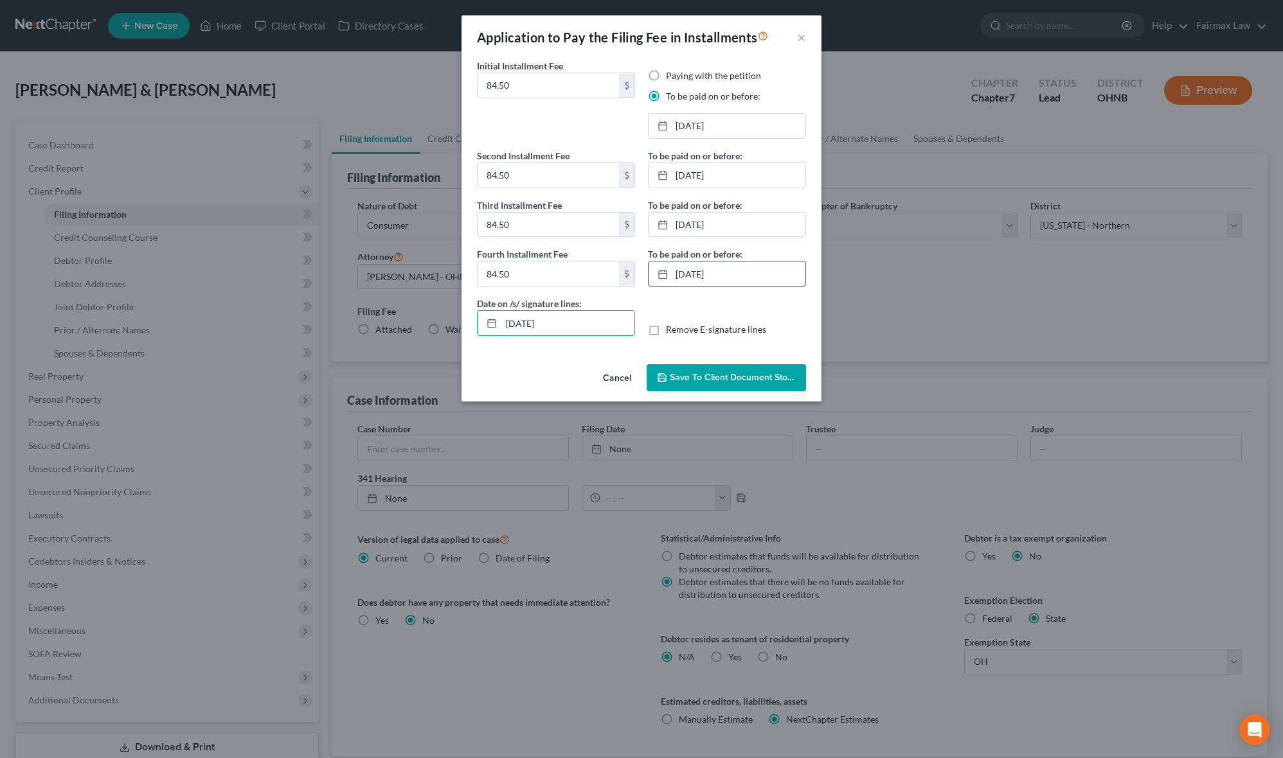
drag, startPoint x: 569, startPoint y: 330, endPoint x: 418, endPoint y: 366, distance: 155.7
click at [411, 355] on div "Application to Pay the Filing Fee in Installments × Initial Installment Fee 84.…" at bounding box center [641, 379] width 1283 height 758
click at [668, 369] on button "Save to Client Document Storage" at bounding box center [725, 377] width 159 height 27
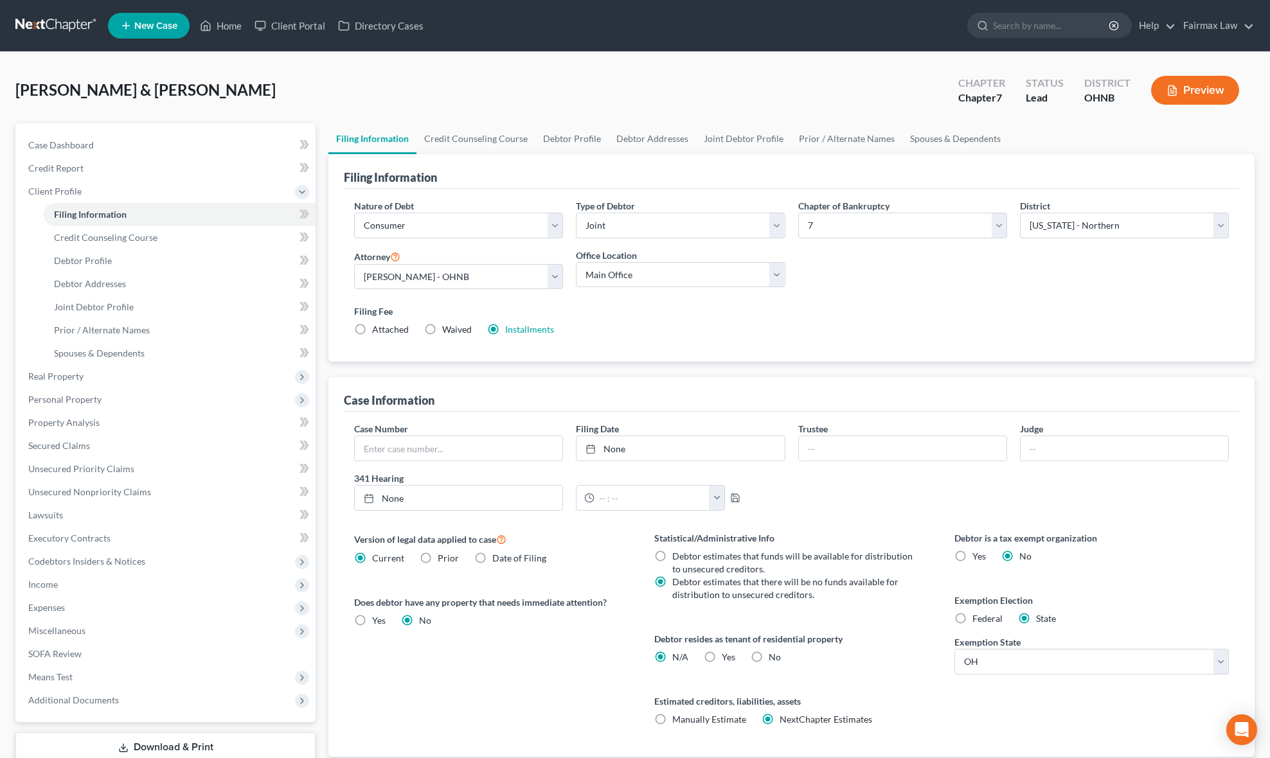
scroll to position [90, 0]
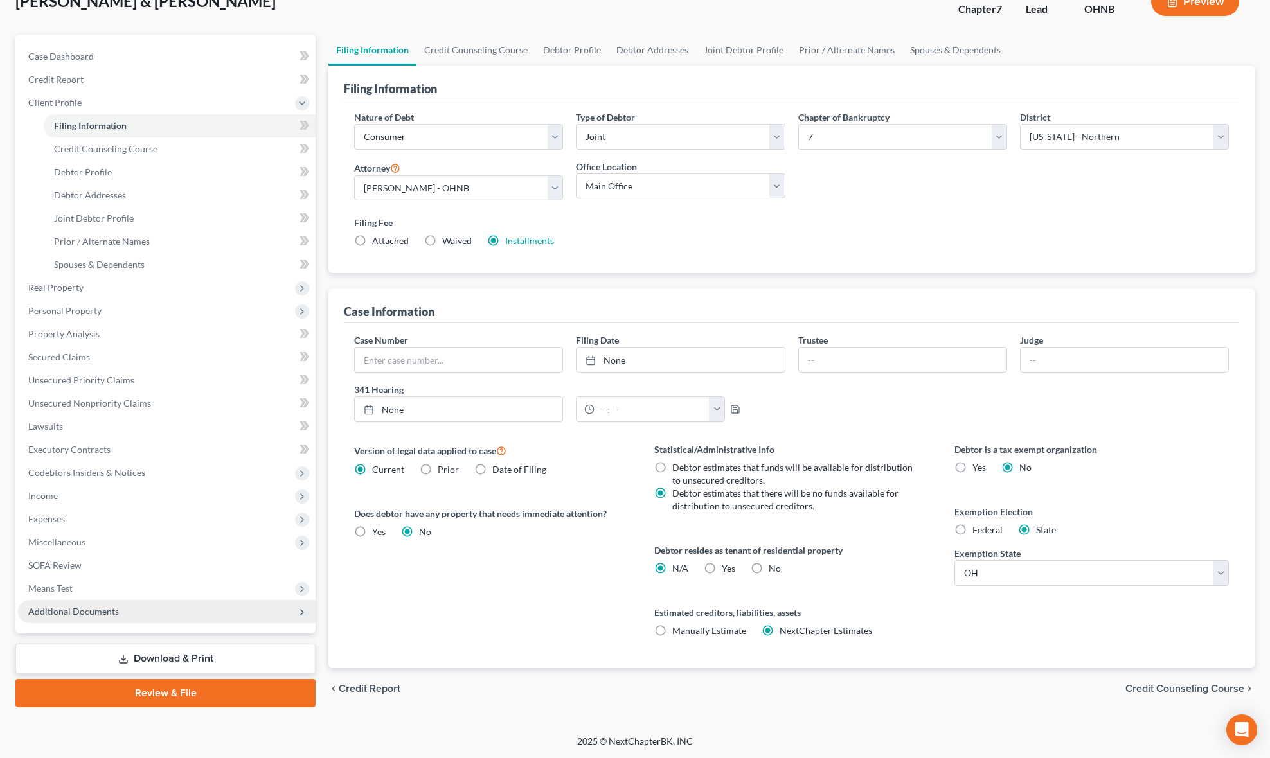
click at [136, 600] on span "Additional Documents" at bounding box center [167, 611] width 298 height 23
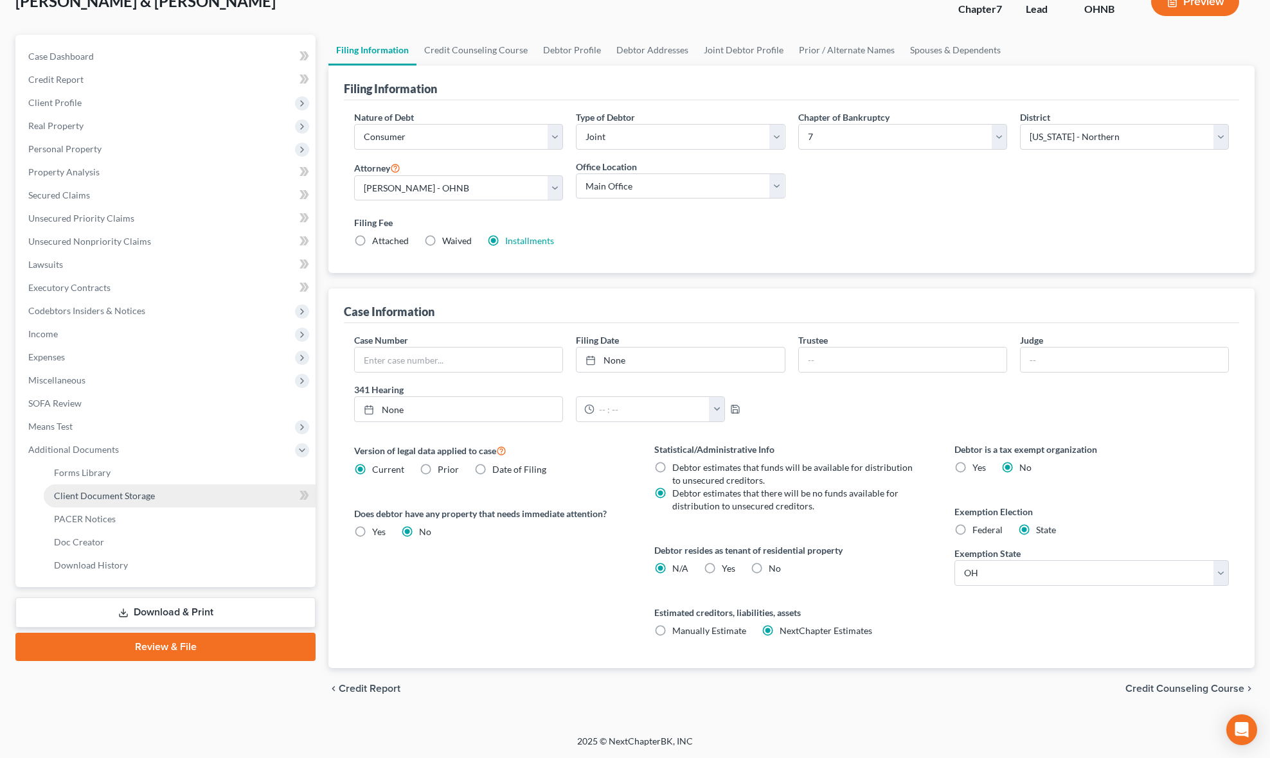
click at [71, 492] on span "Client Document Storage" at bounding box center [104, 495] width 101 height 11
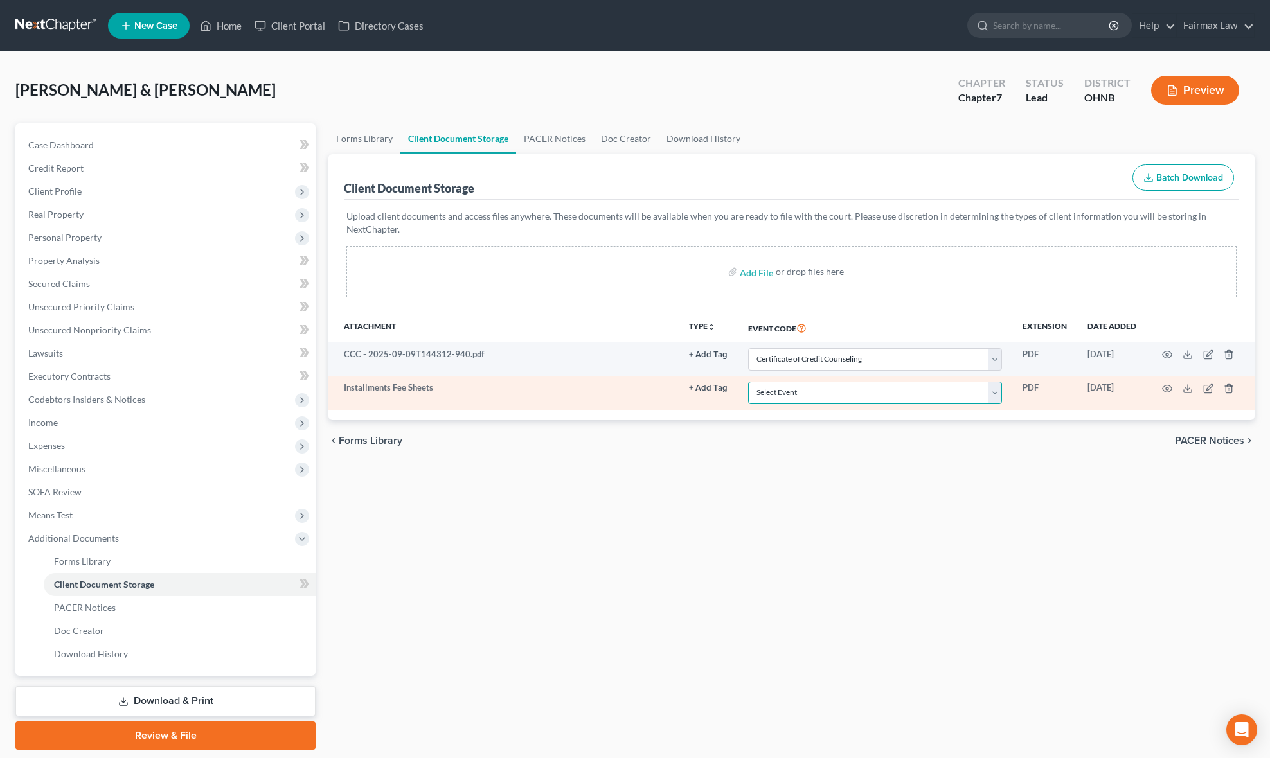
click at [769, 400] on select "Select Event 20 Largest Unsecured Creditors Amended List of Creditors (Fee) Ame…" at bounding box center [875, 393] width 254 height 22
click at [748, 382] on select "Select Event 20 Largest Unsecured Creditors Amended List of Creditors (Fee) Ame…" at bounding box center [875, 393] width 254 height 22
click at [1175, 389] on td at bounding box center [1200, 392] width 108 height 33
click at [1166, 388] on circle "button" at bounding box center [1167, 389] width 3 height 3
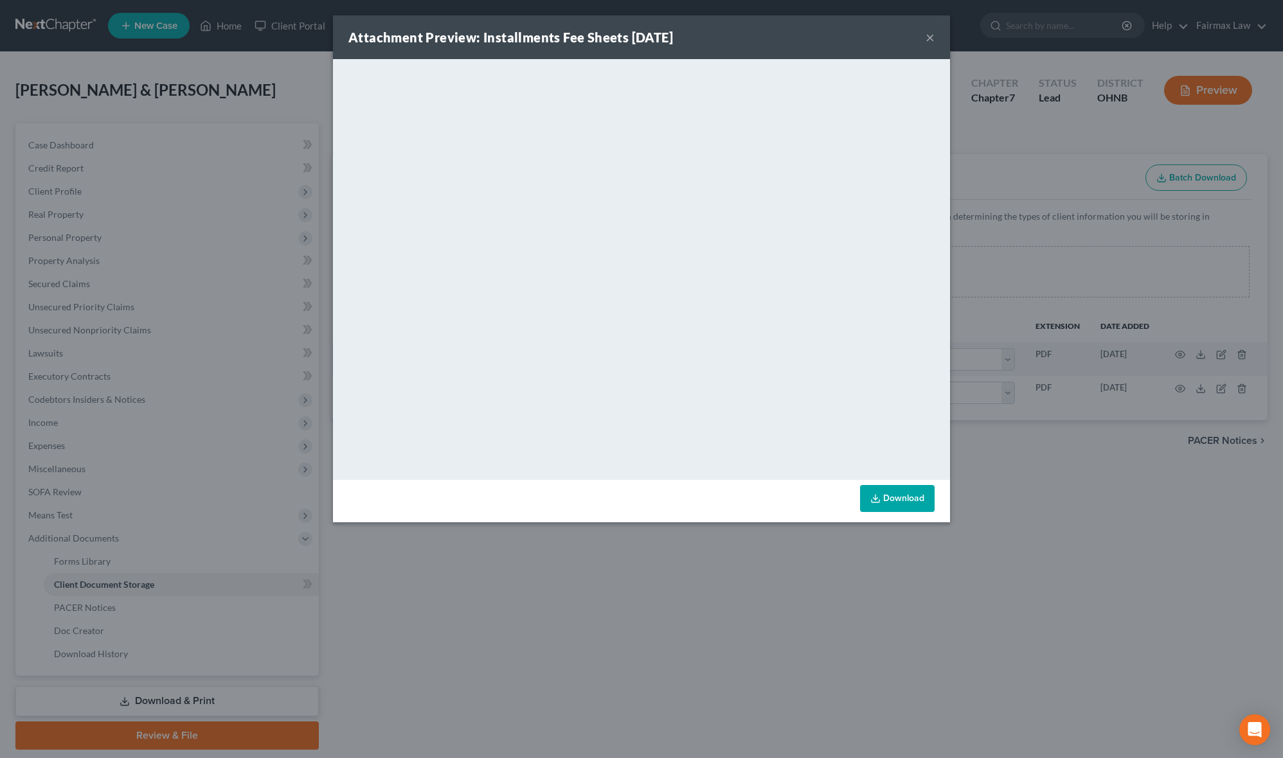
click at [632, 575] on div "Attachment Preview: Installments Fee Sheets [DATE] × <object ng-attr-data='[URL…" at bounding box center [641, 379] width 1283 height 758
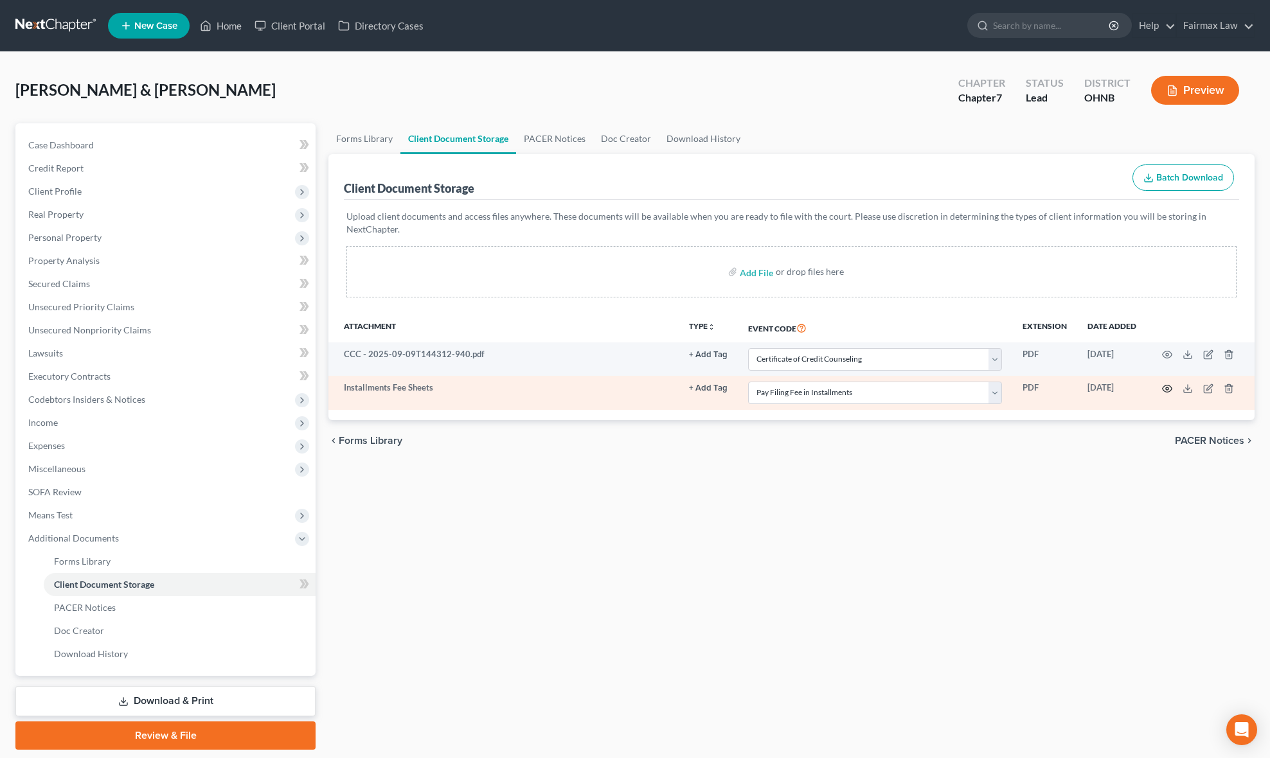
click at [1164, 386] on icon "button" at bounding box center [1168, 388] width 10 height 7
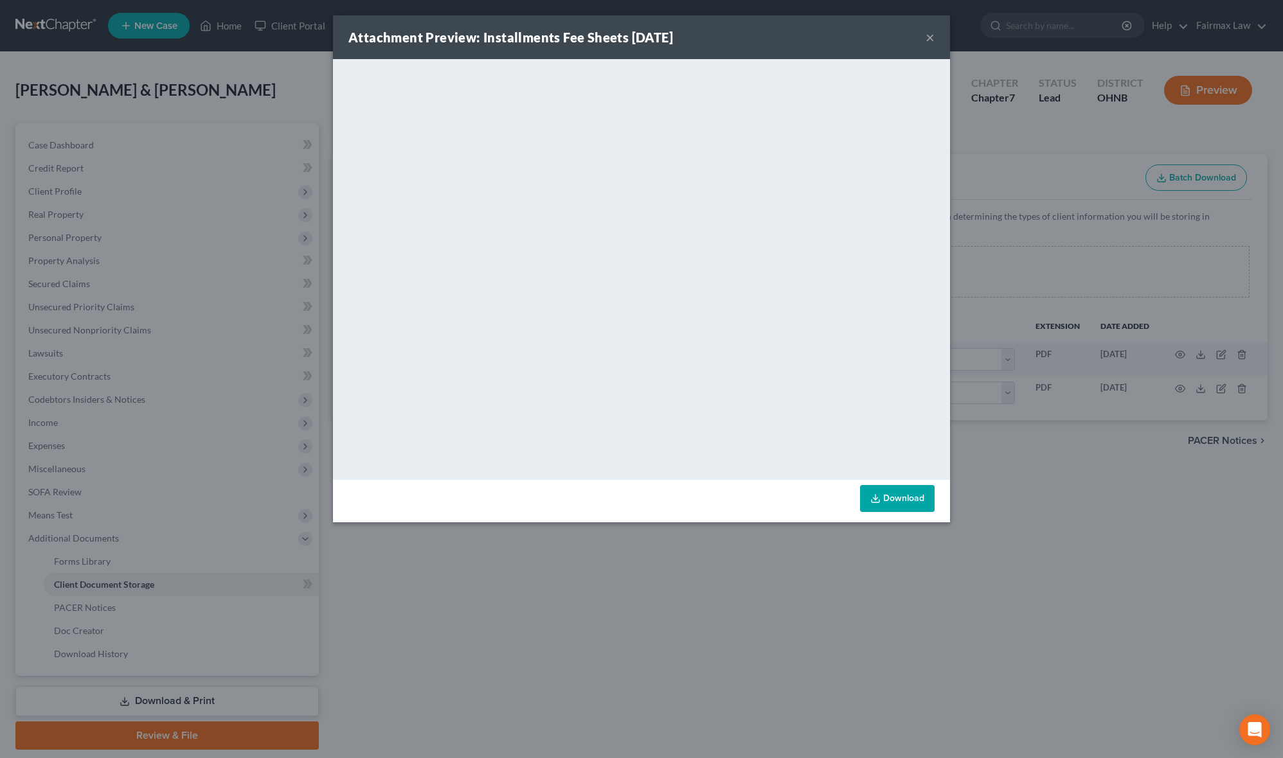
click at [700, 608] on div "Attachment Preview: Installments Fee Sheets [DATE] × <object ng-attr-data='[URL…" at bounding box center [641, 379] width 1283 height 758
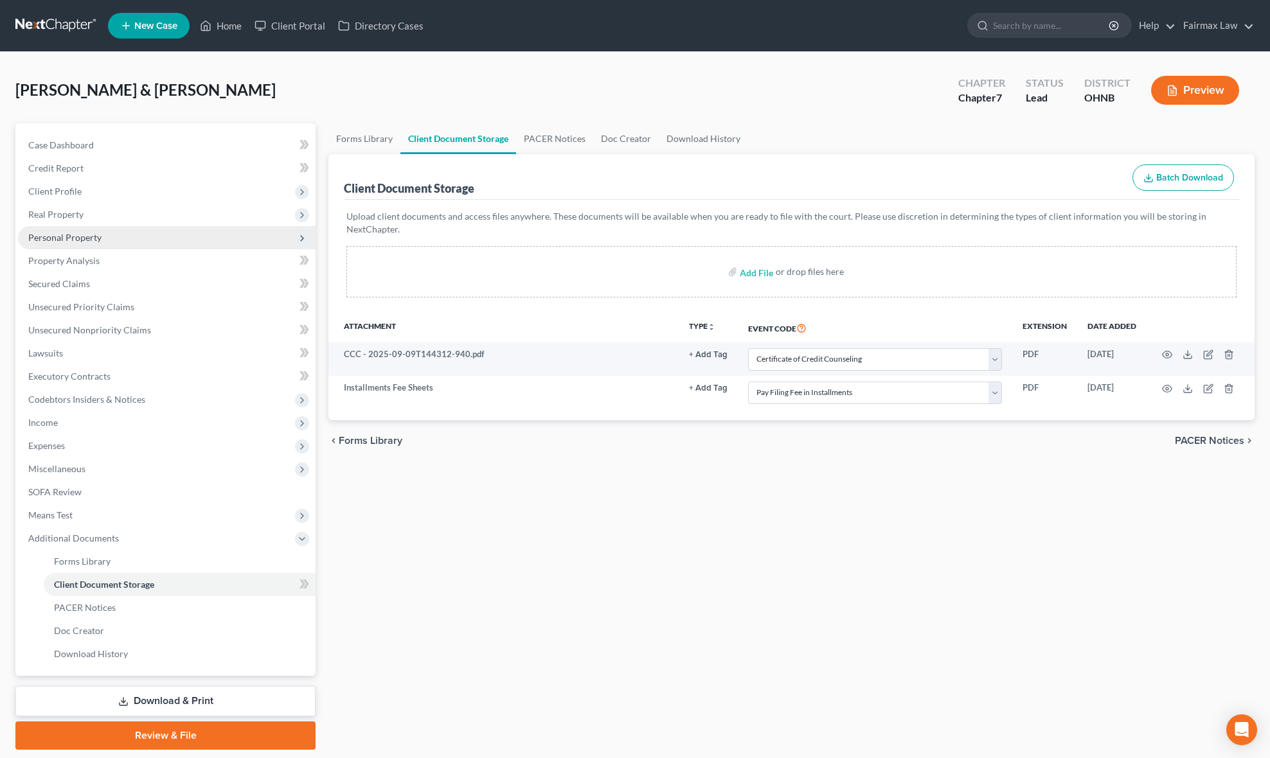
click at [117, 240] on span "Personal Property" at bounding box center [167, 237] width 298 height 23
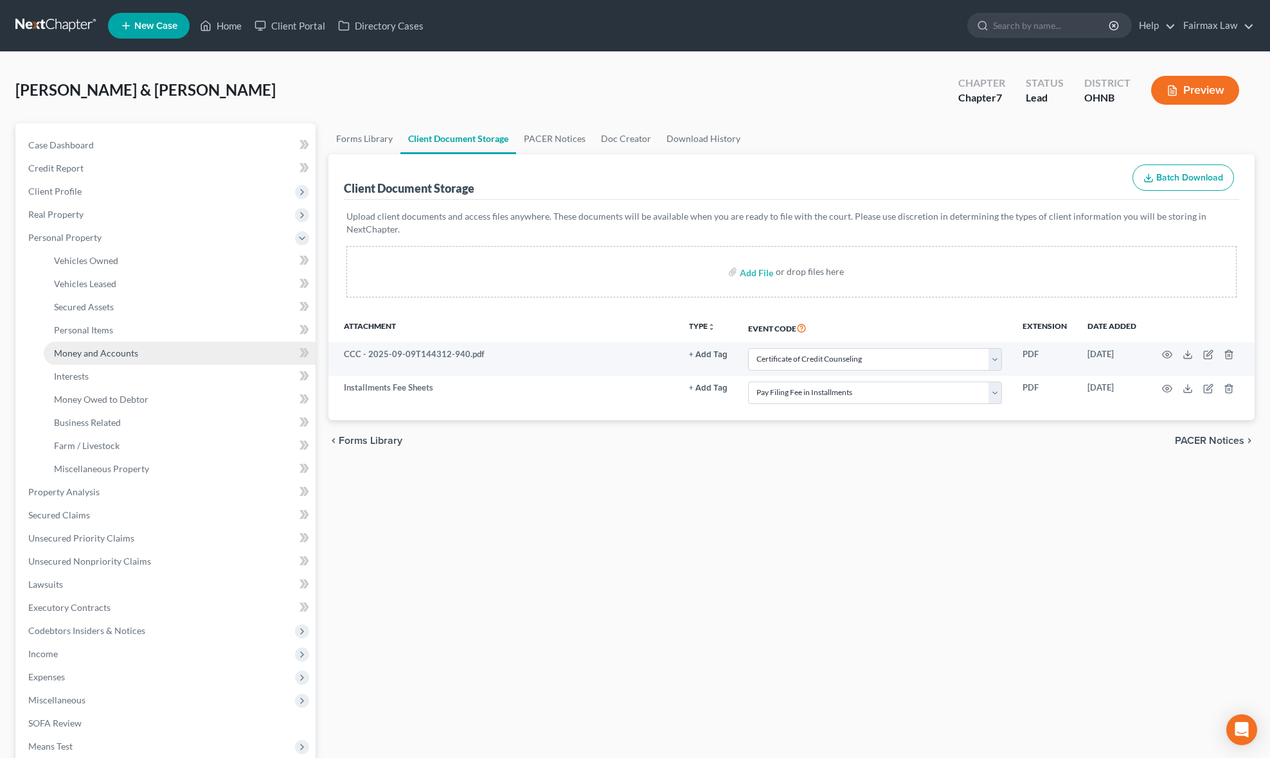
click at [144, 350] on link "Money and Accounts" at bounding box center [180, 353] width 272 height 23
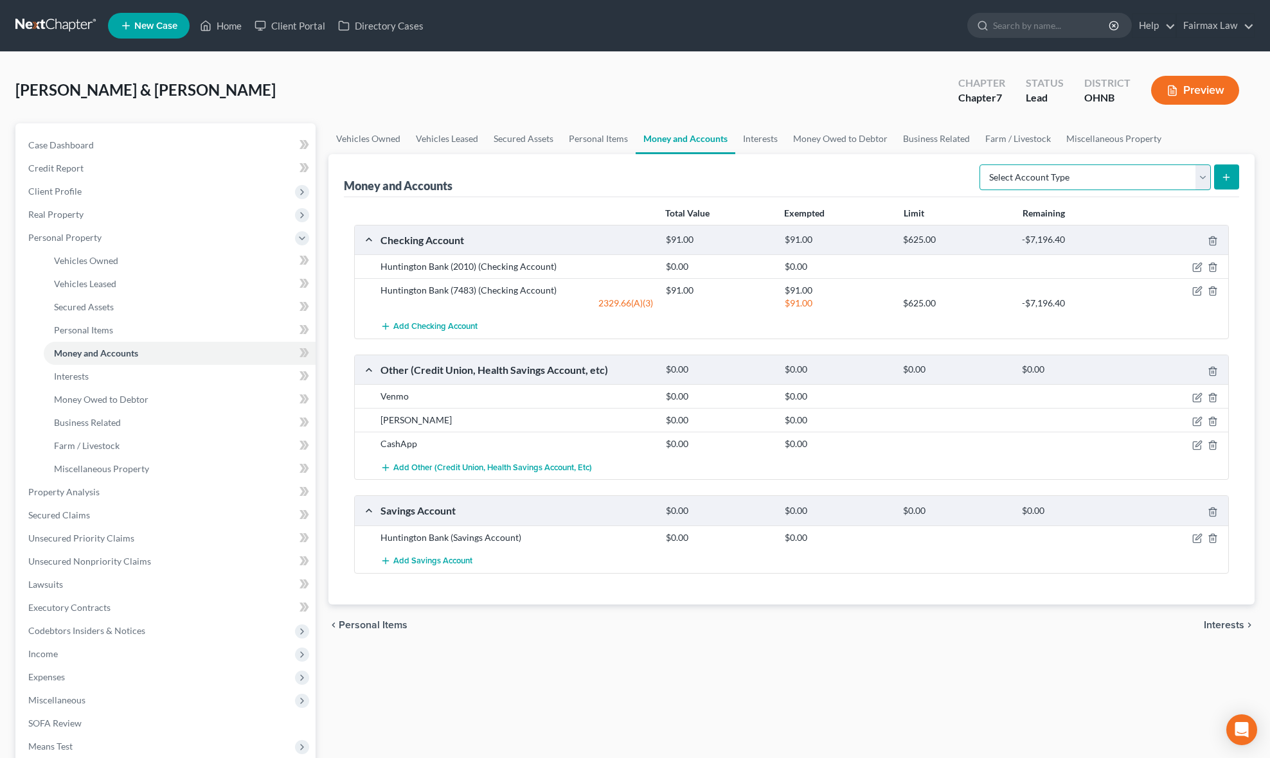
drag, startPoint x: 1057, startPoint y: 171, endPoint x: 1070, endPoint y: 188, distance: 22.0
click at [1057, 171] on select "Select Account Type Brokerage Cash on Hand Certificates of Deposit Checking Acc…" at bounding box center [1094, 178] width 231 height 26
click at [981, 165] on select "Select Account Type Brokerage Cash on Hand Certificates of Deposit Checking Acc…" at bounding box center [1094, 178] width 231 height 26
click at [1149, 171] on select "Select Account Type Brokerage Cash on Hand Certificates of Deposit Checking Acc…" at bounding box center [1094, 178] width 231 height 26
click at [981, 165] on select "Select Account Type Brokerage Cash on Hand Certificates of Deposit Checking Acc…" at bounding box center [1094, 178] width 231 height 26
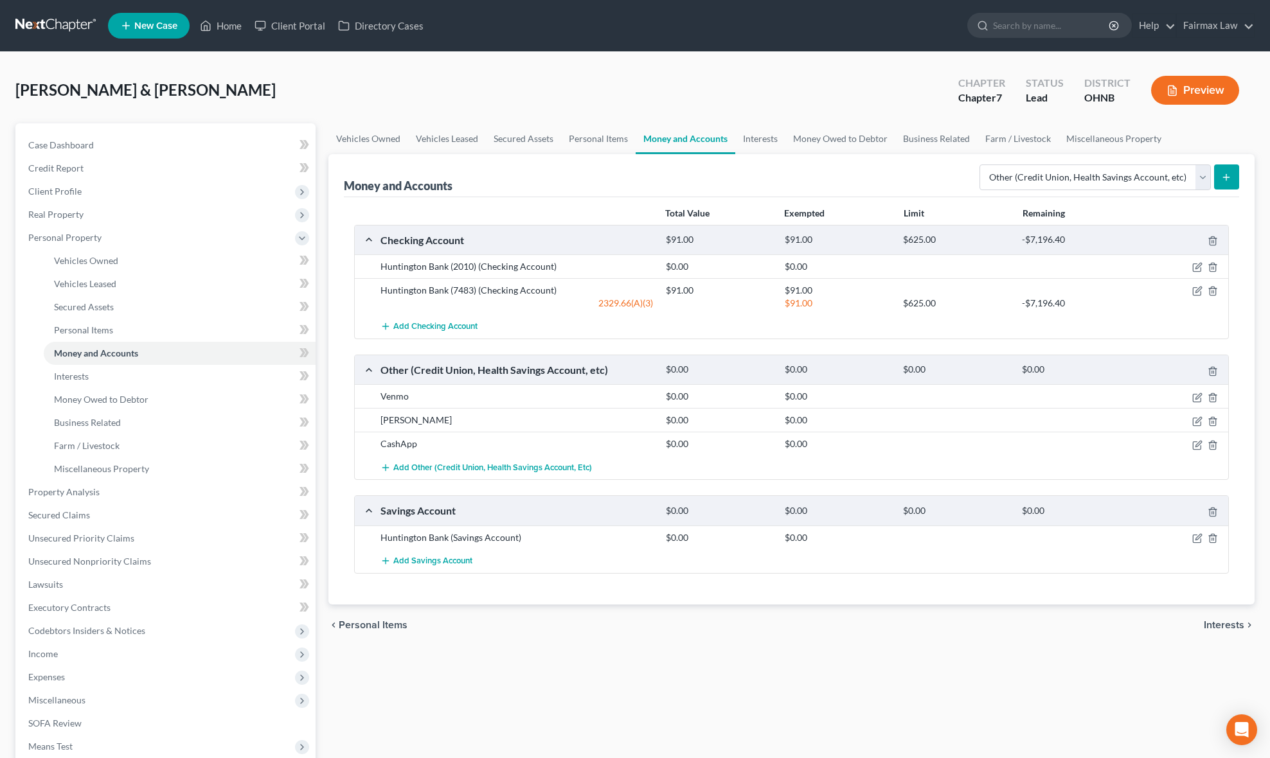
click at [1229, 180] on icon "submit" at bounding box center [1226, 177] width 10 height 10
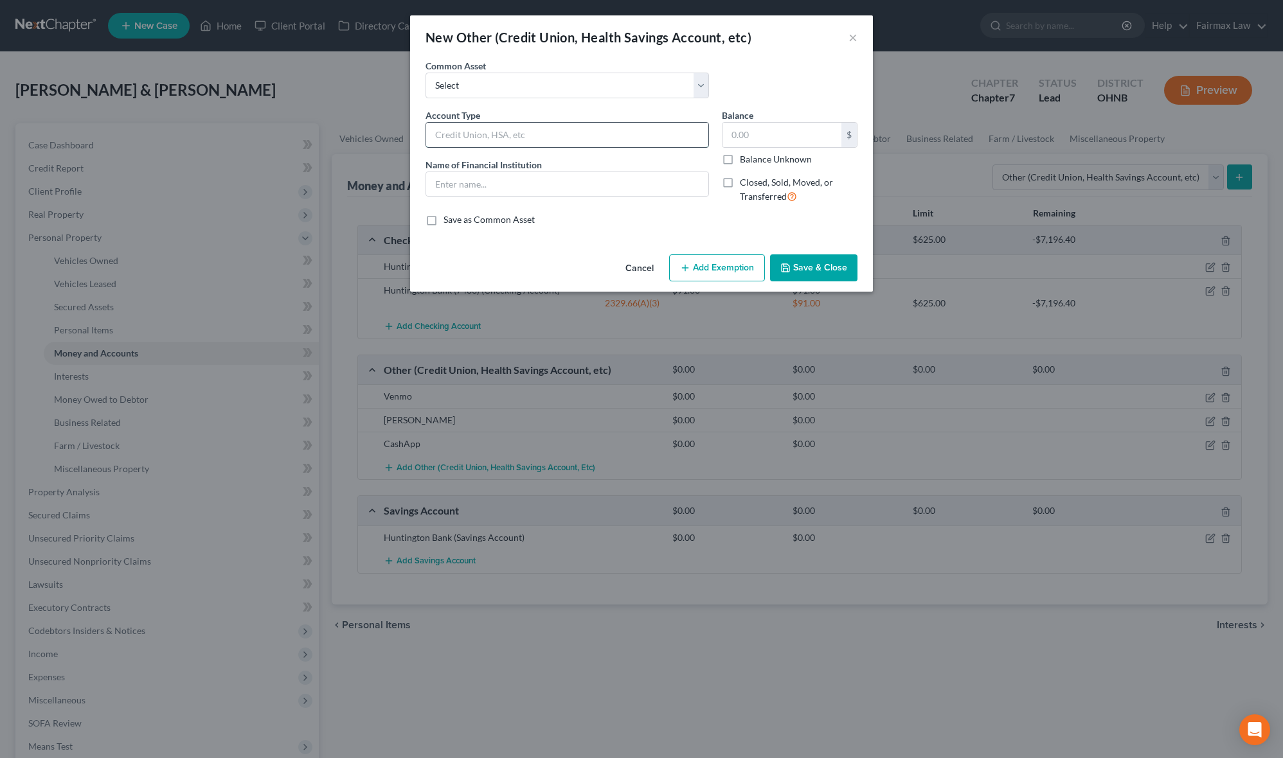
click at [458, 134] on input "text" at bounding box center [567, 135] width 282 height 24
drag, startPoint x: 550, startPoint y: 137, endPoint x: 451, endPoint y: 209, distance: 122.4
click at [337, 152] on div "New Other (Credit Union, Health Savings Account, etc) × An exemption set must f…" at bounding box center [641, 379] width 1283 height 758
click at [501, 185] on input "text" at bounding box center [567, 184] width 282 height 24
paste input "[PERSON_NAME] Credit Union"
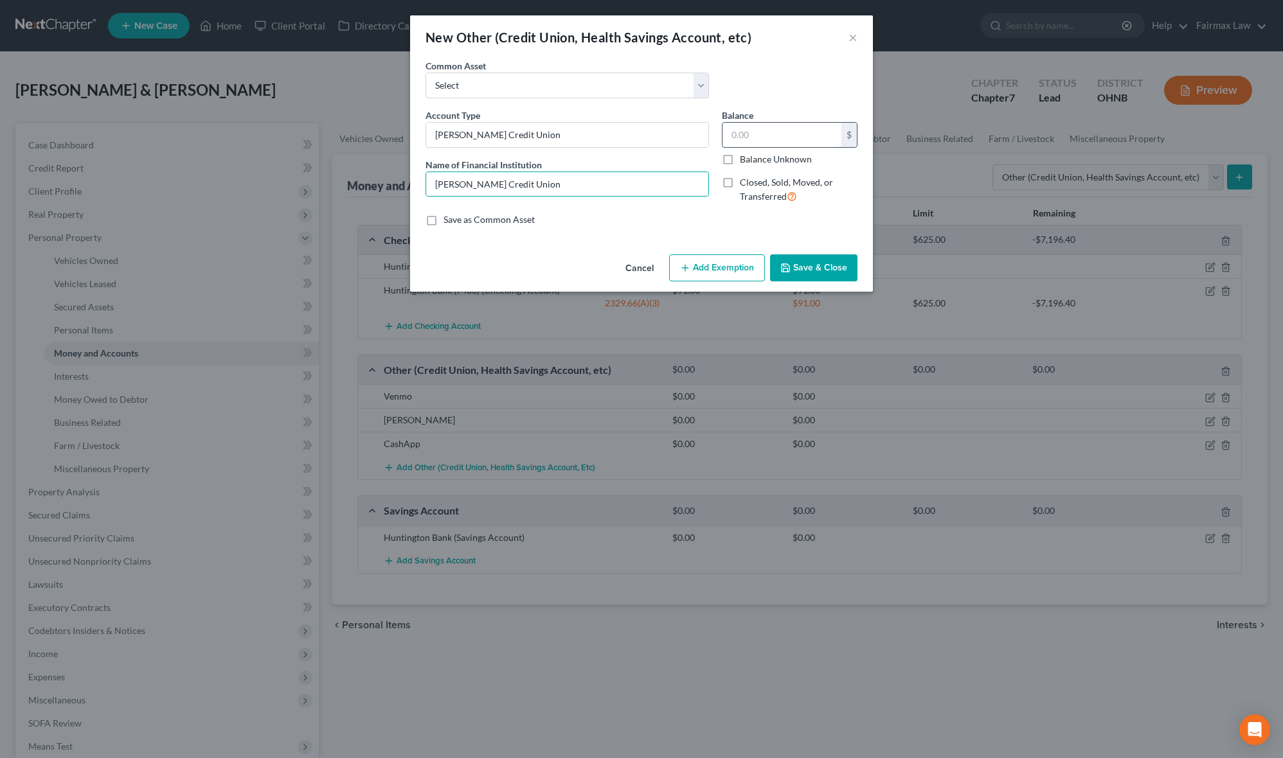
click at [785, 129] on input "text" at bounding box center [781, 135] width 119 height 24
click at [823, 261] on button "Save & Close" at bounding box center [813, 267] width 87 height 27
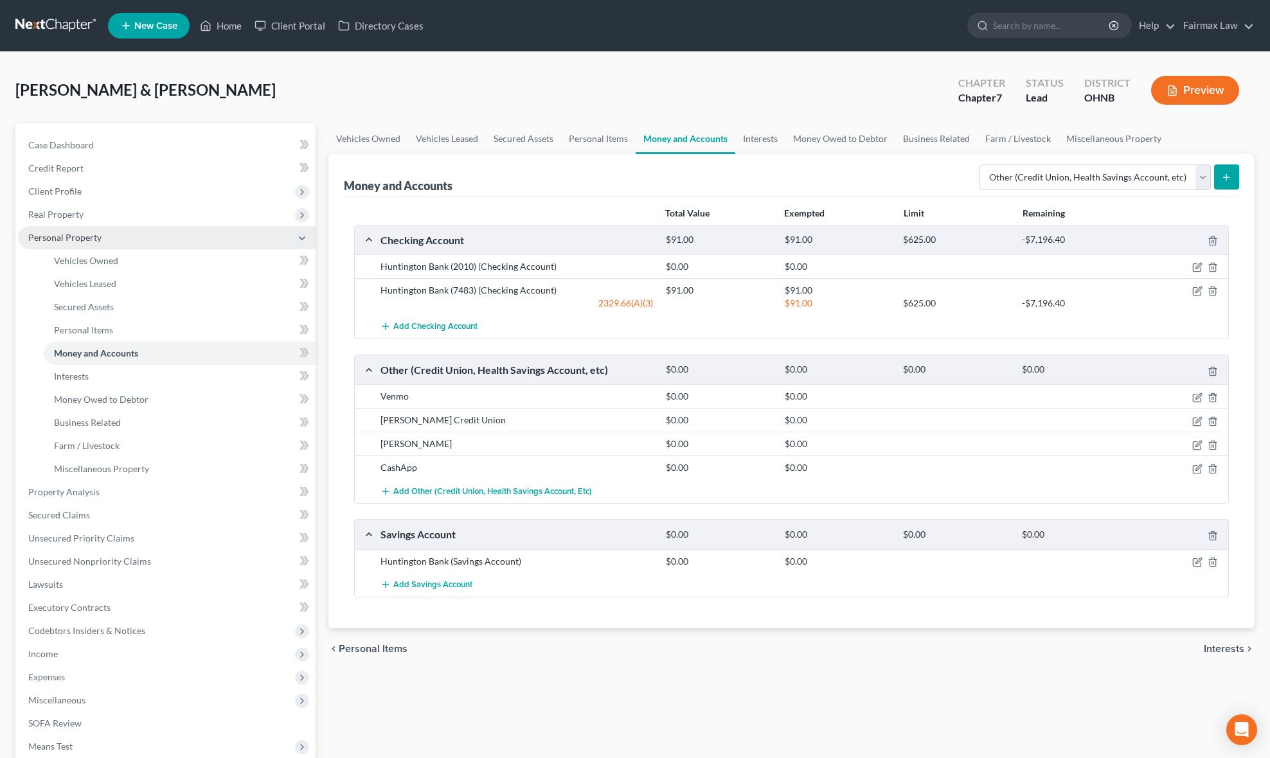
click at [109, 243] on span "Personal Property" at bounding box center [167, 237] width 298 height 23
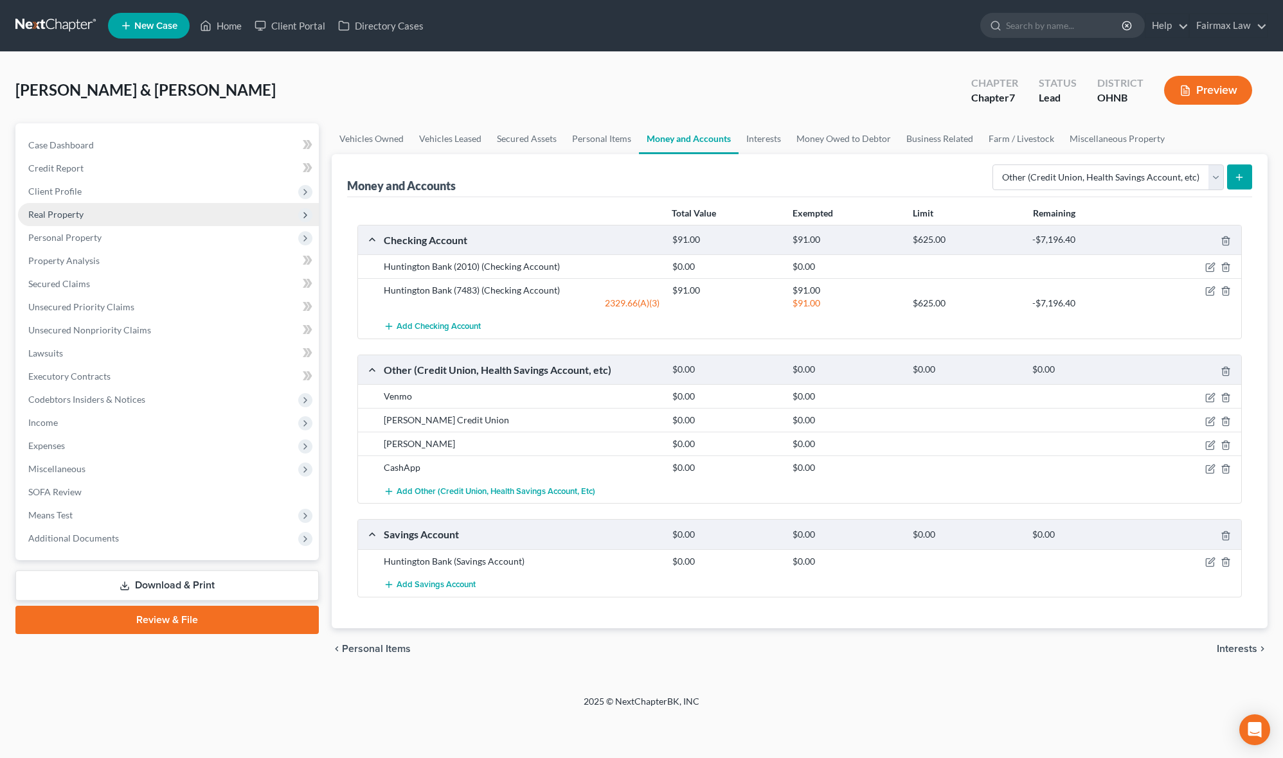
click at [116, 221] on span "Real Property" at bounding box center [168, 214] width 301 height 23
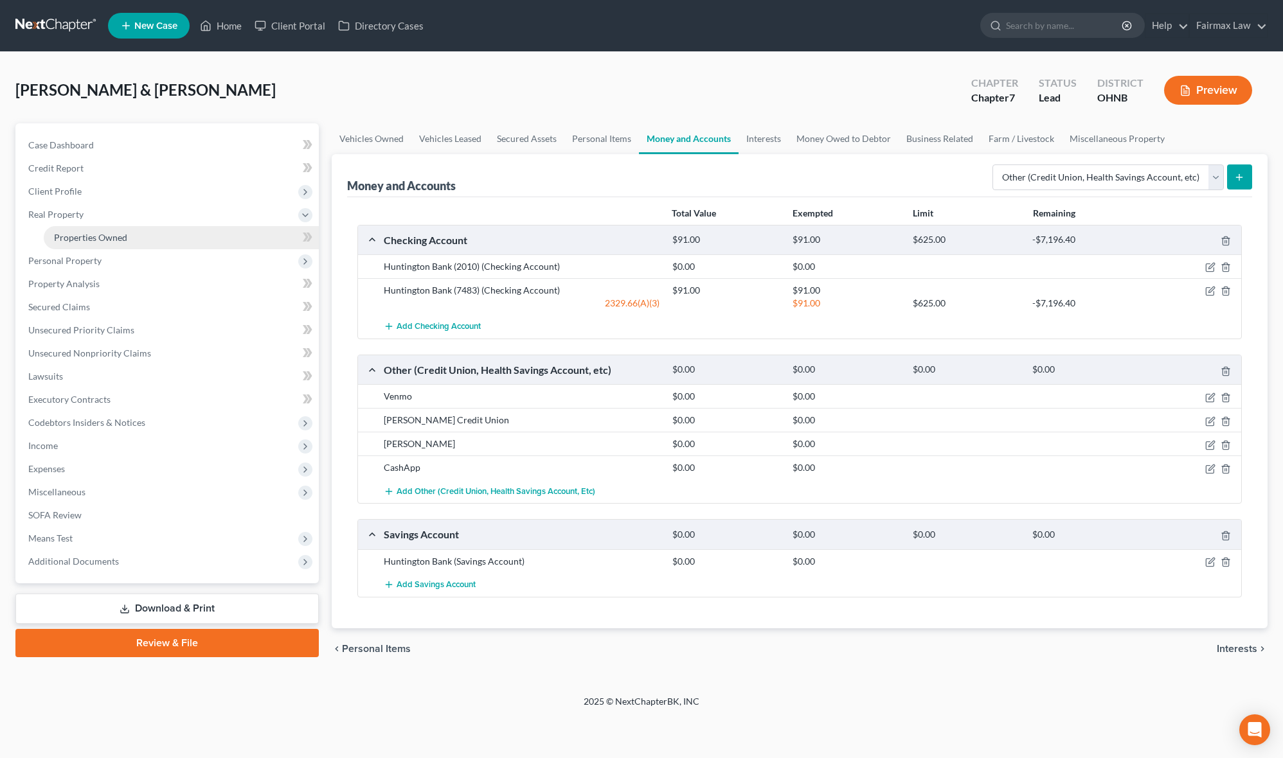
click at [134, 231] on link "Properties Owned" at bounding box center [181, 237] width 275 height 23
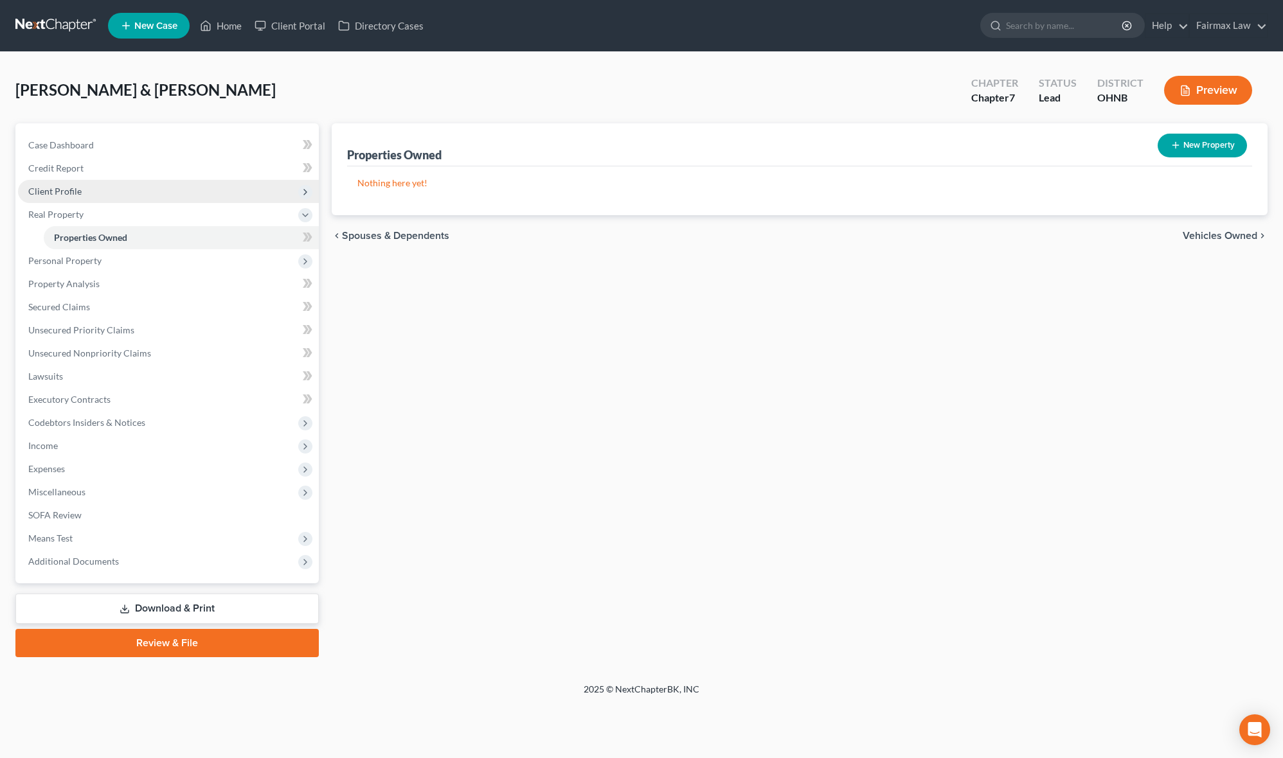
click at [124, 191] on span "Client Profile" at bounding box center [168, 191] width 301 height 23
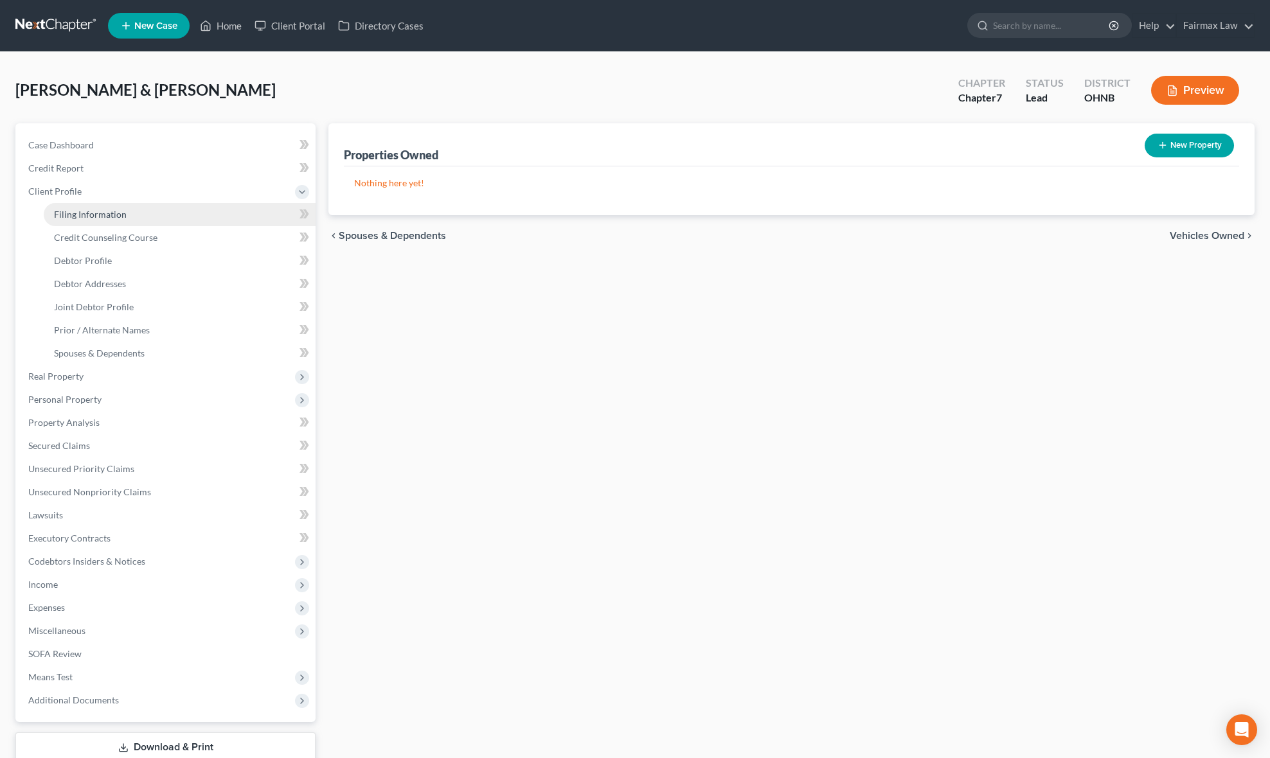
click at [117, 204] on link "Filing Information" at bounding box center [180, 214] width 272 height 23
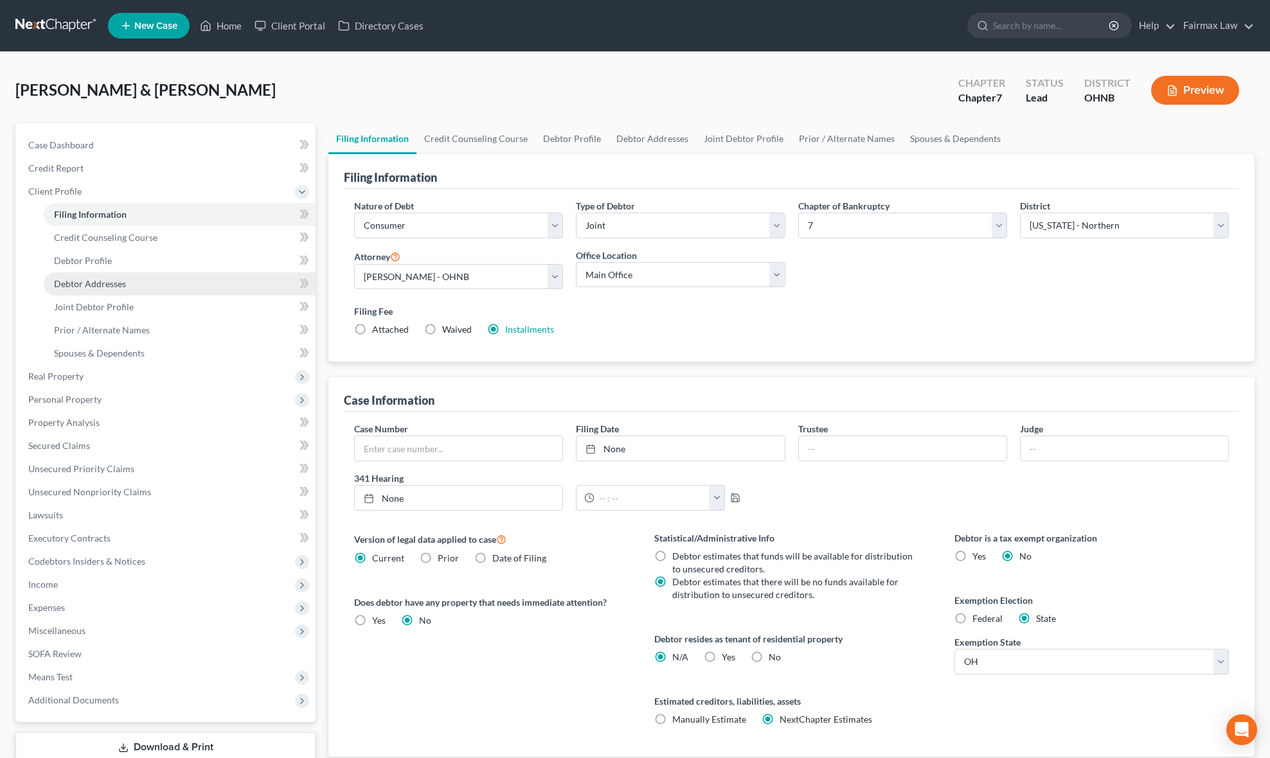
click at [112, 272] on link "Debtor Addresses" at bounding box center [180, 283] width 272 height 23
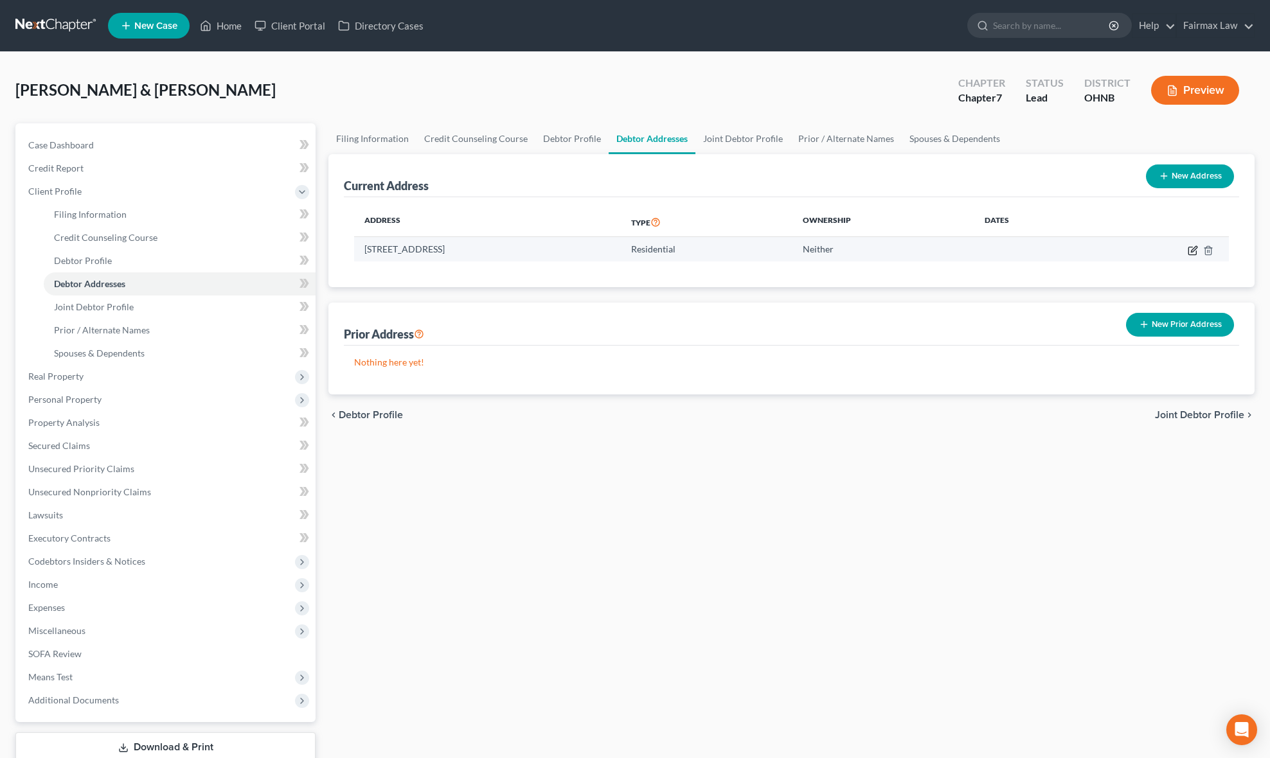
click at [1193, 250] on icon "button" at bounding box center [1194, 249] width 6 height 6
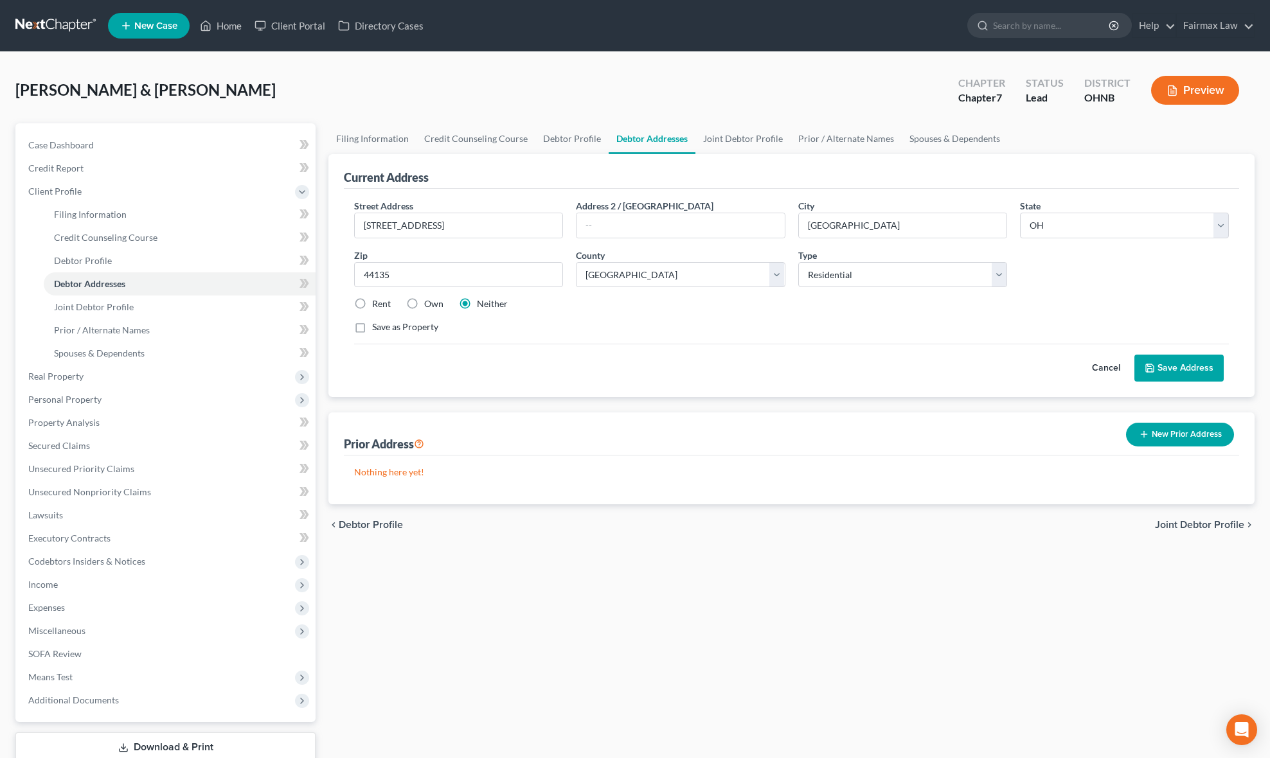
click at [424, 299] on label "Own" at bounding box center [433, 304] width 19 height 13
click at [429, 299] on input "Own" at bounding box center [433, 302] width 8 height 8
click at [1148, 368] on icon at bounding box center [1150, 368] width 10 height 10
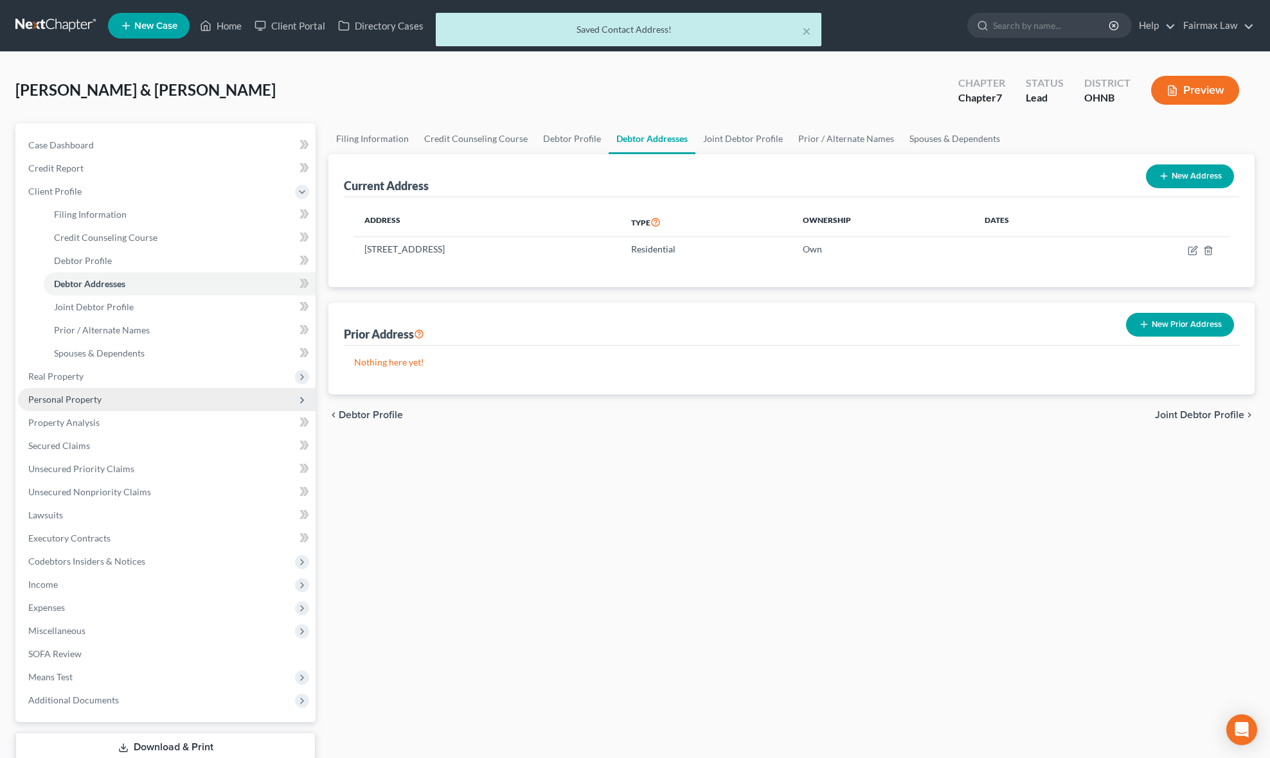
click at [127, 391] on span "Personal Property" at bounding box center [167, 399] width 298 height 23
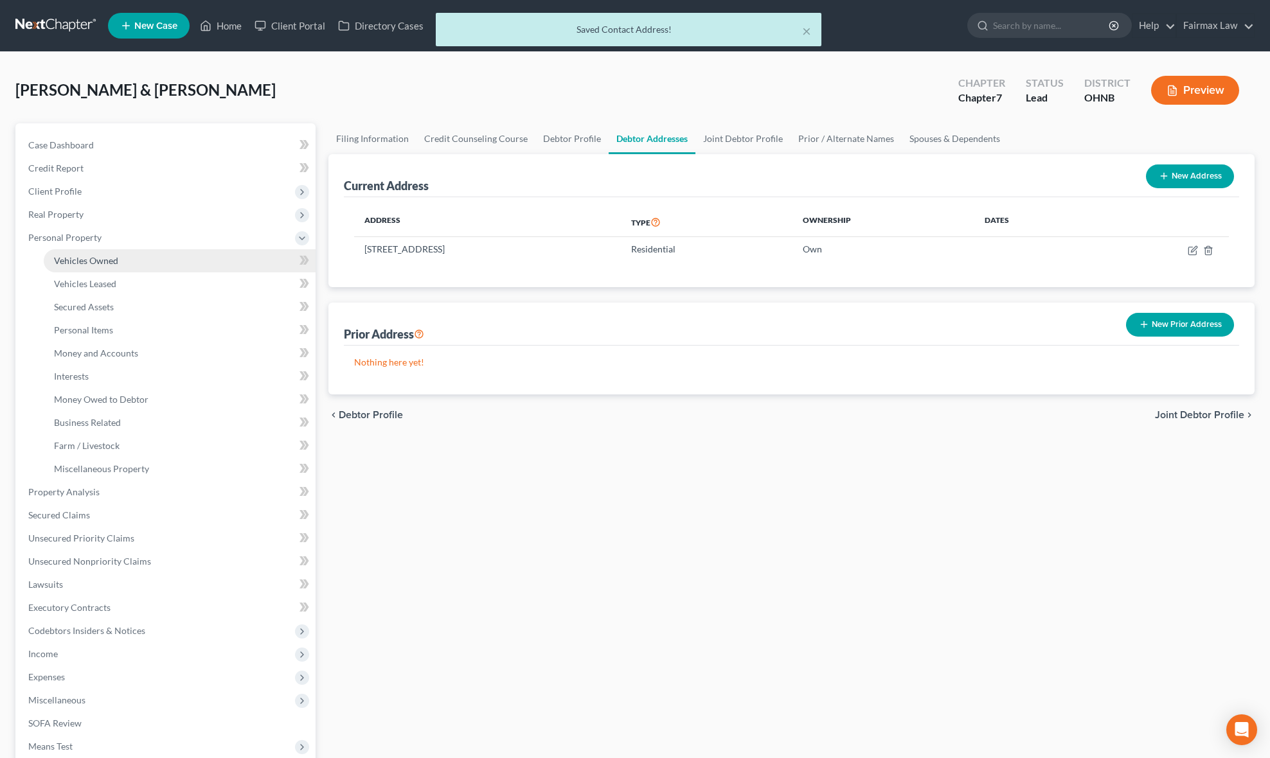
click at [107, 258] on span "Vehicles Owned" at bounding box center [86, 260] width 64 height 11
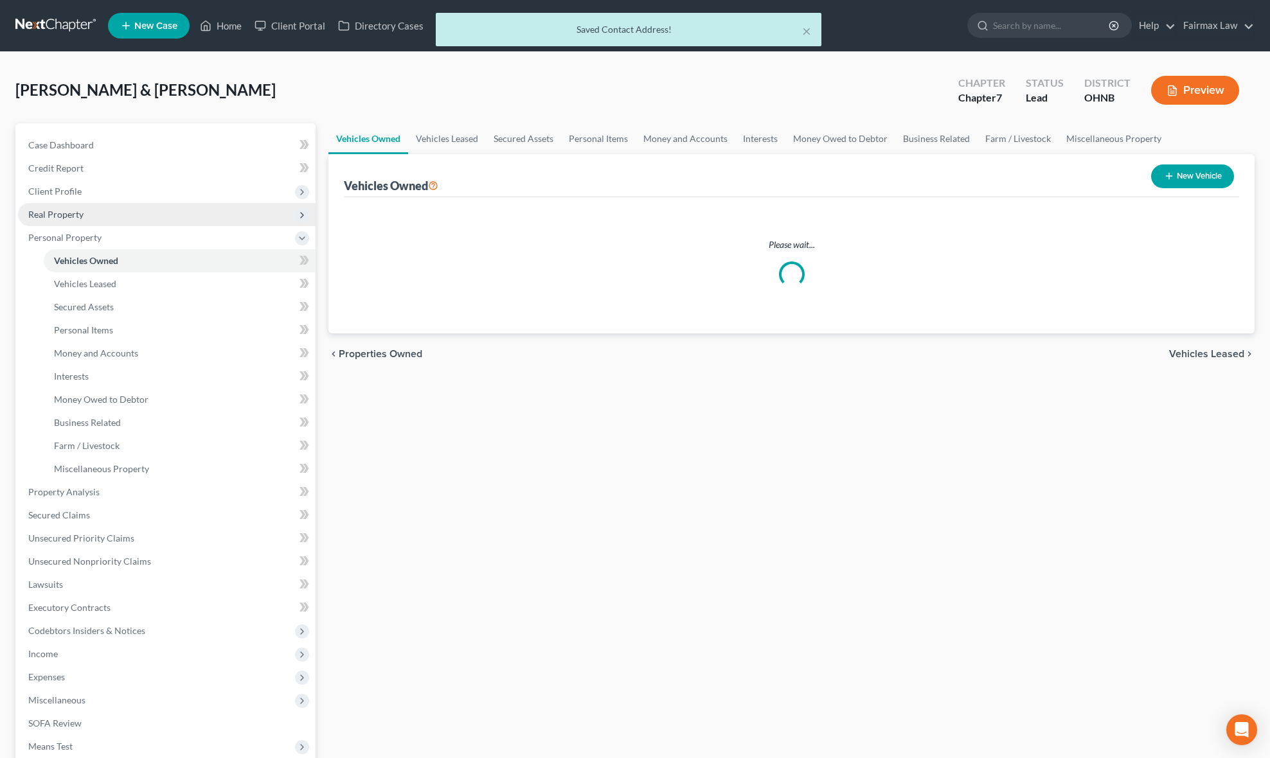
click at [81, 219] on span "Real Property" at bounding box center [167, 214] width 298 height 23
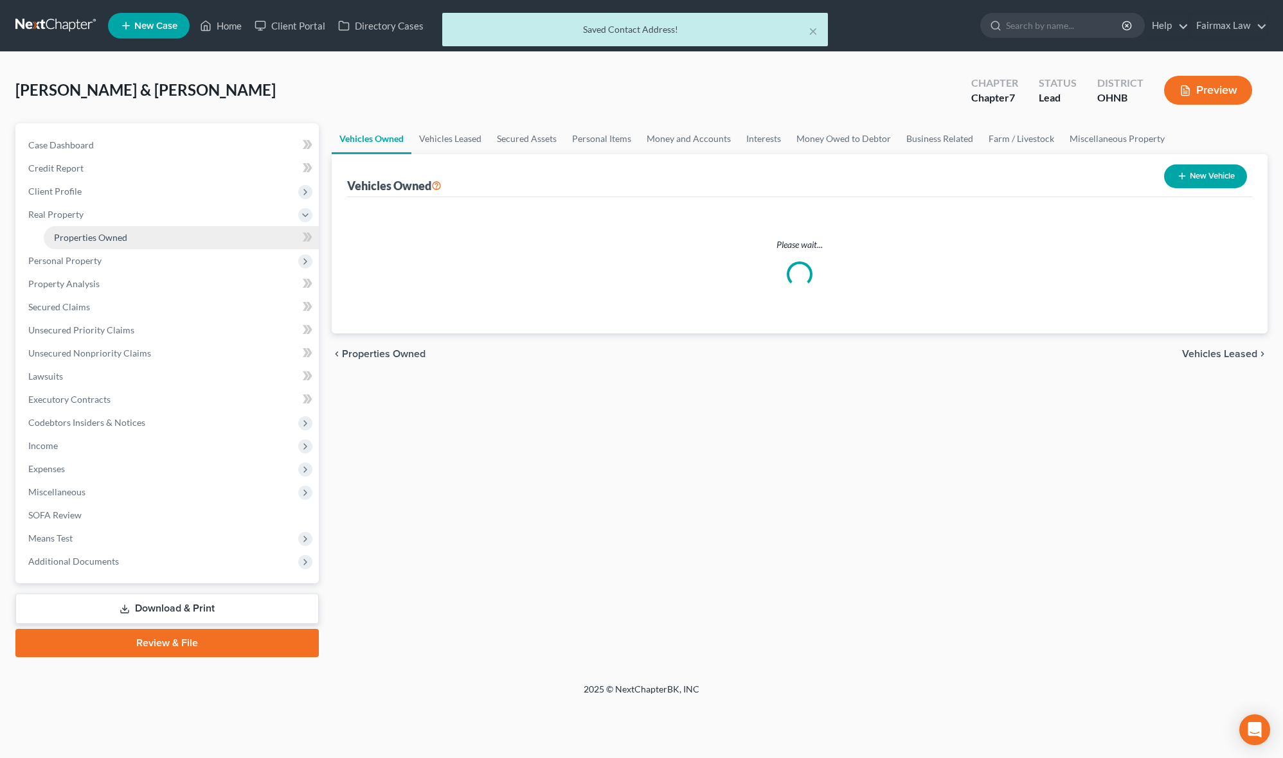
click at [106, 240] on span "Properties Owned" at bounding box center [90, 237] width 73 height 11
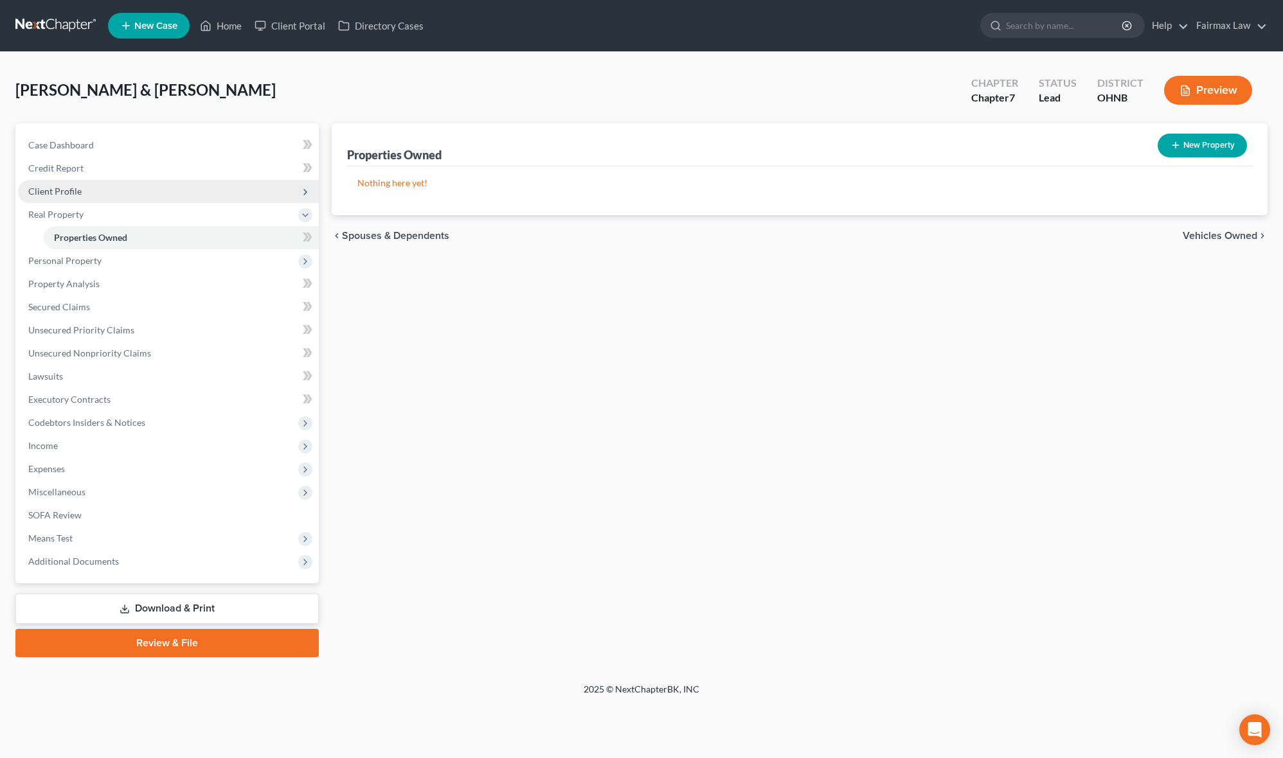
click at [89, 191] on span "Client Profile" at bounding box center [168, 191] width 301 height 23
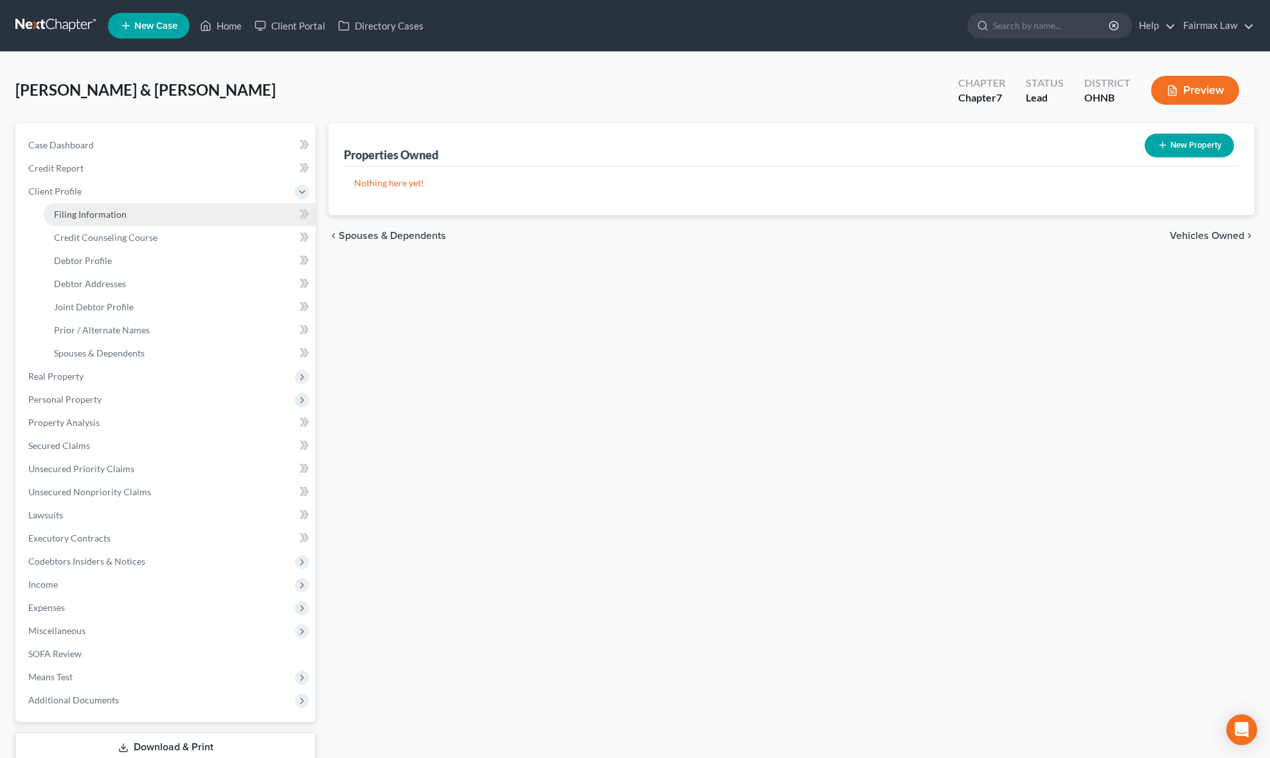
click at [94, 206] on link "Filing Information" at bounding box center [180, 214] width 272 height 23
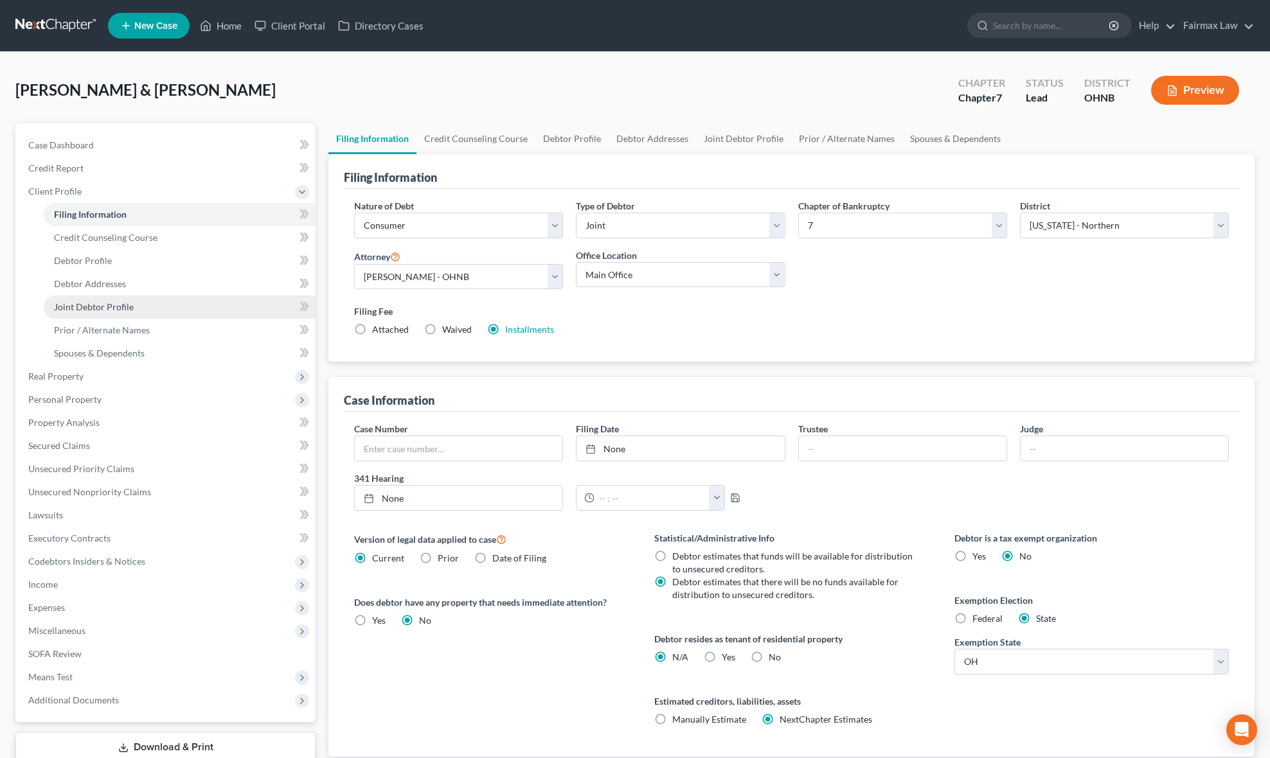
click at [152, 304] on link "Joint Debtor Profile" at bounding box center [180, 307] width 272 height 23
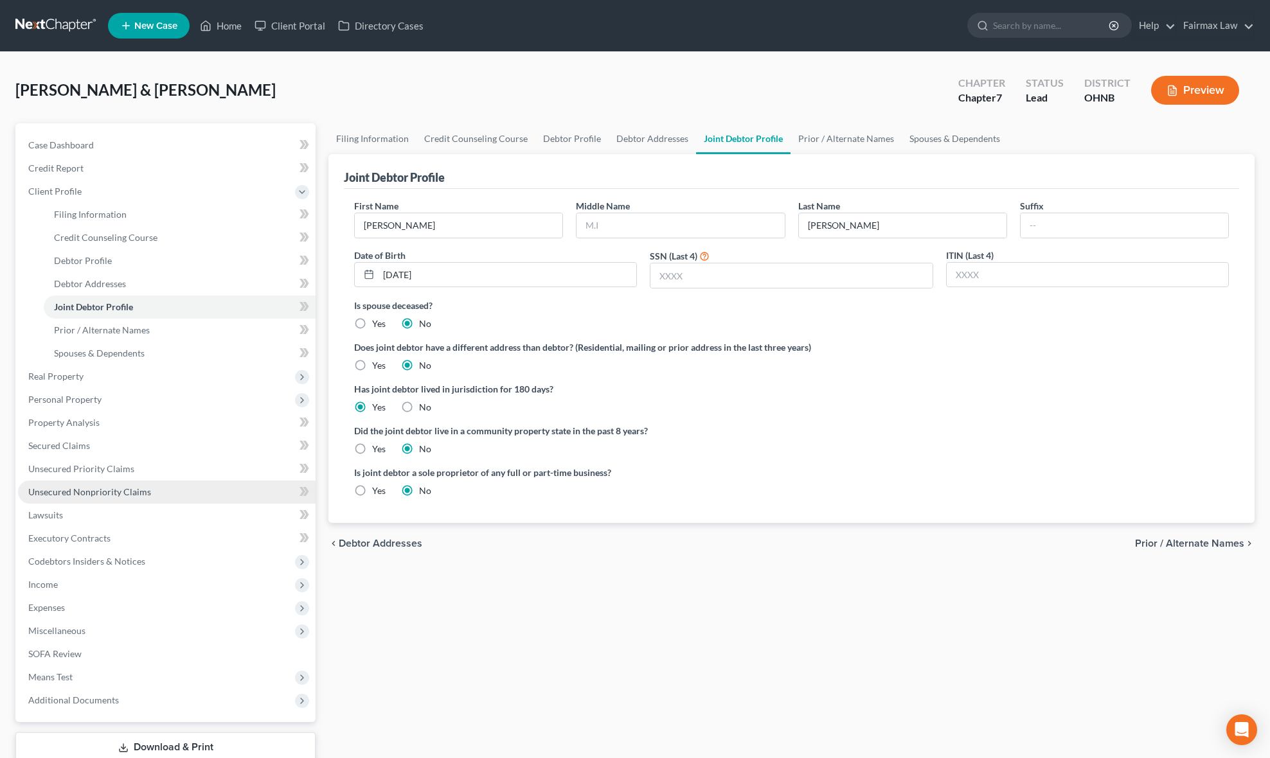
click at [130, 491] on span "Unsecured Nonpriority Claims" at bounding box center [89, 491] width 123 height 11
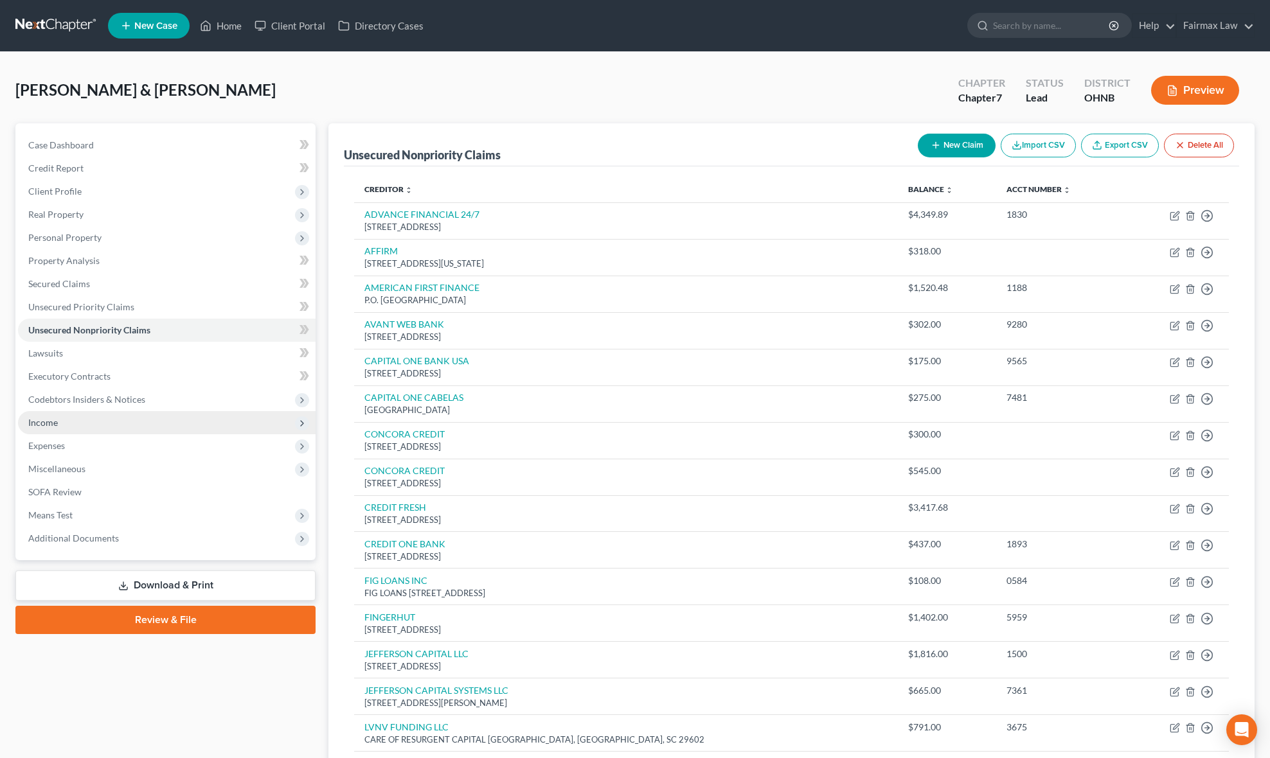
click at [72, 424] on span "Income" at bounding box center [167, 422] width 298 height 23
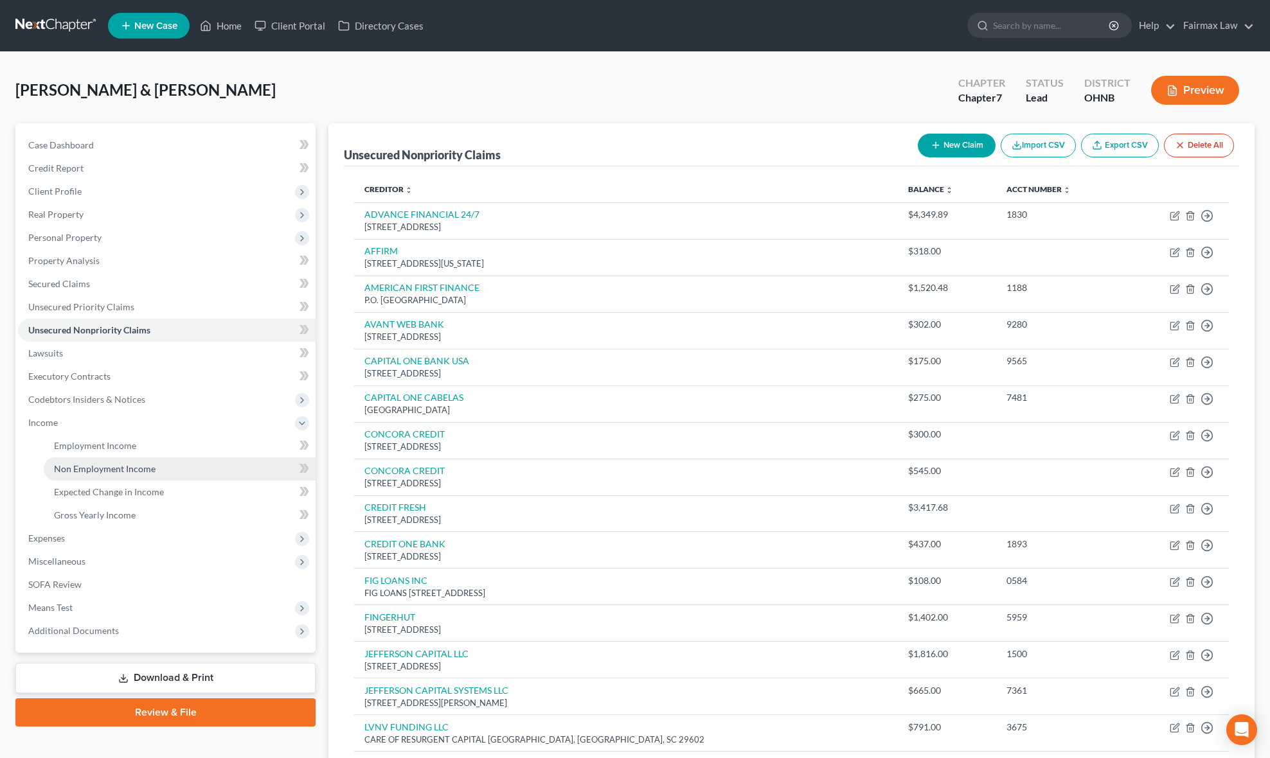
click at [129, 469] on span "Non Employment Income" at bounding box center [105, 468] width 102 height 11
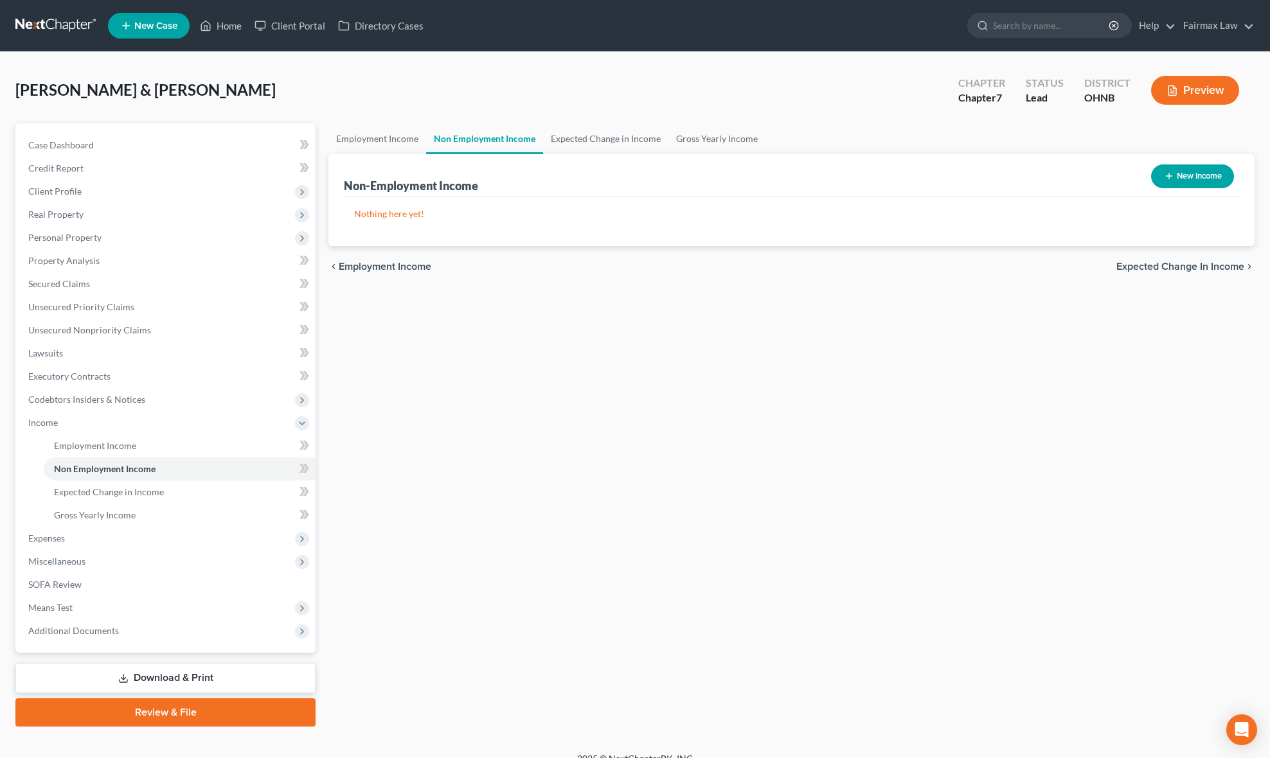
click at [1173, 174] on button "New Income" at bounding box center [1192, 177] width 83 height 24
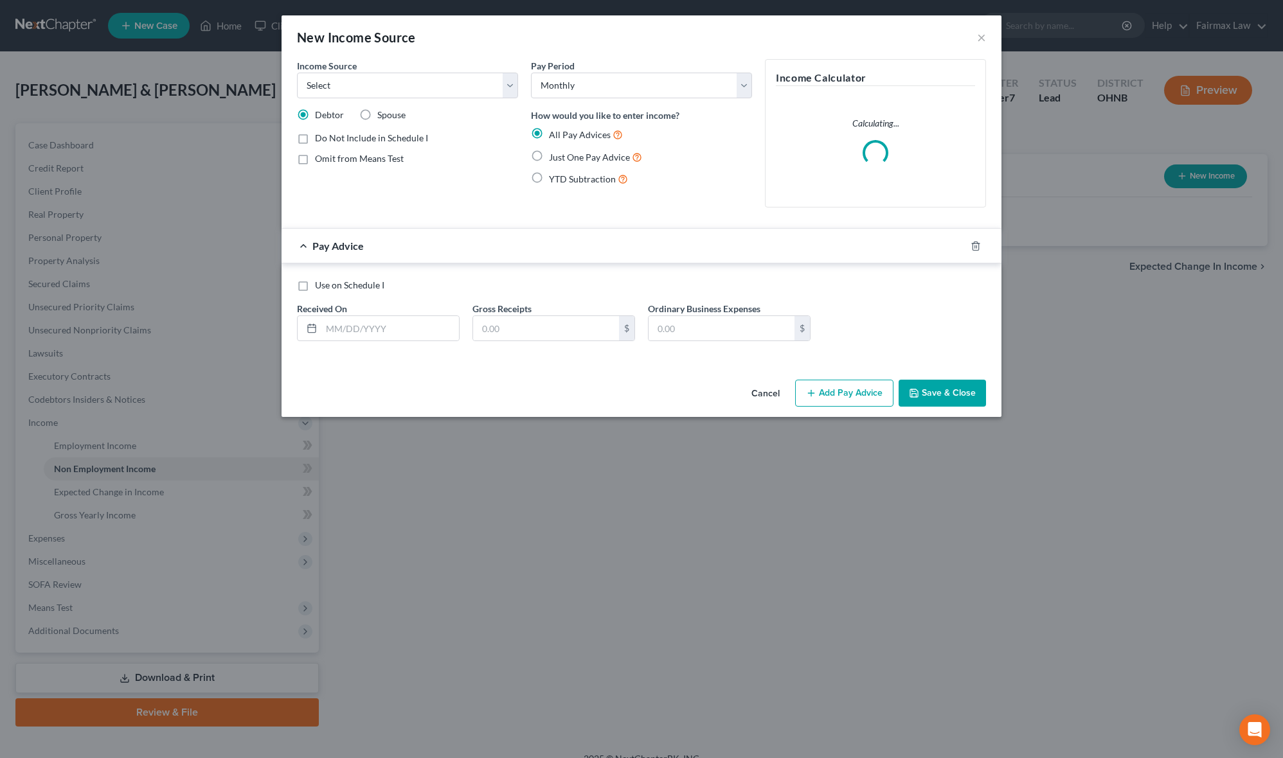
click at [377, 109] on label "Spouse" at bounding box center [391, 115] width 28 height 13
click at [382, 109] on input "Spouse" at bounding box center [386, 113] width 8 height 8
drag, startPoint x: 402, startPoint y: 76, endPoint x: 445, endPoint y: 95, distance: 46.6
click at [402, 76] on select "Select Unemployment Disability (from employer) Pension Retirement Social Securi…" at bounding box center [407, 86] width 221 height 26
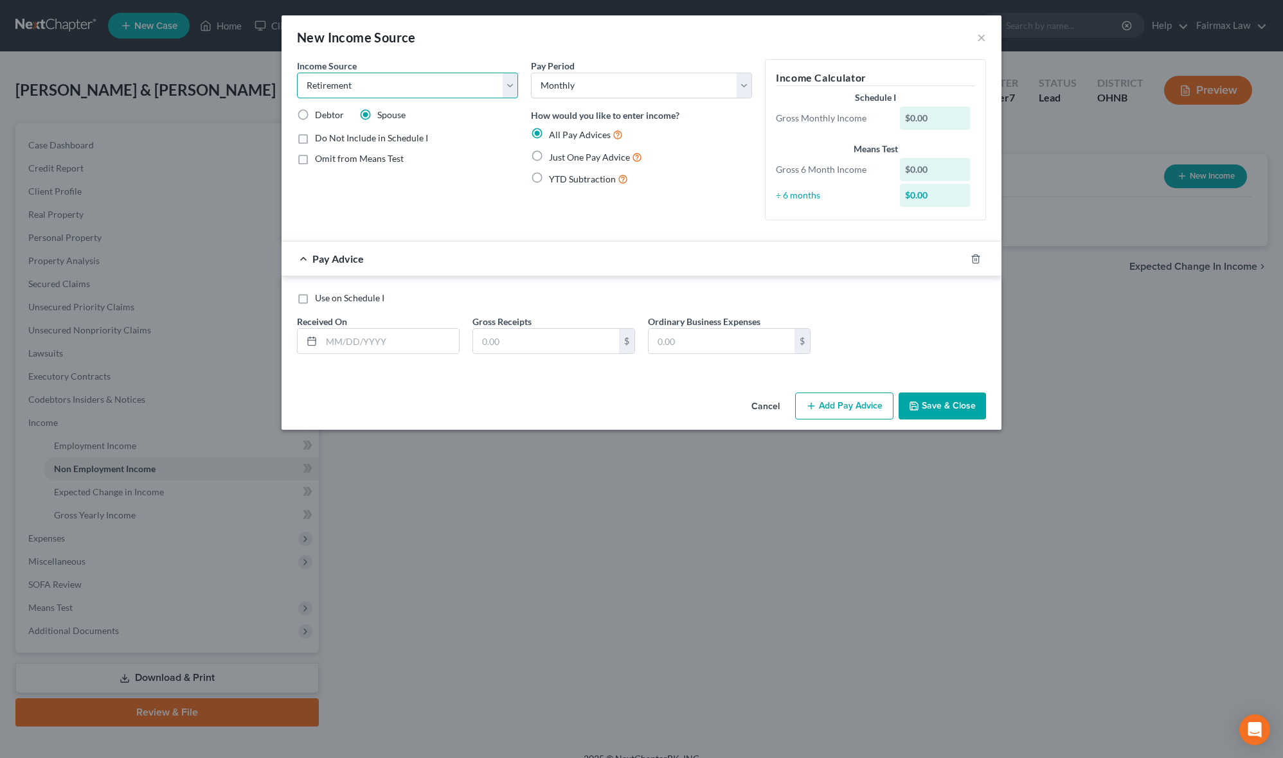
click at [297, 73] on select "Select Unemployment Disability (from employer) Pension Retirement Social Securi…" at bounding box center [407, 86] width 221 height 26
click at [427, 88] on select "Select Unemployment Disability (from employer) Pension Retirement Social Securi…" at bounding box center [407, 86] width 221 height 26
click at [297, 73] on select "Select Unemployment Disability (from employer) Pension Retirement Social Securi…" at bounding box center [407, 86] width 221 height 26
click at [549, 157] on label "Just One Pay Advice" at bounding box center [595, 157] width 93 height 15
click at [554, 157] on input "Just One Pay Advice" at bounding box center [558, 154] width 8 height 8
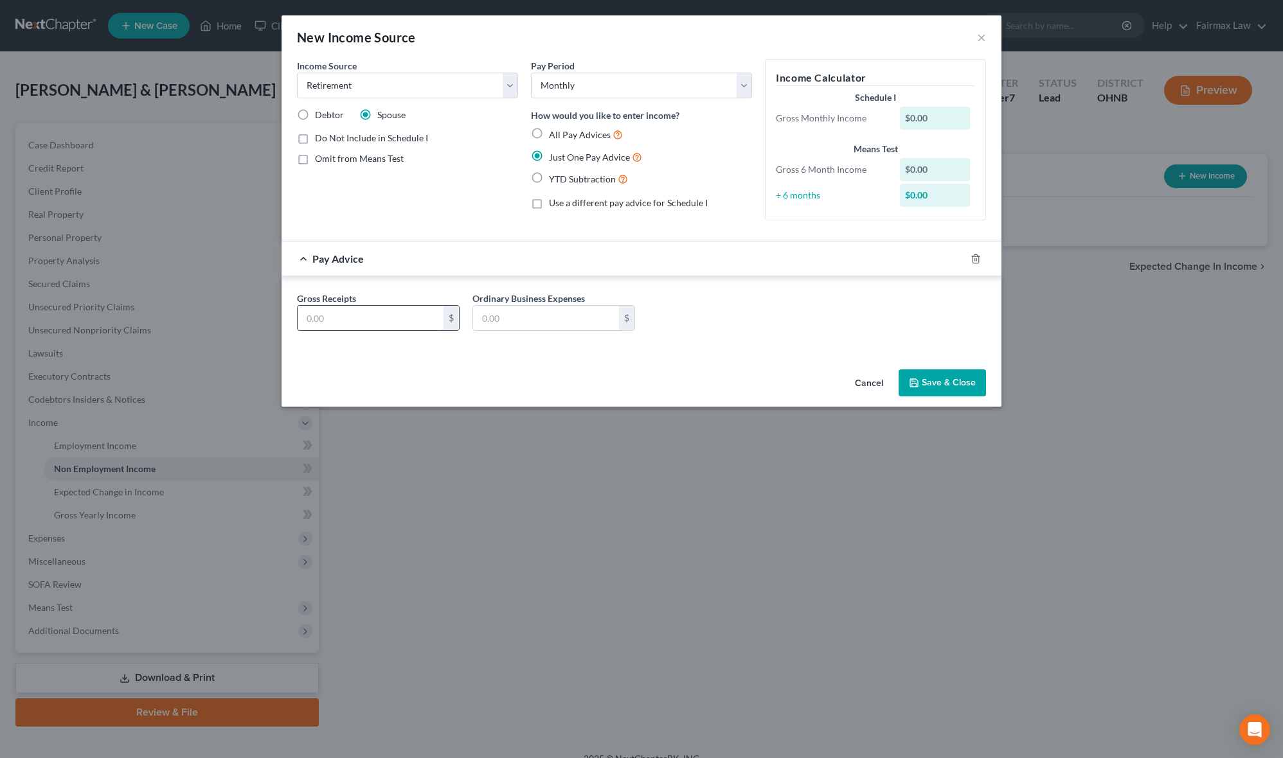
click at [405, 319] on input "text" at bounding box center [371, 318] width 146 height 24
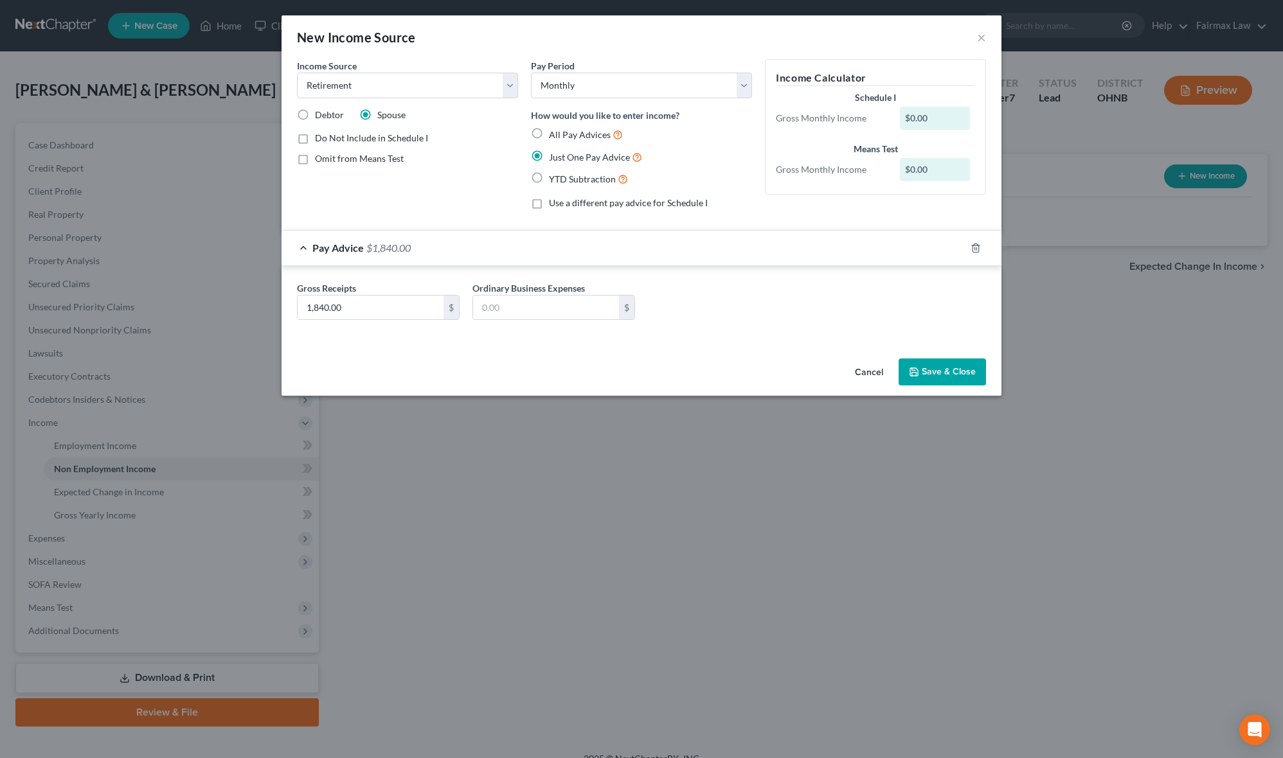
click at [939, 362] on button "Save & Close" at bounding box center [941, 372] width 87 height 27
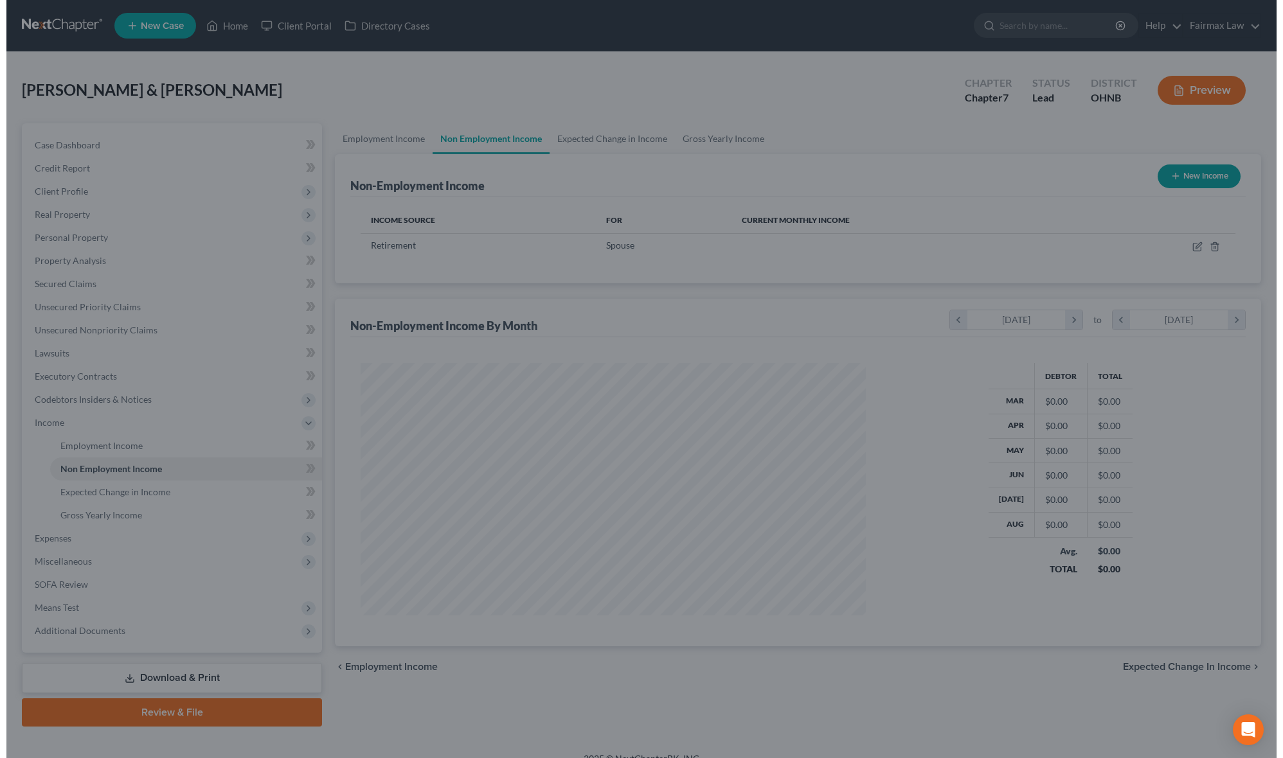
scroll to position [249, 525]
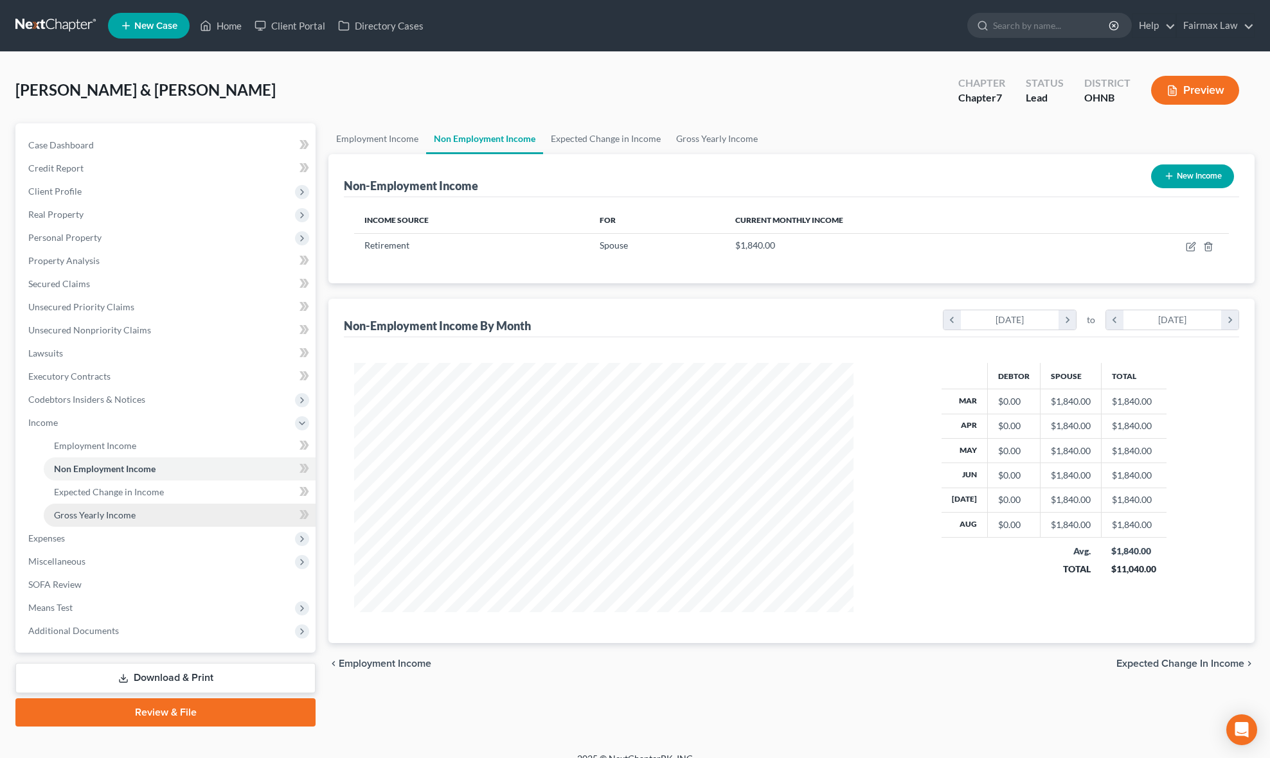
click at [114, 512] on span "Gross Yearly Income" at bounding box center [95, 515] width 82 height 11
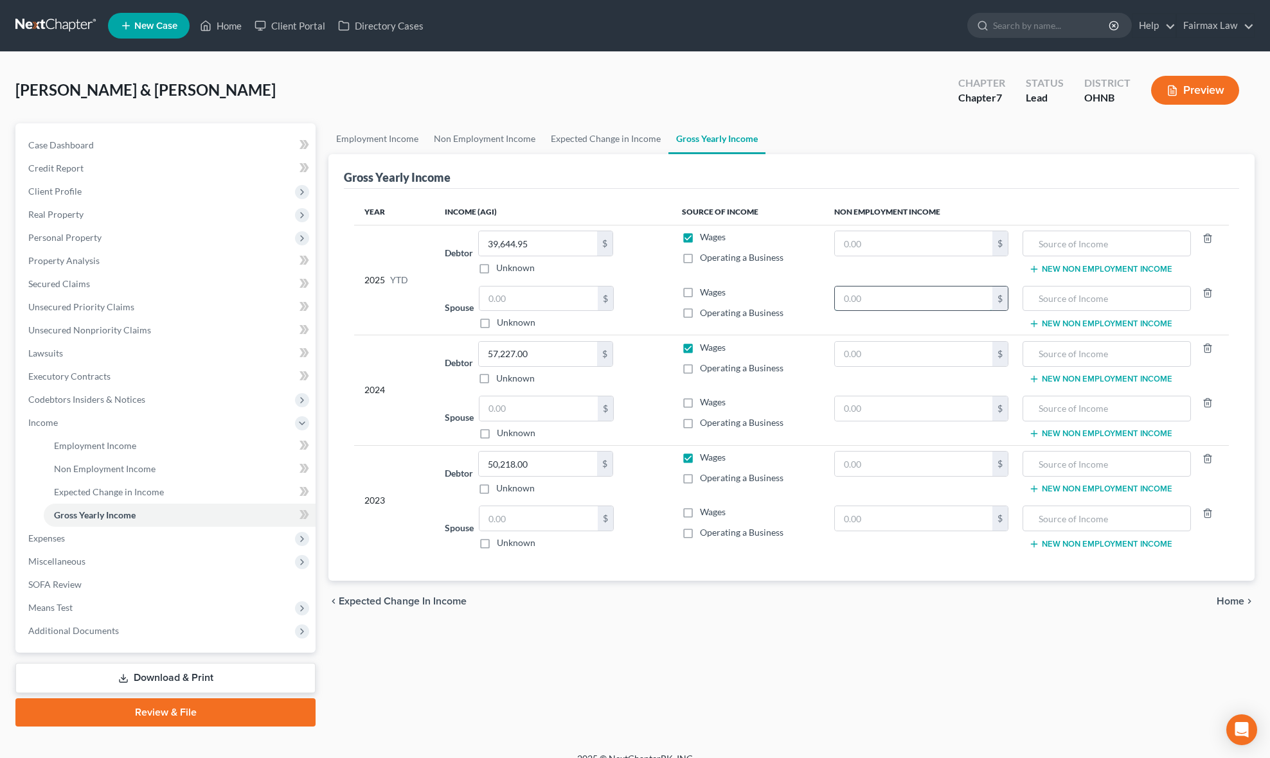
click at [931, 296] on input "text" at bounding box center [913, 299] width 157 height 24
click at [177, 224] on span "Real Property" at bounding box center [167, 214] width 298 height 23
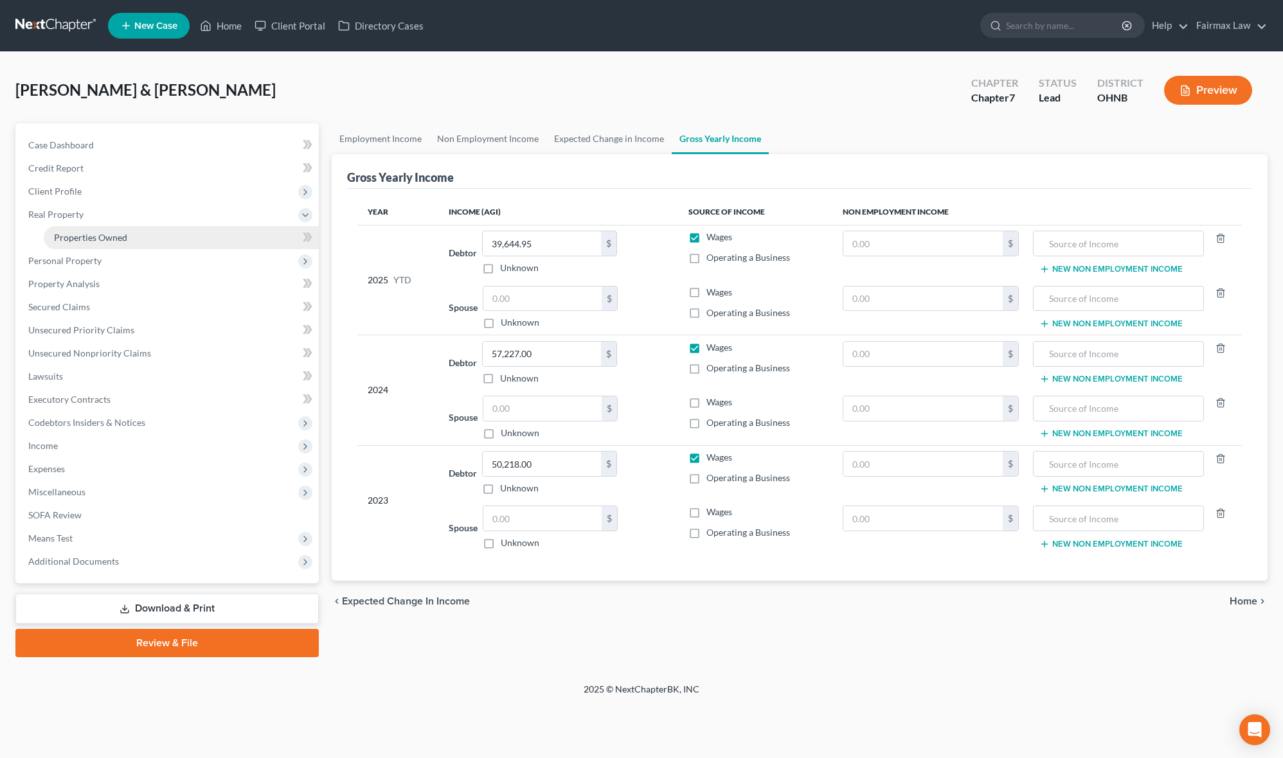
click at [157, 242] on link "Properties Owned" at bounding box center [181, 237] width 275 height 23
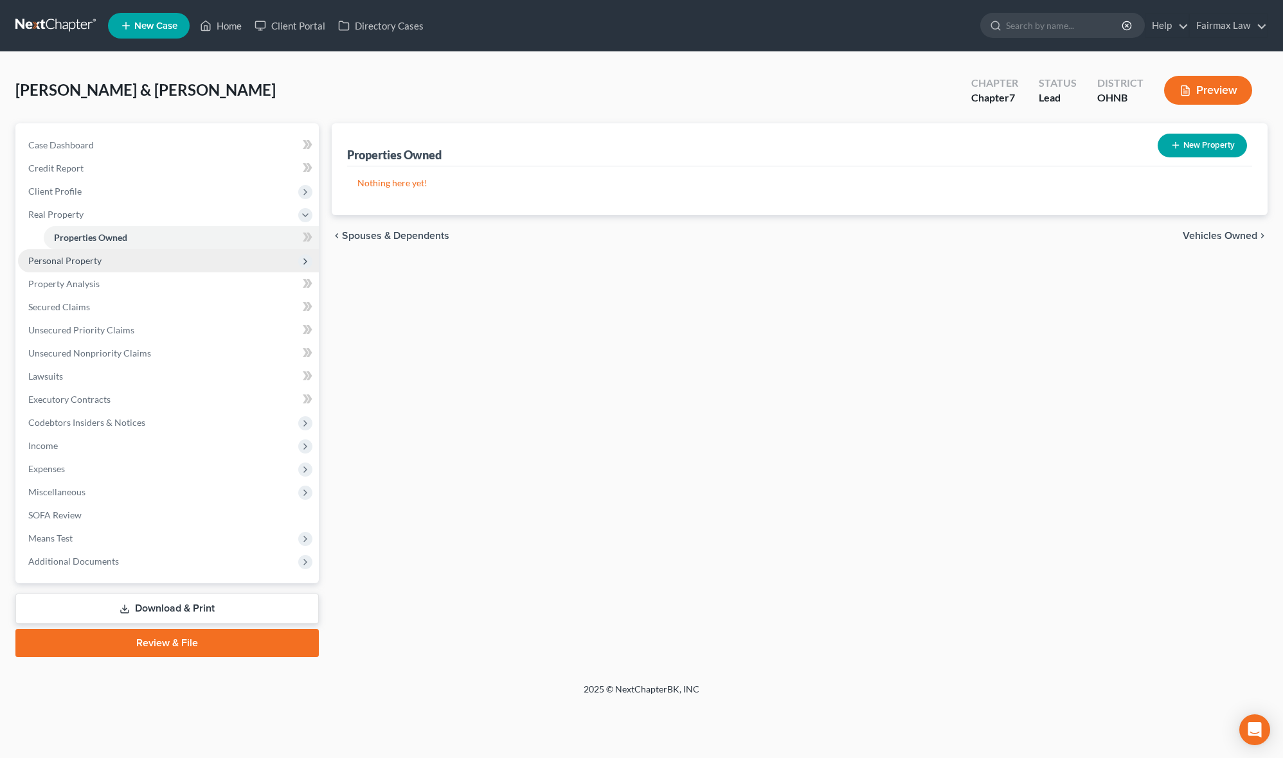
click at [144, 253] on span "Personal Property" at bounding box center [168, 260] width 301 height 23
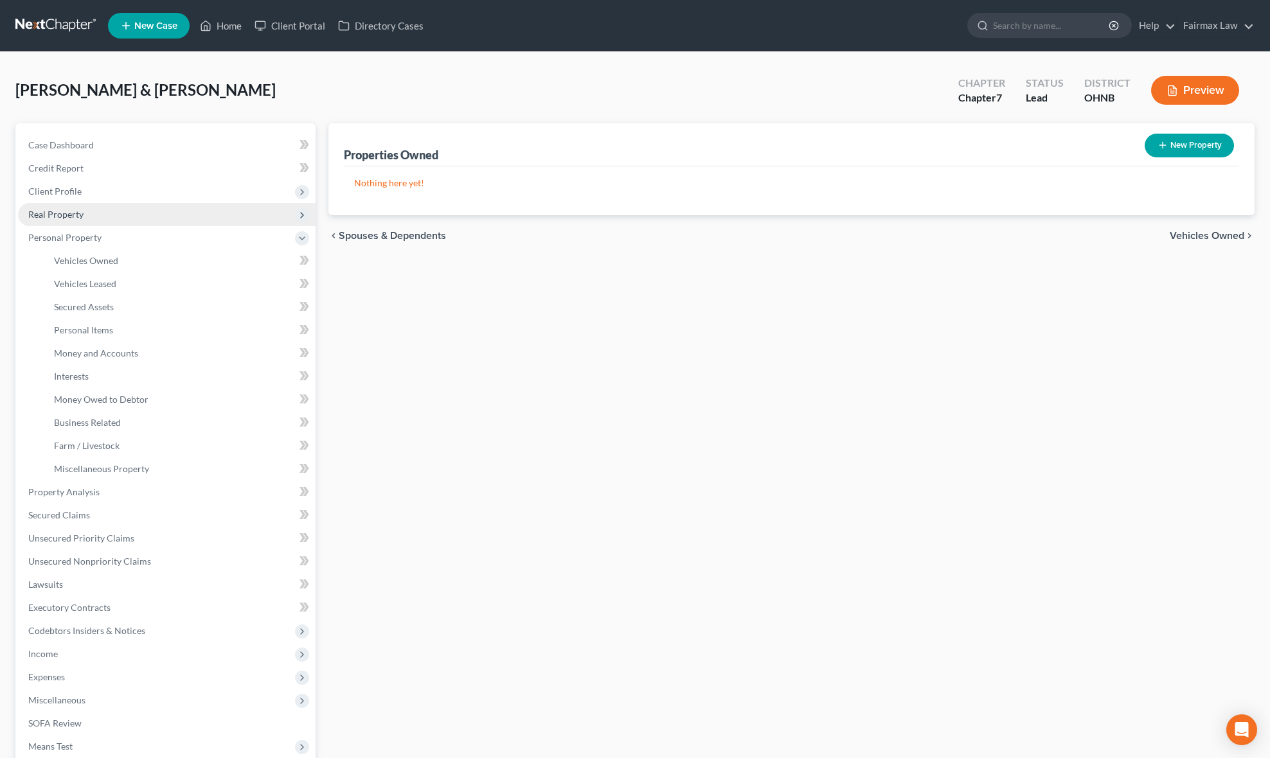
click at [168, 217] on span "Real Property" at bounding box center [167, 214] width 298 height 23
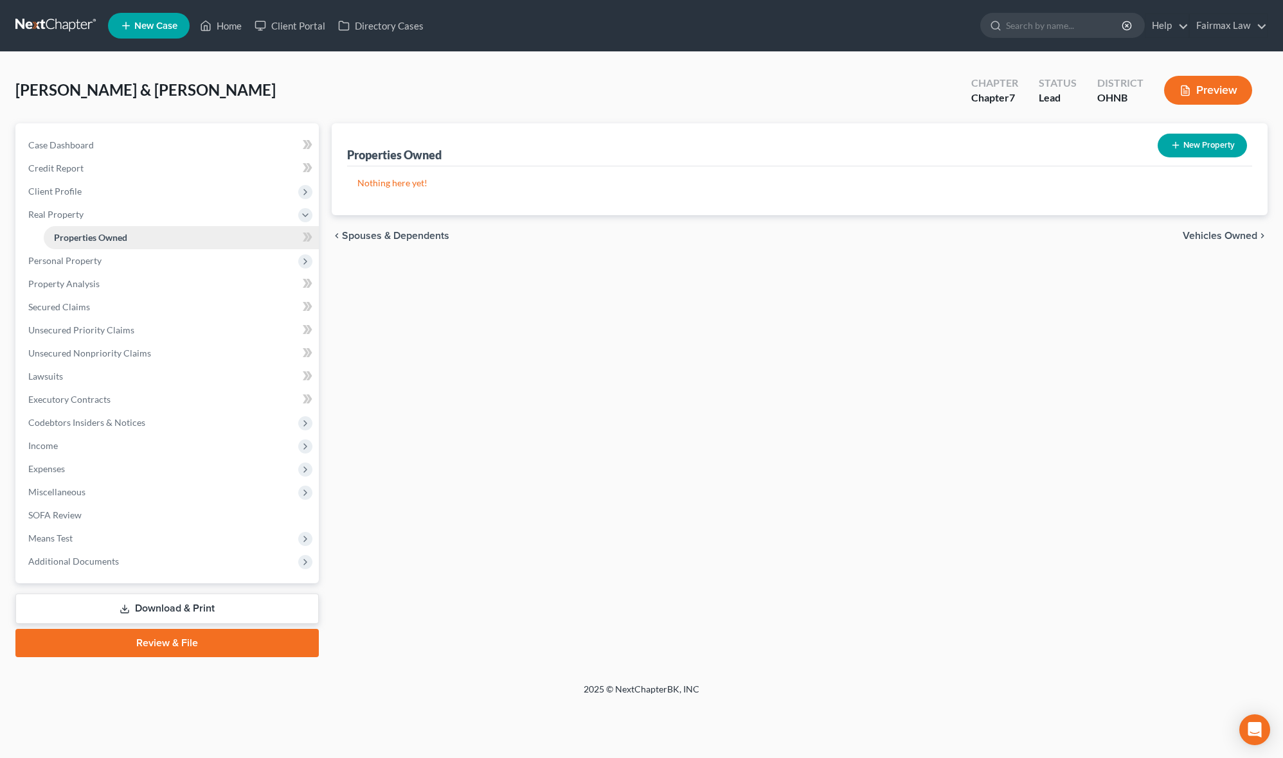
click at [158, 233] on link "Properties Owned" at bounding box center [181, 237] width 275 height 23
click at [147, 188] on span "Client Profile" at bounding box center [168, 191] width 301 height 23
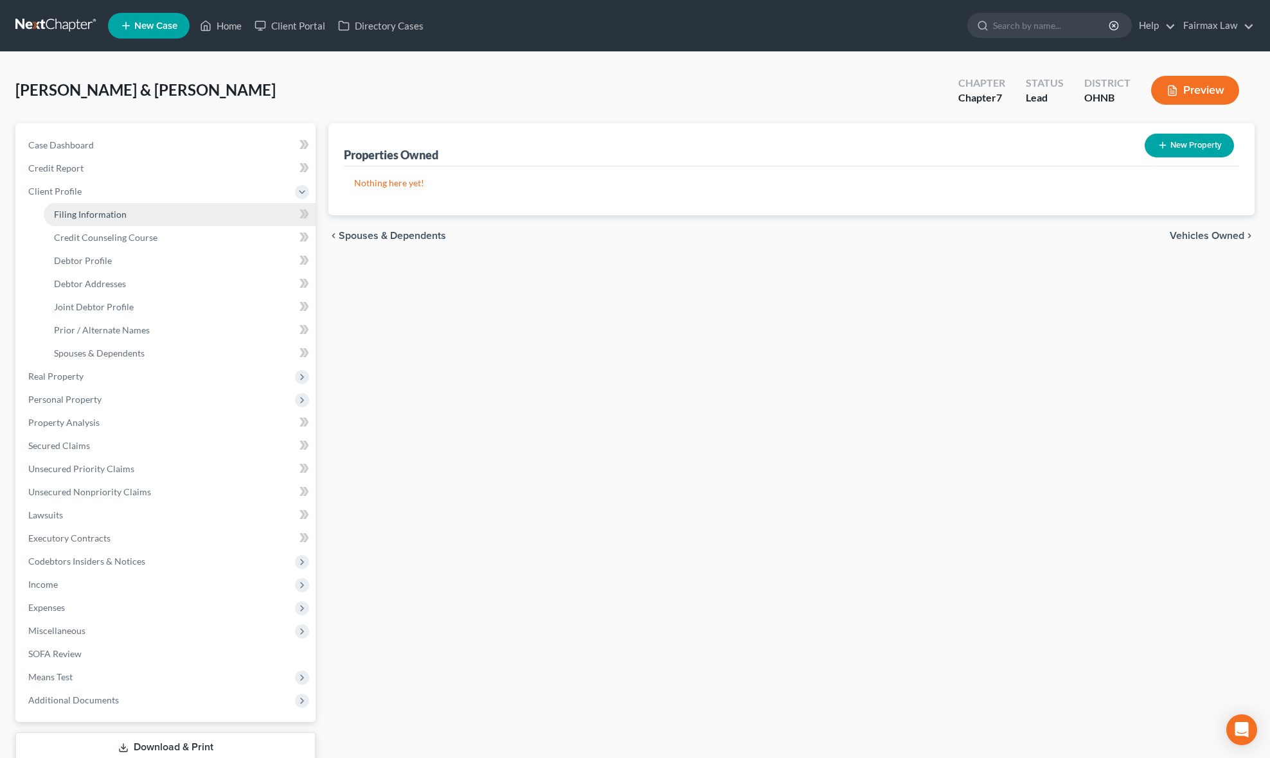
click at [127, 211] on link "Filing Information" at bounding box center [180, 214] width 272 height 23
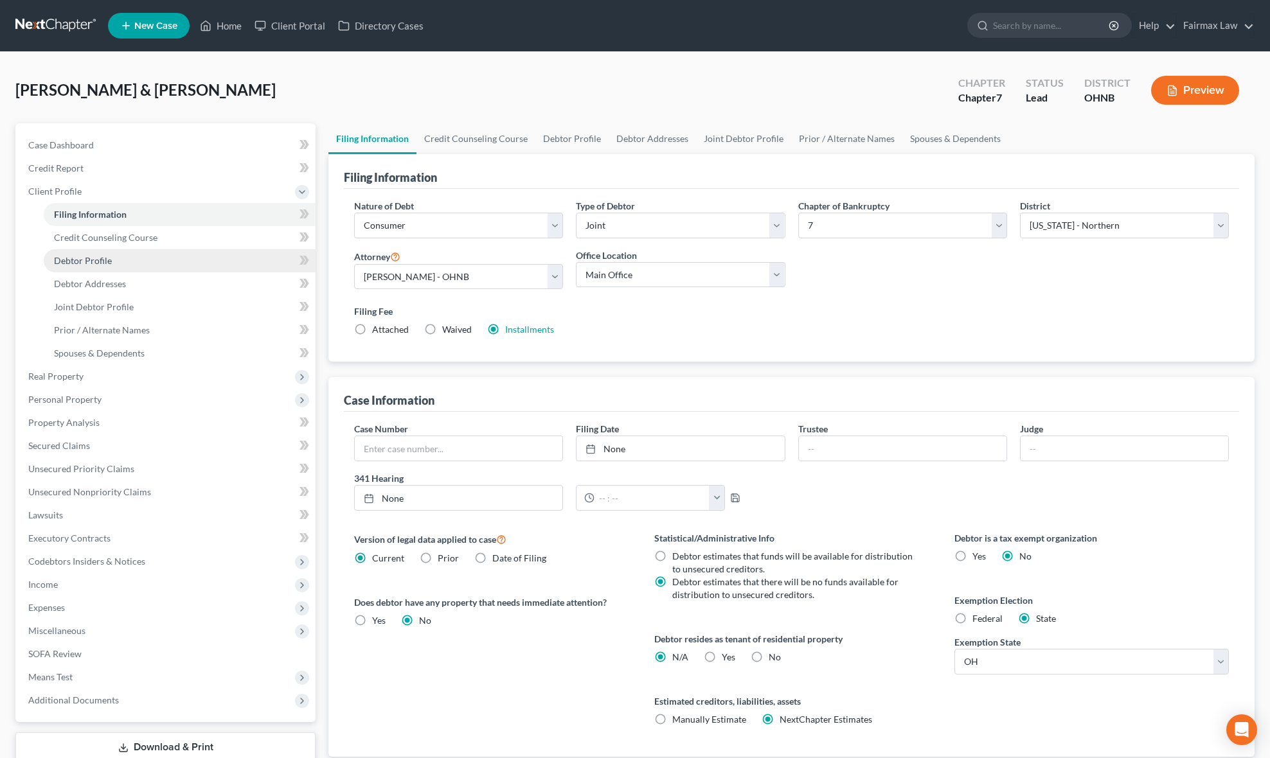
click at [109, 265] on link "Debtor Profile" at bounding box center [180, 260] width 272 height 23
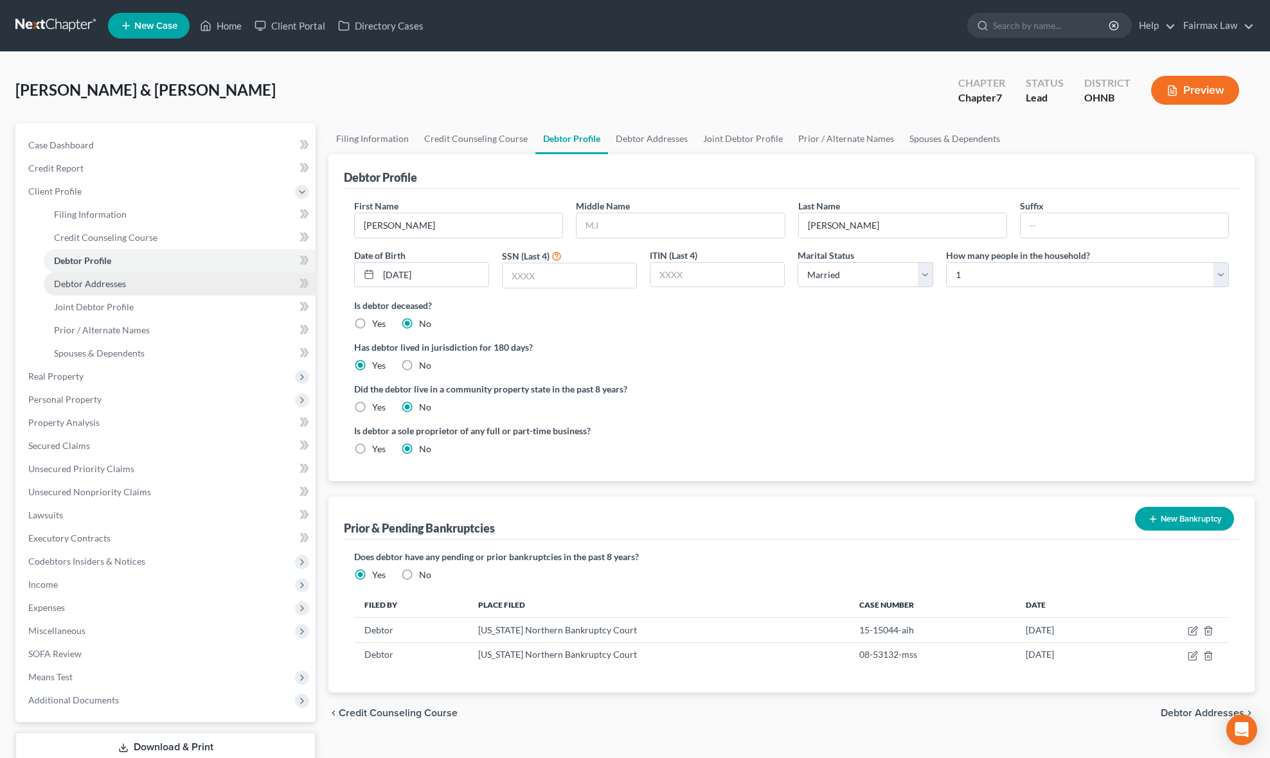
click at [107, 284] on span "Debtor Addresses" at bounding box center [90, 283] width 72 height 11
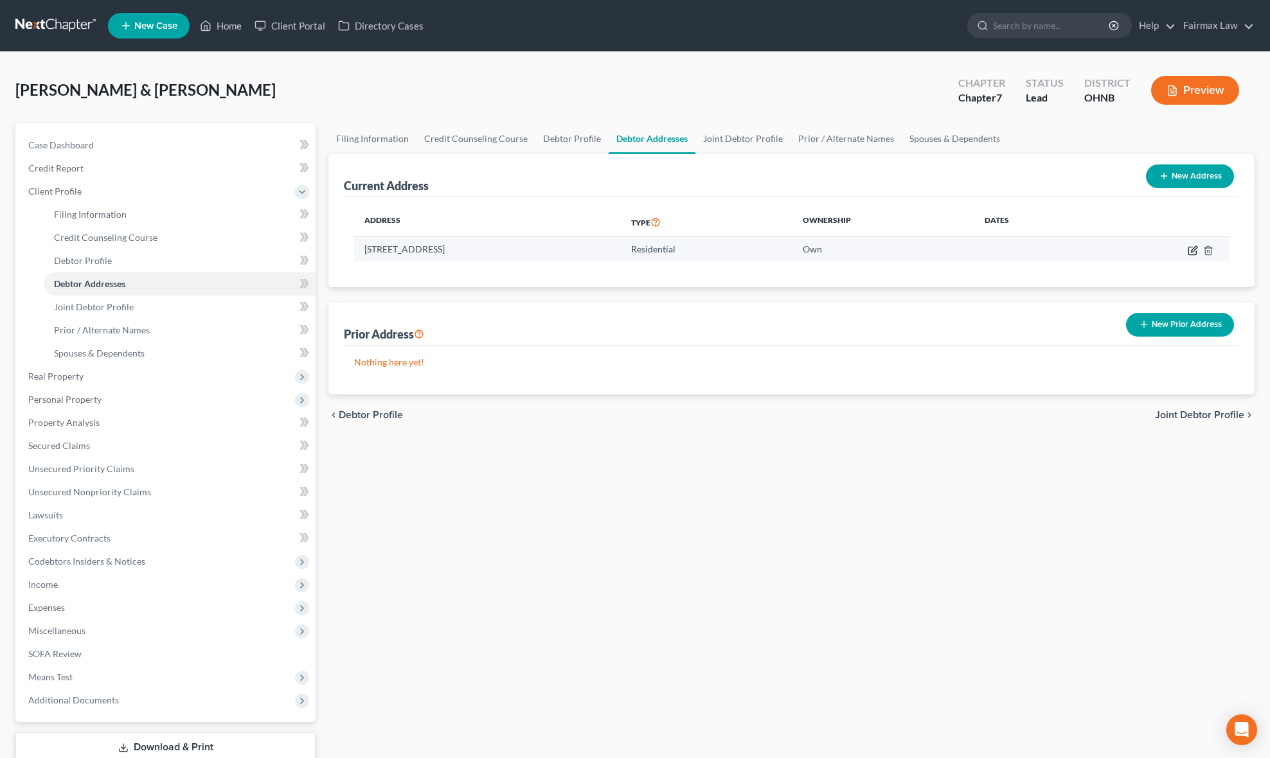
click at [1189, 245] on icon "button" at bounding box center [1193, 250] width 10 height 10
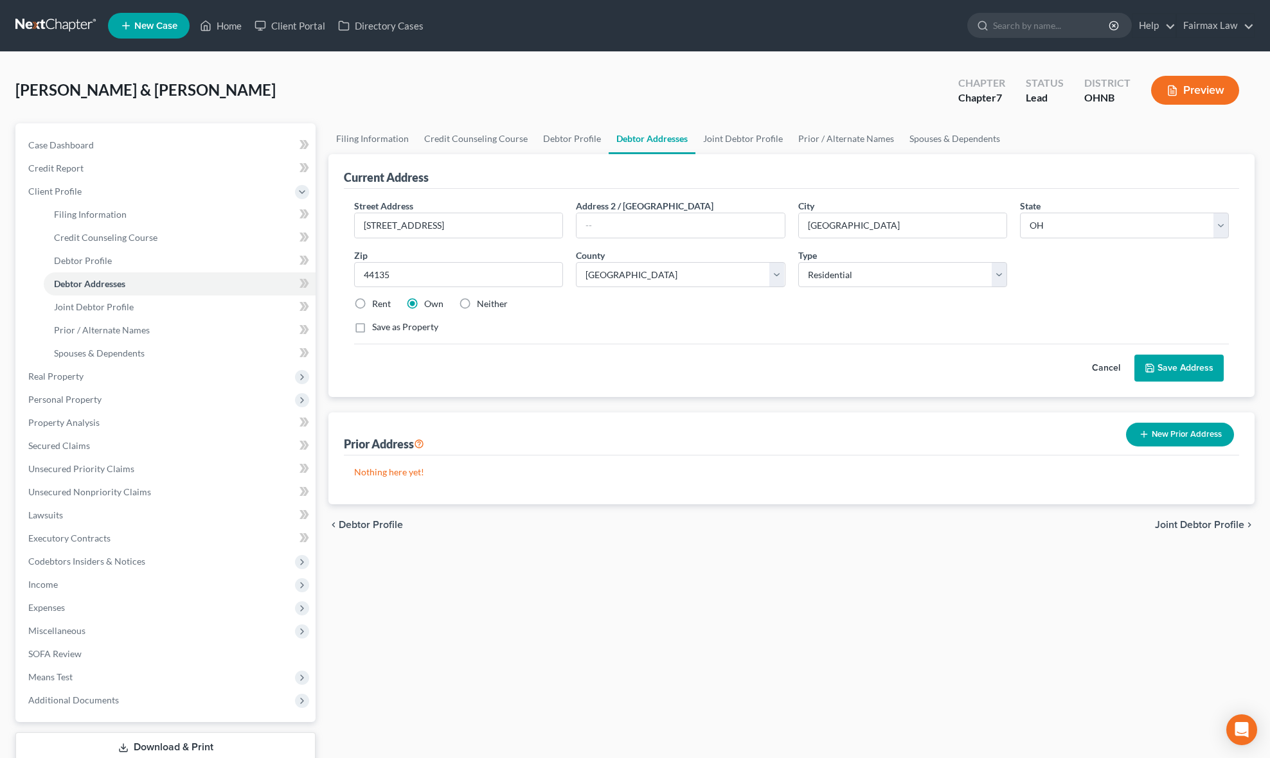
click at [372, 325] on label "Save as Property" at bounding box center [405, 327] width 66 height 13
click at [377, 325] on input "Save as Property" at bounding box center [381, 325] width 8 height 8
click at [1181, 365] on button "Save Address" at bounding box center [1178, 368] width 89 height 27
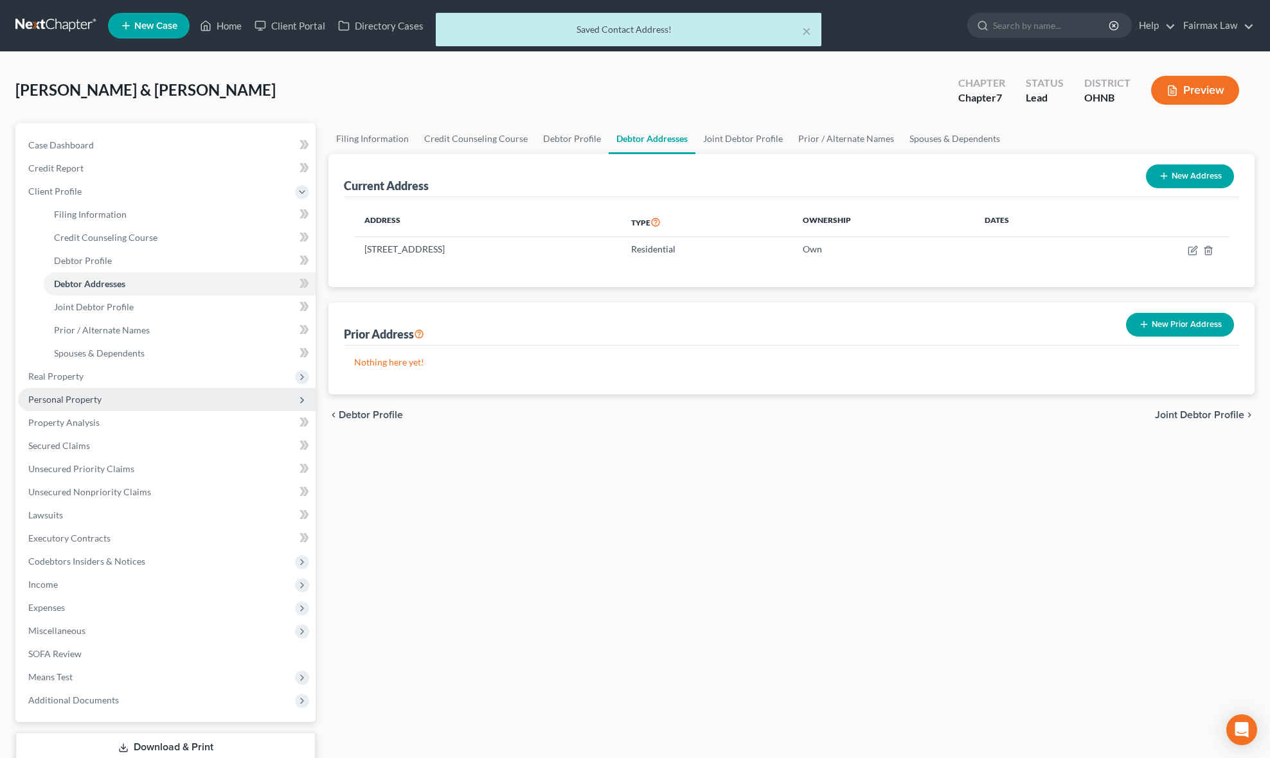
click at [117, 392] on span "Personal Property" at bounding box center [167, 399] width 298 height 23
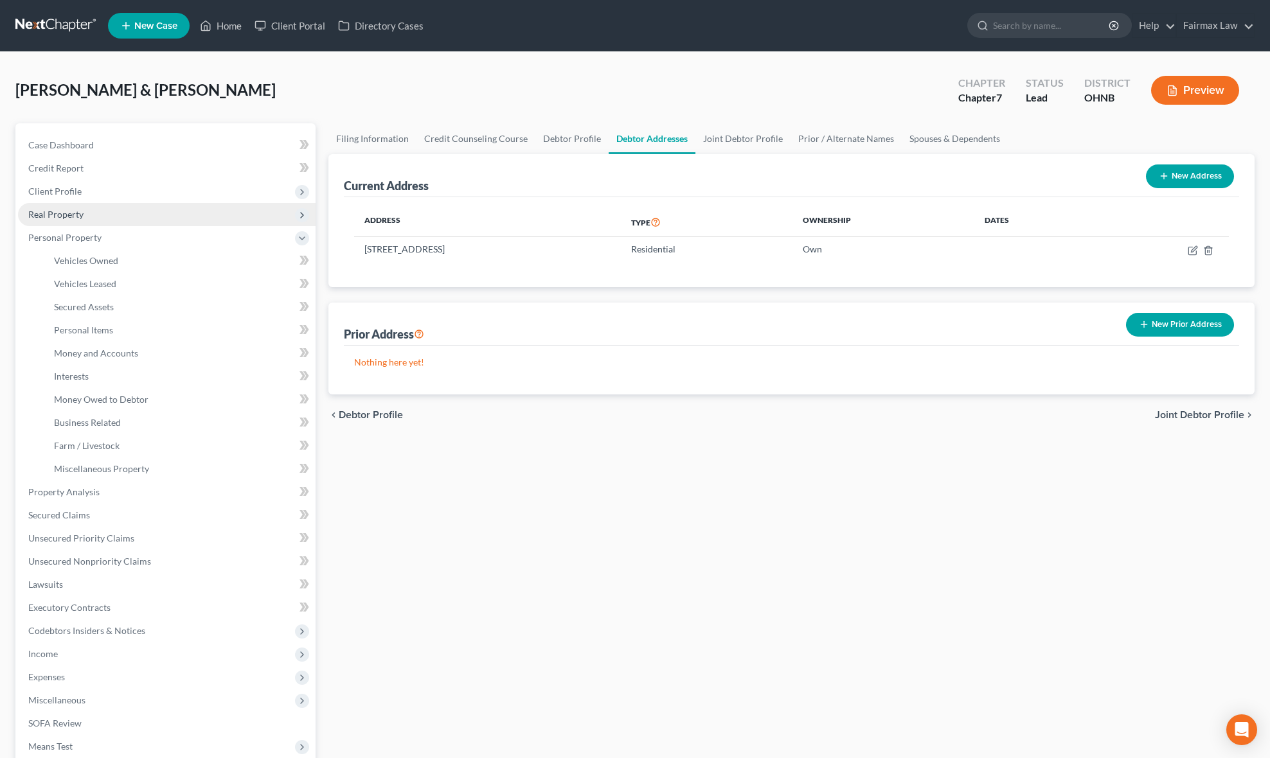
click at [90, 218] on span "Real Property" at bounding box center [167, 214] width 298 height 23
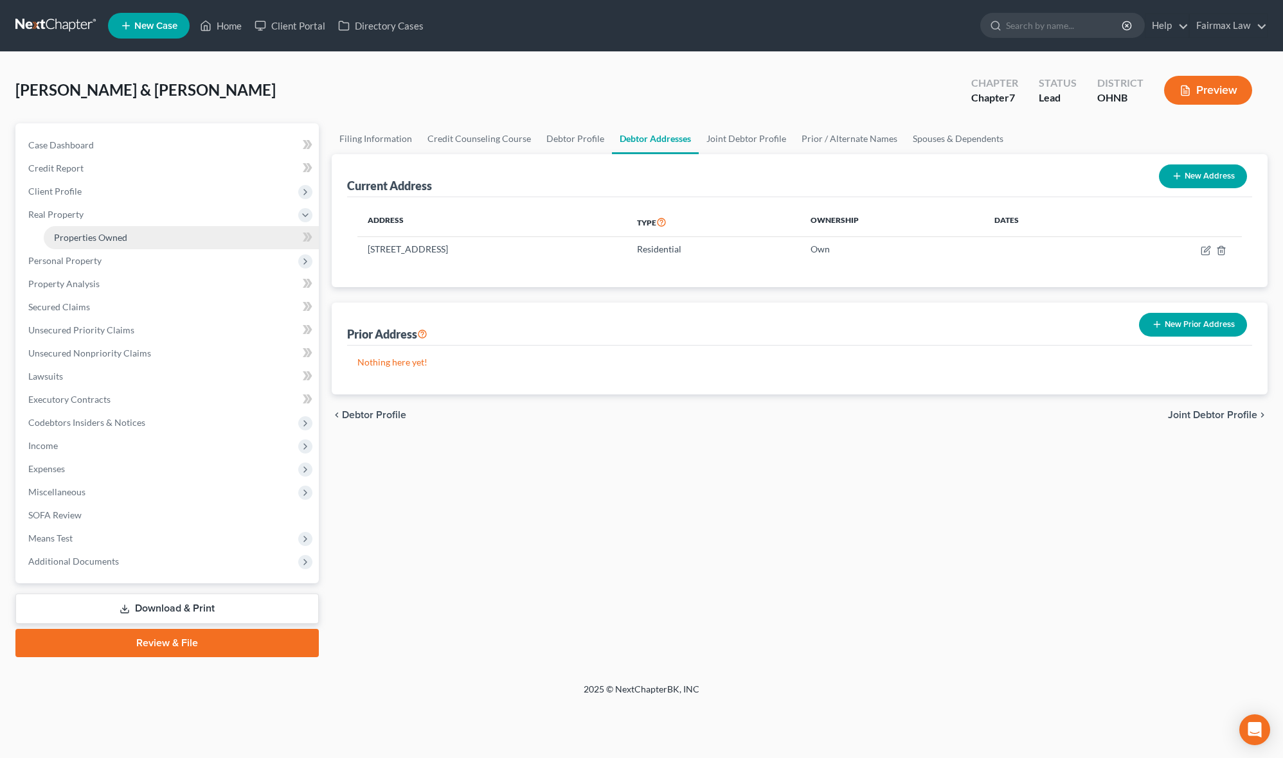
click at [111, 235] on span "Properties Owned" at bounding box center [90, 237] width 73 height 11
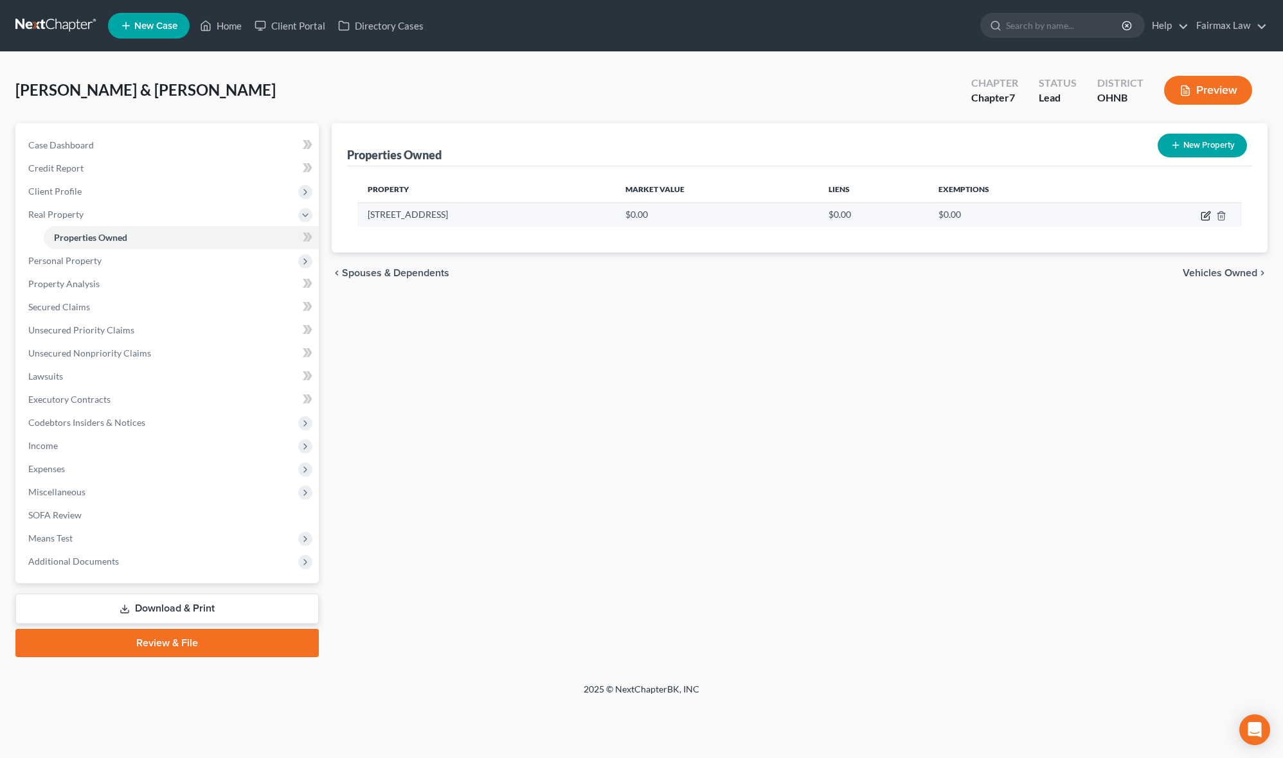
click at [1202, 214] on icon "button" at bounding box center [1205, 216] width 10 height 10
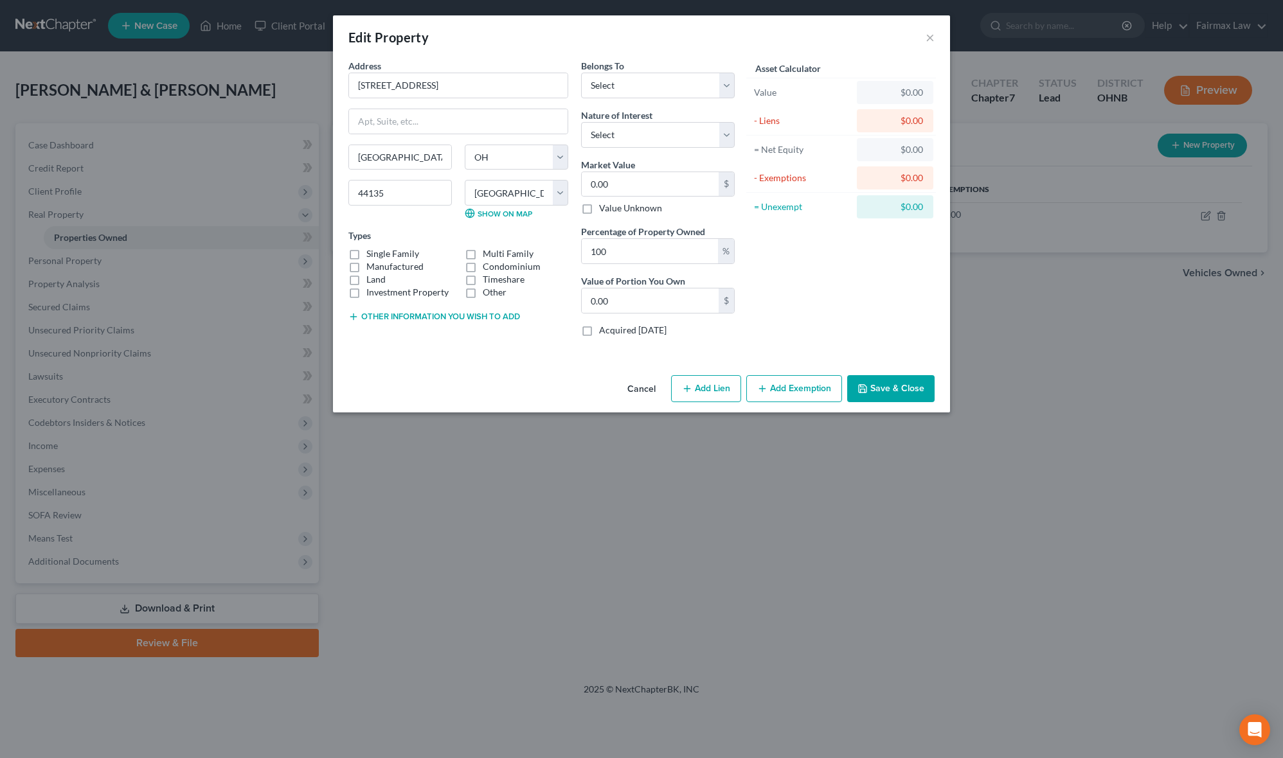
click at [456, 316] on button "Other information you wish to add" at bounding box center [434, 317] width 172 height 10
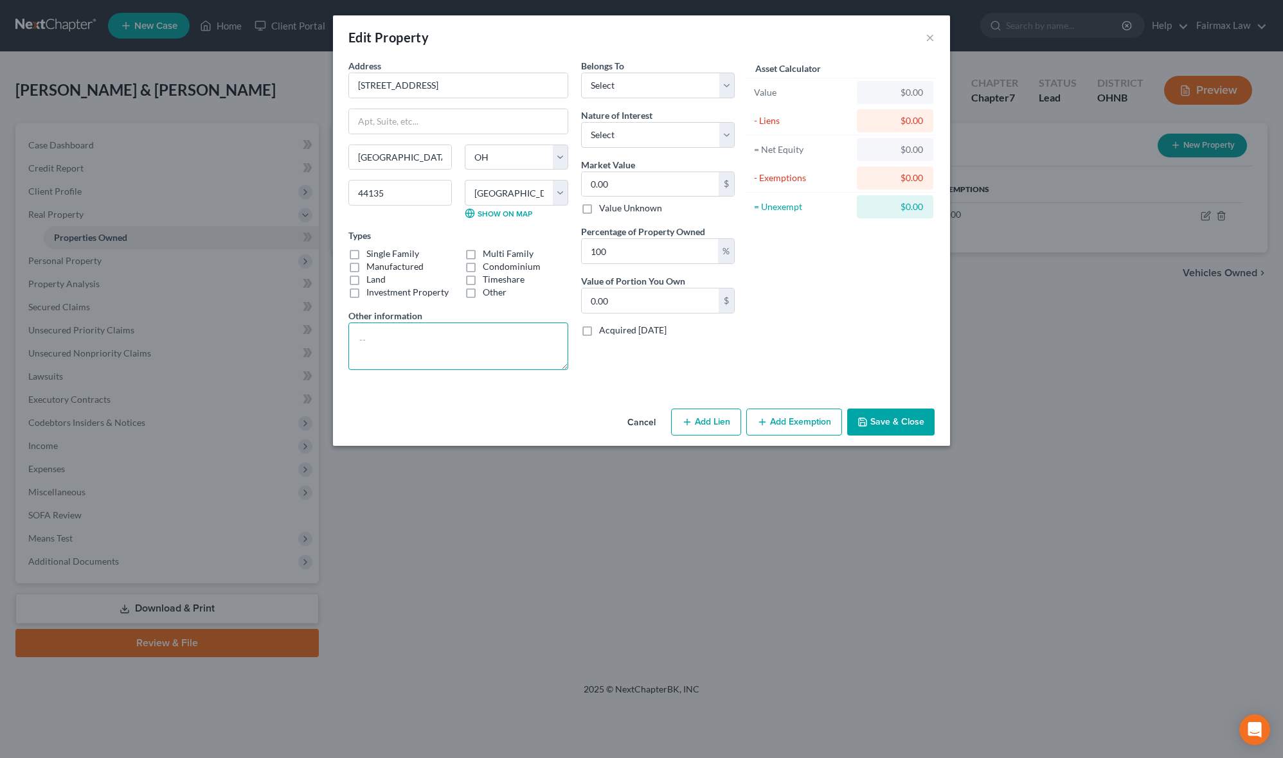
click at [446, 333] on textarea at bounding box center [458, 347] width 220 height 48
click at [629, 86] on select "Select Debtor 1 Only Debtor 2 Only Debtor 1 And Debtor 2 Only At Least One Of T…" at bounding box center [658, 86] width 154 height 26
click at [581, 73] on select "Select Debtor 1 Only Debtor 2 Only Debtor 1 And Debtor 2 Only At Least One Of T…" at bounding box center [658, 86] width 154 height 26
drag, startPoint x: 639, startPoint y: 141, endPoint x: 643, endPoint y: 147, distance: 6.8
click at [641, 143] on select "Select Fee Simple Joint Tenant Life Estate Equitable Interest Future Interest T…" at bounding box center [658, 135] width 154 height 26
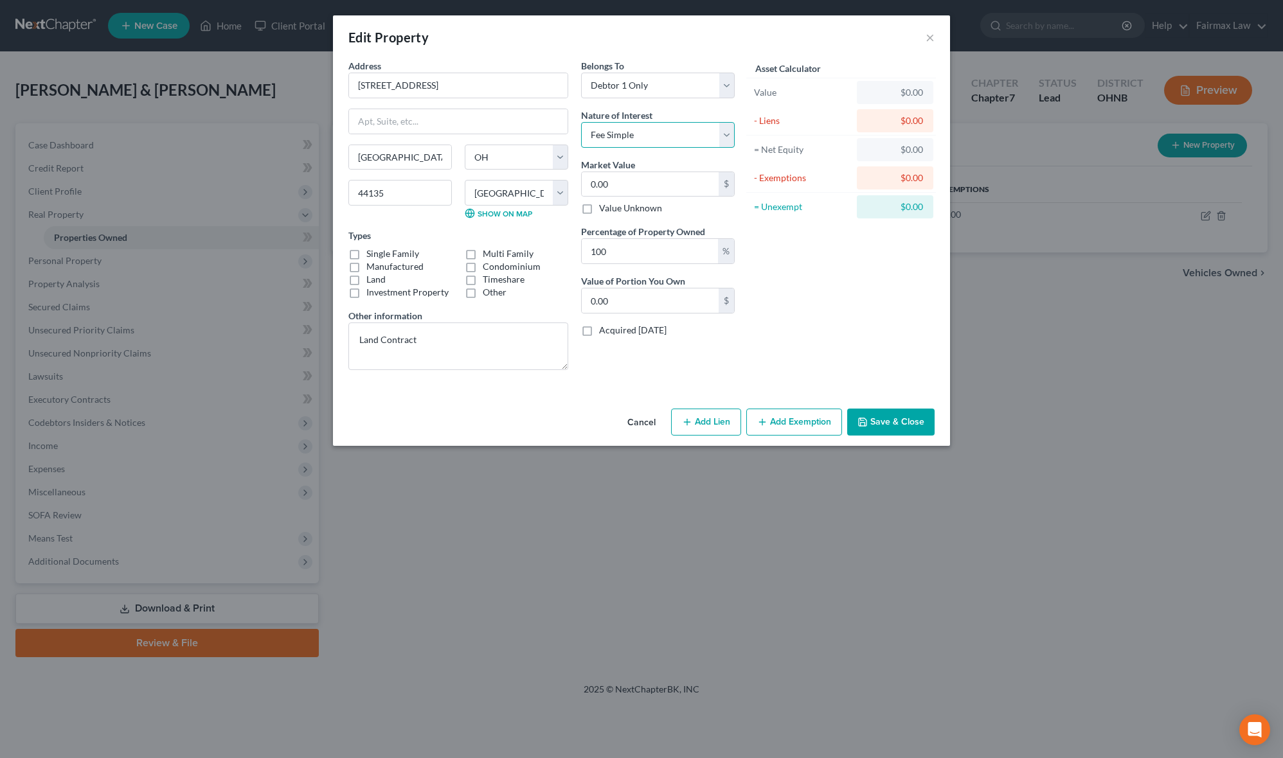
click at [581, 122] on select "Select Fee Simple Joint Tenant Life Estate Equitable Interest Future Interest T…" at bounding box center [658, 135] width 154 height 26
click at [613, 175] on input "0.00" at bounding box center [650, 184] width 137 height 24
click at [900, 423] on button "Save & Close" at bounding box center [890, 422] width 87 height 27
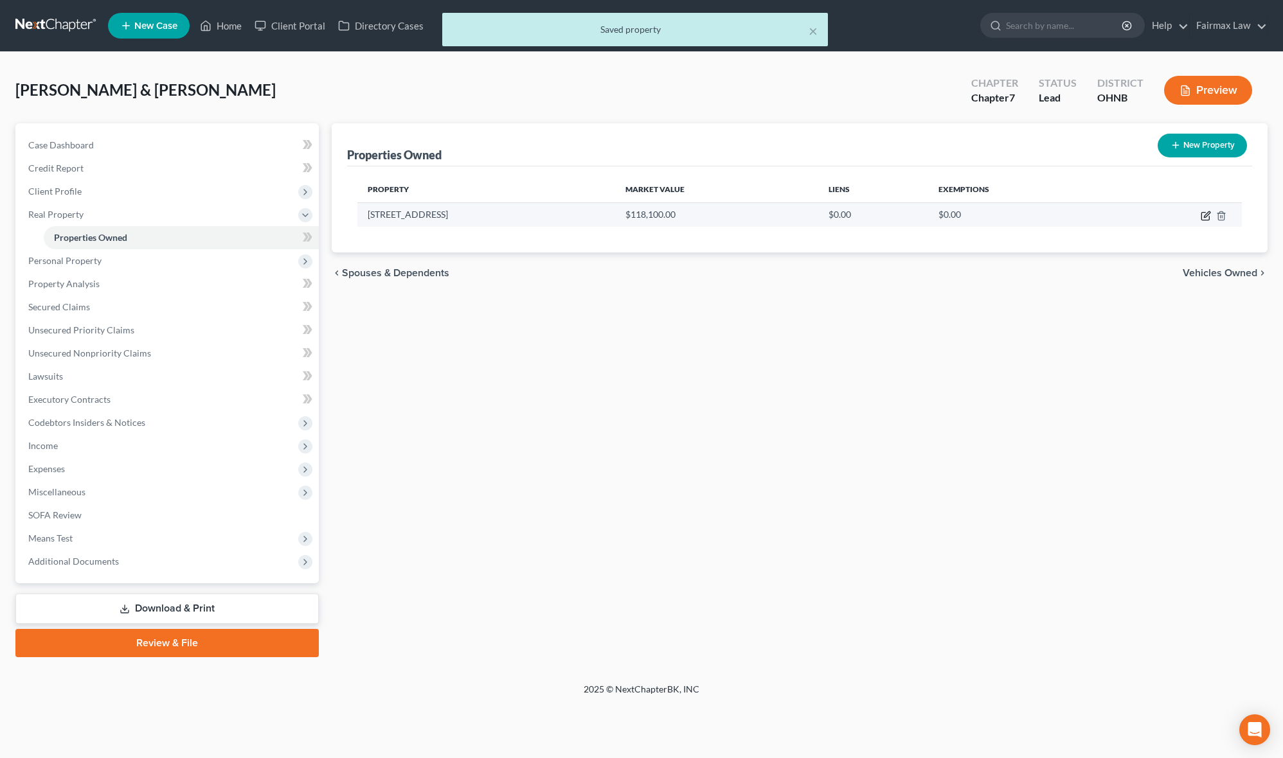
click at [1209, 211] on icon "button" at bounding box center [1205, 216] width 10 height 10
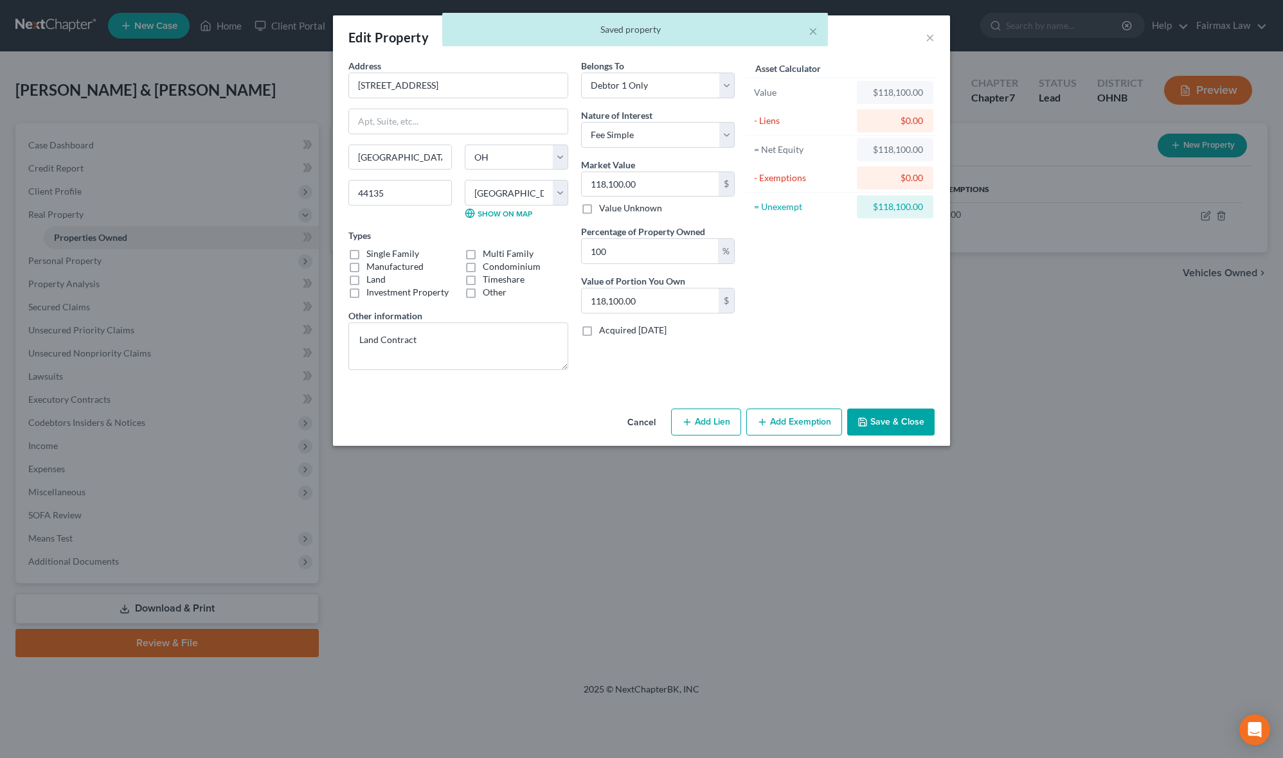
drag, startPoint x: 813, startPoint y: 423, endPoint x: 482, endPoint y: 523, distance: 345.8
click at [807, 423] on button "Add Exemption" at bounding box center [794, 422] width 96 height 27
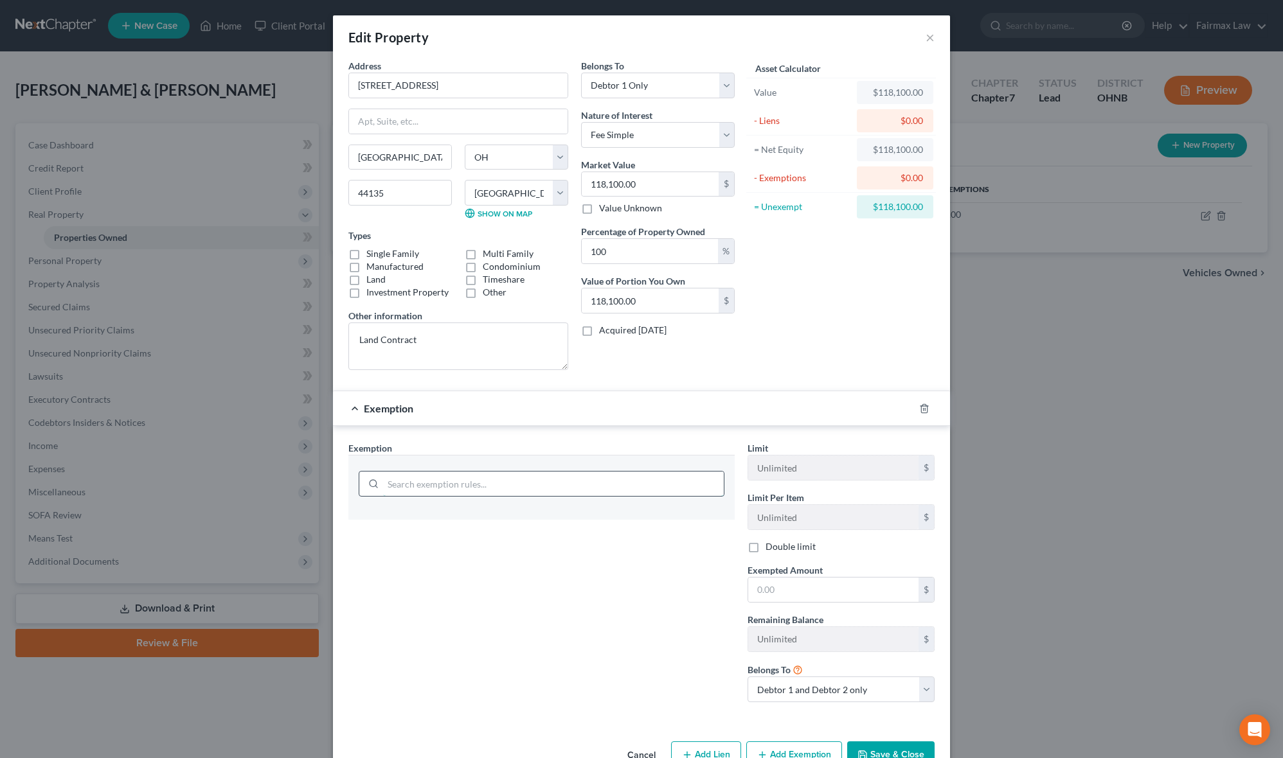
click at [494, 520] on div at bounding box center [541, 487] width 386 height 65
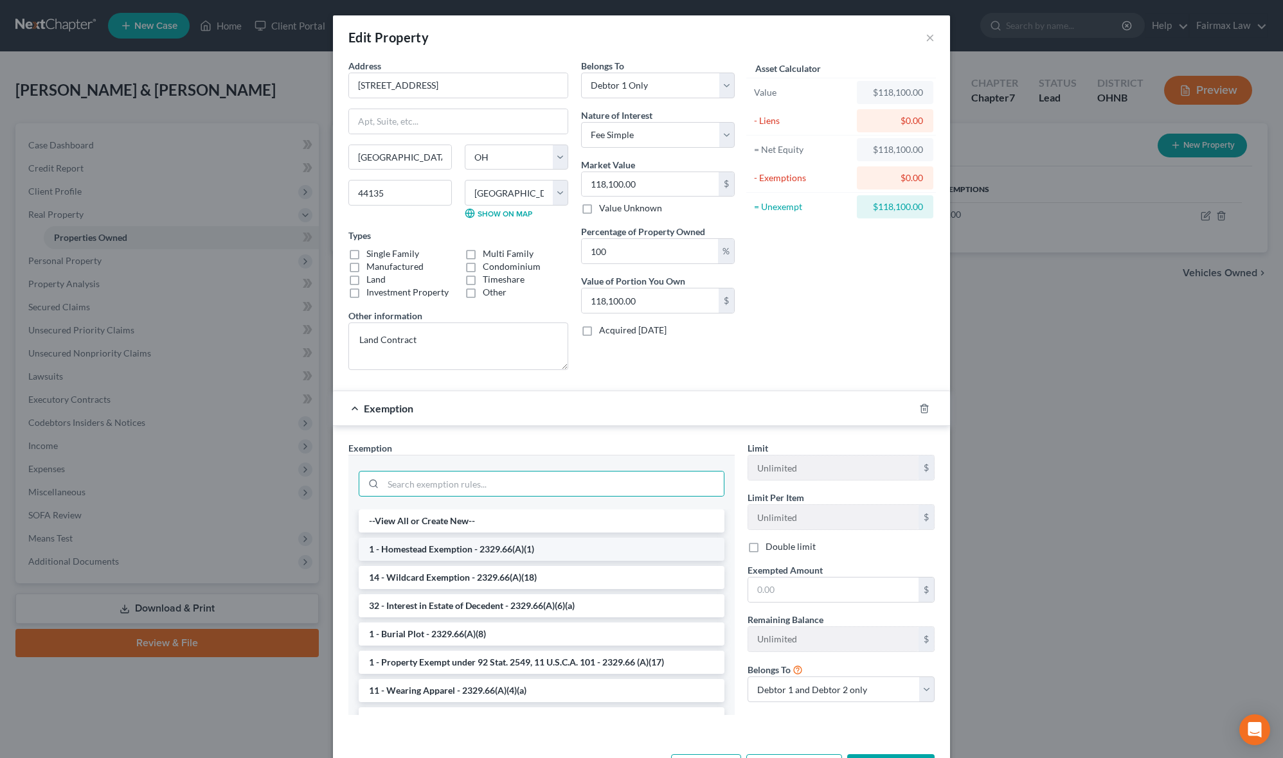
click at [468, 551] on li "1 - Homestead Exemption - 2329.66(A)(1)" at bounding box center [542, 549] width 366 height 23
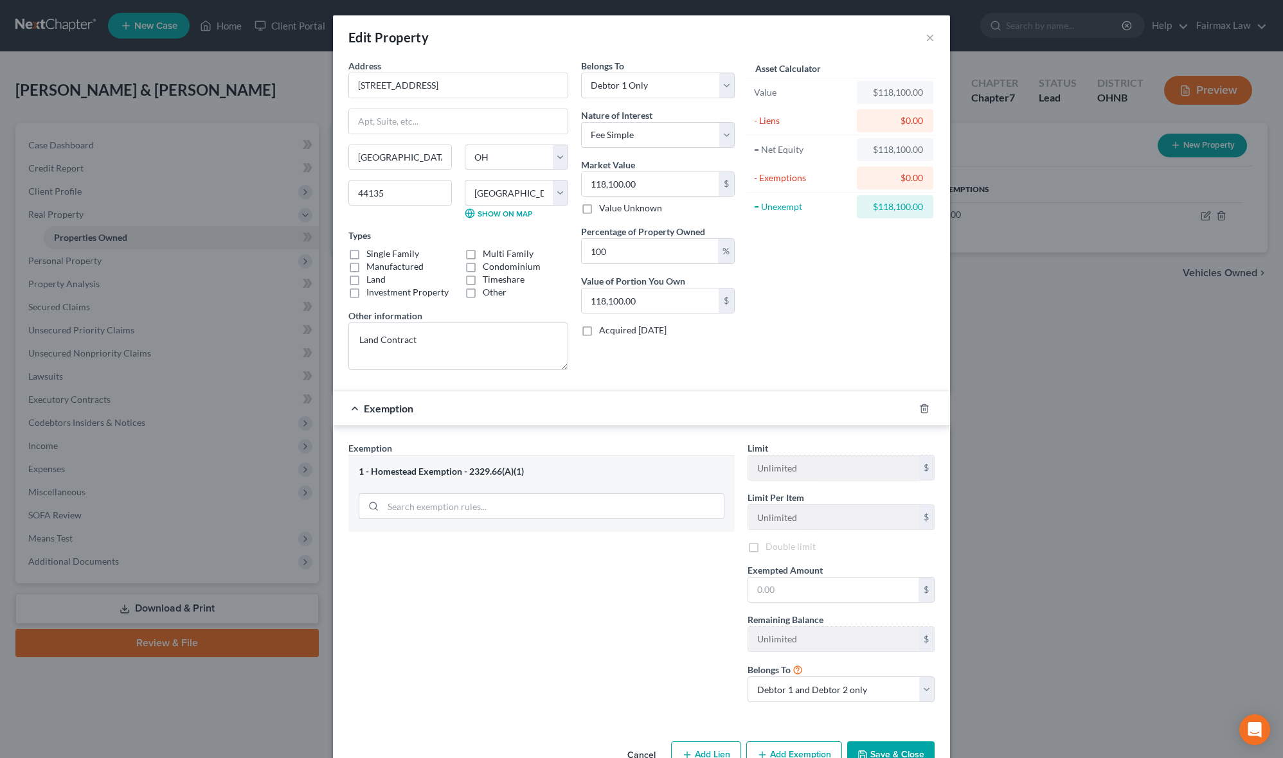
click at [806, 577] on label "Exempted Amount *" at bounding box center [784, 570] width 75 height 13
click at [810, 591] on input "text" at bounding box center [833, 590] width 170 height 24
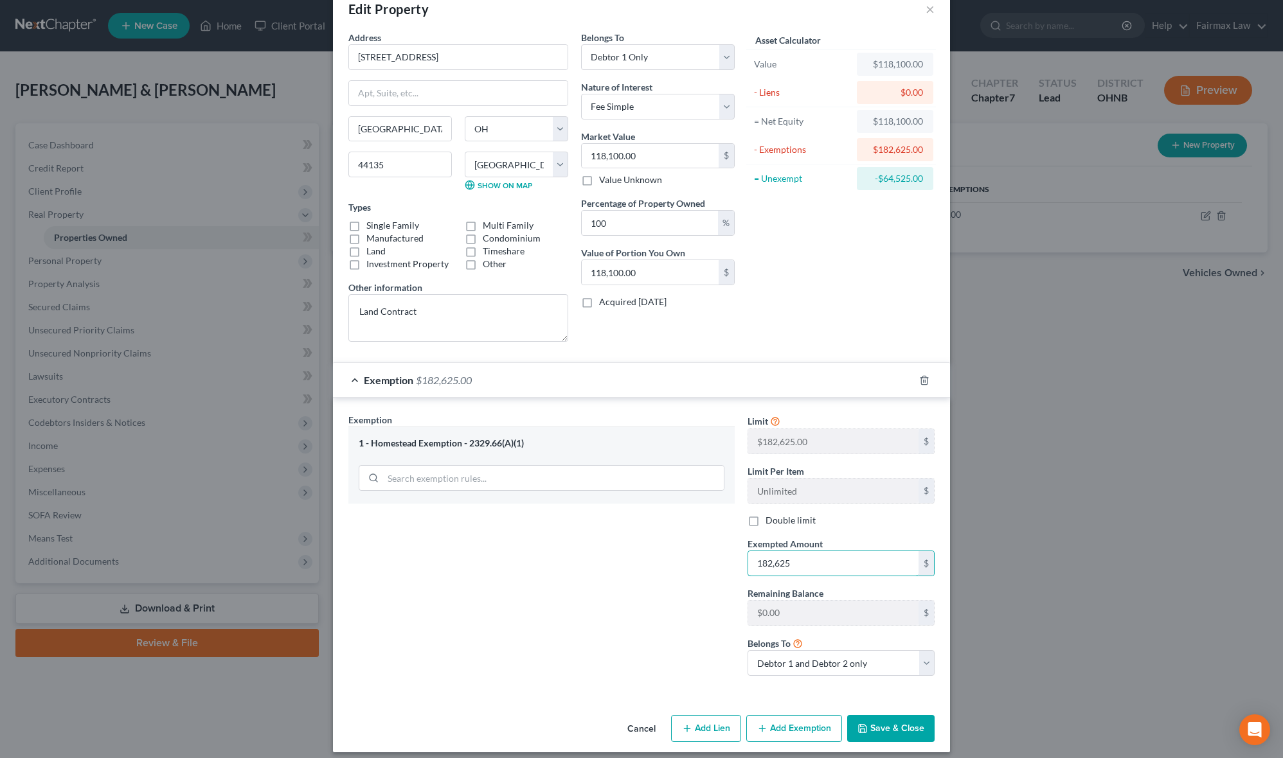
scroll to position [44, 0]
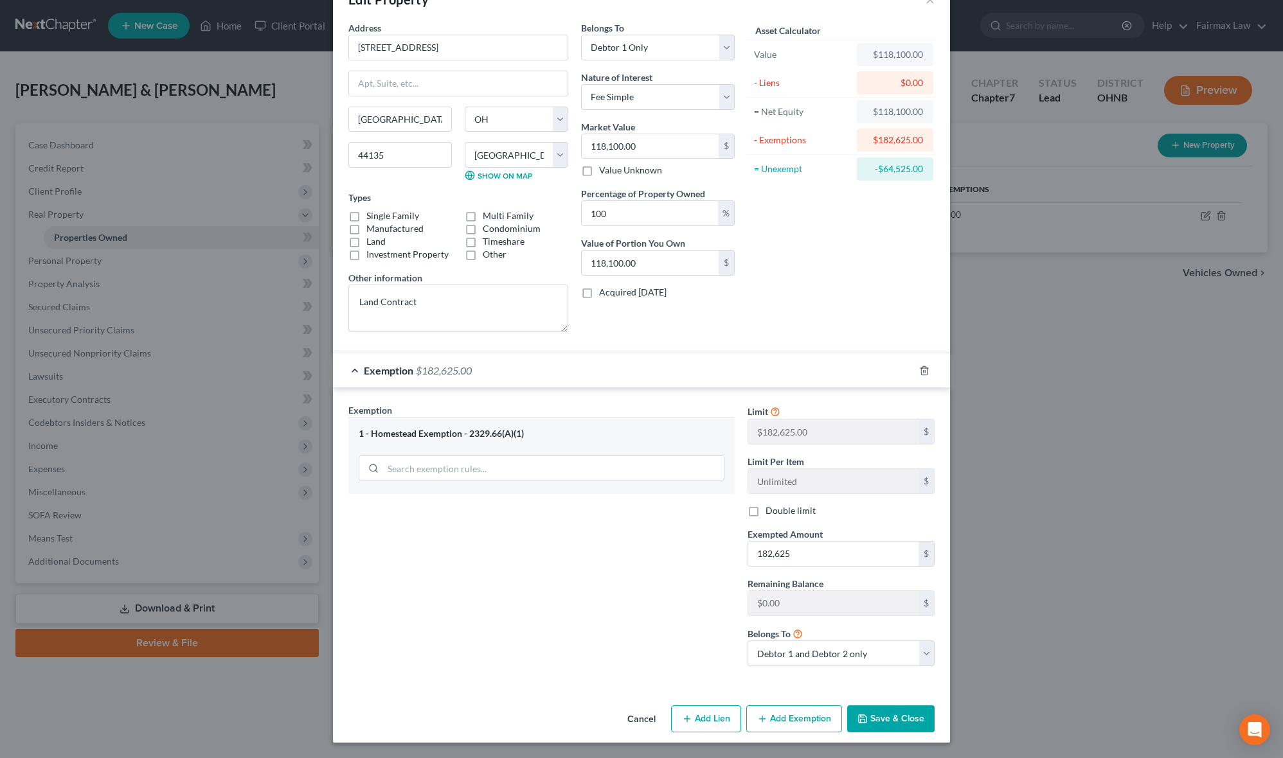
click at [869, 718] on button "Save & Close" at bounding box center [890, 719] width 87 height 27
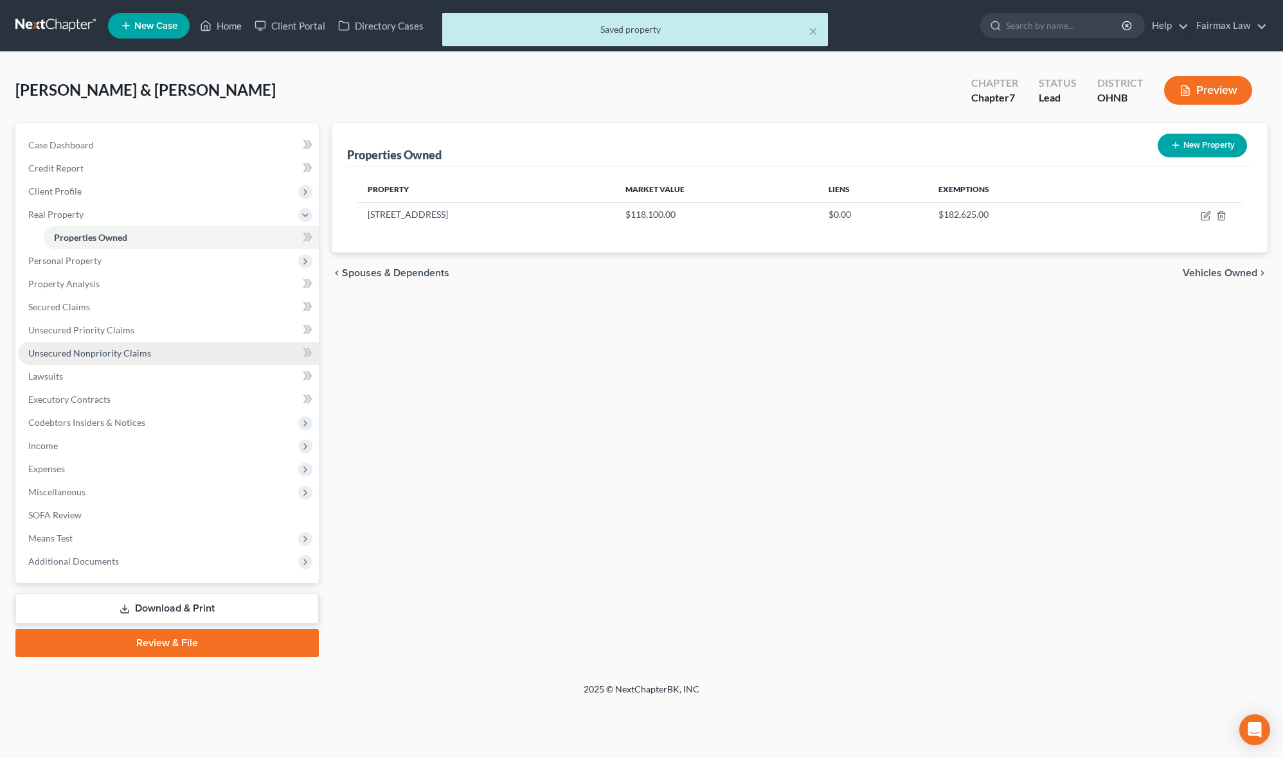
drag, startPoint x: 159, startPoint y: 351, endPoint x: 203, endPoint y: 362, distance: 45.2
click at [159, 351] on link "Unsecured Nonpriority Claims" at bounding box center [168, 353] width 301 height 23
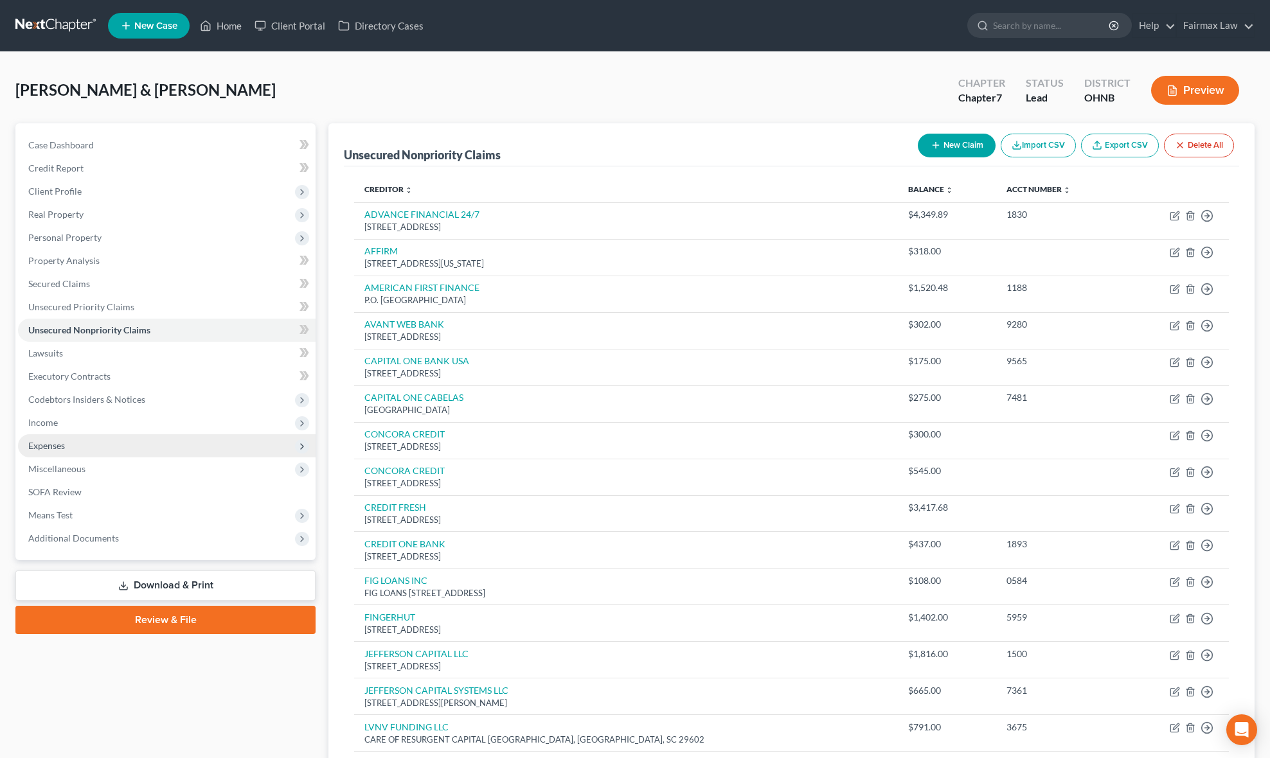
drag, startPoint x: 62, startPoint y: 411, endPoint x: 188, endPoint y: 442, distance: 129.1
click at [62, 412] on span "Income" at bounding box center [167, 422] width 298 height 23
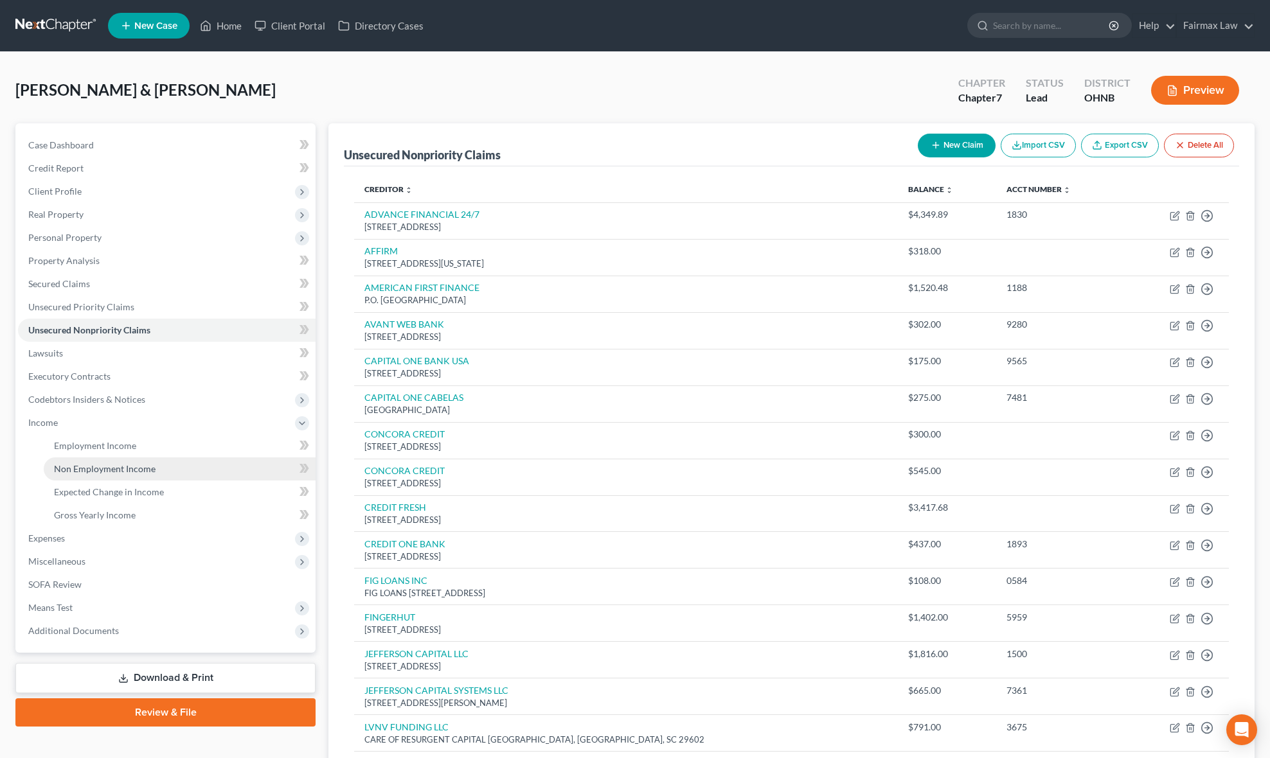
click at [142, 464] on span "Non Employment Income" at bounding box center [105, 468] width 102 height 11
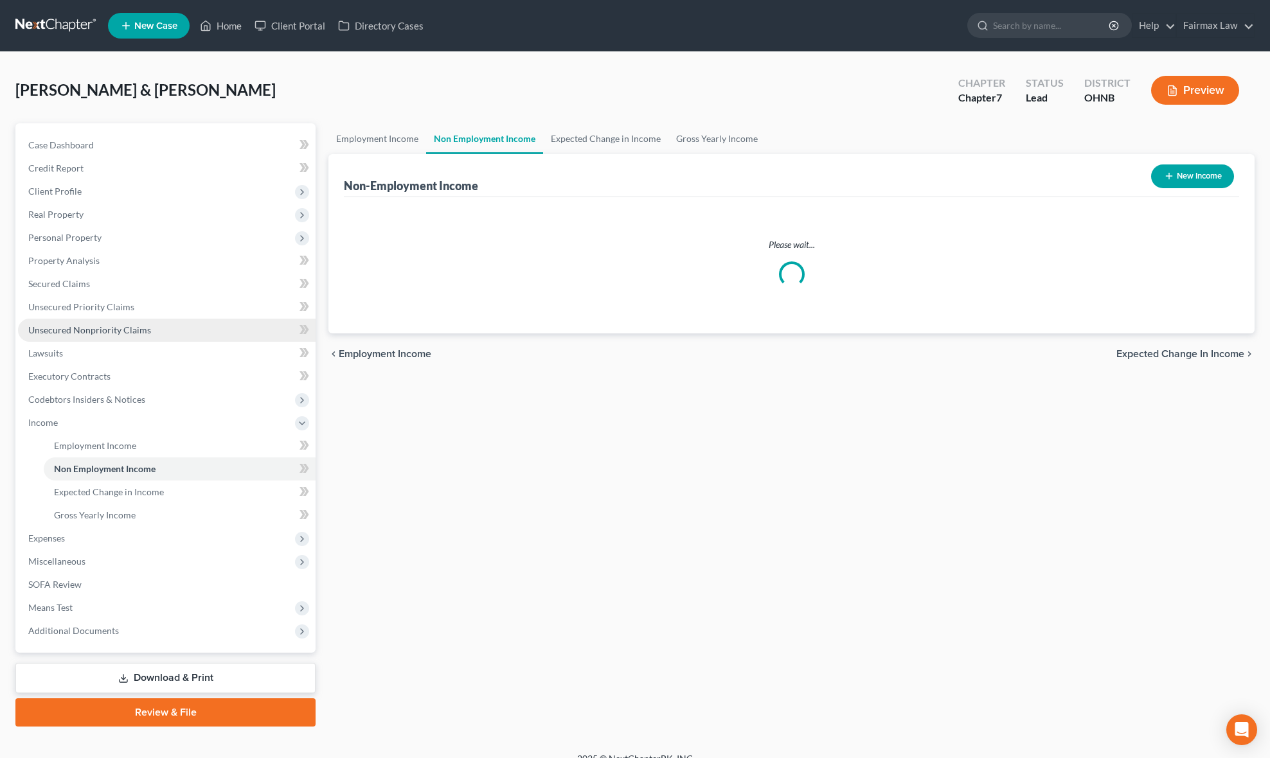
click at [119, 327] on span "Unsecured Nonpriority Claims" at bounding box center [89, 330] width 123 height 11
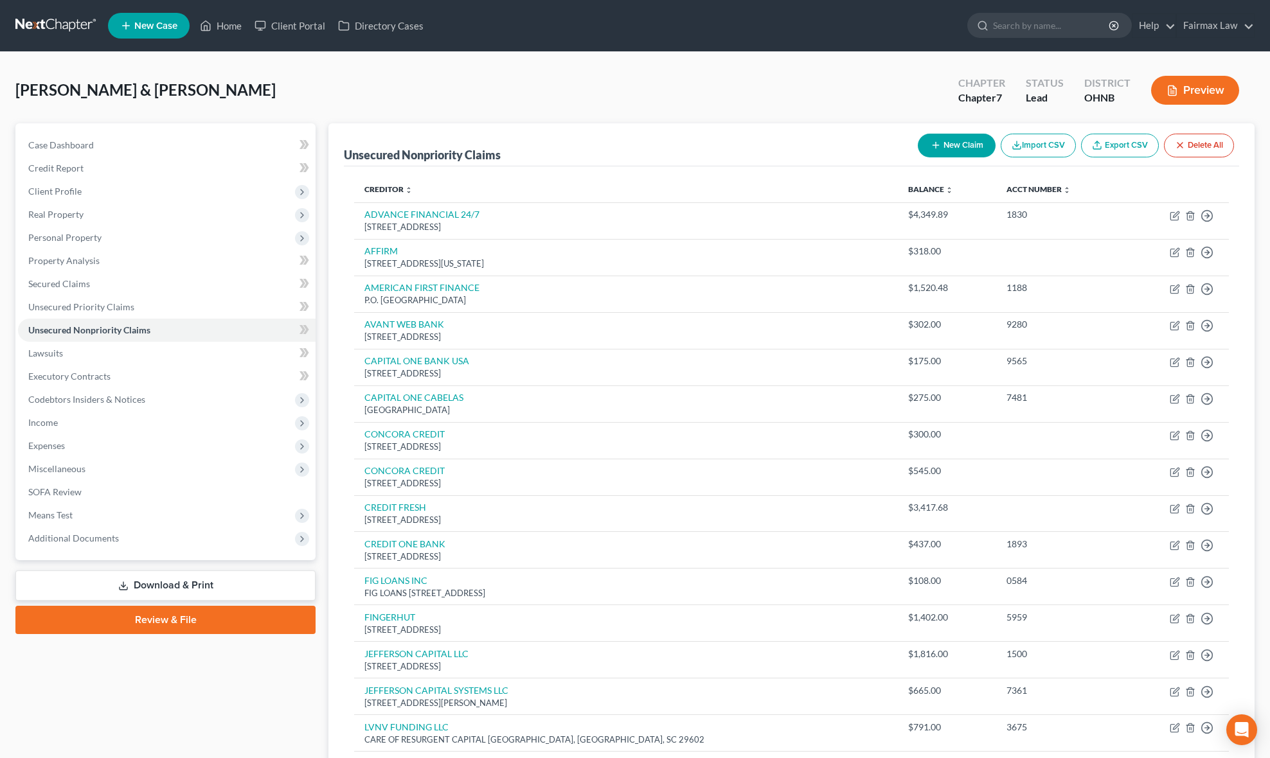
click at [940, 143] on button "New Claim" at bounding box center [957, 146] width 78 height 24
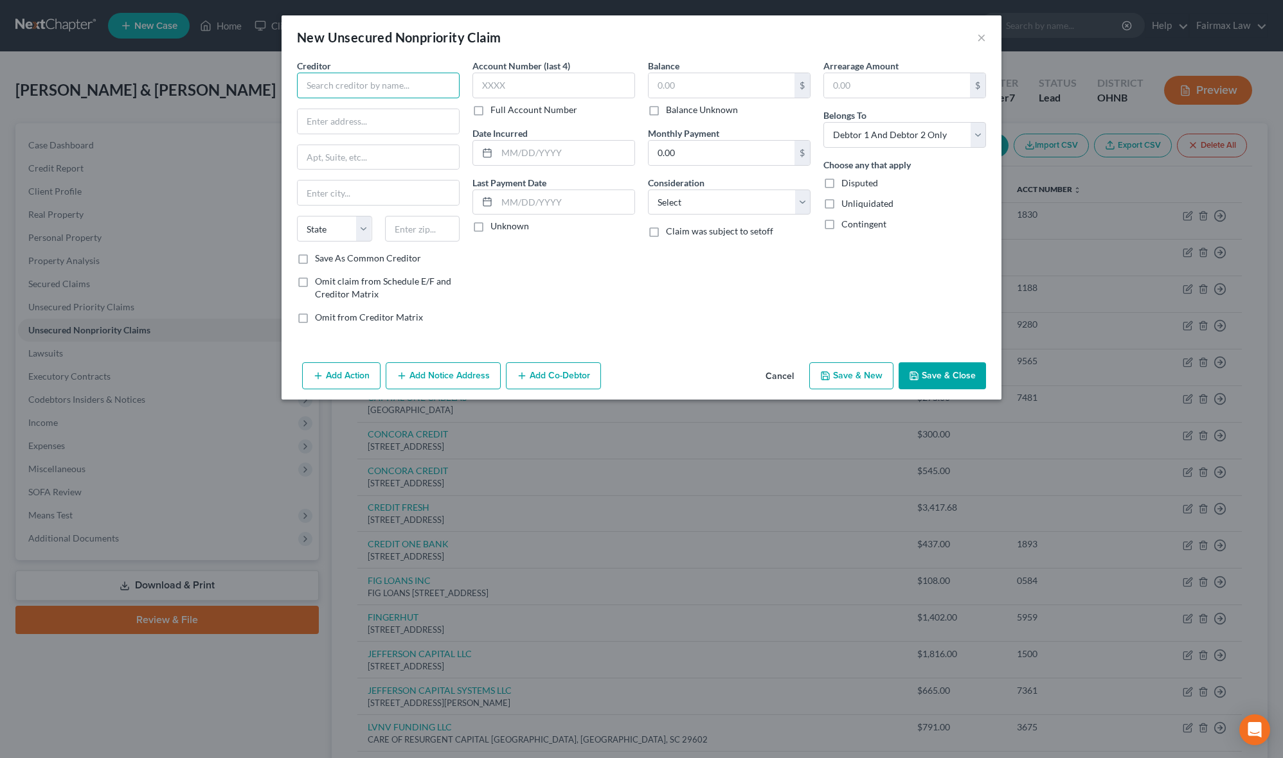
click at [389, 93] on input "text" at bounding box center [378, 86] width 163 height 26
click at [361, 80] on input "[PERSON_NAME] AND [PERSON_NAME]" at bounding box center [378, 86] width 163 height 26
click at [362, 80] on input "[PERSON_NAME] AND [PERSON_NAME]" at bounding box center [378, 86] width 163 height 26
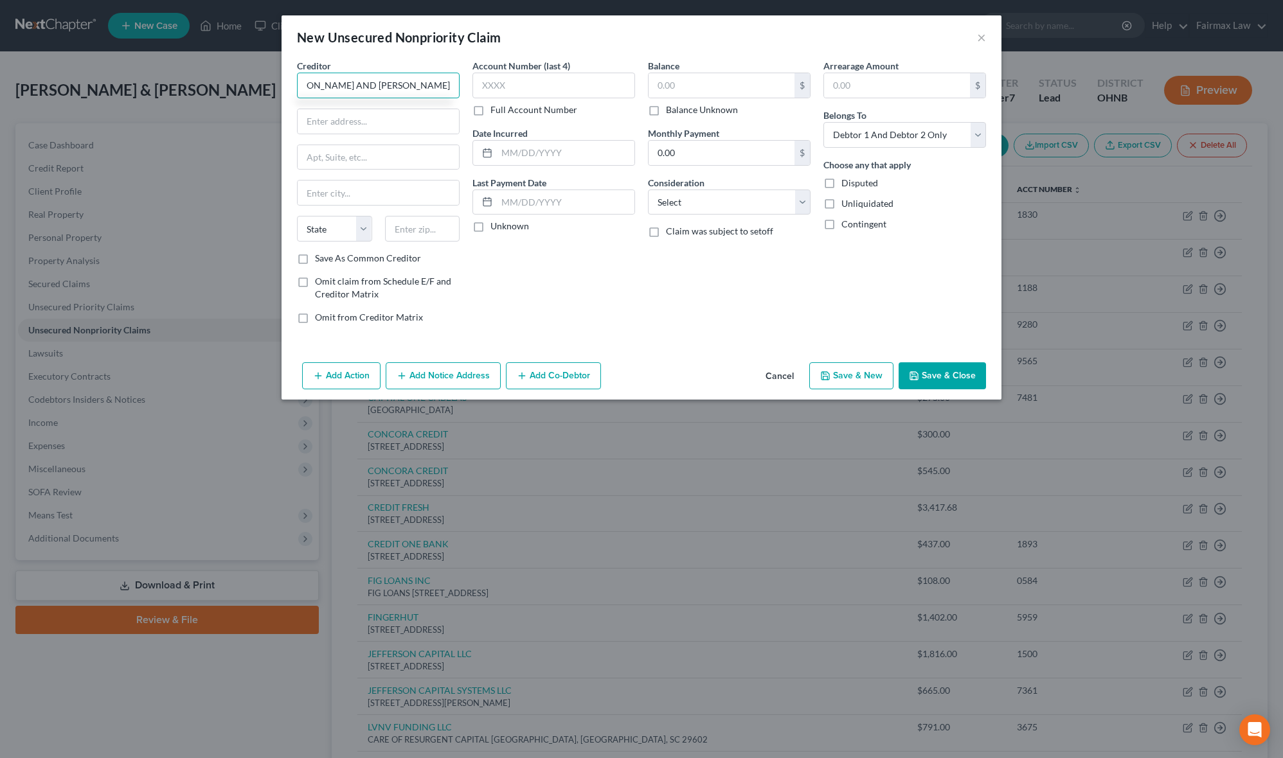
click at [364, 80] on input "[PERSON_NAME] AND [PERSON_NAME]" at bounding box center [378, 86] width 163 height 26
click at [369, 78] on input "[PERSON_NAME] AND [PERSON_NAME]" at bounding box center [378, 86] width 163 height 26
drag, startPoint x: 454, startPoint y: 80, endPoint x: 152, endPoint y: 121, distance: 304.8
click at [152, 121] on div "New Unsecured Nonpriority Claim × Creditor * [PERSON_NAME] III AND [PERSON_NAME…" at bounding box center [641, 379] width 1283 height 758
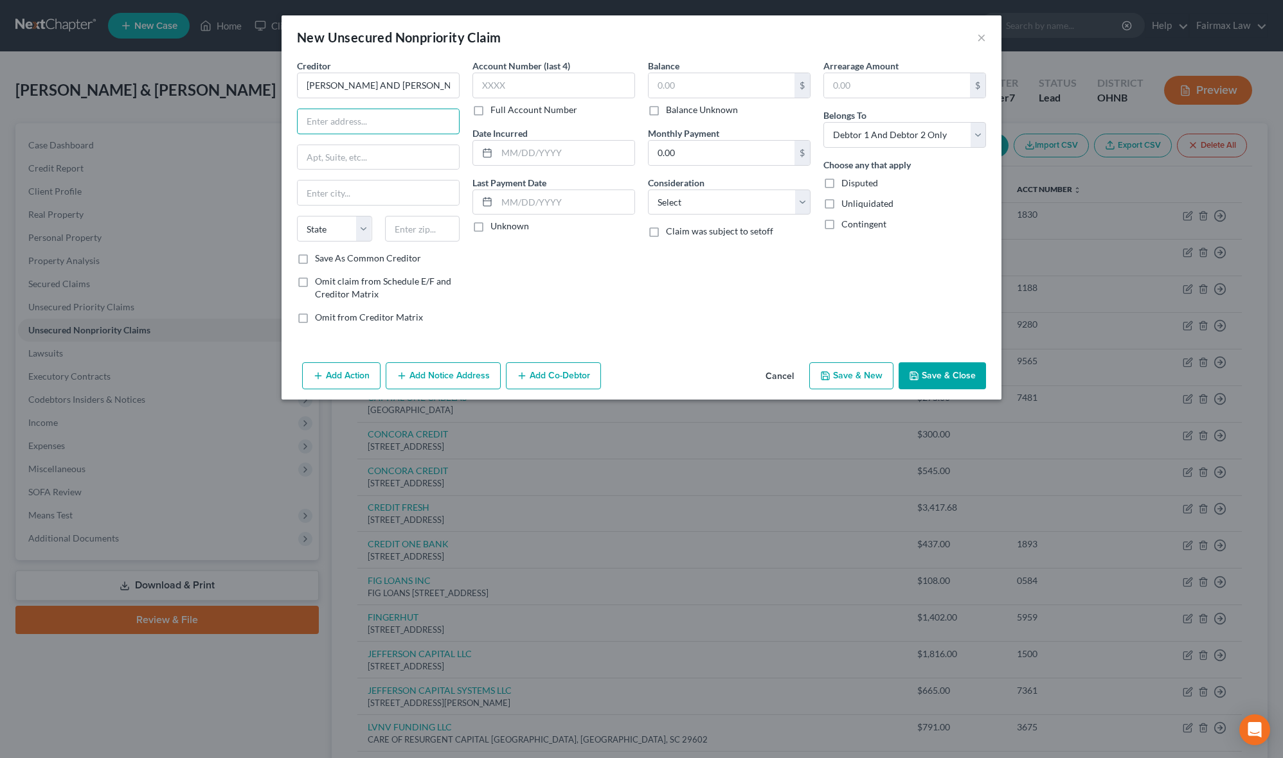
drag, startPoint x: 376, startPoint y: 119, endPoint x: 397, endPoint y: 103, distance: 26.2
click at [376, 119] on input "text" at bounding box center [378, 121] width 161 height 24
paste input "t [STREET_ADDRESS]-"
drag, startPoint x: 419, startPoint y: 121, endPoint x: 468, endPoint y: 122, distance: 49.5
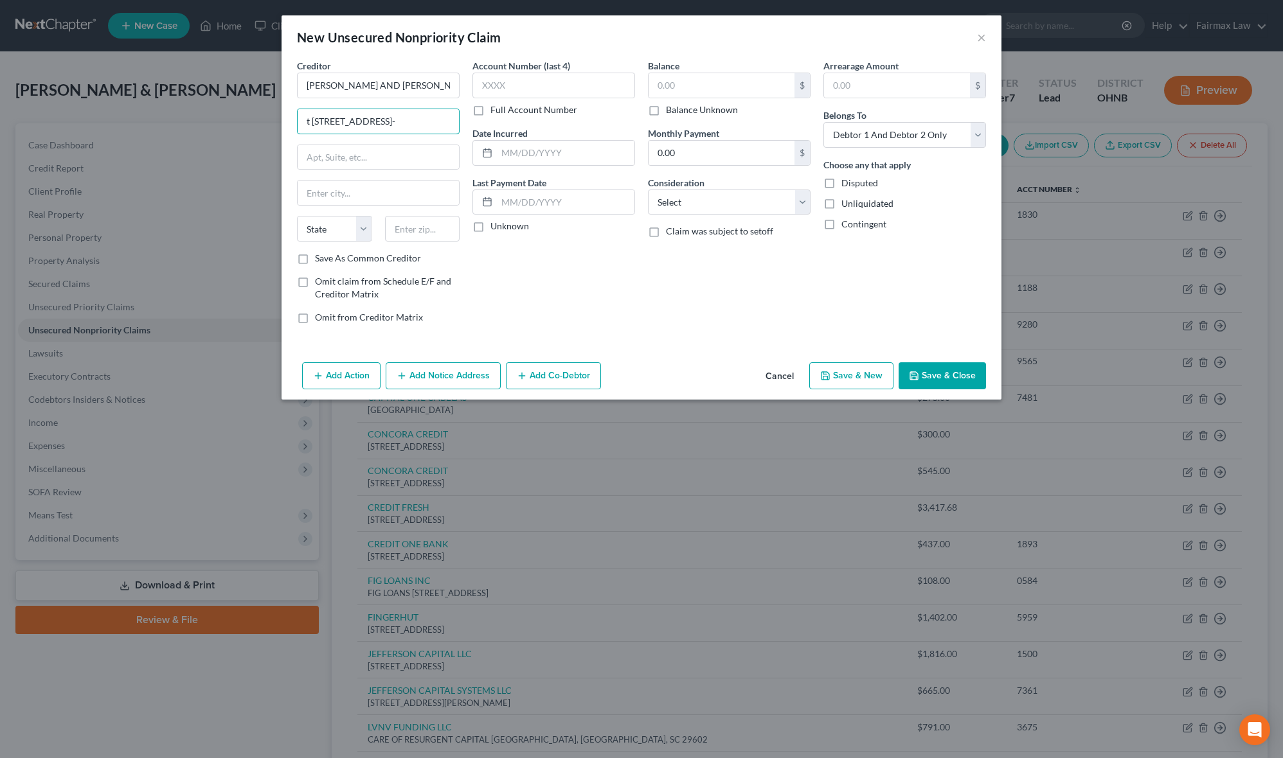
click at [468, 122] on div "Creditor * [PERSON_NAME] AND [PERSON_NAME] t [STREET_ADDRESS]- State [US_STATE]…" at bounding box center [641, 196] width 702 height 275
click at [438, 225] on input "text" at bounding box center [422, 229] width 75 height 26
paste input "44039-"
click at [314, 233] on select "State [US_STATE] AK AR AZ CA CO CT DE DC [GEOGRAPHIC_DATA] [GEOGRAPHIC_DATA] GU…" at bounding box center [334, 229] width 75 height 26
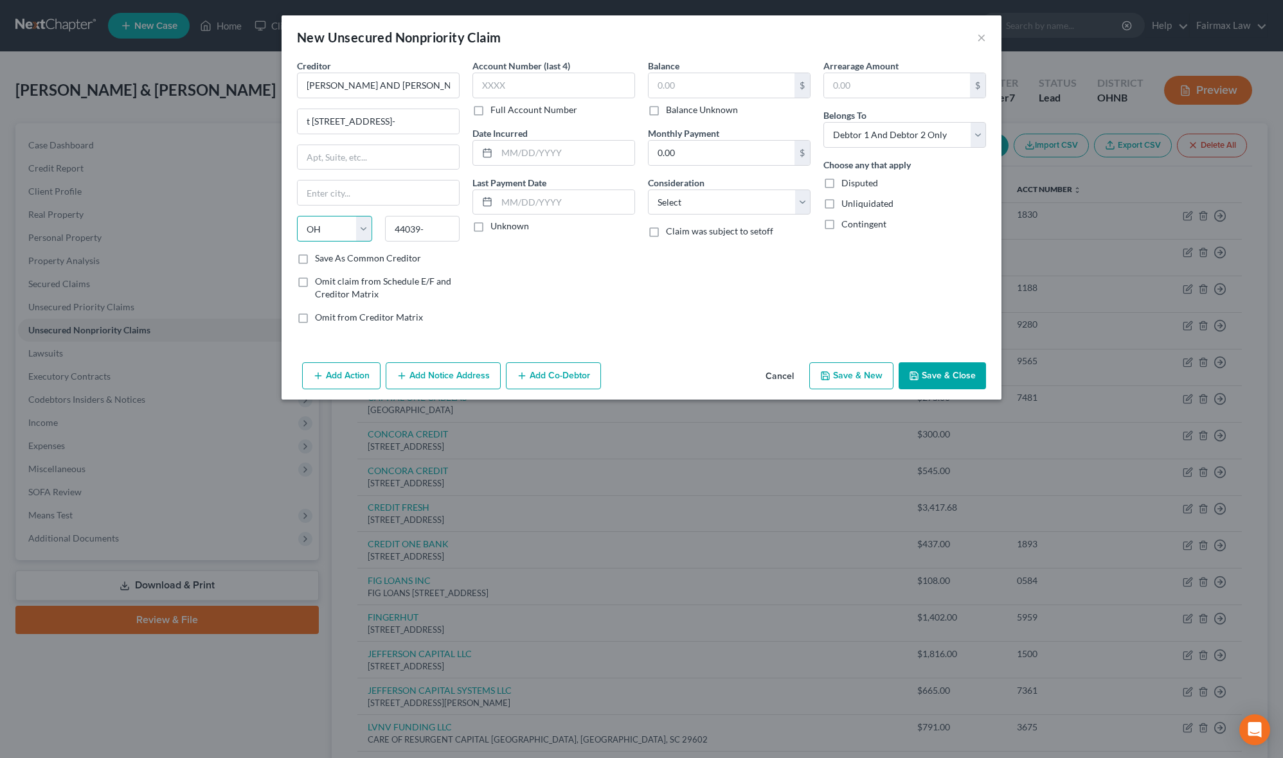
click at [297, 217] on select "State [US_STATE] AK AR AZ CA CO CT DE DC [GEOGRAPHIC_DATA] [GEOGRAPHIC_DATA] GU…" at bounding box center [334, 229] width 75 height 26
click at [431, 224] on input "44039-" at bounding box center [422, 229] width 75 height 26
drag, startPoint x: 400, startPoint y: 119, endPoint x: 499, endPoint y: 129, distance: 100.1
click at [499, 129] on div "Creditor * [PERSON_NAME] III AND [PERSON_NAME] t [STREET_ADDRESS]- [GEOGRAPHIC_…" at bounding box center [641, 196] width 702 height 275
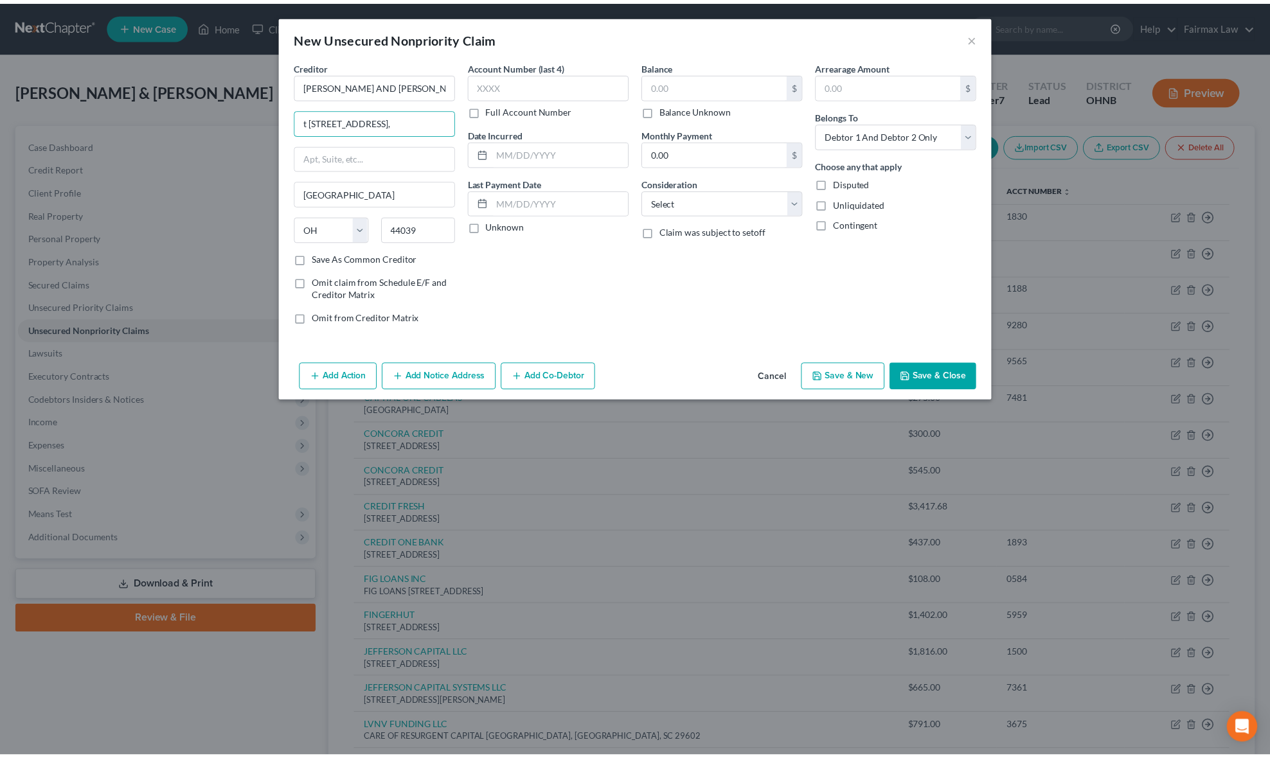
scroll to position [0, 0]
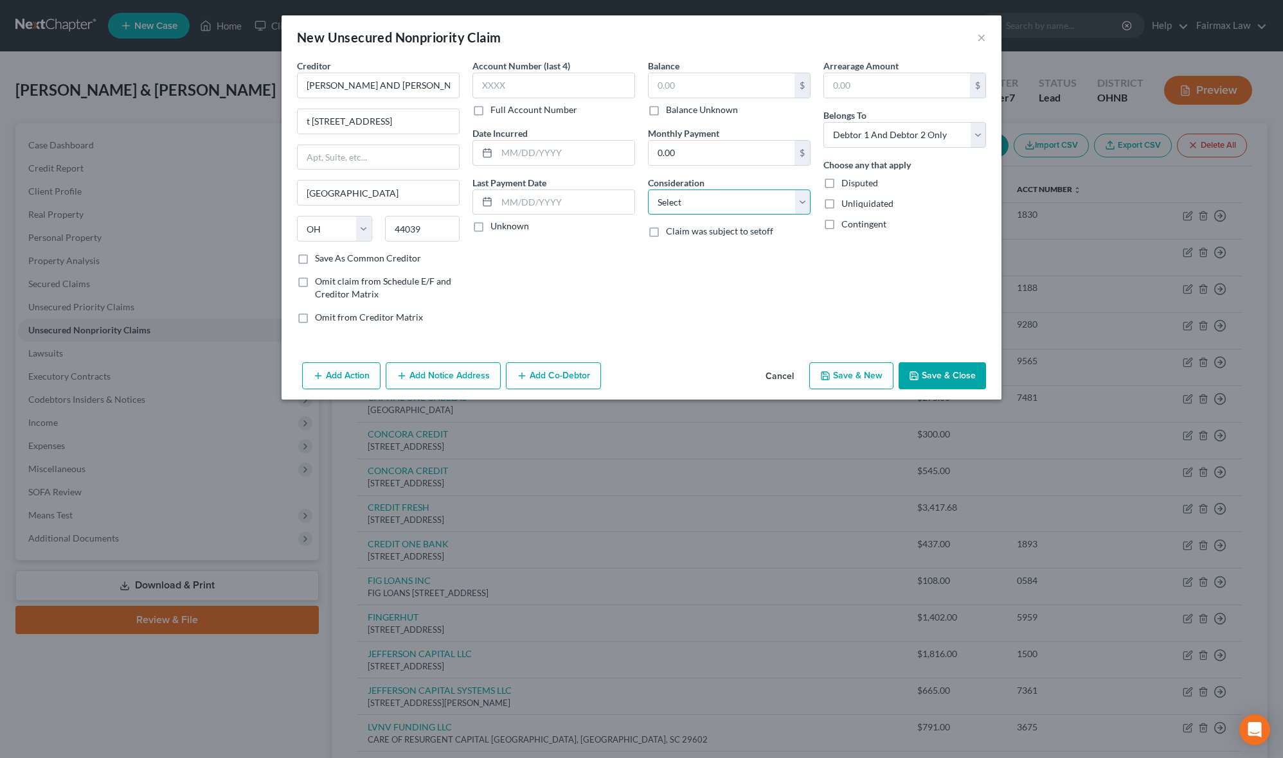
click at [734, 203] on select "Select Cable / Satellite Services Collection Agency Credit Card Debt Debt Couns…" at bounding box center [729, 203] width 163 height 26
click at [648, 190] on select "Select Cable / Satellite Services Collection Agency Credit Card Debt Debt Couns…" at bounding box center [729, 203] width 163 height 26
click at [739, 234] on div "Other Consideration" at bounding box center [729, 244] width 163 height 39
click at [733, 254] on input "text" at bounding box center [728, 251] width 161 height 24
click at [726, 87] on input "text" at bounding box center [721, 85] width 146 height 24
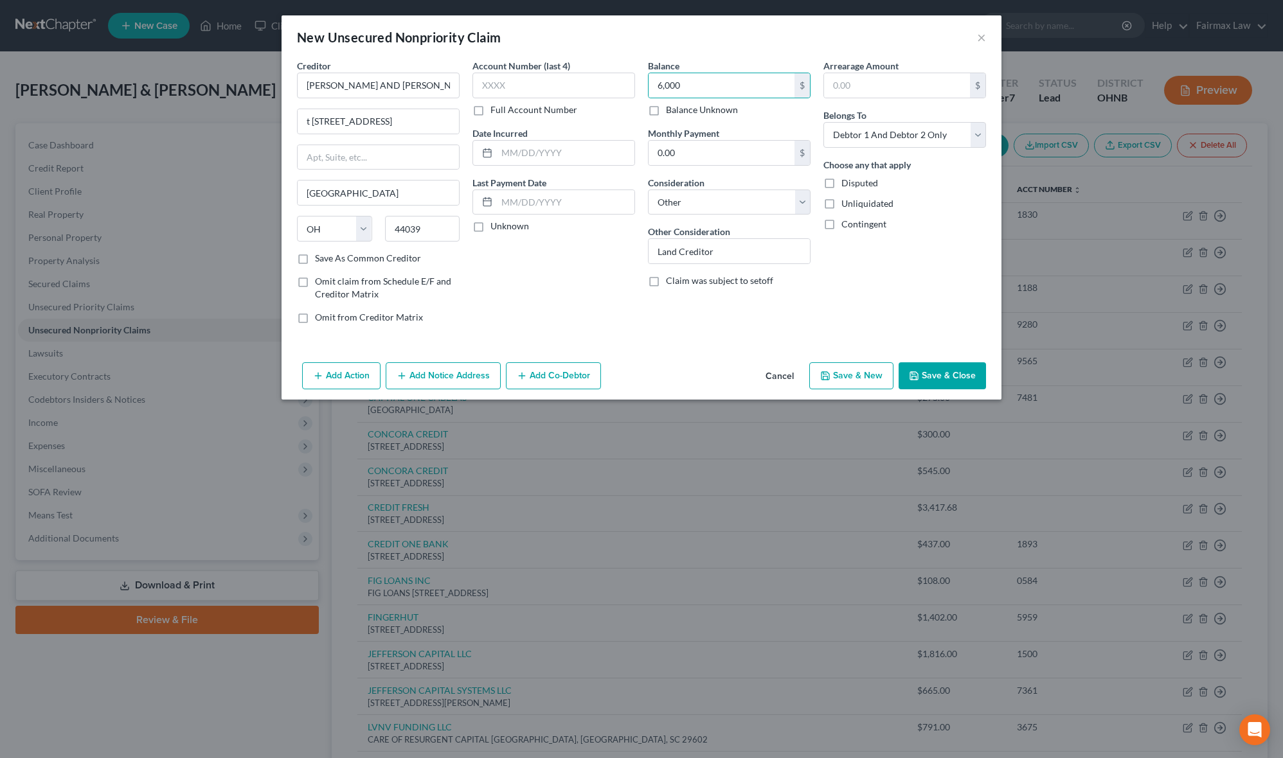
drag, startPoint x: 909, startPoint y: 371, endPoint x: 923, endPoint y: 402, distance: 33.3
click at [910, 371] on button "Save & Close" at bounding box center [941, 375] width 87 height 27
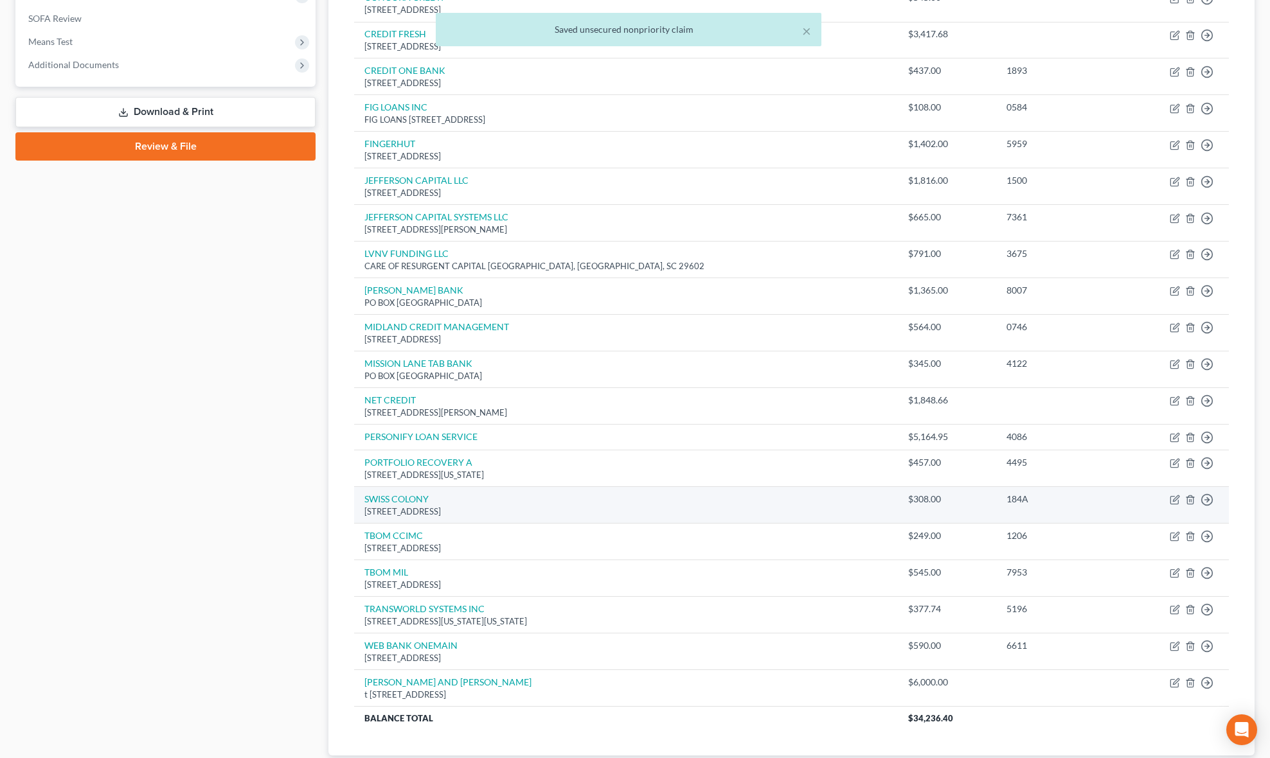
scroll to position [566, 0]
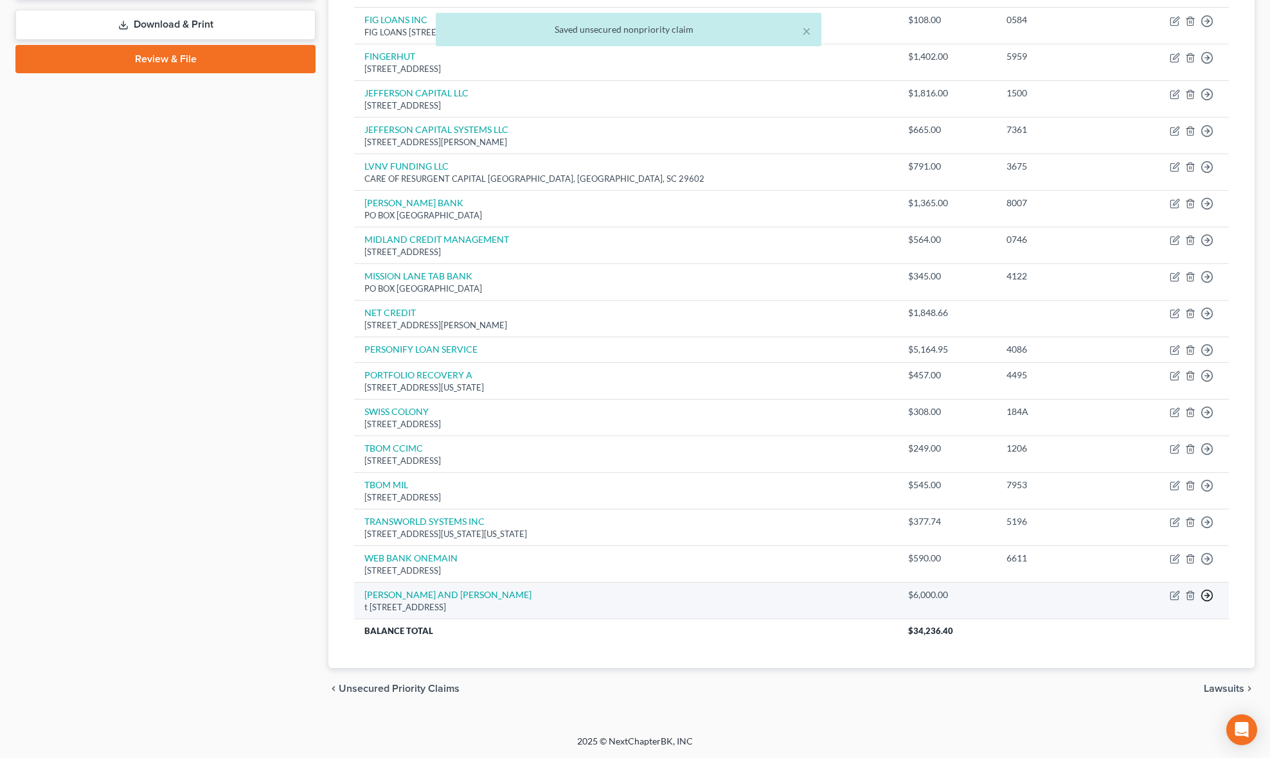
click at [1204, 594] on icon "button" at bounding box center [1206, 595] width 13 height 13
click at [1137, 600] on link "Move to D" at bounding box center [1147, 605] width 107 height 22
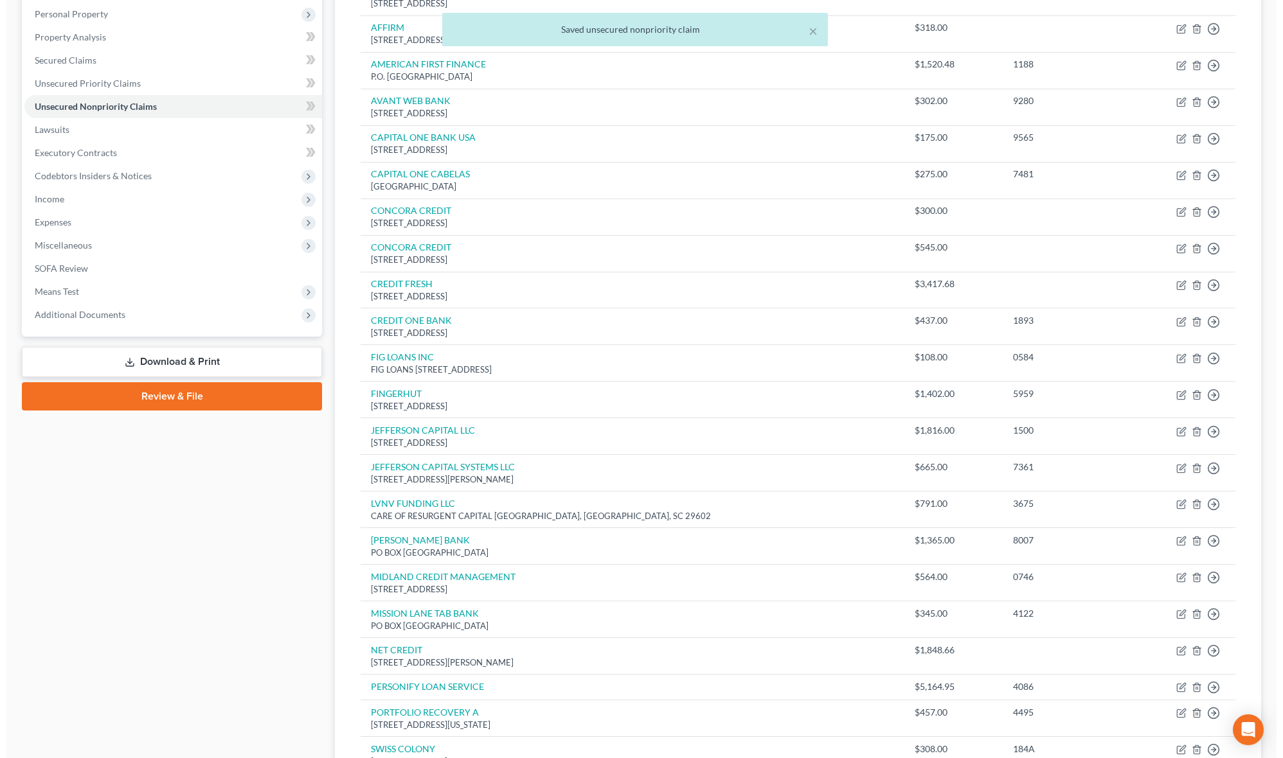
scroll to position [0, 0]
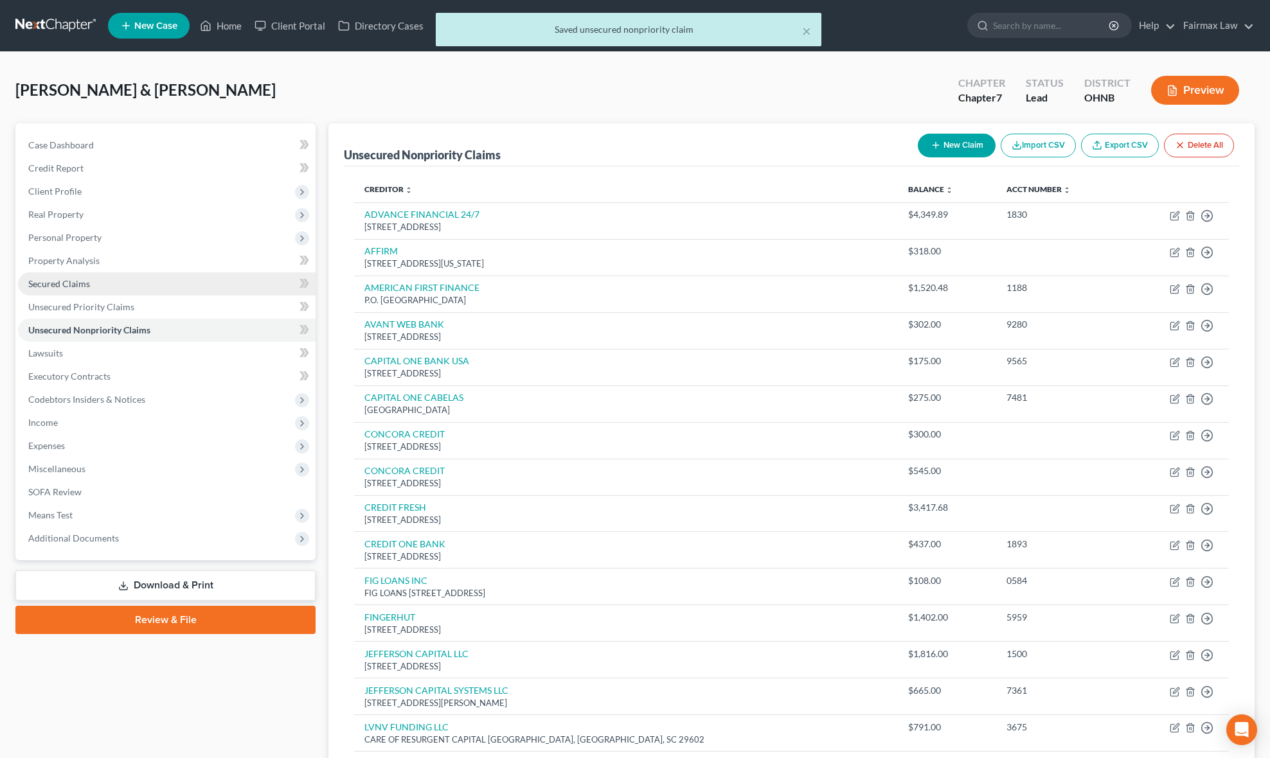
click at [65, 279] on span "Secured Claims" at bounding box center [59, 283] width 62 height 11
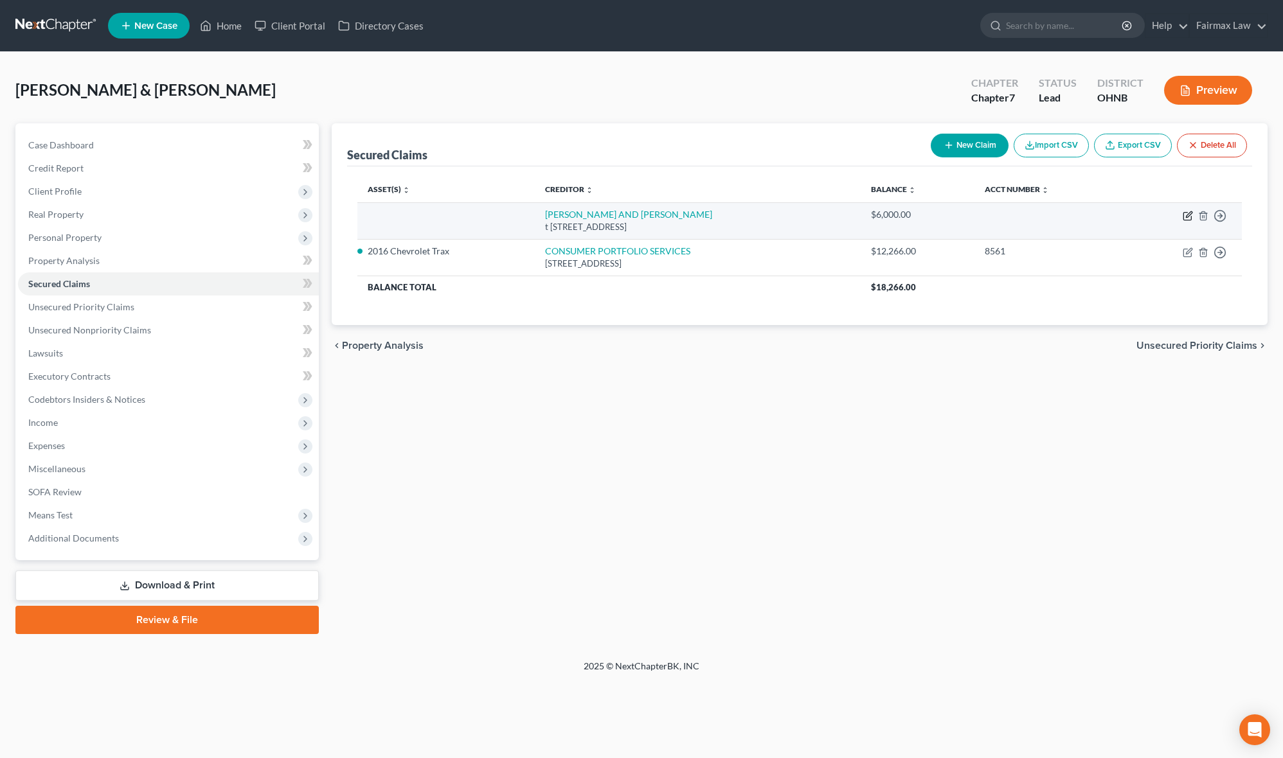
click at [1191, 212] on icon "button" at bounding box center [1187, 216] width 10 height 10
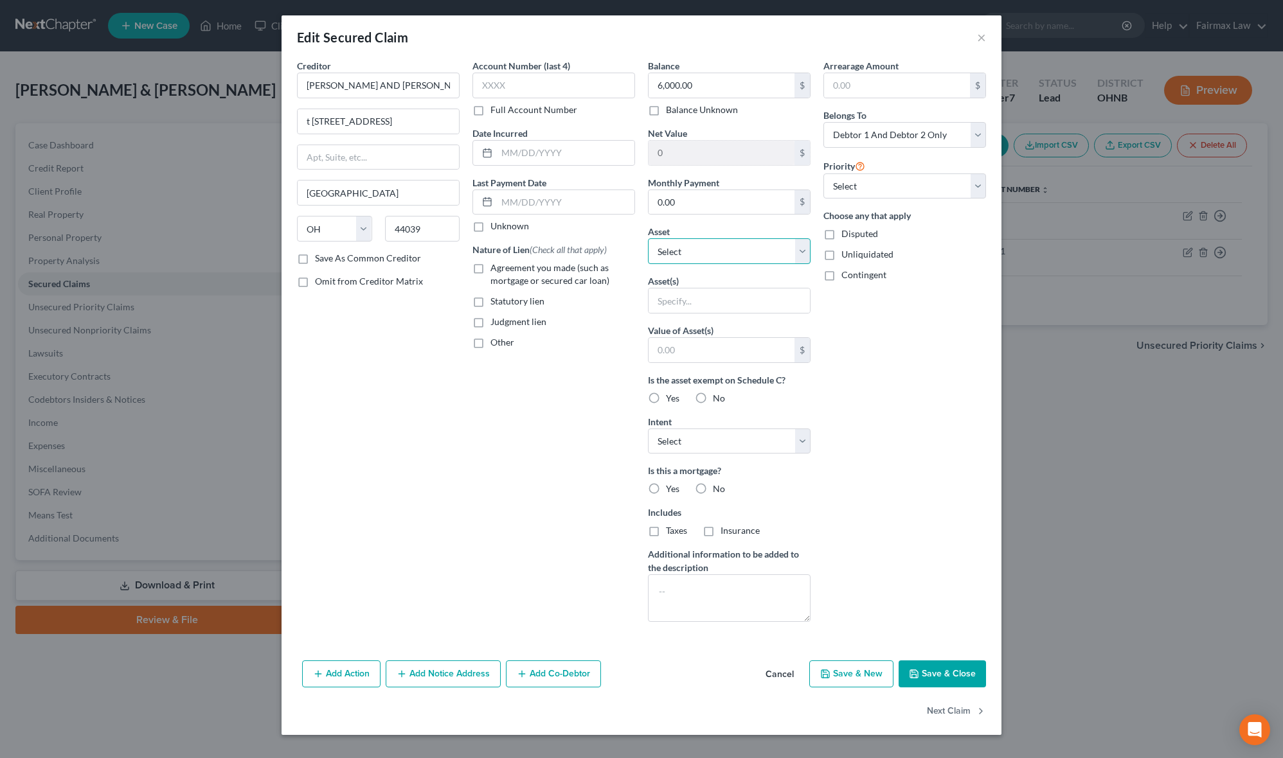
drag, startPoint x: 681, startPoint y: 250, endPoint x: 694, endPoint y: 261, distance: 16.9
click at [681, 250] on select "Select Other Multiple Assets Venmo (Other (Credit Union, Health Savings Account…" at bounding box center [729, 251] width 163 height 26
click at [648, 240] on select "Select Other Multiple Assets Venmo (Other (Credit Union, Health Savings Account…" at bounding box center [729, 251] width 163 height 26
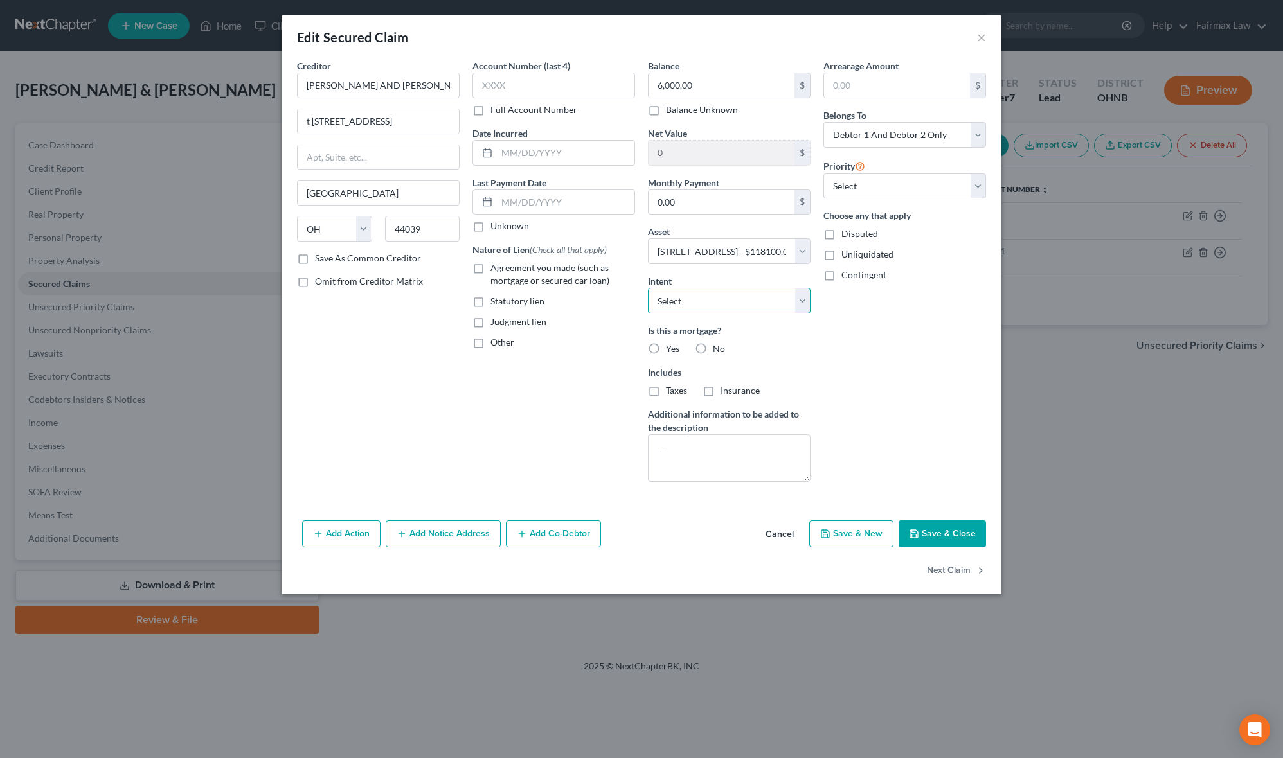
click at [702, 312] on select "Select Surrender Redeem Reaffirm Avoid Other" at bounding box center [729, 301] width 163 height 26
click at [648, 289] on select "Select Surrender Redeem Reaffirm Avoid Other" at bounding box center [729, 301] width 163 height 26
click at [866, 197] on select "Select 1st 2nd 3rd 4th 5th 6th 7th 8th 9th 10th 11th 12th 13th 14th 15th 16th 1…" at bounding box center [904, 187] width 163 height 26
click at [823, 174] on select "Select 1st 2nd 3rd 4th 5th 6th 7th 8th 9th 10th 11th 12th 13th 14th 15th 16th 1…" at bounding box center [904, 187] width 163 height 26
click at [941, 527] on button "Save & Close" at bounding box center [941, 534] width 87 height 27
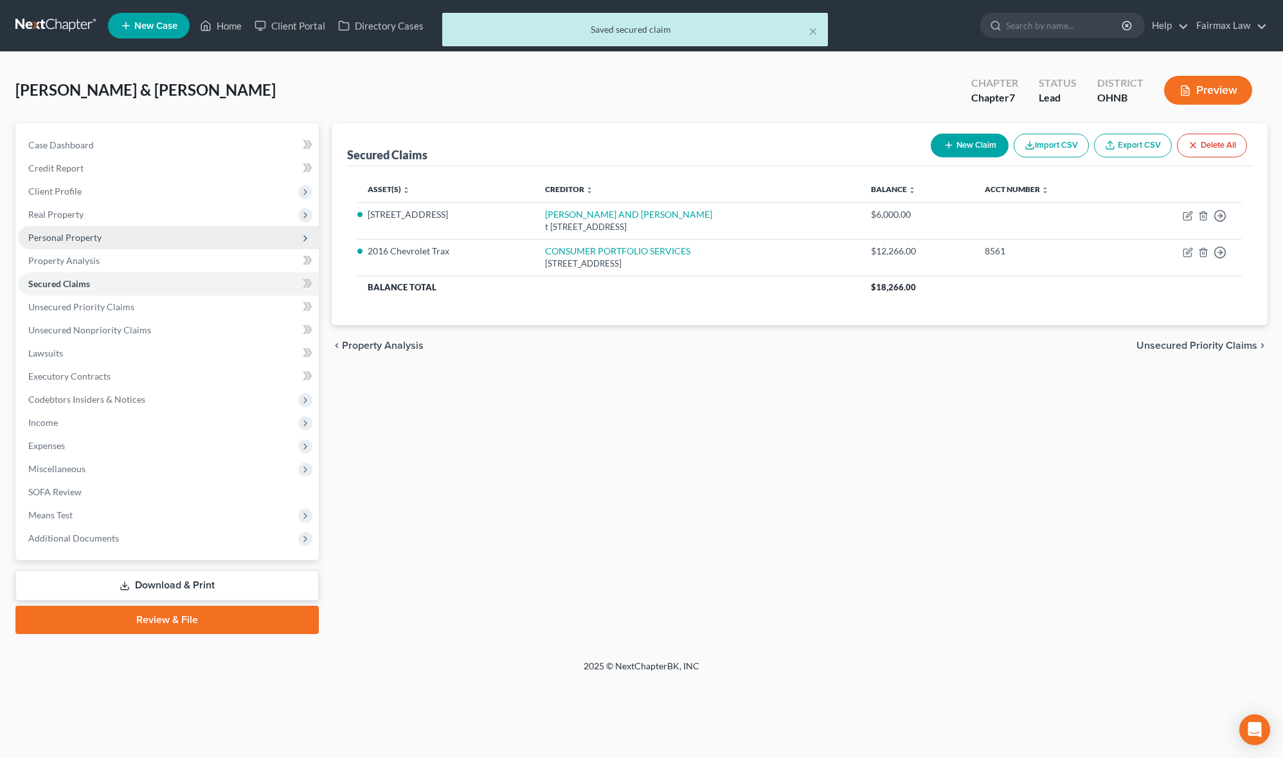
click at [93, 227] on span "Personal Property" at bounding box center [168, 237] width 301 height 23
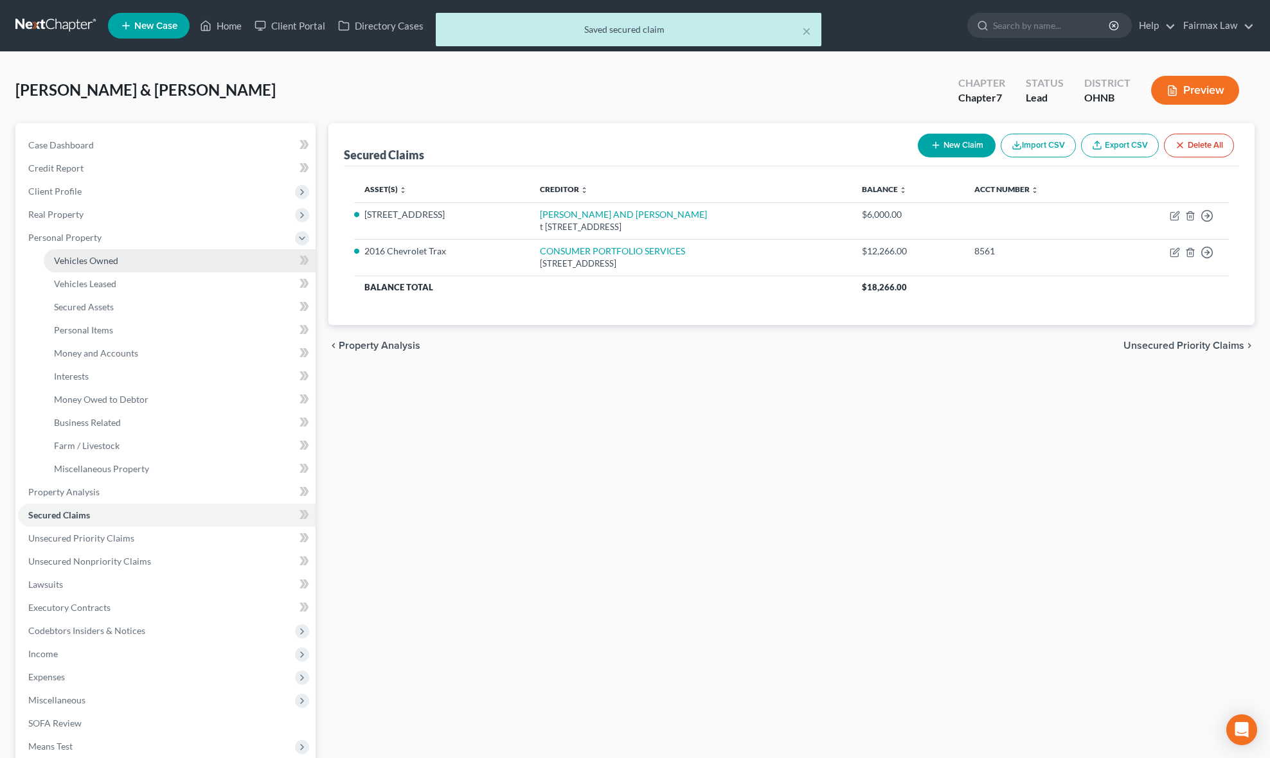
click at [126, 261] on link "Vehicles Owned" at bounding box center [180, 260] width 272 height 23
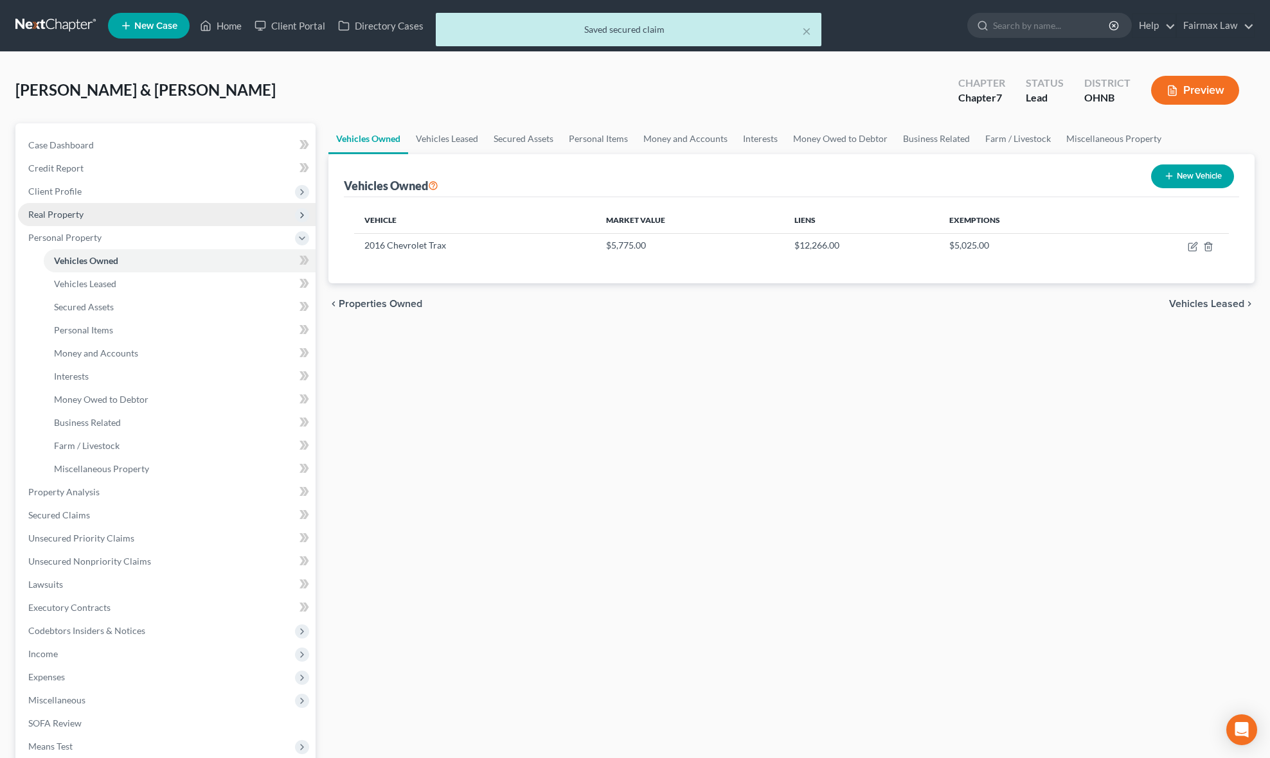
click at [96, 219] on span "Real Property" at bounding box center [167, 214] width 298 height 23
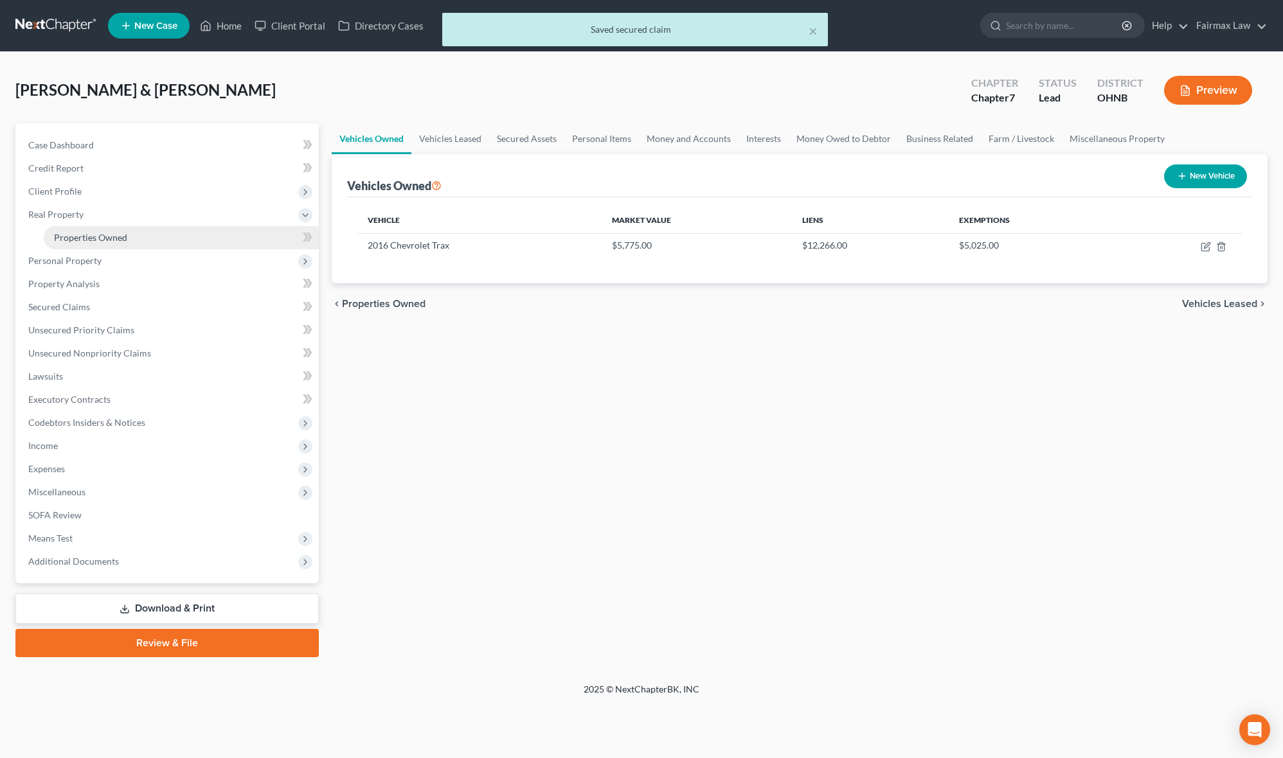
click at [103, 236] on span "Properties Owned" at bounding box center [90, 237] width 73 height 11
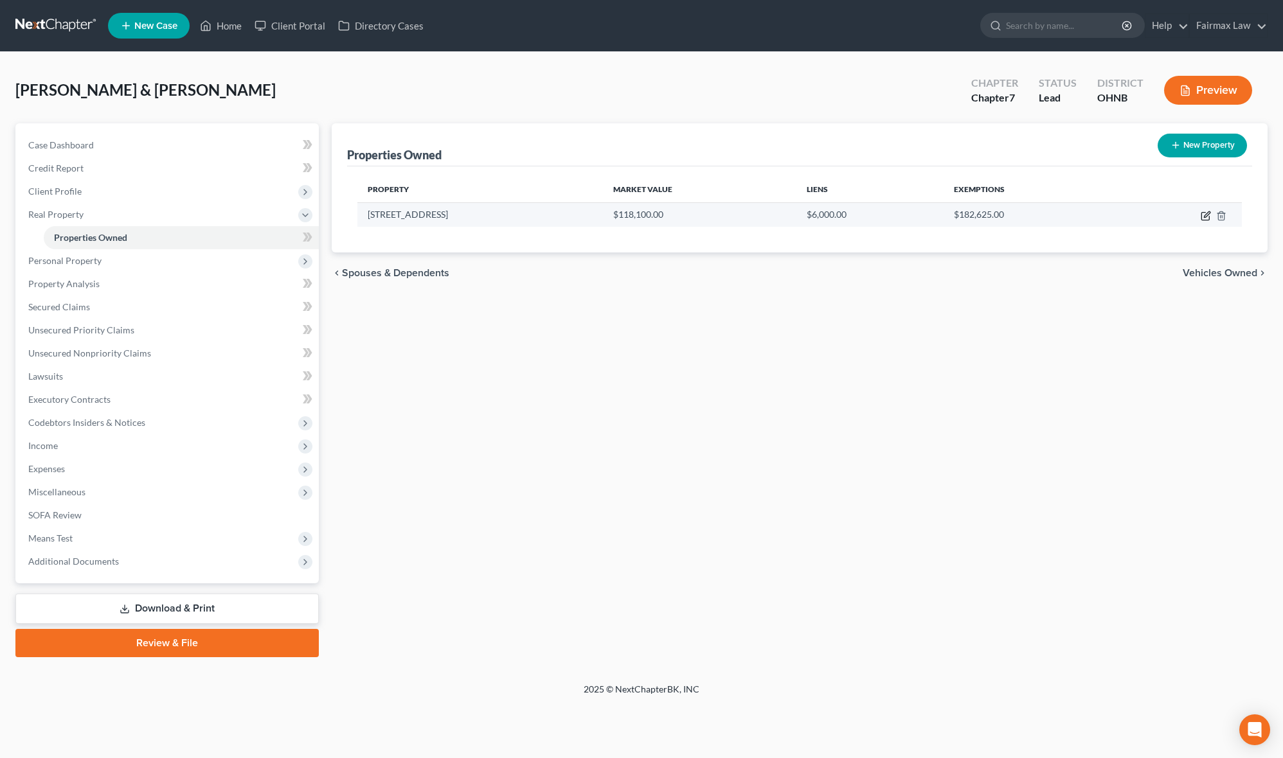
click at [1206, 213] on icon "button" at bounding box center [1207, 214] width 6 height 6
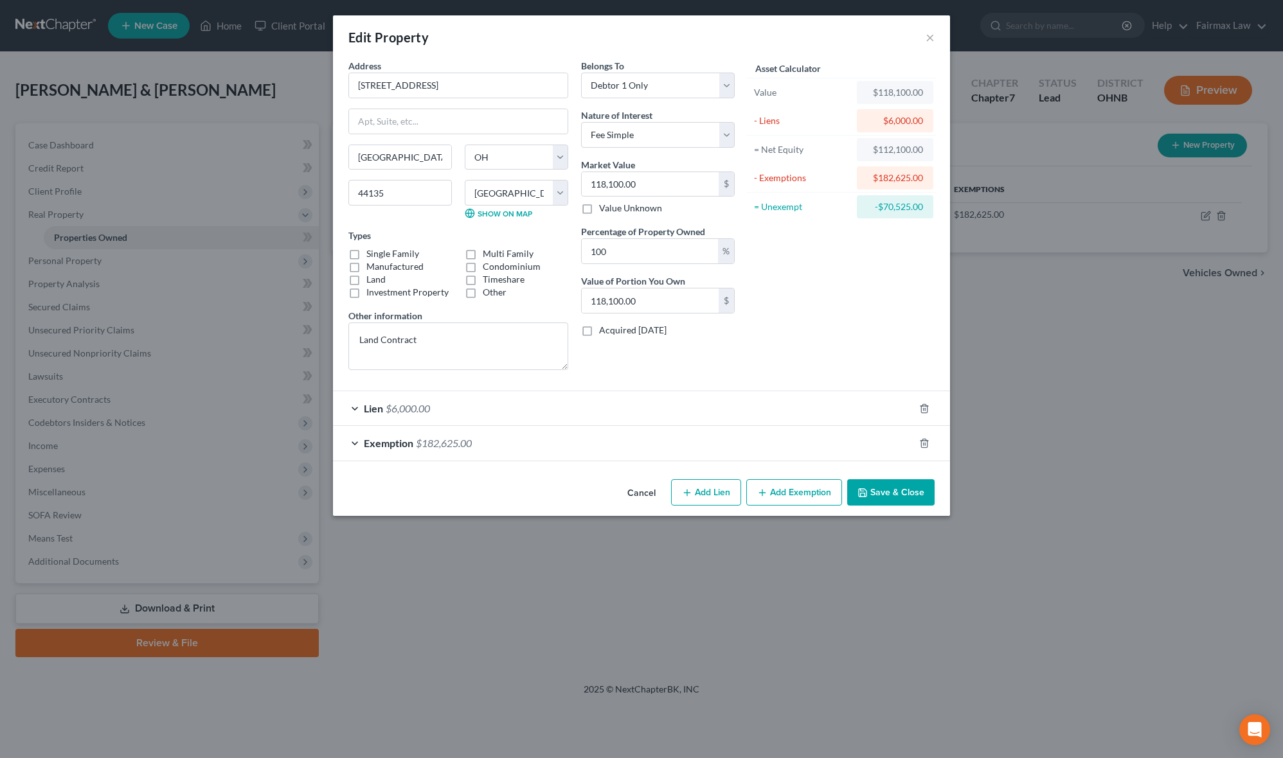
click at [483, 296] on label "Other" at bounding box center [495, 292] width 24 height 13
click at [488, 294] on input "Other" at bounding box center [492, 290] width 8 height 8
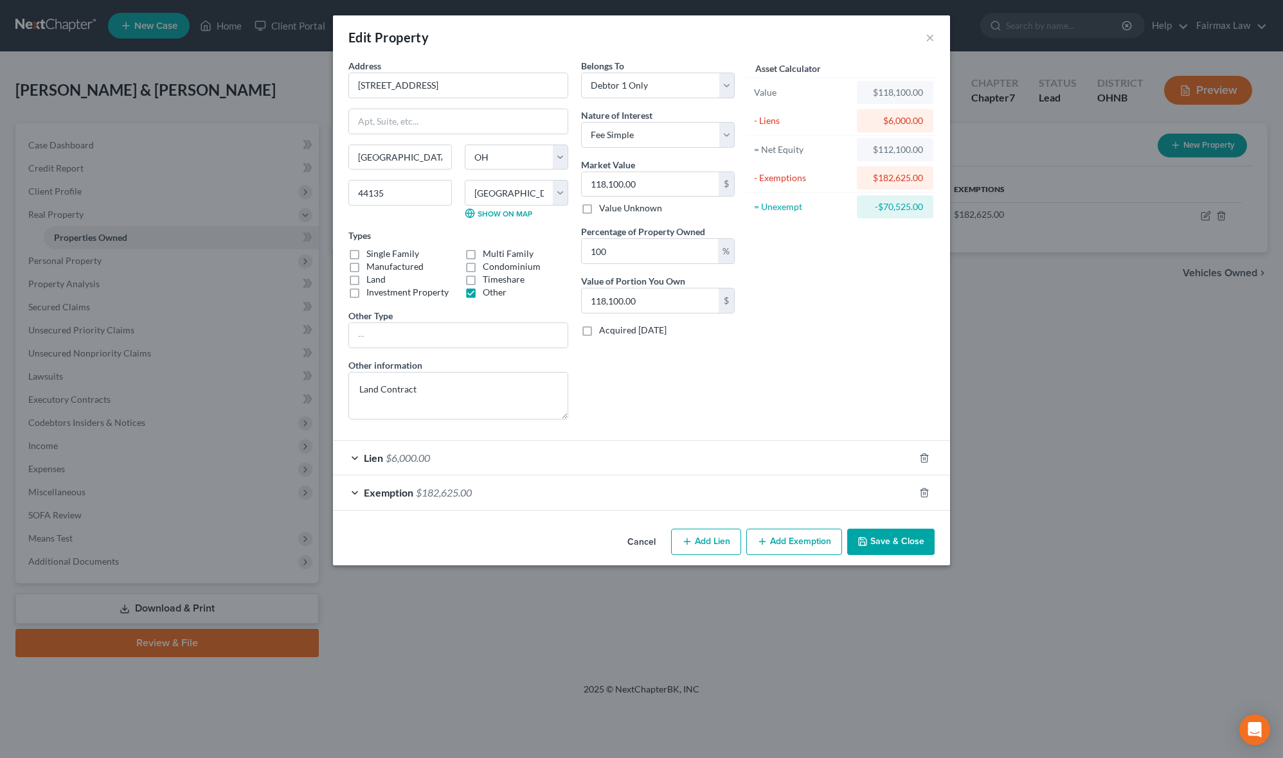
click at [483, 294] on label "Other" at bounding box center [495, 292] width 24 height 13
click at [488, 294] on input "Other" at bounding box center [492, 290] width 8 height 8
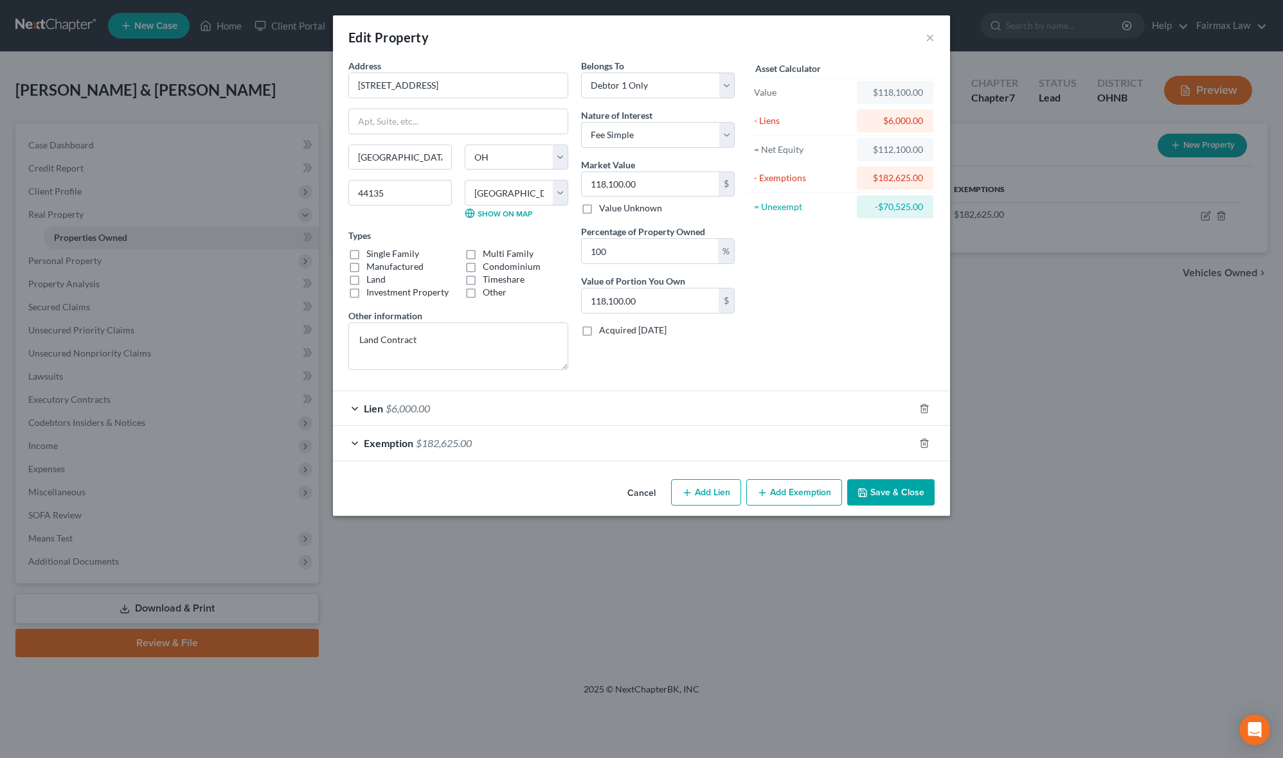
drag, startPoint x: 512, startPoint y: 398, endPoint x: 528, endPoint y: 399, distance: 15.4
click at [512, 402] on div "Lien $6,000.00" at bounding box center [623, 408] width 581 height 34
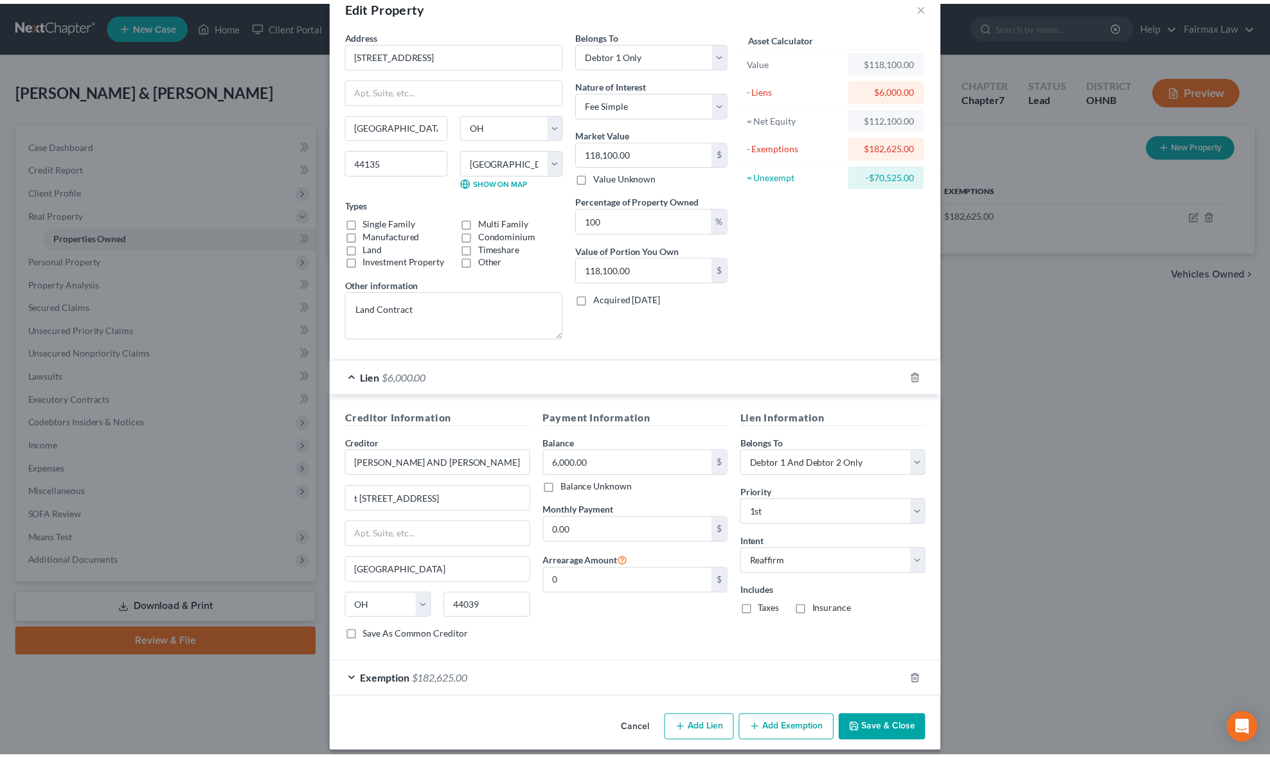
scroll to position [48, 0]
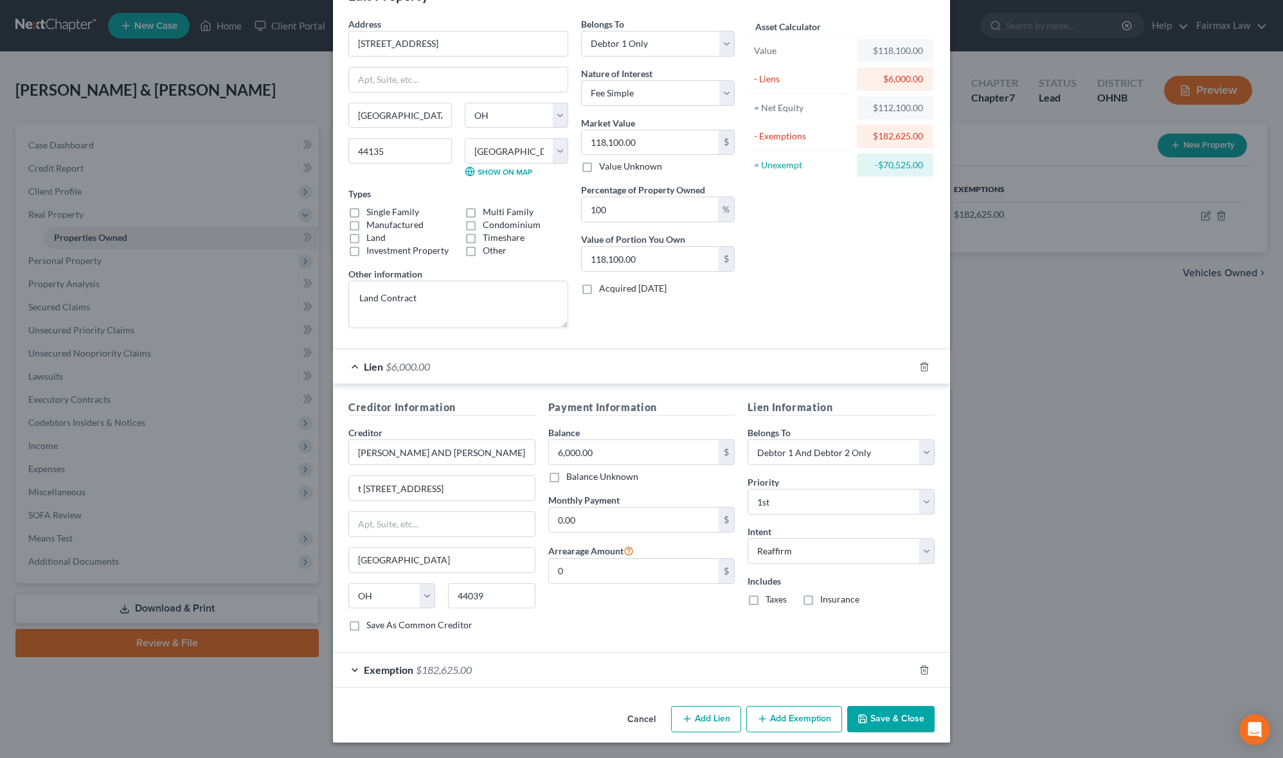
click at [879, 722] on button "Save & Close" at bounding box center [890, 719] width 87 height 27
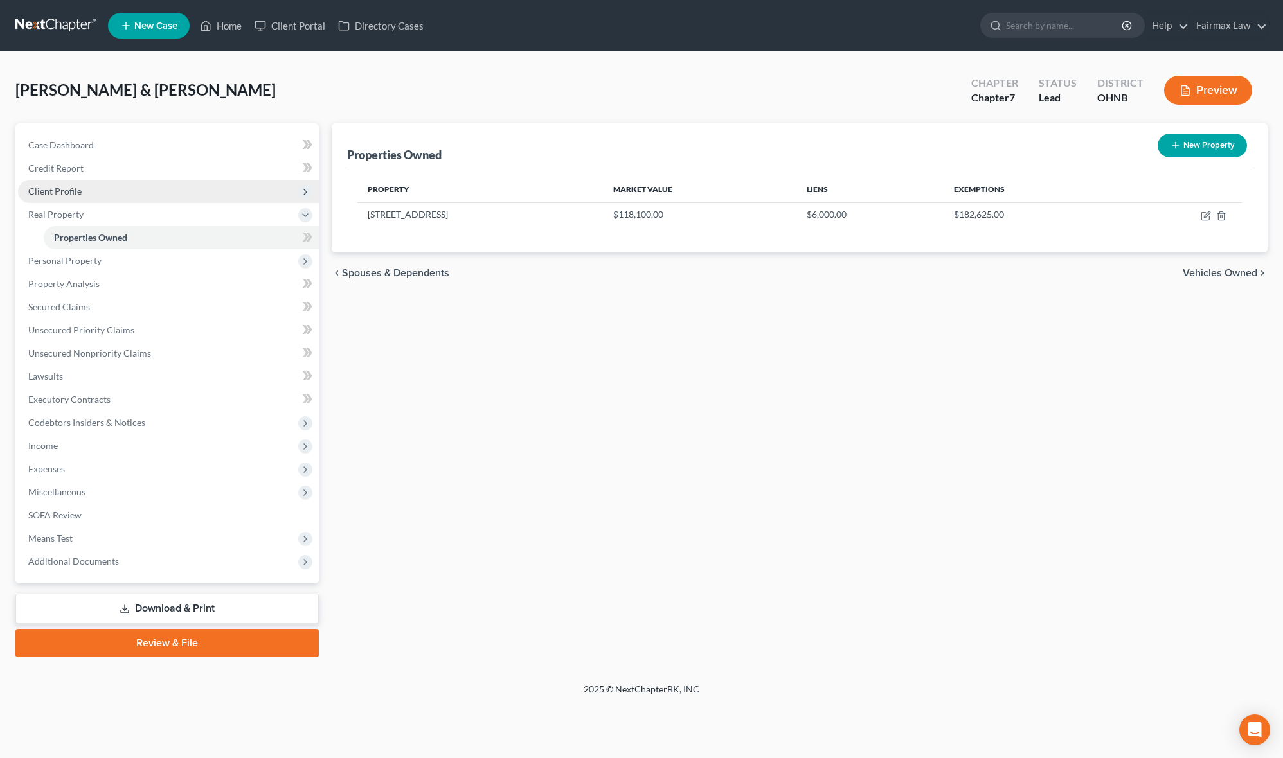
click at [130, 183] on span "Client Profile" at bounding box center [168, 191] width 301 height 23
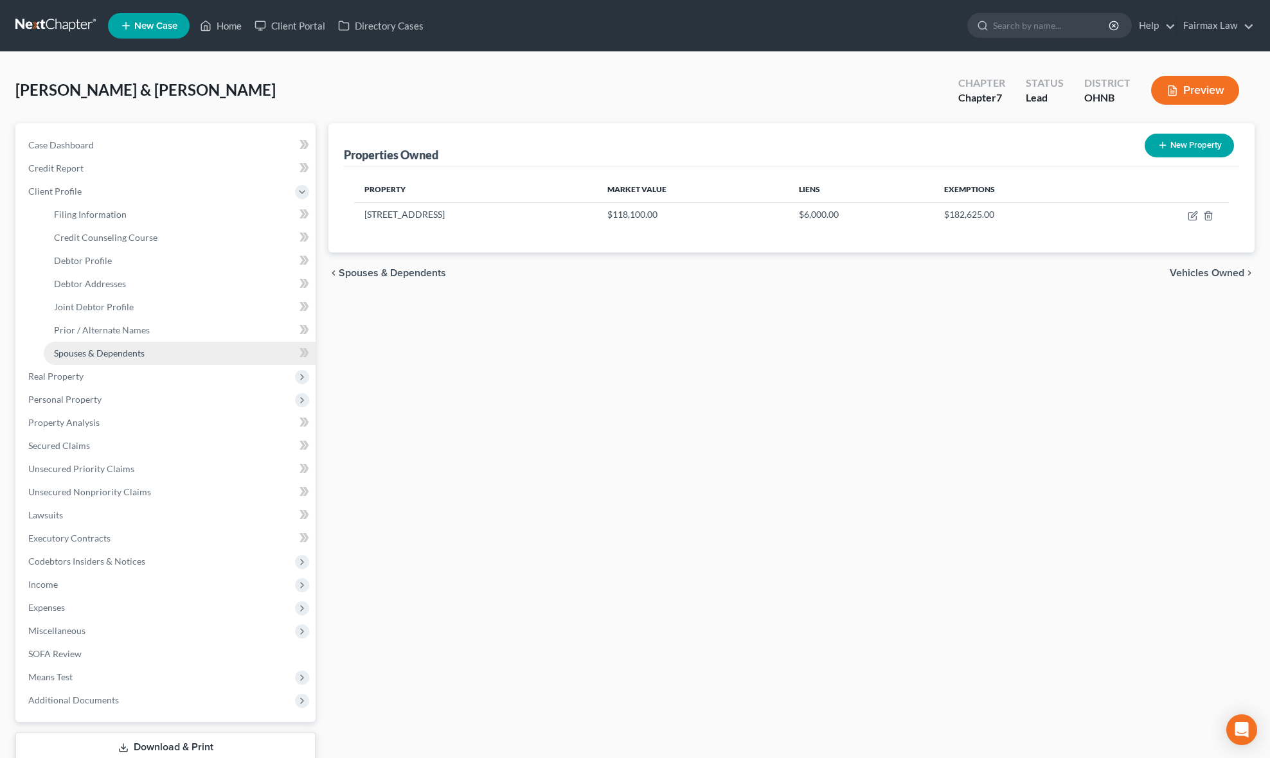
click at [109, 343] on link "Spouses & Dependents" at bounding box center [180, 353] width 272 height 23
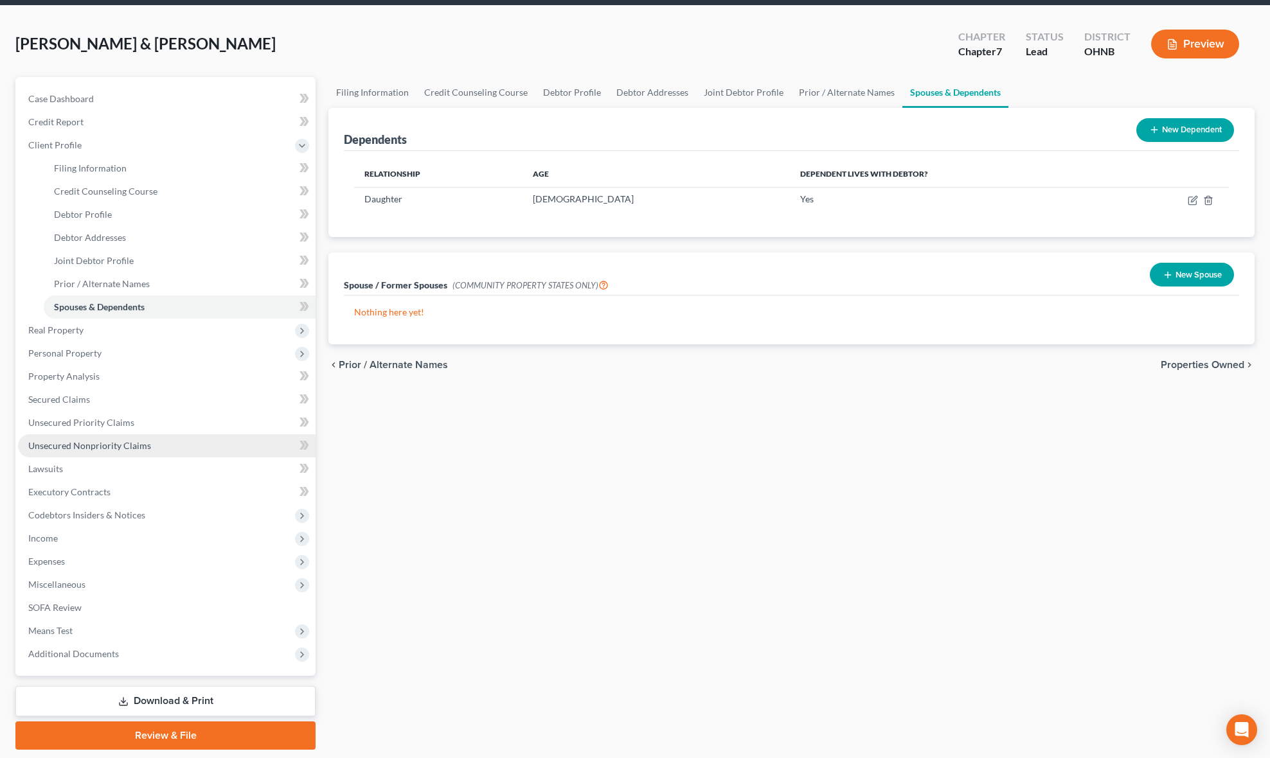
scroll to position [86, 0]
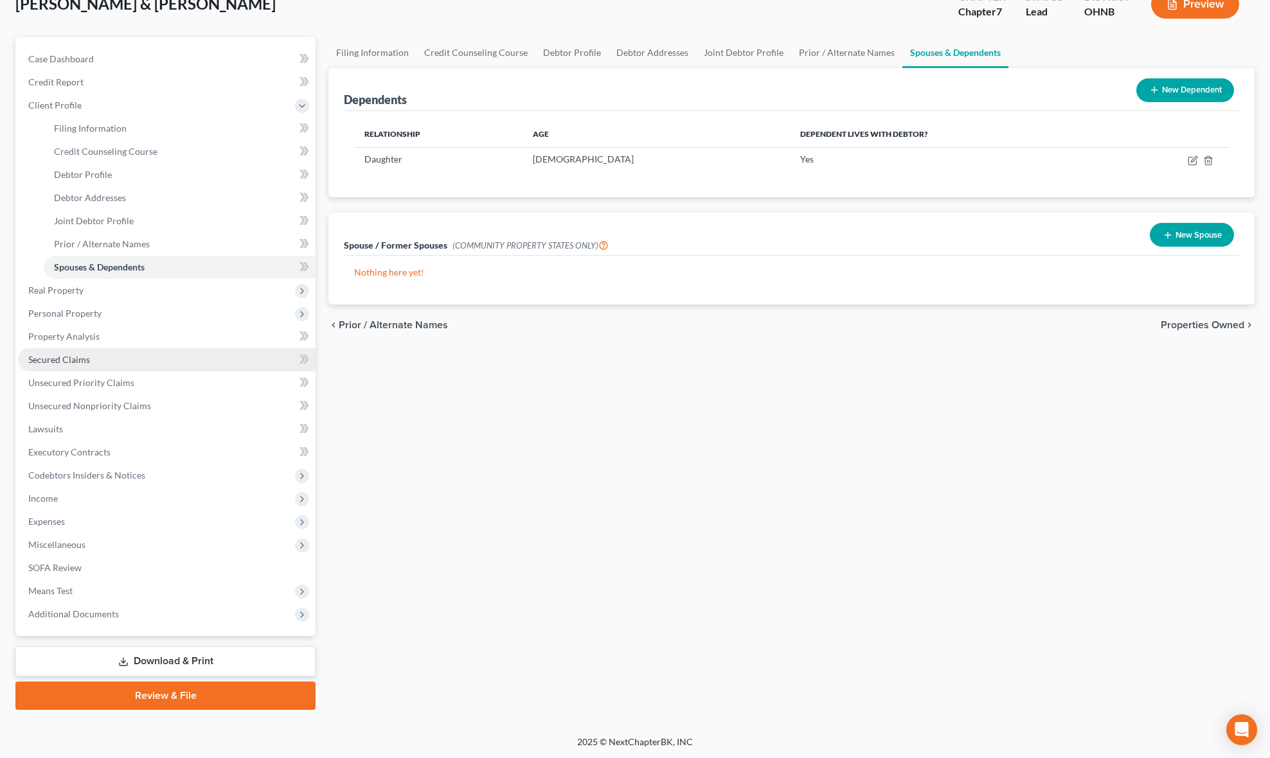
click at [177, 348] on link "Secured Claims" at bounding box center [167, 359] width 298 height 23
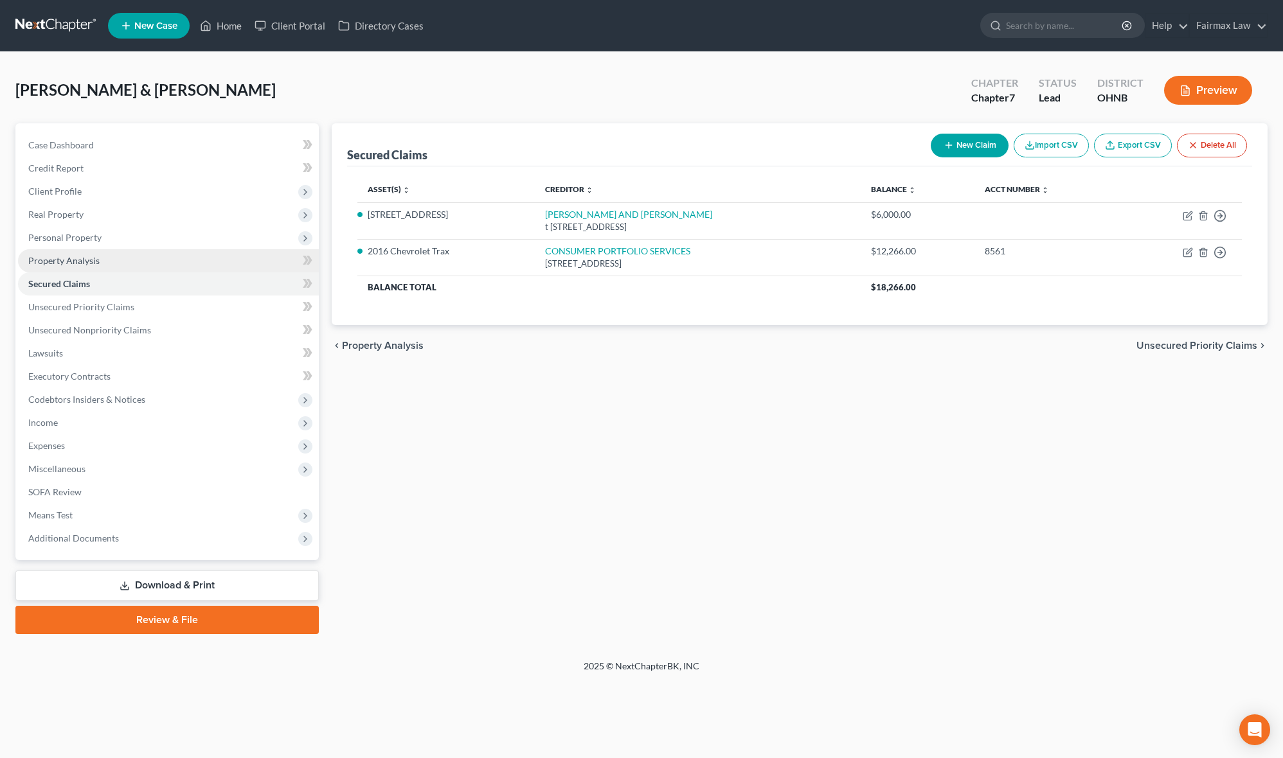
click at [138, 260] on link "Property Analysis" at bounding box center [168, 260] width 301 height 23
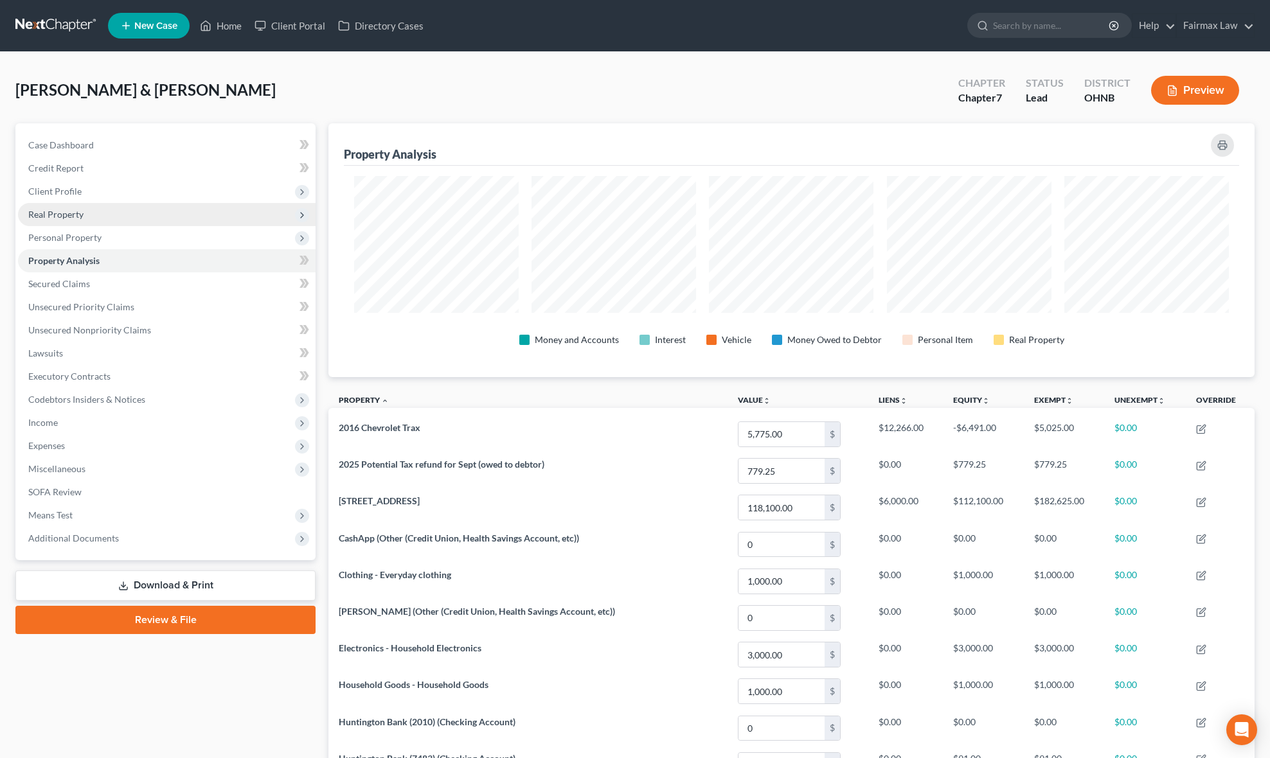
click at [140, 203] on span "Real Property" at bounding box center [167, 214] width 298 height 23
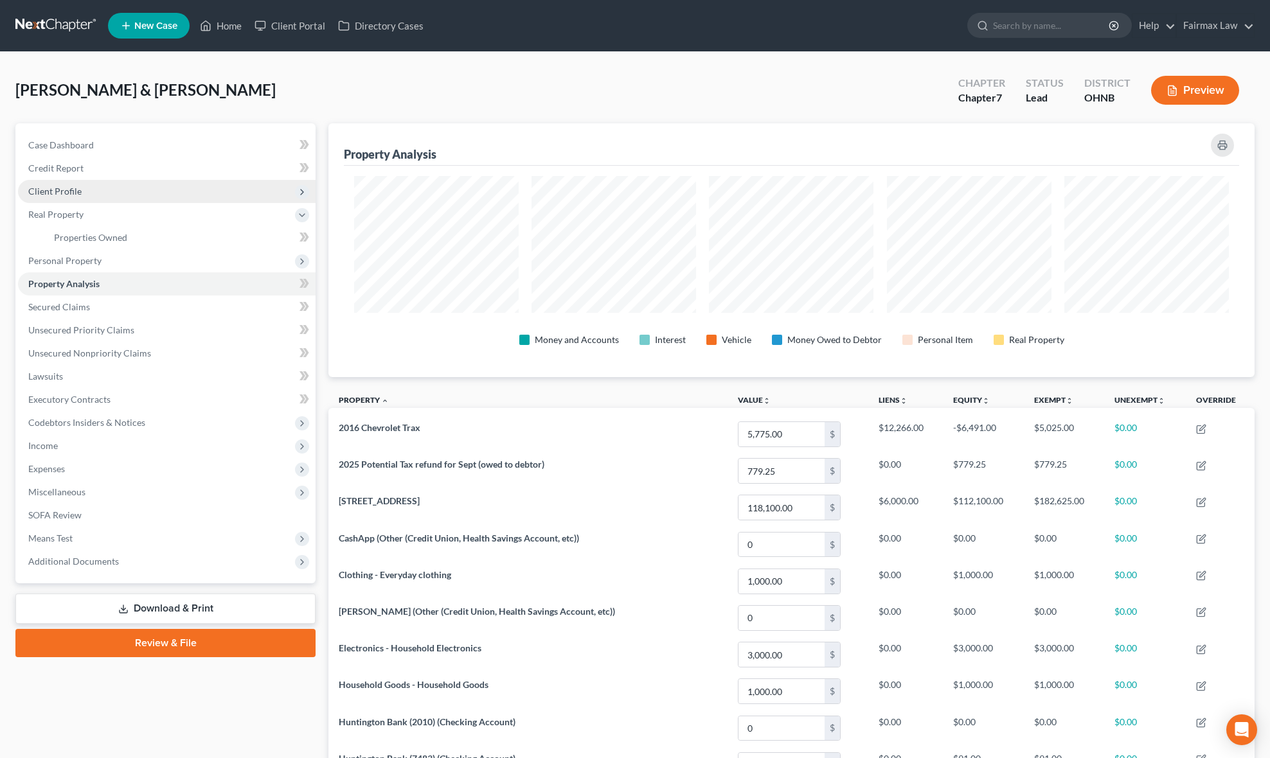
click at [145, 186] on span "Client Profile" at bounding box center [167, 191] width 298 height 23
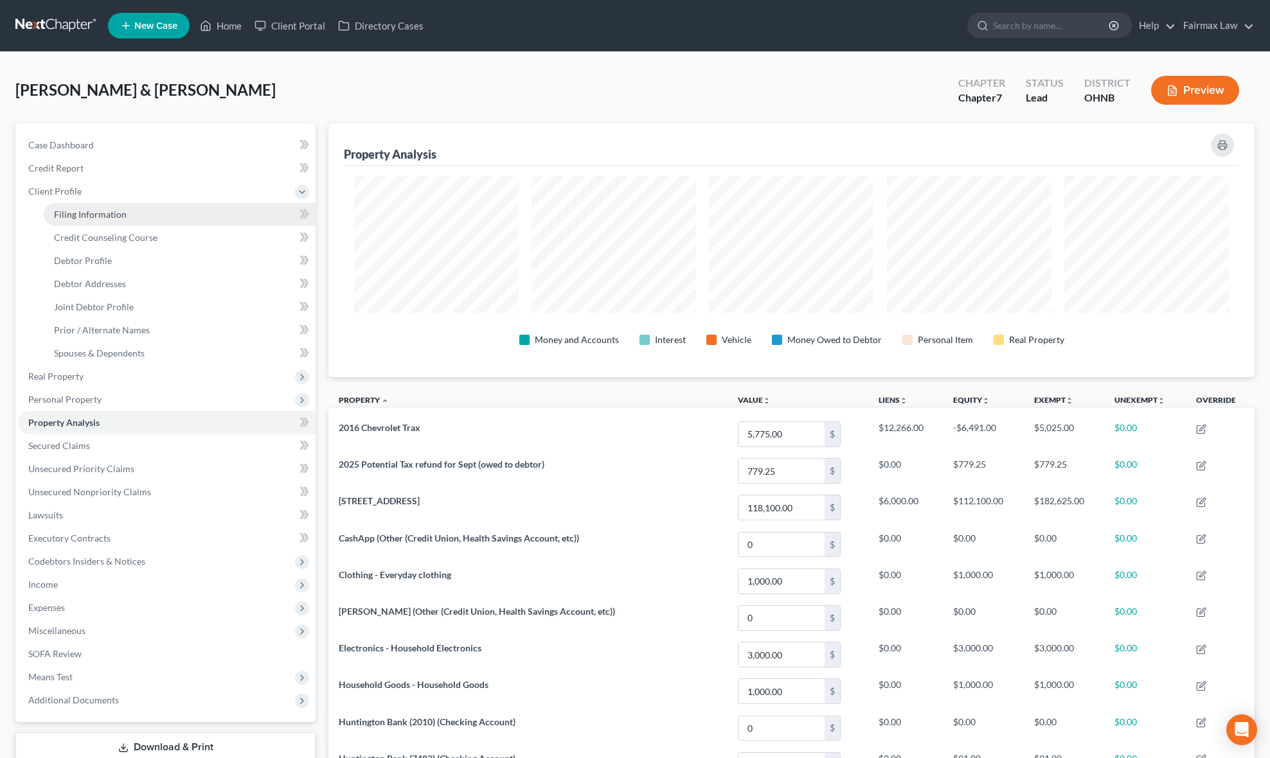
click at [109, 215] on span "Filing Information" at bounding box center [90, 214] width 73 height 11
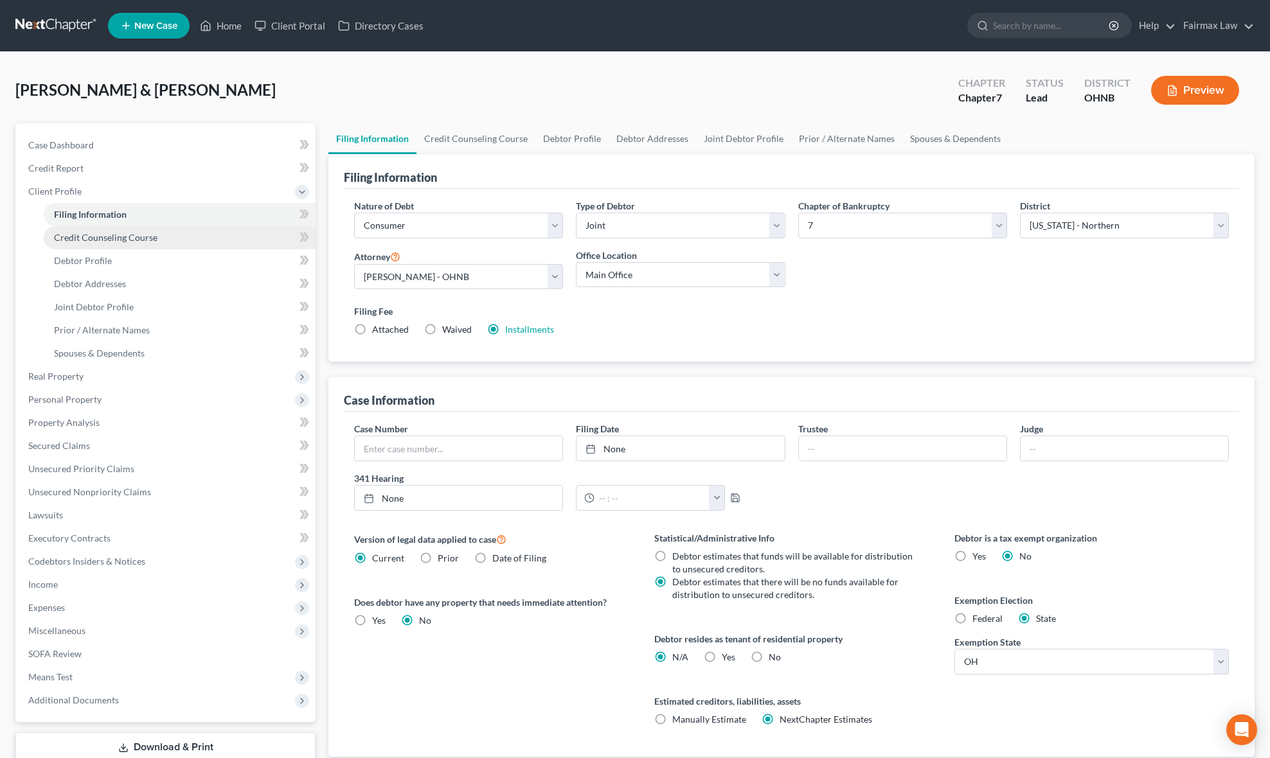
click at [111, 238] on span "Credit Counseling Course" at bounding box center [105, 237] width 103 height 11
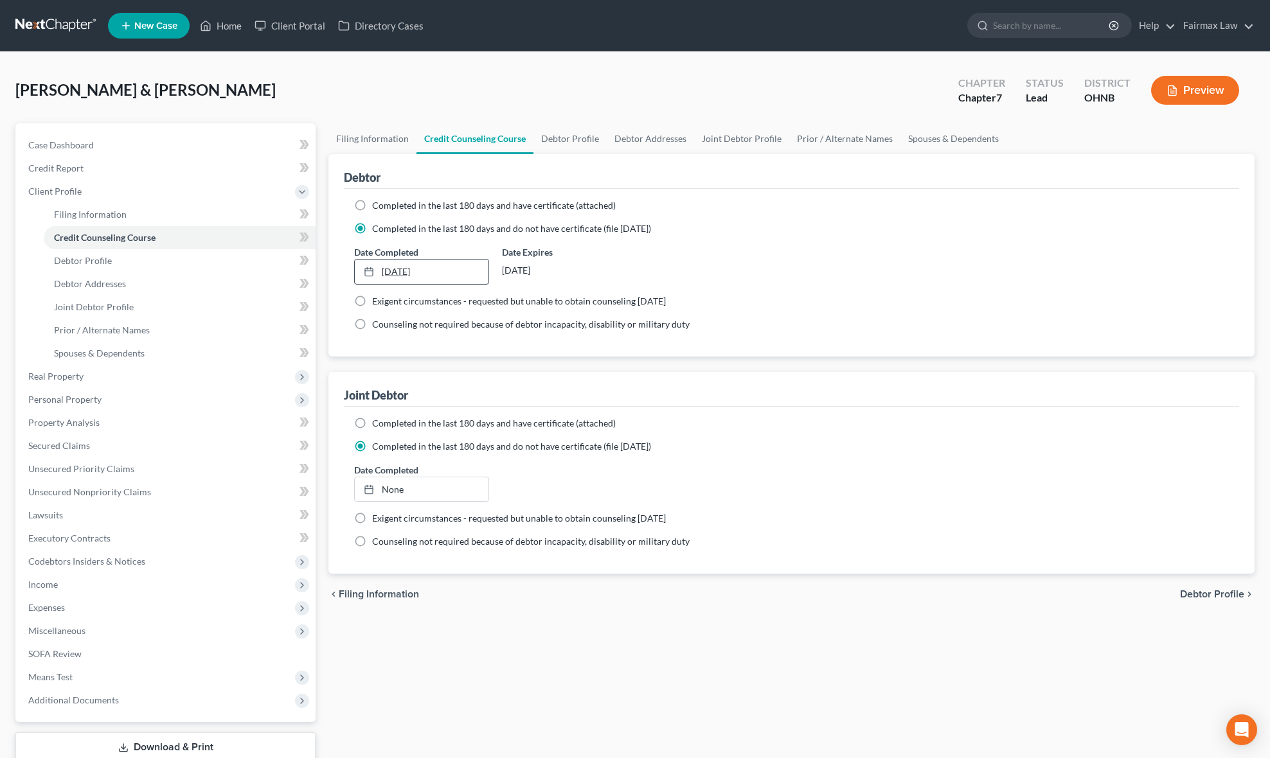
click at [438, 280] on link "[DATE]" at bounding box center [422, 272] width 134 height 24
click at [114, 249] on link "Debtor Profile" at bounding box center [180, 260] width 272 height 23
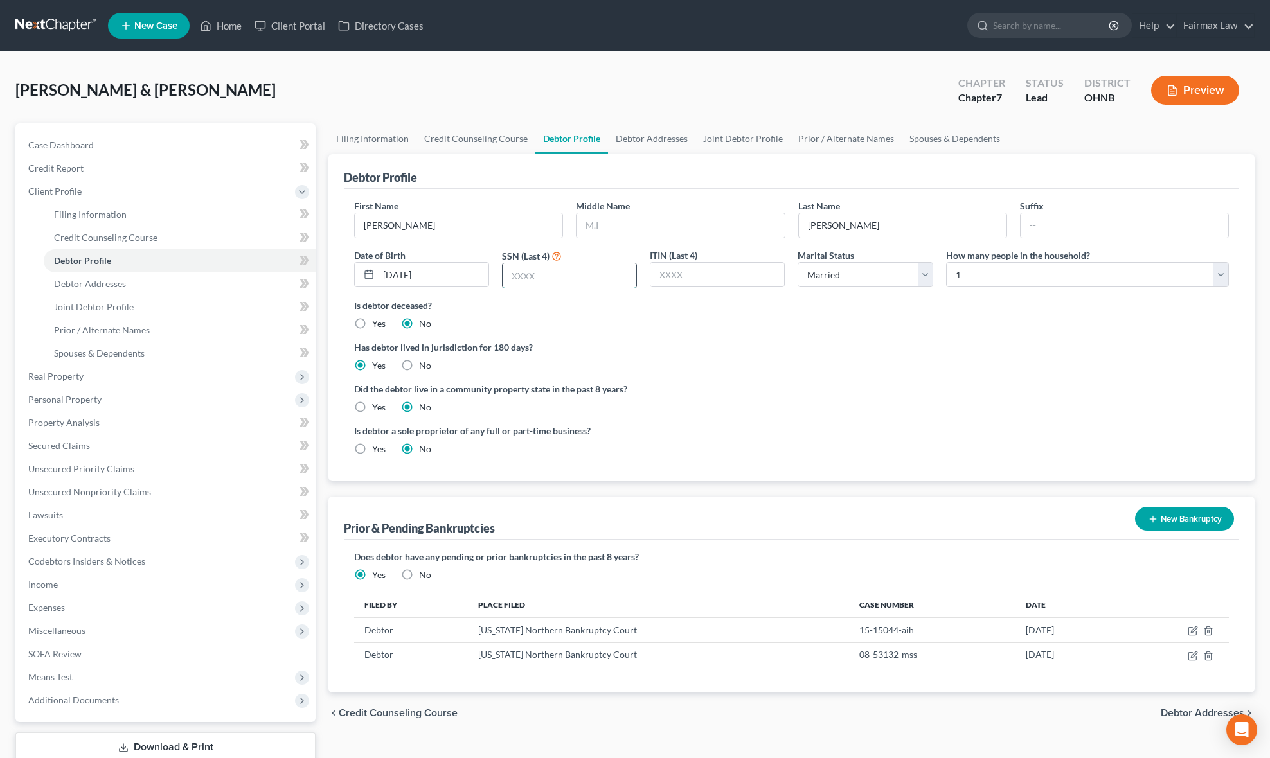
click at [543, 271] on input "text" at bounding box center [570, 275] width 134 height 24
paste input "4246"
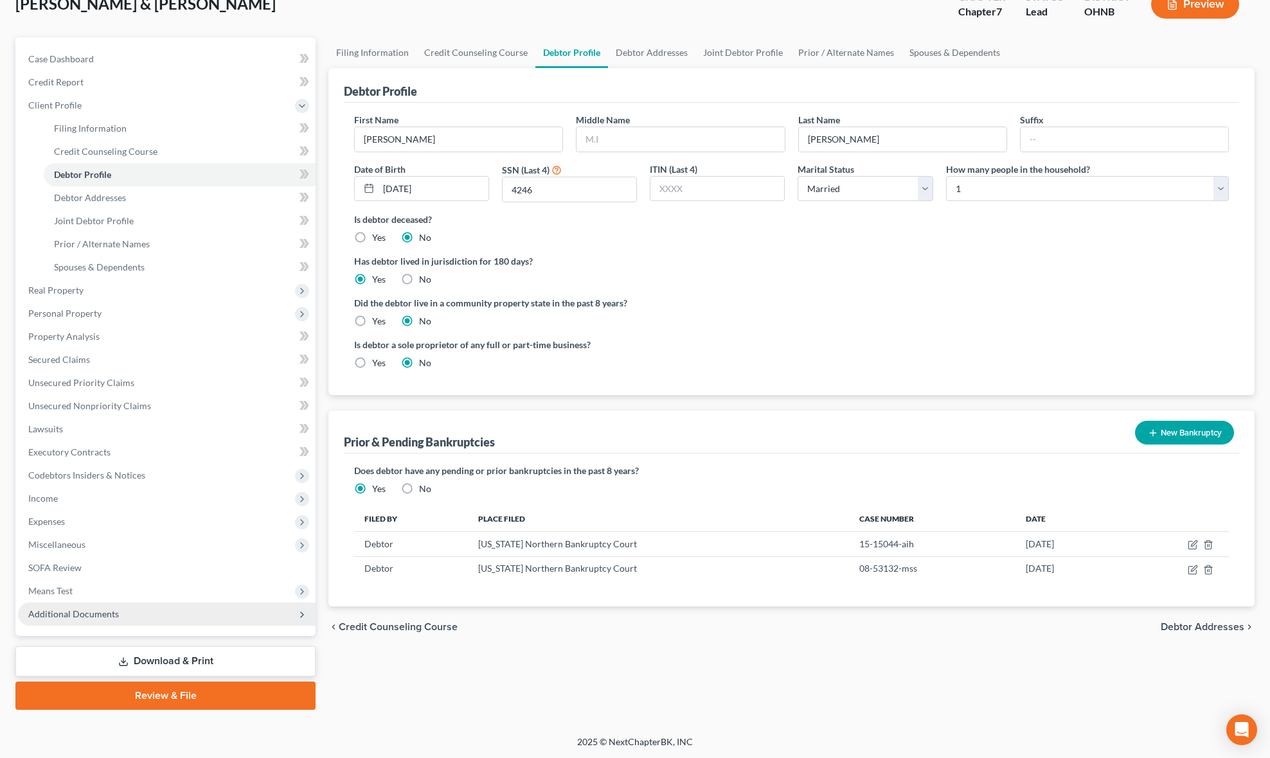
click at [122, 618] on span "Additional Documents" at bounding box center [167, 614] width 298 height 23
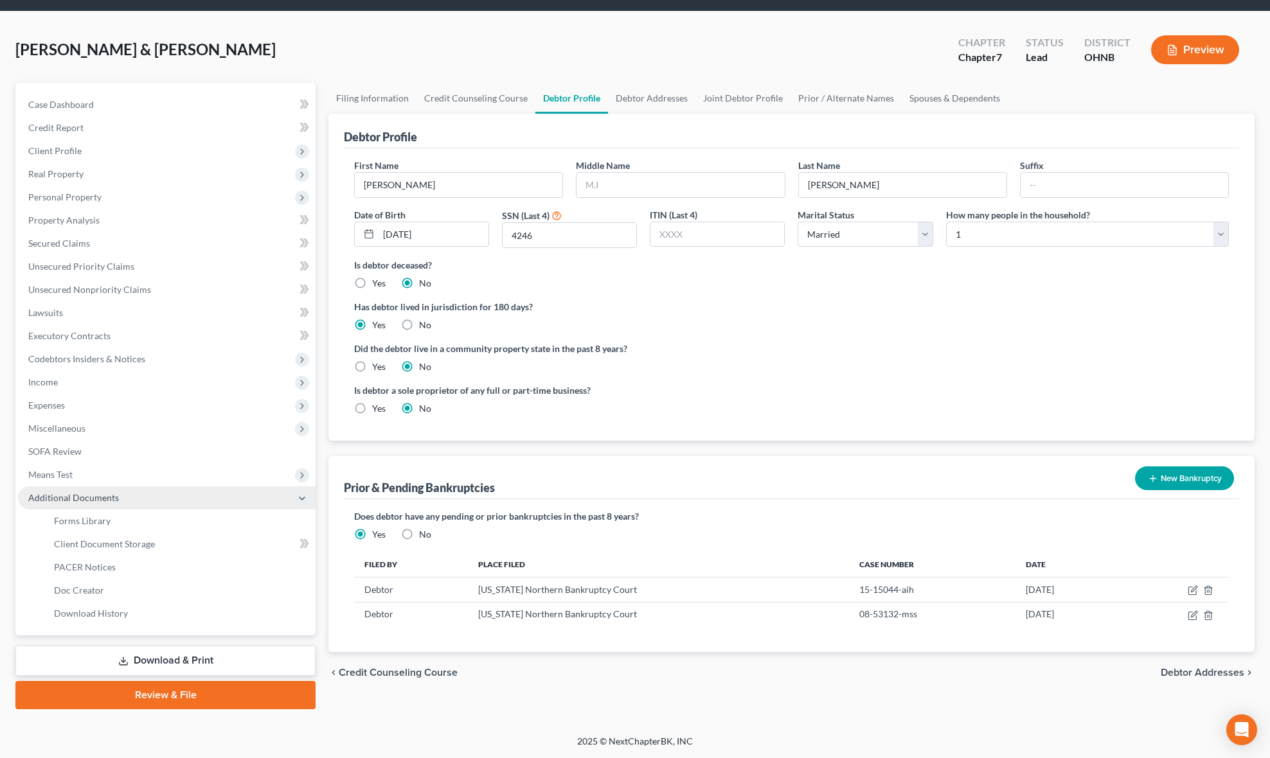
scroll to position [40, 0]
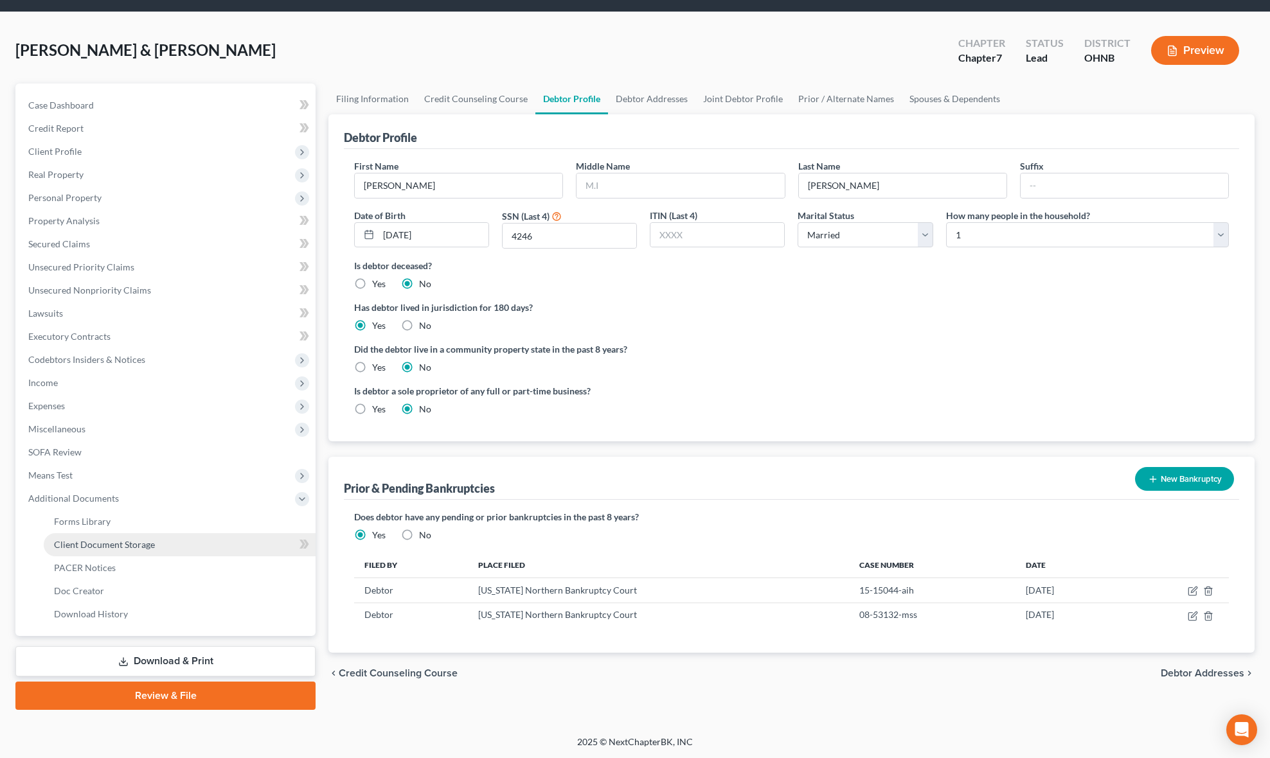
click at [171, 539] on link "Client Document Storage" at bounding box center [180, 544] width 272 height 23
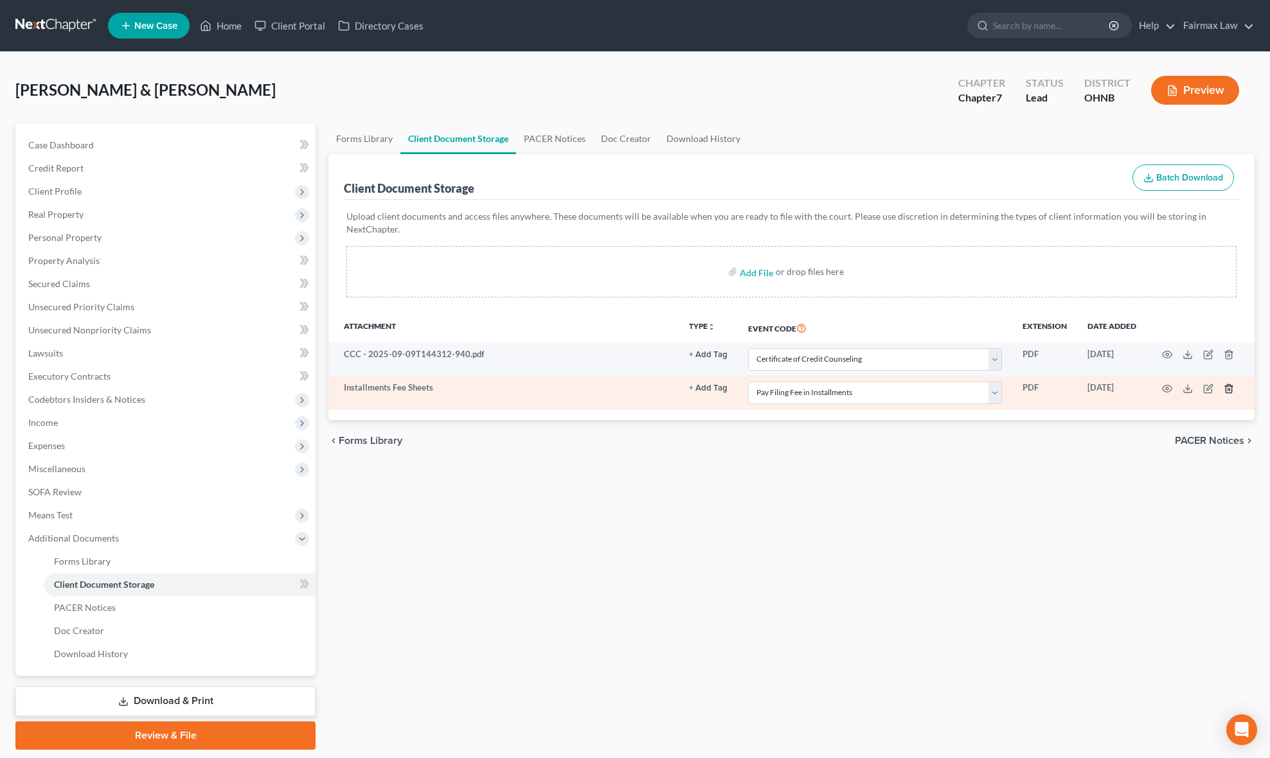
click at [1231, 391] on icon "button" at bounding box center [1229, 388] width 6 height 8
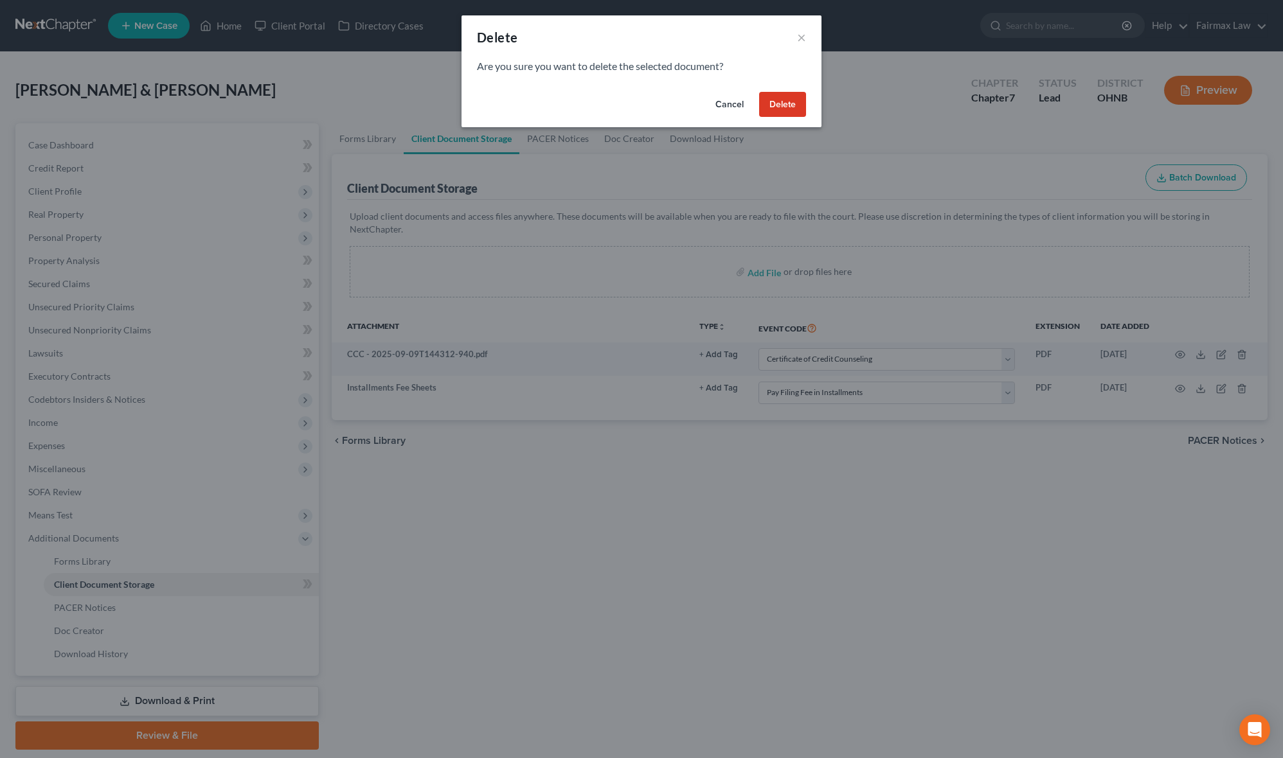
click at [788, 107] on button "Delete" at bounding box center [782, 105] width 47 height 26
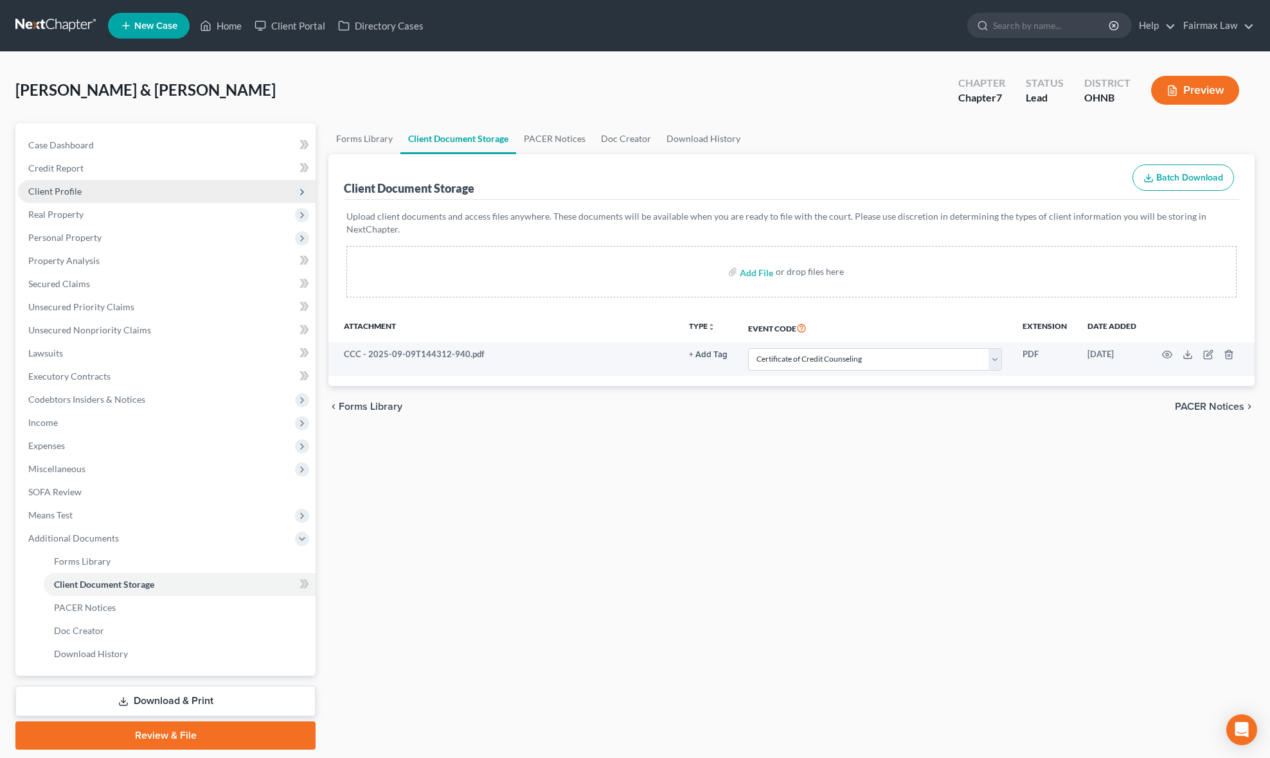
drag, startPoint x: 121, startPoint y: 194, endPoint x: 96, endPoint y: 209, distance: 29.1
click at [120, 194] on span "Client Profile" at bounding box center [167, 191] width 298 height 23
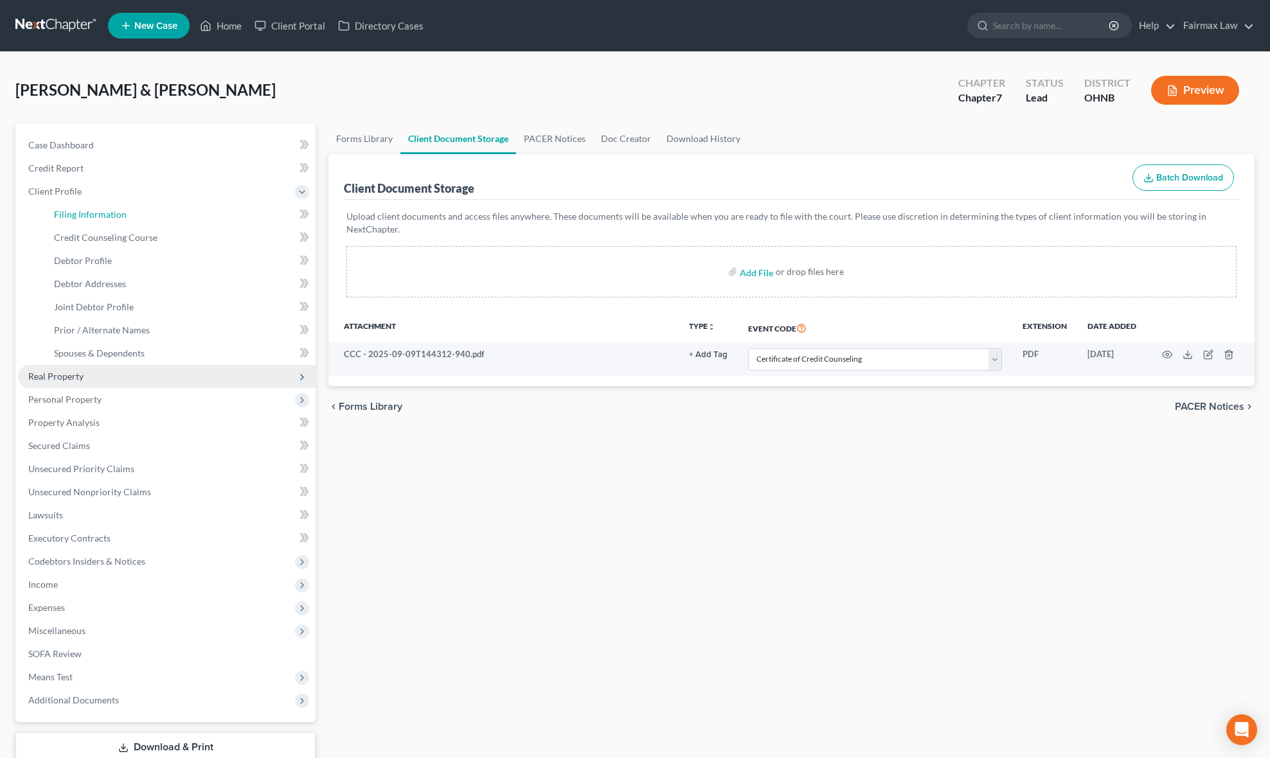
click at [96, 209] on span "Filing Information" at bounding box center [90, 214] width 73 height 11
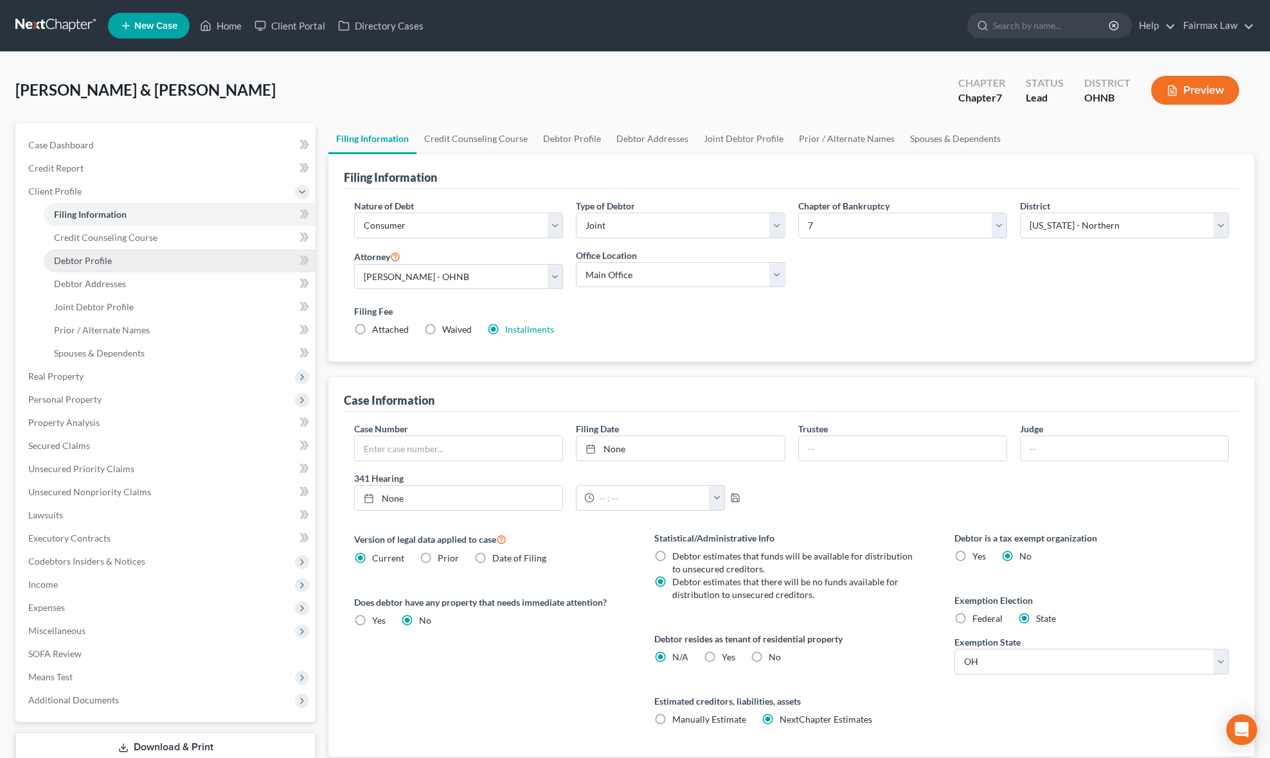
click at [138, 258] on link "Debtor Profile" at bounding box center [180, 260] width 272 height 23
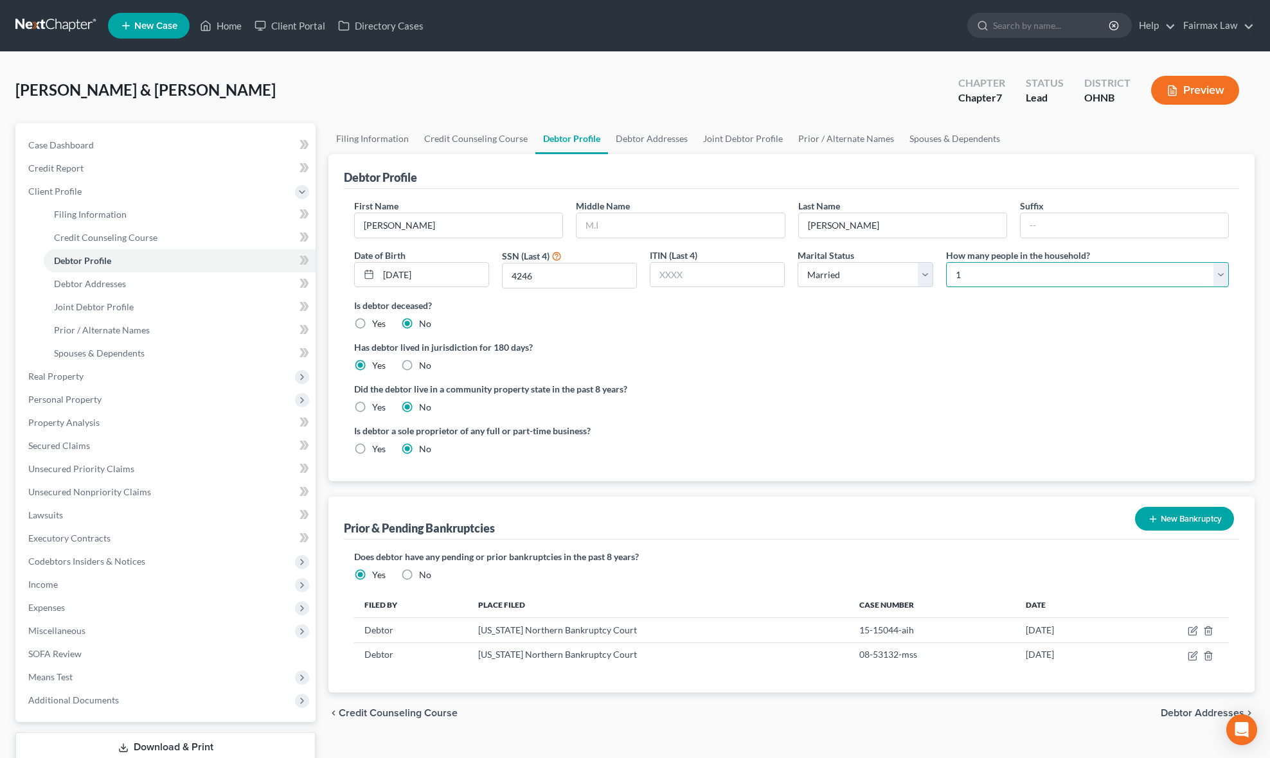
drag, startPoint x: 977, startPoint y: 273, endPoint x: 986, endPoint y: 287, distance: 15.9
click at [977, 273] on select "Select 1 2 3 4 5 6 7 8 9 10 11 12 13 14 15 16 17 18 19 20" at bounding box center [1087, 275] width 283 height 26
click at [946, 262] on select "Select 1 2 3 4 5 6 7 8 9 10 11 12 13 14 15 16 17 18 19 20" at bounding box center [1087, 275] width 283 height 26
click at [641, 131] on link "Debtor Addresses" at bounding box center [651, 138] width 87 height 31
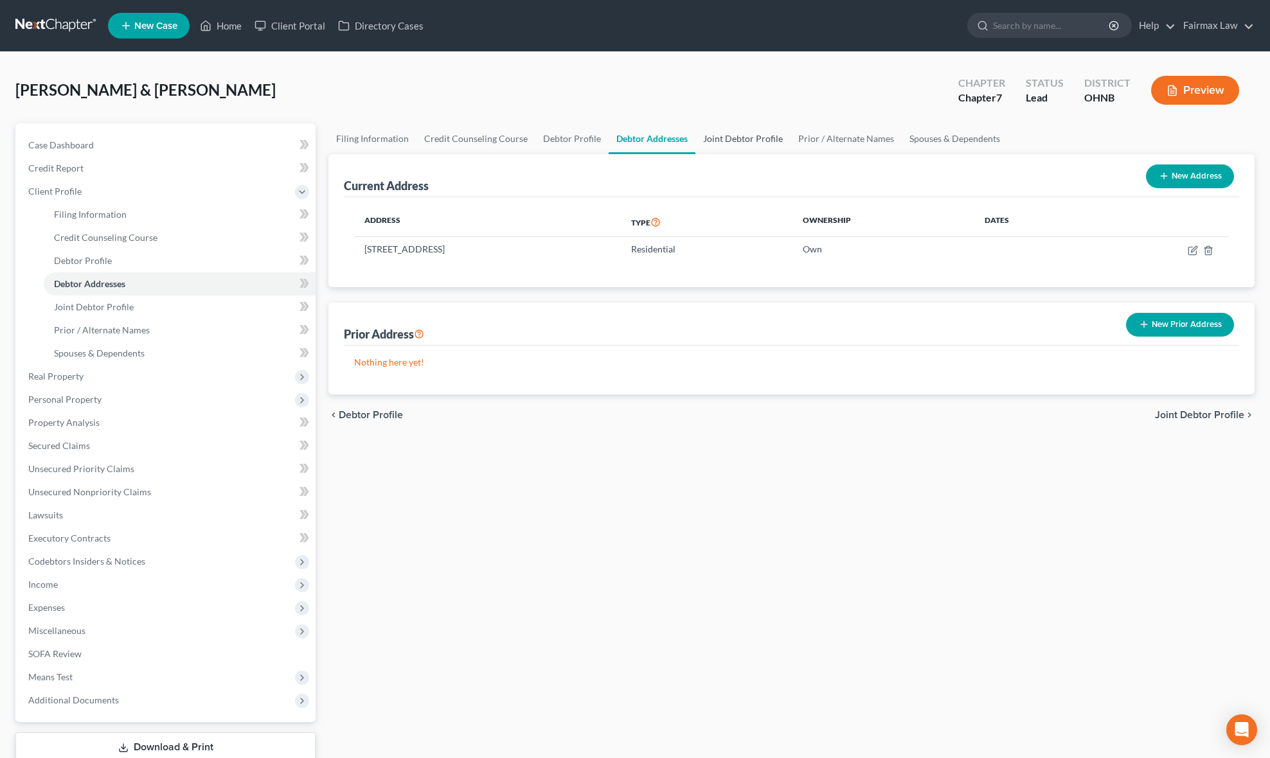
click at [742, 132] on link "Joint Debtor Profile" at bounding box center [742, 138] width 95 height 31
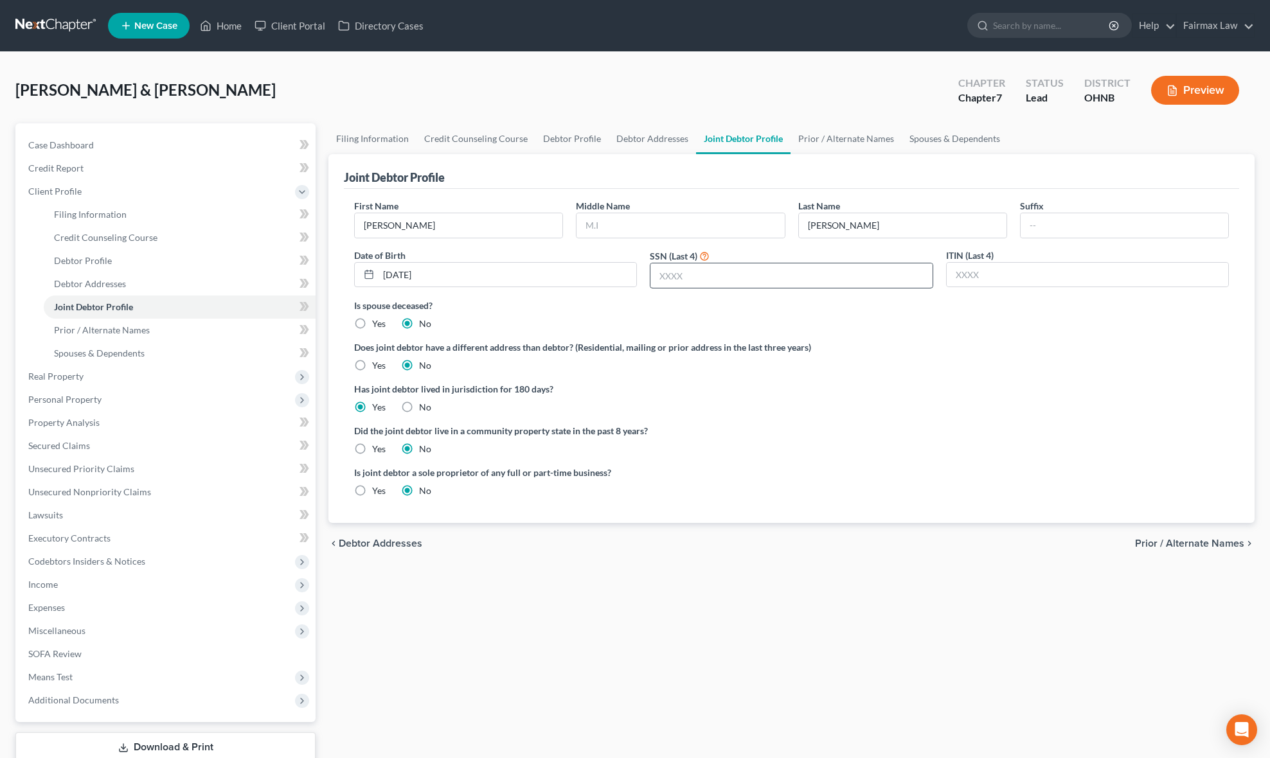
drag, startPoint x: 745, startPoint y: 294, endPoint x: 745, endPoint y: 279, distance: 14.8
click at [745, 294] on div "First Name [PERSON_NAME] Middle Name Last Name [PERSON_NAME] Suffix Date of Bir…" at bounding box center [791, 249] width 887 height 100
paste input "7157"
drag, startPoint x: 745, startPoint y: 276, endPoint x: 777, endPoint y: 260, distance: 35.4
click at [745, 276] on input "text" at bounding box center [790, 275] width 281 height 24
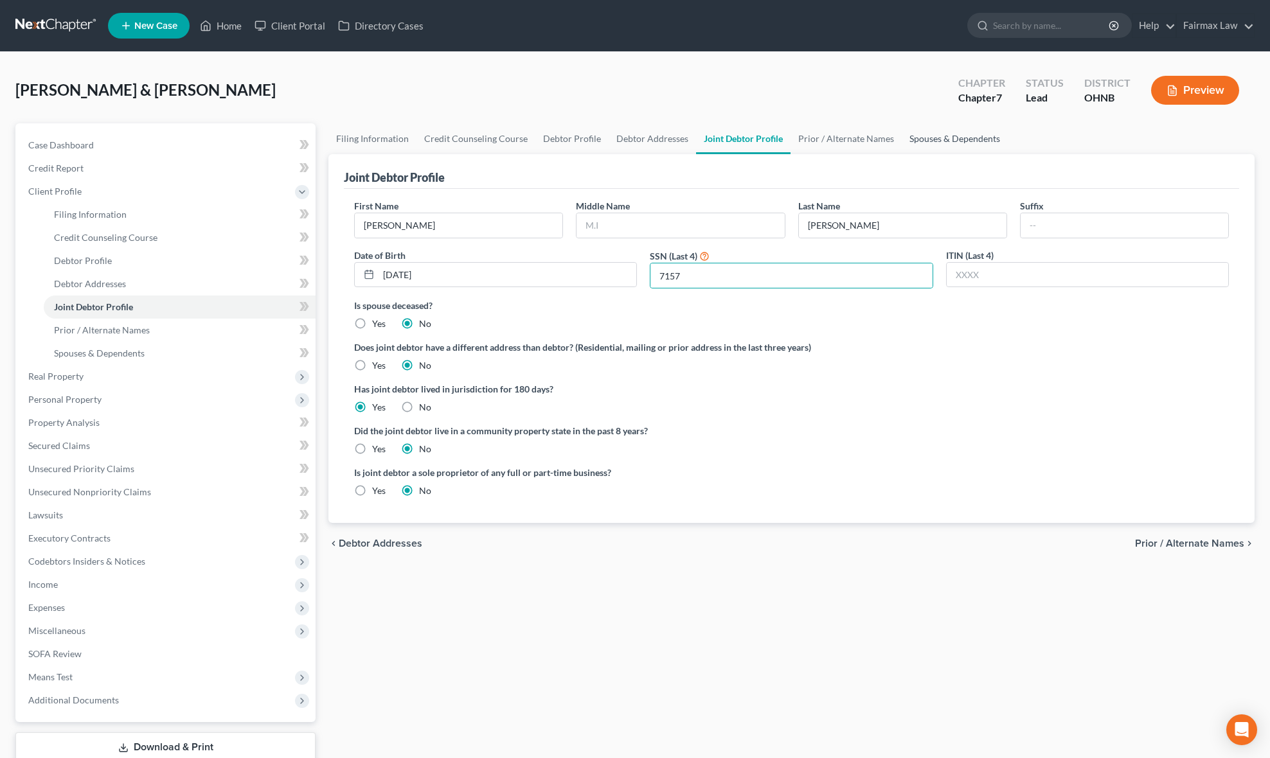
click at [931, 129] on link "Spouses & Dependents" at bounding box center [955, 138] width 106 height 31
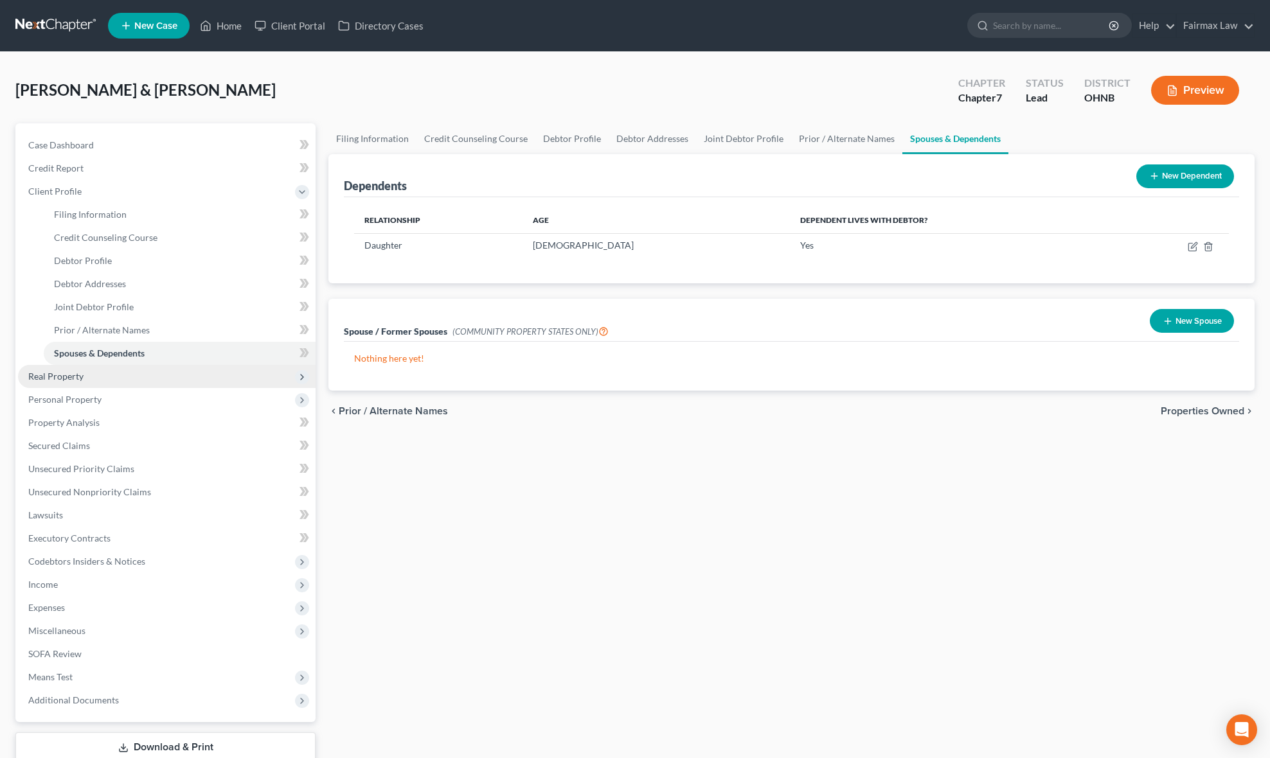
click at [85, 380] on span "Real Property" at bounding box center [167, 376] width 298 height 23
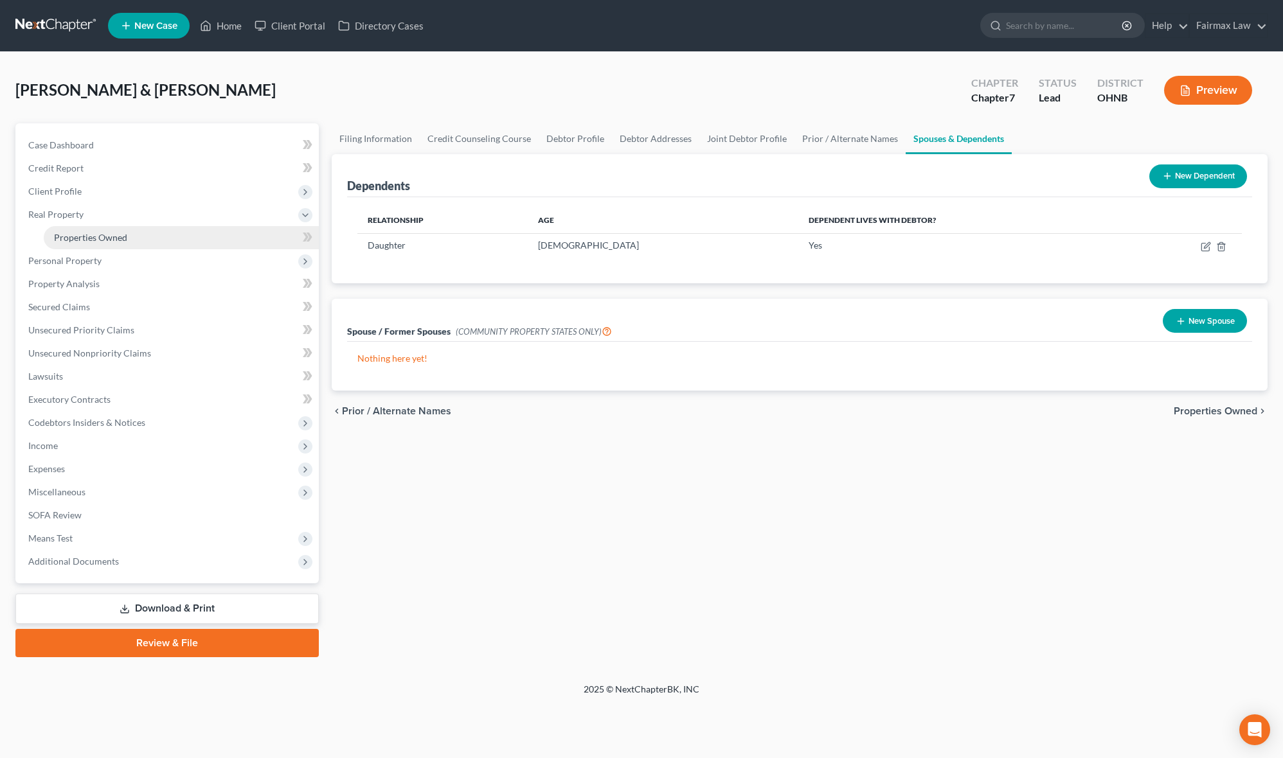
click at [123, 232] on span "Properties Owned" at bounding box center [90, 237] width 73 height 11
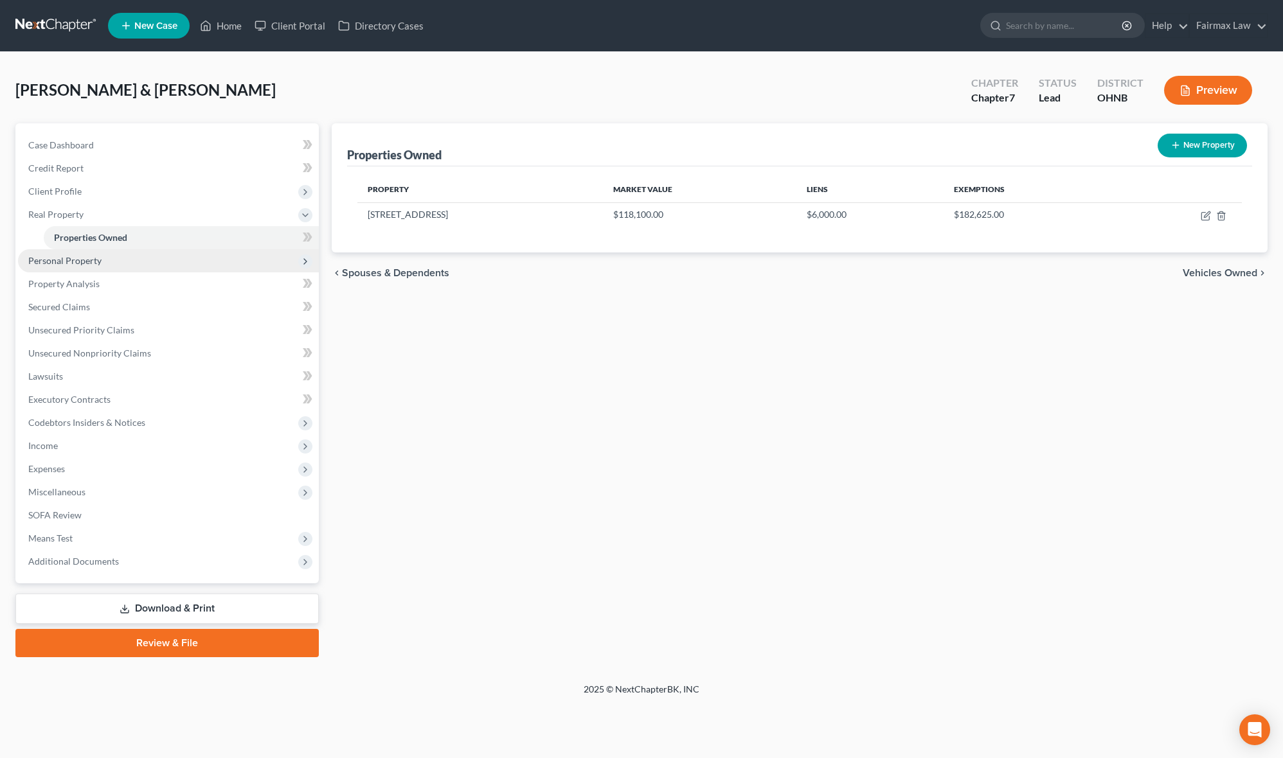
click at [136, 261] on span "Personal Property" at bounding box center [168, 260] width 301 height 23
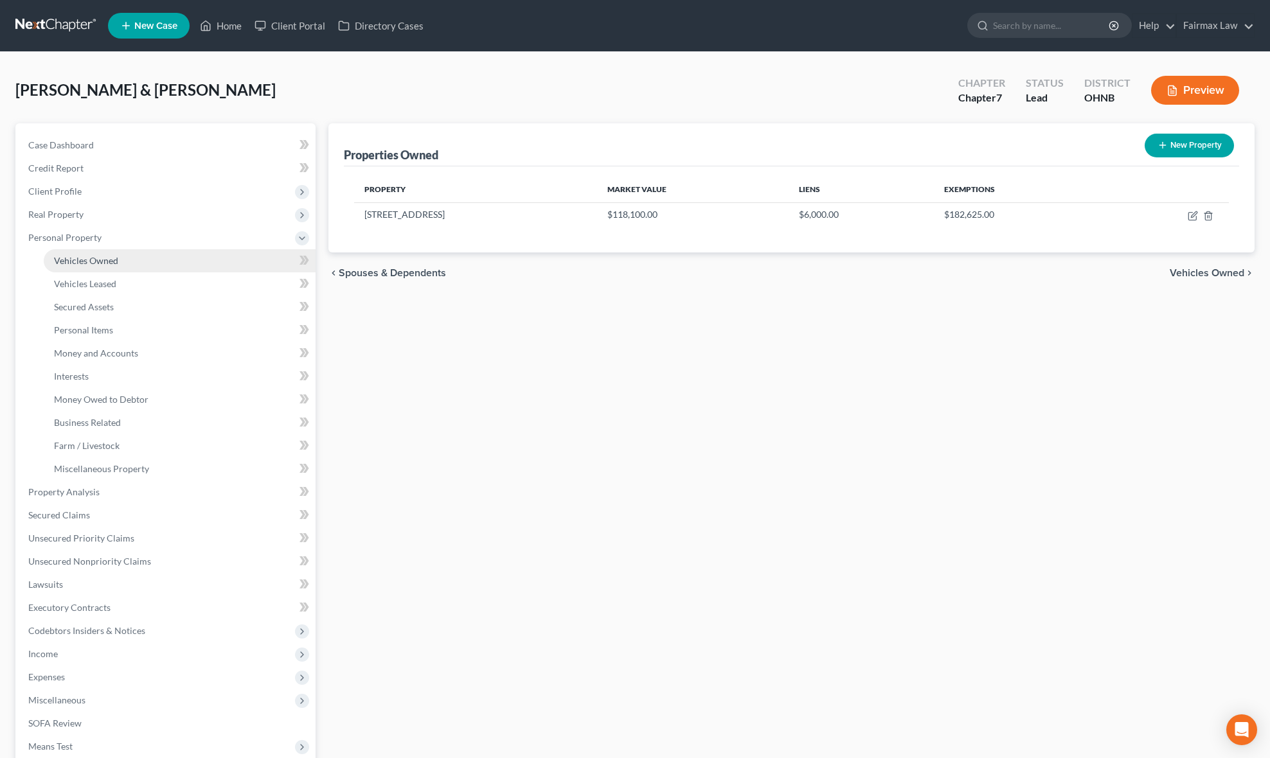
click at [121, 257] on link "Vehicles Owned" at bounding box center [180, 260] width 272 height 23
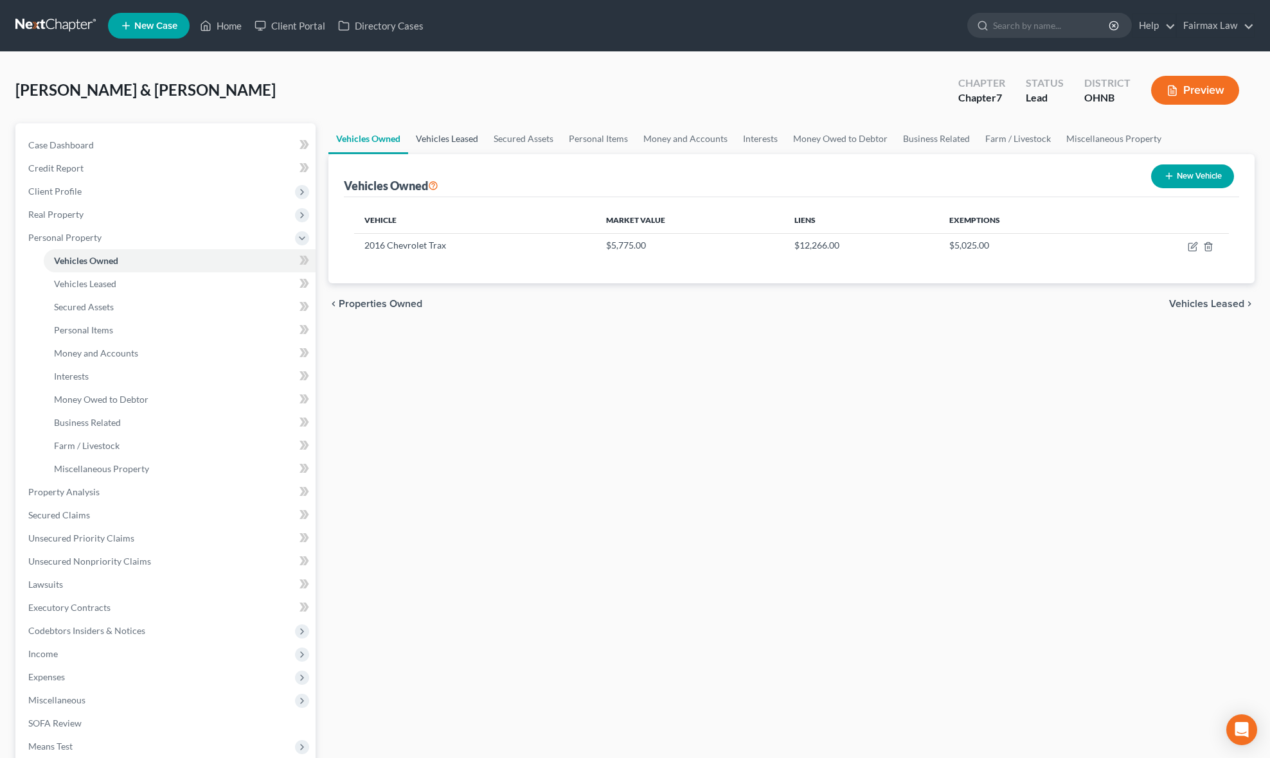
click at [456, 130] on link "Vehicles Leased" at bounding box center [447, 138] width 78 height 31
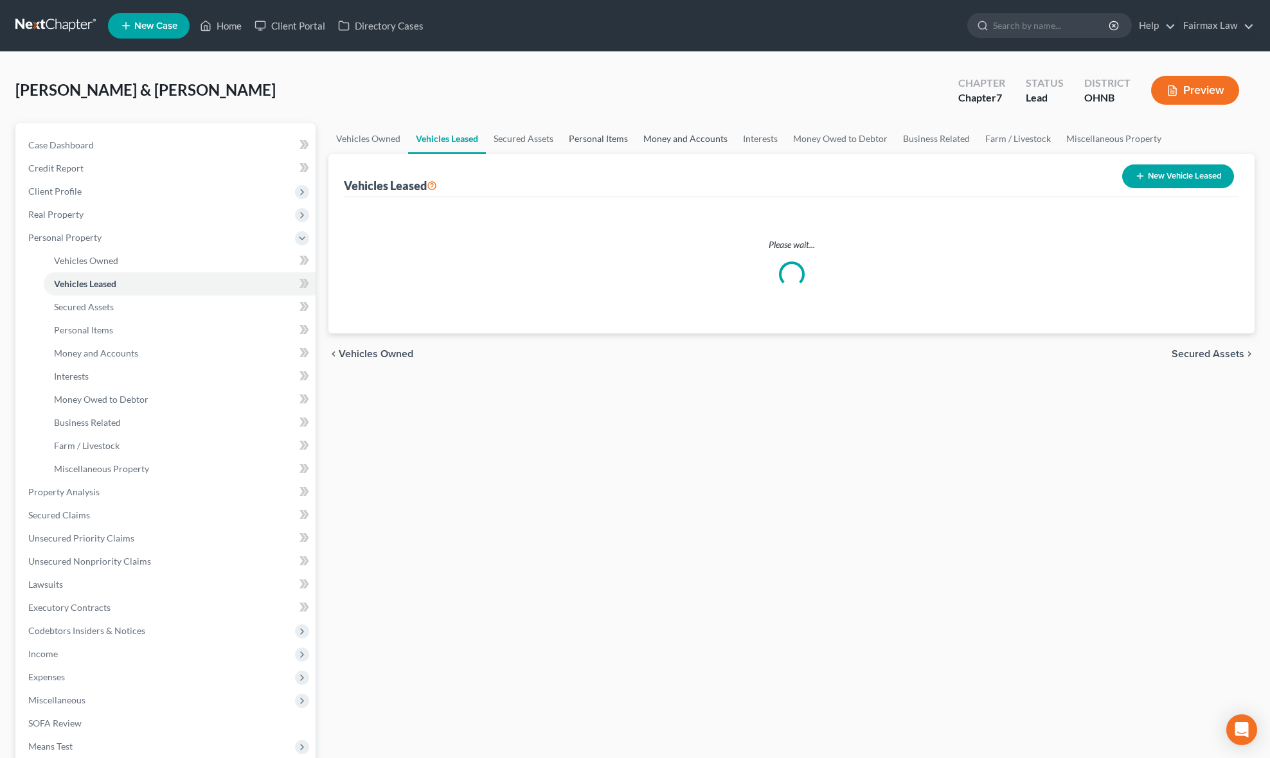
drag, startPoint x: 573, startPoint y: 132, endPoint x: 692, endPoint y: 137, distance: 119.0
click at [574, 132] on link "Personal Items" at bounding box center [598, 138] width 75 height 31
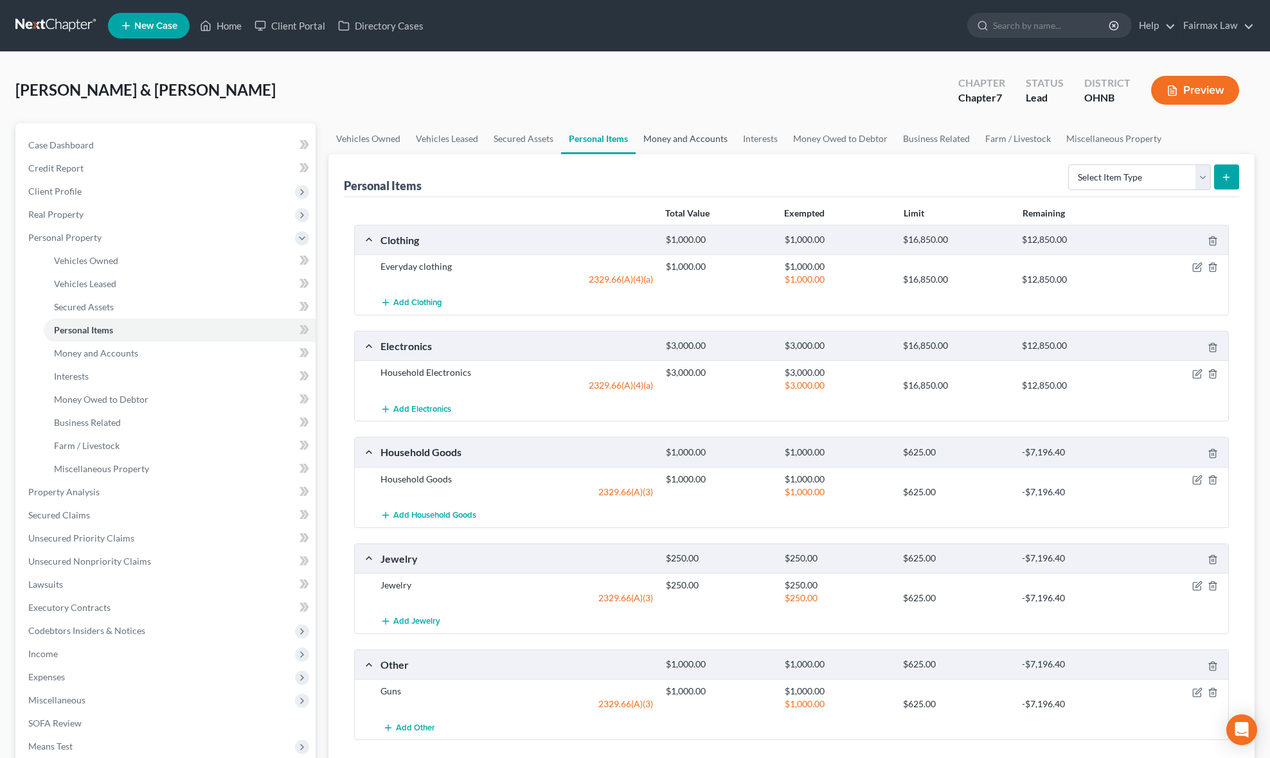
click at [699, 132] on link "Money and Accounts" at bounding box center [686, 138] width 100 height 31
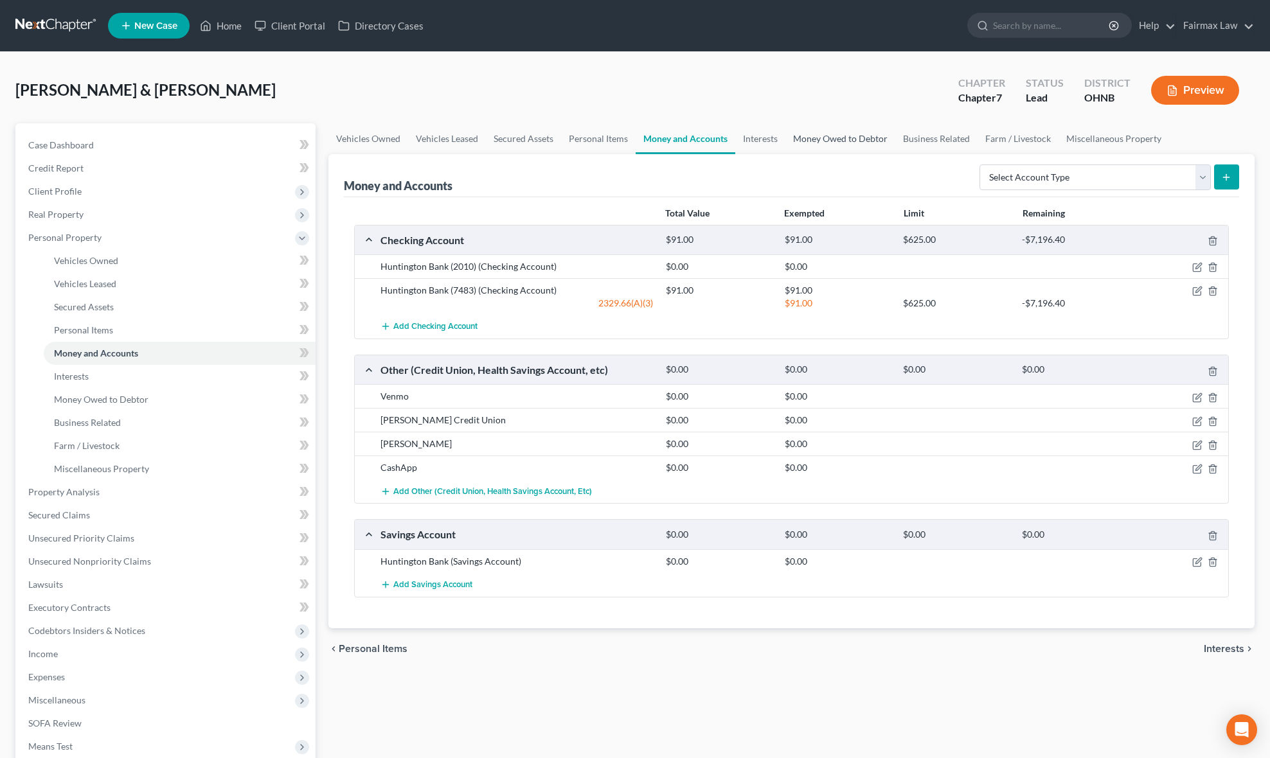
click at [831, 134] on link "Money Owed to Debtor" at bounding box center [840, 138] width 110 height 31
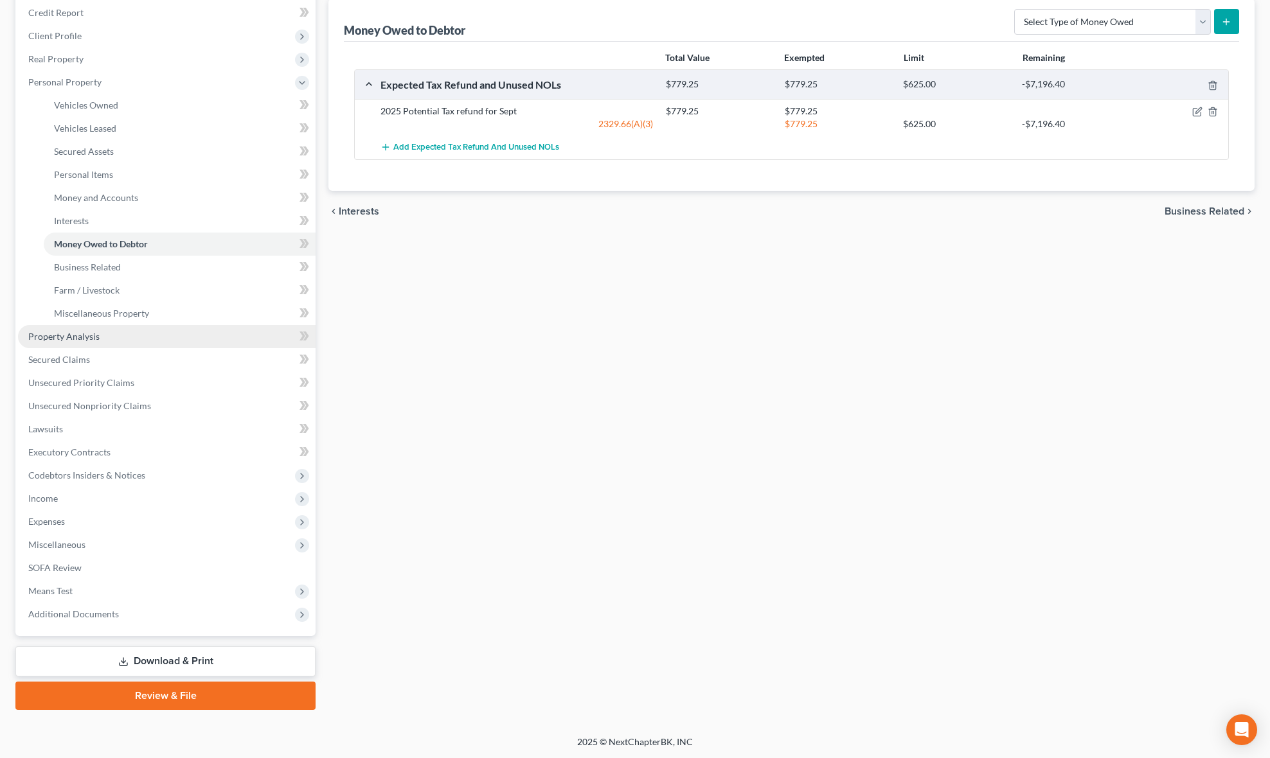
click at [99, 340] on link "Property Analysis" at bounding box center [167, 336] width 298 height 23
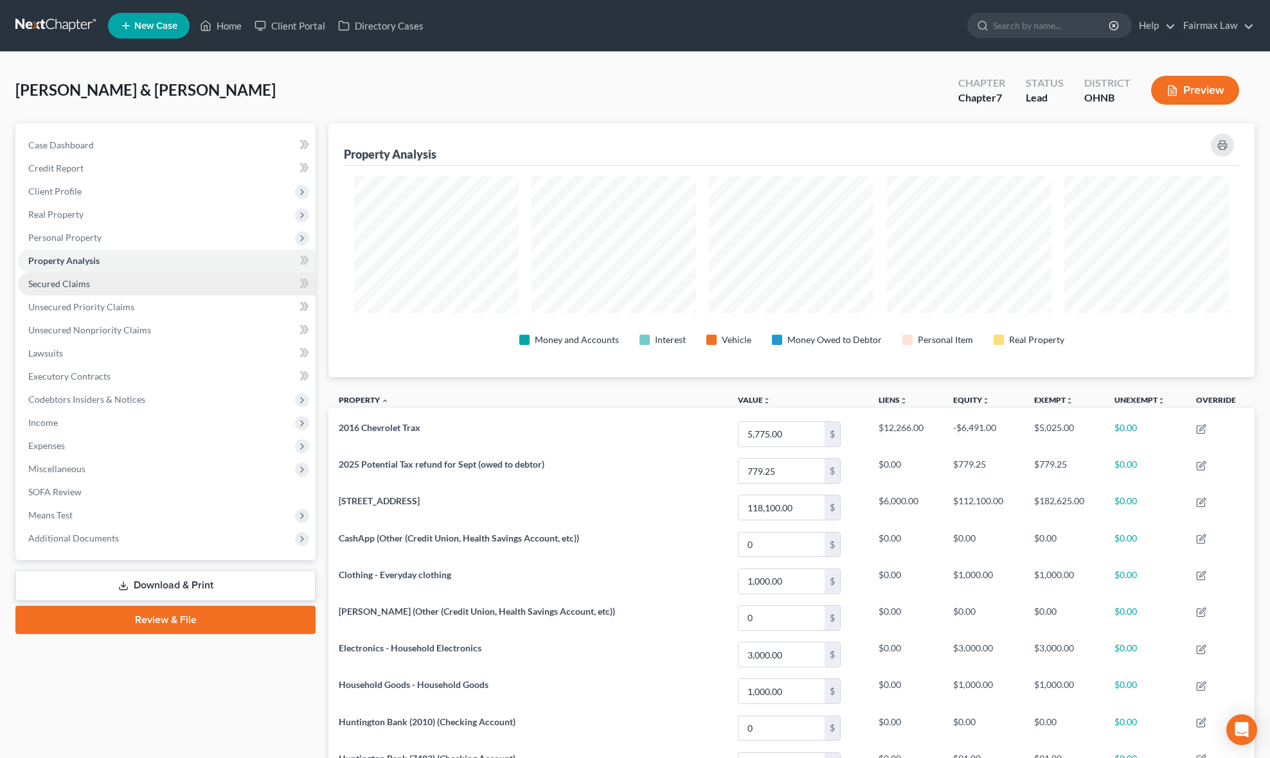
click at [104, 283] on link "Secured Claims" at bounding box center [167, 283] width 298 height 23
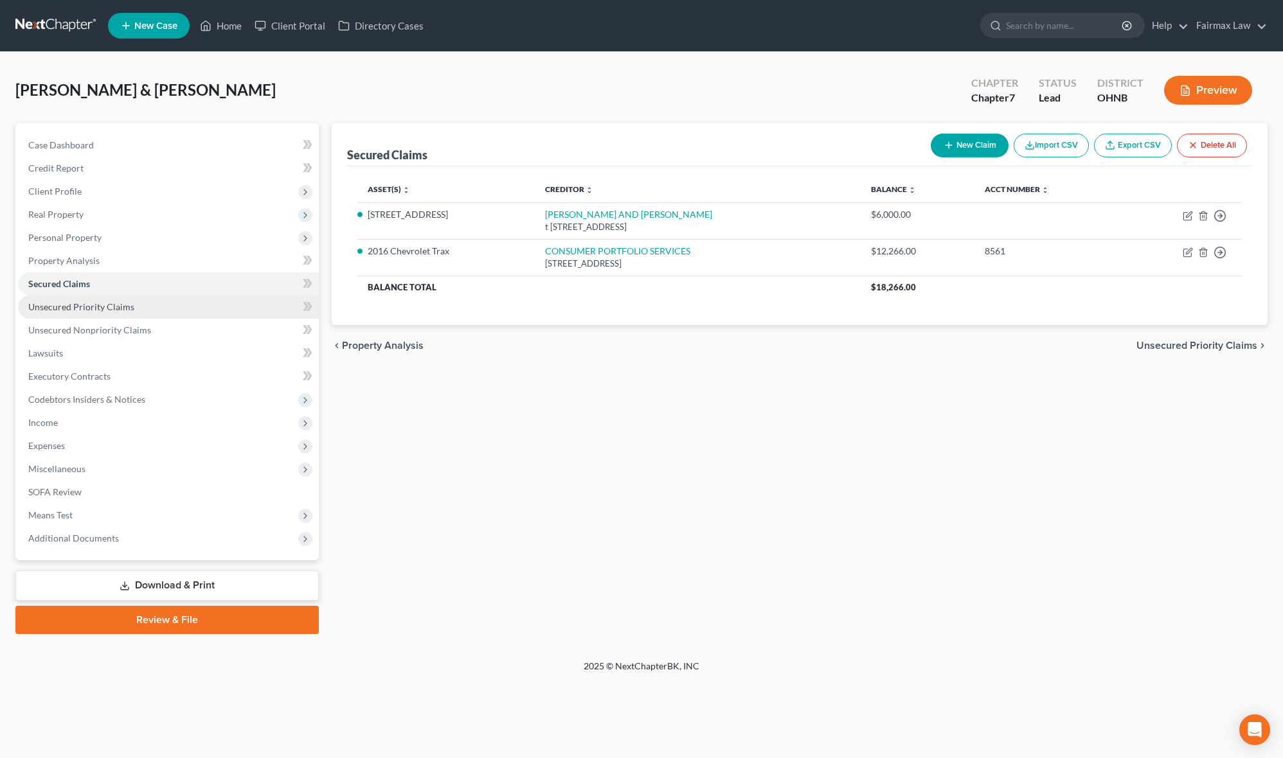
click at [104, 301] on span "Unsecured Priority Claims" at bounding box center [81, 306] width 106 height 11
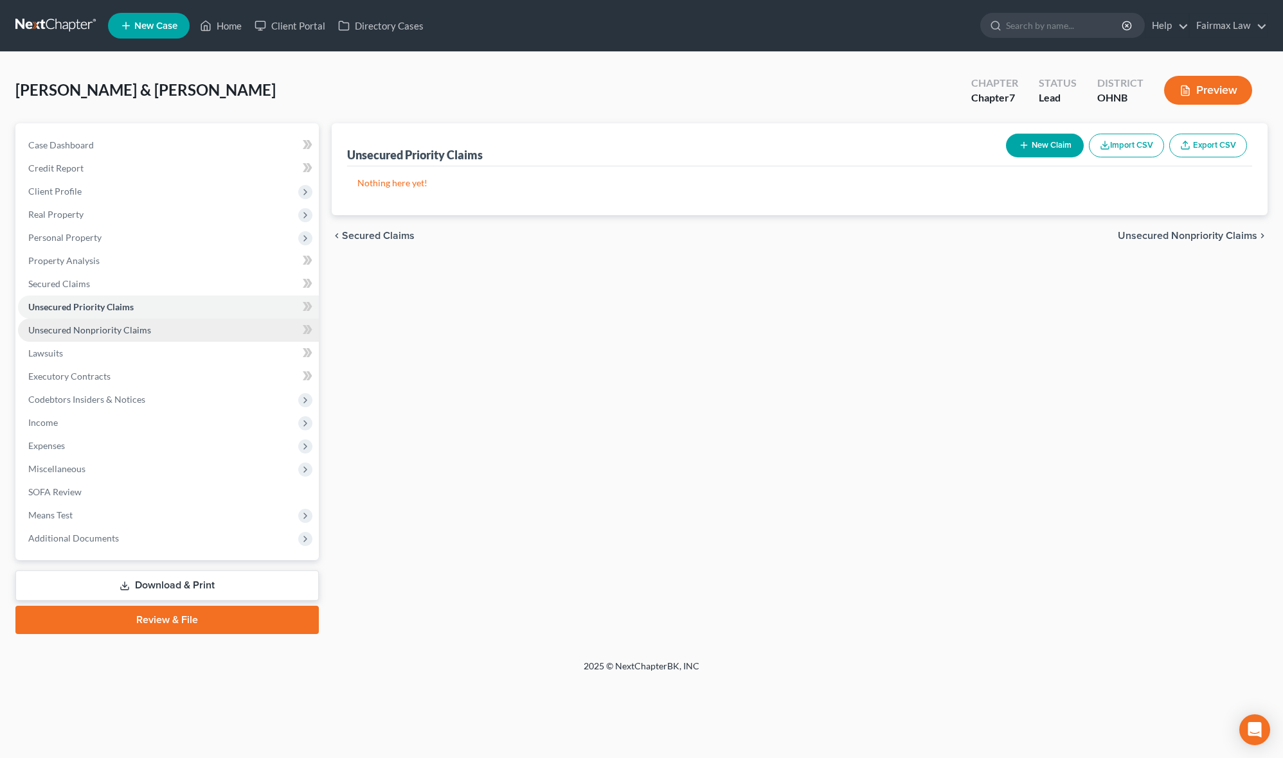
click at [116, 329] on span "Unsecured Nonpriority Claims" at bounding box center [89, 330] width 123 height 11
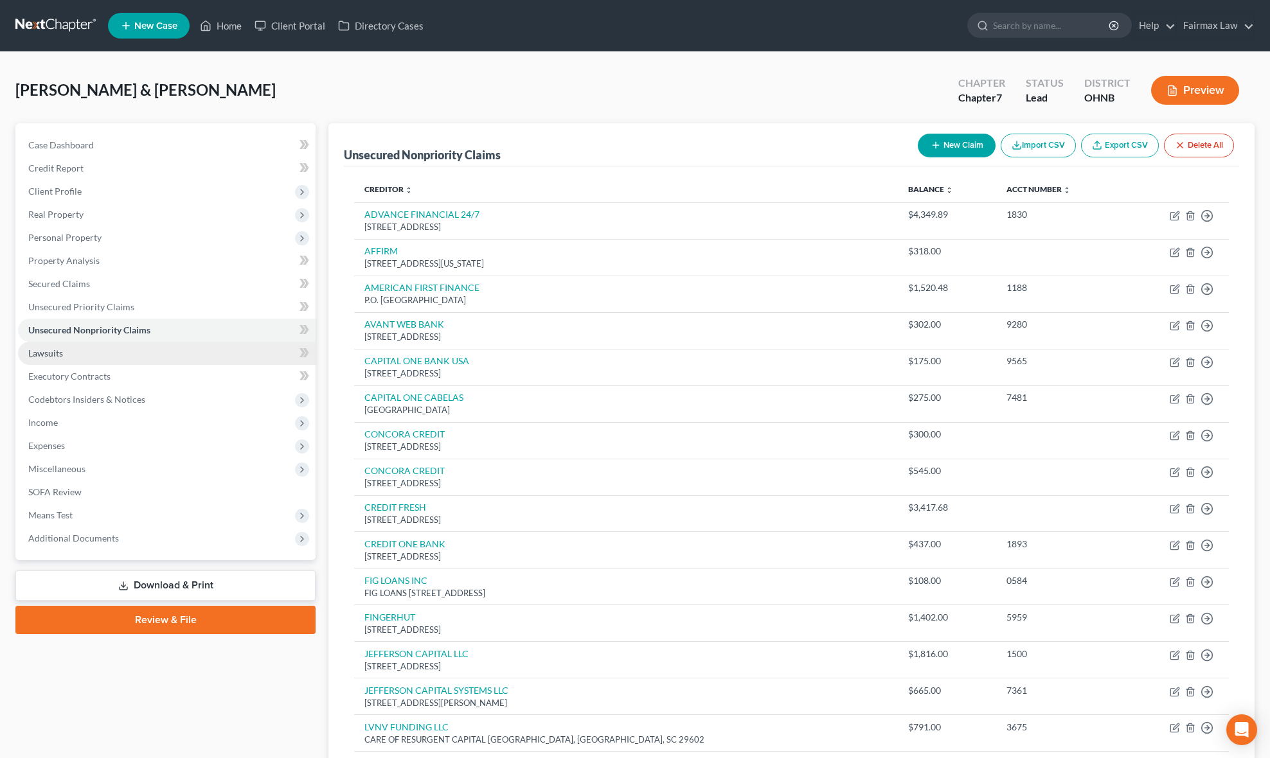
click at [64, 358] on link "Lawsuits" at bounding box center [167, 353] width 298 height 23
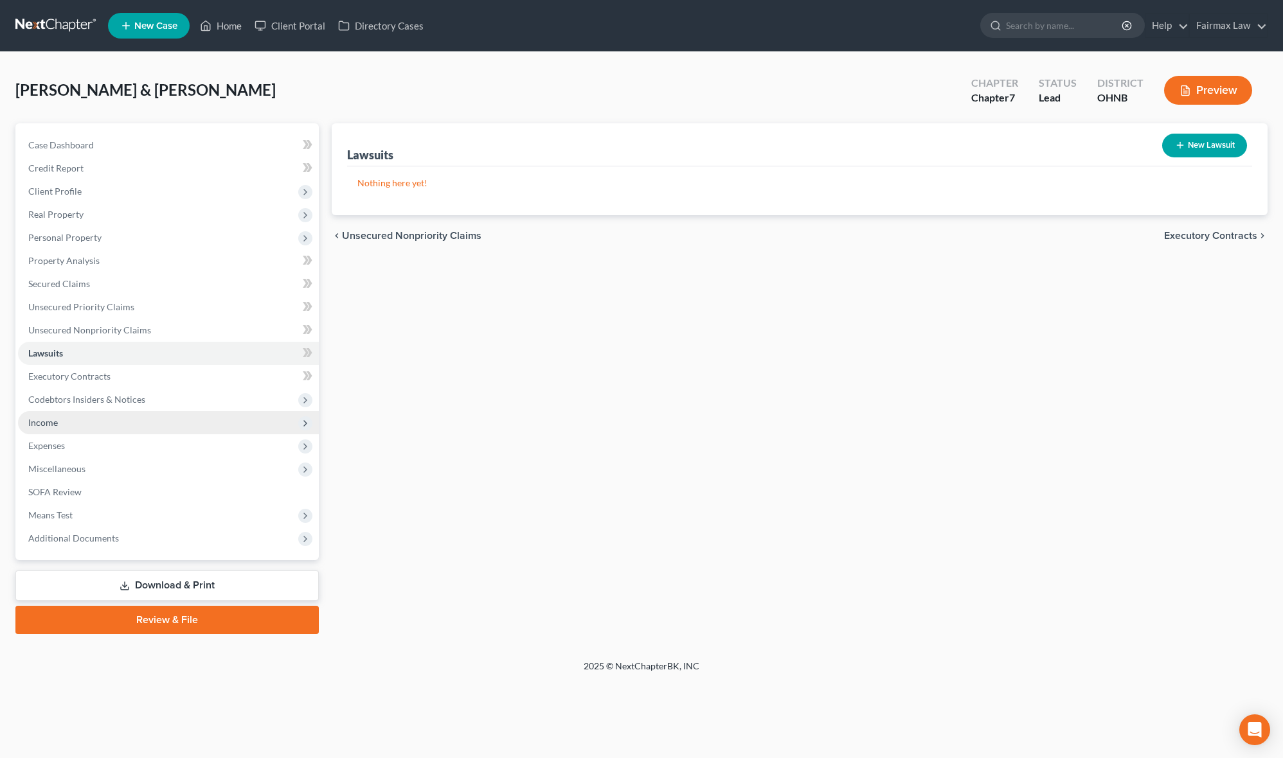
drag, startPoint x: 64, startPoint y: 425, endPoint x: 64, endPoint y: 412, distance: 12.9
click at [64, 414] on span "Income" at bounding box center [168, 422] width 301 height 23
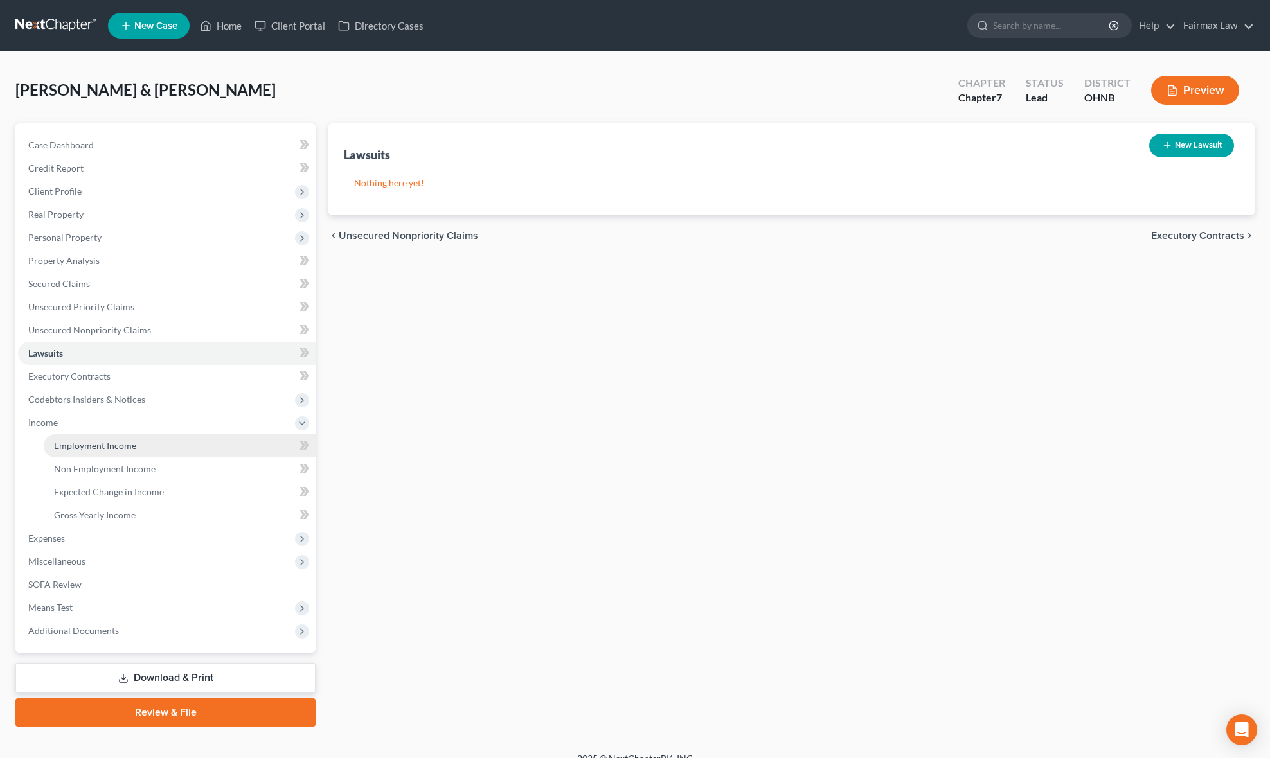
click at [82, 443] on span "Employment Income" at bounding box center [95, 445] width 82 height 11
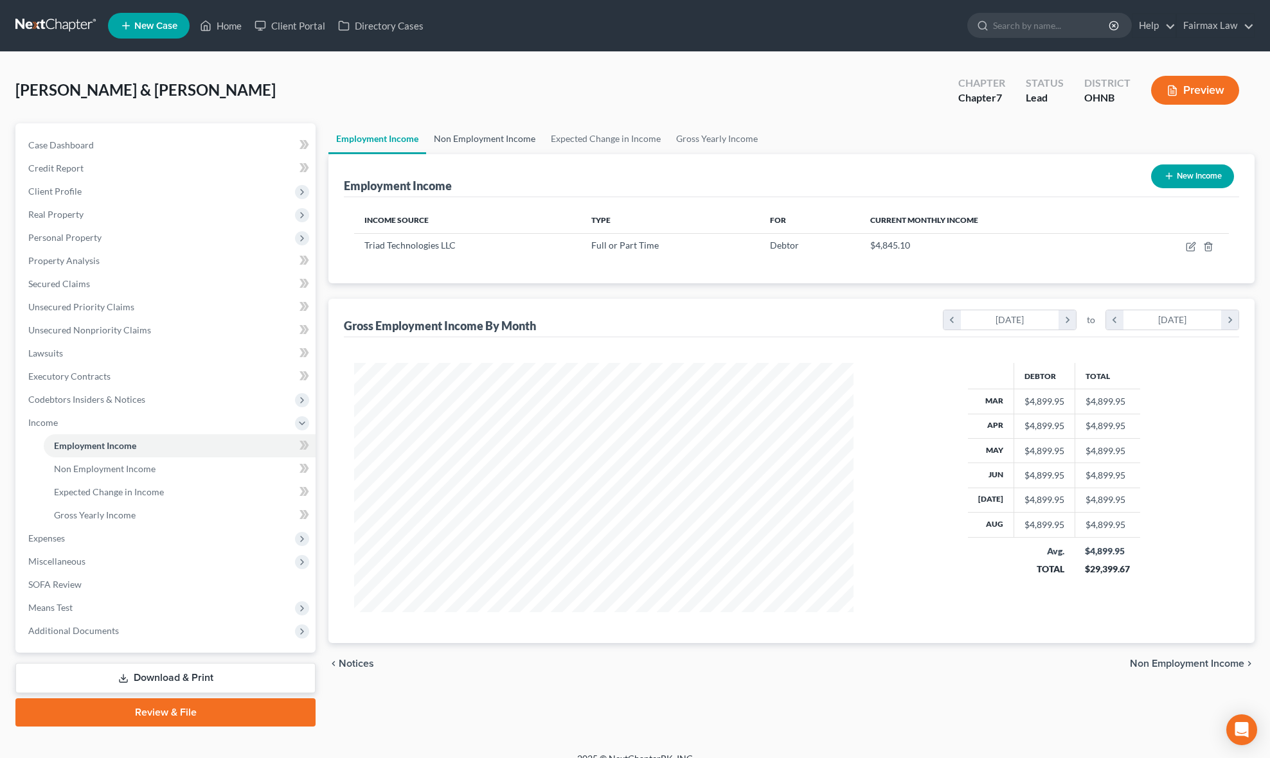
scroll to position [249, 525]
click at [499, 139] on link "Non Employment Income" at bounding box center [484, 138] width 117 height 31
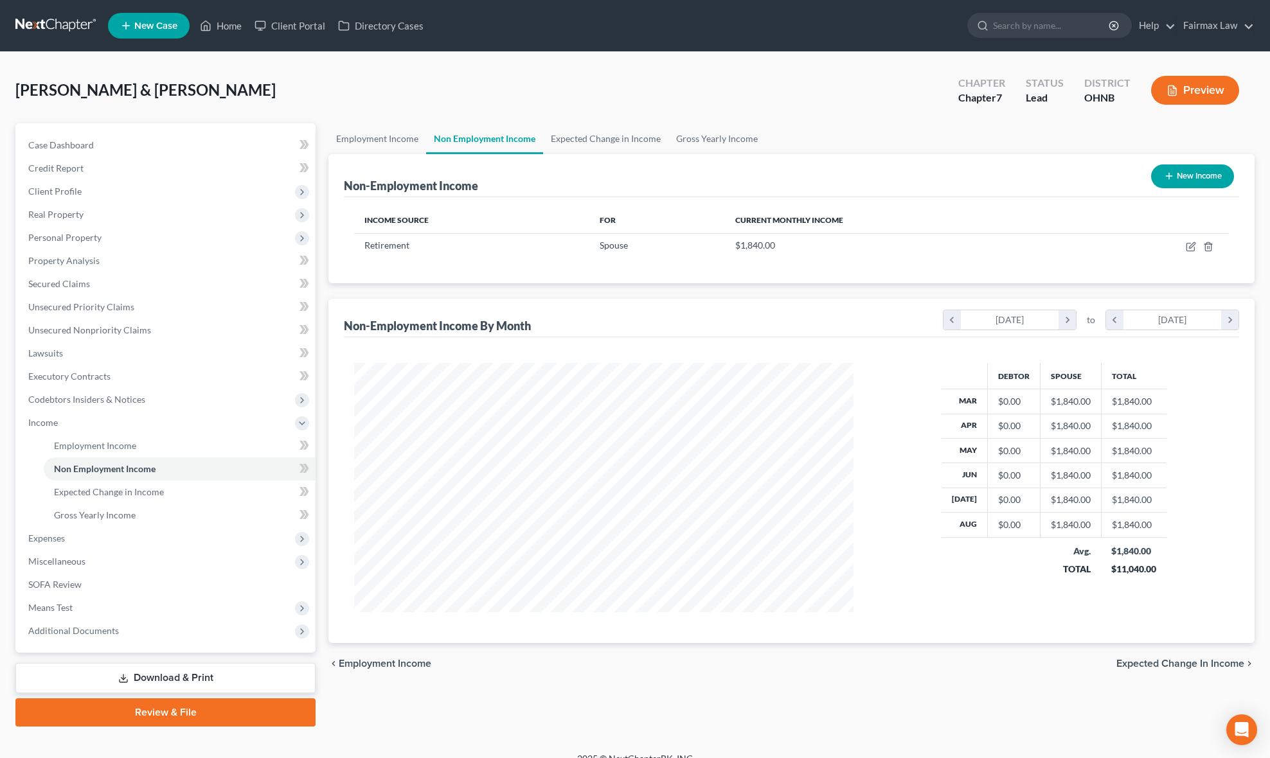
scroll to position [249, 525]
click at [635, 145] on link "Expected Change in Income" at bounding box center [605, 138] width 125 height 31
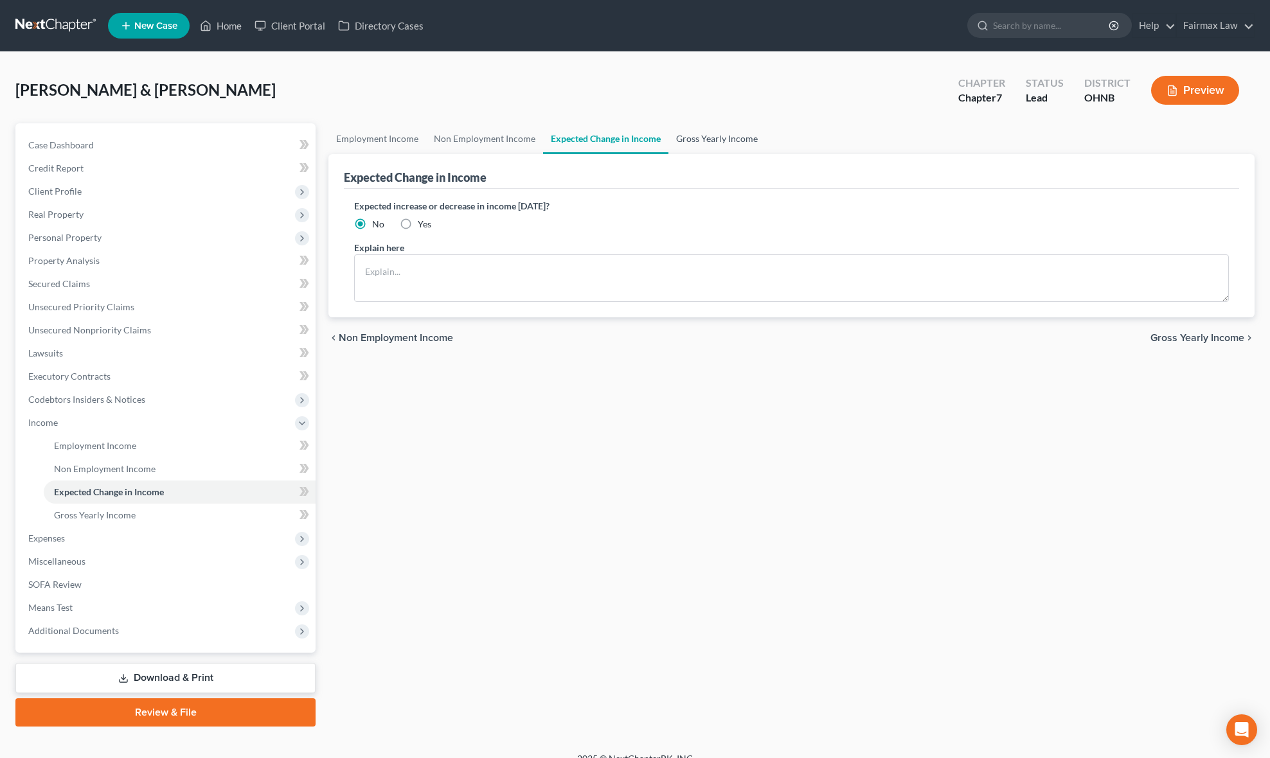
click at [726, 152] on link "Gross Yearly Income" at bounding box center [716, 138] width 97 height 31
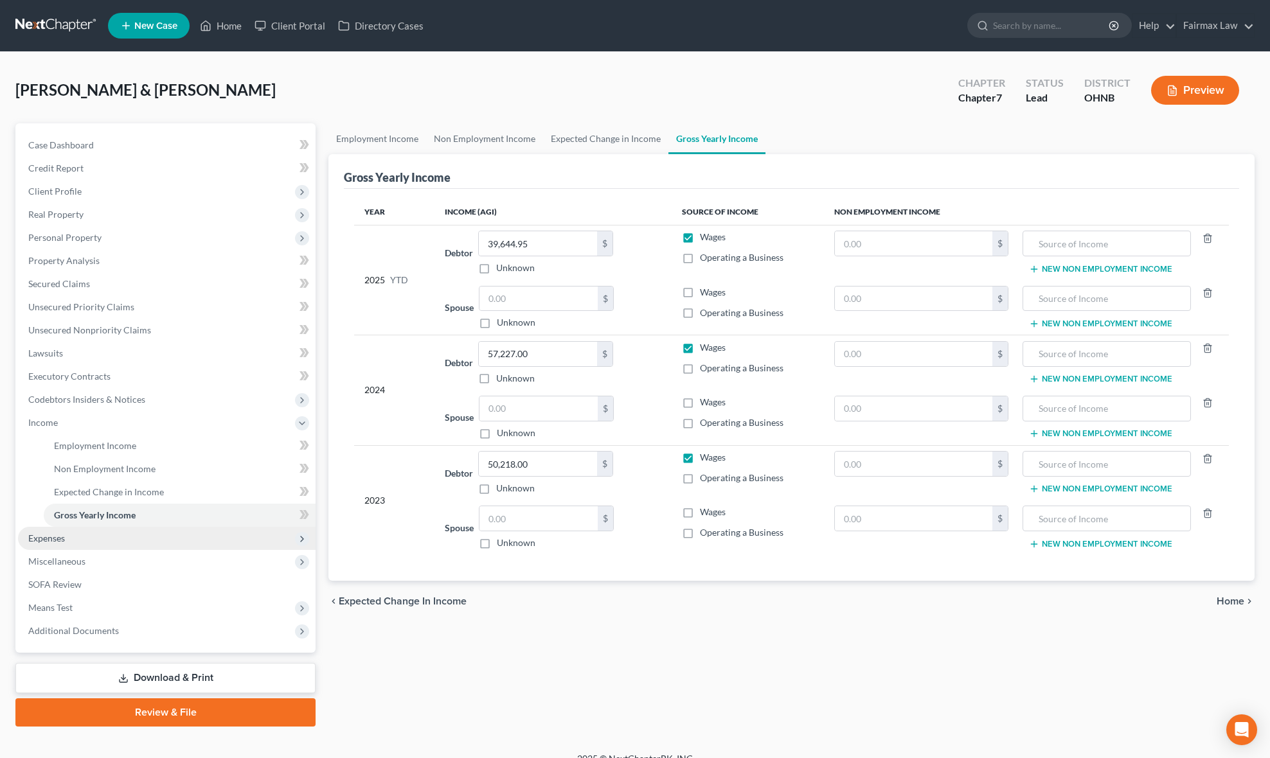
click at [68, 536] on span "Expenses" at bounding box center [167, 538] width 298 height 23
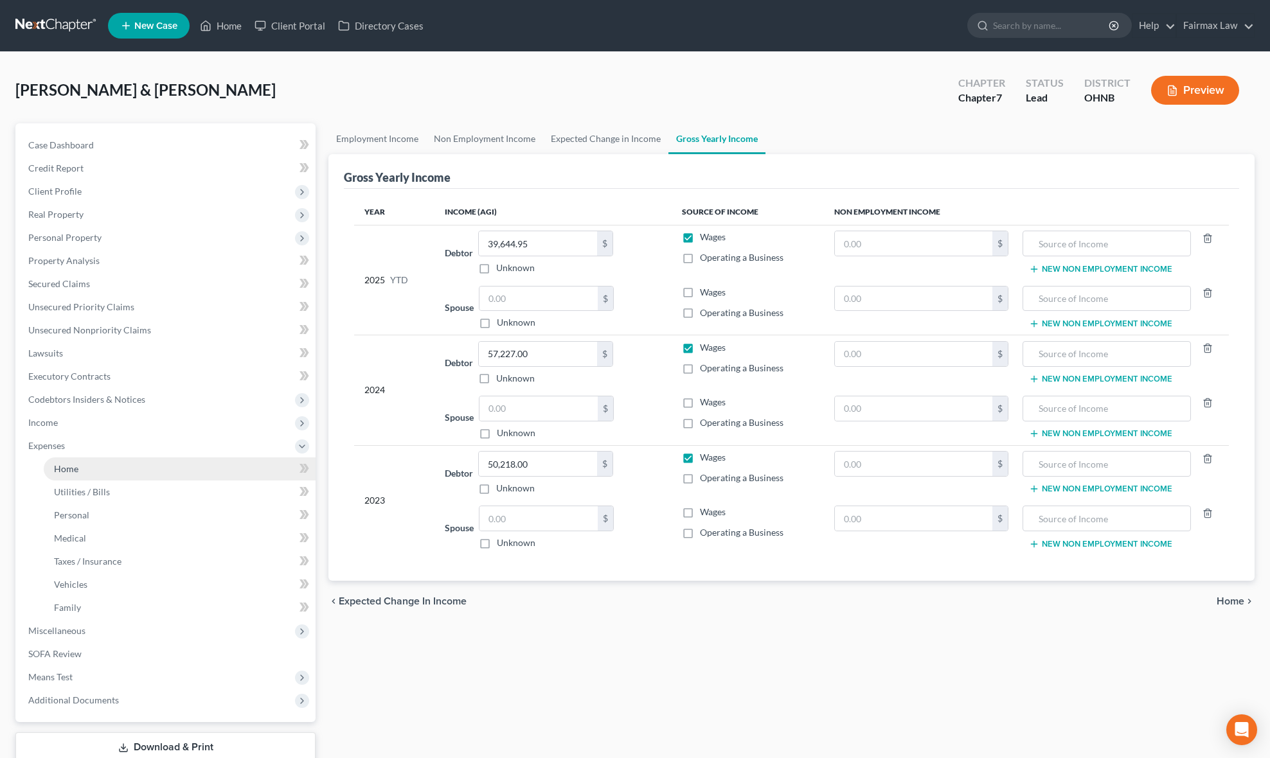
click at [84, 468] on link "Home" at bounding box center [180, 469] width 272 height 23
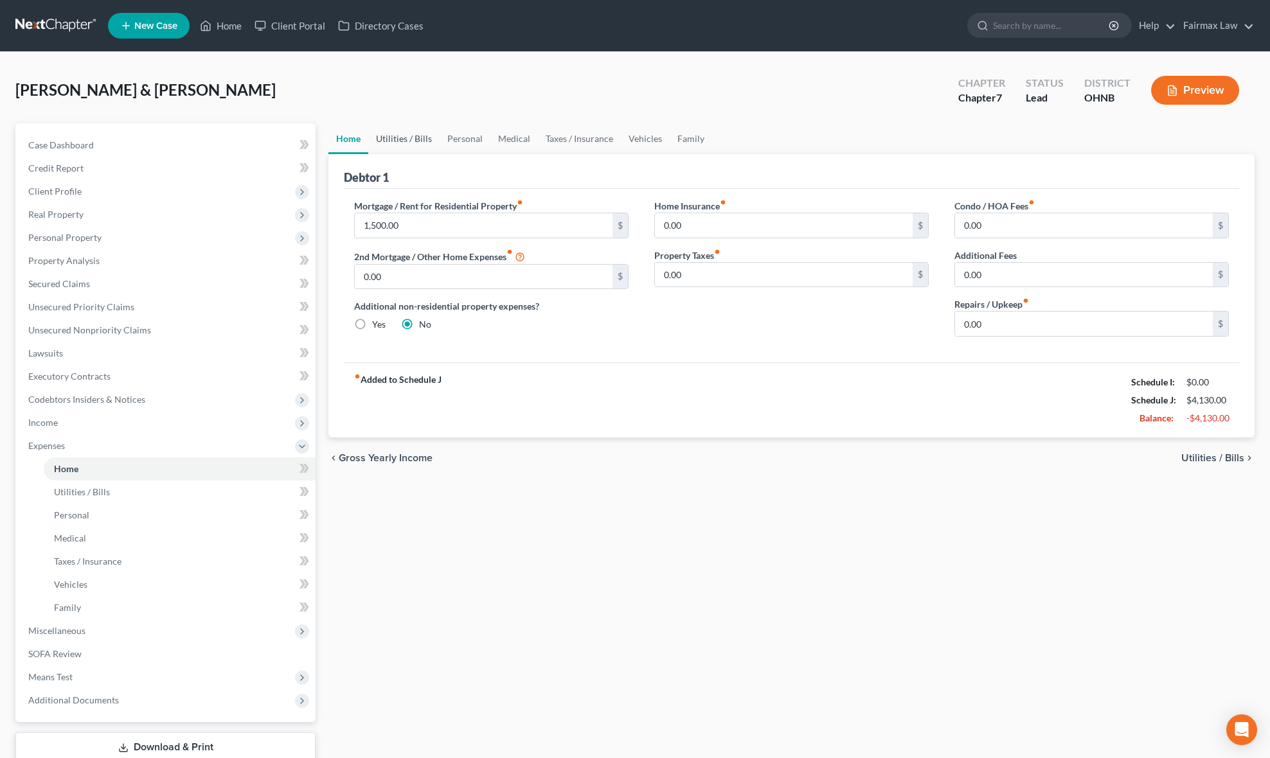
click at [406, 136] on link "Utilities / Bills" at bounding box center [403, 138] width 71 height 31
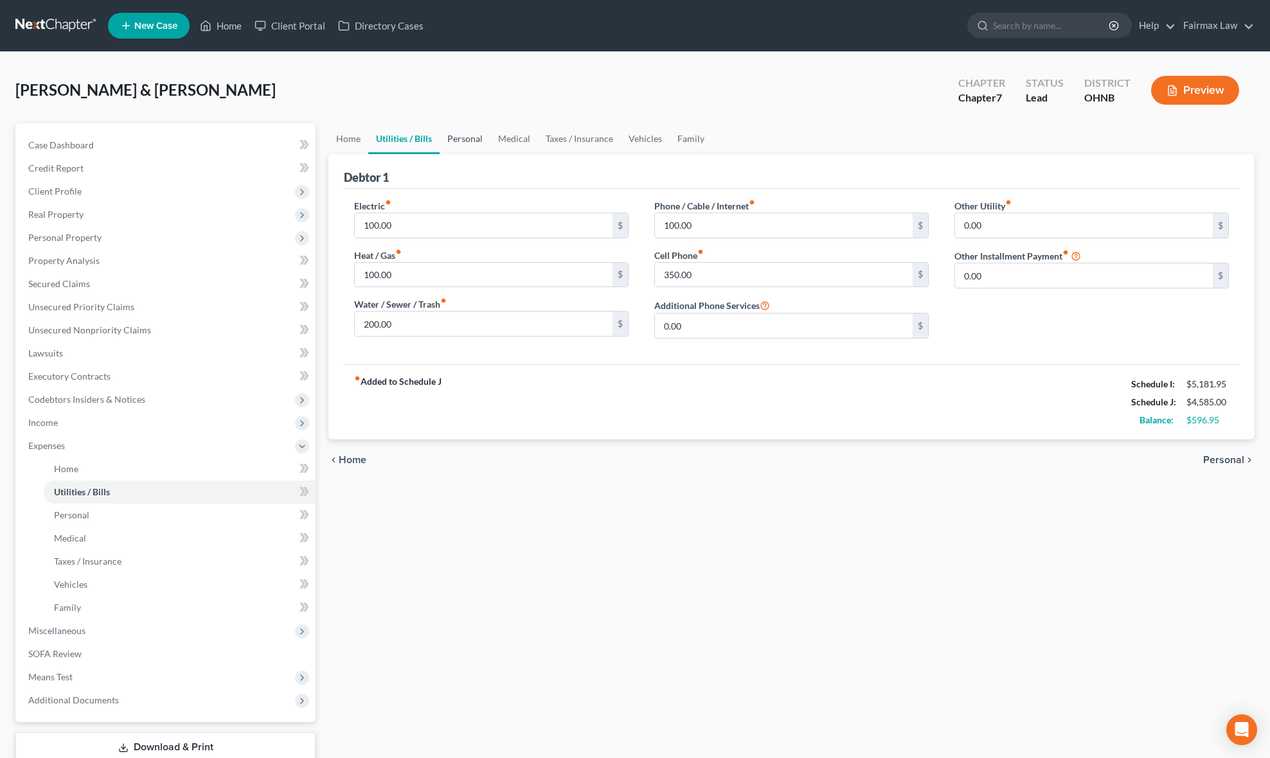
click at [455, 139] on link "Personal" at bounding box center [465, 138] width 51 height 31
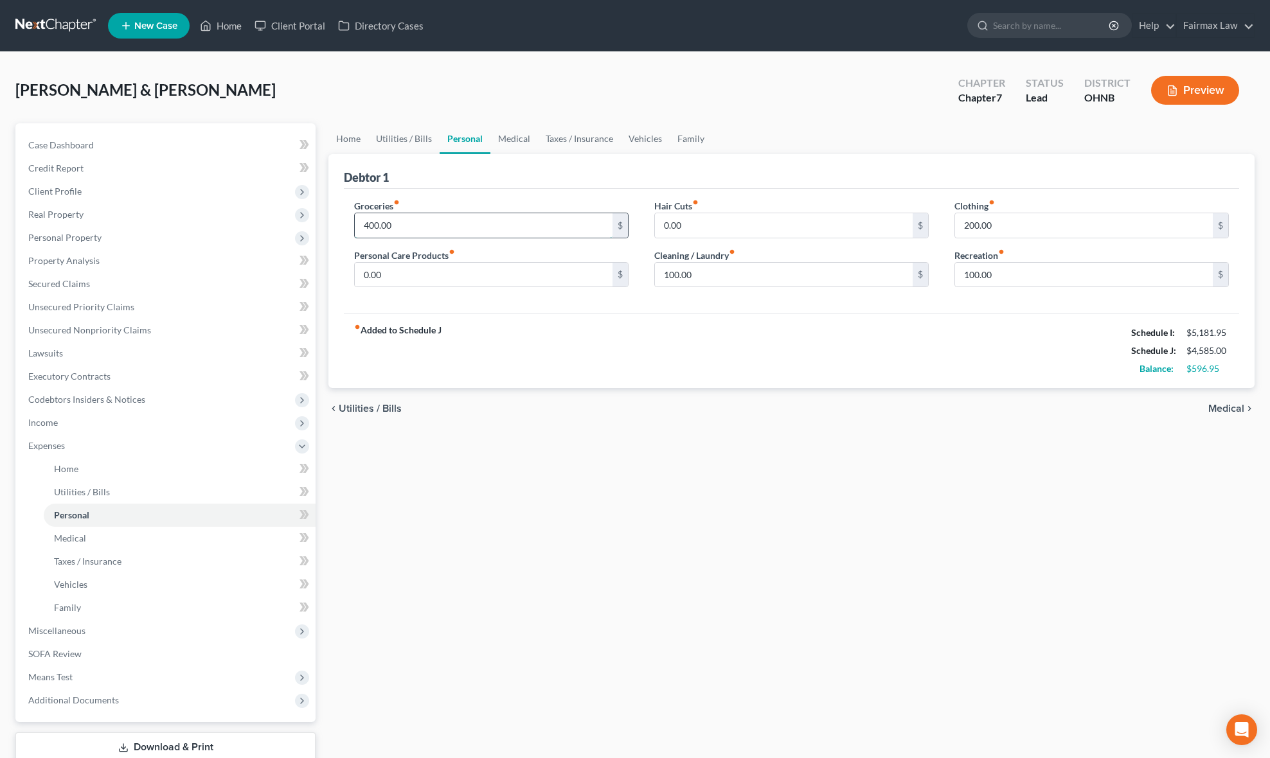
click at [423, 225] on input "400.00" at bounding box center [484, 225] width 258 height 24
drag, startPoint x: 749, startPoint y: 230, endPoint x: 564, endPoint y: 247, distance: 185.9
click at [564, 247] on div "Groceries fiber_manual_record 600.00 $ Personal Care Products fiber_manual_reco…" at bounding box center [791, 248] width 900 height 99
click at [697, 135] on link "Family" at bounding box center [691, 138] width 42 height 31
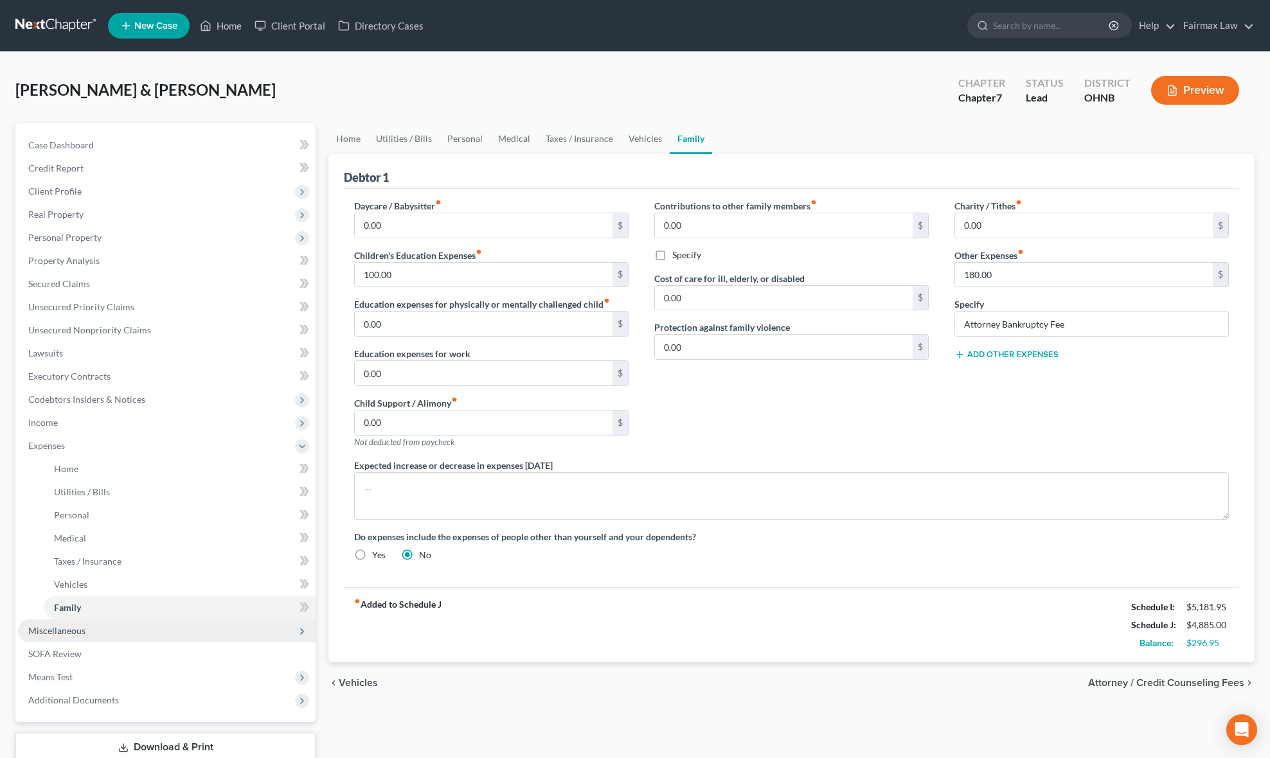
click at [62, 628] on span "Miscellaneous" at bounding box center [56, 630] width 57 height 11
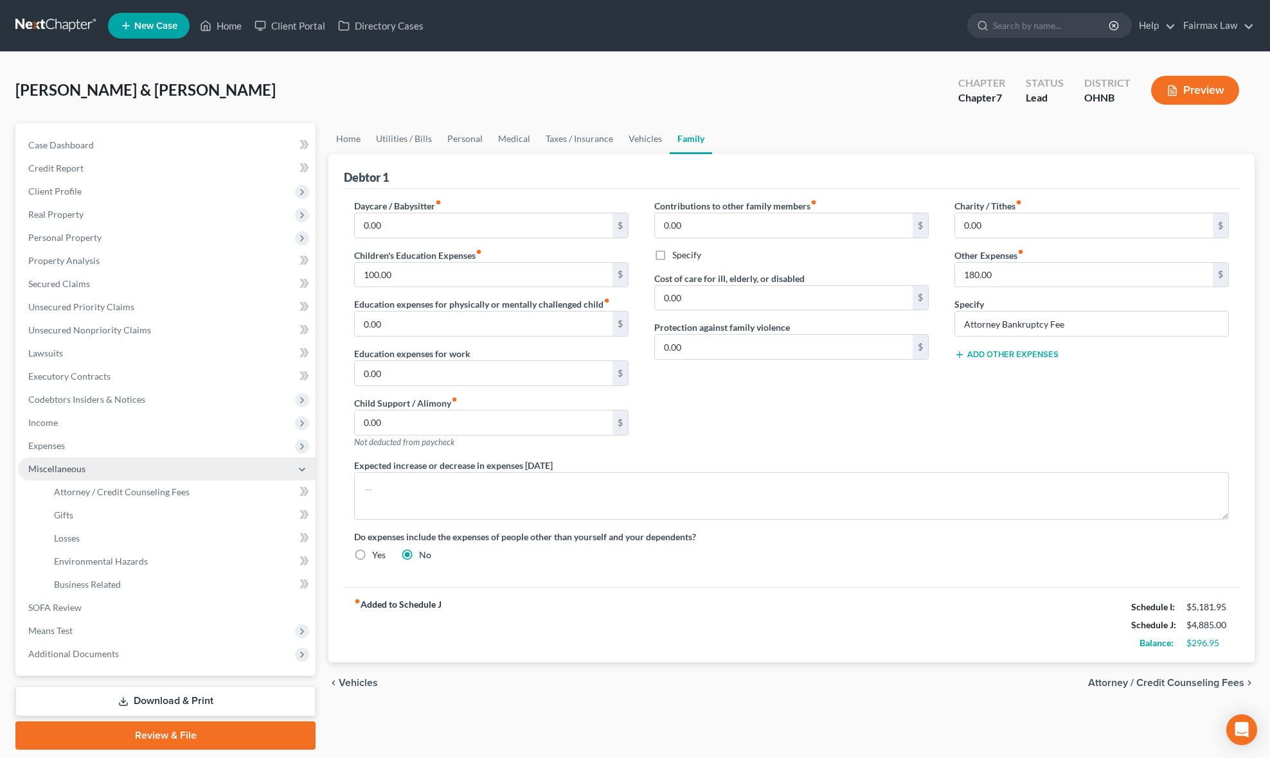
click at [150, 476] on span "Miscellaneous" at bounding box center [167, 469] width 298 height 23
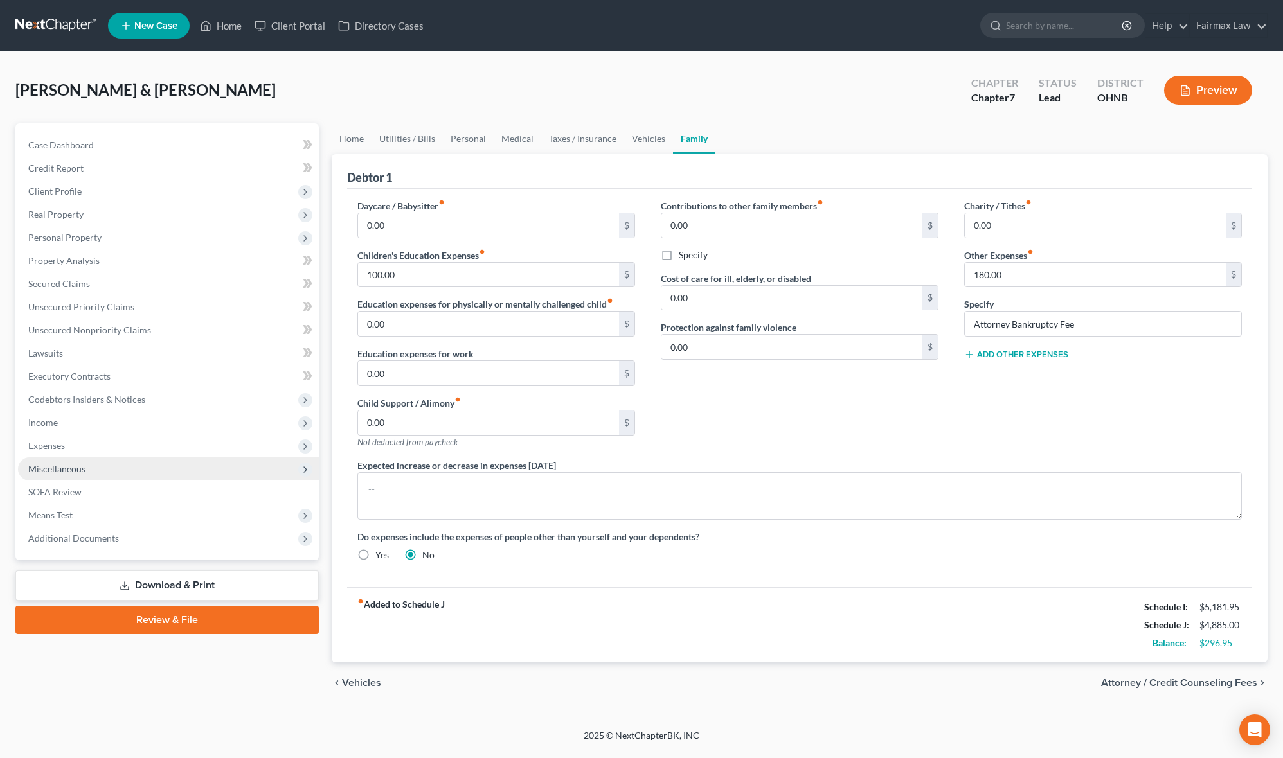
click at [130, 473] on span "Miscellaneous" at bounding box center [168, 469] width 301 height 23
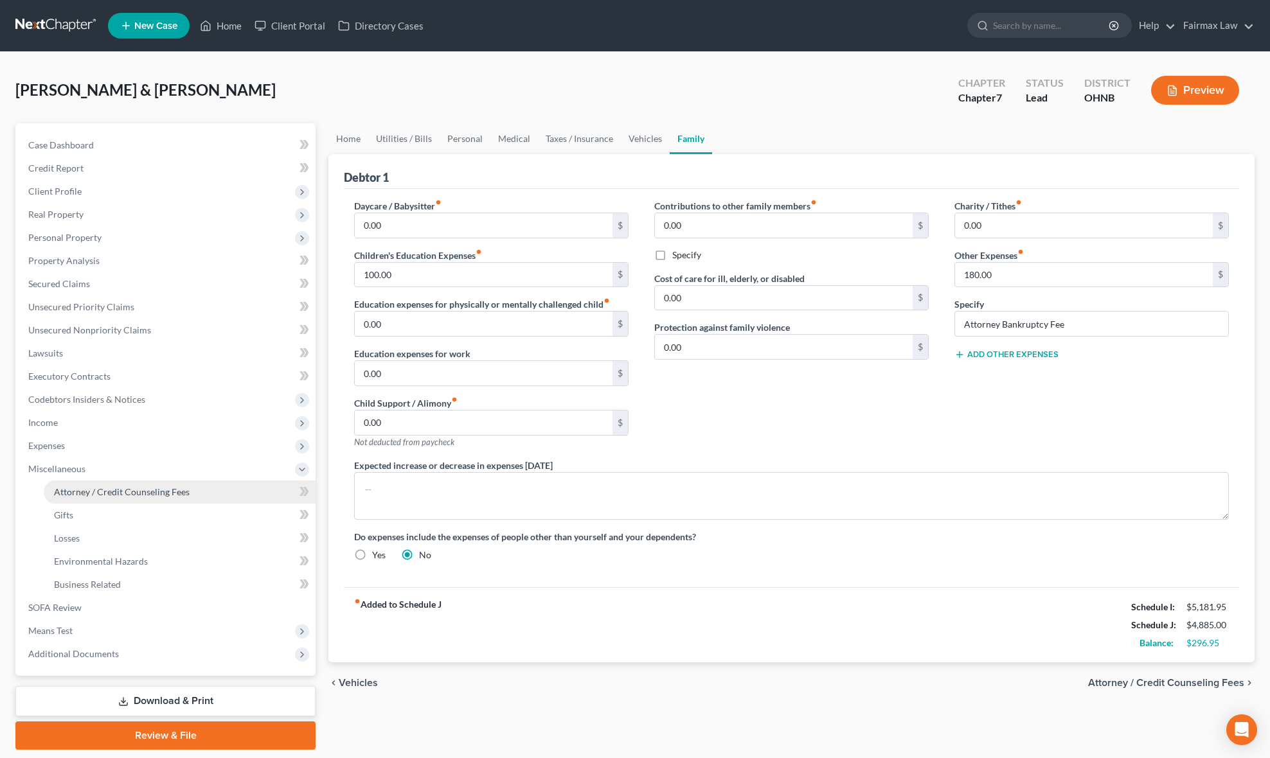
click at [121, 491] on span "Attorney / Credit Counseling Fees" at bounding box center [122, 491] width 136 height 11
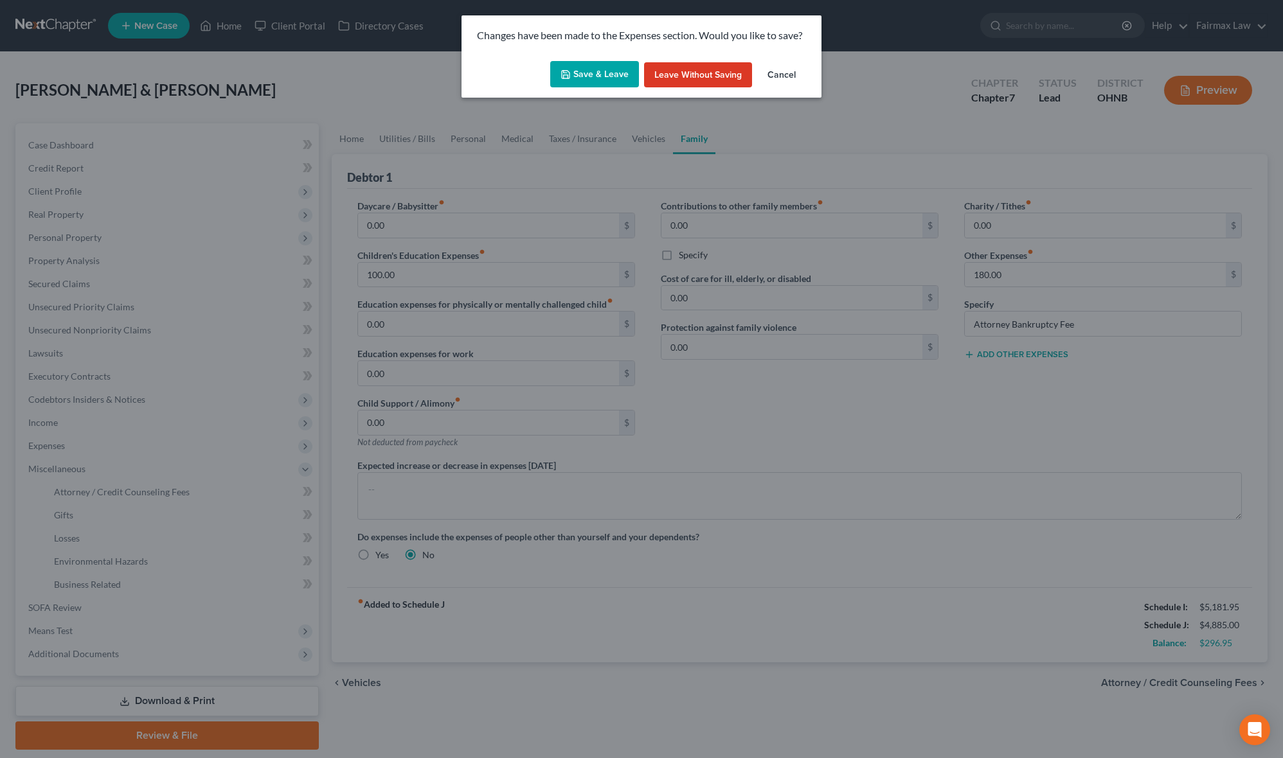
click at [584, 69] on button "Save & Leave" at bounding box center [594, 74] width 89 height 27
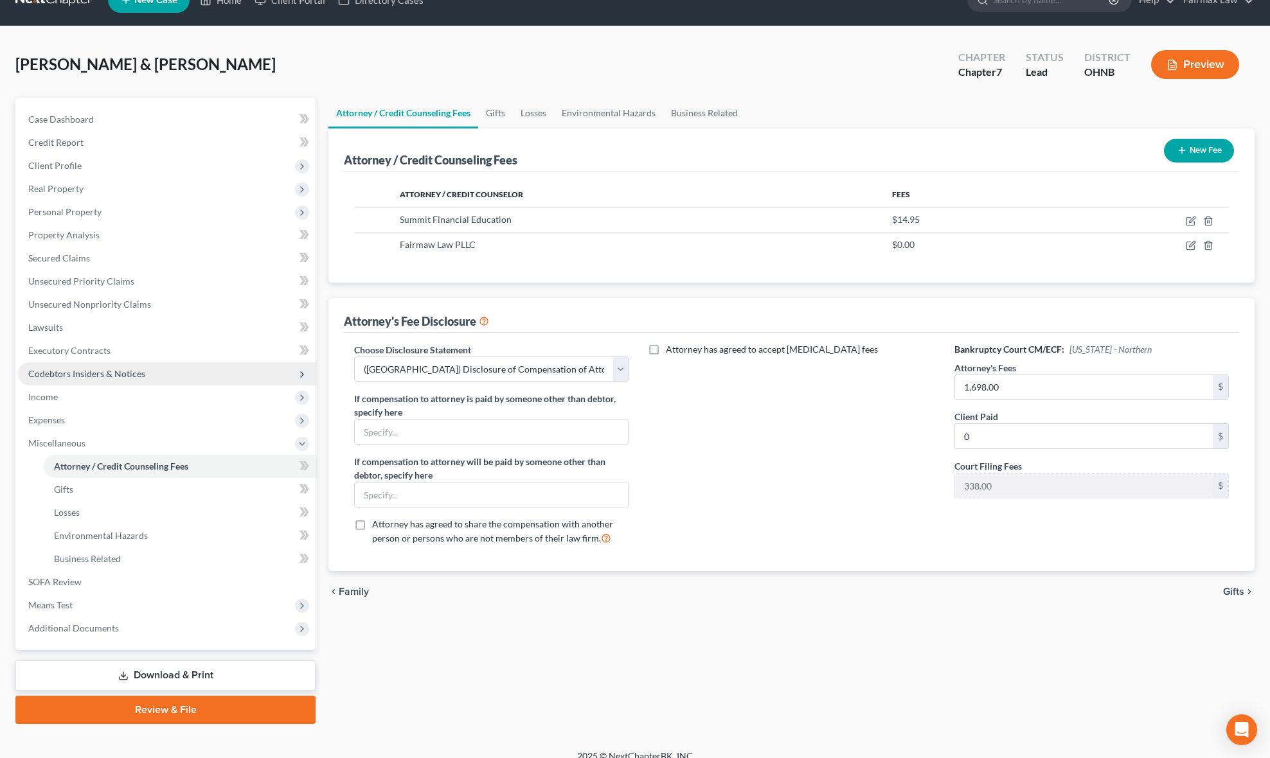
scroll to position [40, 0]
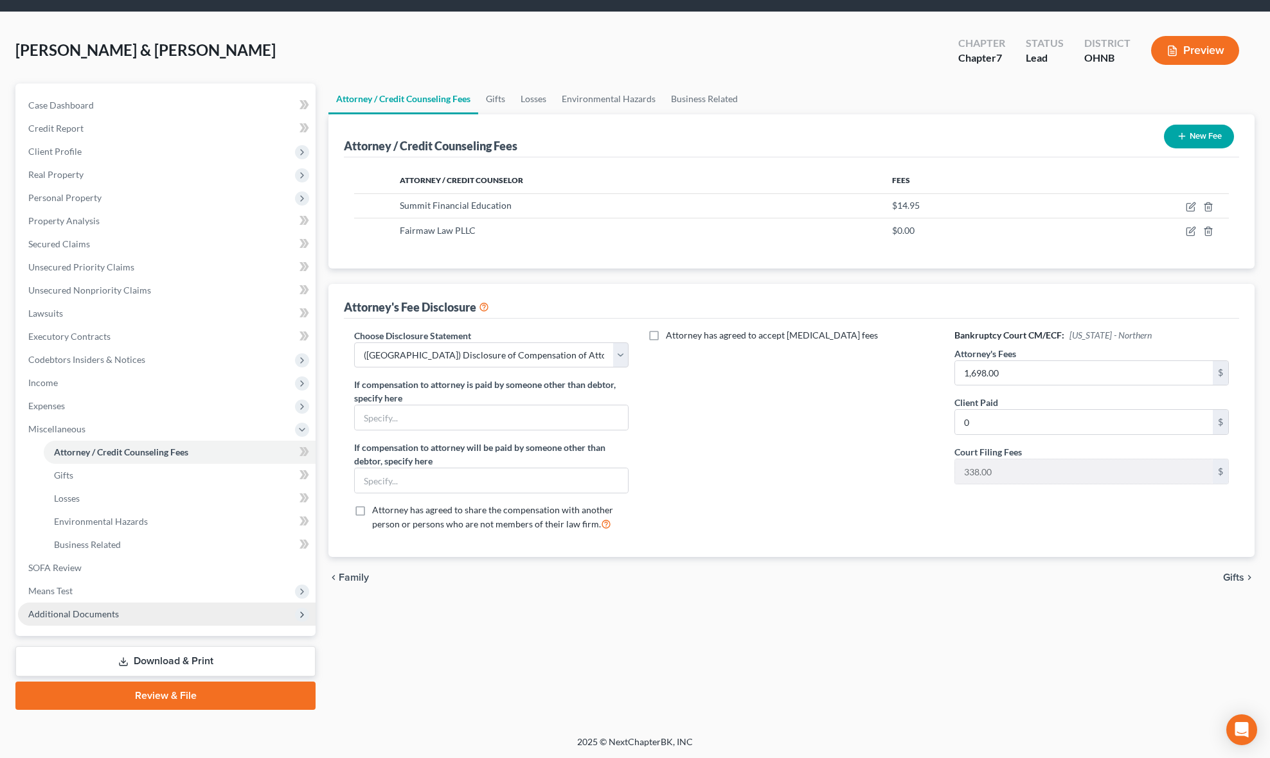
drag, startPoint x: 81, startPoint y: 594, endPoint x: 100, endPoint y: 605, distance: 22.2
click at [81, 594] on span "Means Test" at bounding box center [167, 591] width 298 height 23
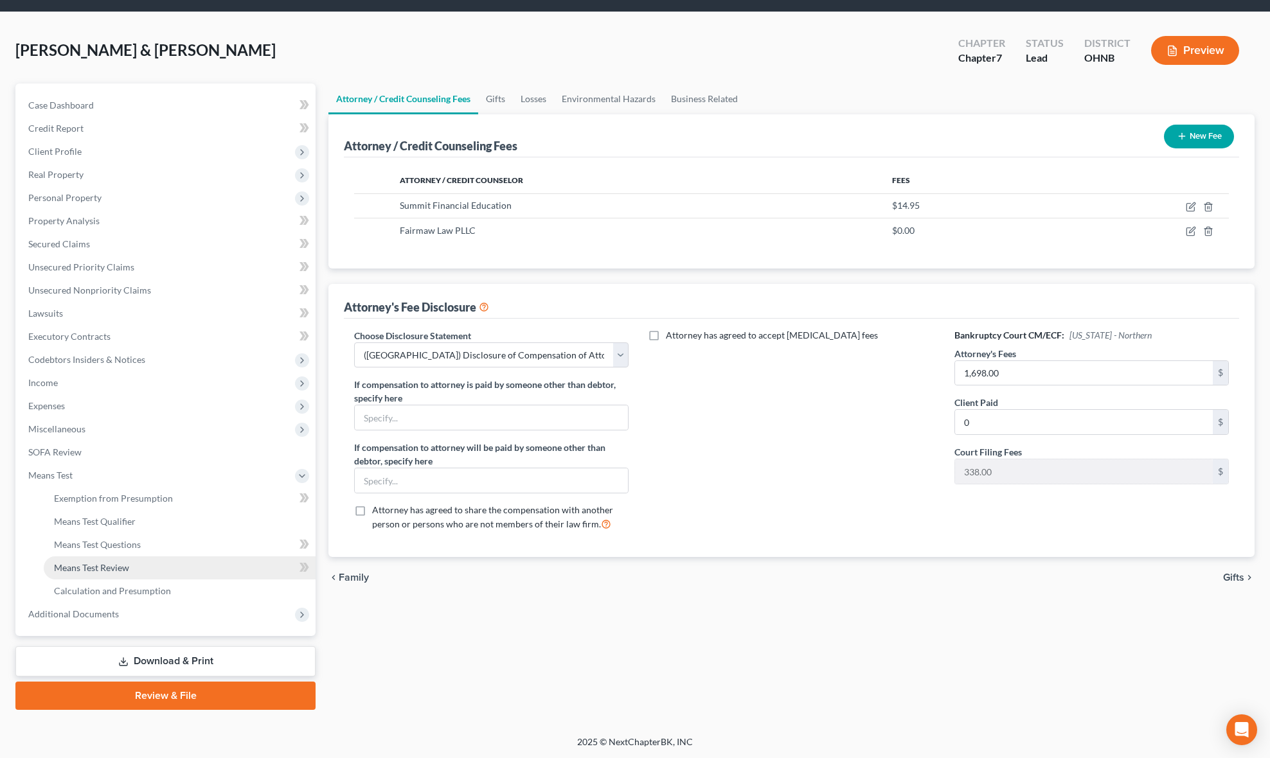
click at [98, 558] on link "Means Test Review" at bounding box center [180, 568] width 272 height 23
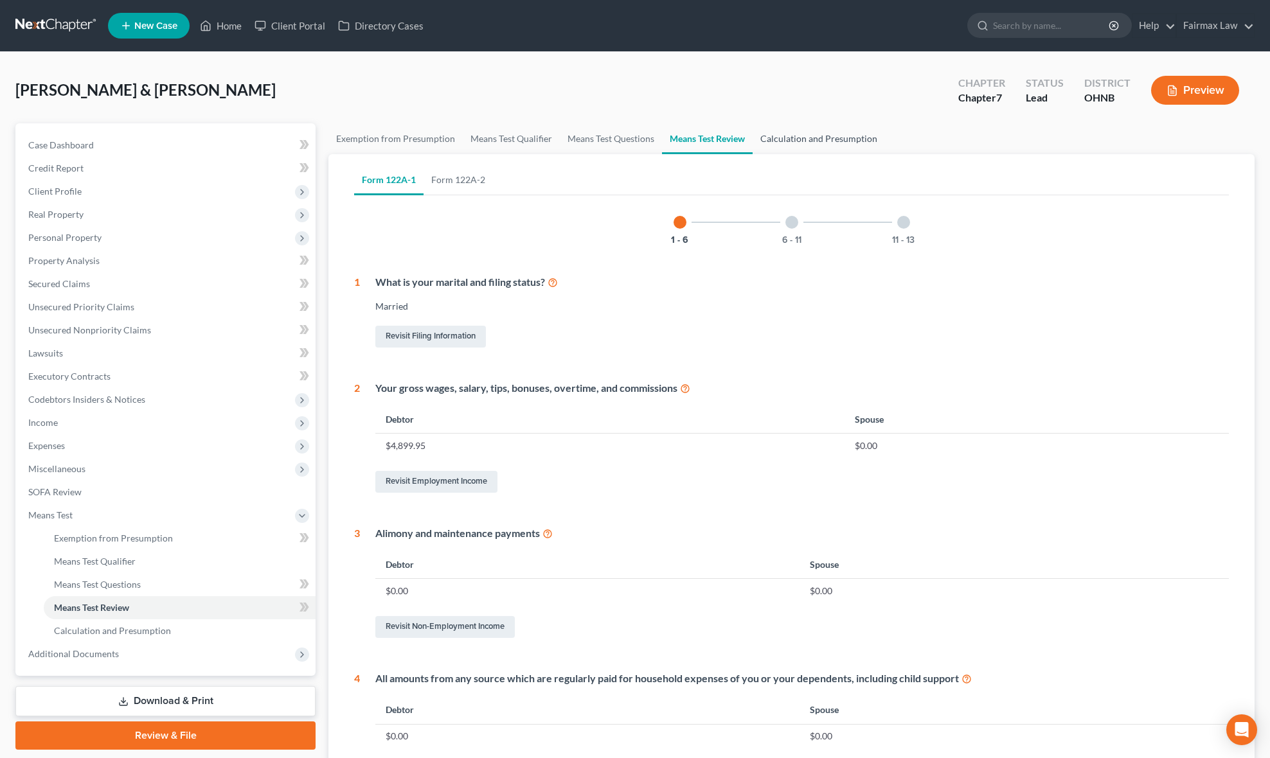
click at [796, 129] on link "Calculation and Presumption" at bounding box center [819, 138] width 132 height 31
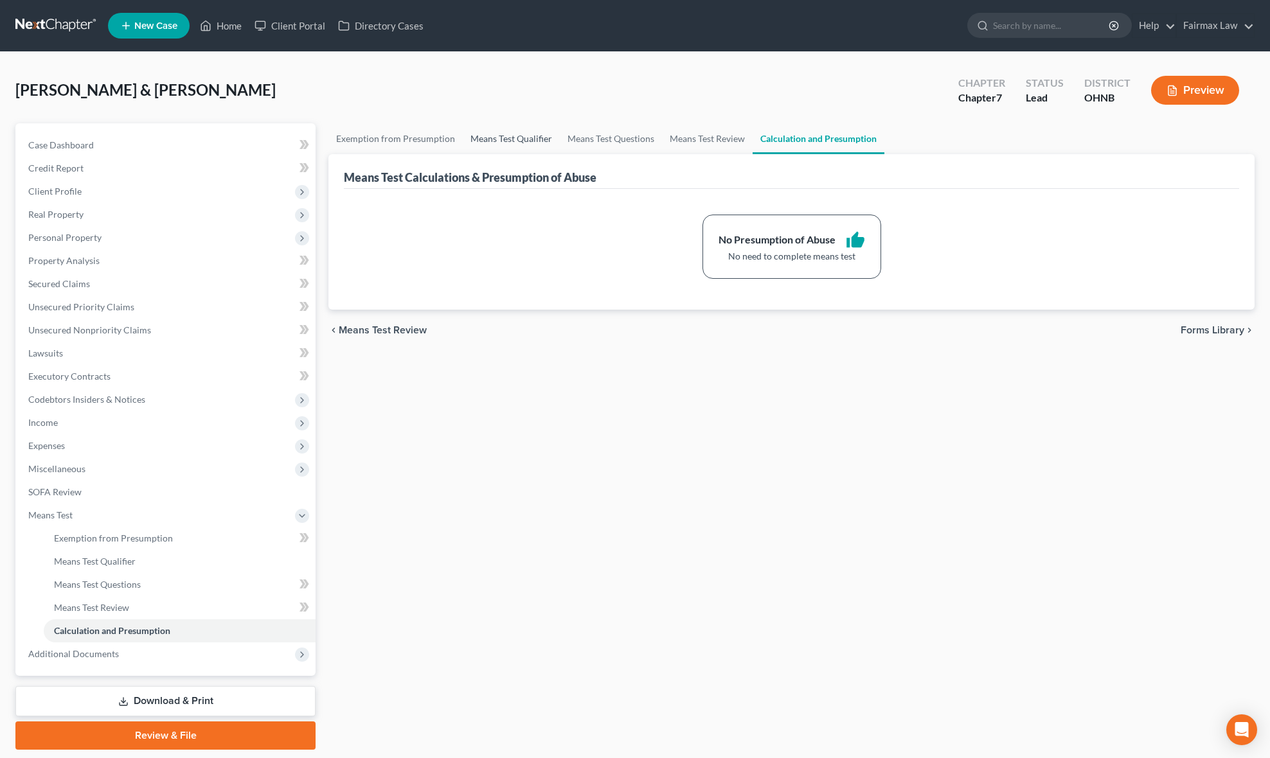
click at [546, 132] on link "Means Test Qualifier" at bounding box center [511, 138] width 97 height 31
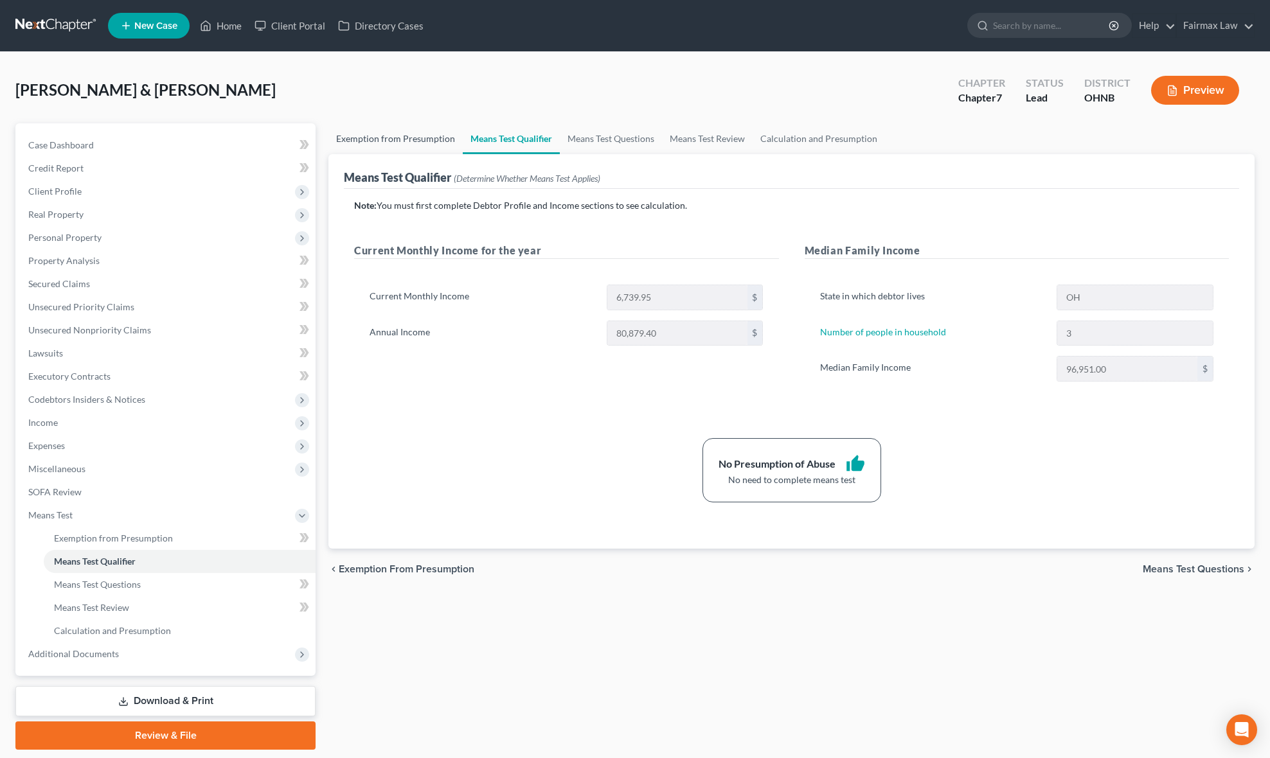
click at [409, 134] on link "Exemption from Presumption" at bounding box center [395, 138] width 134 height 31
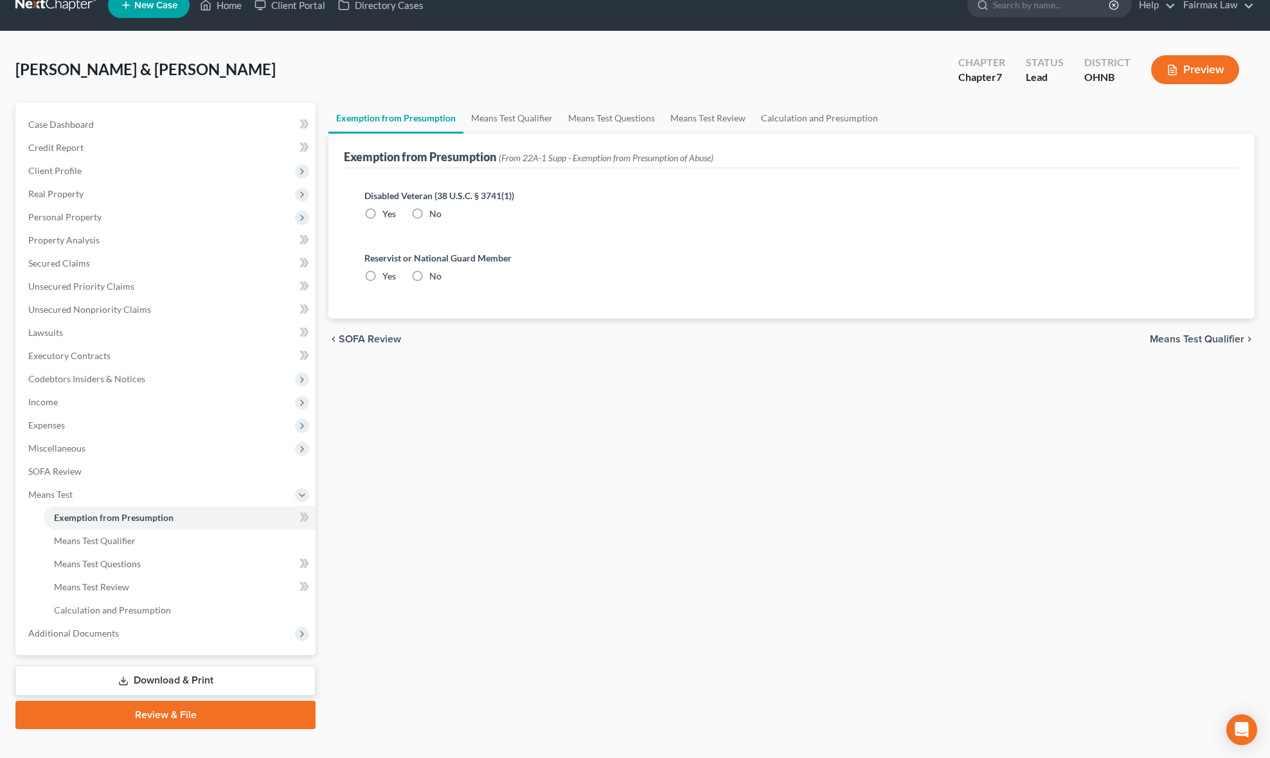
scroll to position [40, 0]
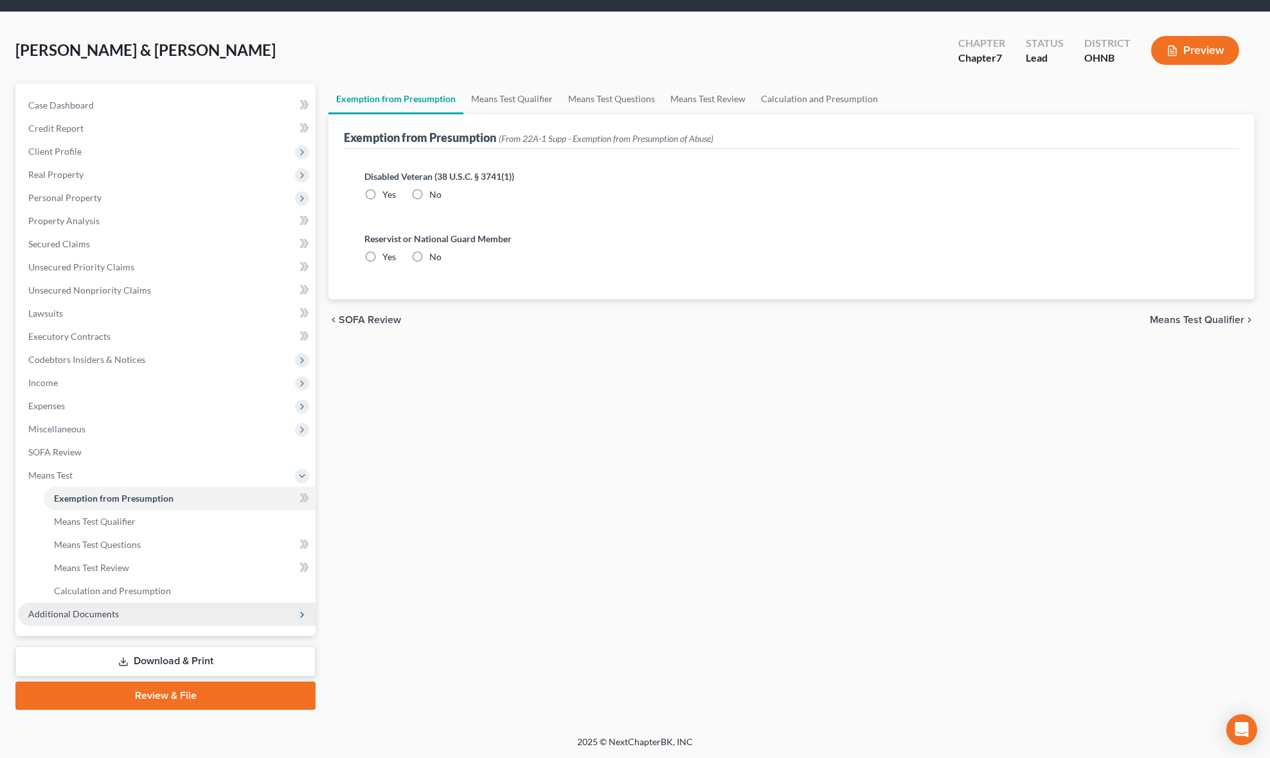
click at [116, 605] on span "Additional Documents" at bounding box center [167, 614] width 298 height 23
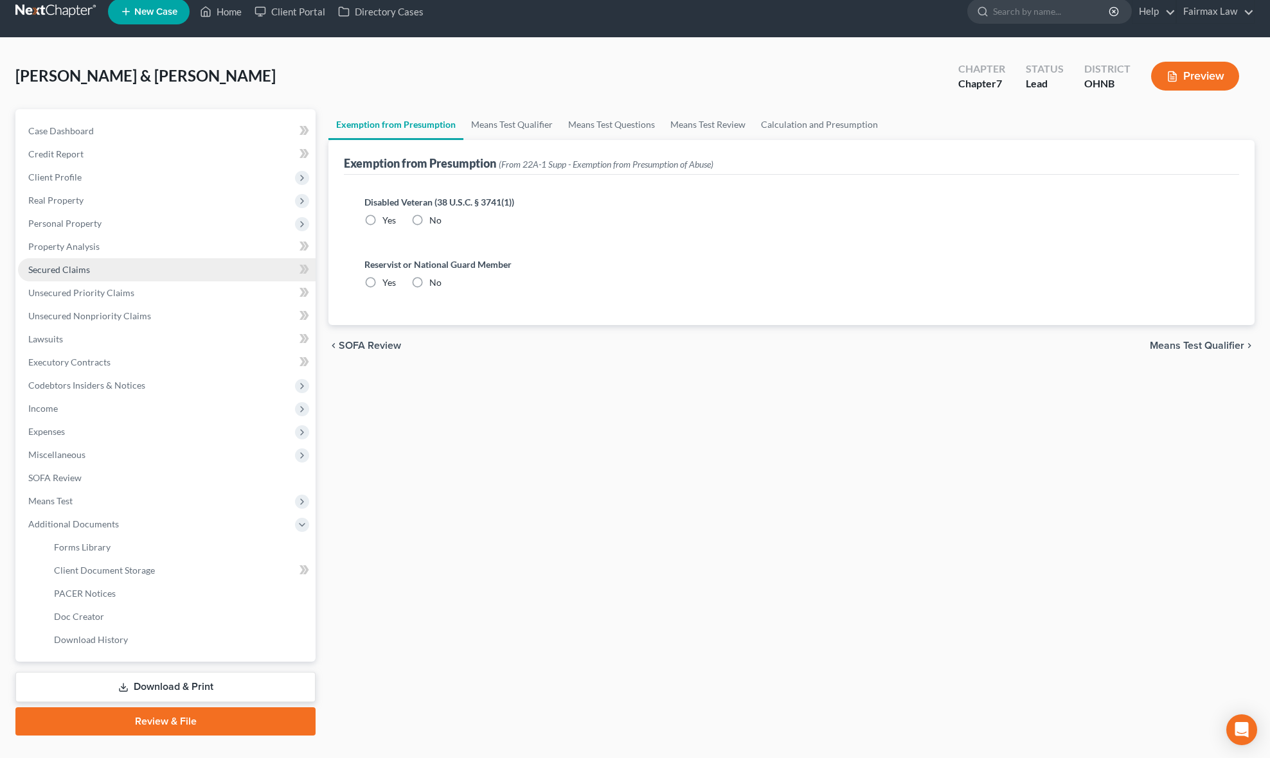
scroll to position [0, 0]
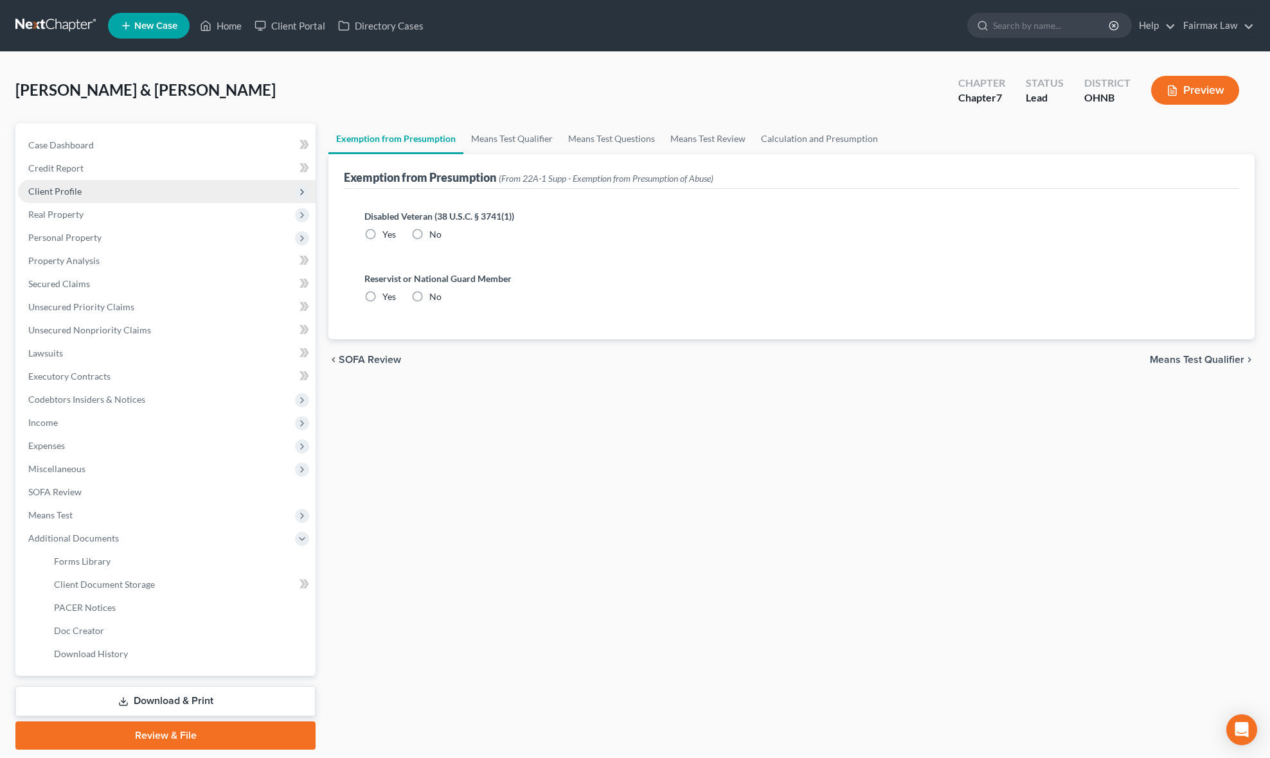
click at [98, 194] on span "Client Profile" at bounding box center [167, 191] width 298 height 23
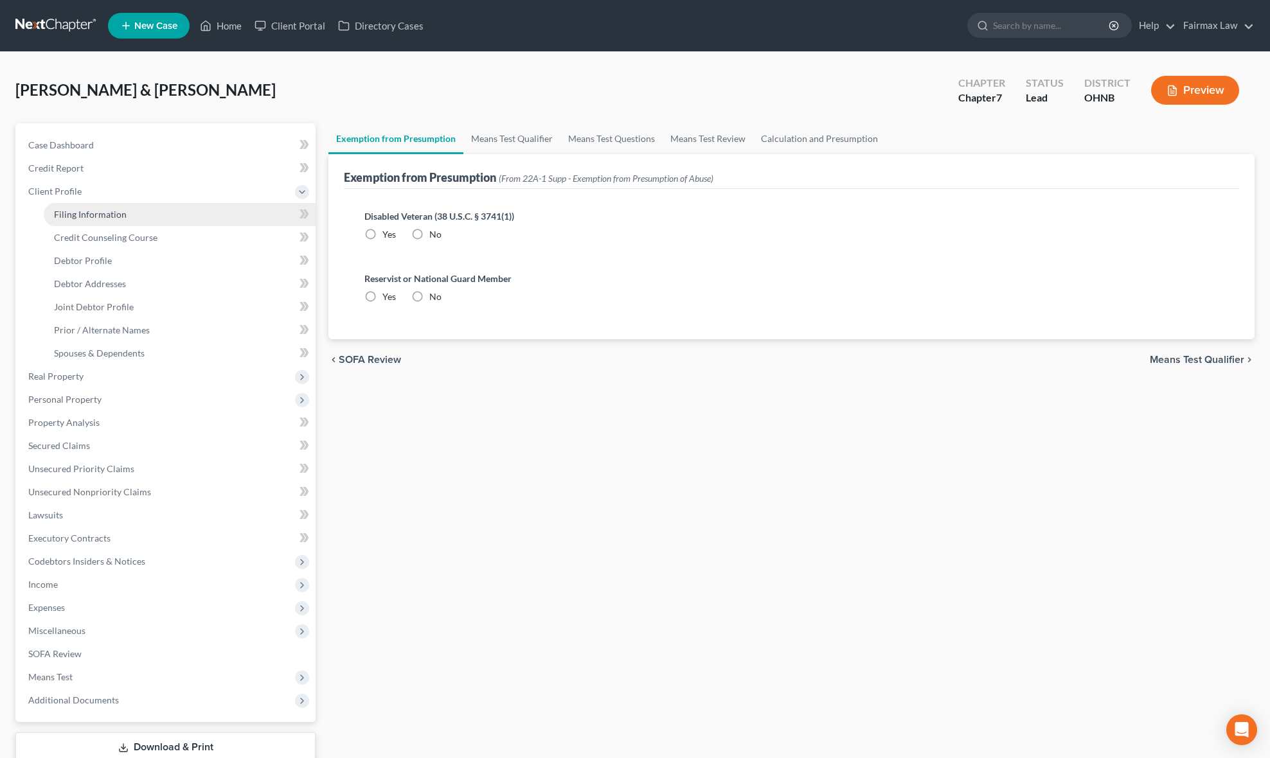
click at [103, 216] on span "Filing Information" at bounding box center [90, 214] width 73 height 11
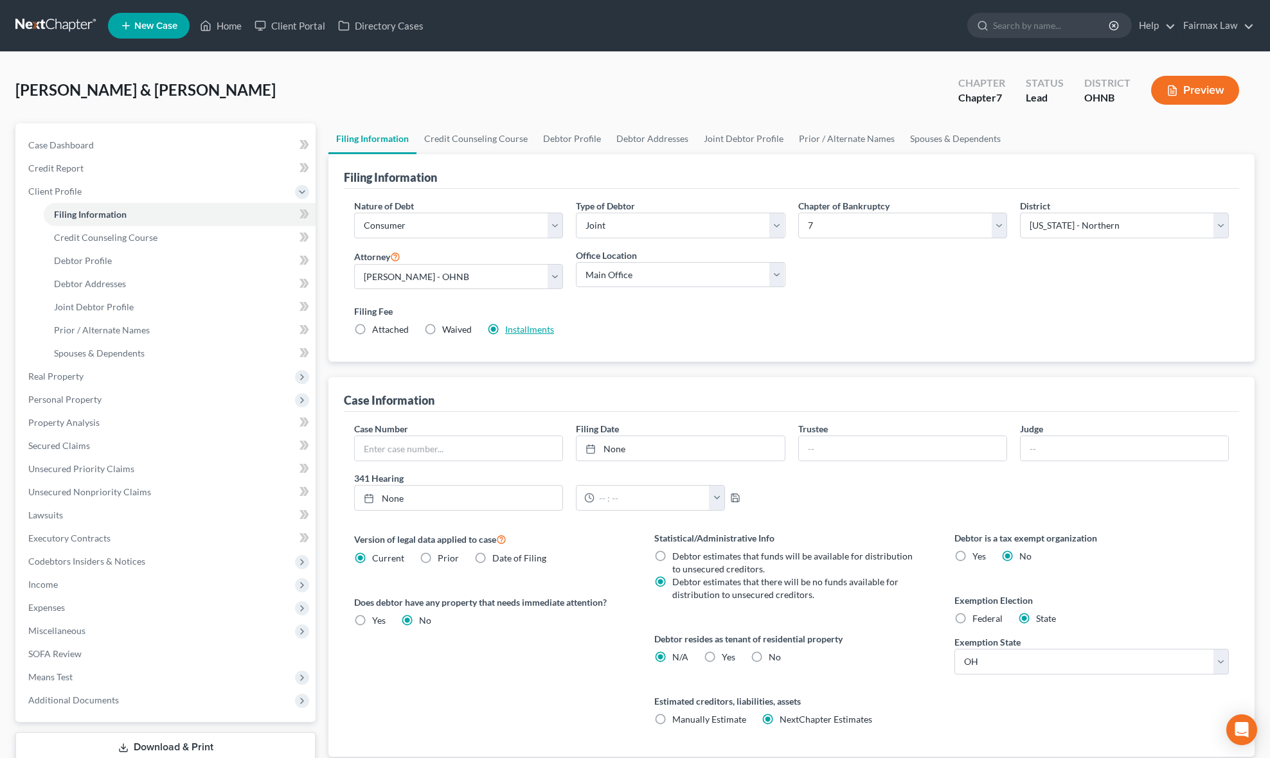
click at [510, 330] on link "Installments" at bounding box center [529, 329] width 49 height 11
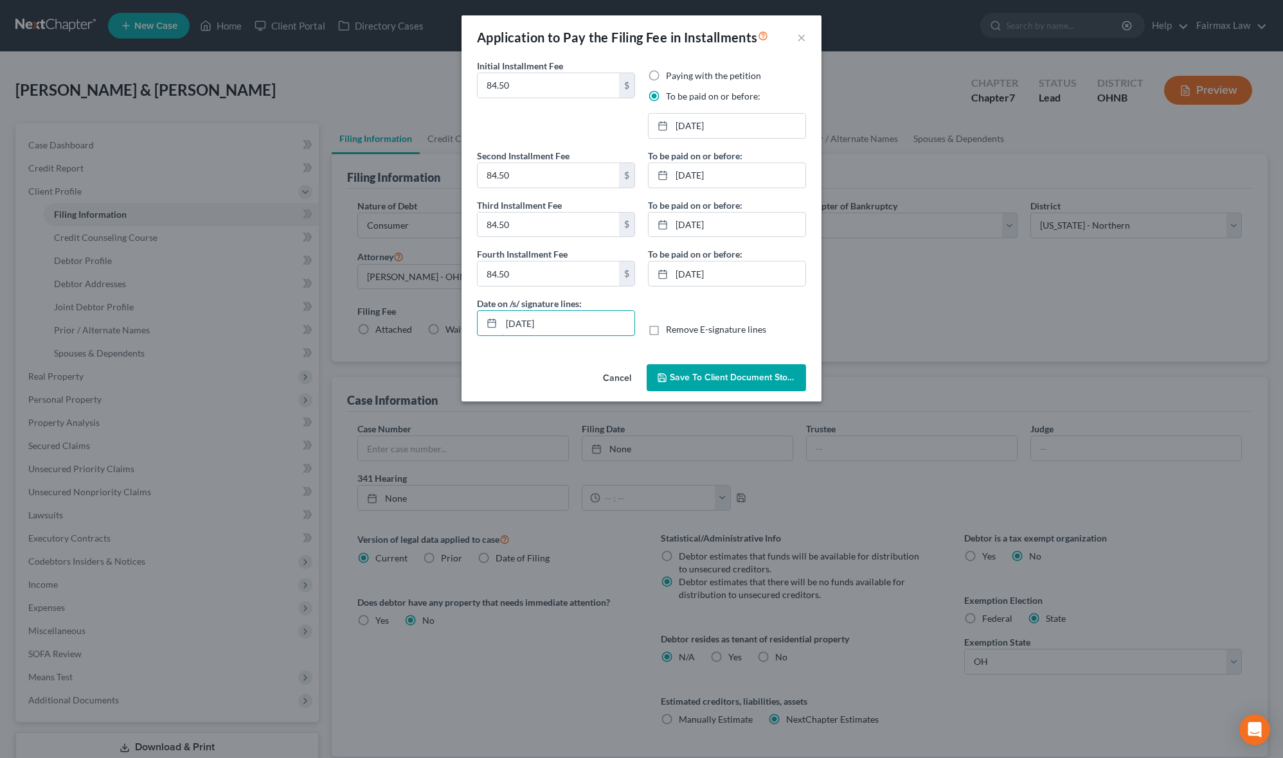
drag, startPoint x: 607, startPoint y: 321, endPoint x: 432, endPoint y: 337, distance: 175.5
click at [432, 337] on div "Application to Pay the Filing Fee in Installments × Initial Installment Fee 84.…" at bounding box center [641, 379] width 1283 height 758
click at [734, 378] on span "Save to Client Document Storage" at bounding box center [738, 377] width 136 height 11
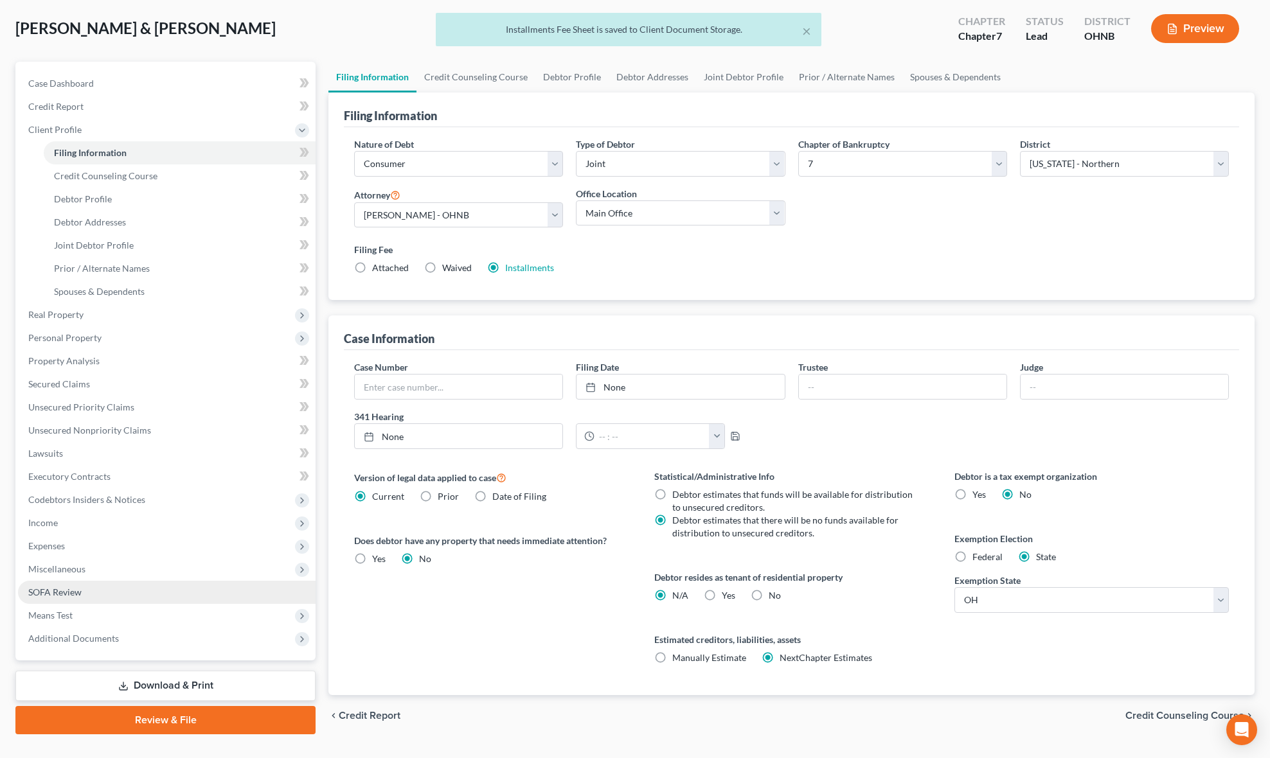
scroll to position [90, 0]
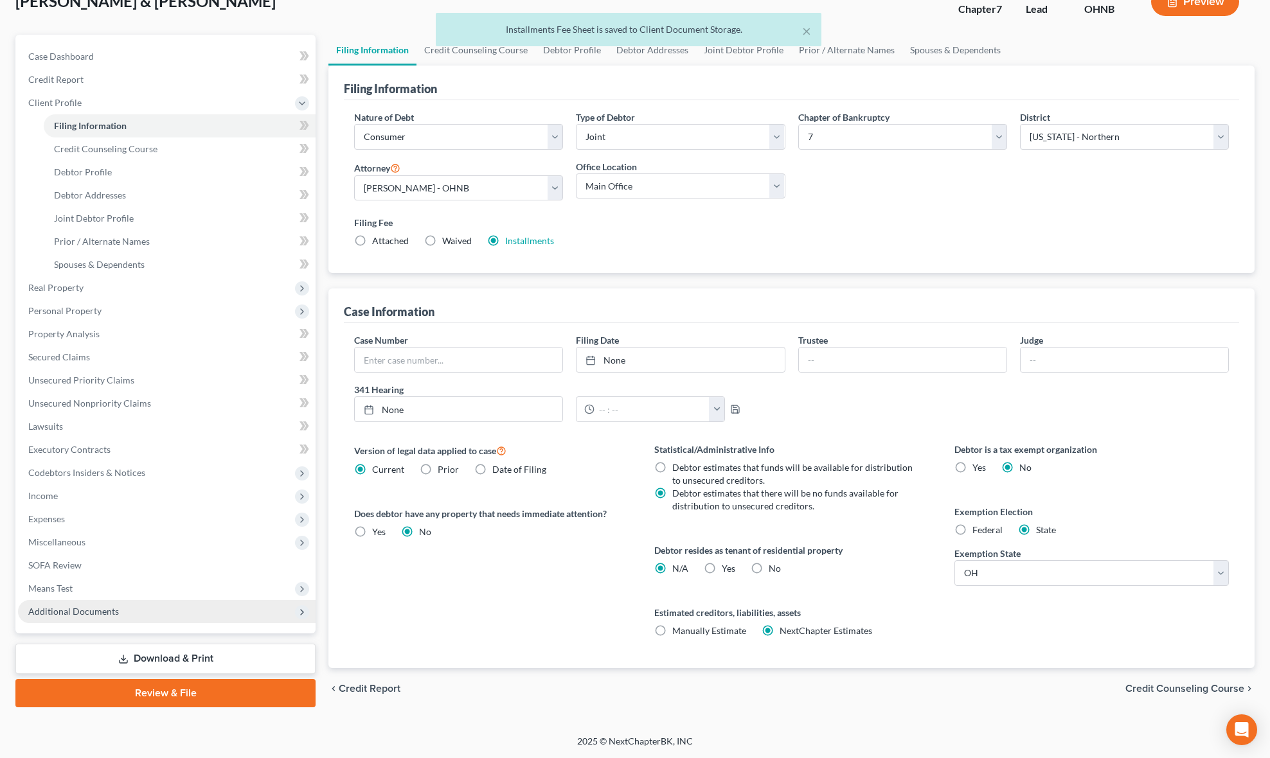
click at [106, 611] on span "Additional Documents" at bounding box center [73, 611] width 91 height 11
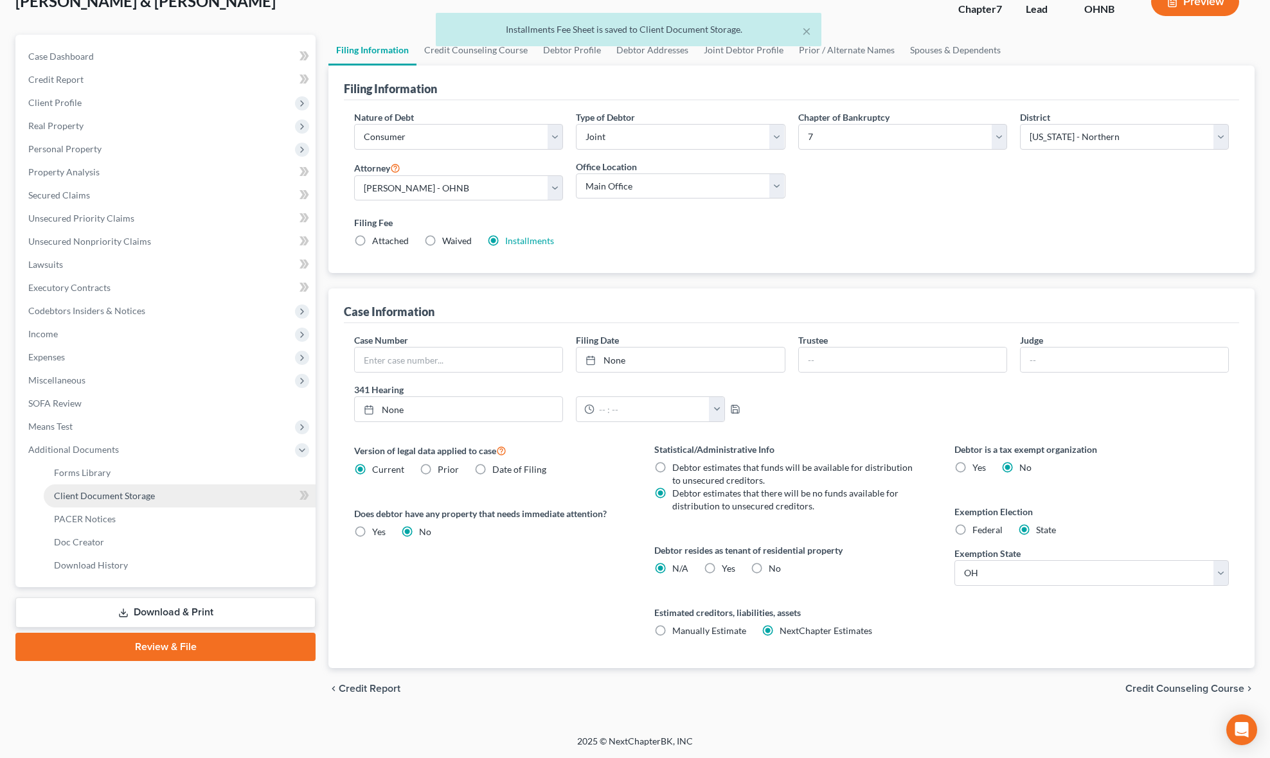
click at [156, 494] on link "Client Document Storage" at bounding box center [180, 496] width 272 height 23
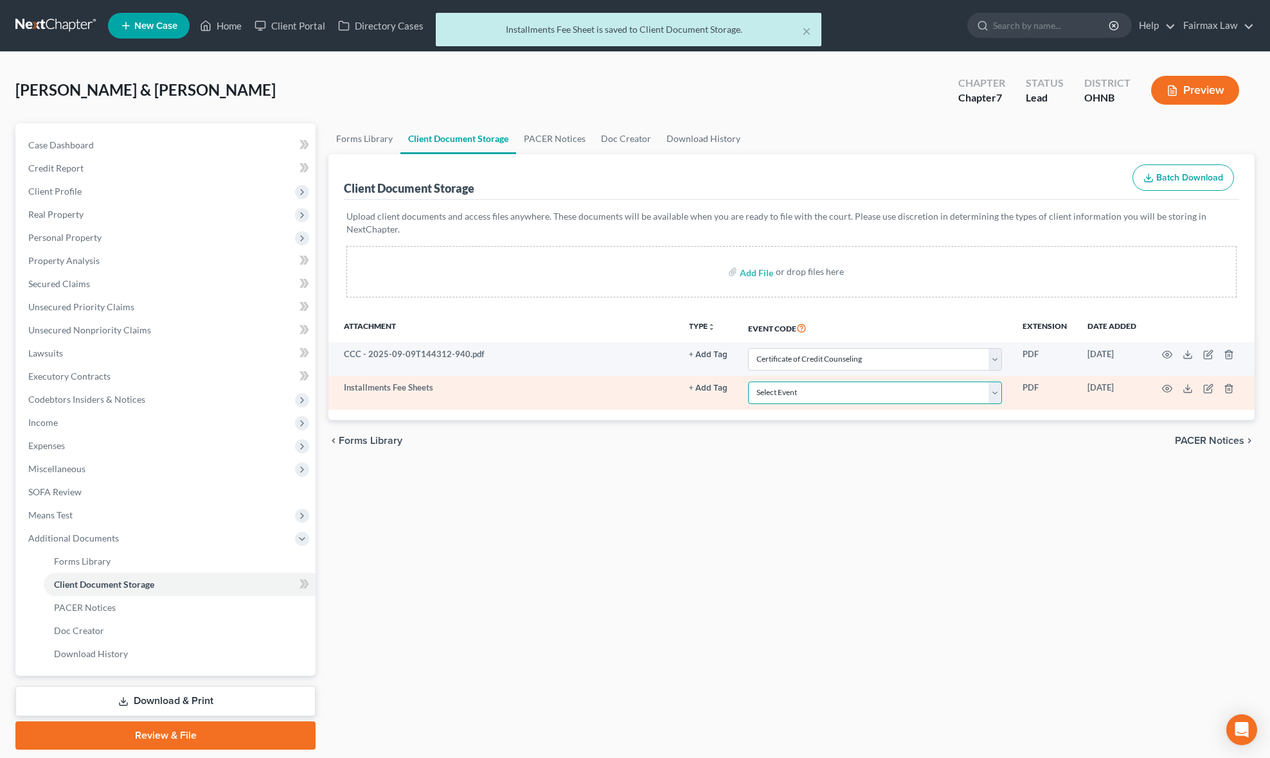
click at [862, 392] on select "Select Event 20 Largest Unsecured Creditors Amended List of Creditors (Fee) Ame…" at bounding box center [875, 393] width 254 height 22
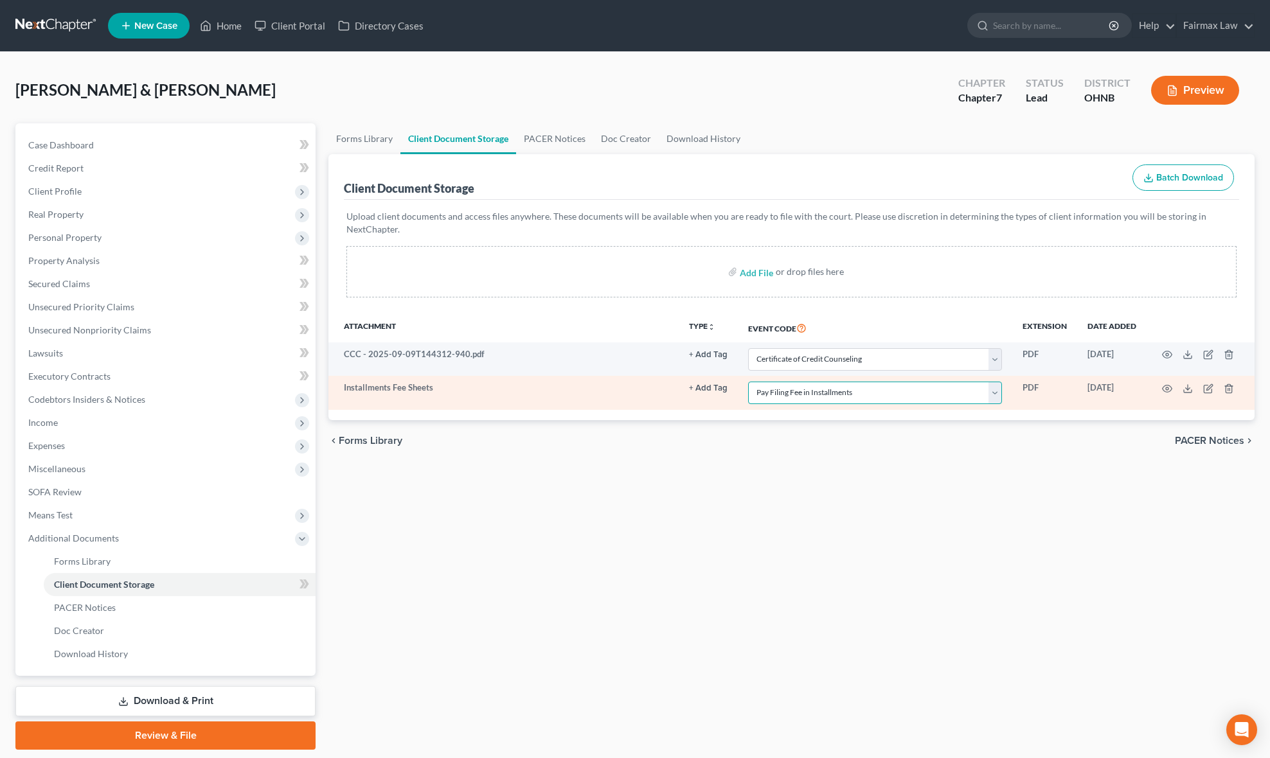
click at [748, 382] on select "Select Event 20 Largest Unsecured Creditors Amended List of Creditors (Fee) Ame…" at bounding box center [875, 393] width 254 height 22
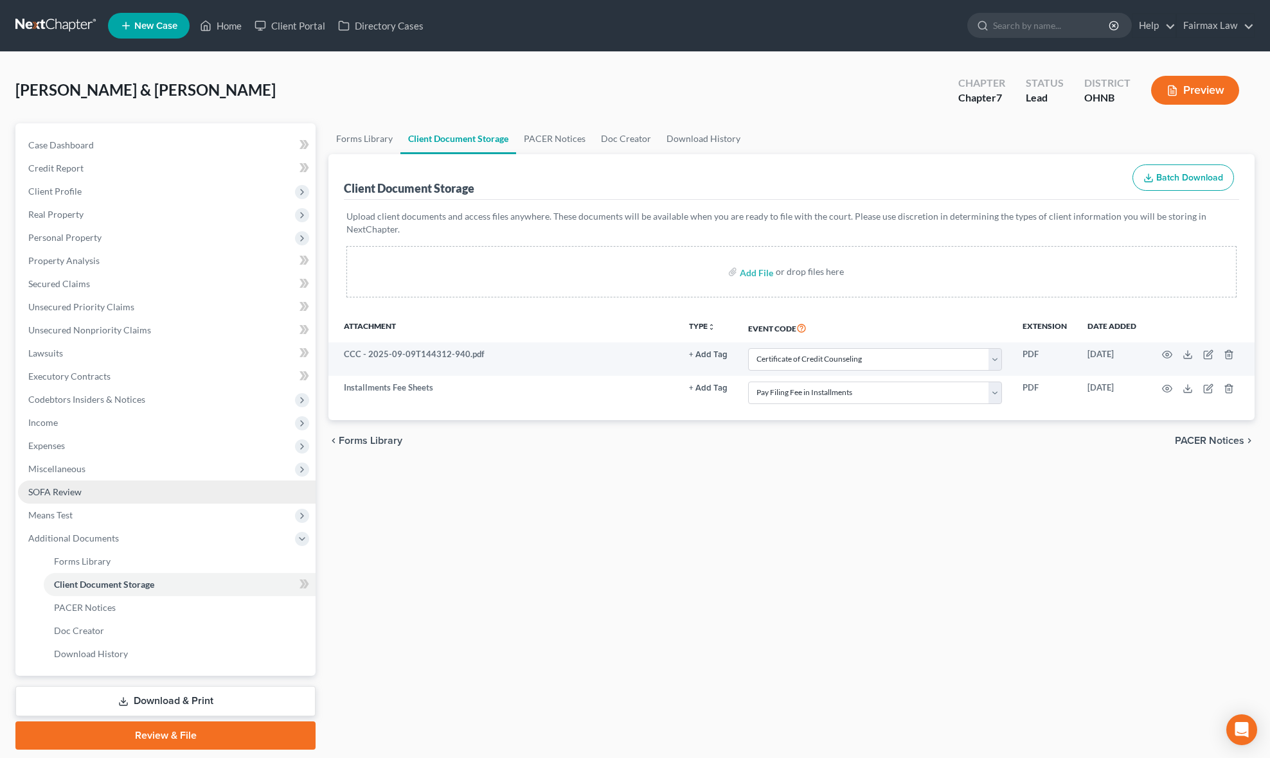
drag, startPoint x: 121, startPoint y: 463, endPoint x: 118, endPoint y: 485, distance: 22.1
click at [121, 463] on span "Miscellaneous" at bounding box center [167, 469] width 298 height 23
click at [114, 494] on span "Attorney / Credit Counseling Fees" at bounding box center [122, 491] width 136 height 11
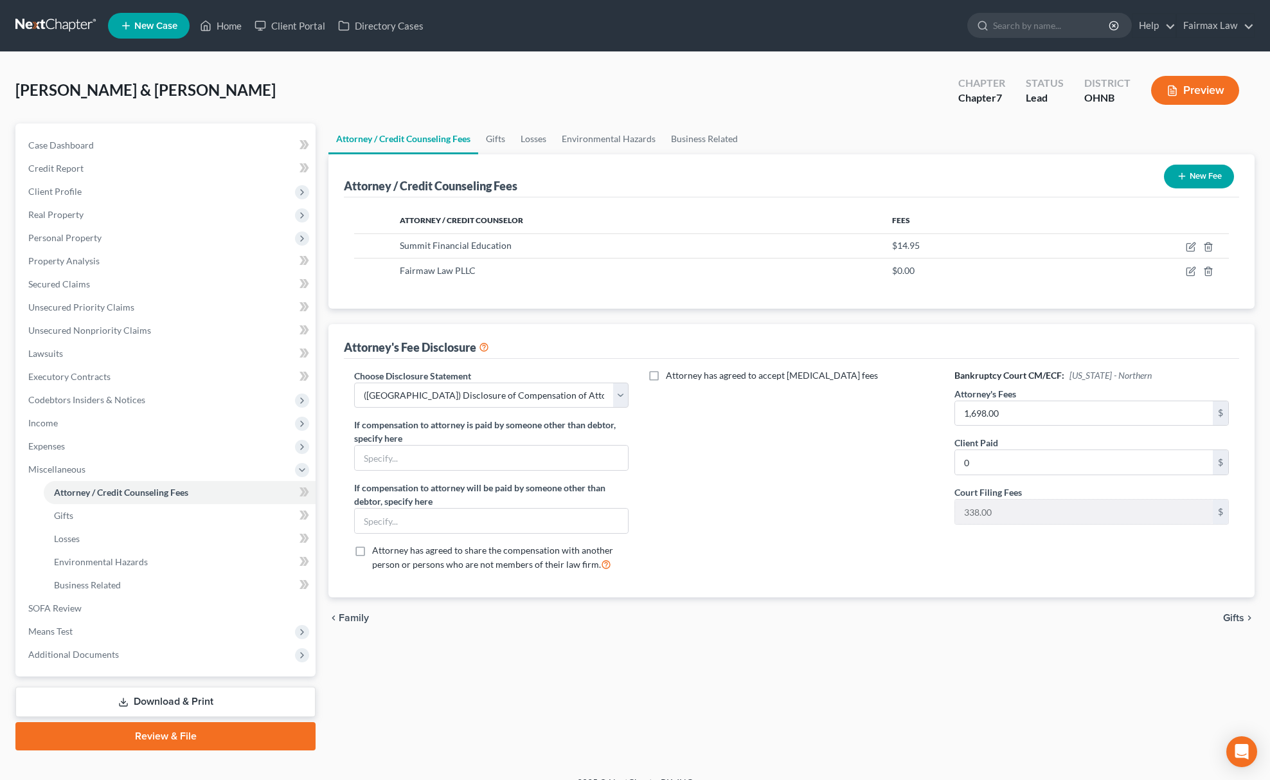
drag, startPoint x: 114, startPoint y: 646, endPoint x: 152, endPoint y: 670, distance: 44.4
click at [114, 648] on span "Additional Documents" at bounding box center [73, 653] width 91 height 11
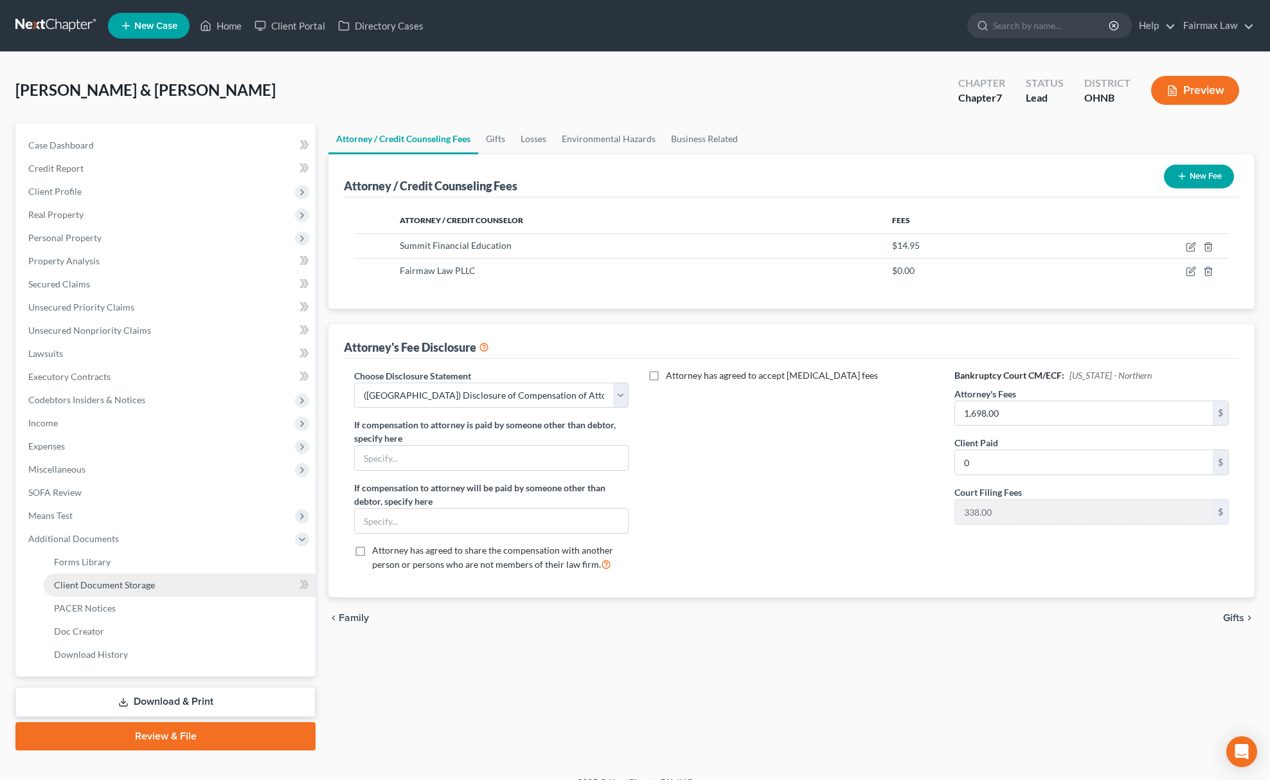
click at [171, 589] on link "Client Document Storage" at bounding box center [180, 584] width 272 height 23
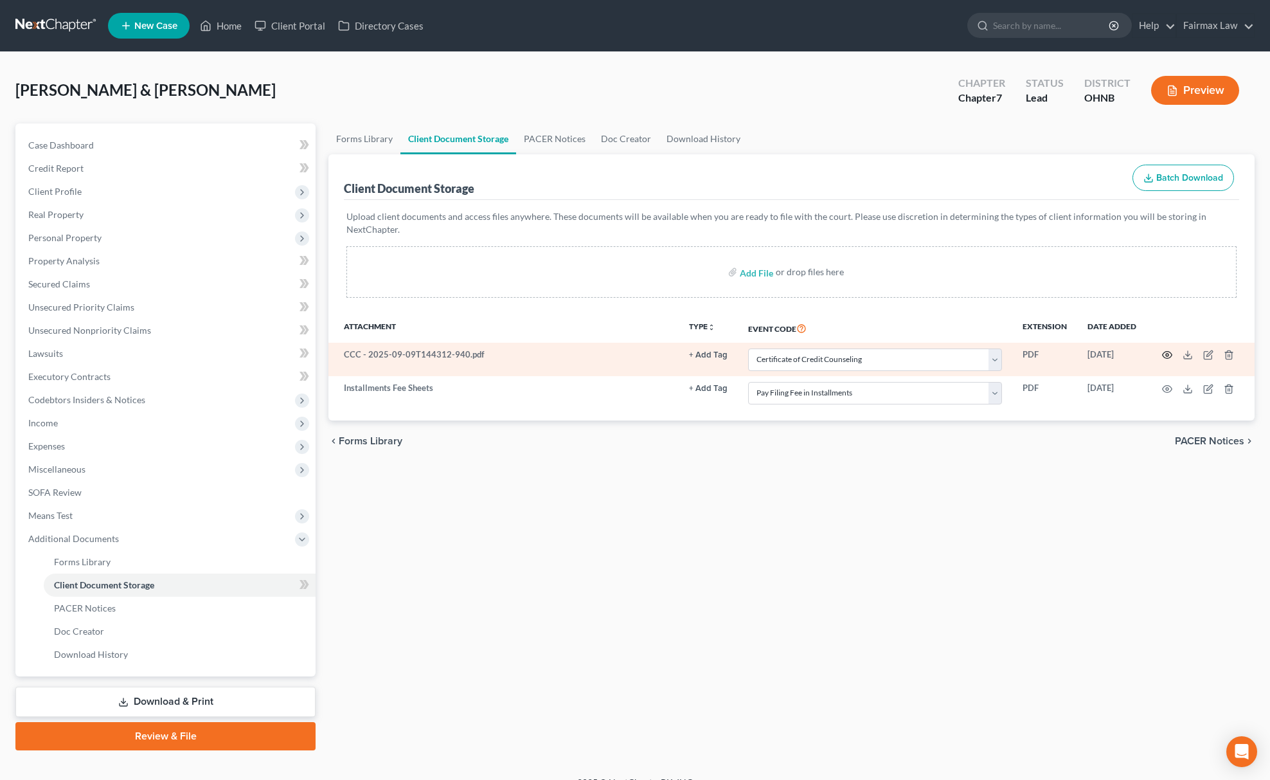
click at [1167, 355] on icon "button" at bounding box center [1167, 355] width 10 height 10
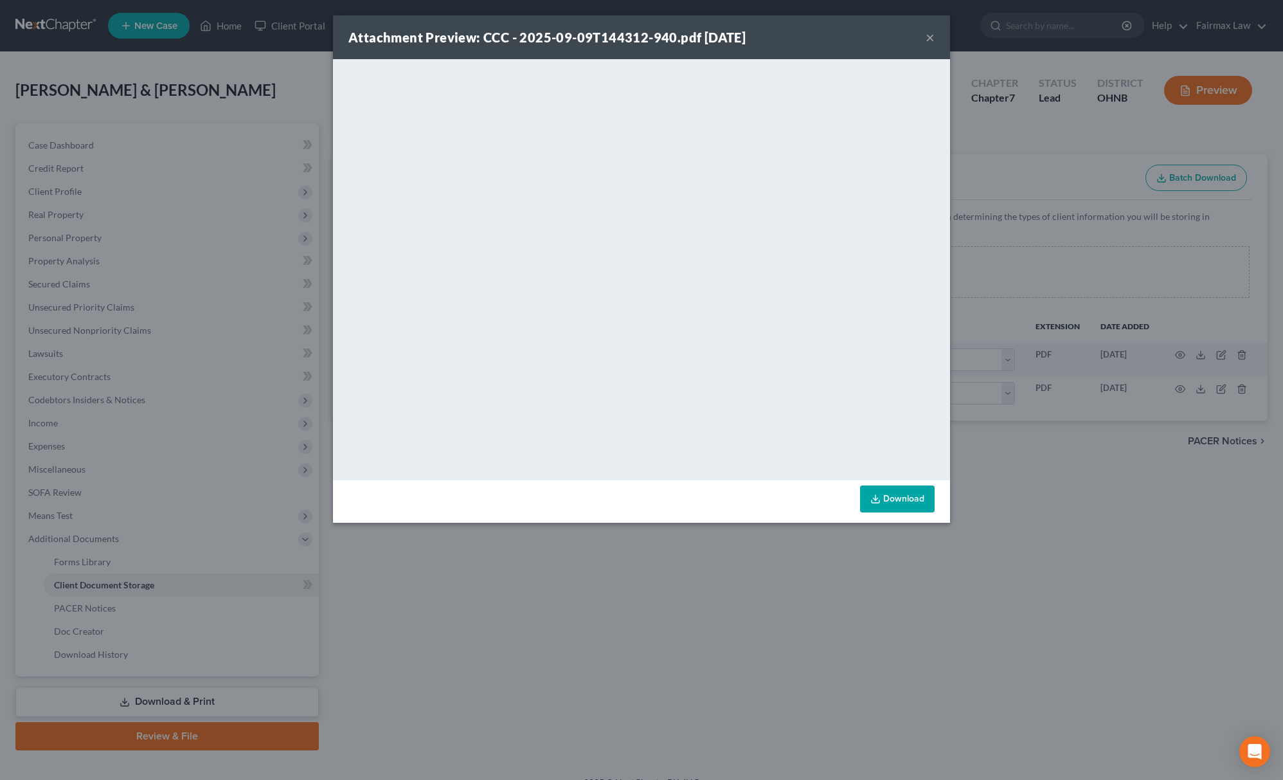
click at [655, 555] on div "Attachment Preview: CCC - 2025-09-09T144312-940.pdf [DATE] × <object ng-attr-da…" at bounding box center [641, 390] width 1283 height 780
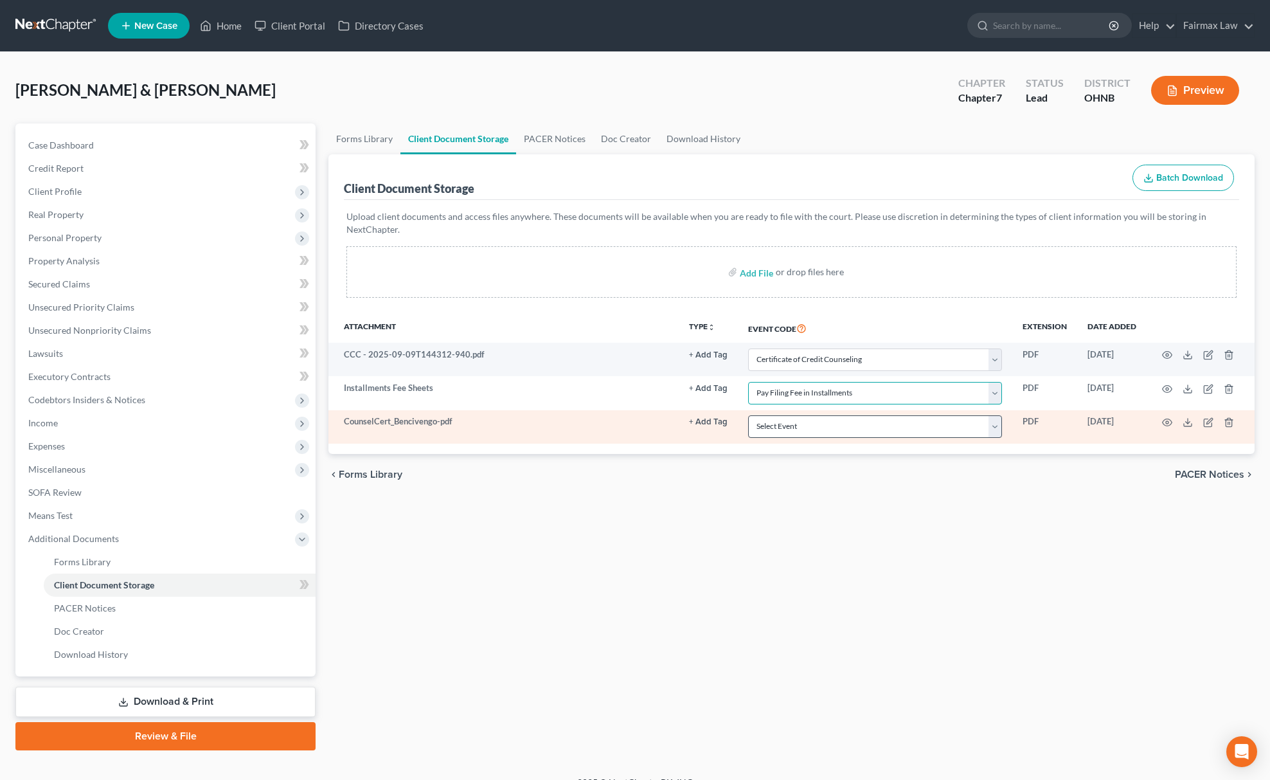
drag, startPoint x: 805, startPoint y: 404, endPoint x: 803, endPoint y: 424, distance: 20.1
click at [805, 404] on select "Select Event 20 Largest Unsecured Creditors Amended List of Creditors (Fee) Ame…" at bounding box center [875, 393] width 254 height 22
click at [803, 424] on select "Select Event 20 Largest Unsecured Creditors Amended List of Creditors (Fee) Ame…" at bounding box center [875, 426] width 254 height 22
click at [748, 416] on select "Select Event 20 Largest Unsecured Creditors Amended List of Creditors (Fee) Ame…" at bounding box center [875, 426] width 254 height 22
click at [1166, 422] on circle "button" at bounding box center [1167, 422] width 3 height 3
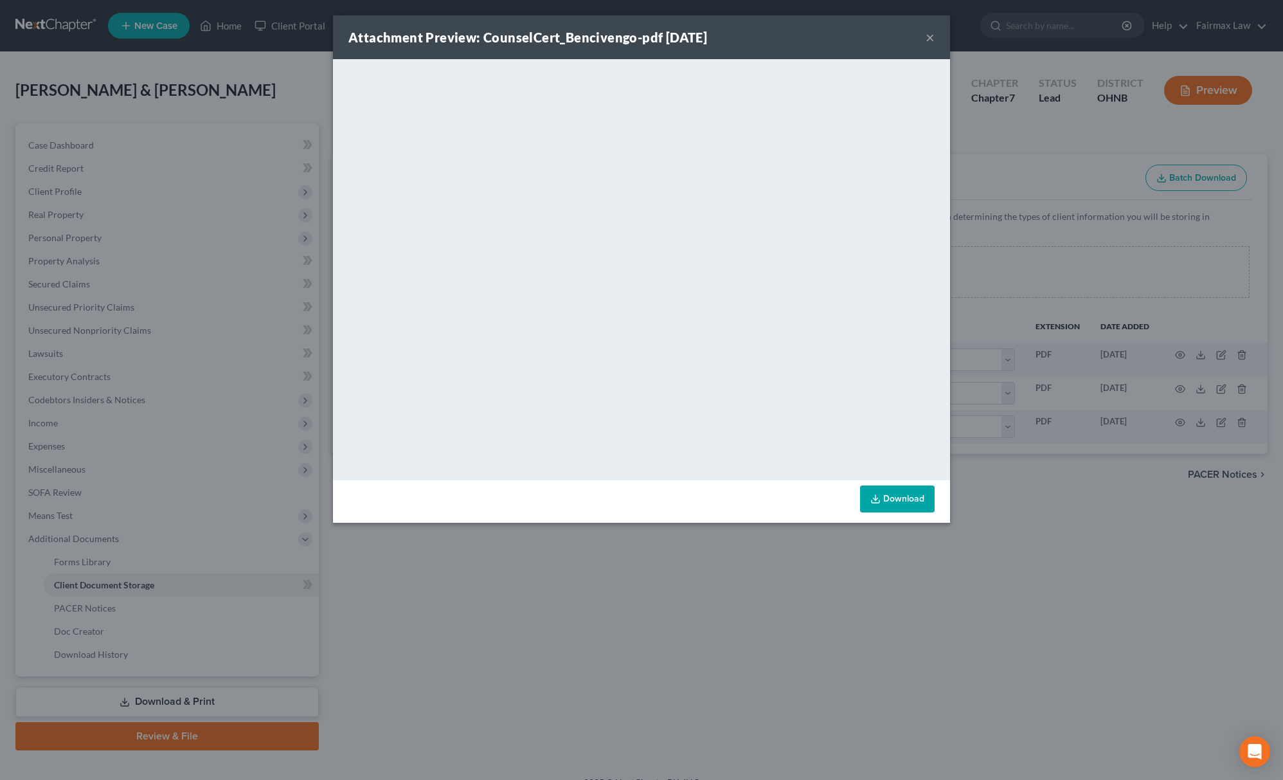
click at [765, 551] on div "Attachment Preview: CounselCert_Bencivengo-pdf [DATE] × <object ng-attr-data='[…" at bounding box center [641, 390] width 1283 height 780
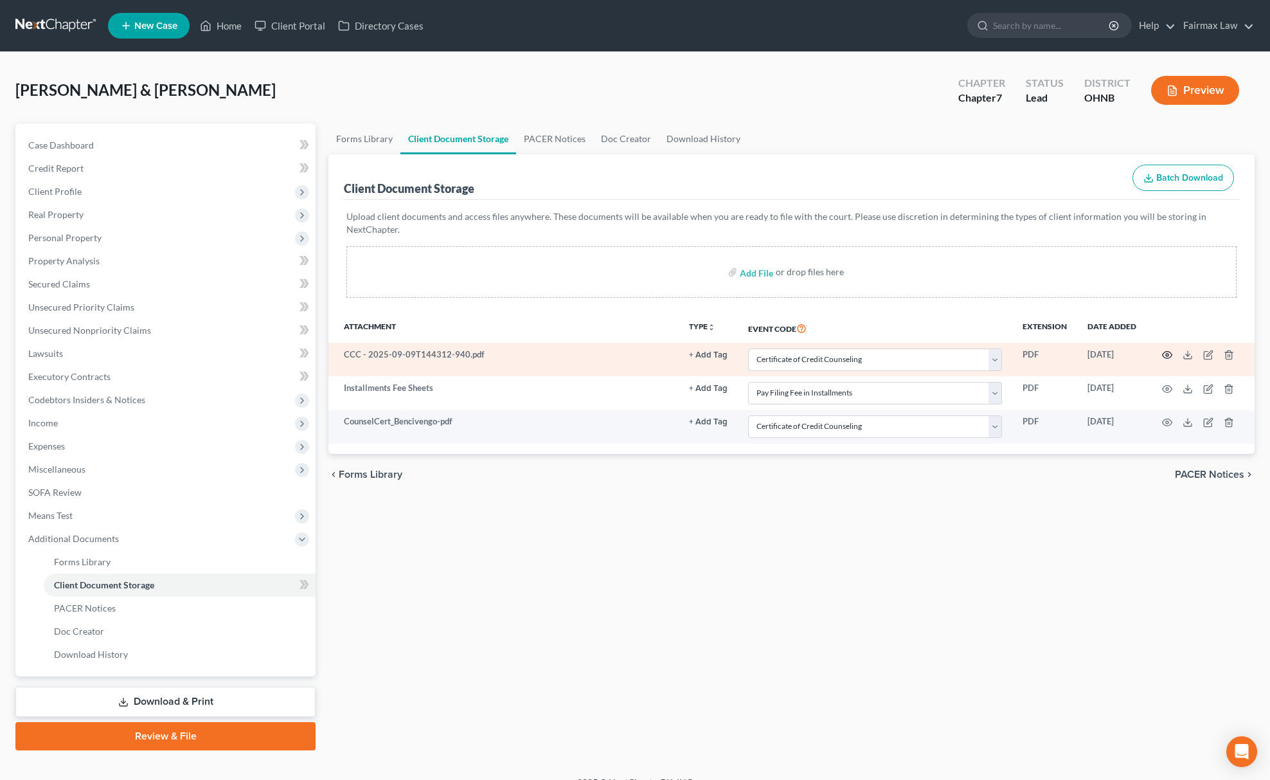
click at [1170, 355] on icon "button" at bounding box center [1167, 355] width 10 height 10
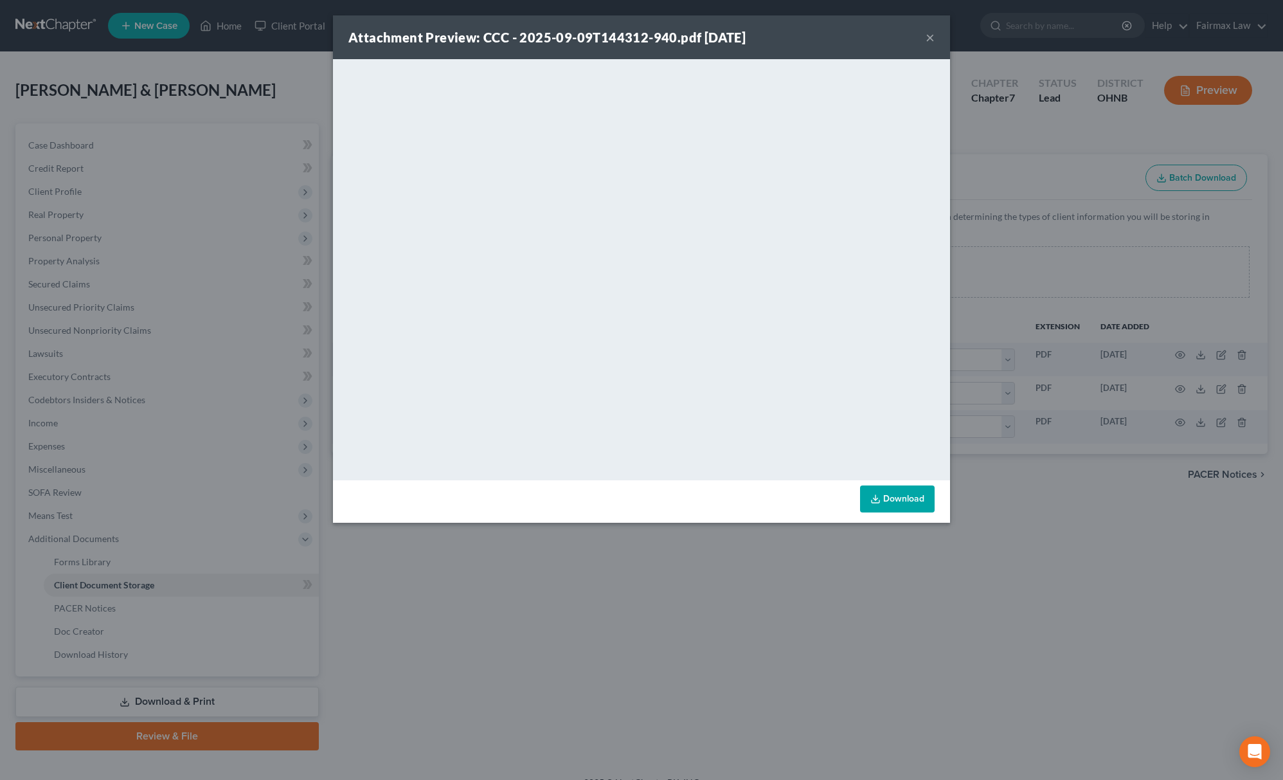
click at [1107, 577] on div "Attachment Preview: CCC - 2025-09-09T144312-940.pdf [DATE] × <object ng-attr-da…" at bounding box center [641, 390] width 1283 height 780
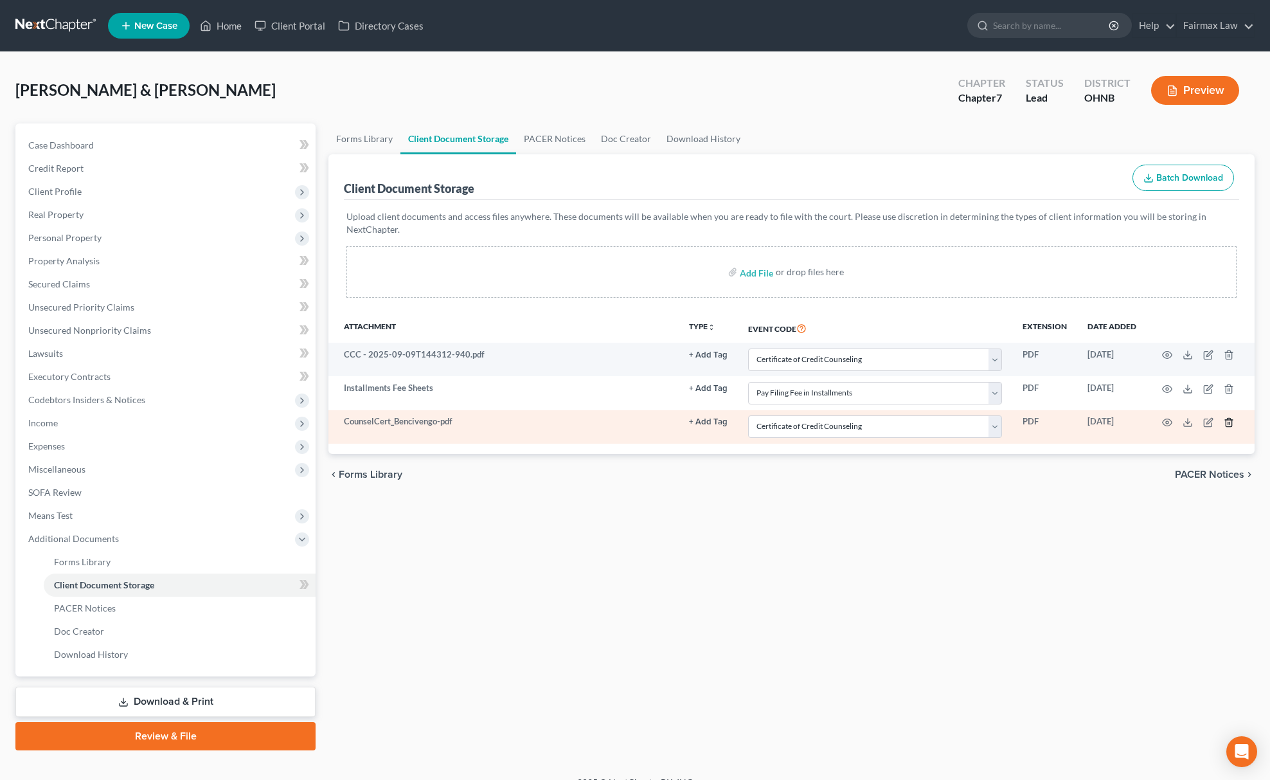
click at [1231, 424] on icon "button" at bounding box center [1229, 422] width 6 height 8
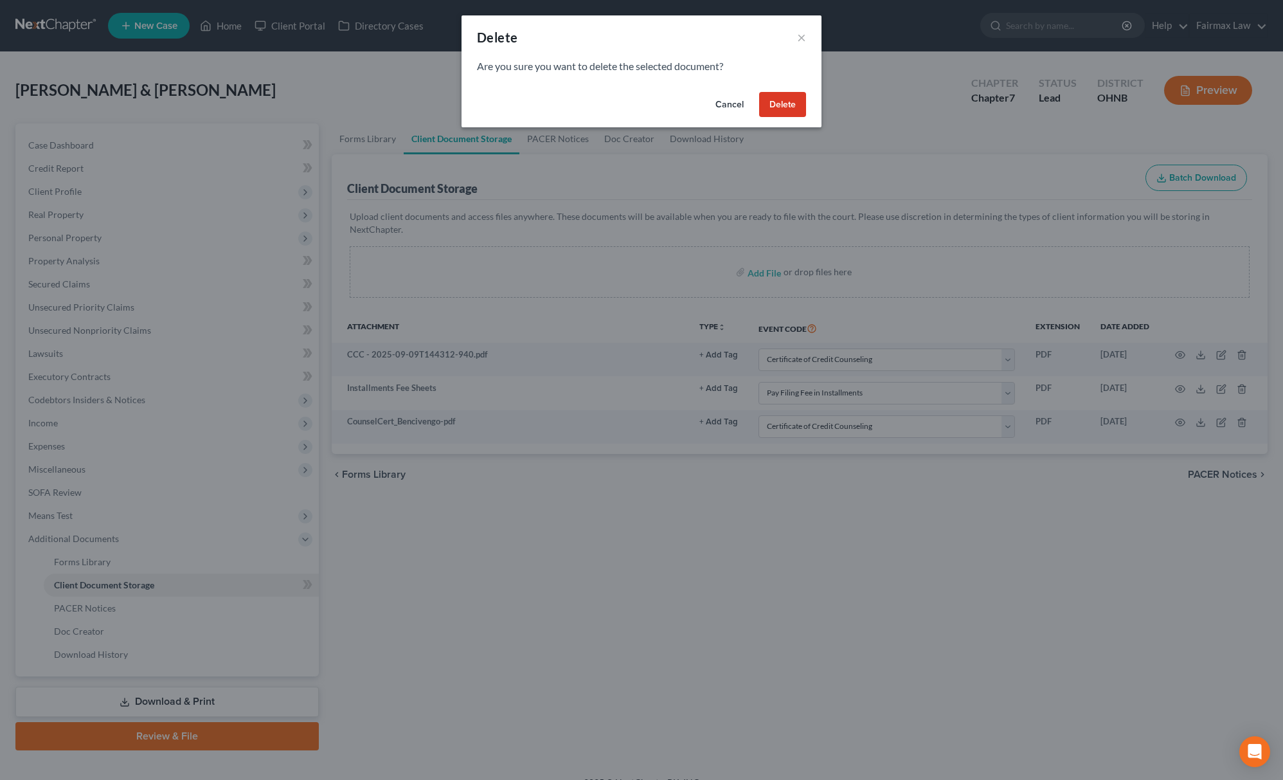
drag, startPoint x: 785, startPoint y: 101, endPoint x: 839, endPoint y: 103, distance: 54.0
click at [785, 100] on button "Delete" at bounding box center [782, 105] width 47 height 26
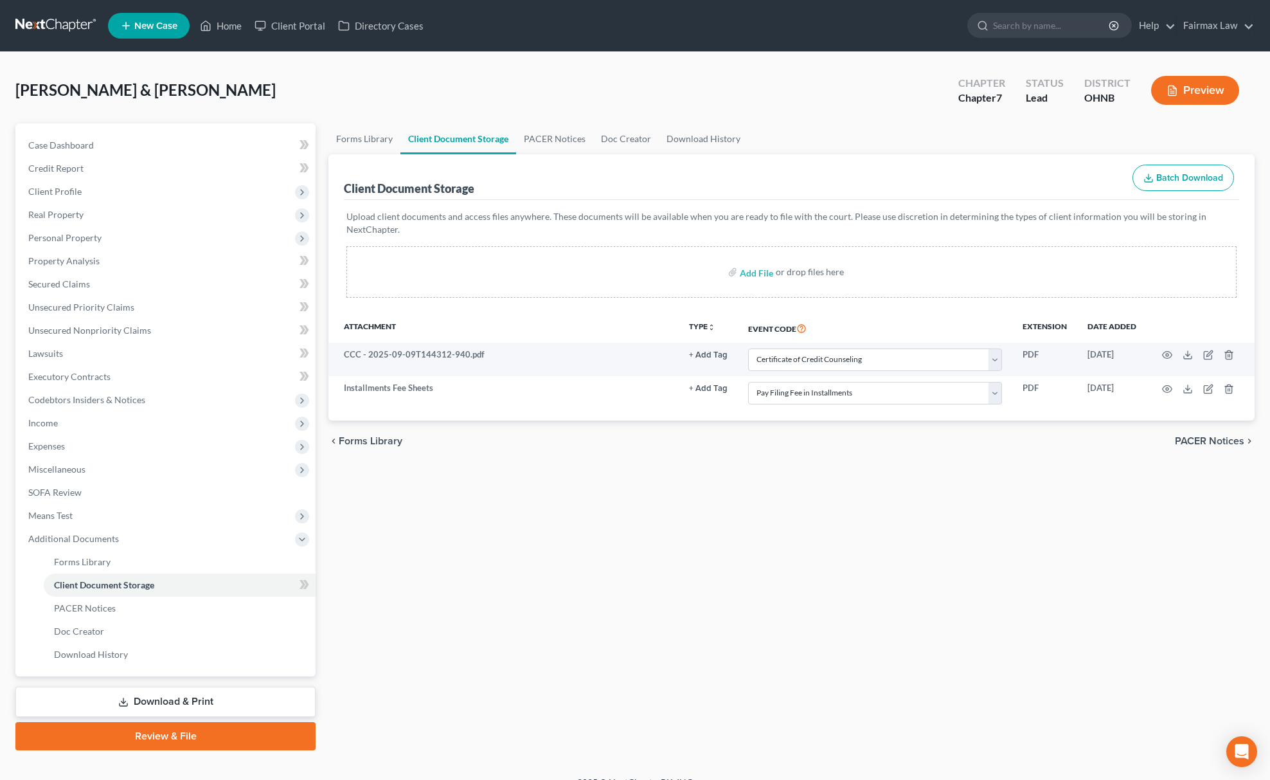
drag, startPoint x: 794, startPoint y: 612, endPoint x: 1183, endPoint y: 0, distance: 725.4
click at [805, 605] on div "Forms Library Client Document Storage PACER Notices Doc Creator Download Histor…" at bounding box center [791, 436] width 939 height 627
click at [730, 554] on div "Forms Library Client Document Storage PACER Notices Doc Creator Download Histor…" at bounding box center [791, 436] width 939 height 627
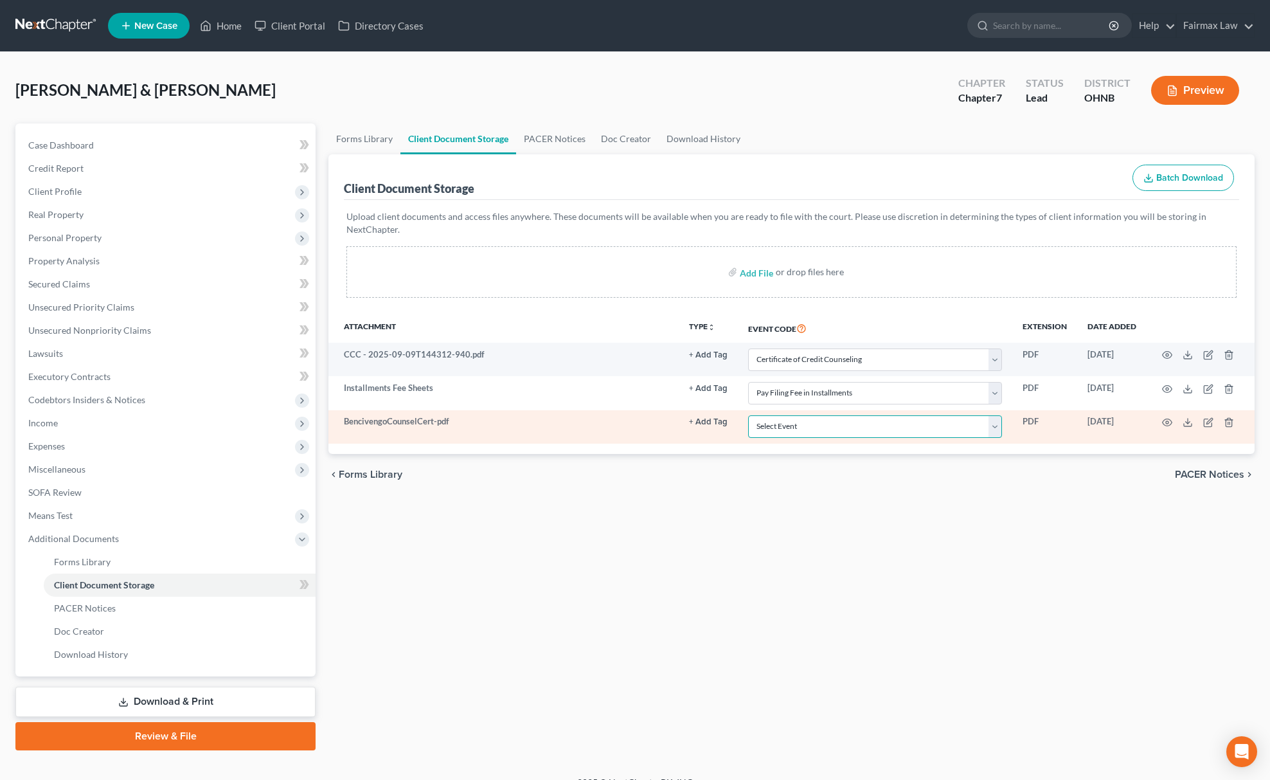
click at [785, 427] on select "Select Event 20 Largest Unsecured Creditors Amended List of Creditors (Fee) Ame…" at bounding box center [875, 426] width 254 height 22
click at [748, 416] on select "Select Event 20 Largest Unsecured Creditors Amended List of Creditors (Fee) Ame…" at bounding box center [875, 426] width 254 height 22
click at [1170, 422] on icon "button" at bounding box center [1167, 422] width 10 height 10
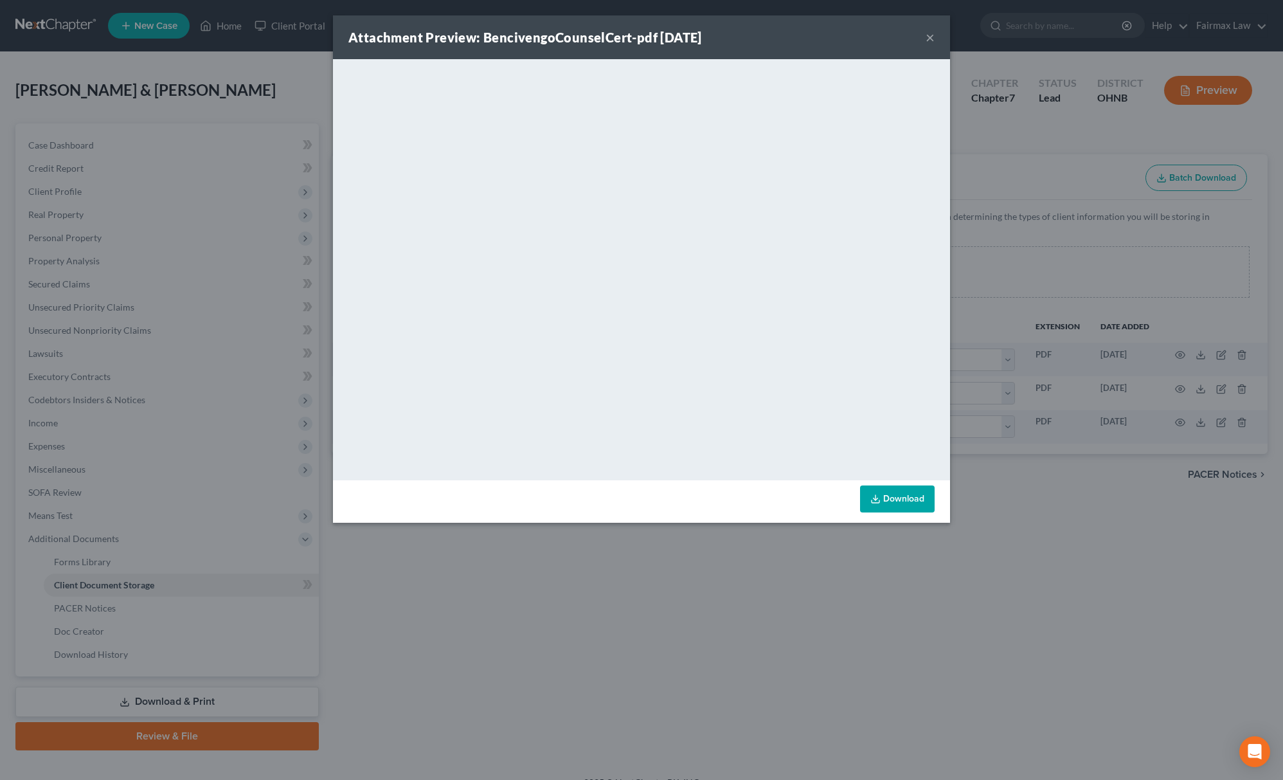
click at [739, 563] on div "Attachment Preview: BencivengoCounselCert-pdf [DATE] × <object ng-attr-data='[U…" at bounding box center [641, 390] width 1283 height 780
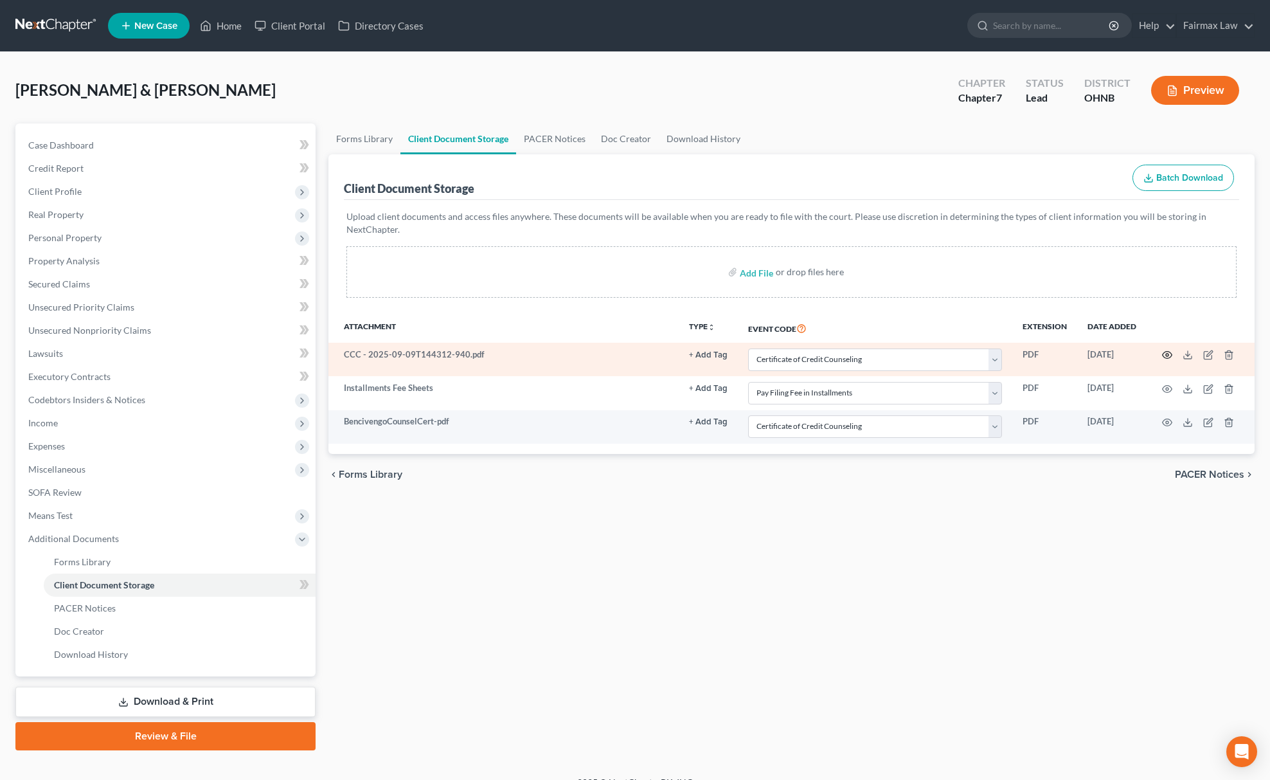
click at [1165, 355] on icon "button" at bounding box center [1167, 355] width 10 height 10
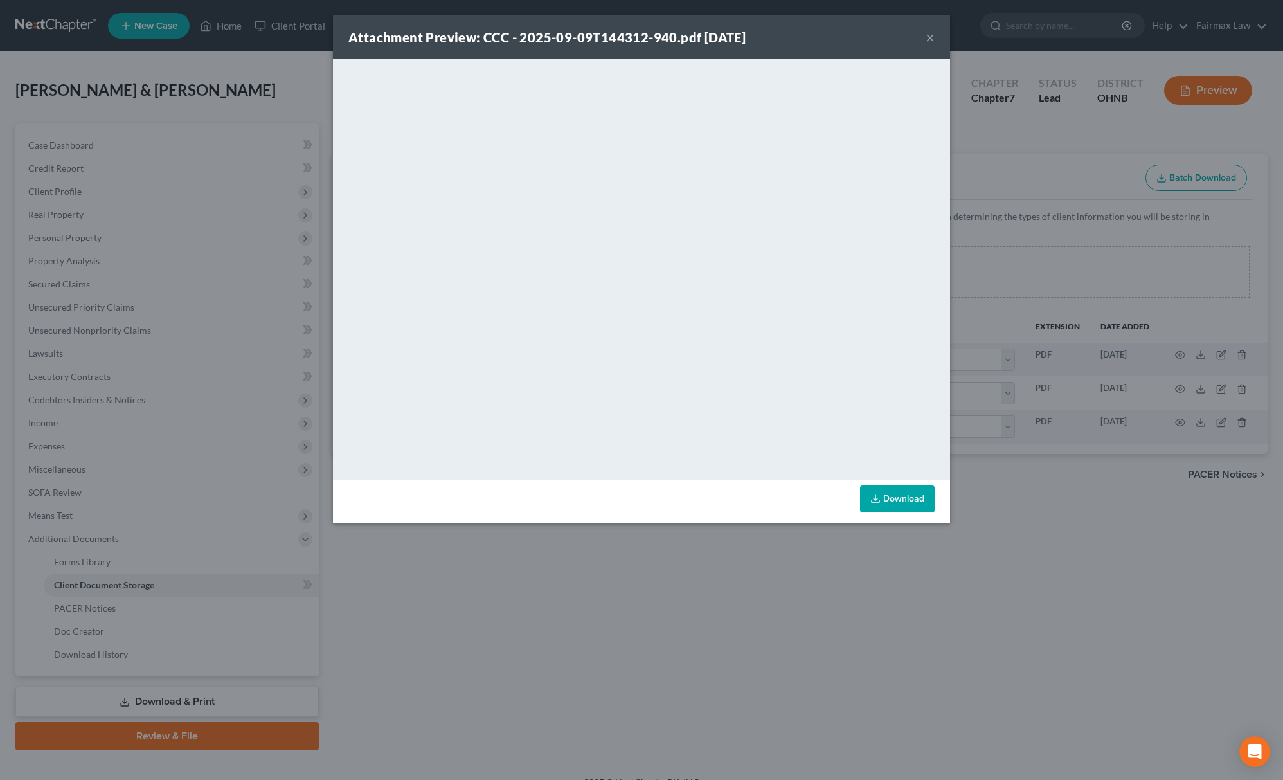
click at [648, 604] on div "Attachment Preview: CCC - 2025-09-09T144312-940.pdf [DATE] × <object ng-attr-da…" at bounding box center [641, 390] width 1283 height 780
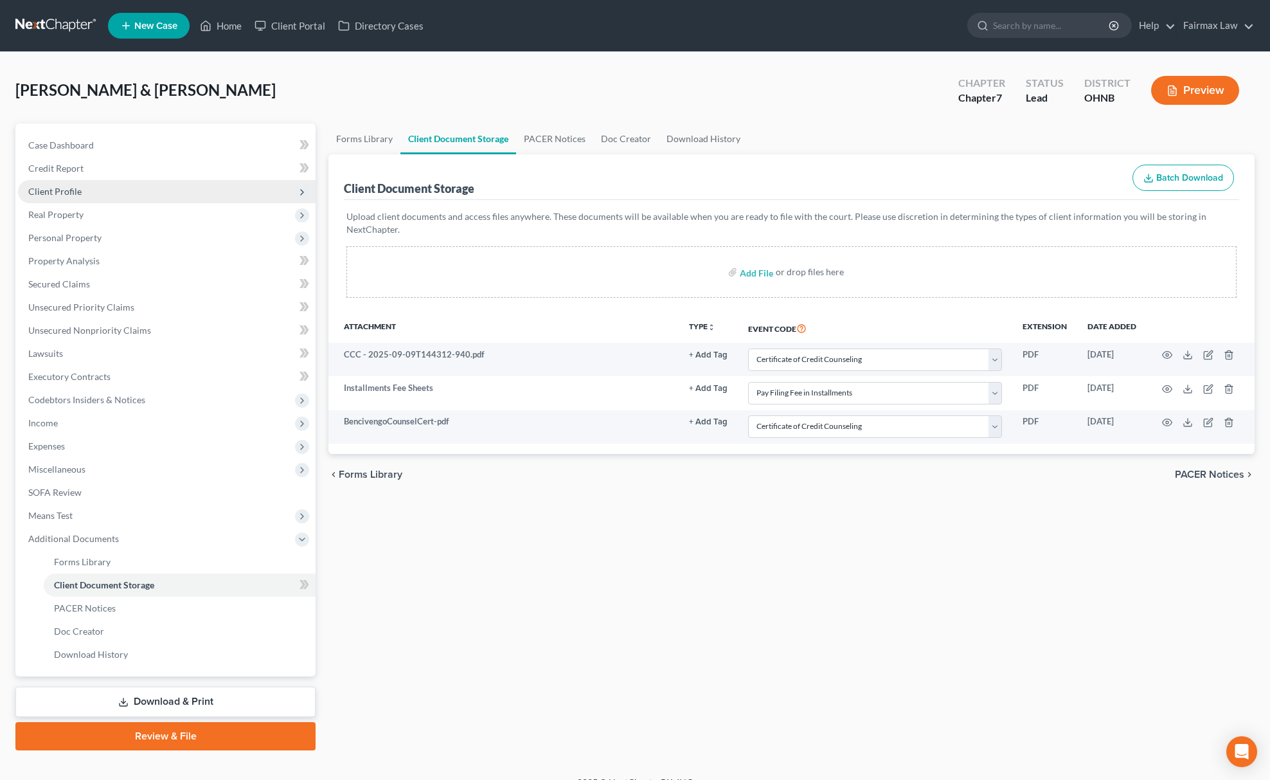
click at [184, 186] on span "Client Profile" at bounding box center [167, 191] width 298 height 23
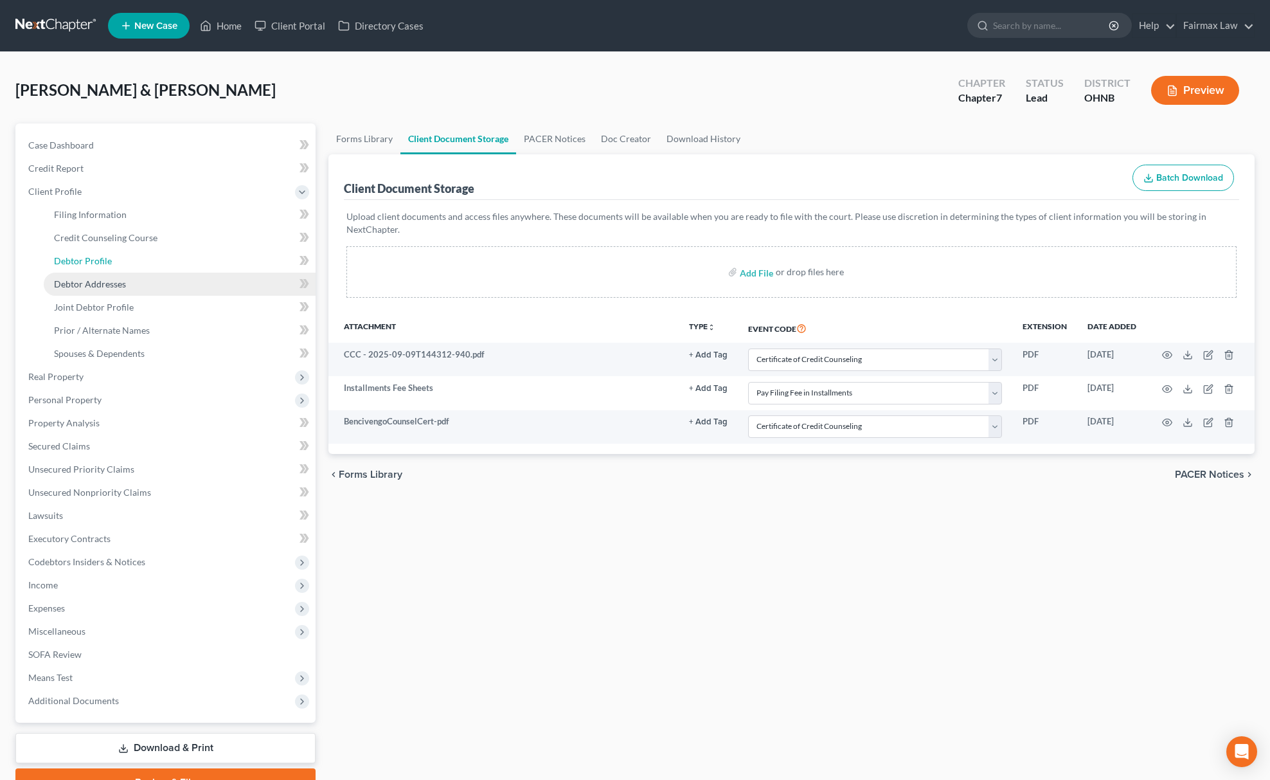
drag, startPoint x: 149, startPoint y: 270, endPoint x: 149, endPoint y: 278, distance: 8.4
click at [148, 269] on link "Debtor Profile" at bounding box center [180, 260] width 272 height 23
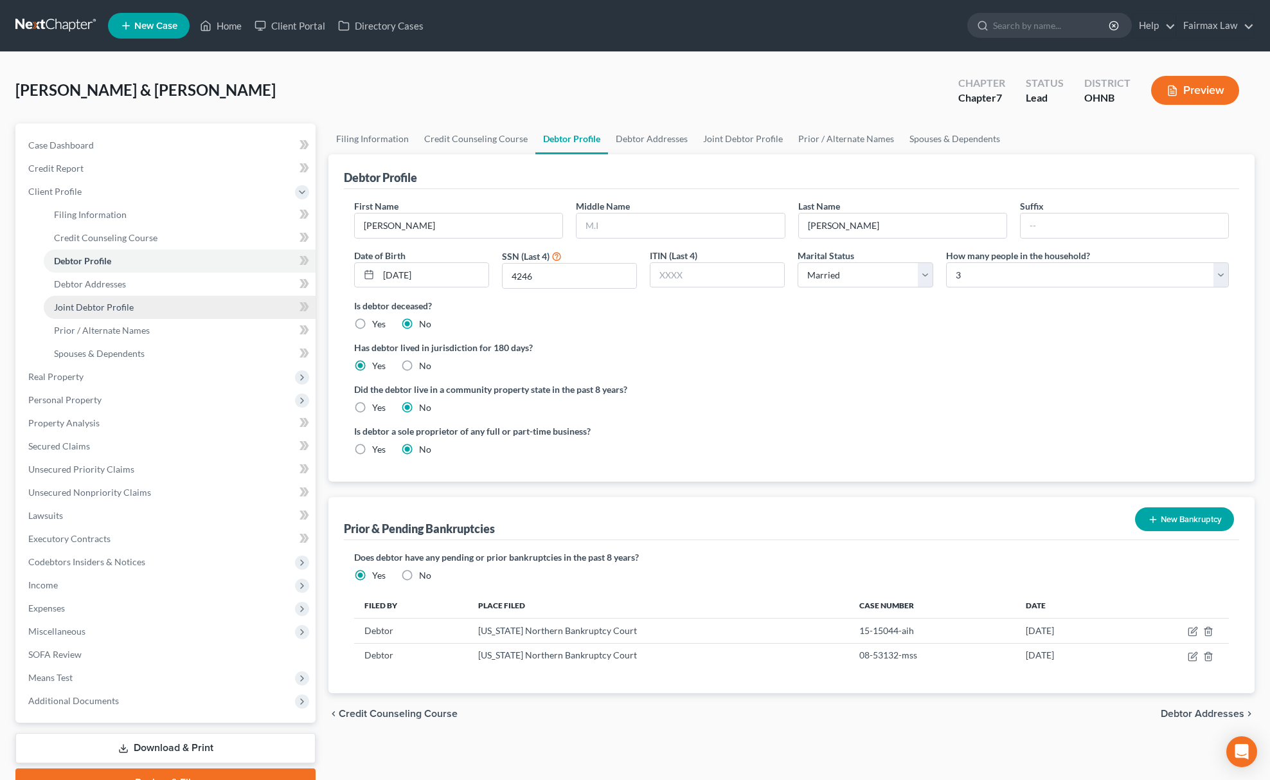
click at [149, 296] on link "Joint Debtor Profile" at bounding box center [180, 307] width 272 height 23
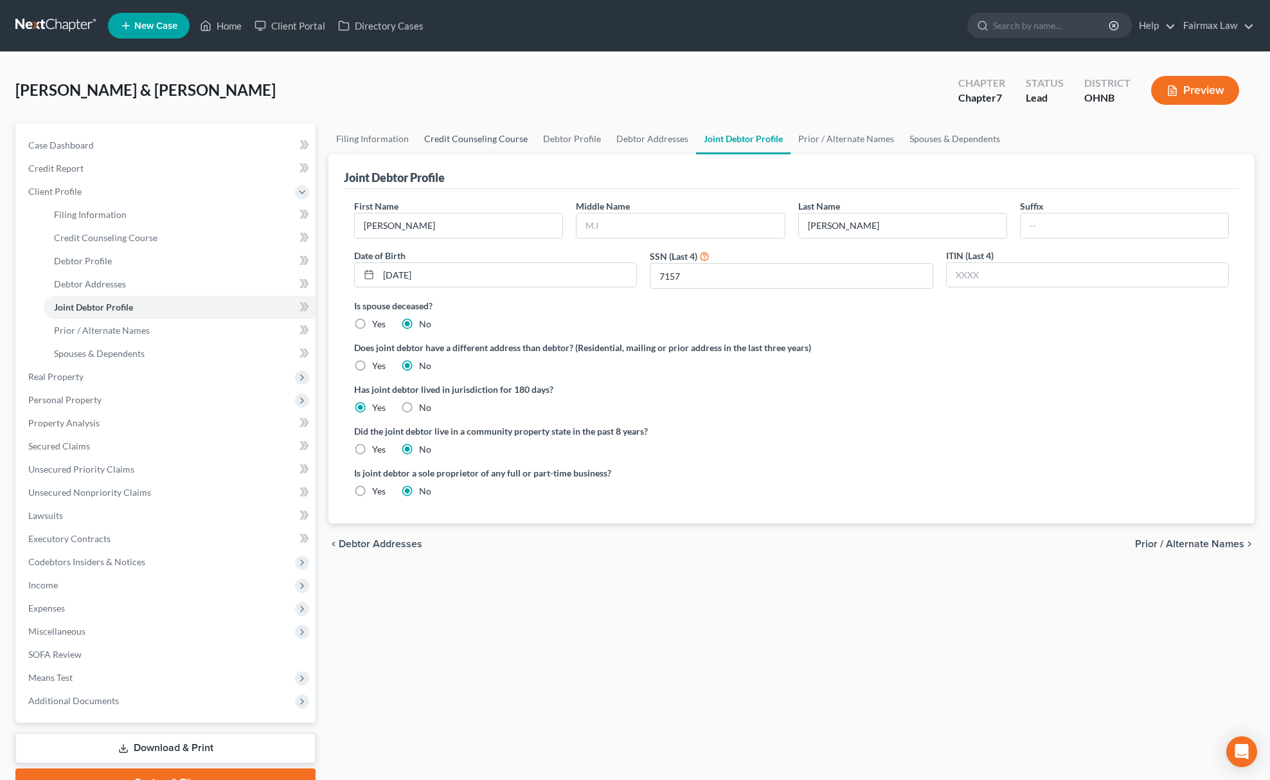
click at [495, 129] on link "Credit Counseling Course" at bounding box center [475, 138] width 119 height 31
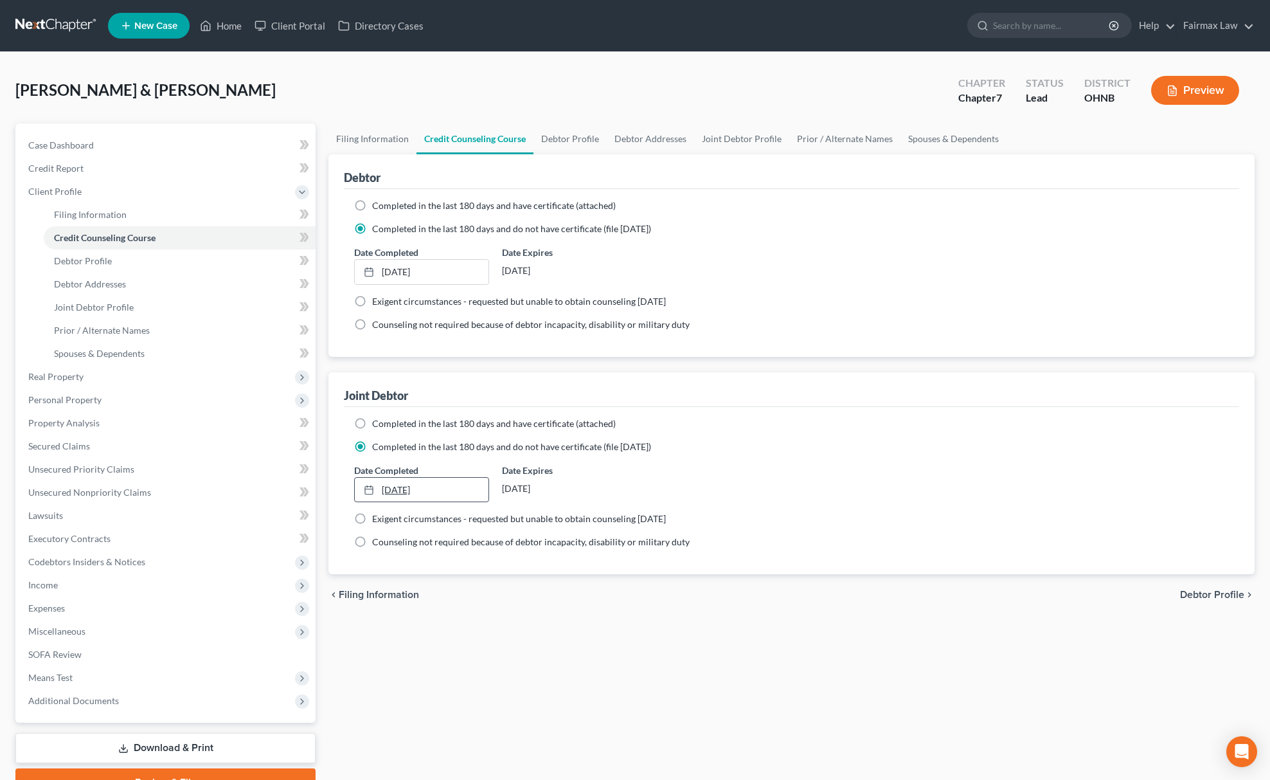
click at [442, 494] on link "[DATE]" at bounding box center [422, 489] width 134 height 24
click at [126, 484] on link "Unsecured Nonpriority Claims" at bounding box center [167, 492] width 298 height 23
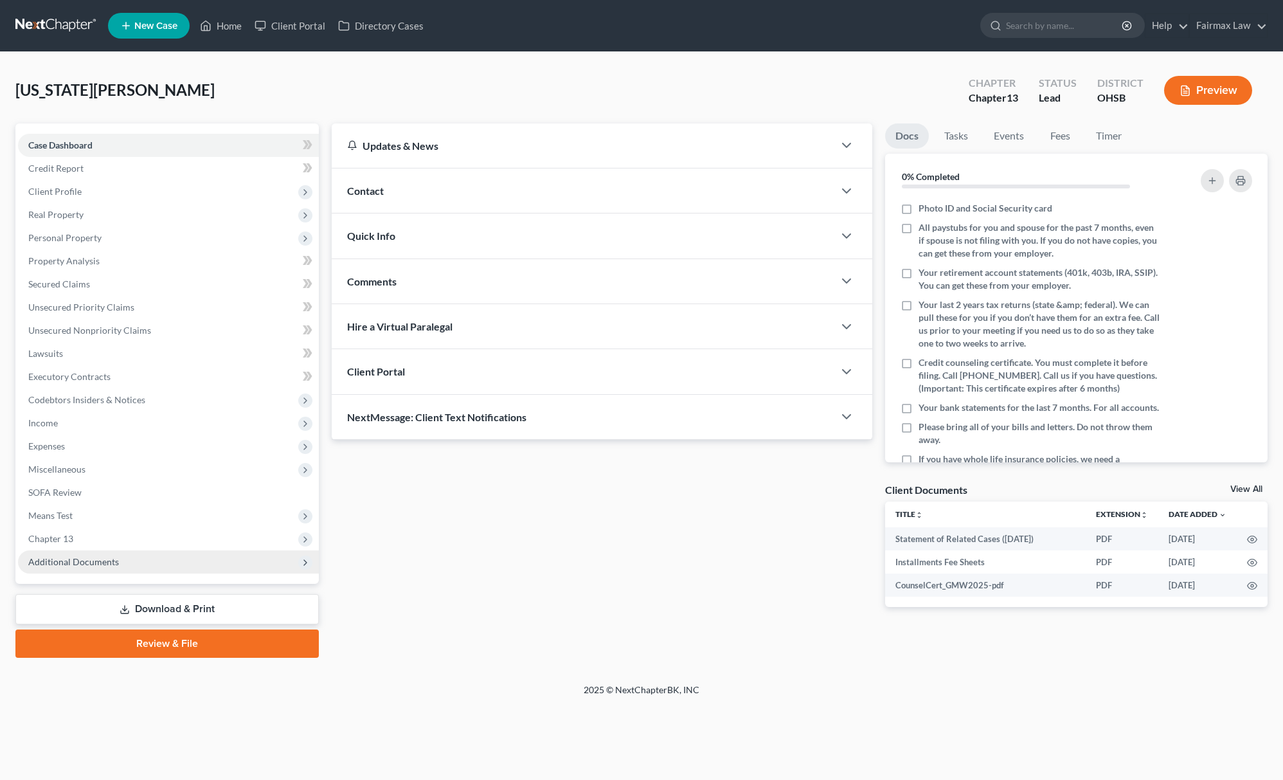
click at [172, 571] on span "Additional Documents" at bounding box center [168, 561] width 301 height 23
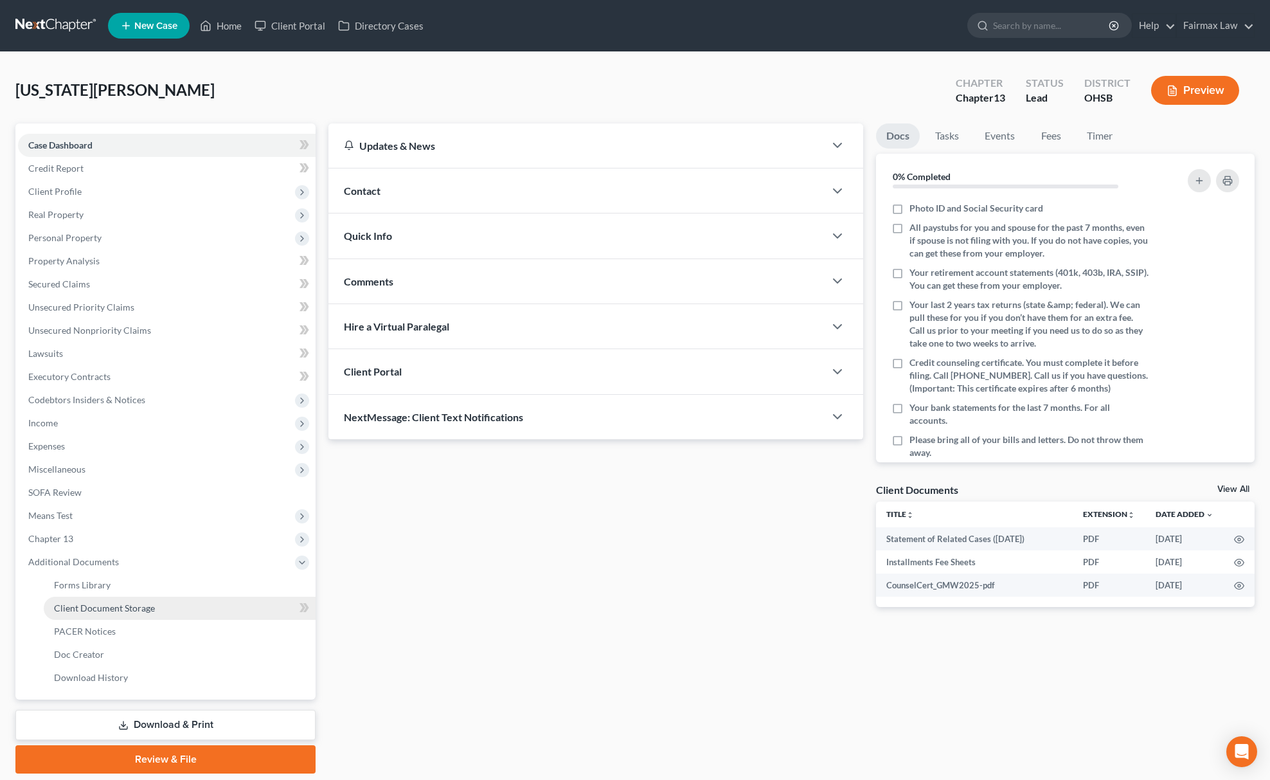
click at [167, 602] on link "Client Document Storage" at bounding box center [180, 607] width 272 height 23
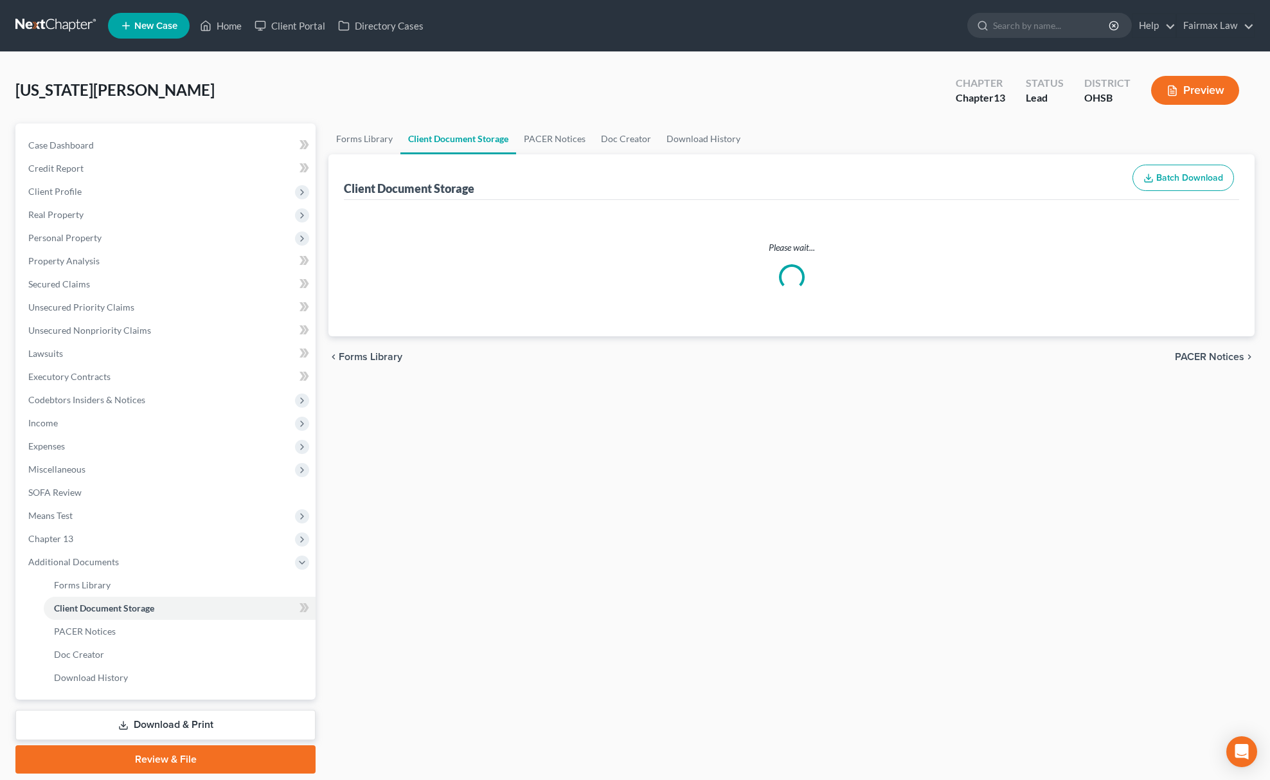
select select "7"
select select "37"
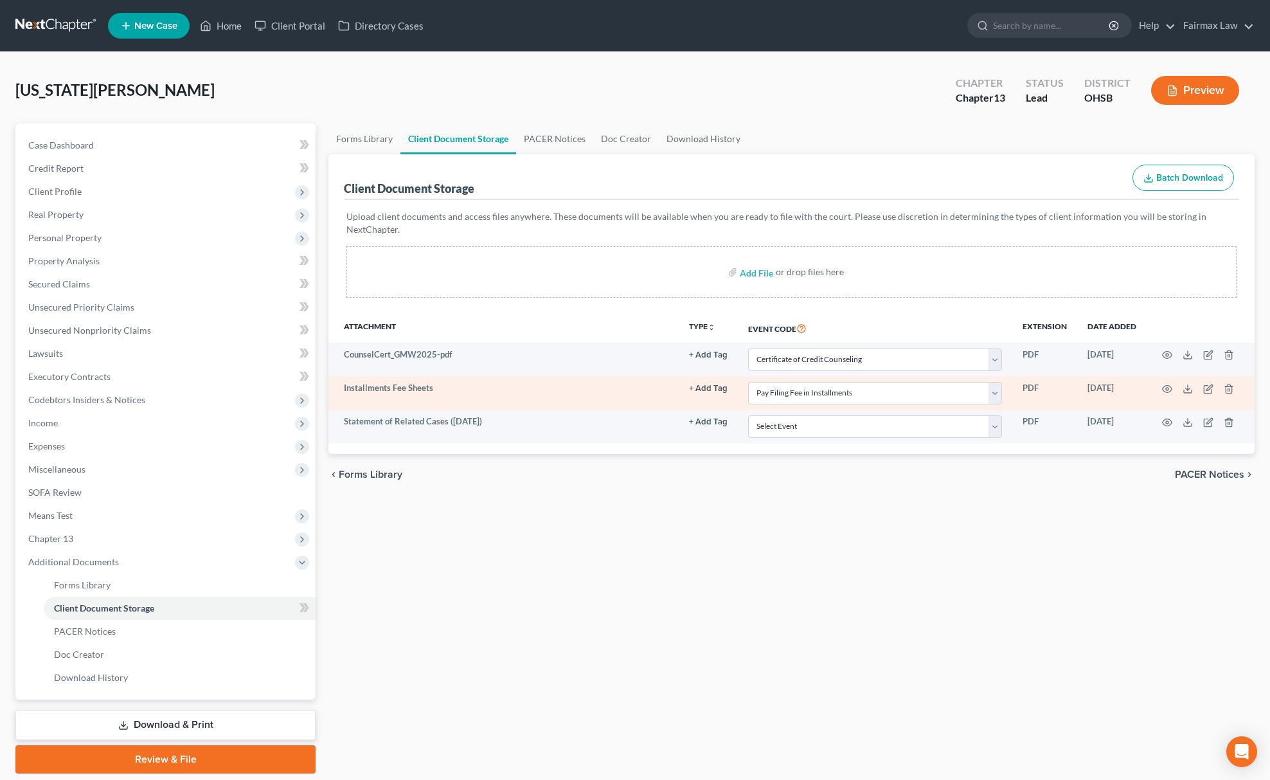
click at [1160, 388] on td at bounding box center [1200, 392] width 108 height 33
click at [1163, 388] on icon "button" at bounding box center [1167, 389] width 10 height 10
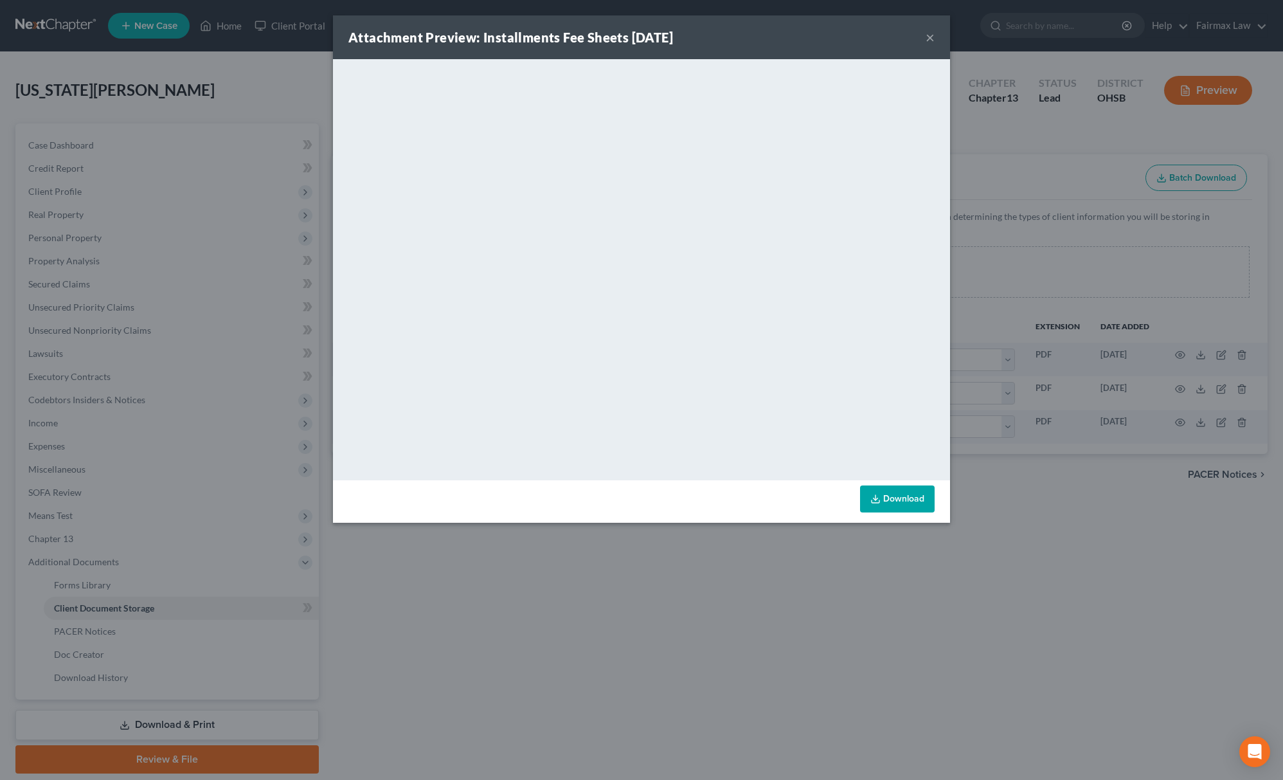
click at [781, 576] on div "Attachment Preview: Installments Fee Sheets 09/08/2025 × <object ng-attr-data='…" at bounding box center [641, 390] width 1283 height 780
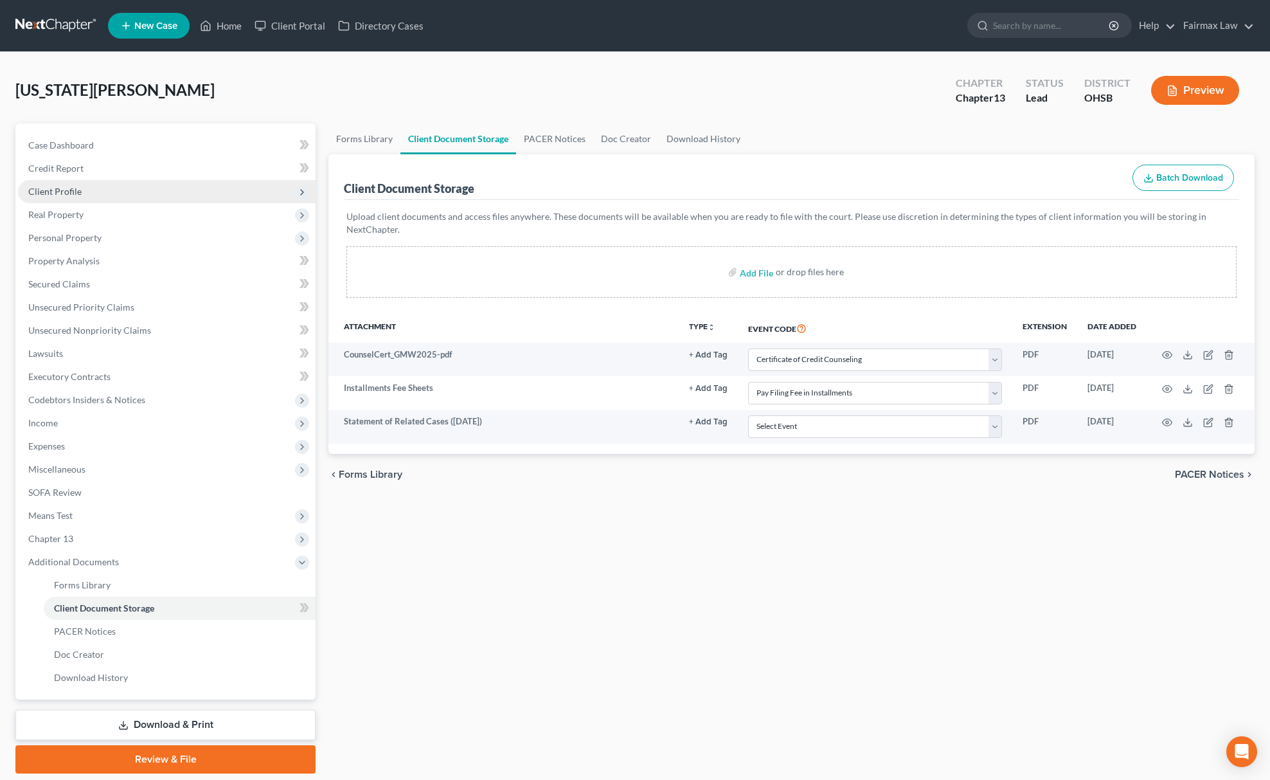
click at [124, 190] on span "Client Profile" at bounding box center [167, 191] width 298 height 23
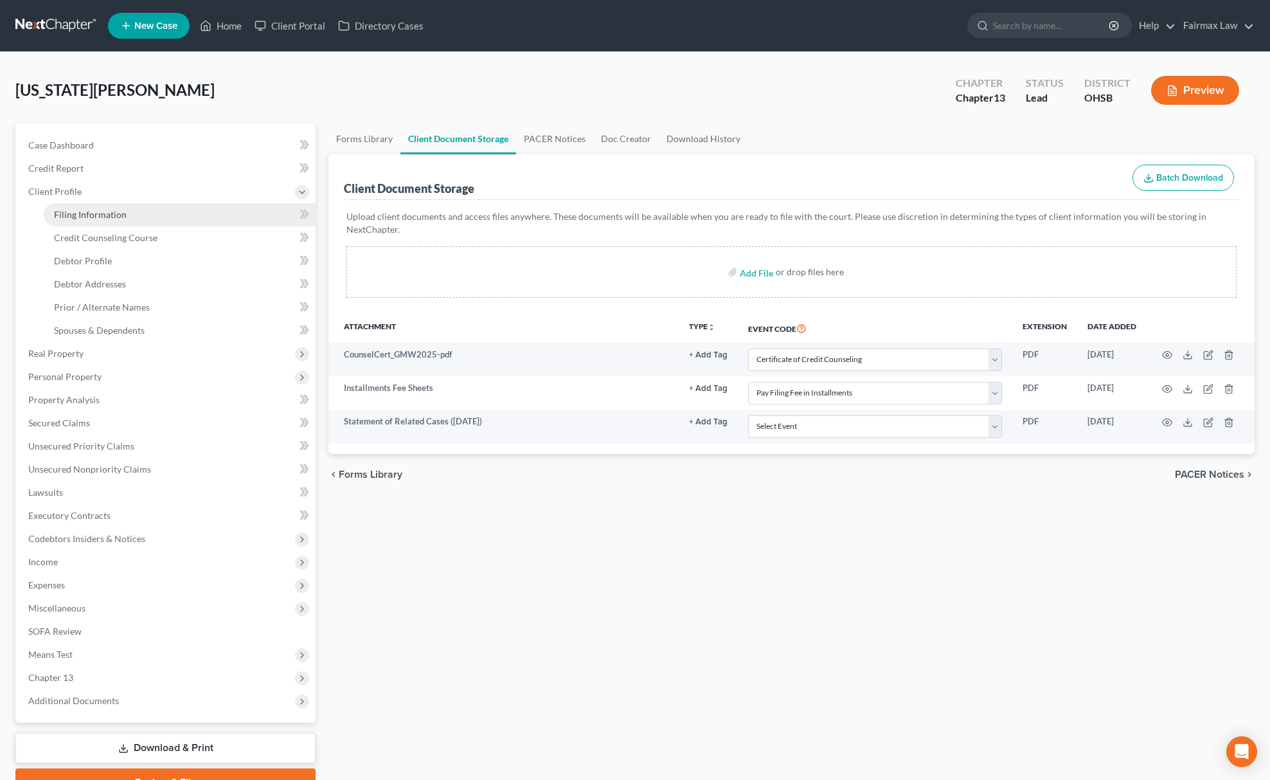
click at [127, 204] on link "Filing Information" at bounding box center [180, 214] width 272 height 23
select select "1"
select select "0"
select select "3"
select select "0"
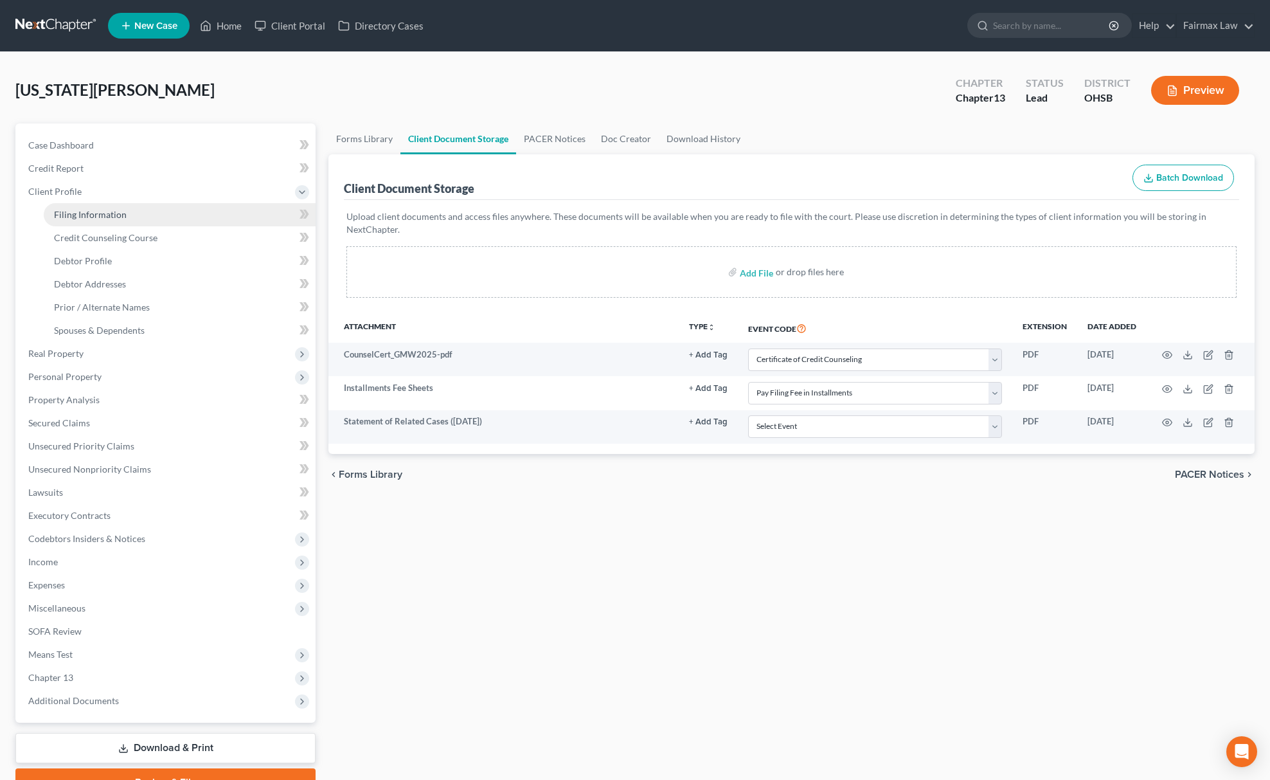
select select "36"
